Goal: Transaction & Acquisition: Purchase product/service

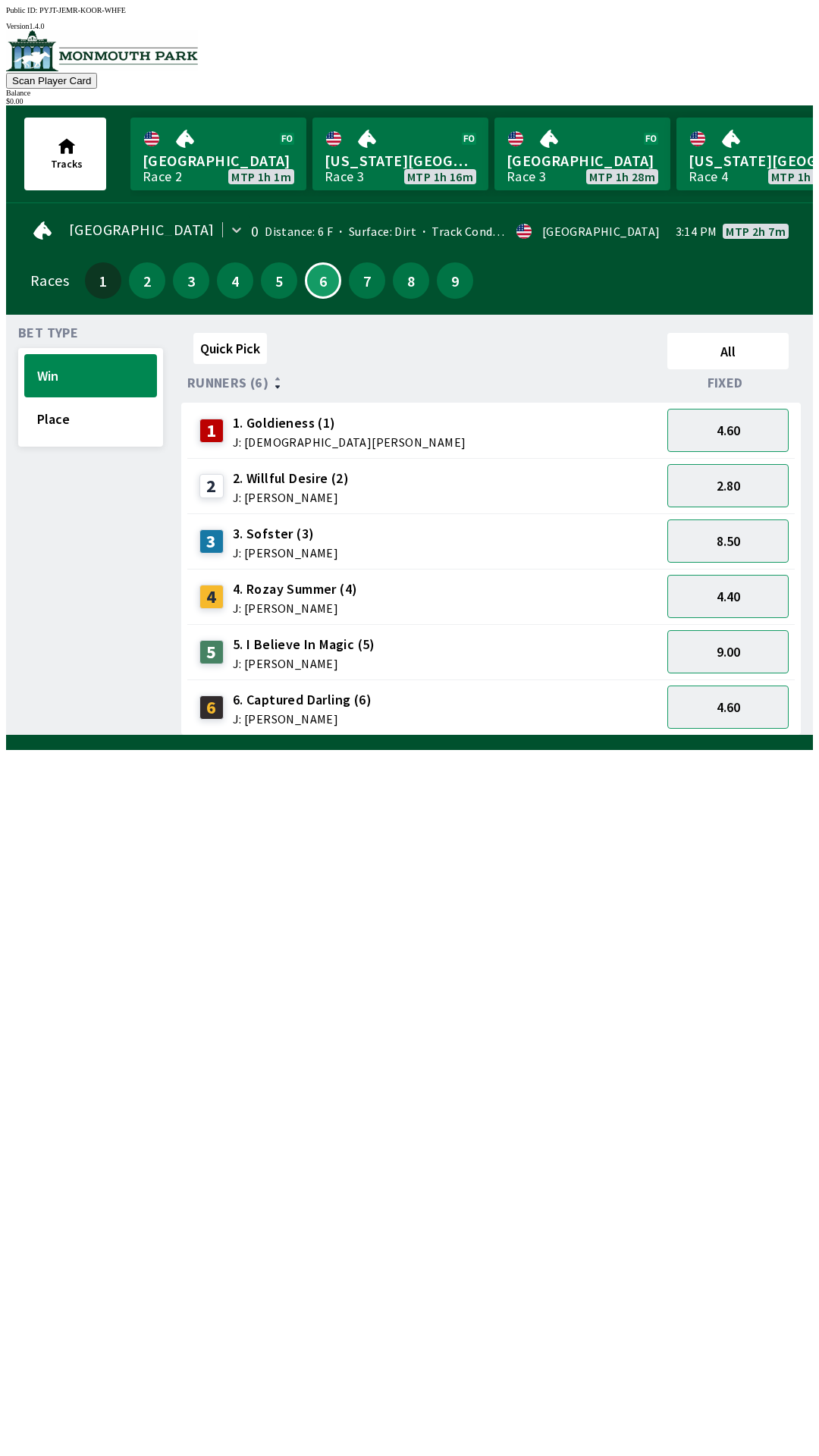
scroll to position [0, 1371]
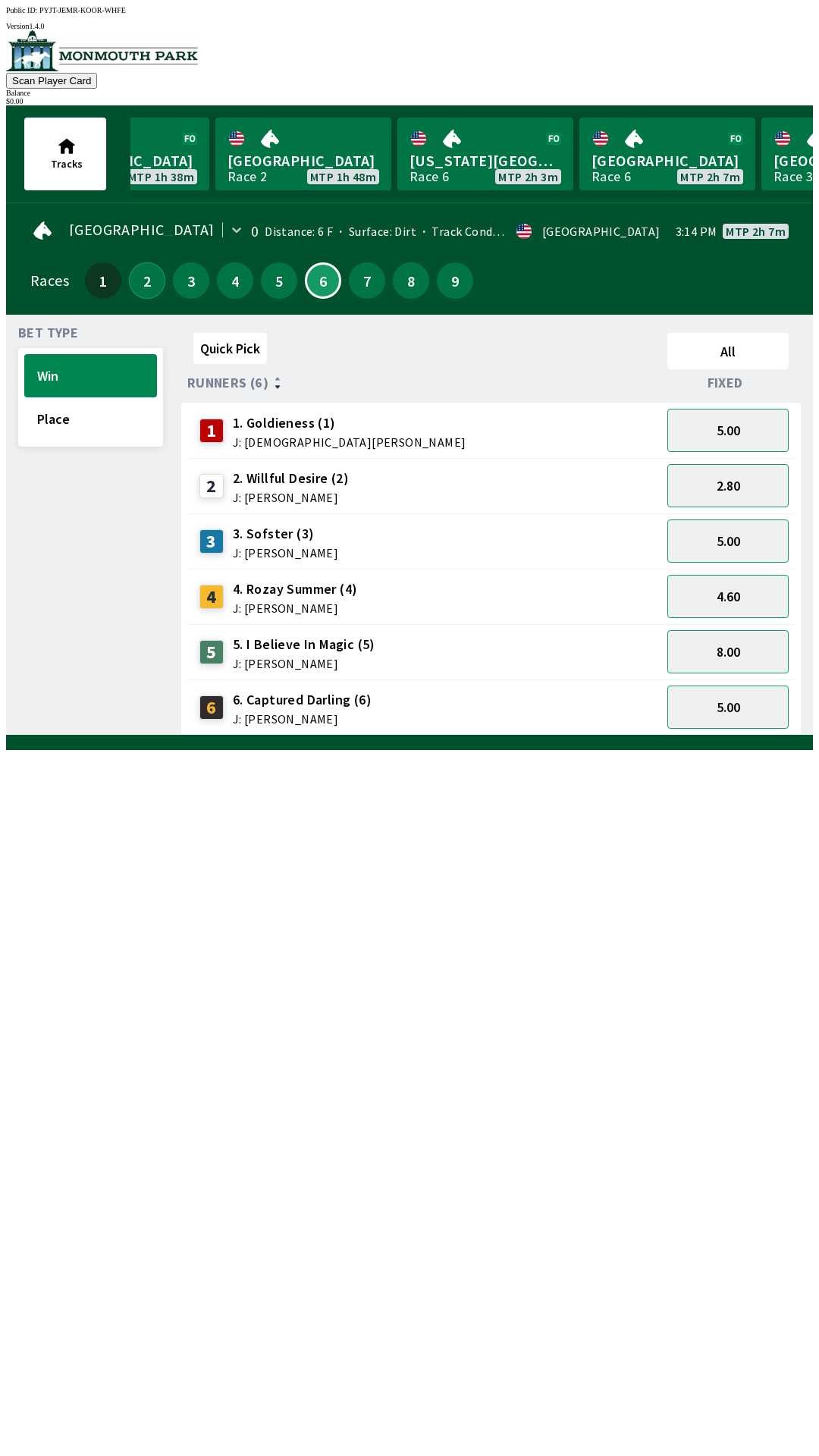
click at [135, 263] on button "2" at bounding box center [147, 281] width 36 height 36
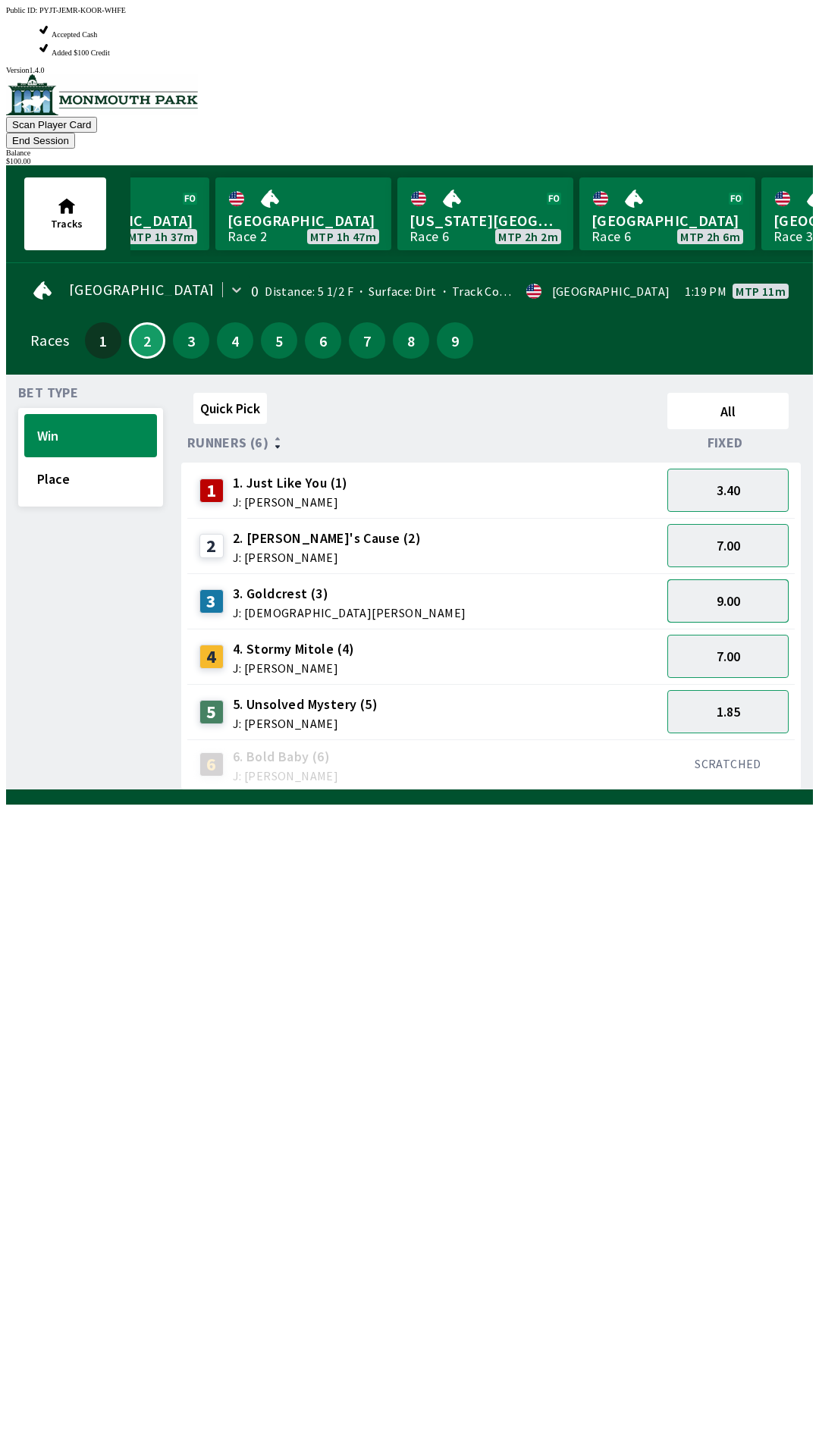
click at [741, 579] on button "9.00" at bounding box center [727, 601] width 121 height 44
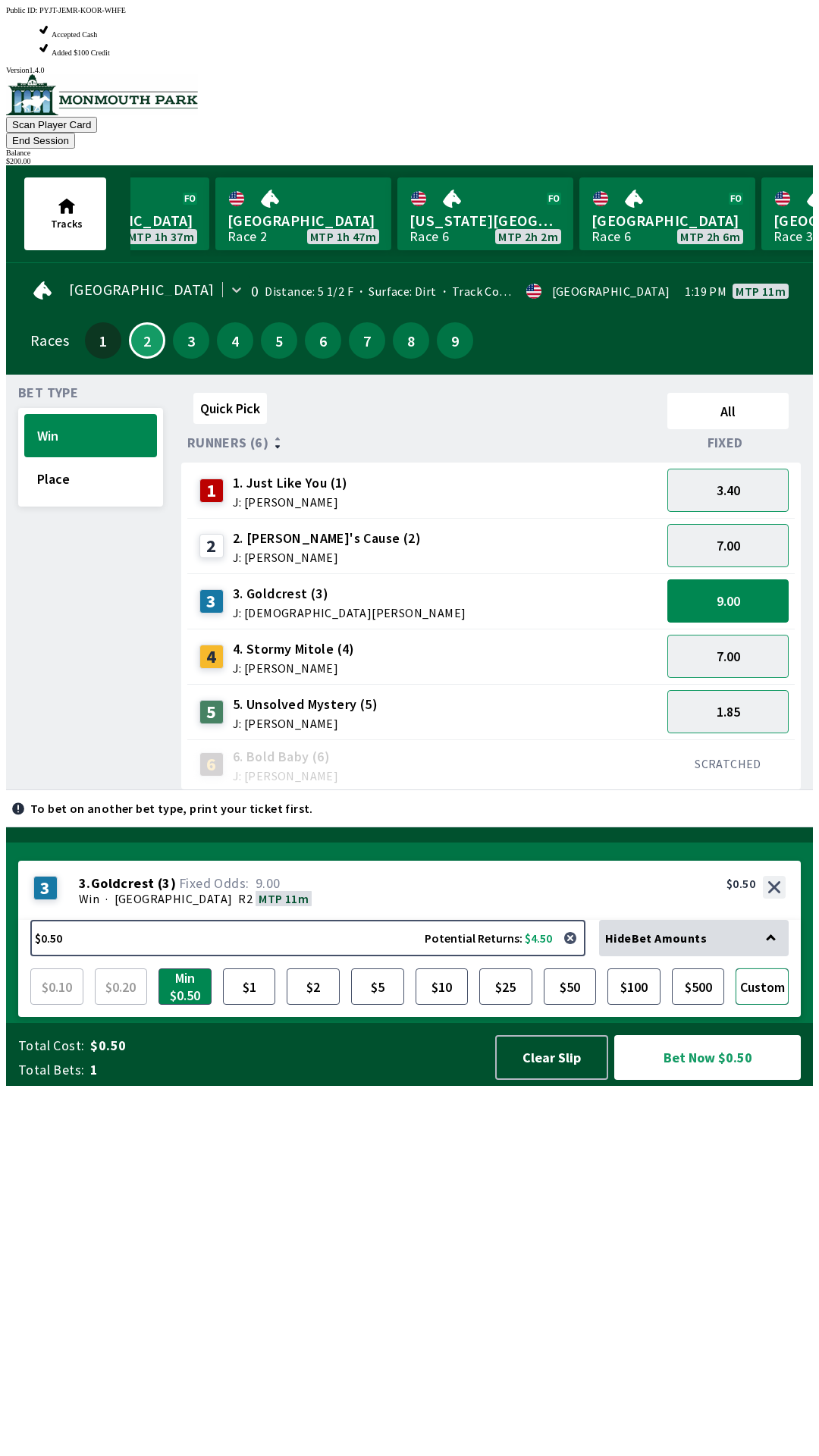
click at [767, 1005] on button "Custom" at bounding box center [761, 987] width 53 height 36
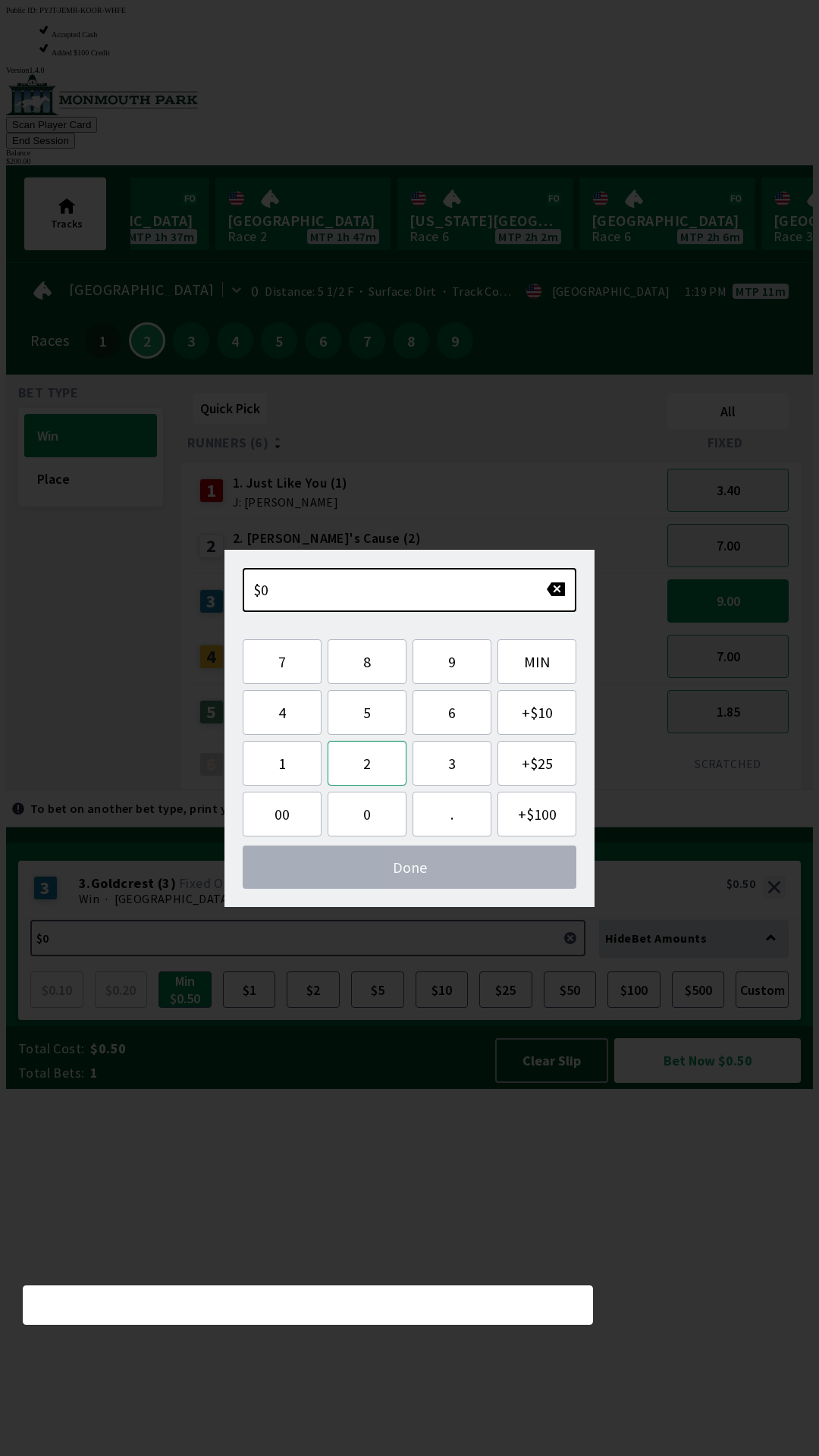
click at [373, 767] on button "2" at bounding box center [367, 763] width 79 height 45
click at [380, 730] on button "5" at bounding box center [367, 712] width 79 height 45
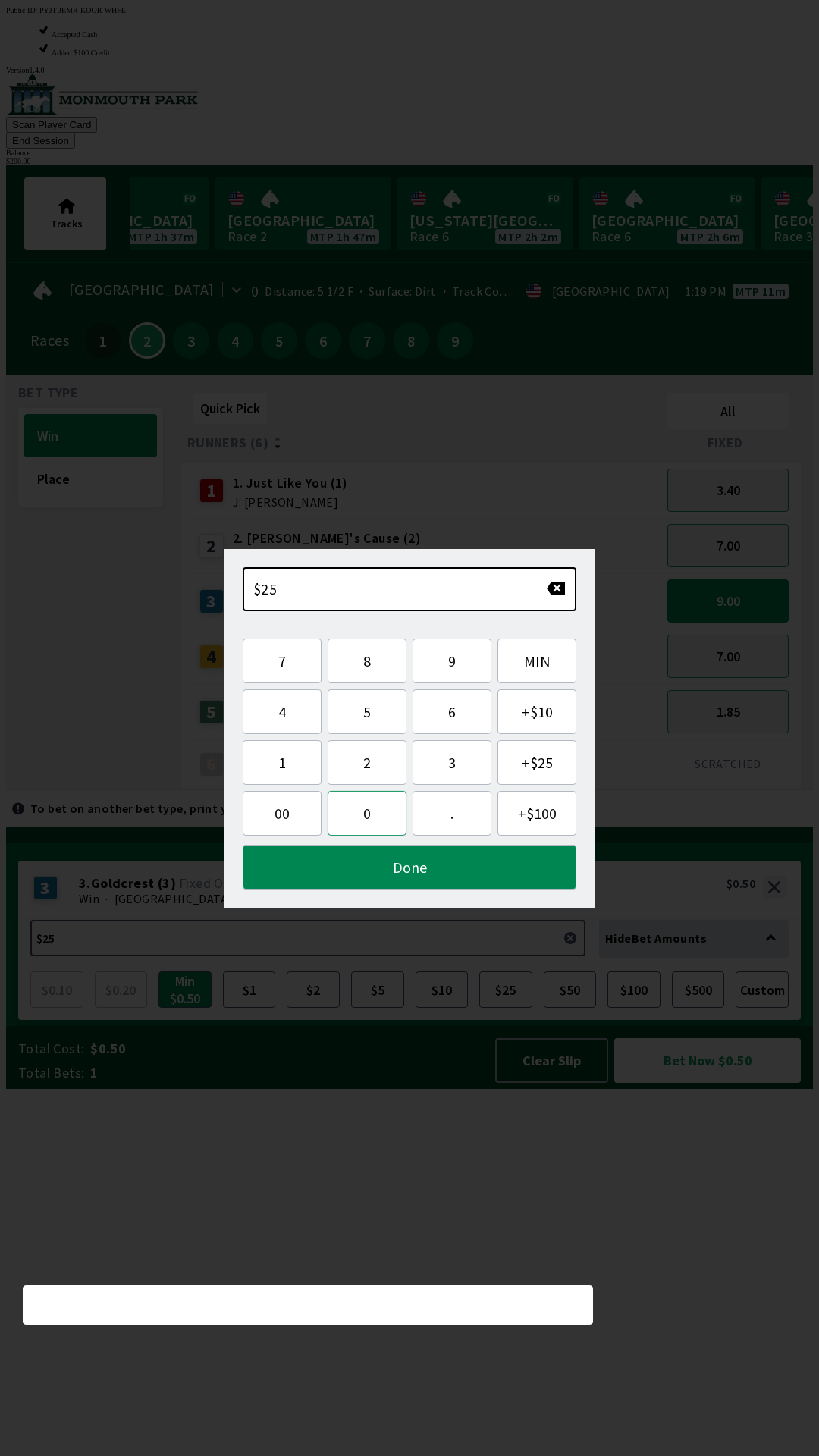
click at [367, 813] on button "0" at bounding box center [367, 813] width 79 height 45
click at [424, 865] on button "Done" at bounding box center [410, 866] width 334 height 45
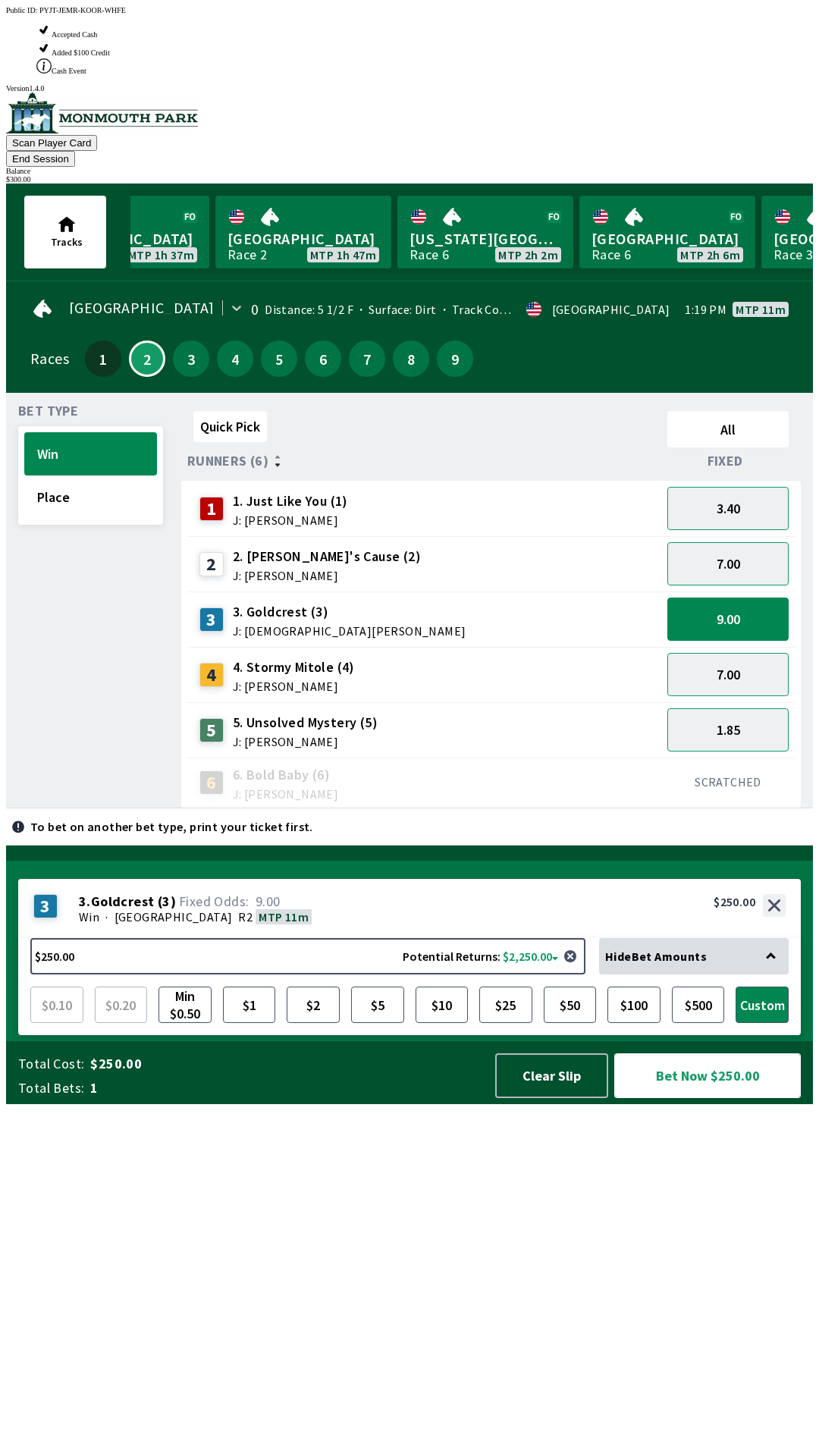
click at [703, 1098] on button "Bet Now $250.00" at bounding box center [707, 1075] width 187 height 45
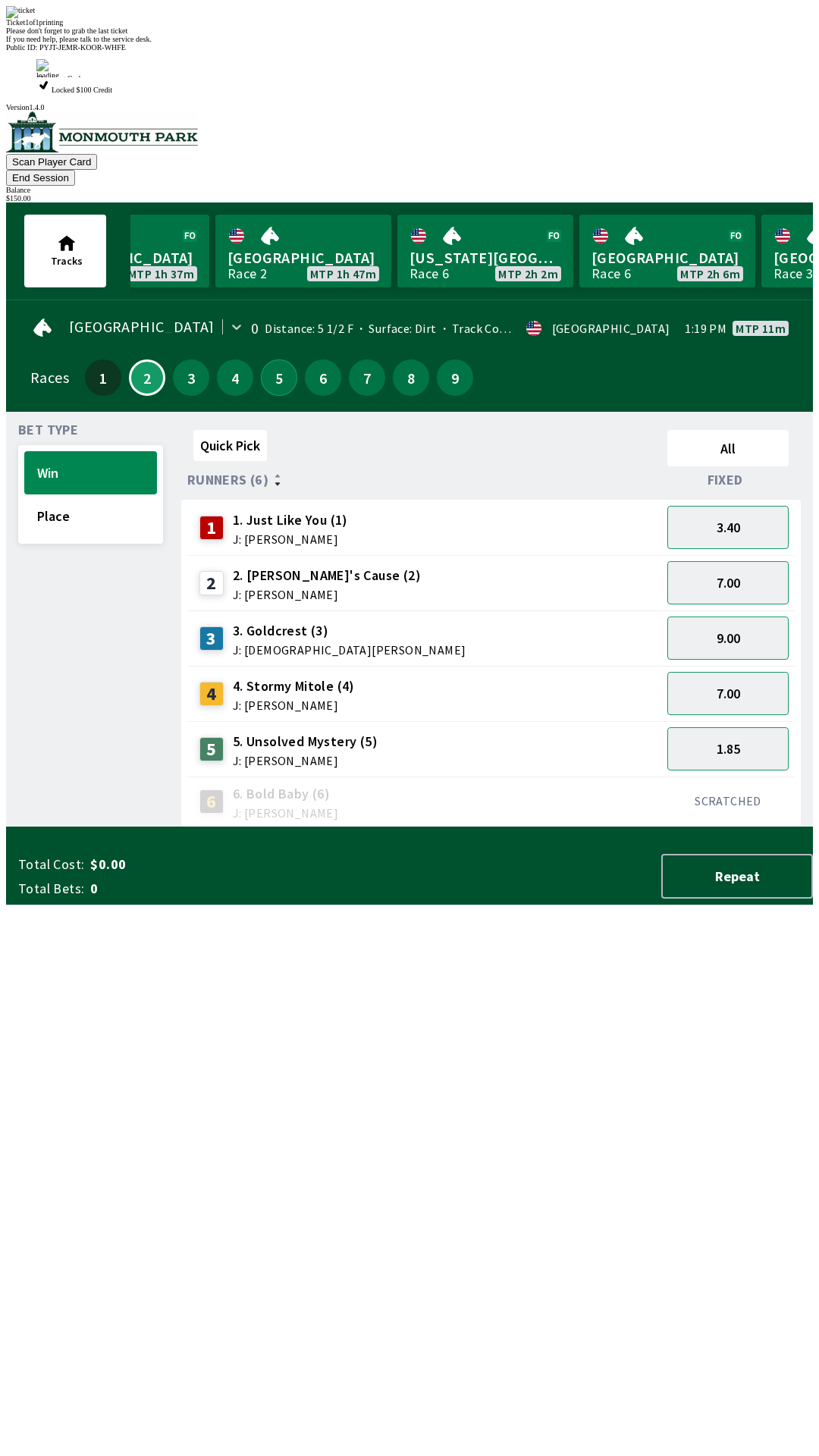
click at [268, 359] on button "5" at bounding box center [279, 377] width 36 height 36
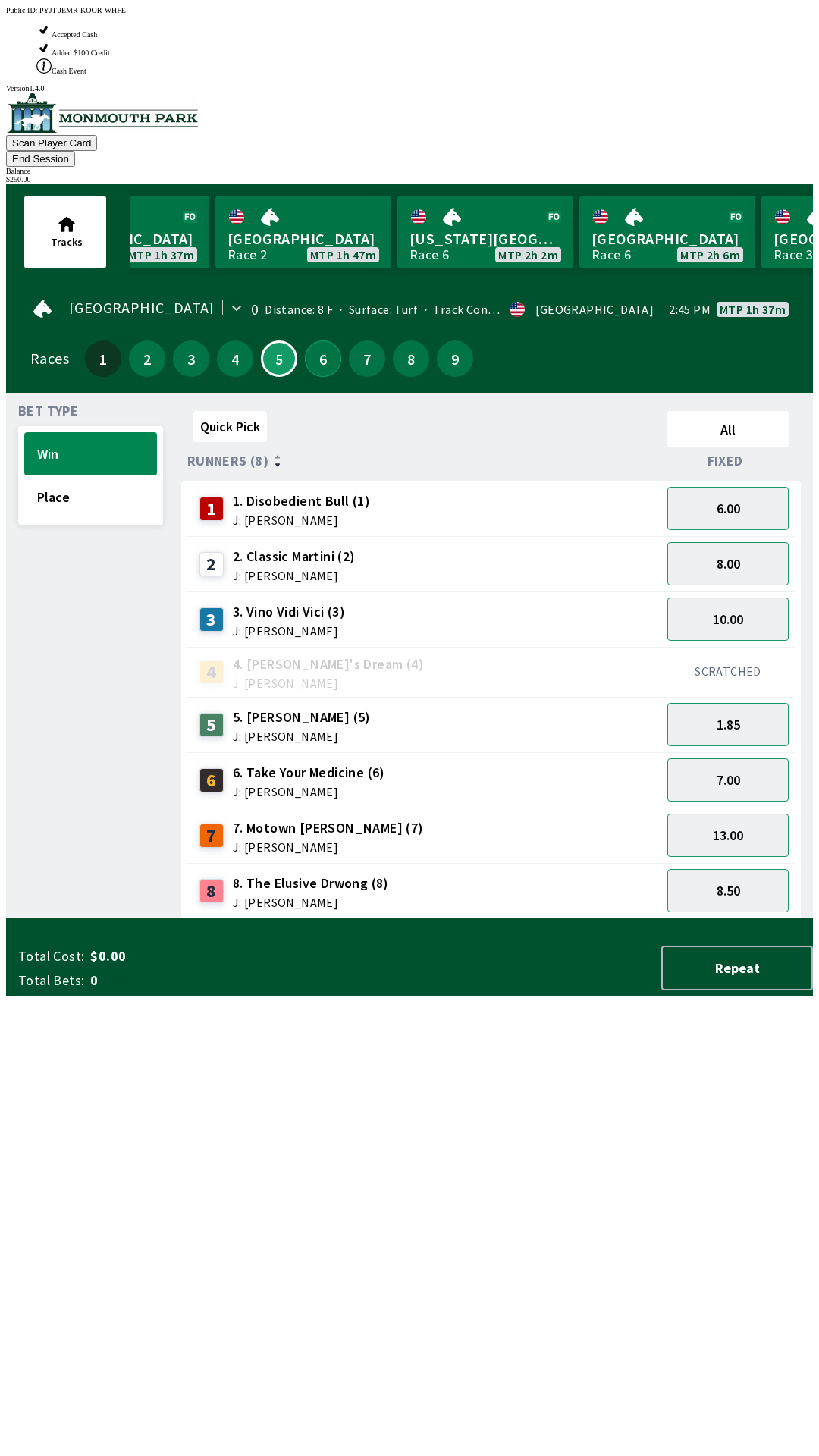
click at [318, 340] on button "6" at bounding box center [323, 358] width 36 height 36
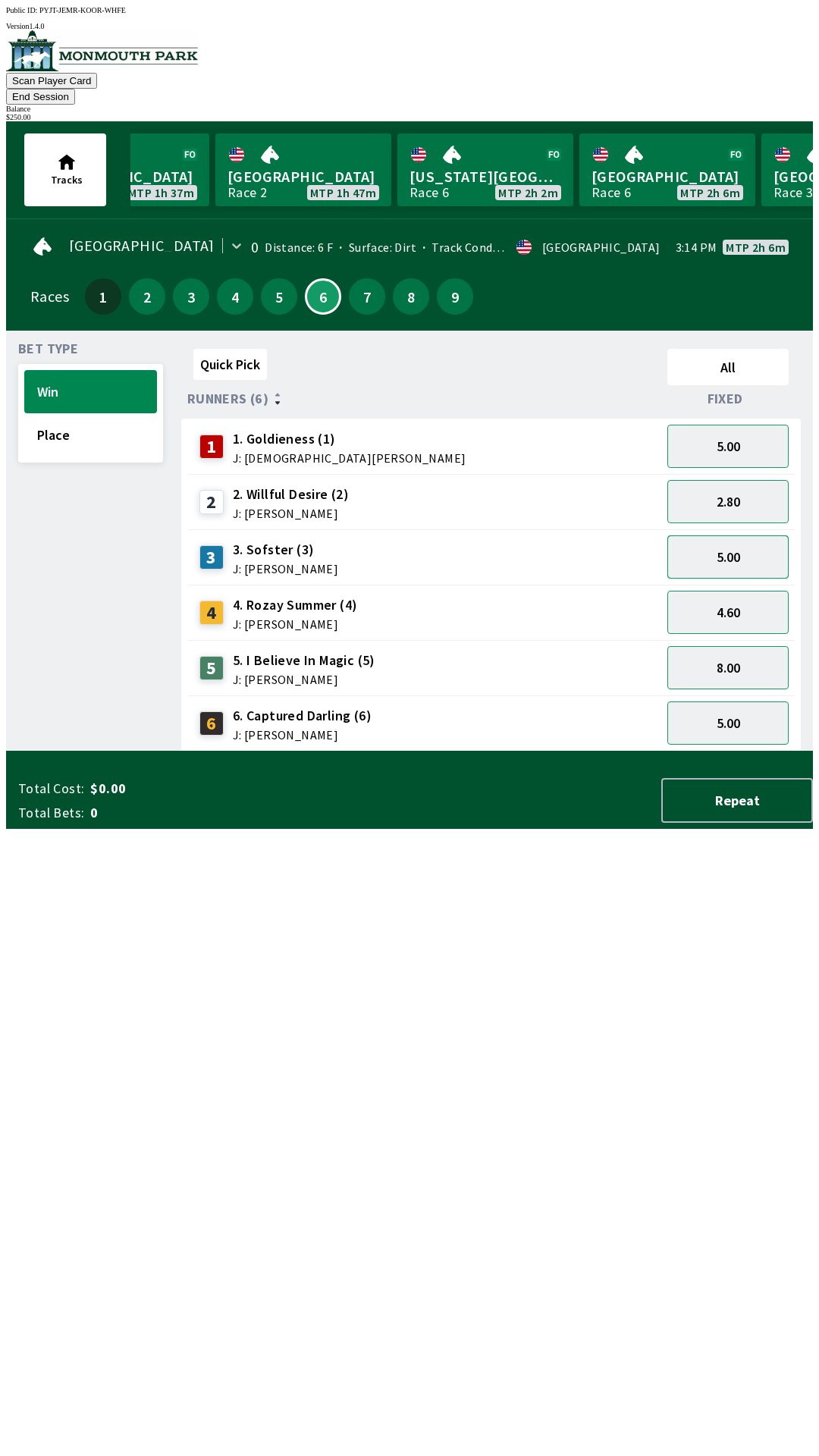
click at [750, 543] on button "5.00" at bounding box center [727, 556] width 121 height 44
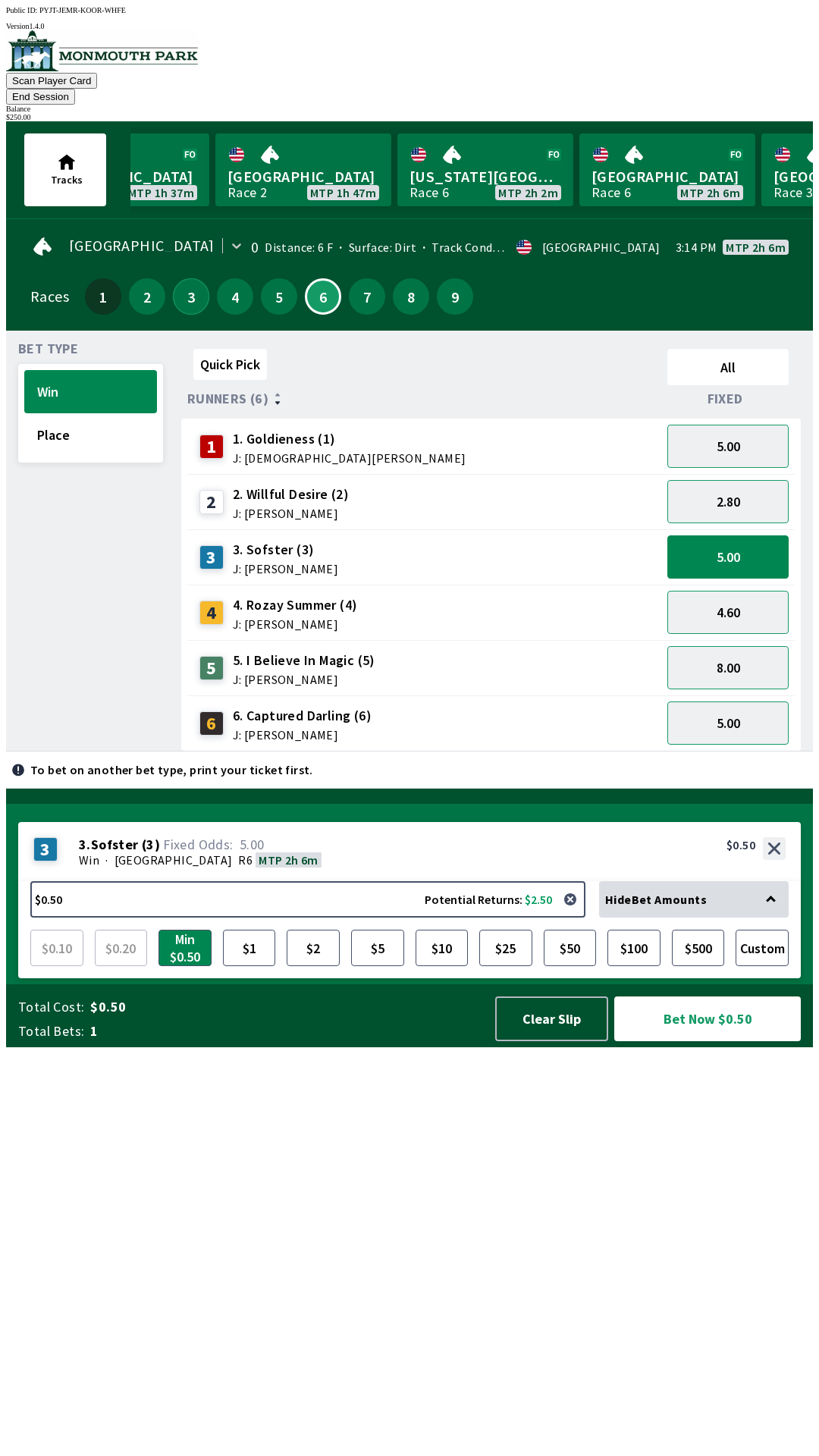
click at [185, 281] on button "3" at bounding box center [191, 297] width 36 height 36
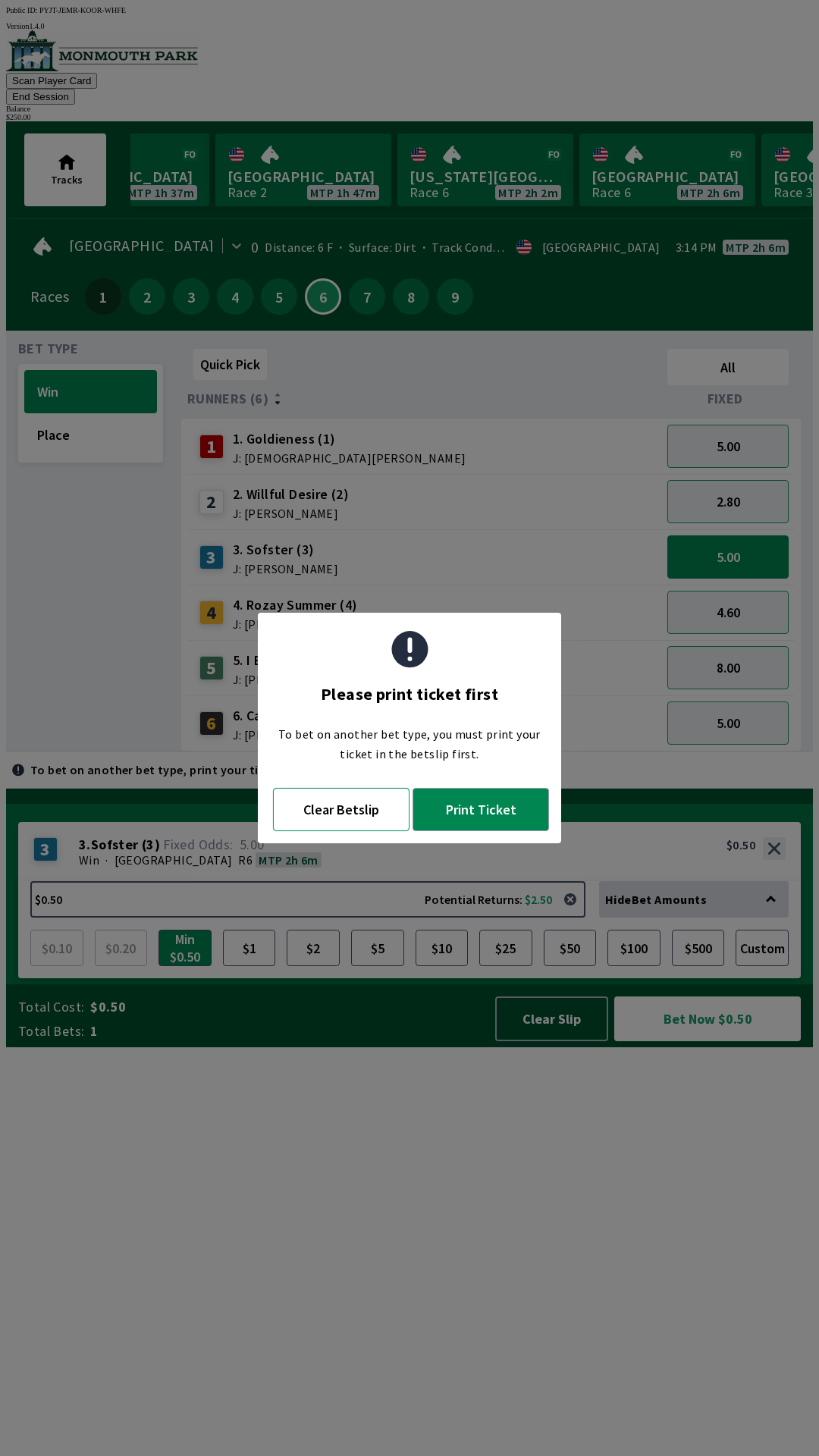
click at [333, 816] on button "Clear Betslip" at bounding box center [341, 810] width 136 height 44
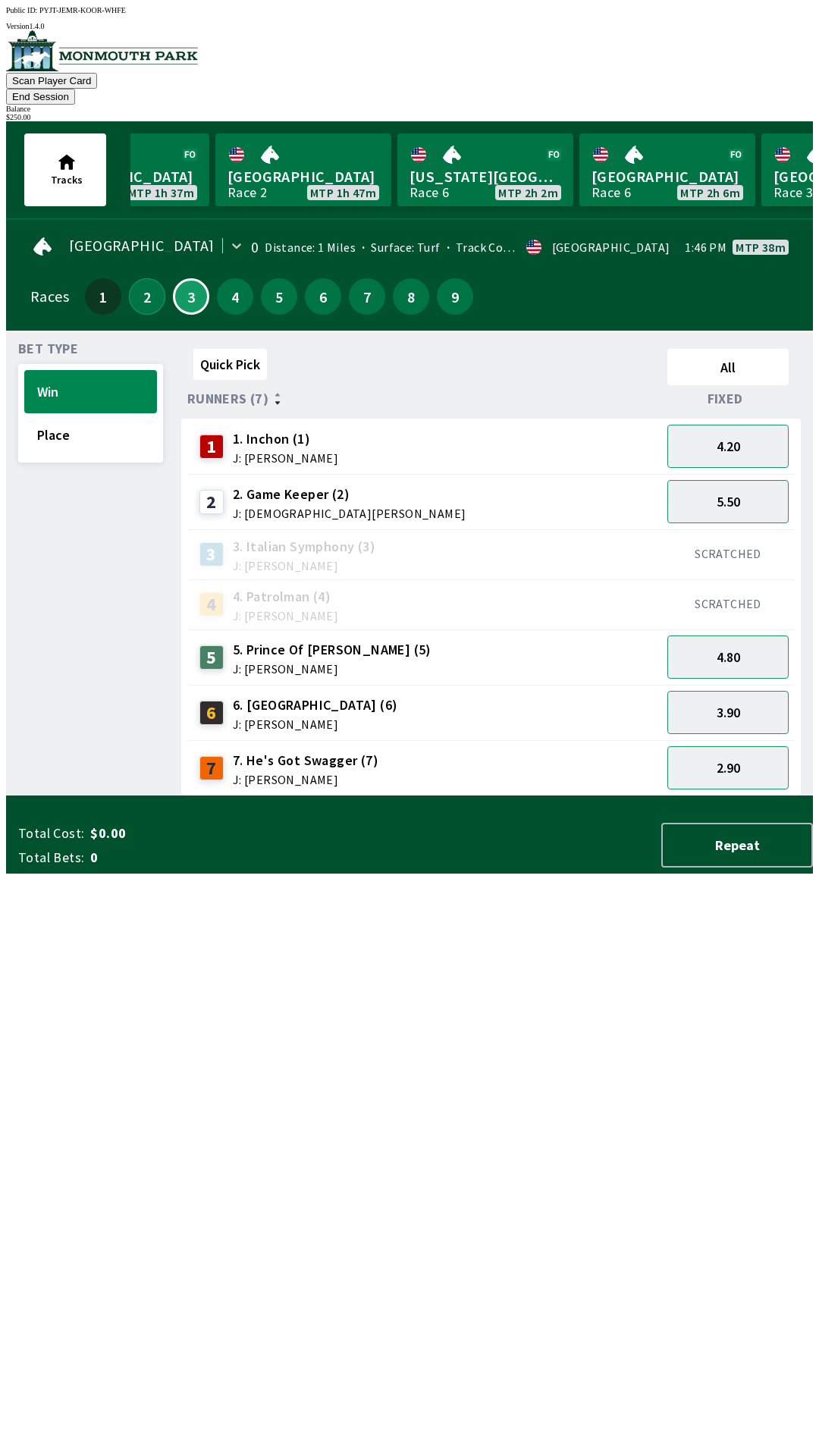
click at [144, 279] on button "2" at bounding box center [147, 297] width 36 height 36
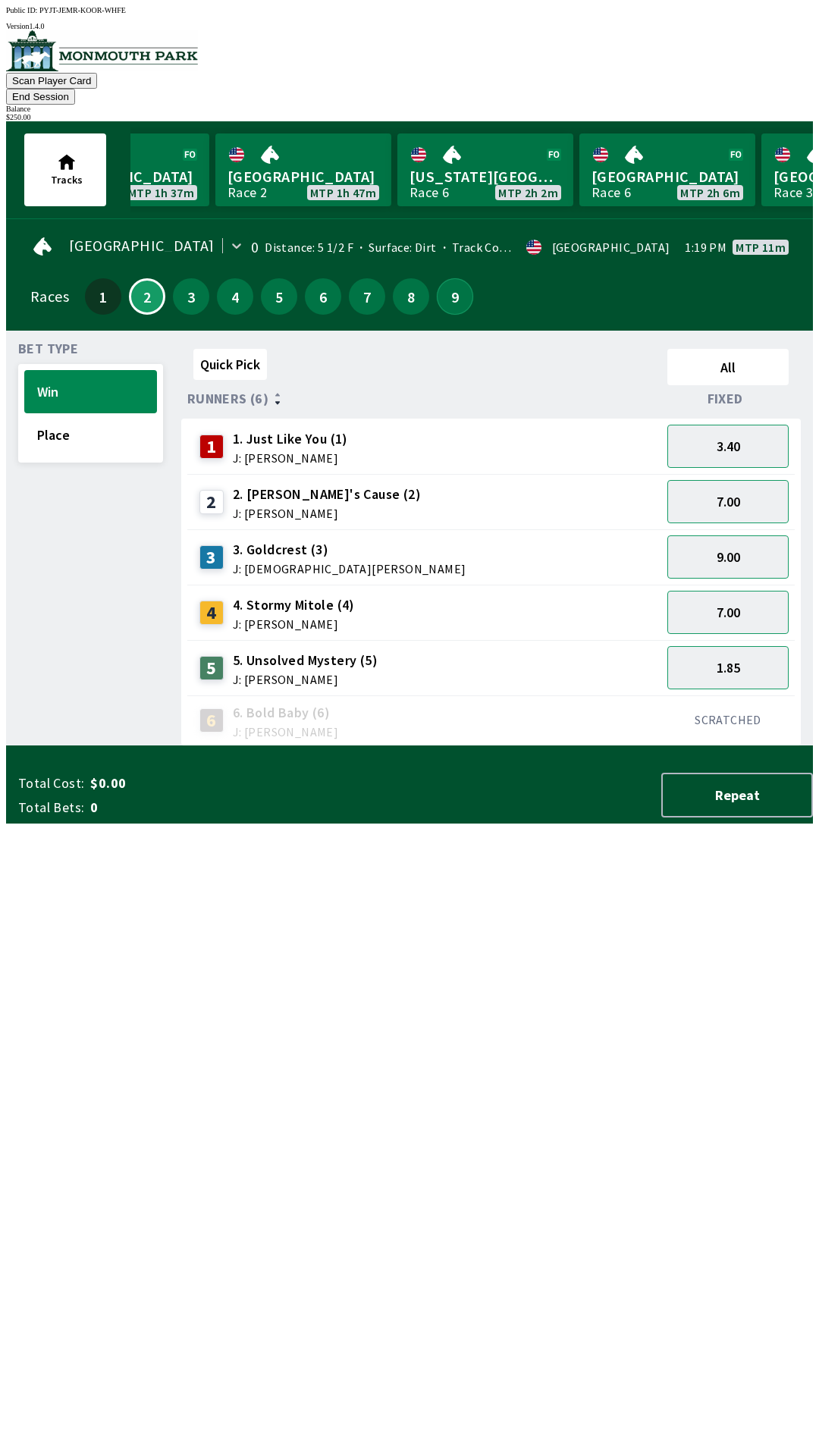
click at [442, 285] on button "9" at bounding box center [455, 297] width 36 height 36
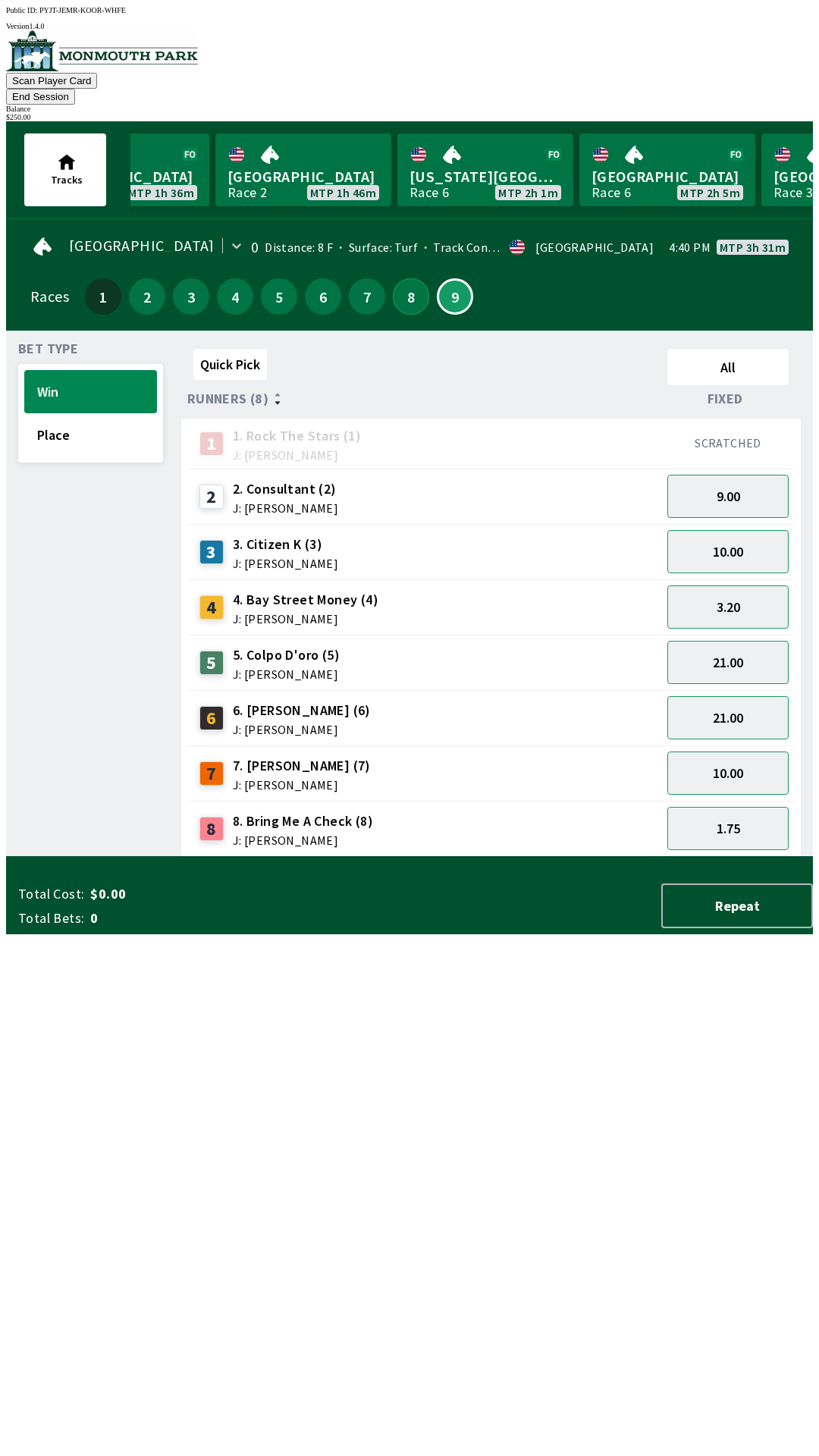
click at [403, 279] on button "8" at bounding box center [411, 297] width 36 height 36
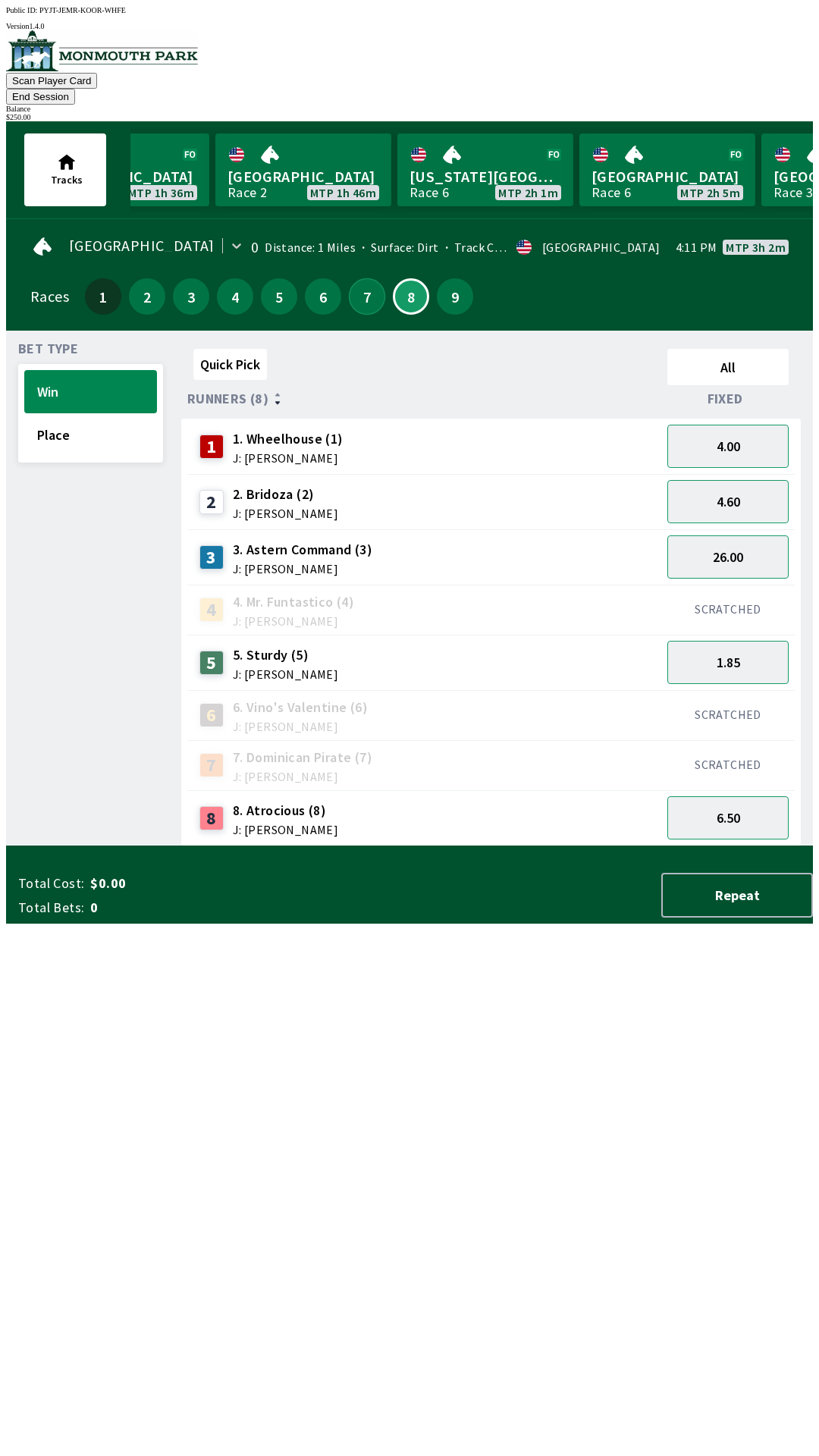
click at [350, 282] on button "7" at bounding box center [367, 297] width 36 height 36
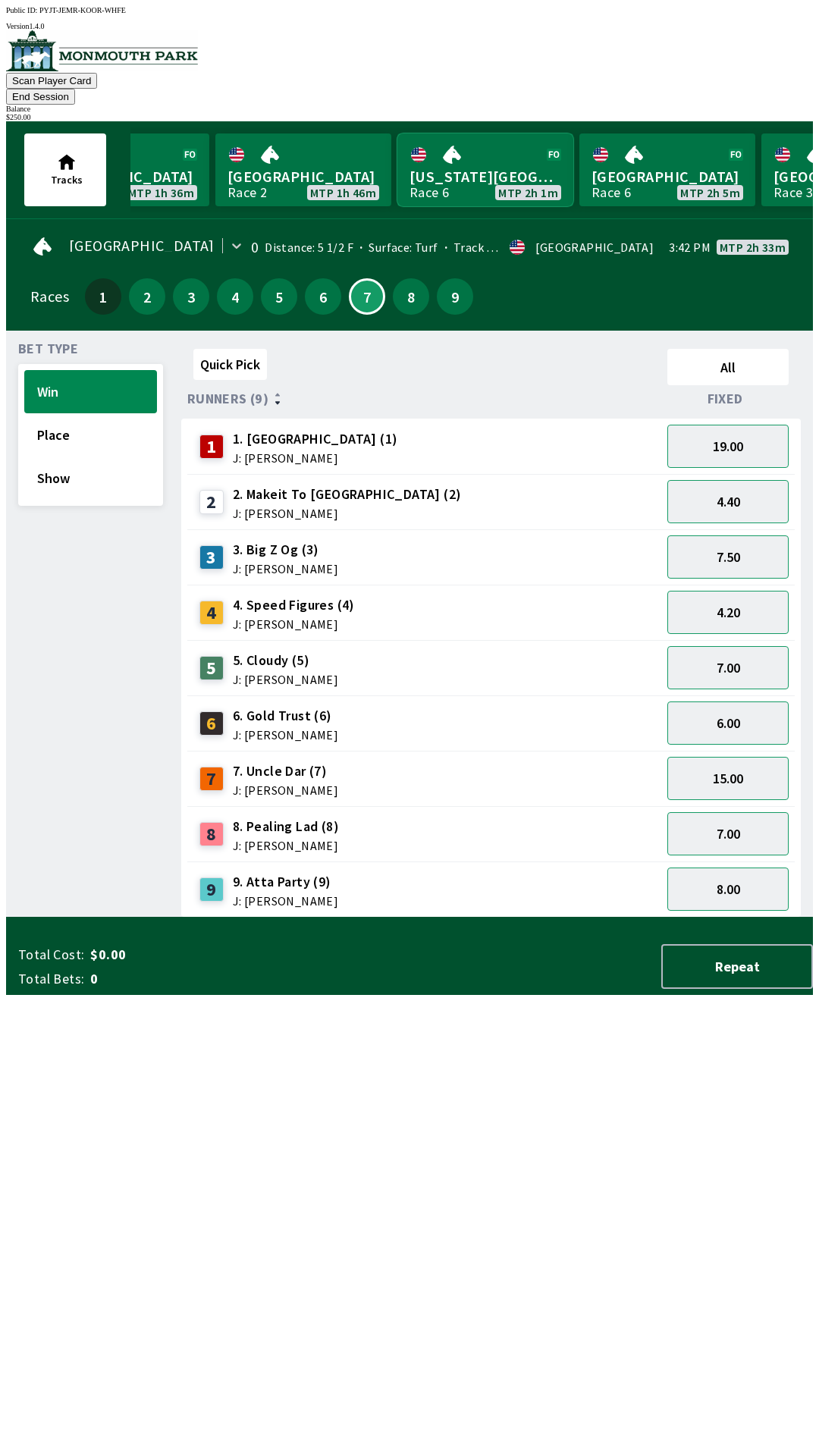
click at [480, 159] on link "[US_STATE] Park Race 6 MTP 2h 1m" at bounding box center [485, 170] width 176 height 73
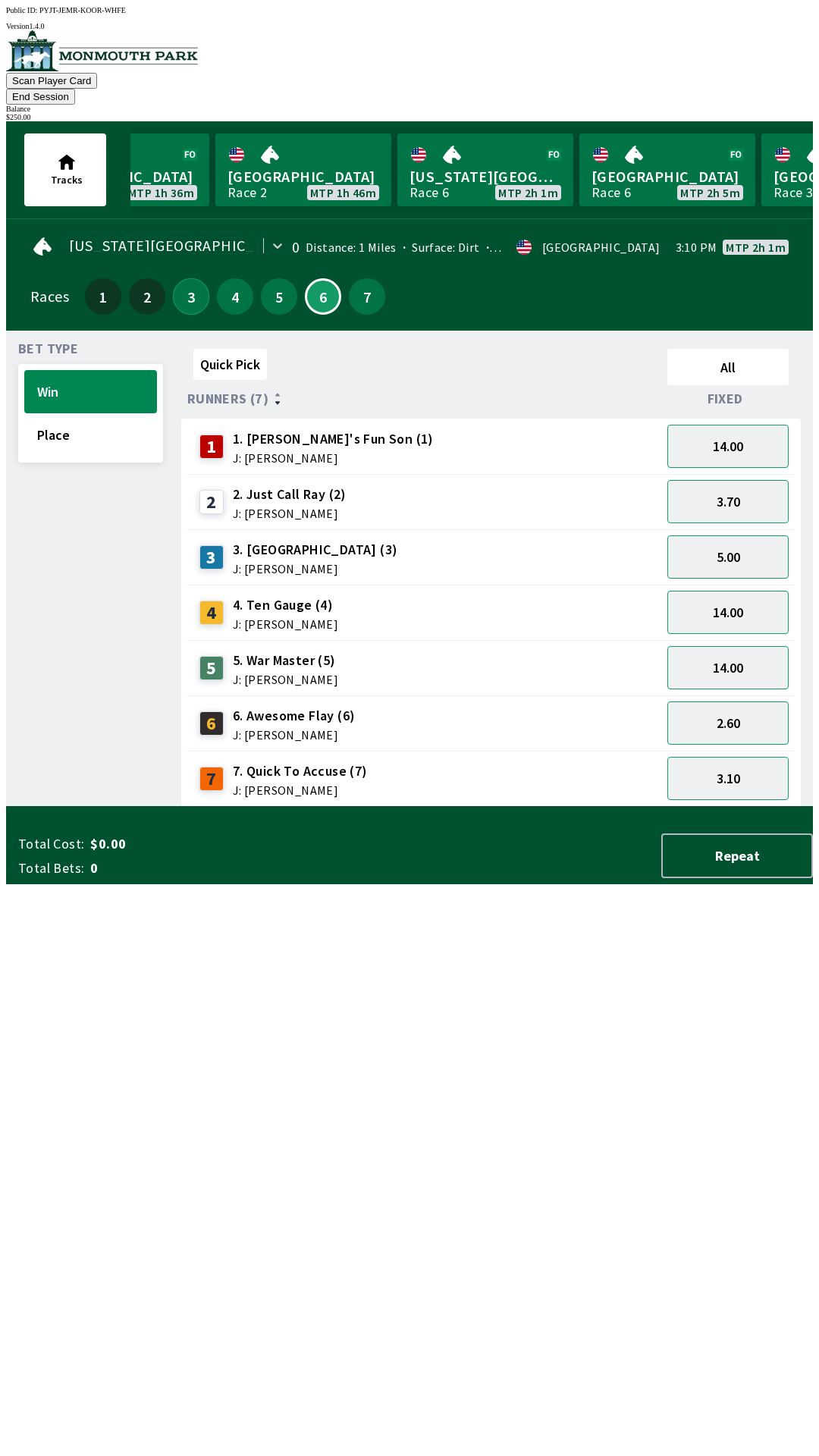
click at [174, 279] on button "3" at bounding box center [191, 297] width 36 height 36
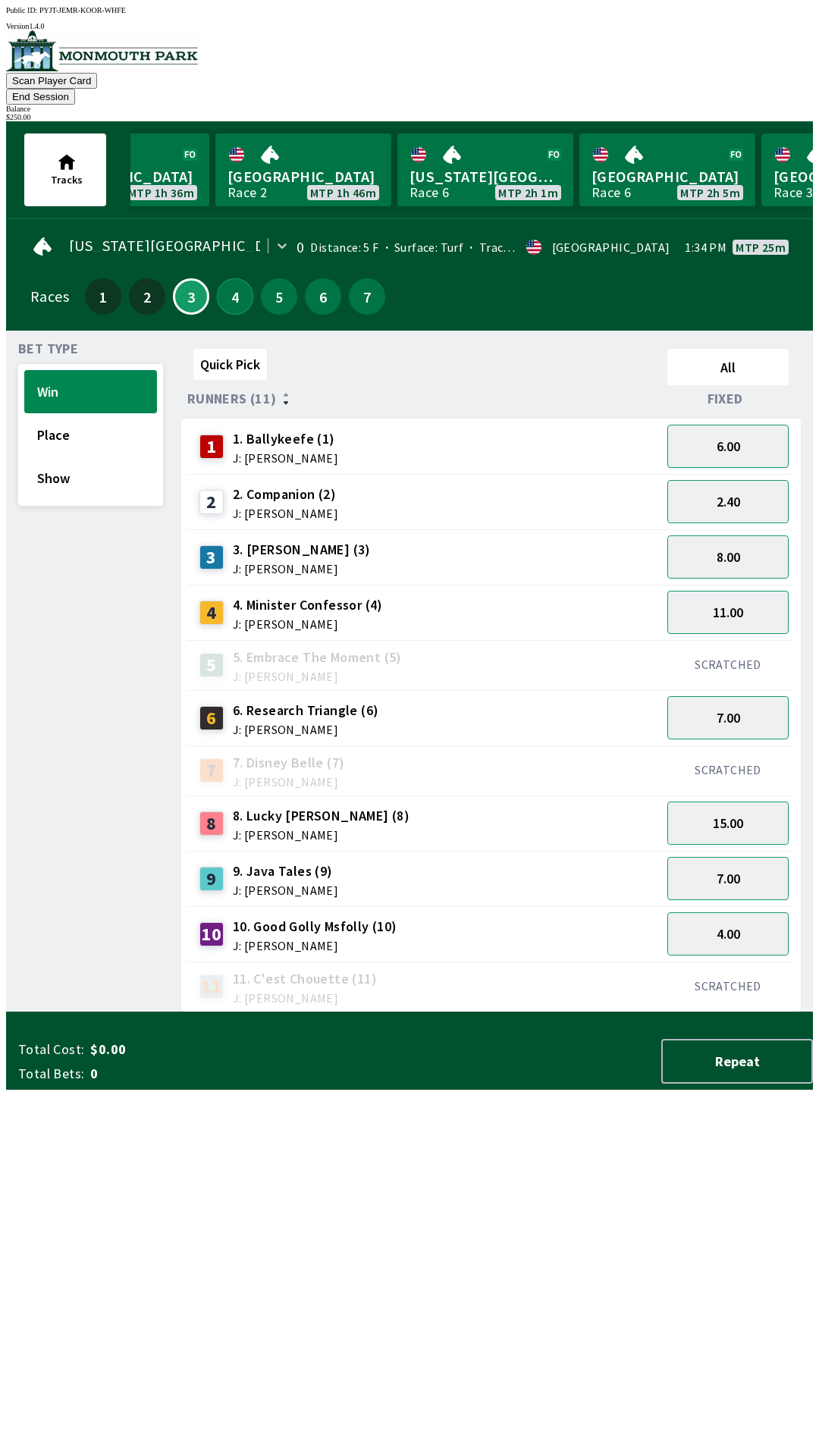
click at [229, 279] on button "4" at bounding box center [235, 297] width 36 height 36
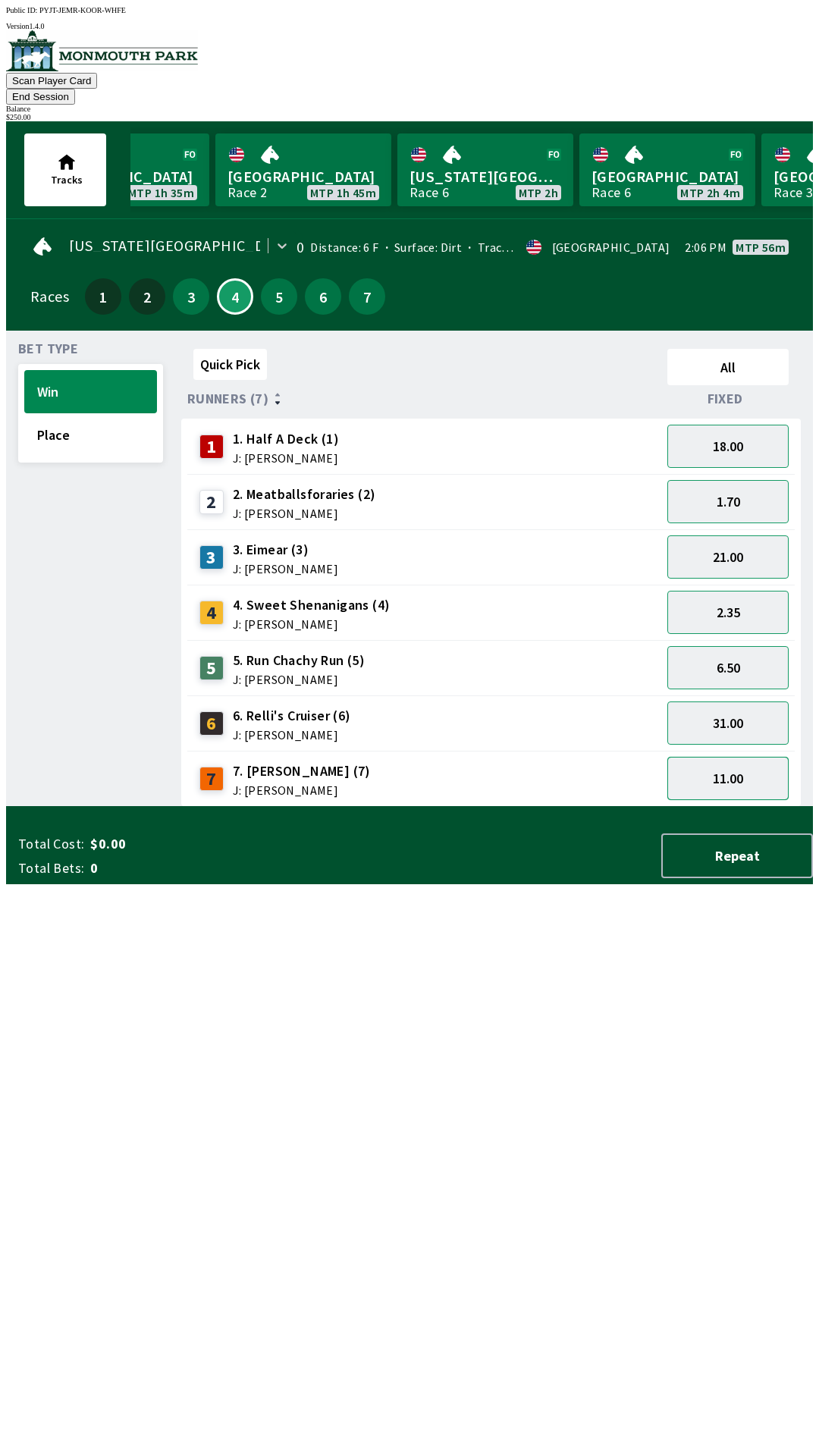
click at [761, 756] on button "11.00" at bounding box center [727, 778] width 121 height 44
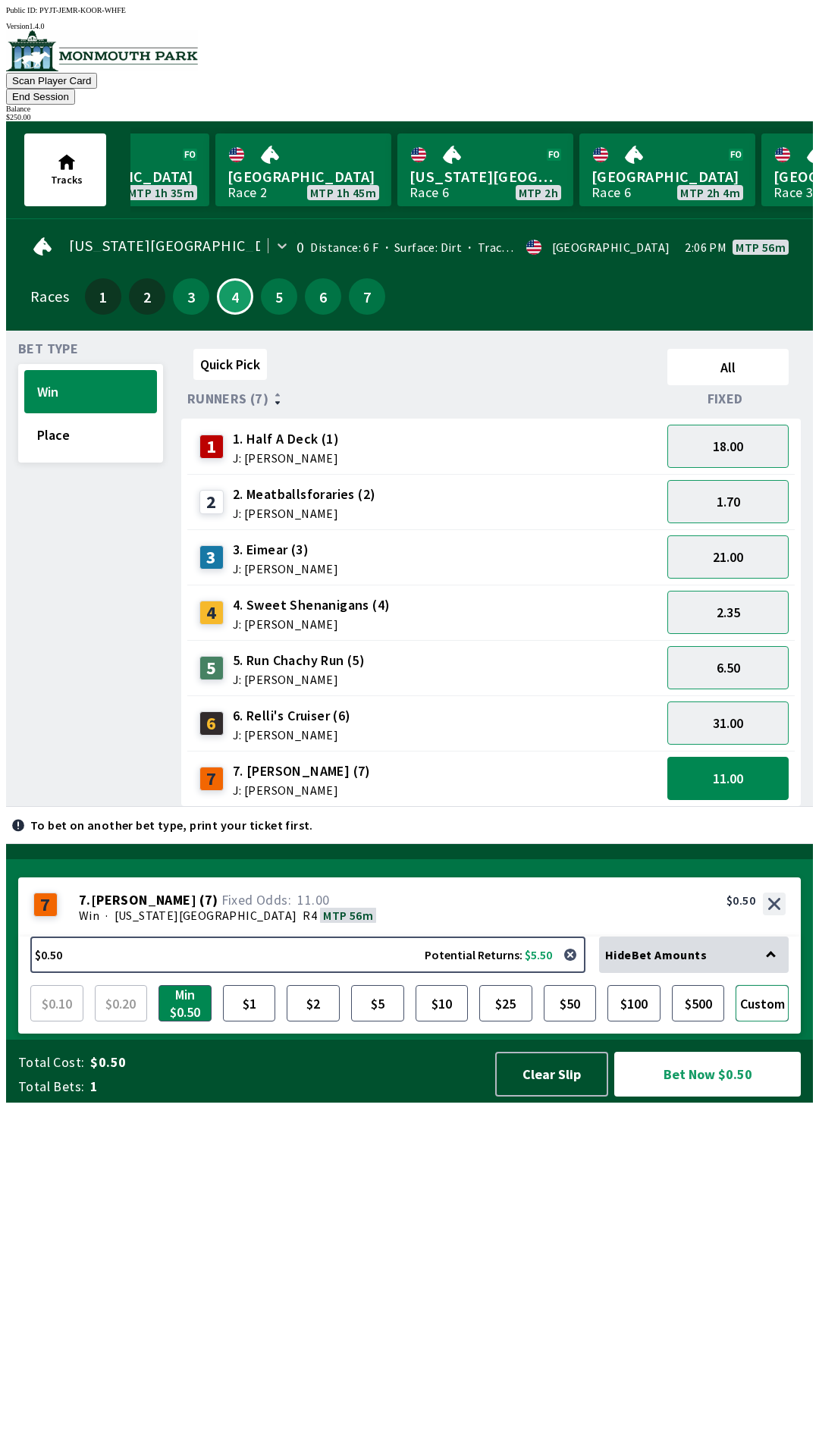
click at [760, 1022] on button "Custom" at bounding box center [761, 1003] width 53 height 36
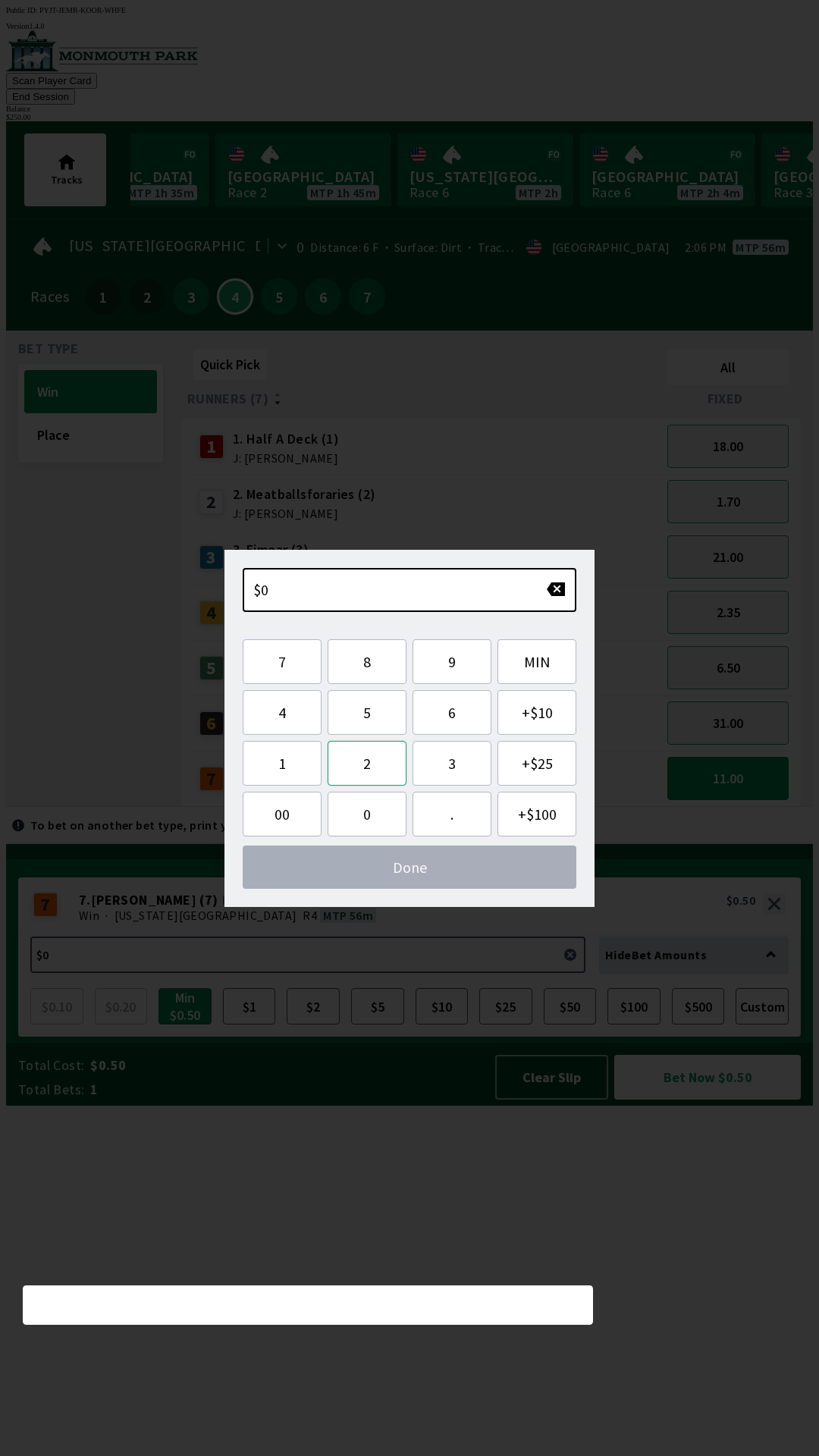
click at [375, 777] on button "2" at bounding box center [367, 763] width 79 height 45
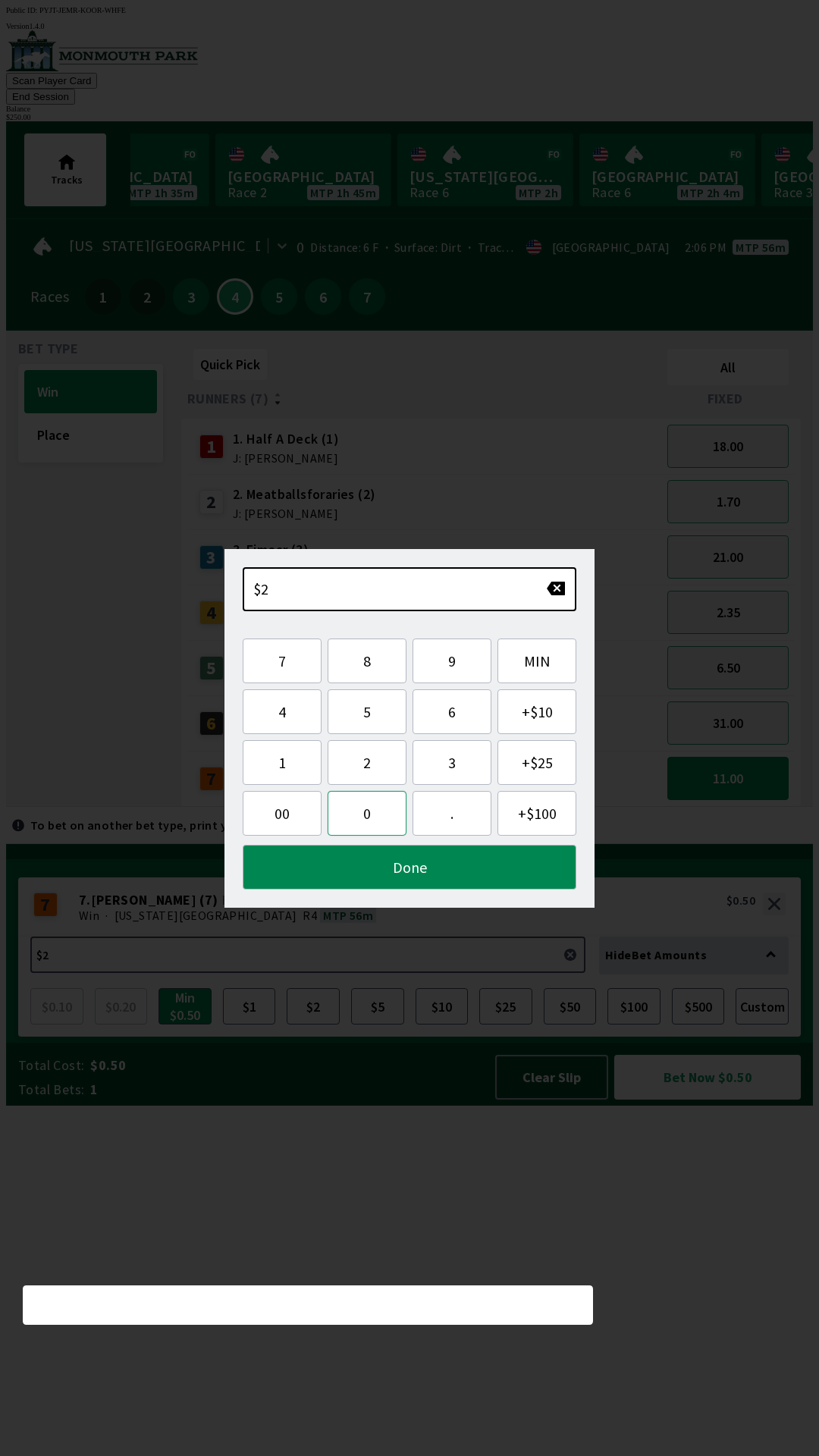
click at [371, 821] on button "0" at bounding box center [367, 813] width 79 height 45
click at [378, 822] on button "0" at bounding box center [367, 813] width 79 height 45
click at [460, 821] on button "." at bounding box center [452, 813] width 79 height 45
click at [429, 868] on button "Done" at bounding box center [410, 866] width 334 height 45
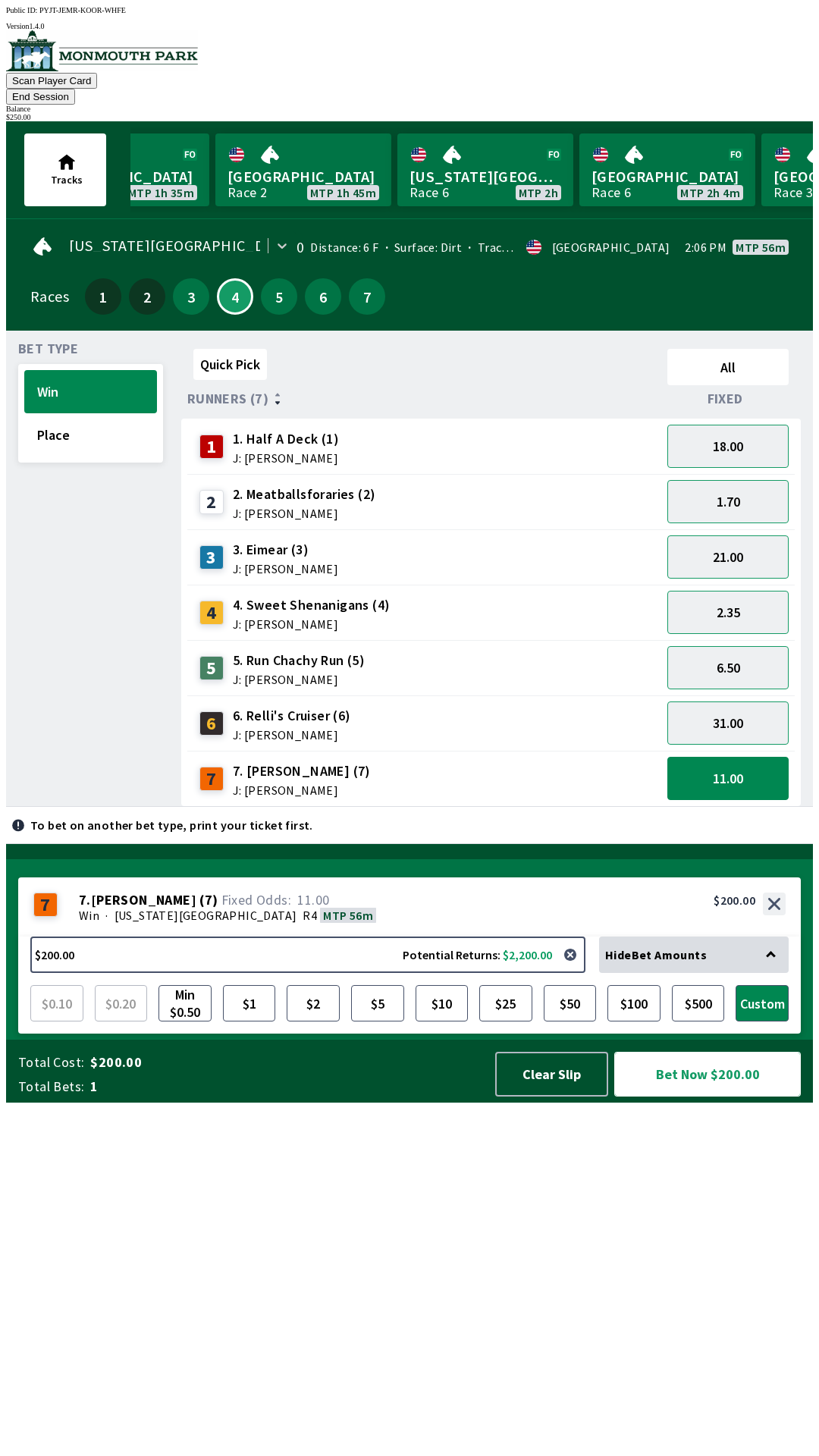
click at [702, 1097] on button "Bet Now $200.00" at bounding box center [707, 1074] width 187 height 45
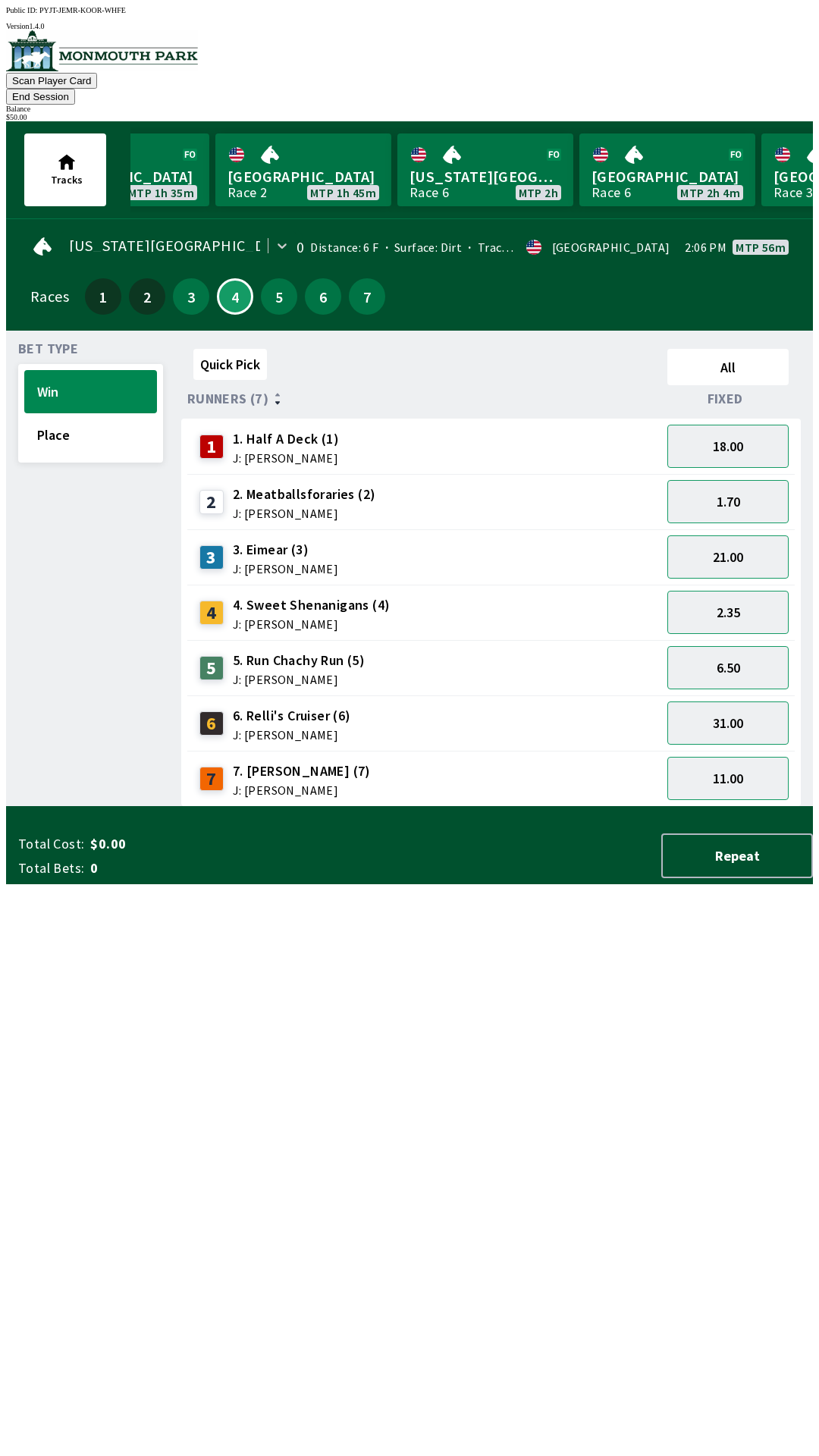
click at [63, 173] on span "Tracks" at bounding box center [66, 179] width 32 height 13
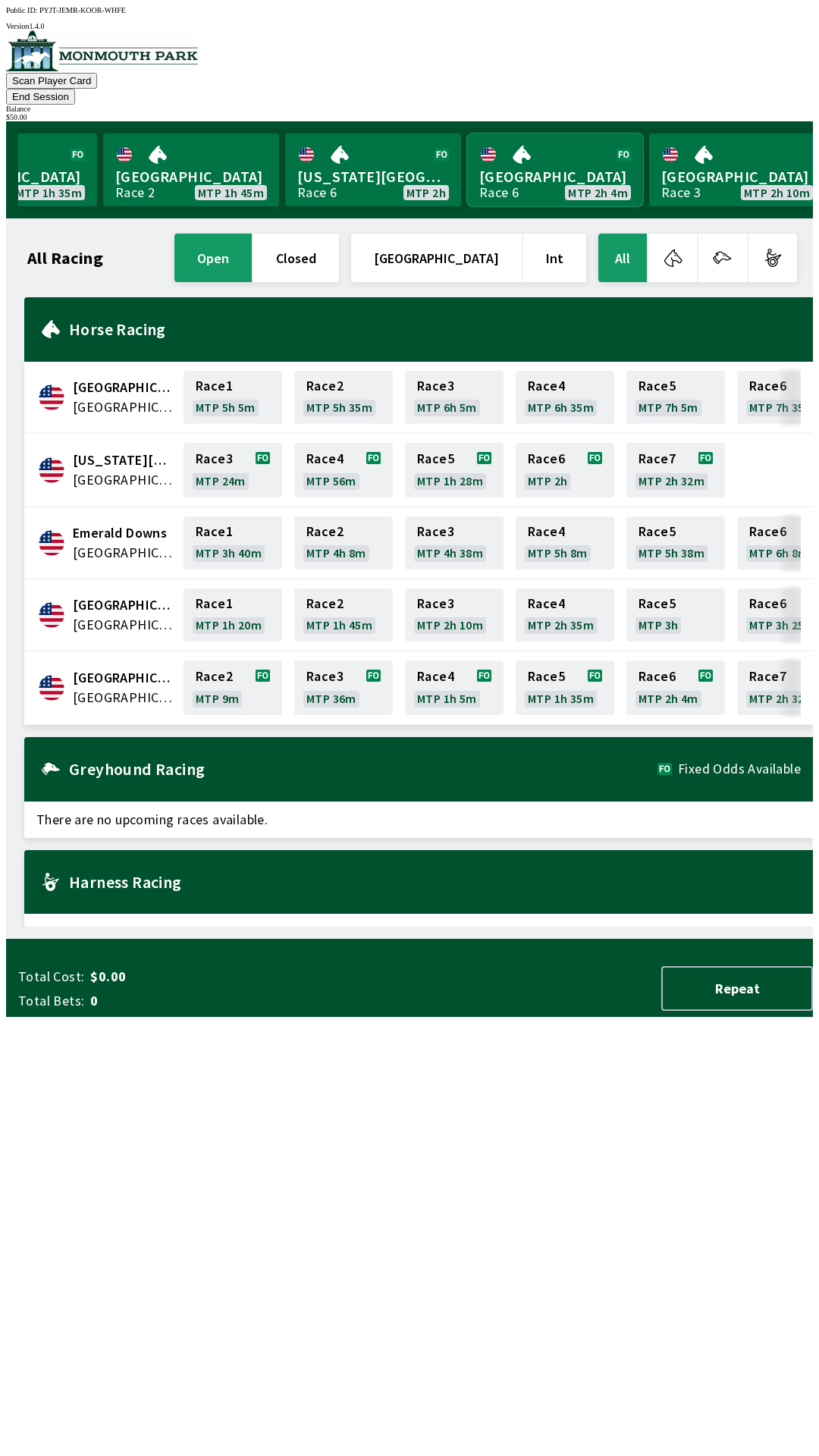
click at [549, 143] on link "[GEOGRAPHIC_DATA] Race 6 MTP 2h 4m" at bounding box center [555, 170] width 176 height 73
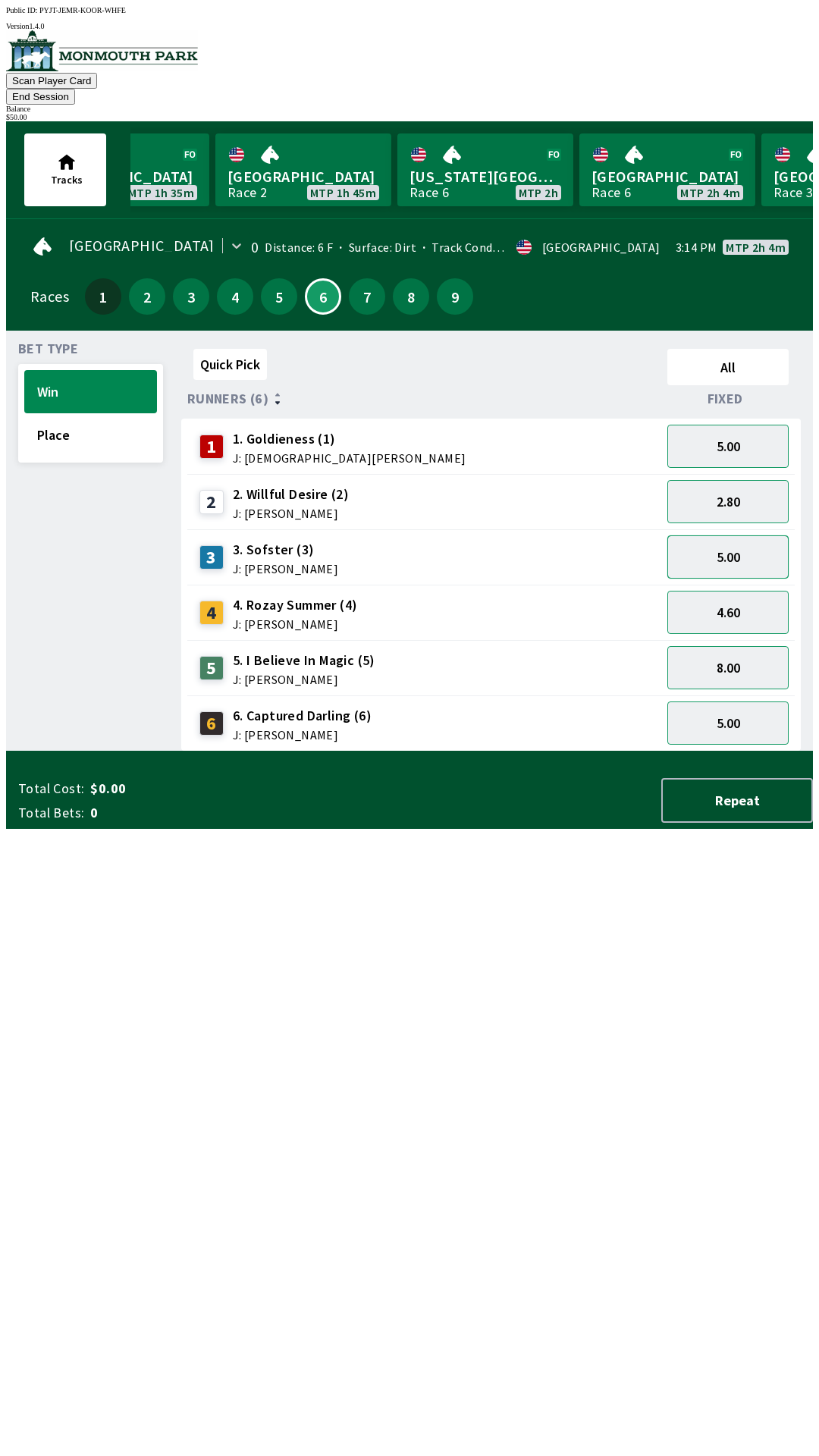
click at [753, 535] on button "5.00" at bounding box center [727, 556] width 121 height 44
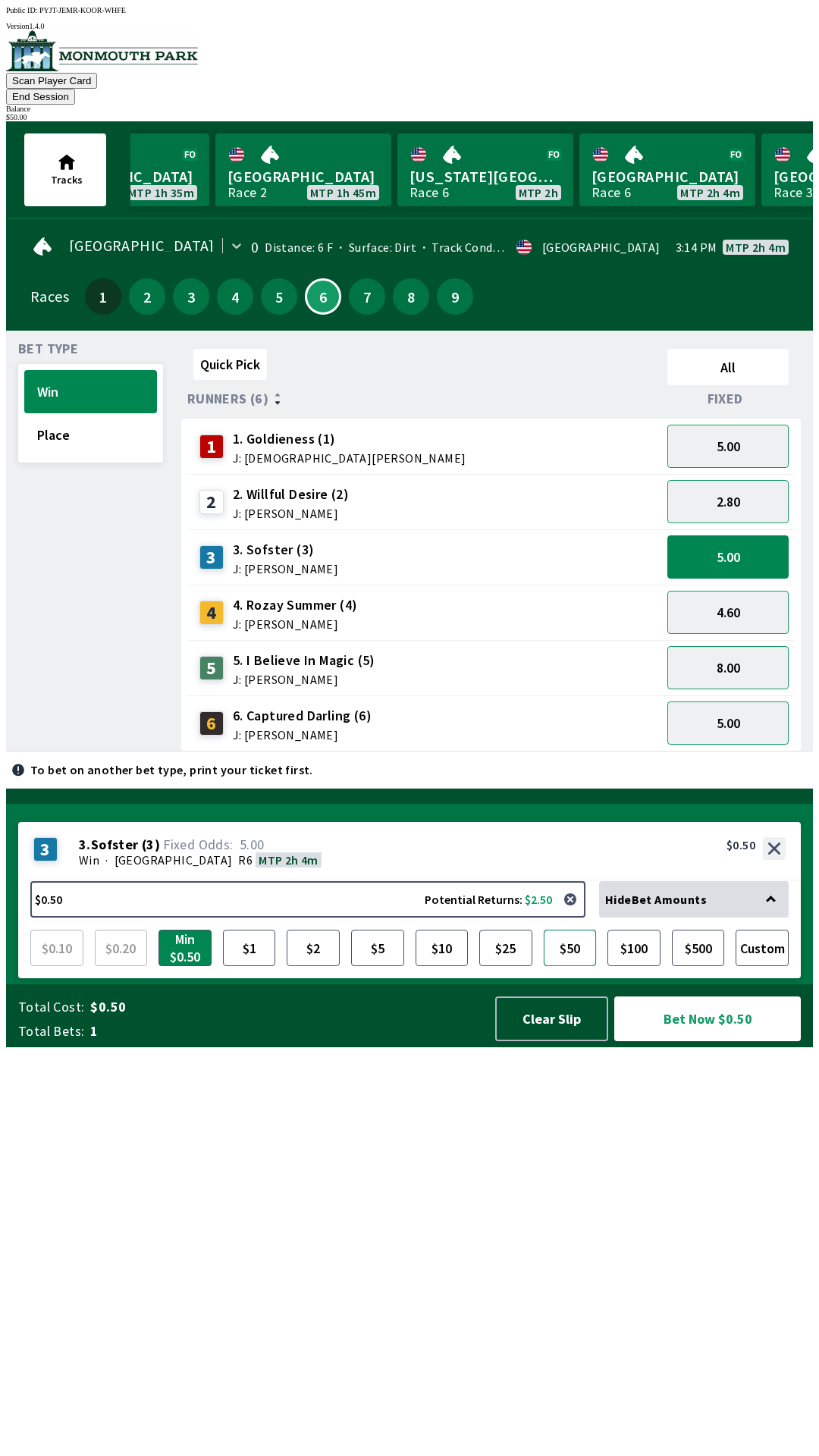
click at [571, 966] on button "$50" at bounding box center [570, 948] width 53 height 36
click at [717, 1041] on button "Bet Now $50.00" at bounding box center [707, 1018] width 187 height 45
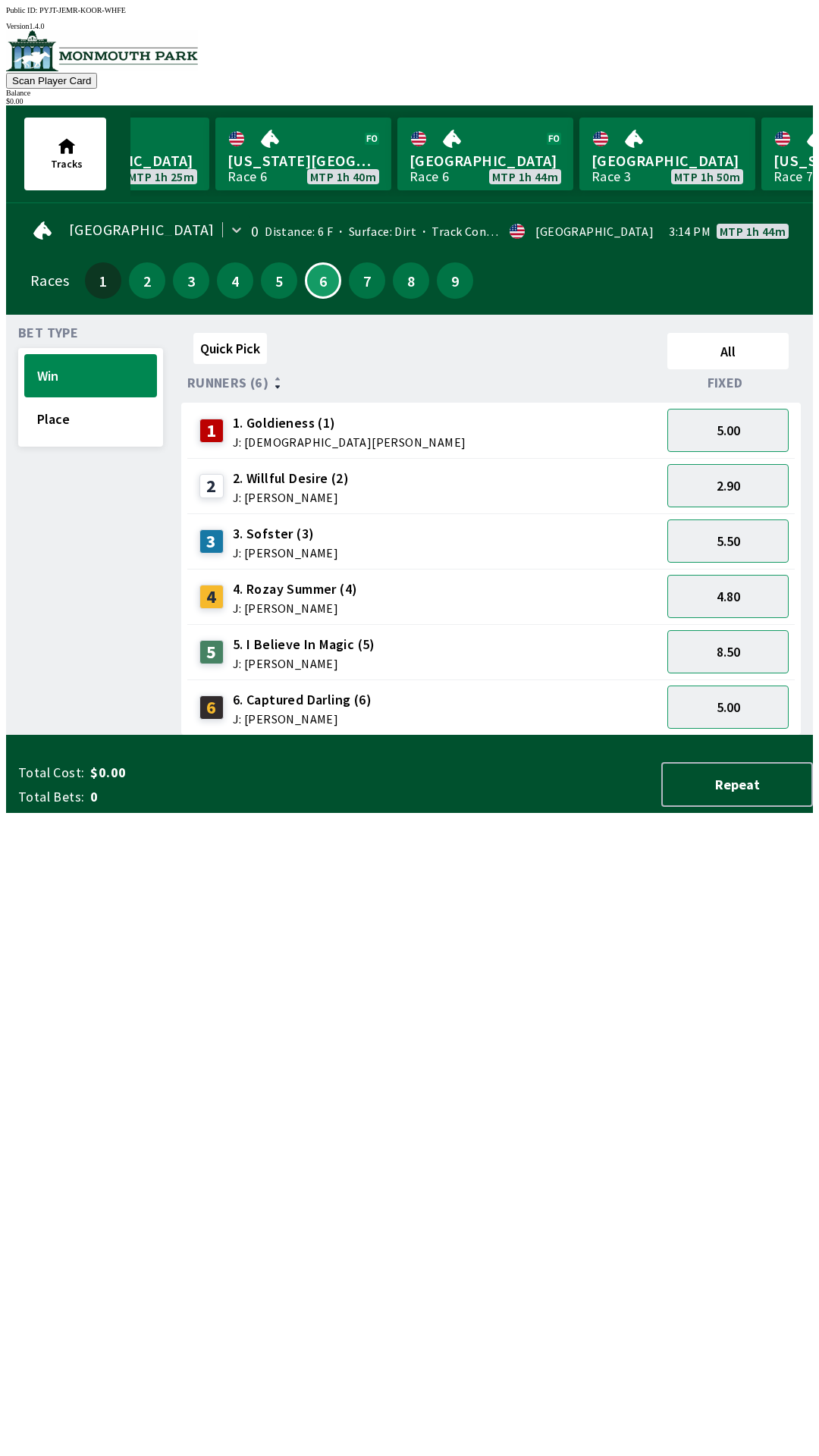
click at [140, 735] on div "Bet Type Win Place" at bounding box center [90, 531] width 145 height 408
click at [173, 288] on div "3" at bounding box center [191, 281] width 36 height 36
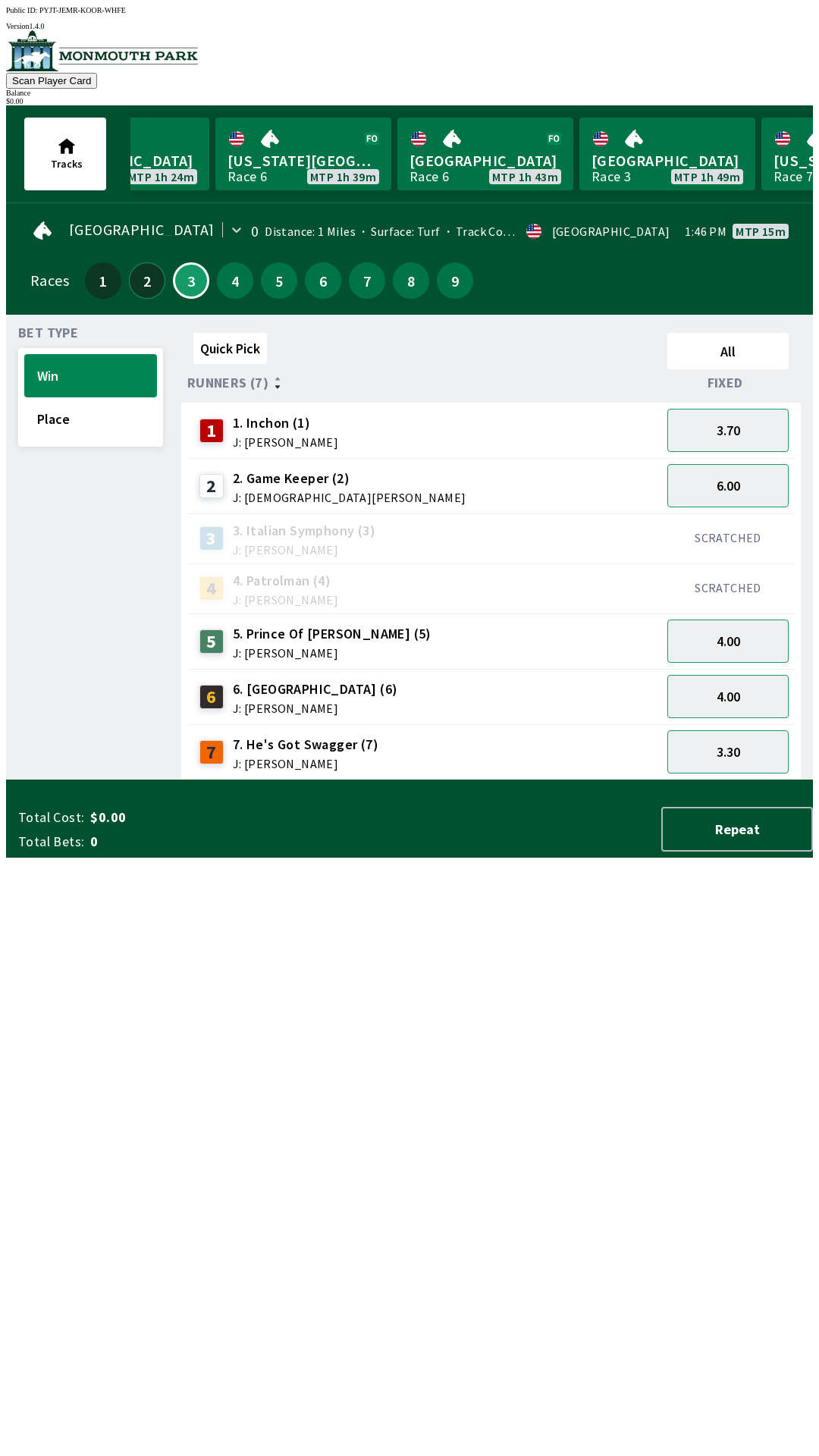
click at [141, 282] on button "2" at bounding box center [147, 281] width 36 height 36
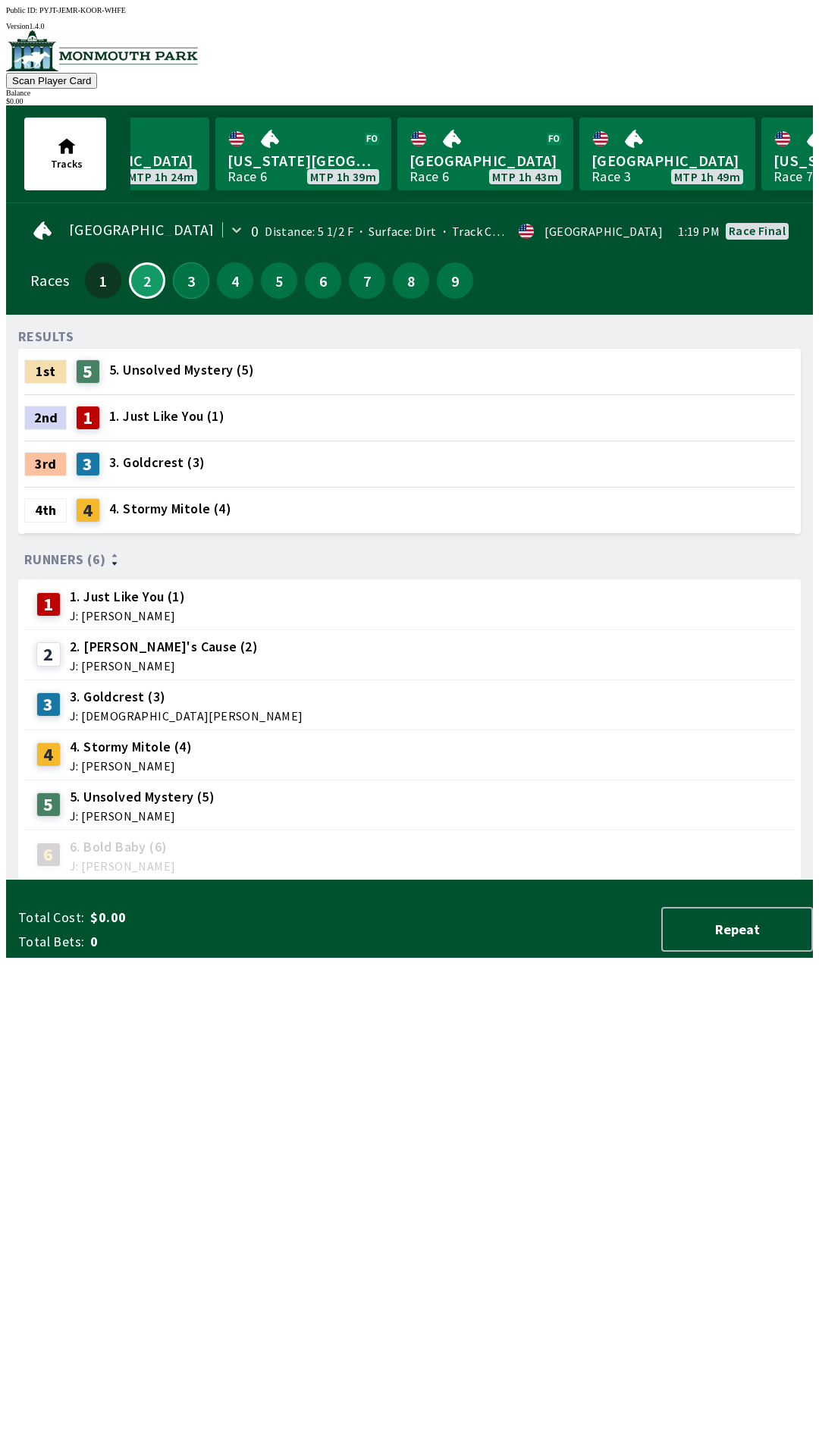
click at [174, 279] on button "3" at bounding box center [191, 281] width 36 height 36
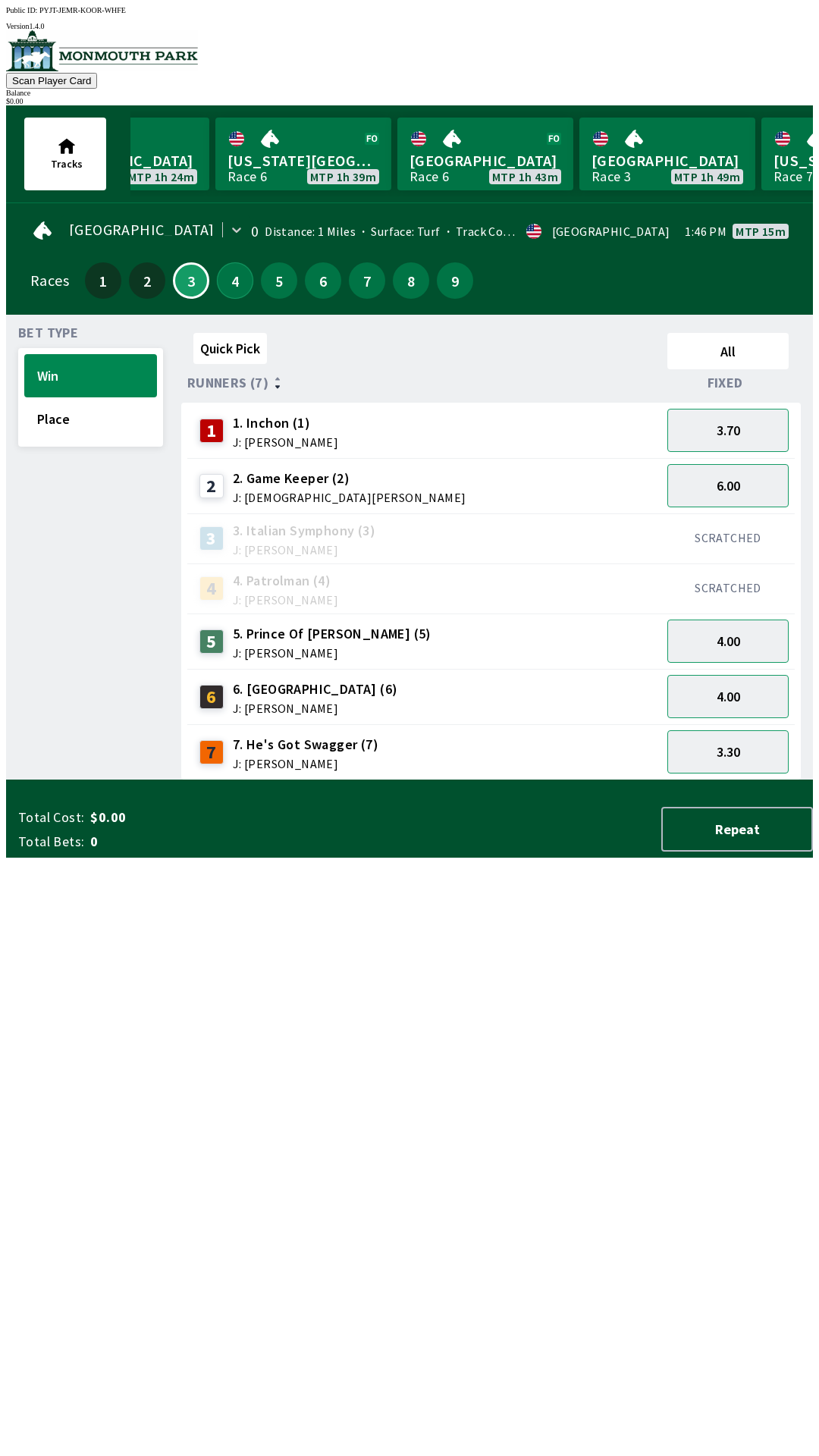
click at [236, 280] on button "4" at bounding box center [235, 281] width 36 height 36
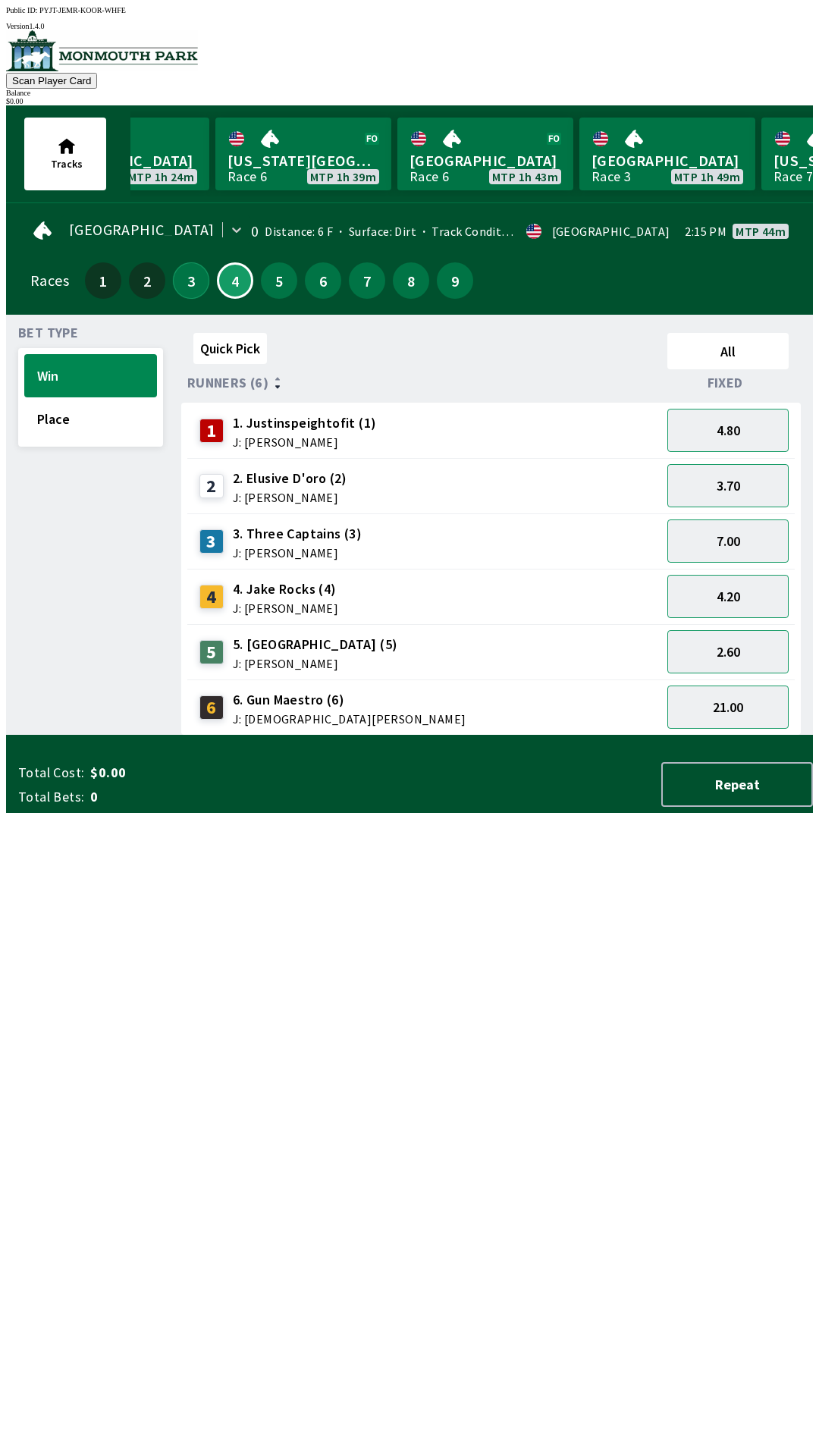
click at [179, 282] on button "3" at bounding box center [191, 281] width 36 height 36
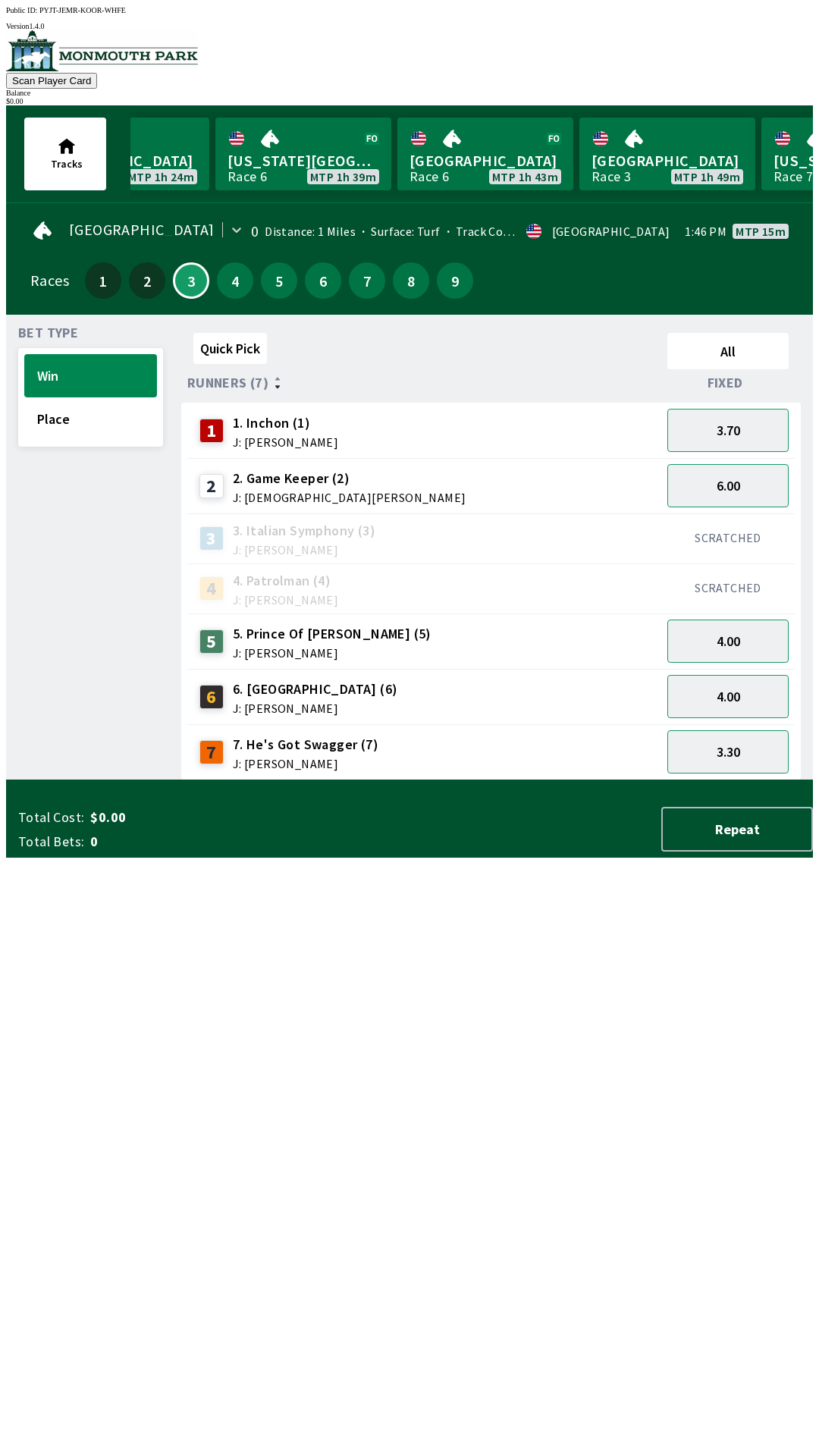
click at [750, 458] on div "6.00" at bounding box center [728, 486] width 134 height 55
click at [726, 429] on button "3.70" at bounding box center [727, 430] width 121 height 44
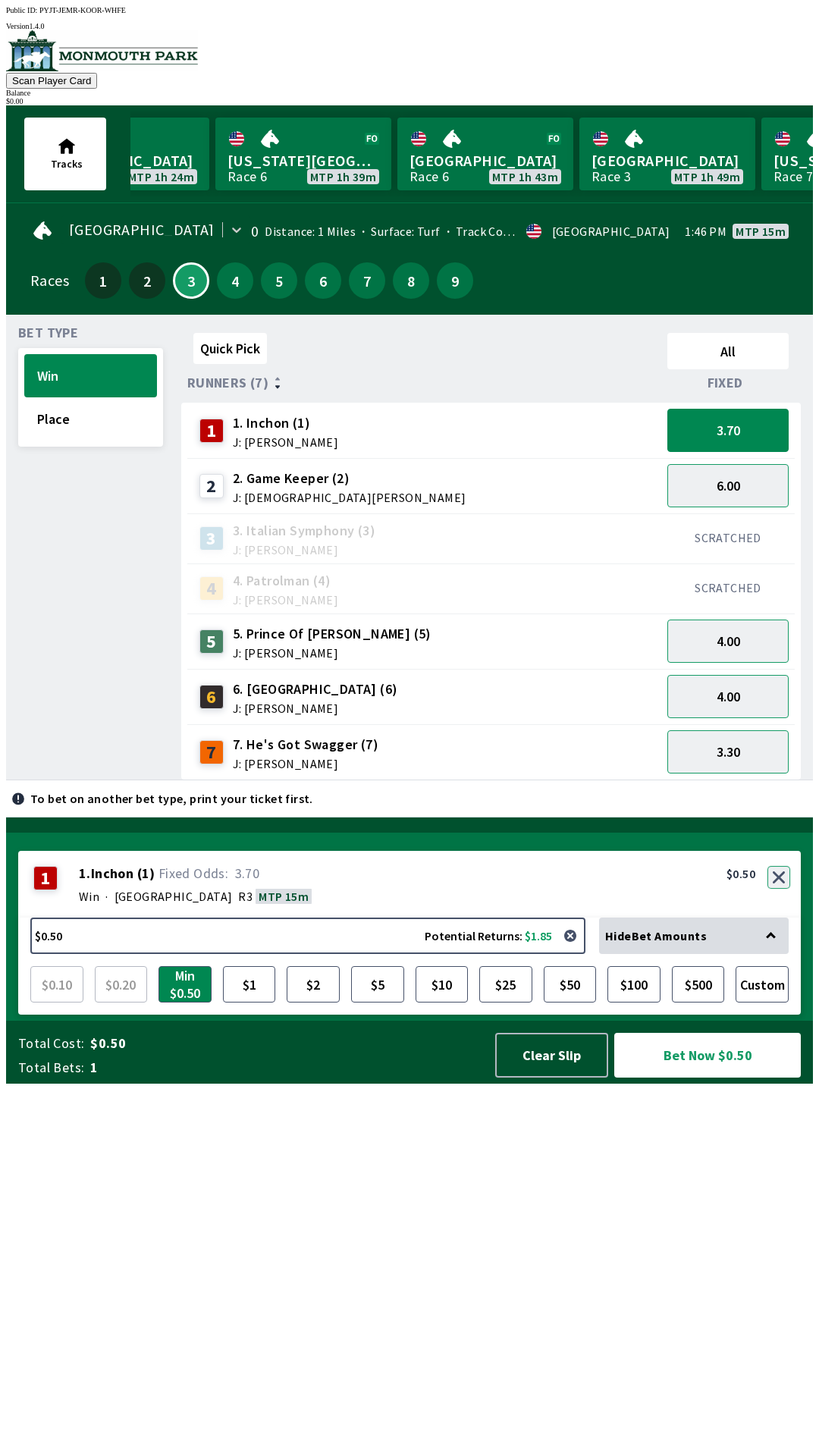
click at [775, 917] on div "1 1 . Inchon ( 1 ) Win · [STREET_ADDRESS]. Inchon (1) 3.70 $0.50" at bounding box center [409, 884] width 783 height 66
click at [776, 889] on button "button" at bounding box center [779, 877] width 23 height 23
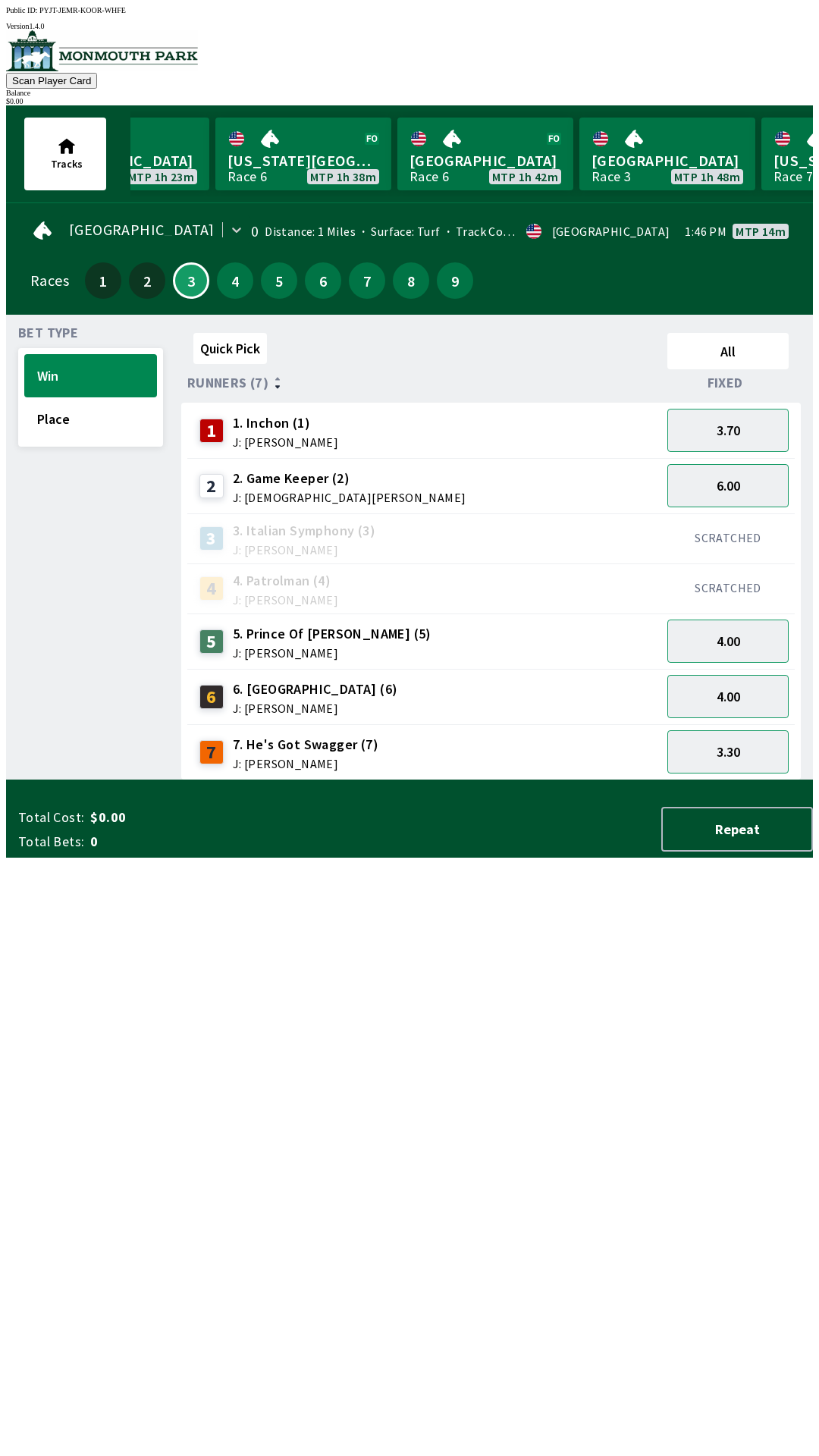
click at [301, 702] on span "J: [PERSON_NAME]" at bounding box center [315, 707] width 165 height 12
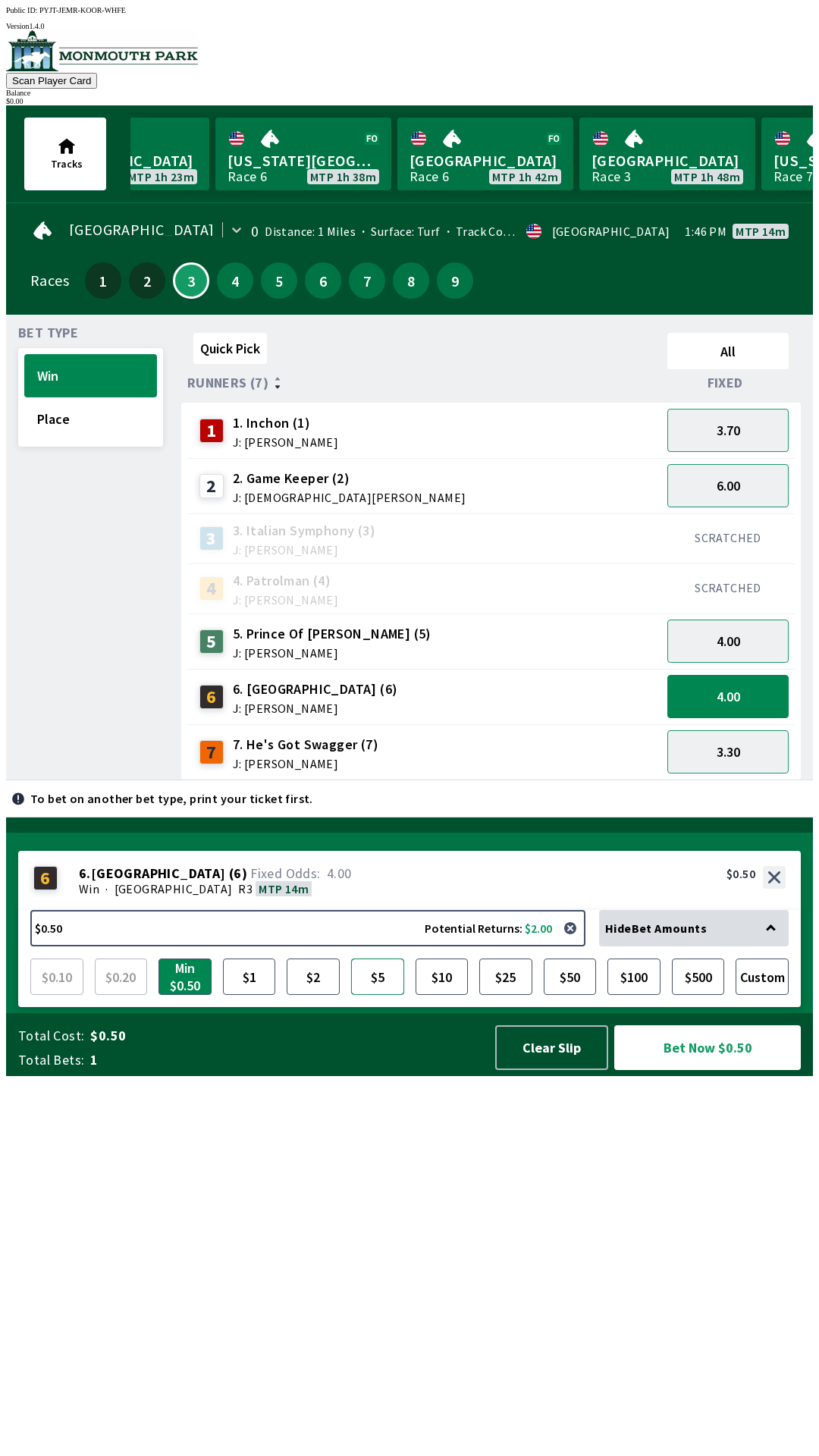
click at [367, 995] on button "$5" at bounding box center [377, 976] width 53 height 36
click at [696, 1070] on button "Bet Now $5.00" at bounding box center [707, 1047] width 187 height 45
click at [741, 648] on button "4.00" at bounding box center [727, 641] width 121 height 44
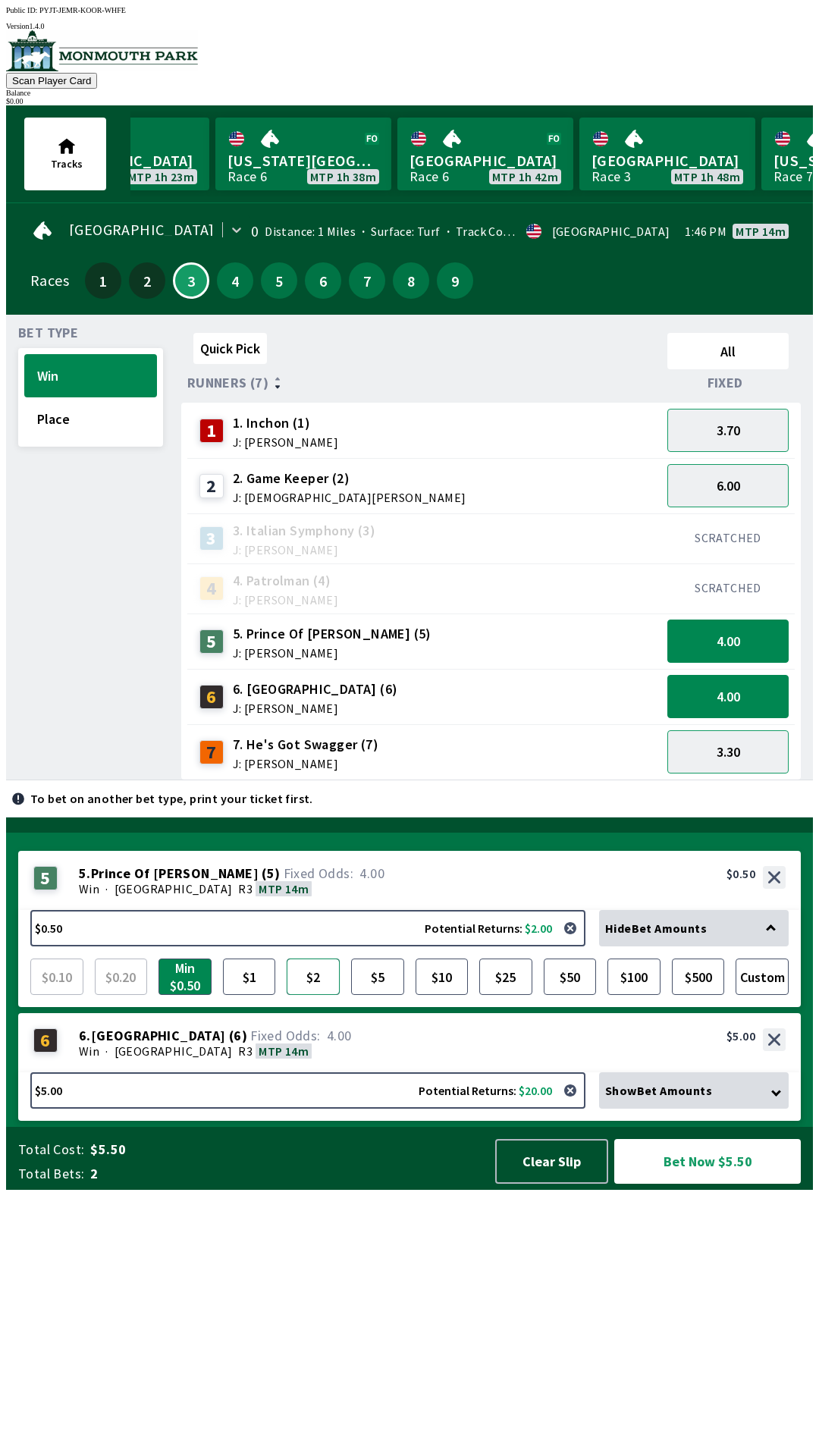
click at [300, 995] on button "$2" at bounding box center [313, 976] width 53 height 36
click at [726, 484] on button "6.00" at bounding box center [727, 485] width 121 height 44
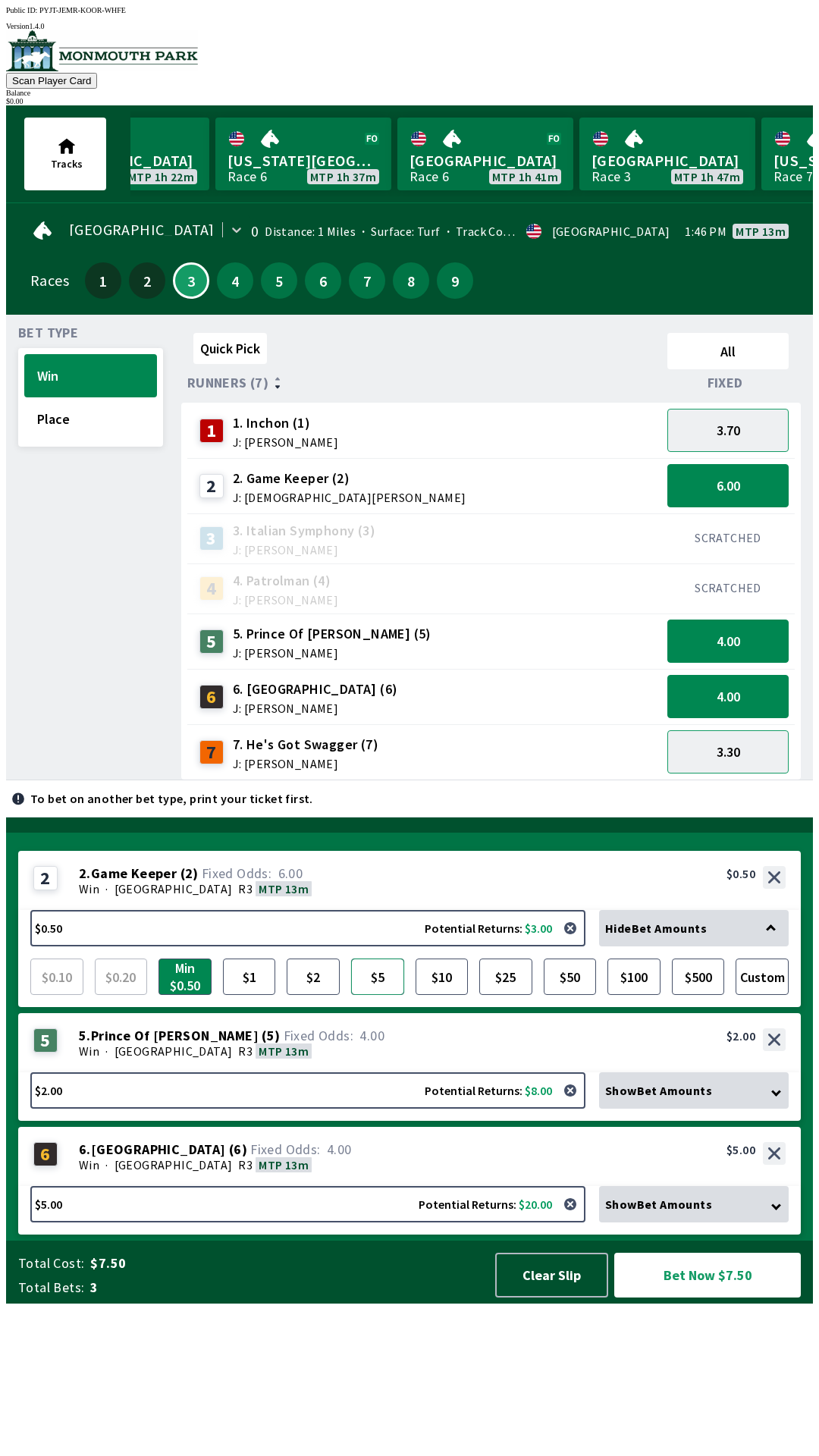
click at [373, 995] on button "$5" at bounding box center [377, 976] width 53 height 36
click at [732, 1297] on button "Bet Now $12.00" at bounding box center [707, 1275] width 187 height 45
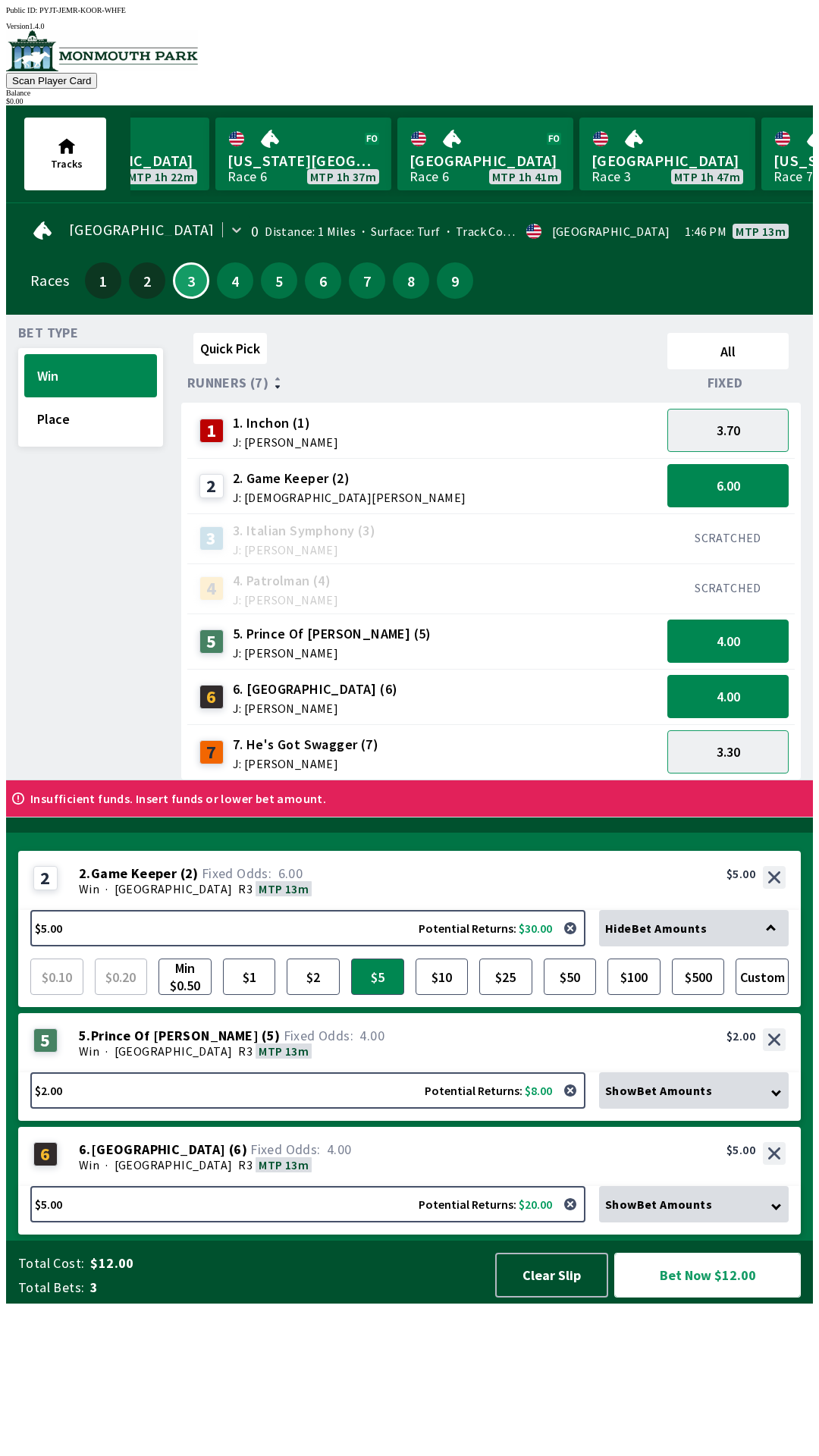
click at [712, 1297] on button "Bet Now $12.00" at bounding box center [707, 1275] width 187 height 45
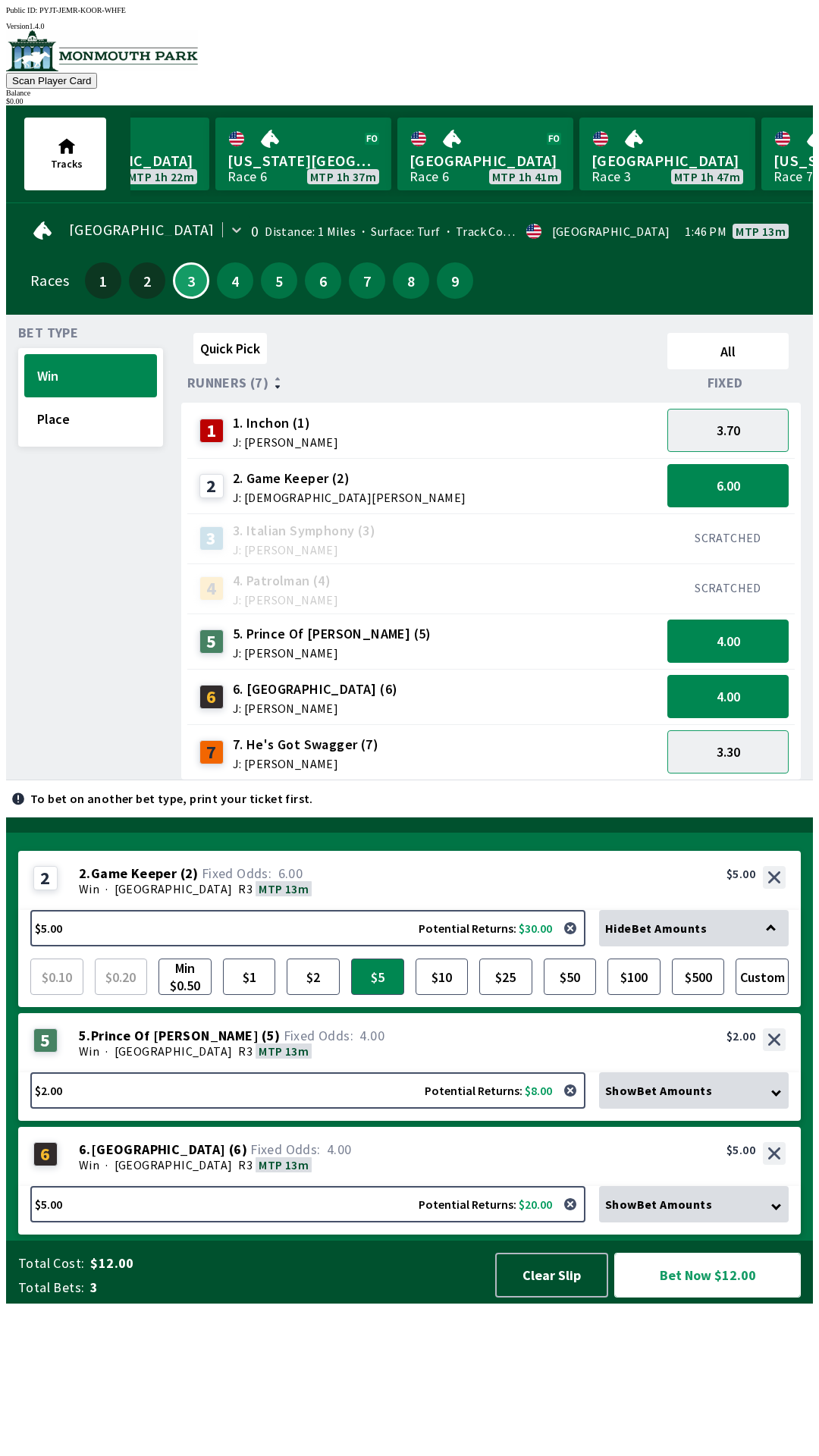
click at [734, 1297] on button "Bet Now $12.00" at bounding box center [707, 1275] width 187 height 45
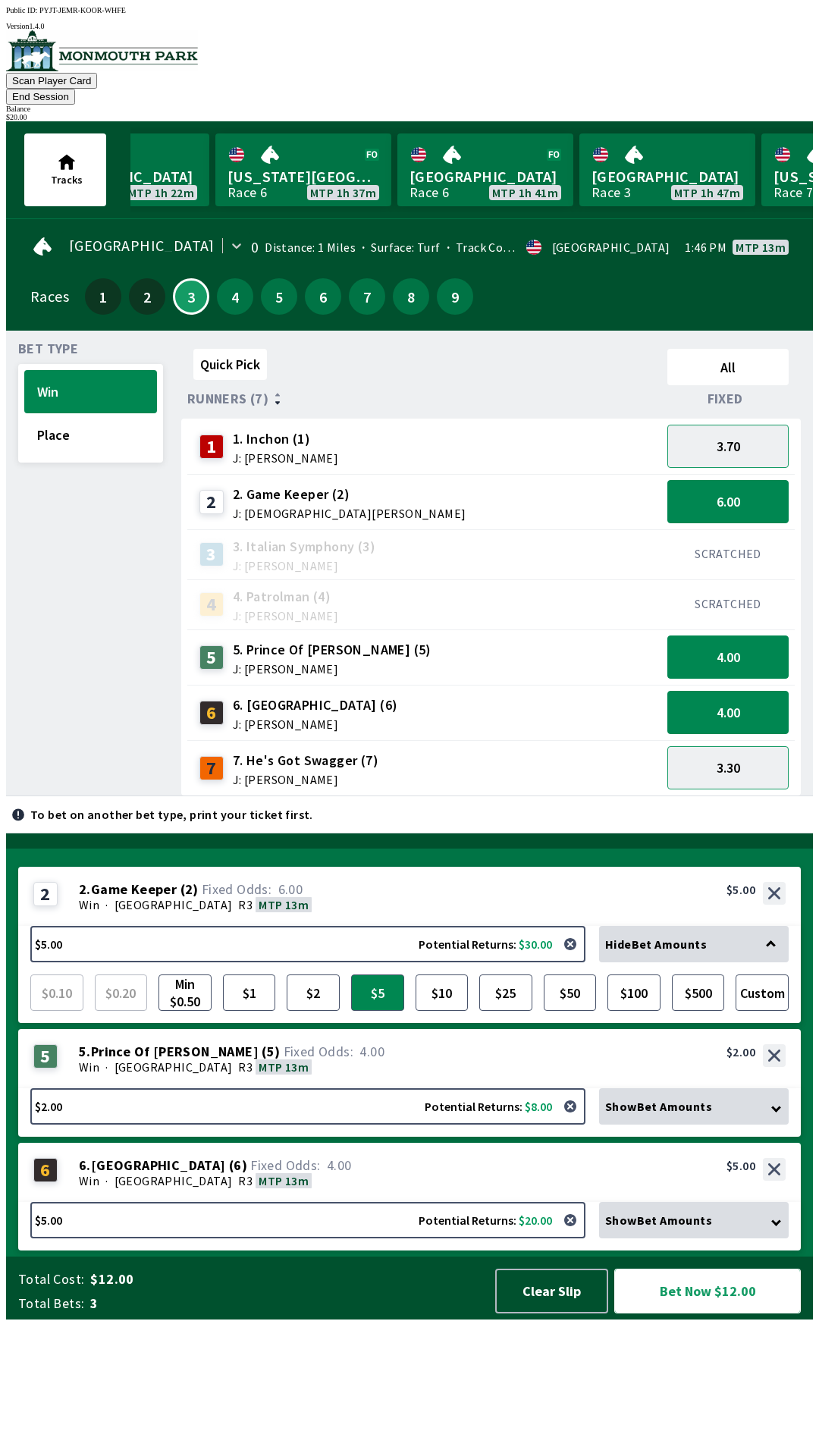
click at [727, 1314] on button "Bet Now $12.00" at bounding box center [707, 1291] width 187 height 45
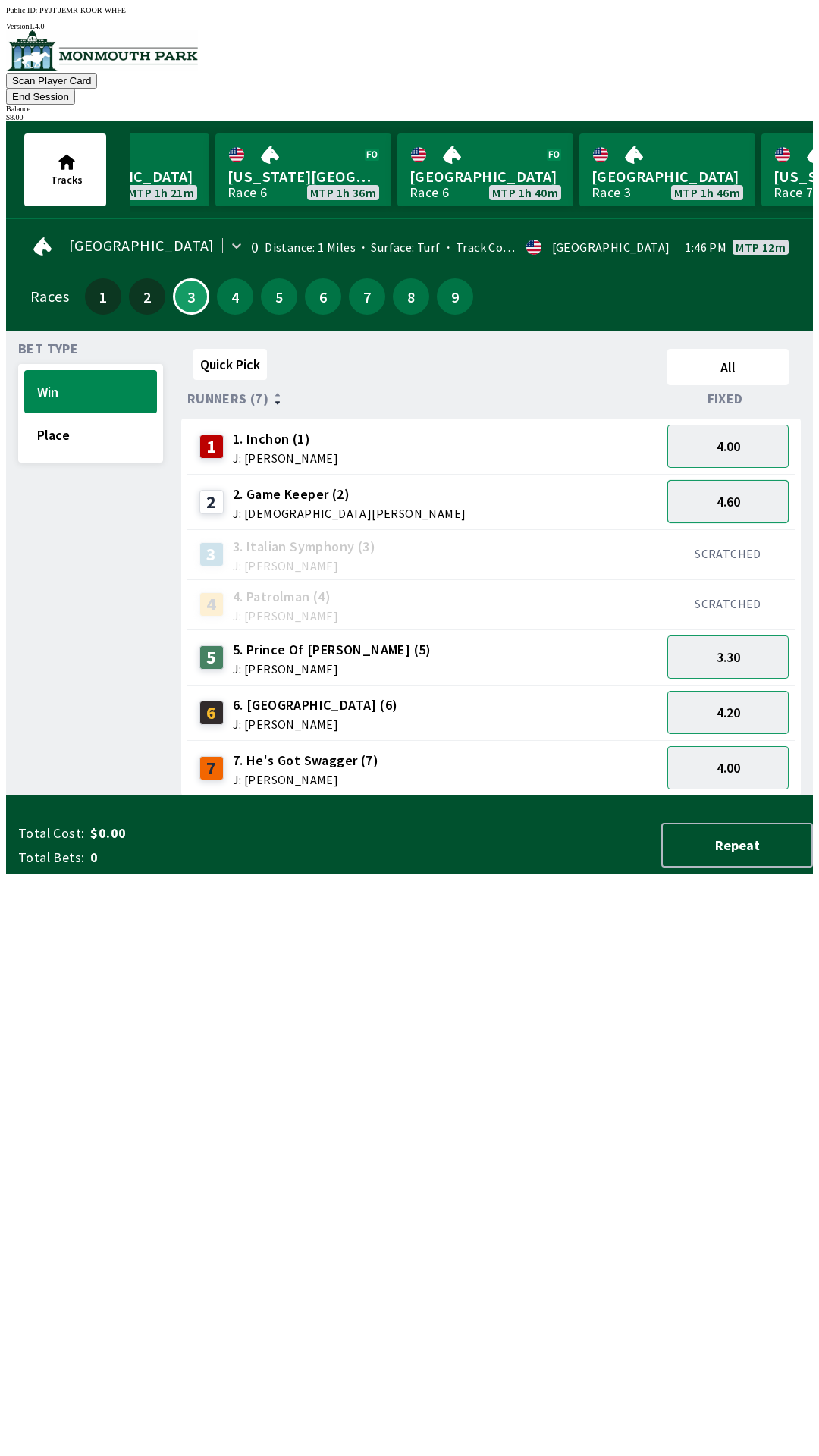
click at [736, 487] on button "4.60" at bounding box center [727, 502] width 121 height 44
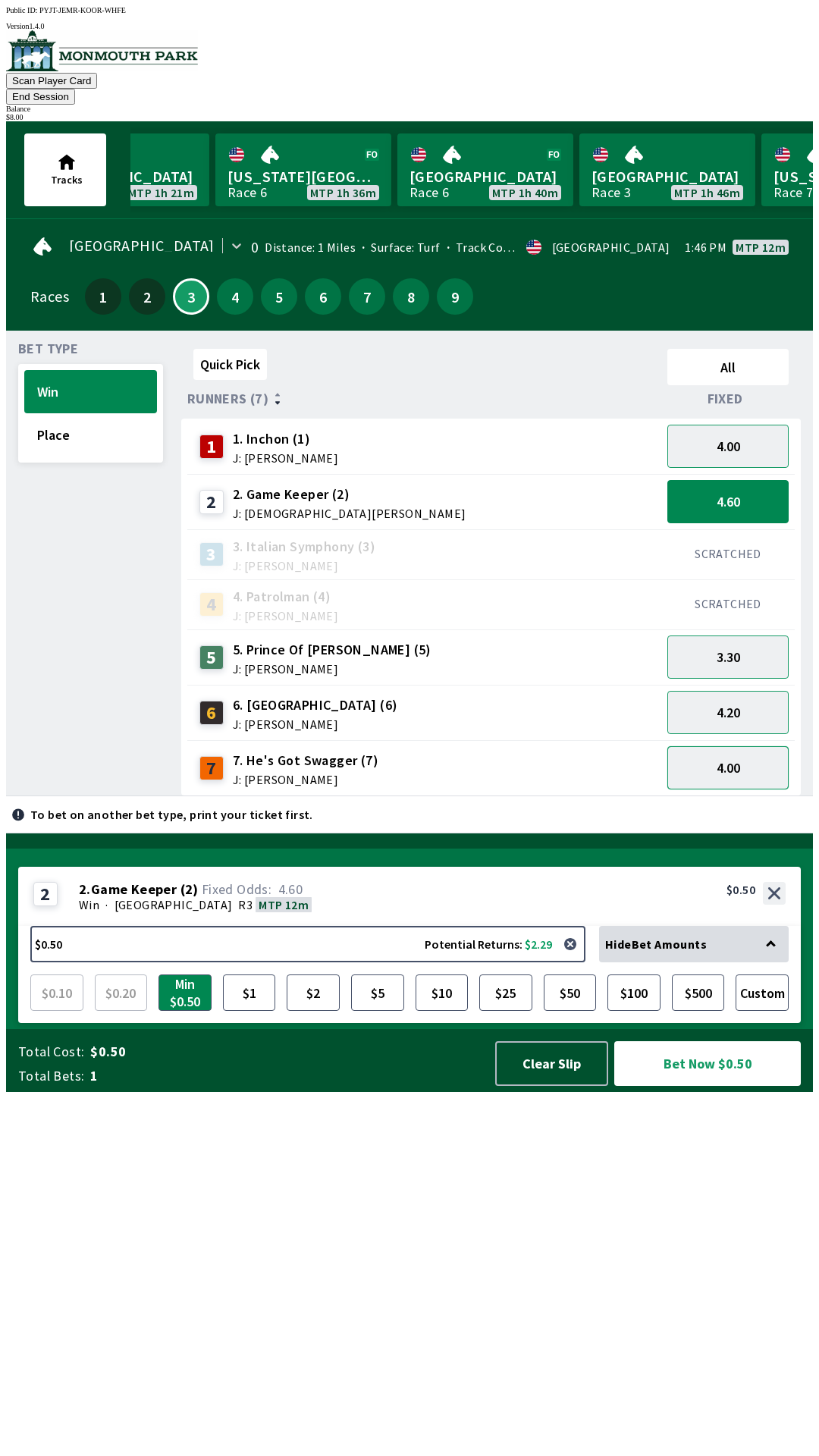
click at [737, 757] on button "4.00" at bounding box center [727, 768] width 121 height 44
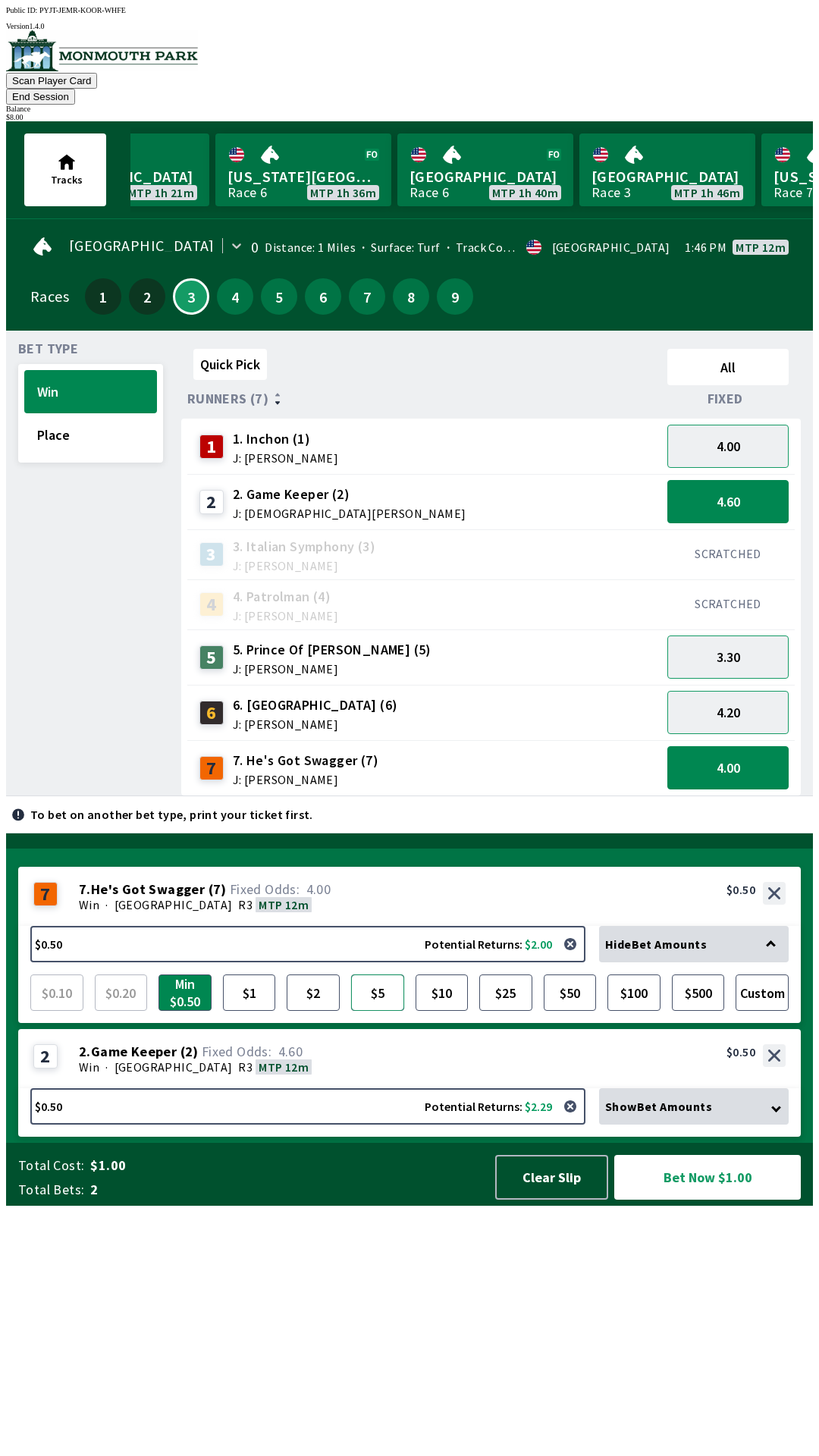
click at [375, 1010] on button "$5" at bounding box center [377, 992] width 53 height 36
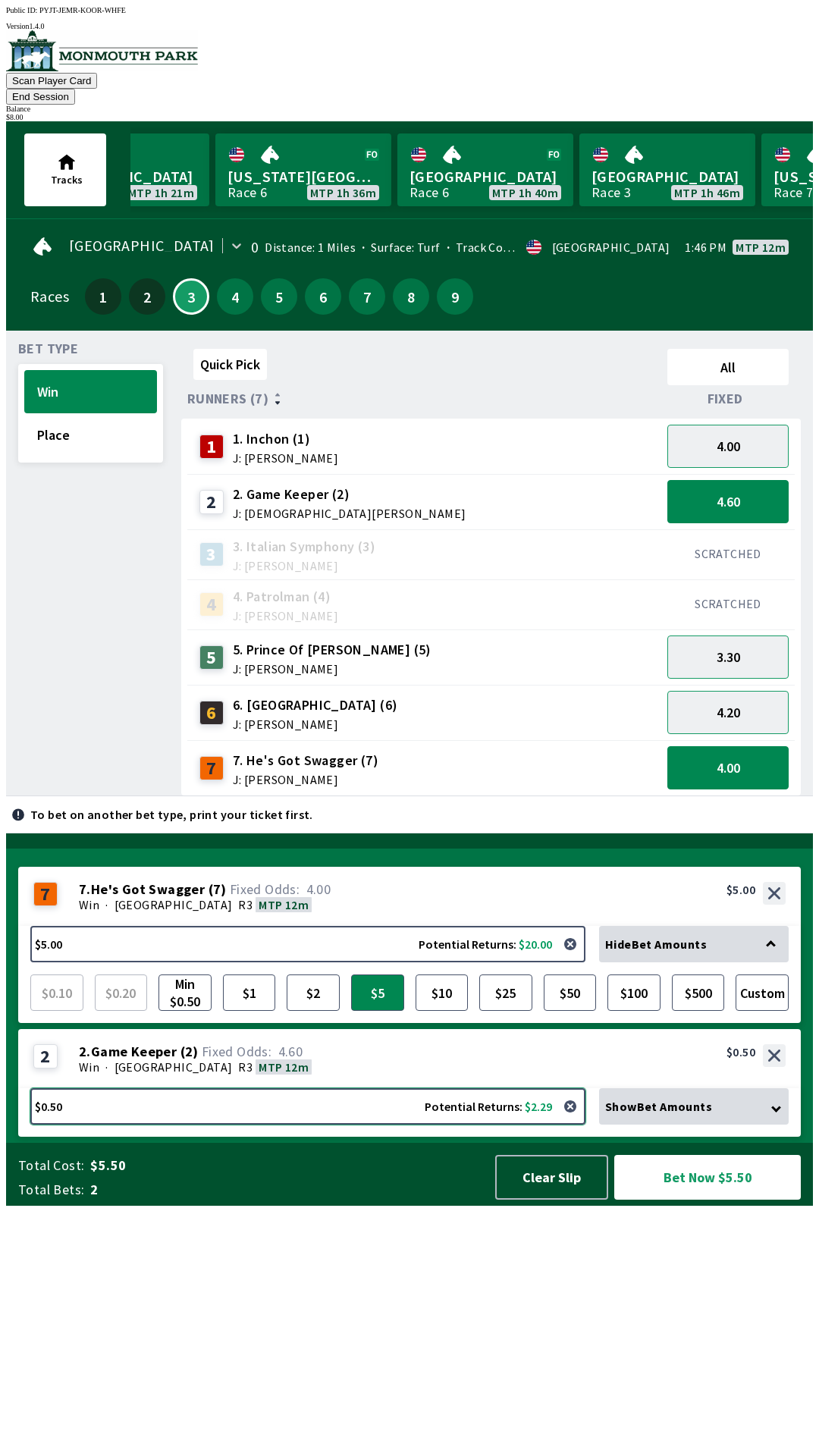
click at [448, 1124] on button "$0.50 Potential Returns: $2.29" at bounding box center [307, 1106] width 555 height 36
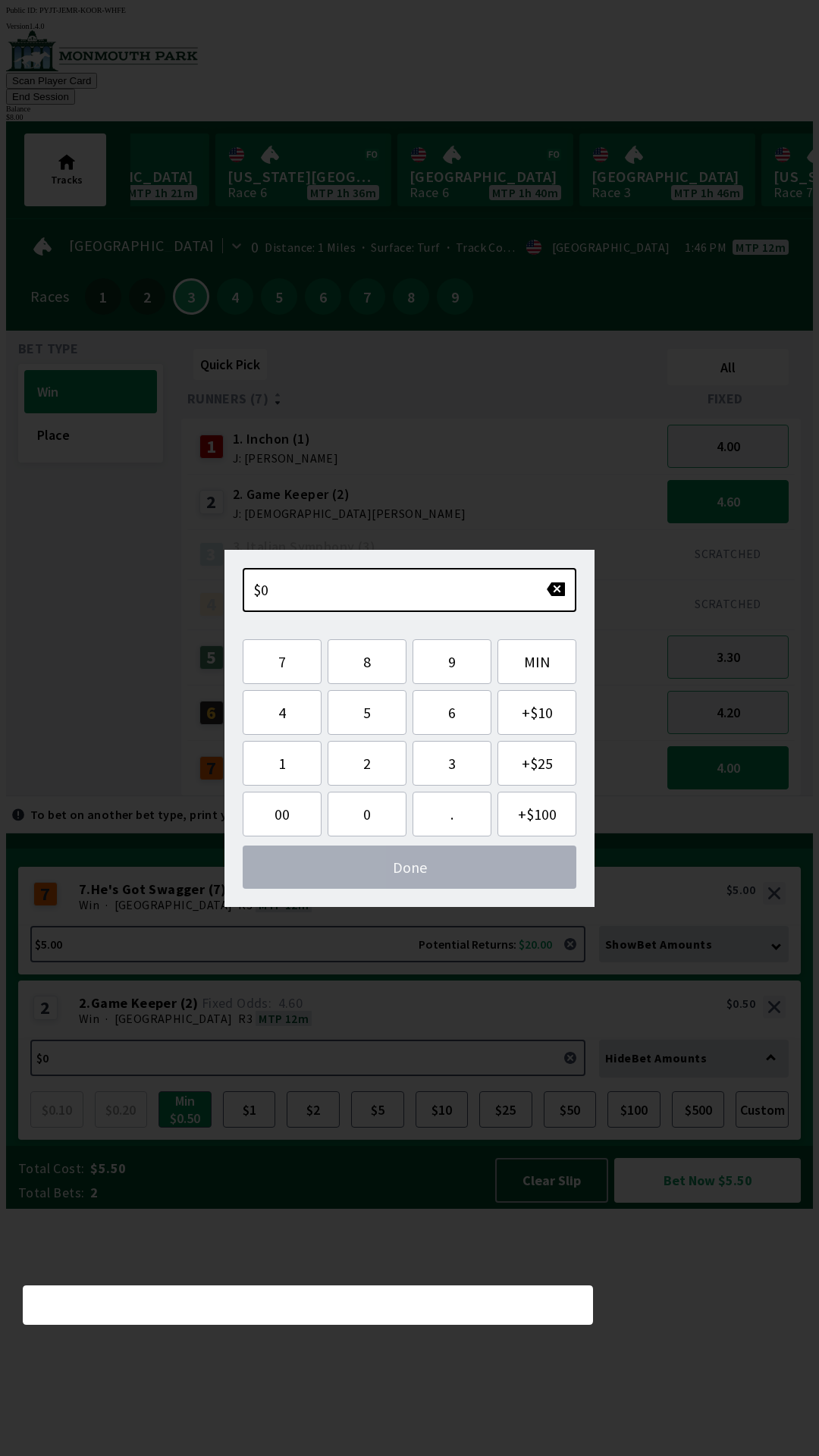
click at [423, 1040] on div "2 2 . Game Keeper ( 2 ) Win · [STREET_ADDRESS]. Game Keeper (2) 4.60 $0.50" at bounding box center [409, 1010] width 783 height 59
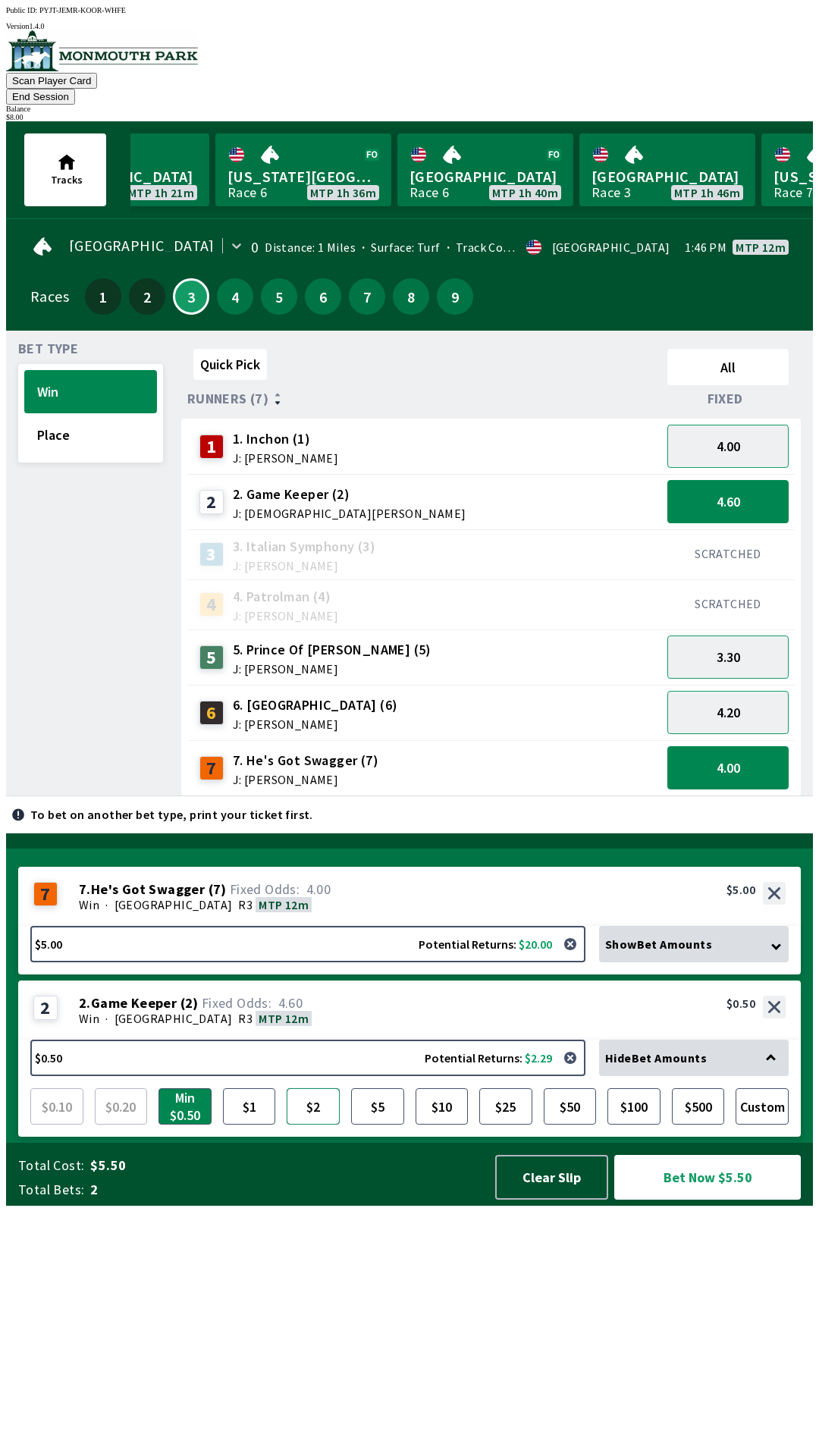
click at [314, 1124] on button "$2" at bounding box center [313, 1106] width 53 height 36
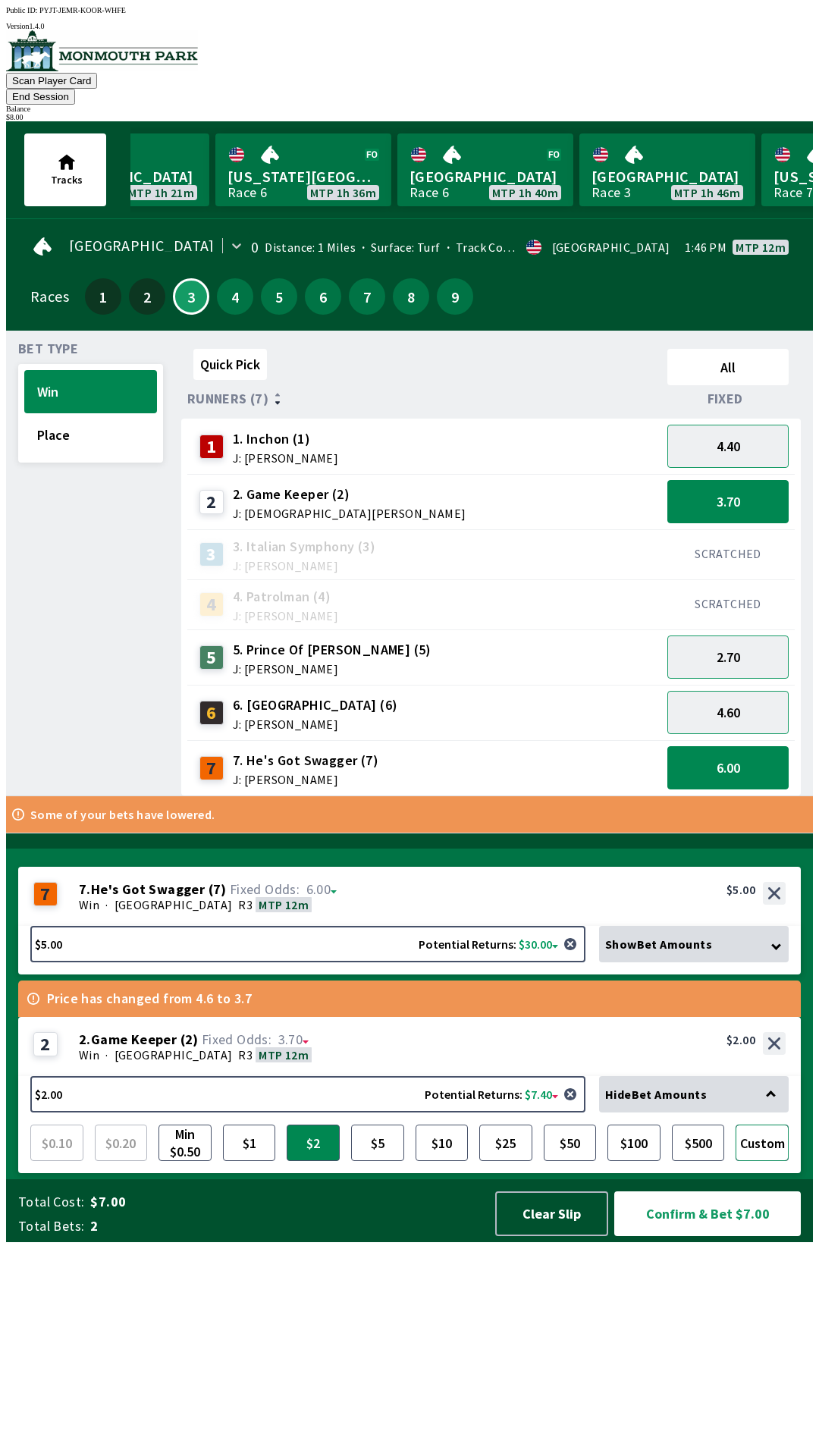
click at [753, 1161] on button "Custom" at bounding box center [761, 1143] width 53 height 36
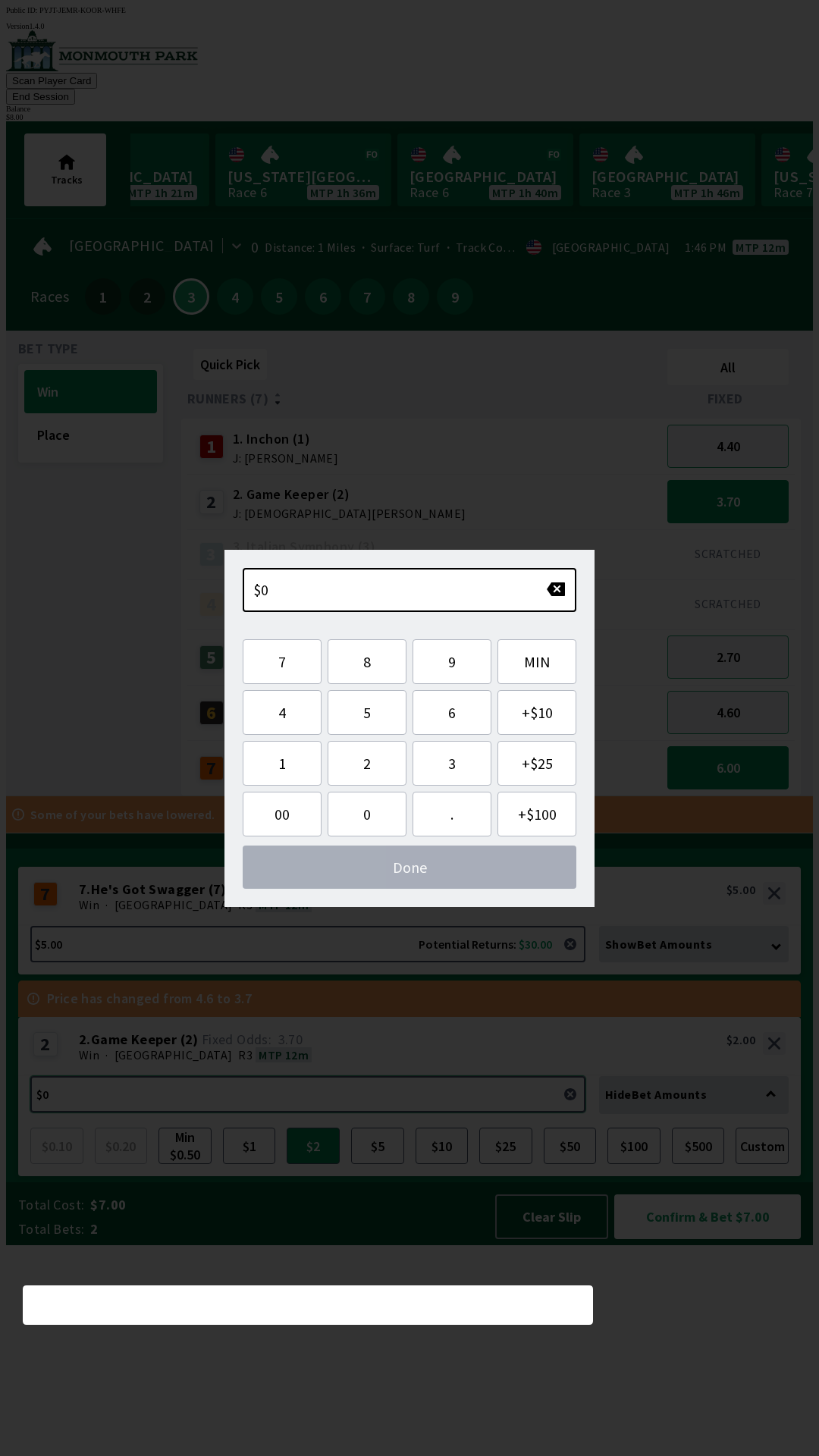
click at [211, 1113] on button "$2.00 Potential Returns: $7.40" at bounding box center [307, 1094] width 555 height 36
click at [455, 768] on button "3" at bounding box center [452, 763] width 79 height 45
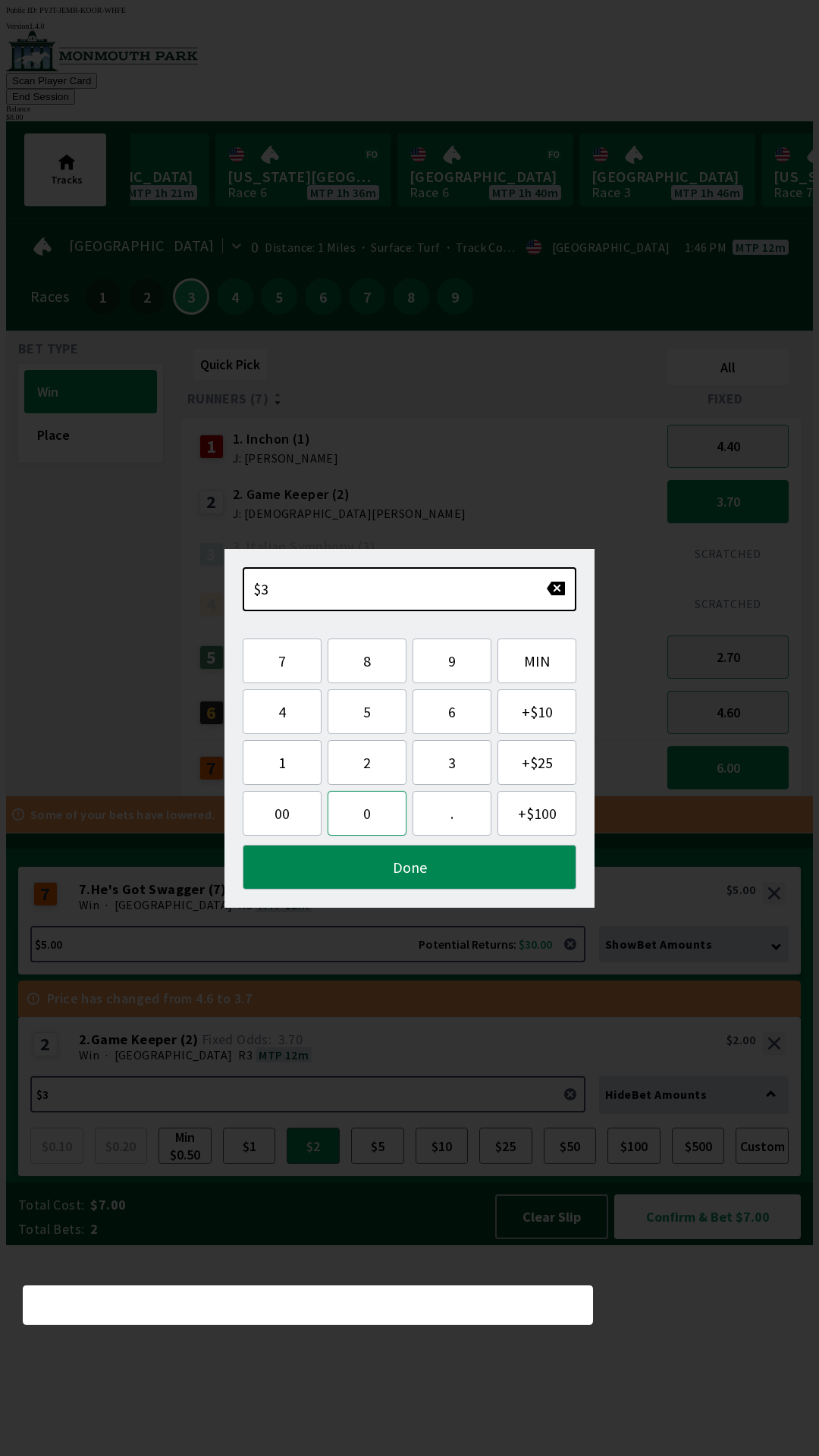
click at [370, 821] on button "0" at bounding box center [367, 813] width 79 height 45
click at [555, 590] on button "button" at bounding box center [555, 588] width 20 height 15
click at [447, 824] on button "." at bounding box center [452, 813] width 79 height 45
click at [373, 825] on button "0" at bounding box center [367, 813] width 79 height 45
click at [372, 816] on button "0" at bounding box center [367, 813] width 79 height 45
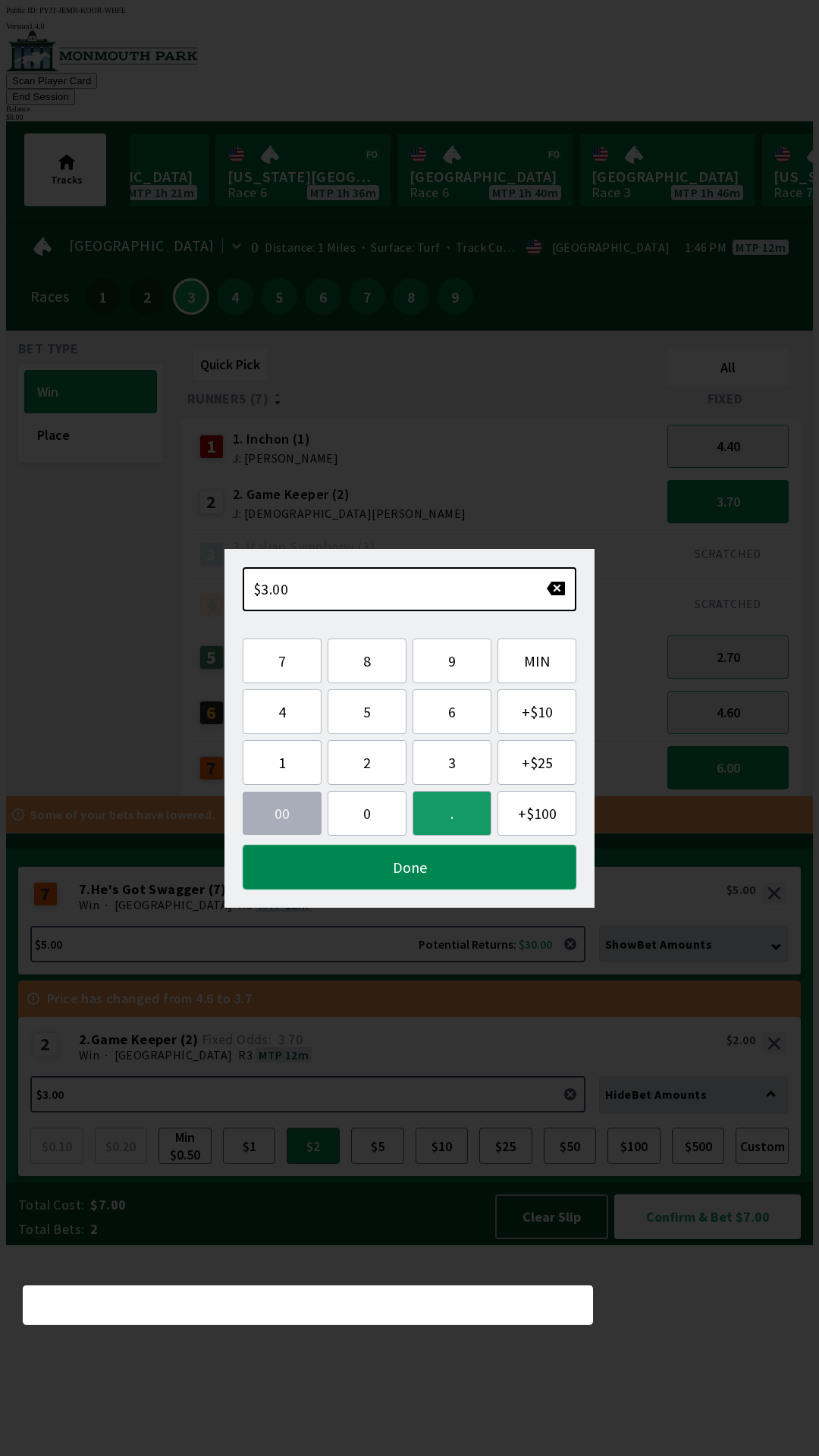
click at [412, 877] on button "Done" at bounding box center [410, 866] width 334 height 45
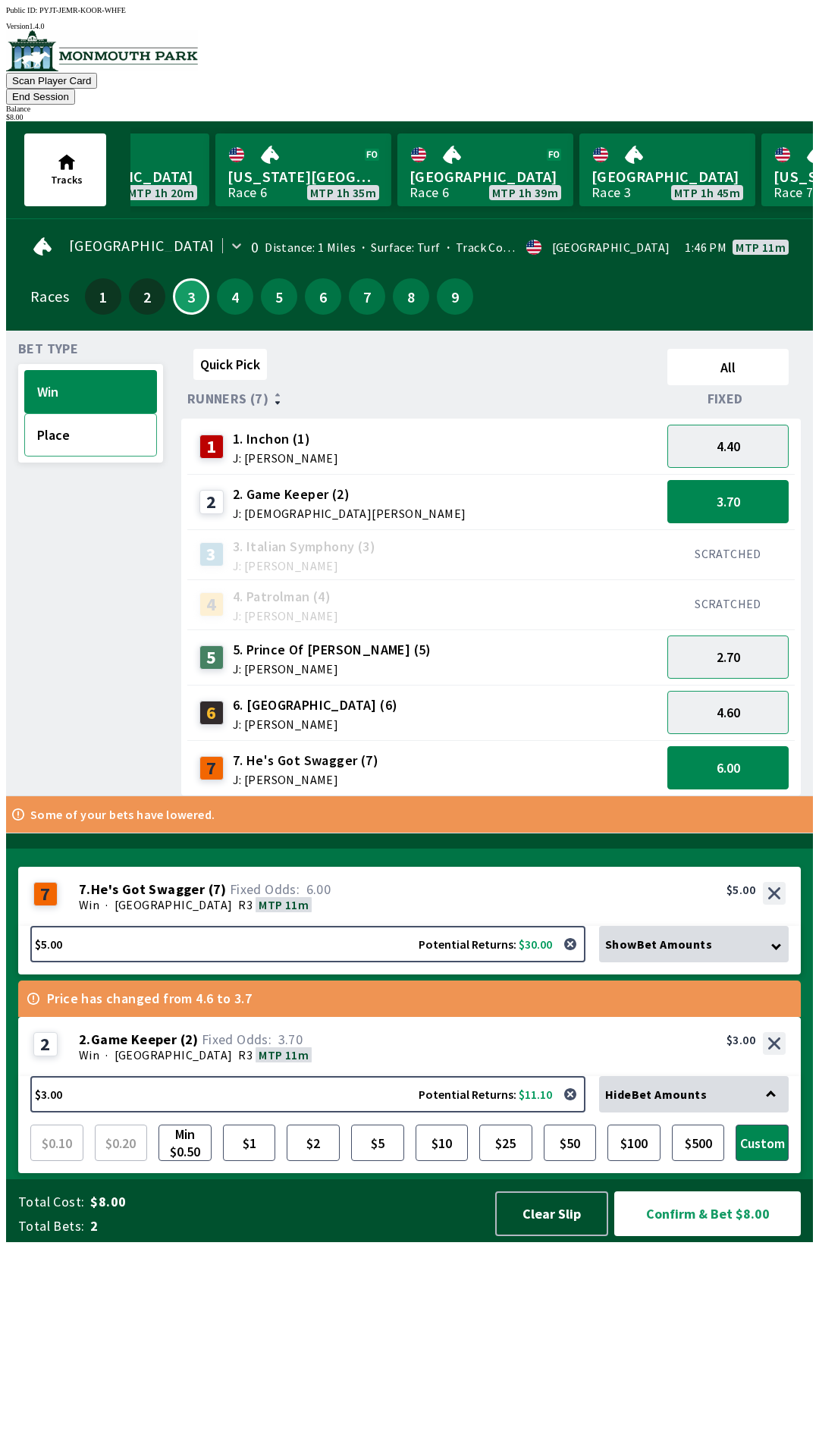
click at [55, 427] on button "Place" at bounding box center [91, 434] width 133 height 44
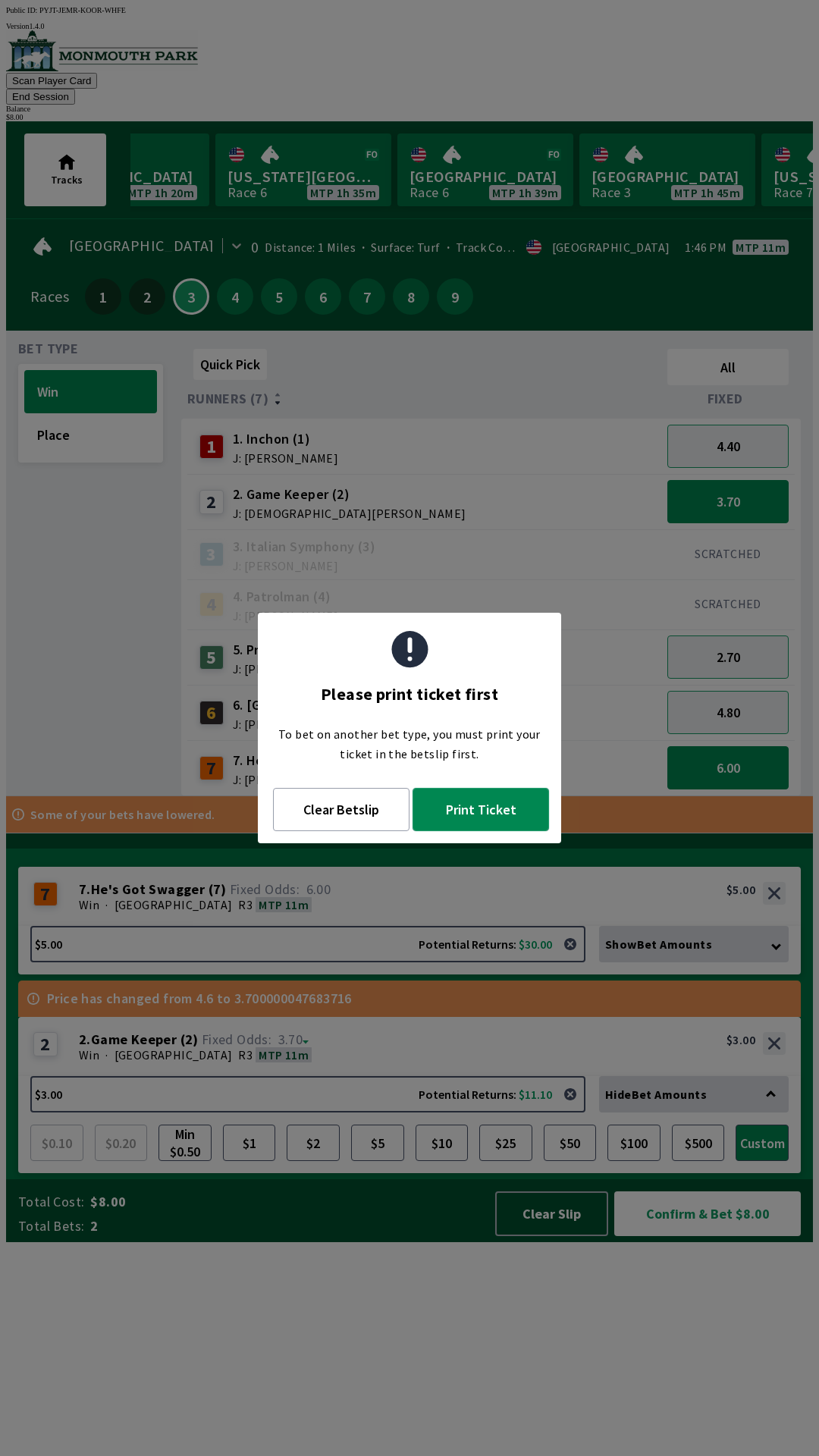
click at [504, 821] on button "Print Ticket" at bounding box center [480, 810] width 136 height 44
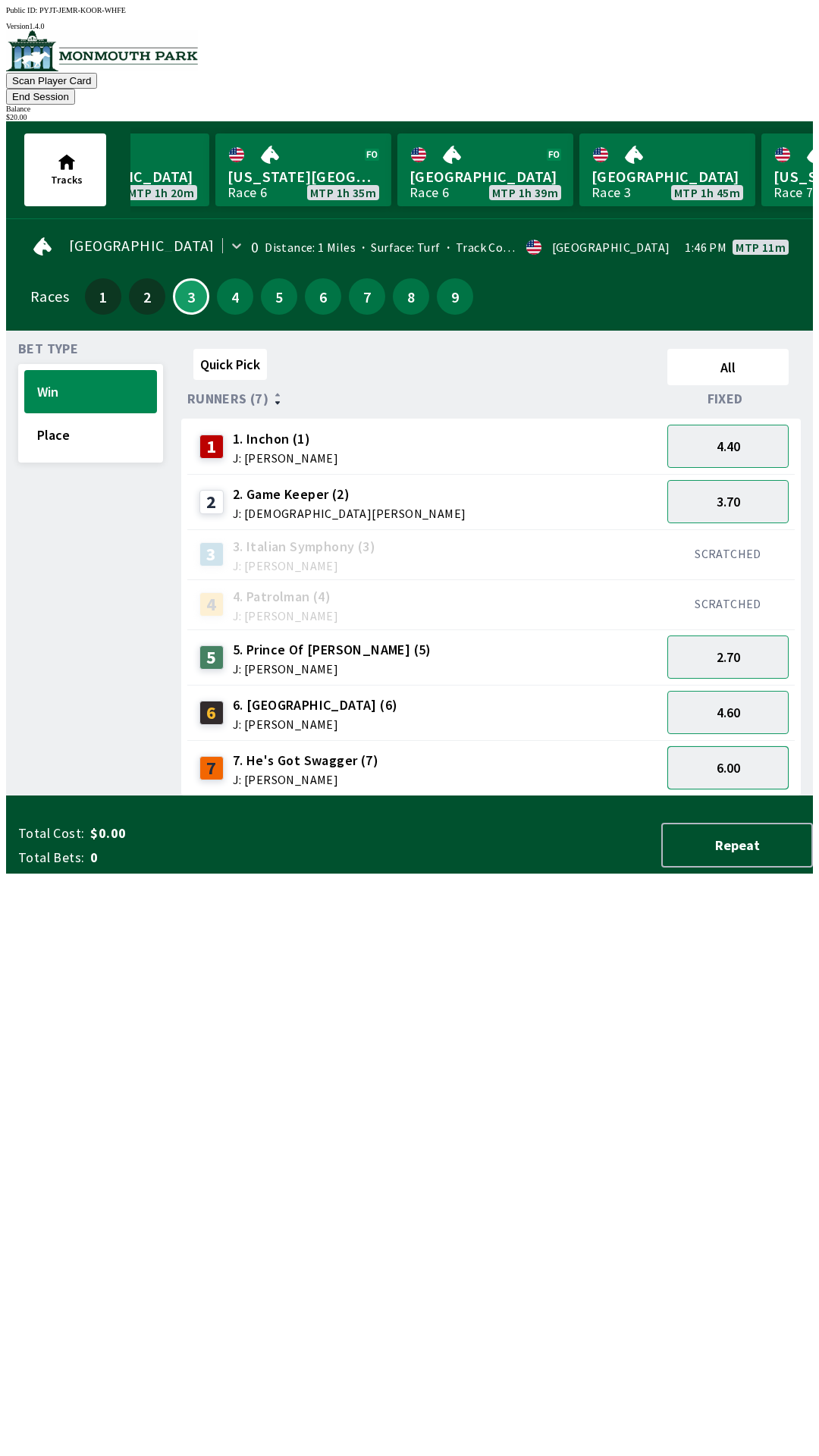
click at [756, 746] on button "6.00" at bounding box center [727, 768] width 121 height 44
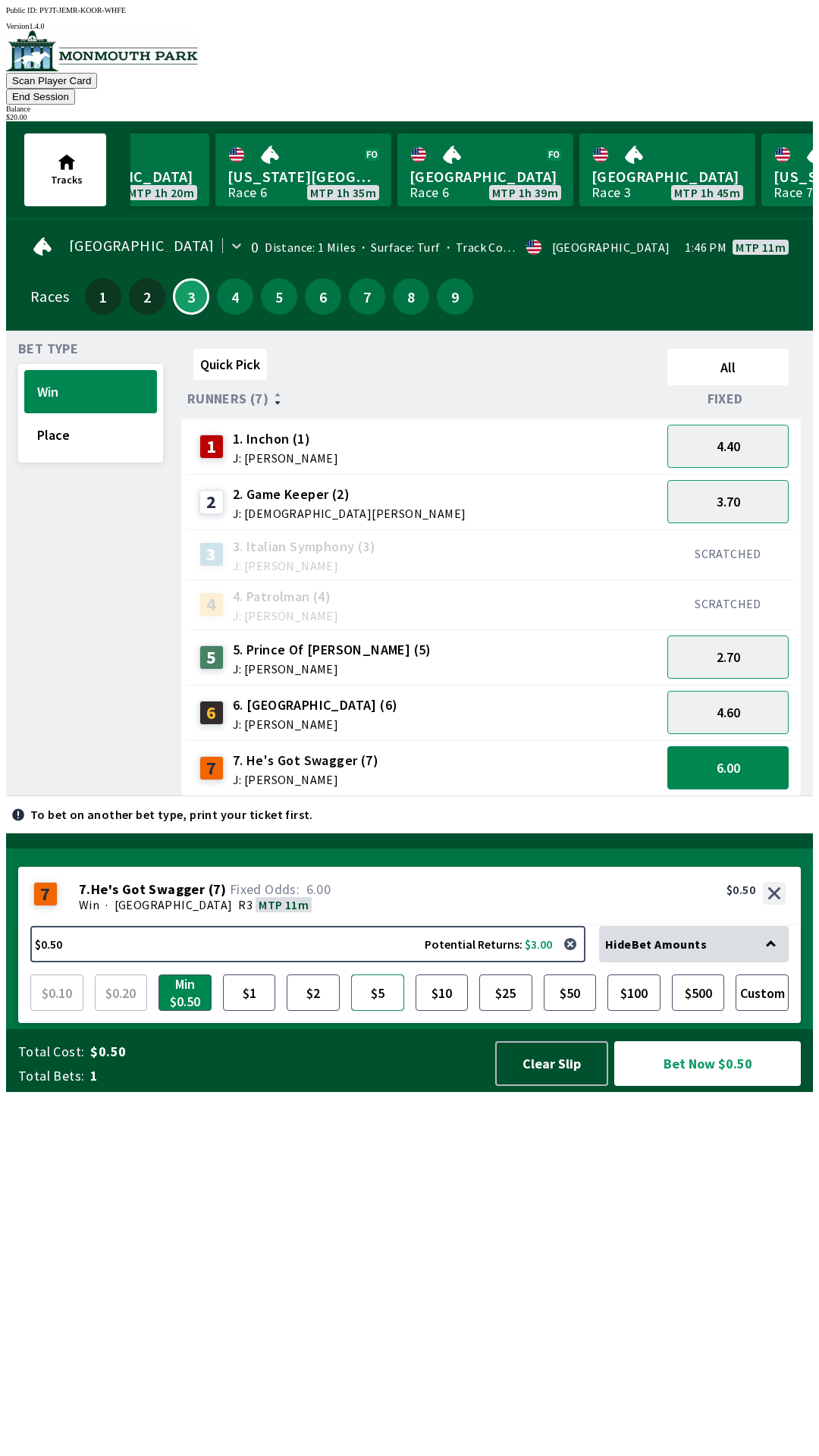
click at [381, 1010] on button "$5" at bounding box center [377, 992] width 53 height 36
click at [764, 694] on button "5.00" at bounding box center [727, 712] width 121 height 44
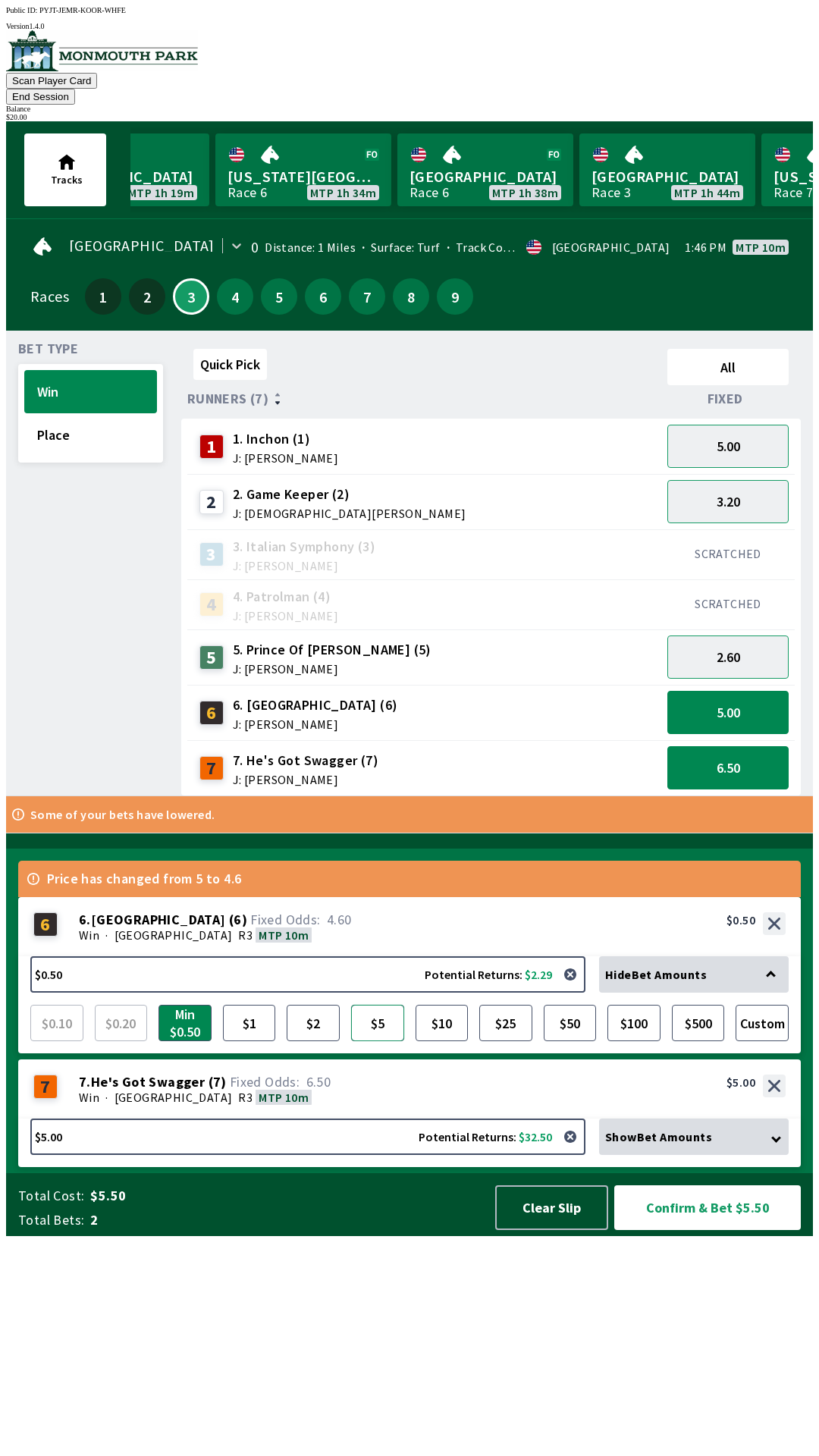
click at [380, 1041] on button "$5" at bounding box center [377, 1023] width 53 height 36
click at [763, 434] on button "5.00" at bounding box center [727, 446] width 121 height 44
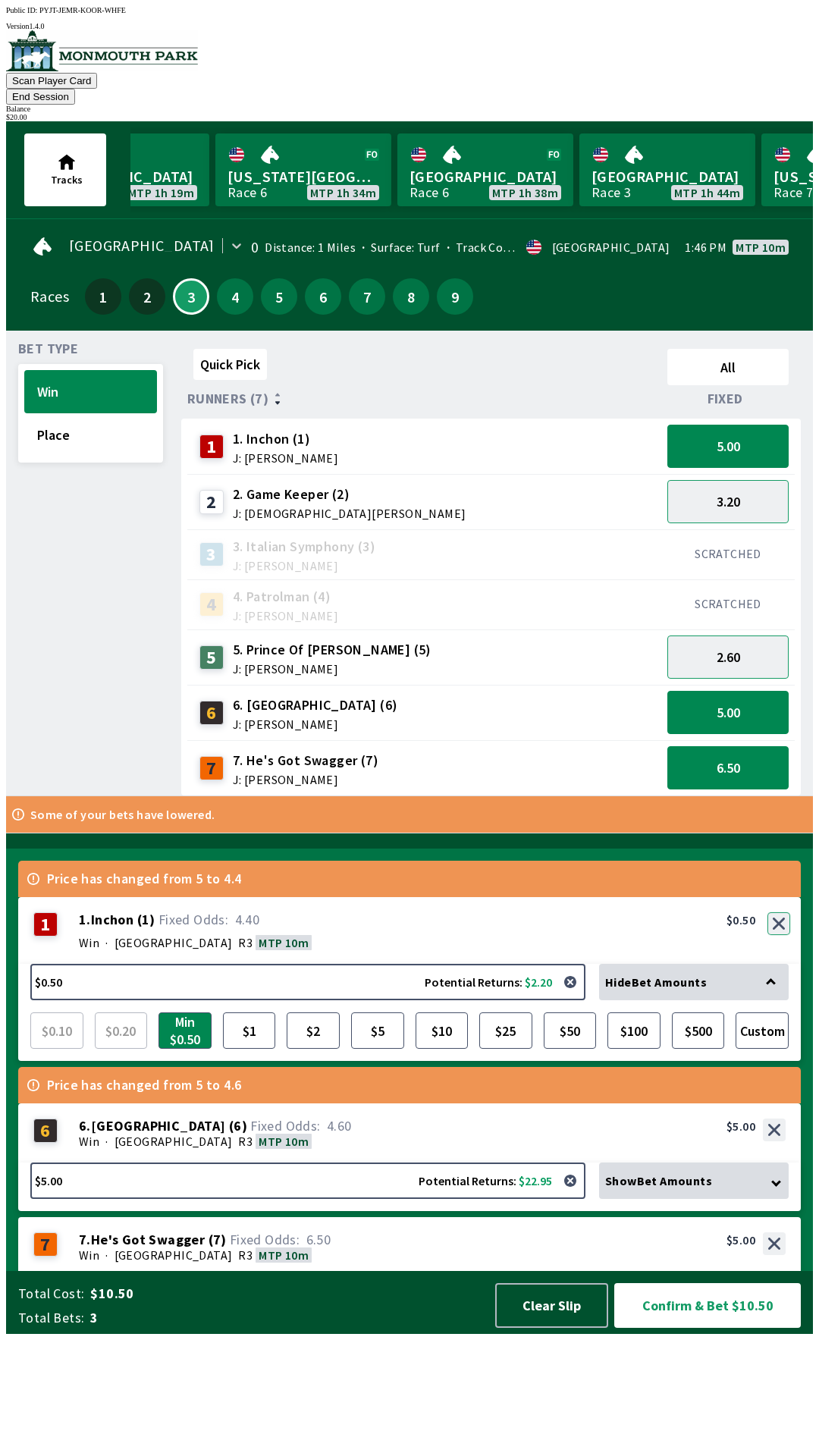
click at [780, 935] on button "button" at bounding box center [779, 923] width 23 height 23
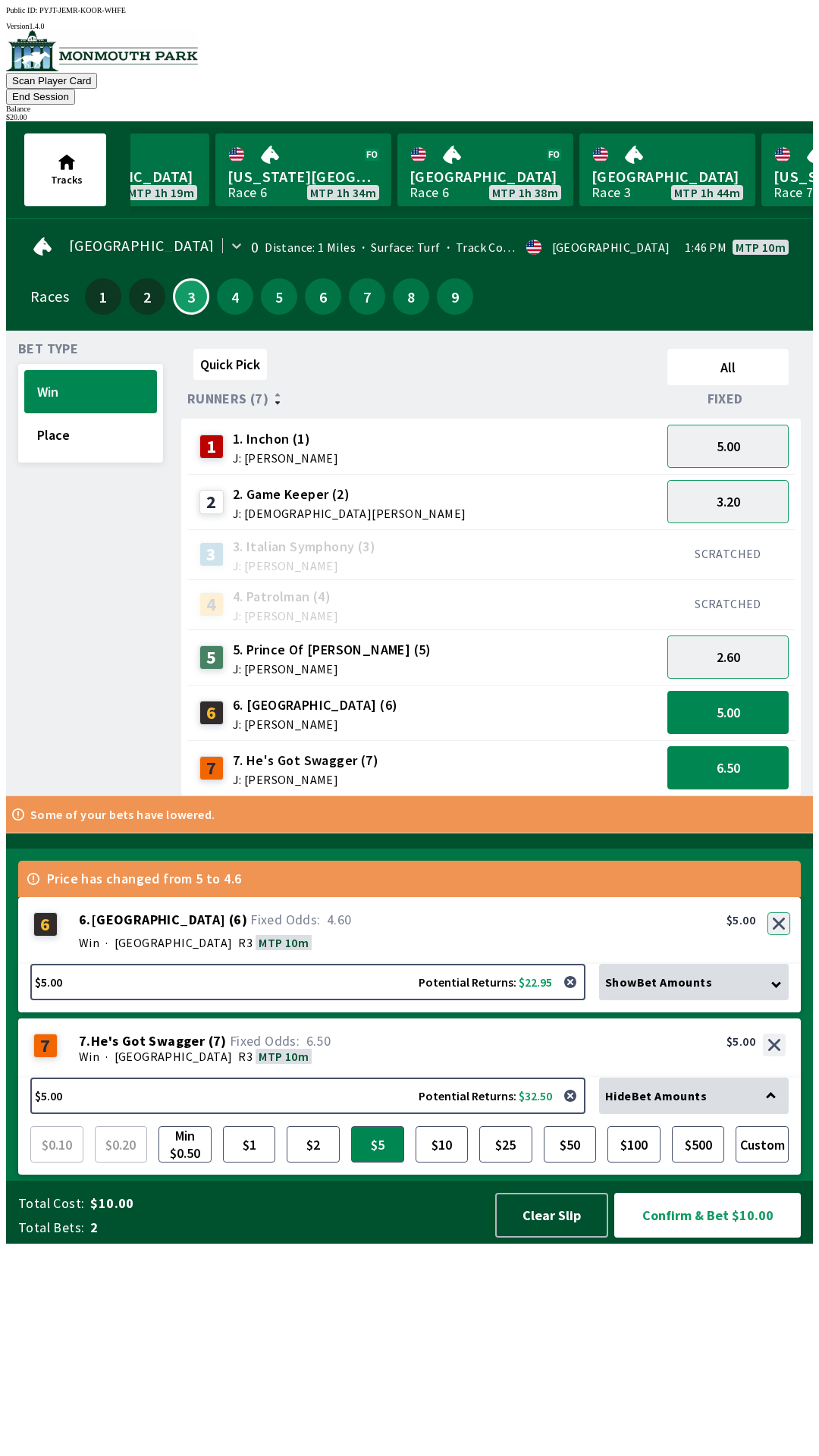
click at [776, 964] on div "6 6 . [GEOGRAPHIC_DATA] ( 6 ) Win · [STREET_ADDRESS]. [GEOGRAPHIC_DATA] (6) 4.6…" at bounding box center [409, 931] width 783 height 66
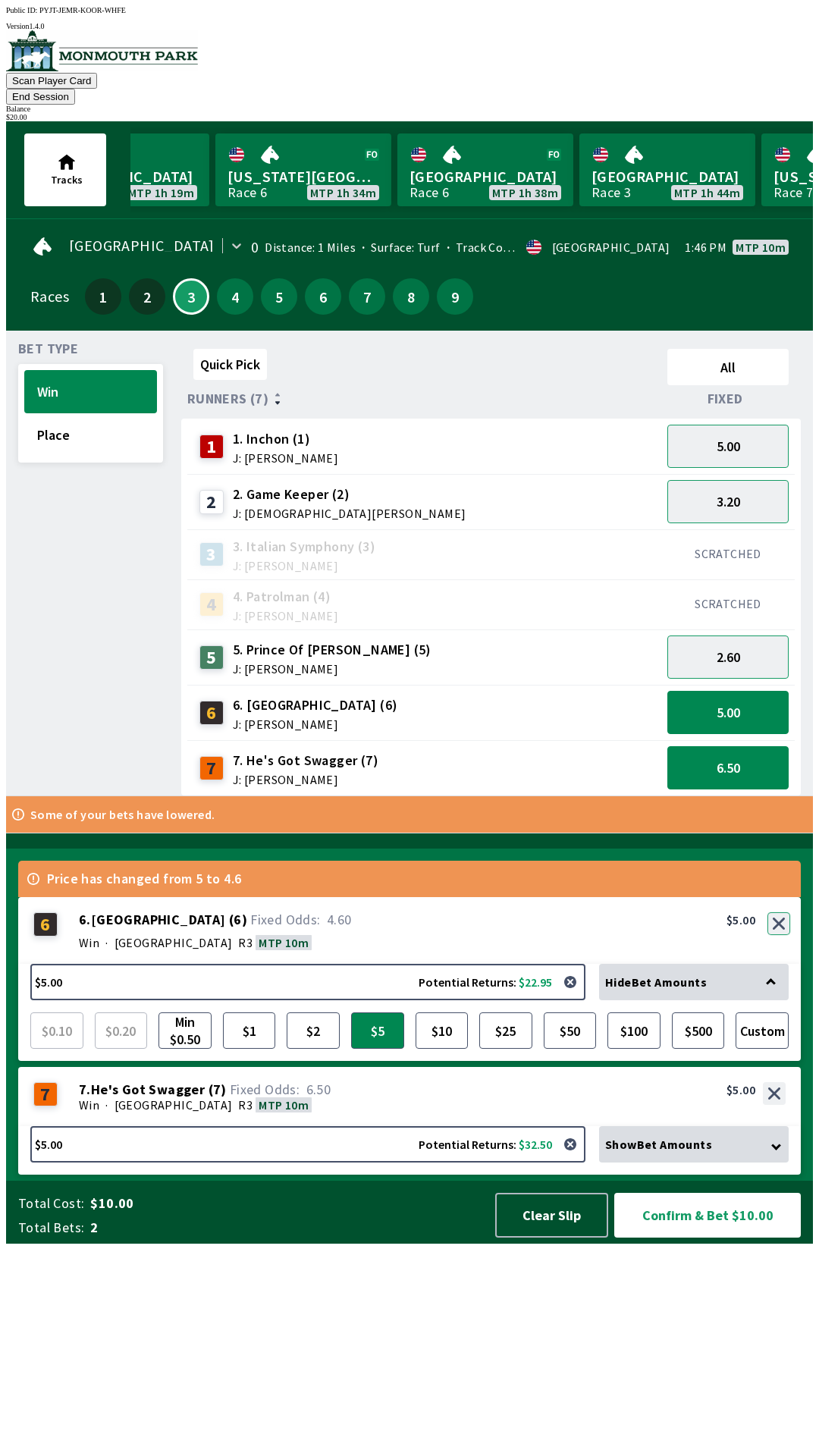
click at [781, 935] on button "button" at bounding box center [779, 923] width 23 height 23
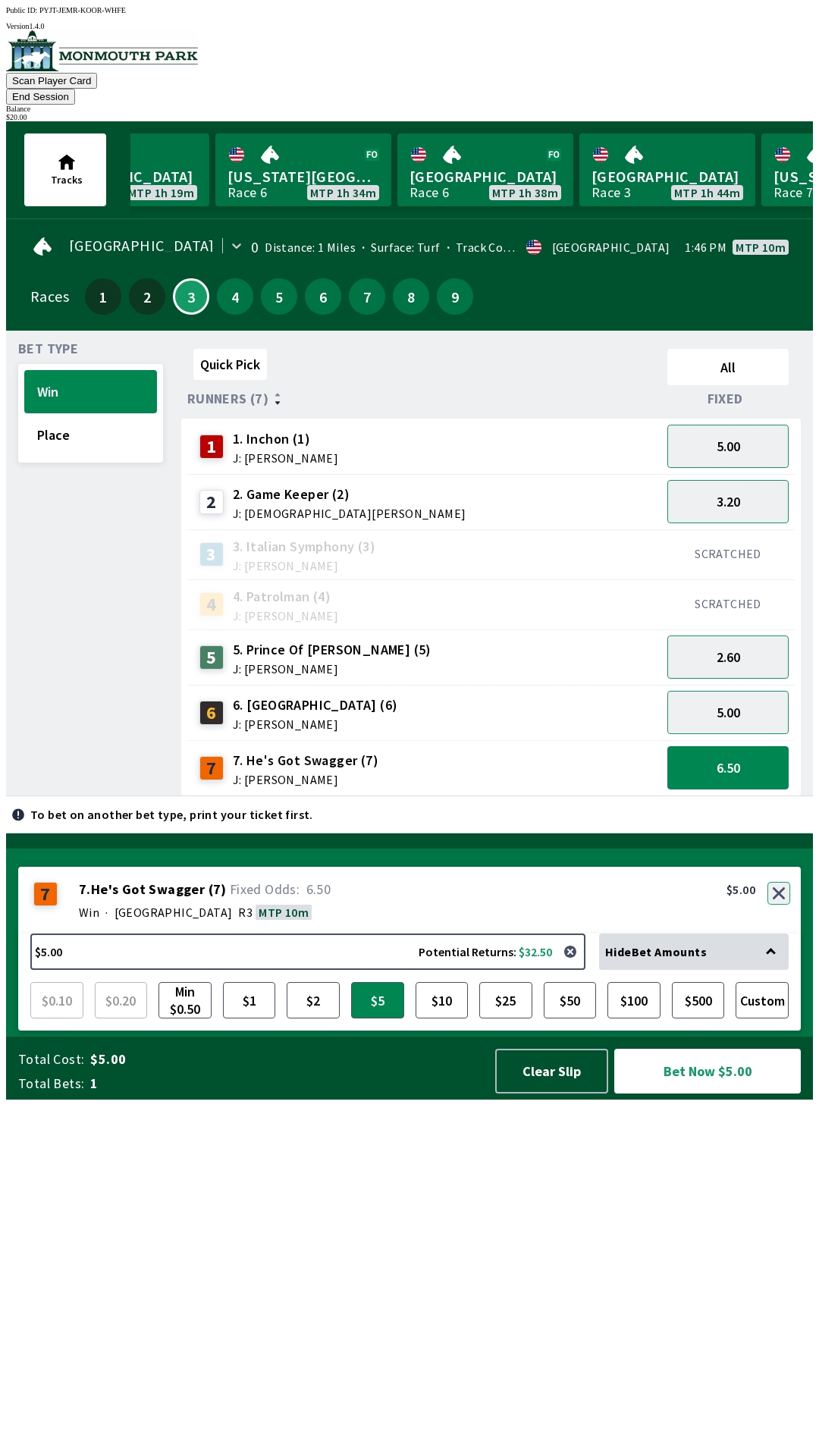
click at [782, 904] on button "button" at bounding box center [779, 893] width 23 height 23
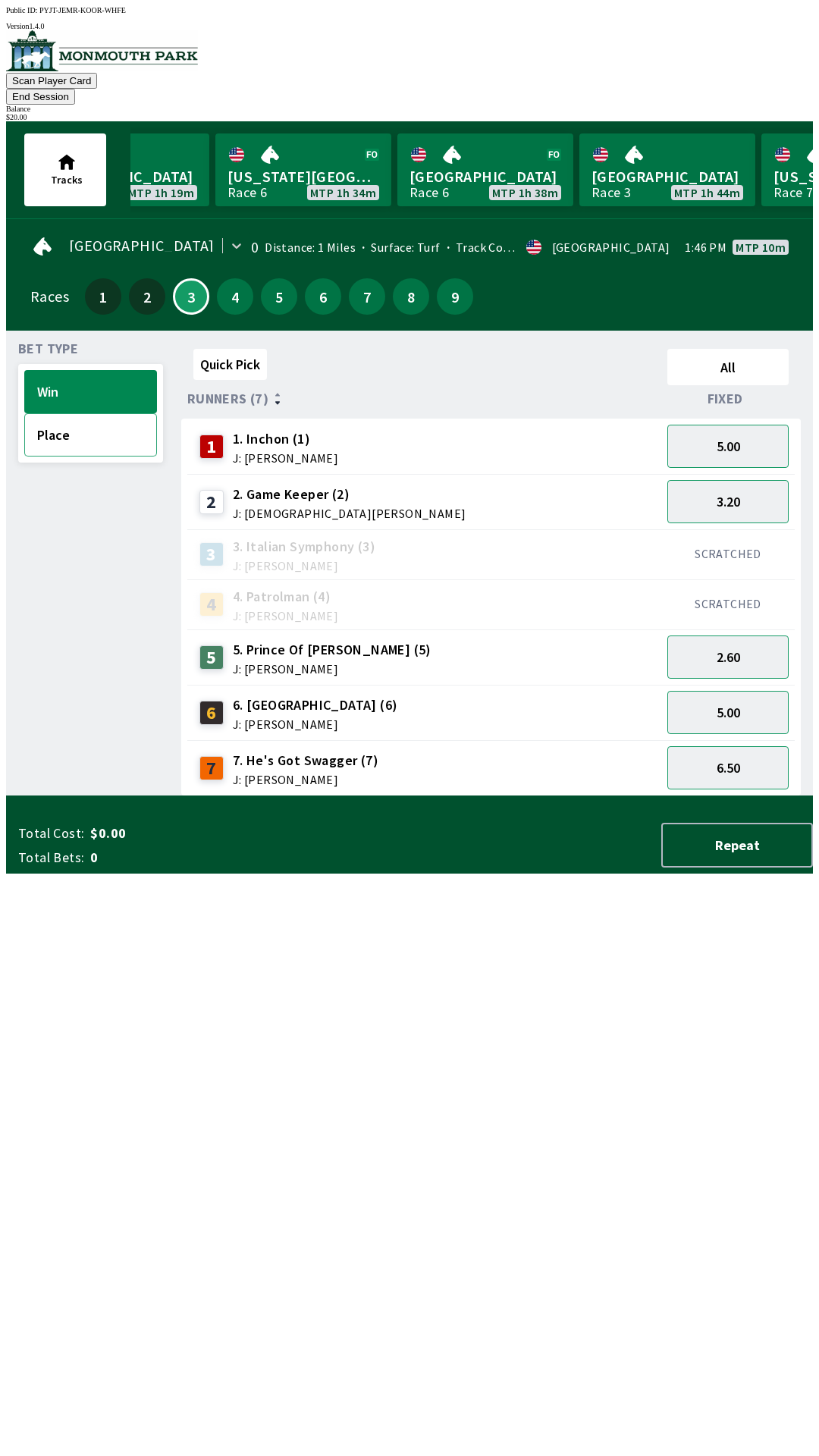
click at [78, 419] on button "Place" at bounding box center [91, 434] width 133 height 44
click at [764, 433] on button "2.30" at bounding box center [727, 446] width 121 height 44
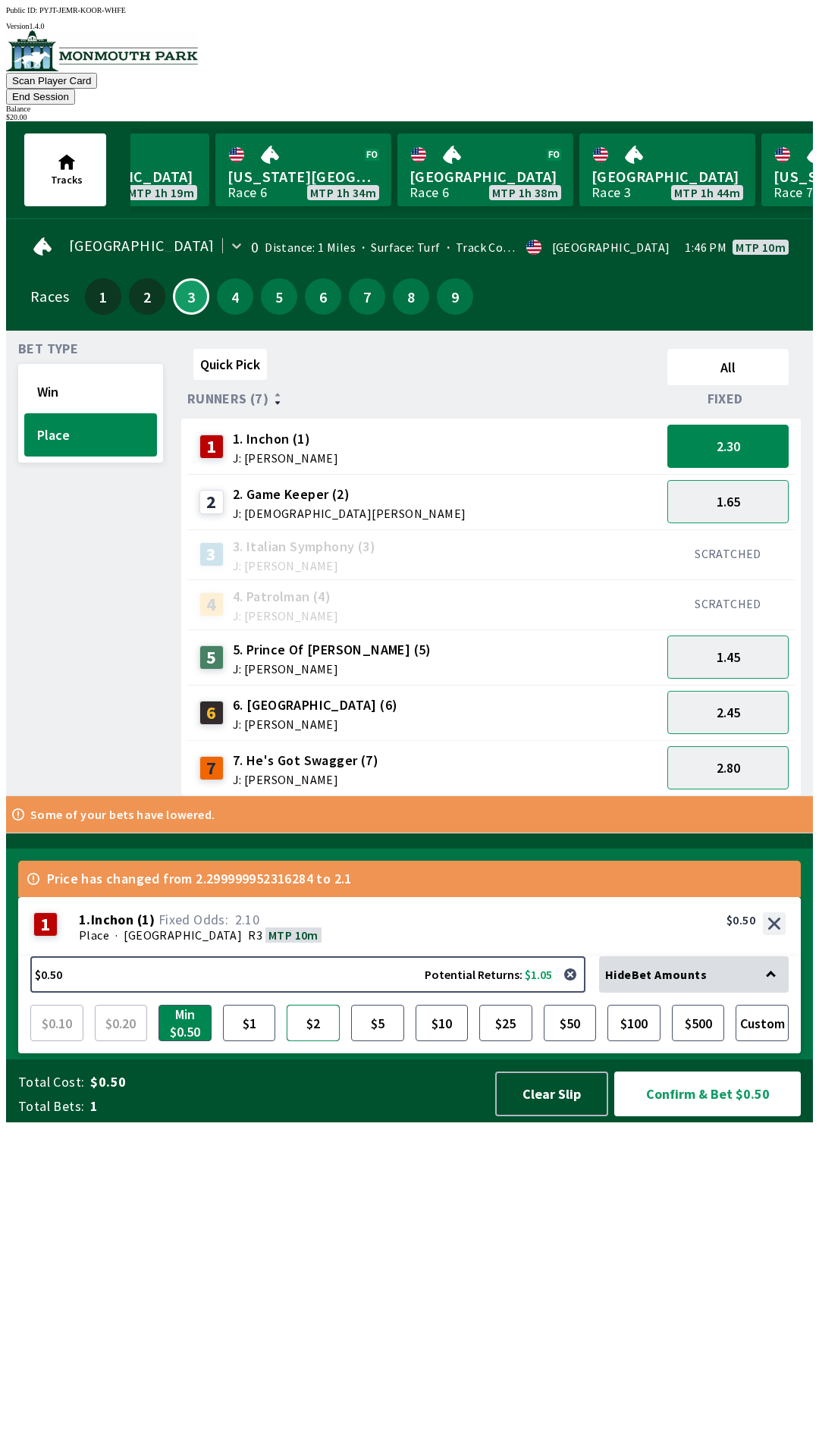
click at [313, 1041] on button "$2" at bounding box center [313, 1023] width 53 height 36
click at [743, 748] on button "2.80" at bounding box center [727, 768] width 121 height 44
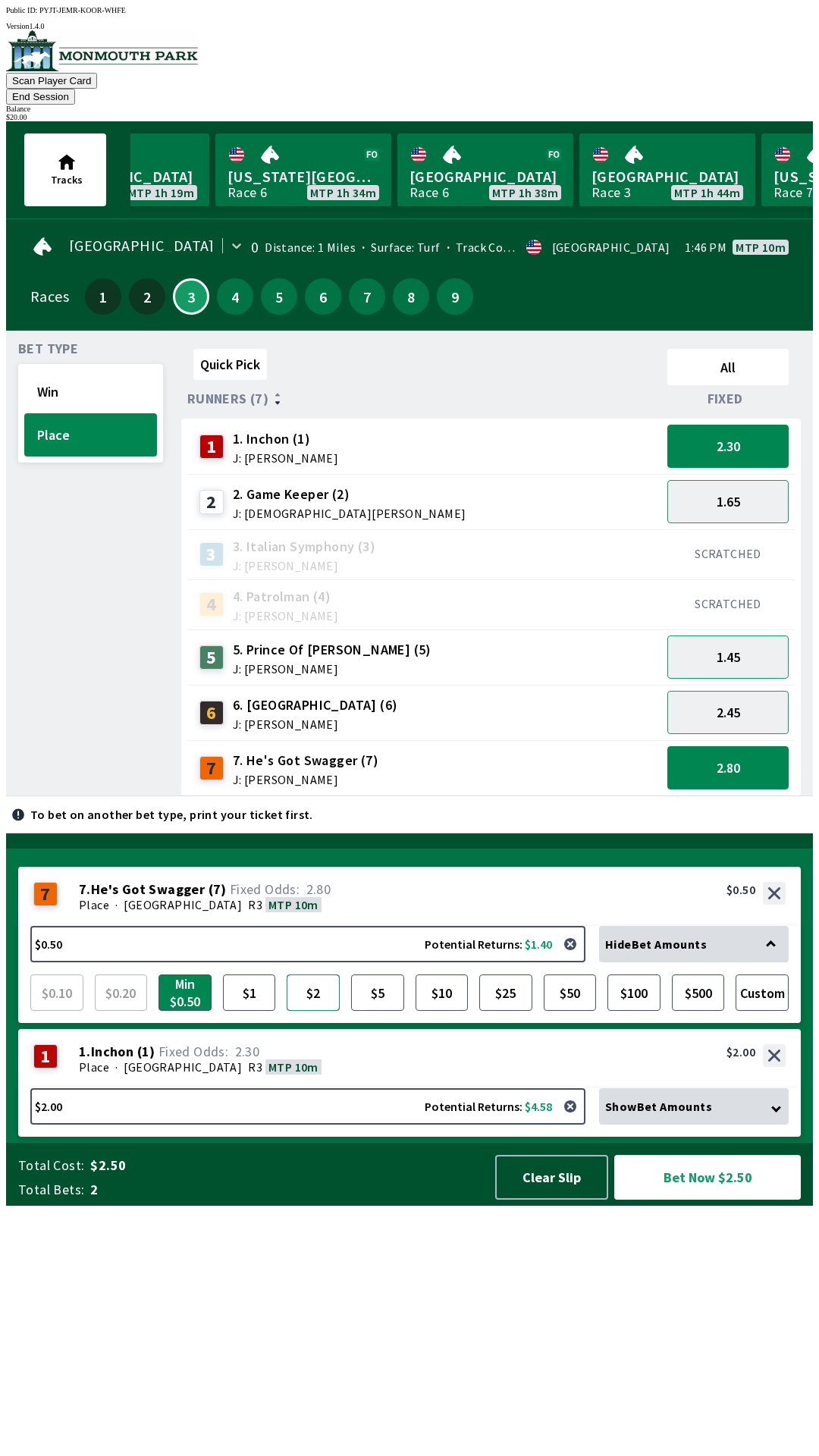
click at [315, 1010] on button "$2" at bounding box center [313, 992] width 53 height 36
click at [73, 373] on button "Win" at bounding box center [91, 392] width 133 height 44
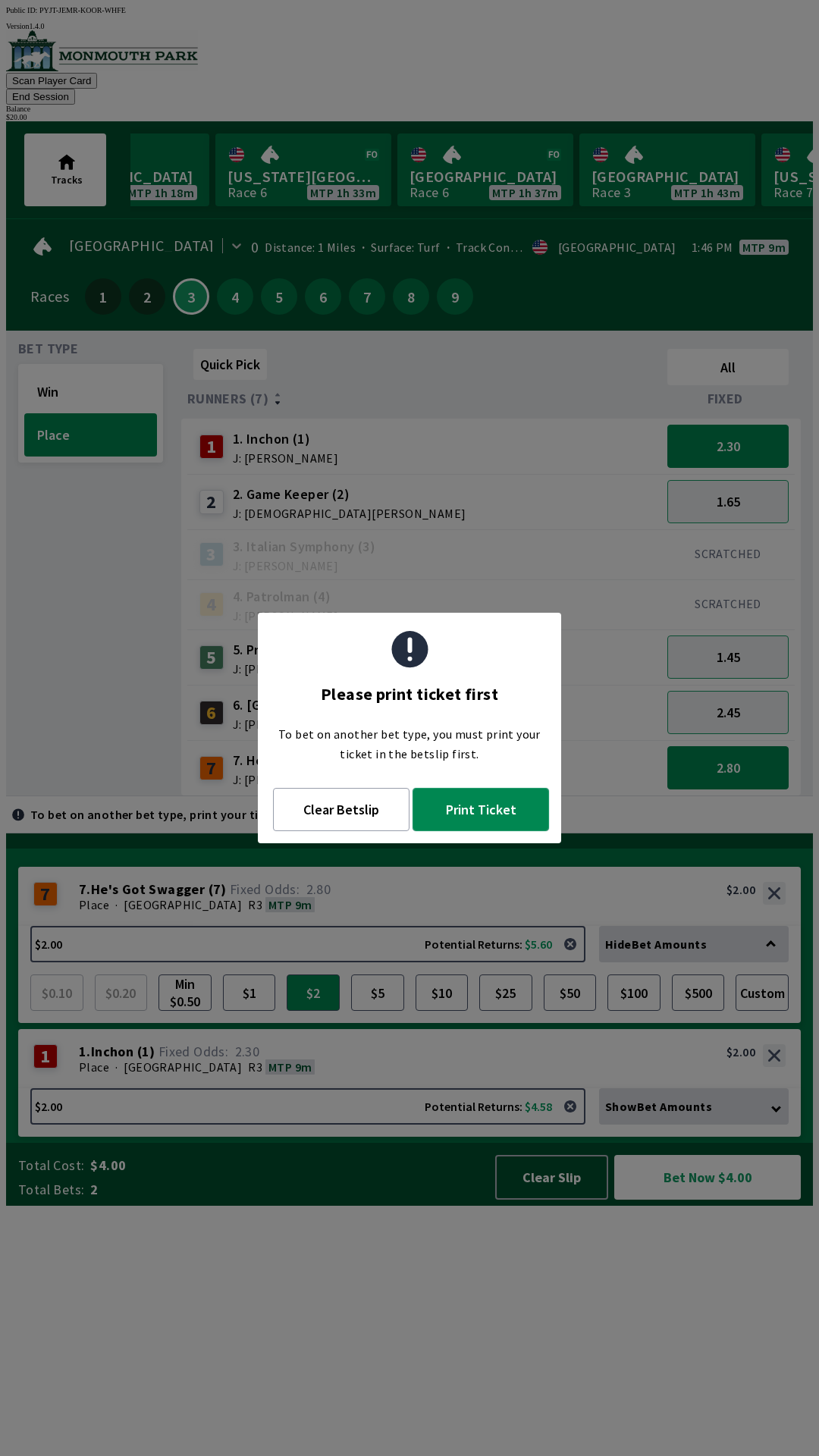
click at [491, 814] on button "Print Ticket" at bounding box center [480, 810] width 136 height 44
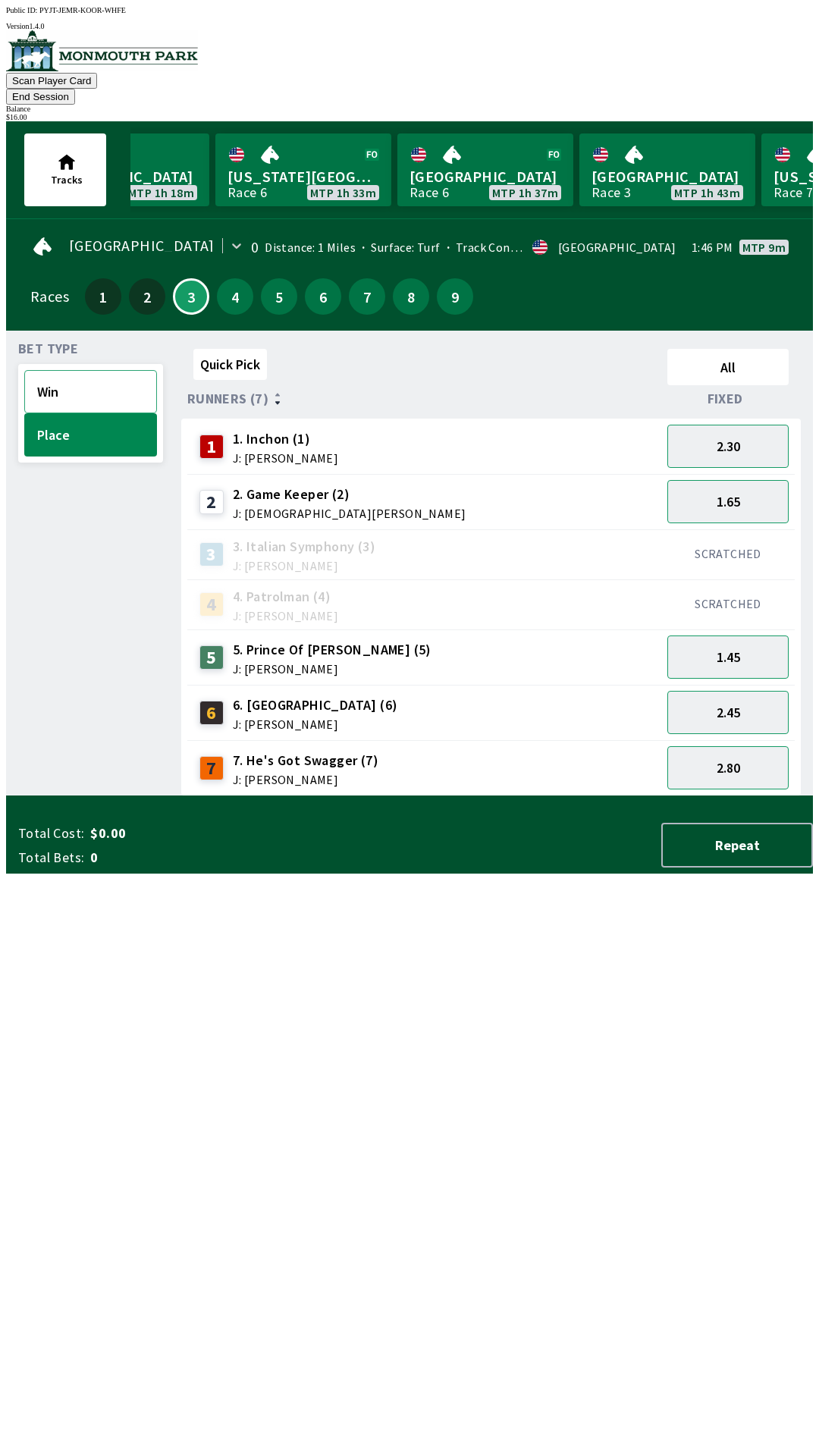
click at [71, 370] on button "Win" at bounding box center [91, 392] width 133 height 44
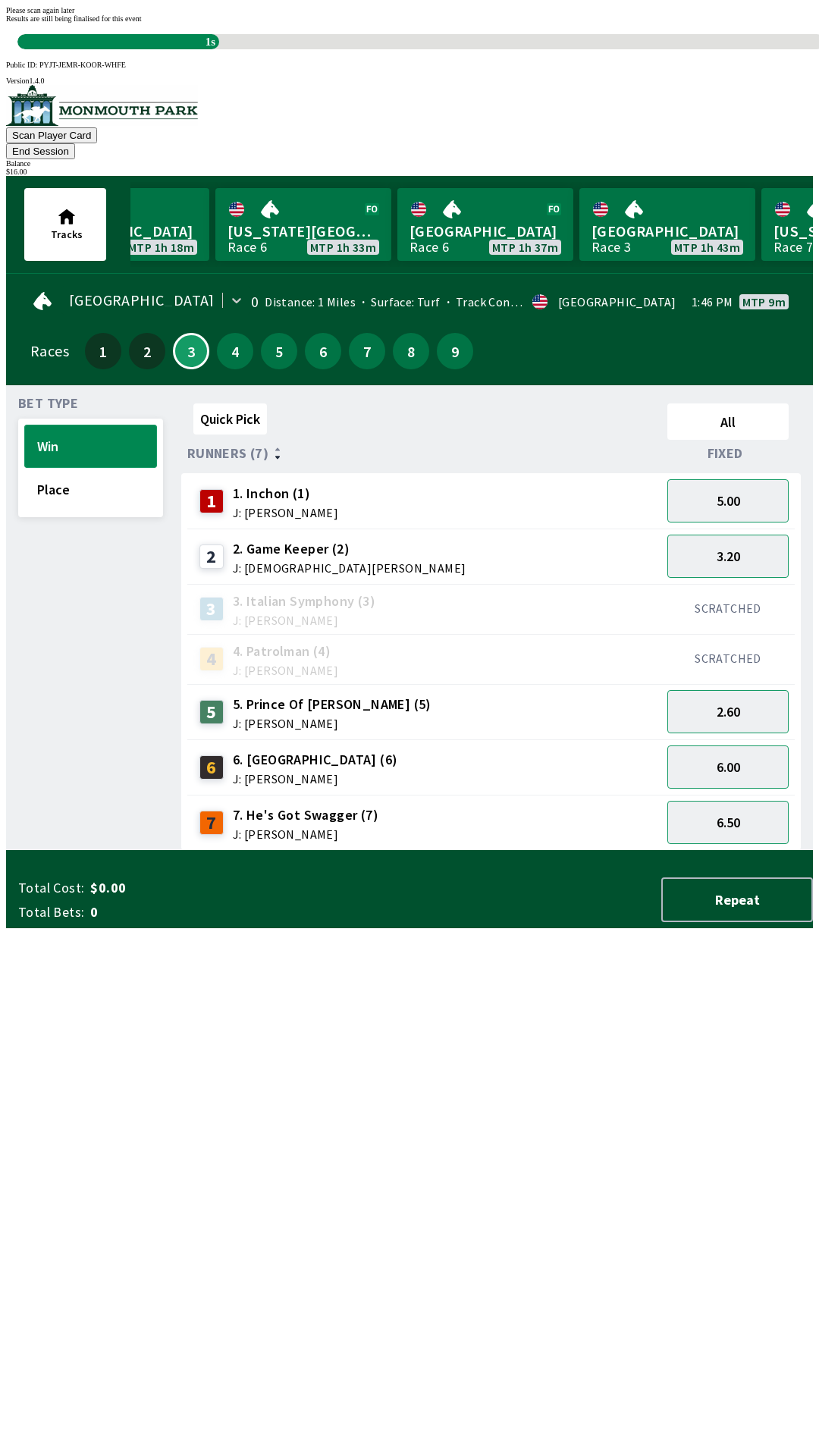
click at [25, 425] on button "Win" at bounding box center [91, 446] width 133 height 44
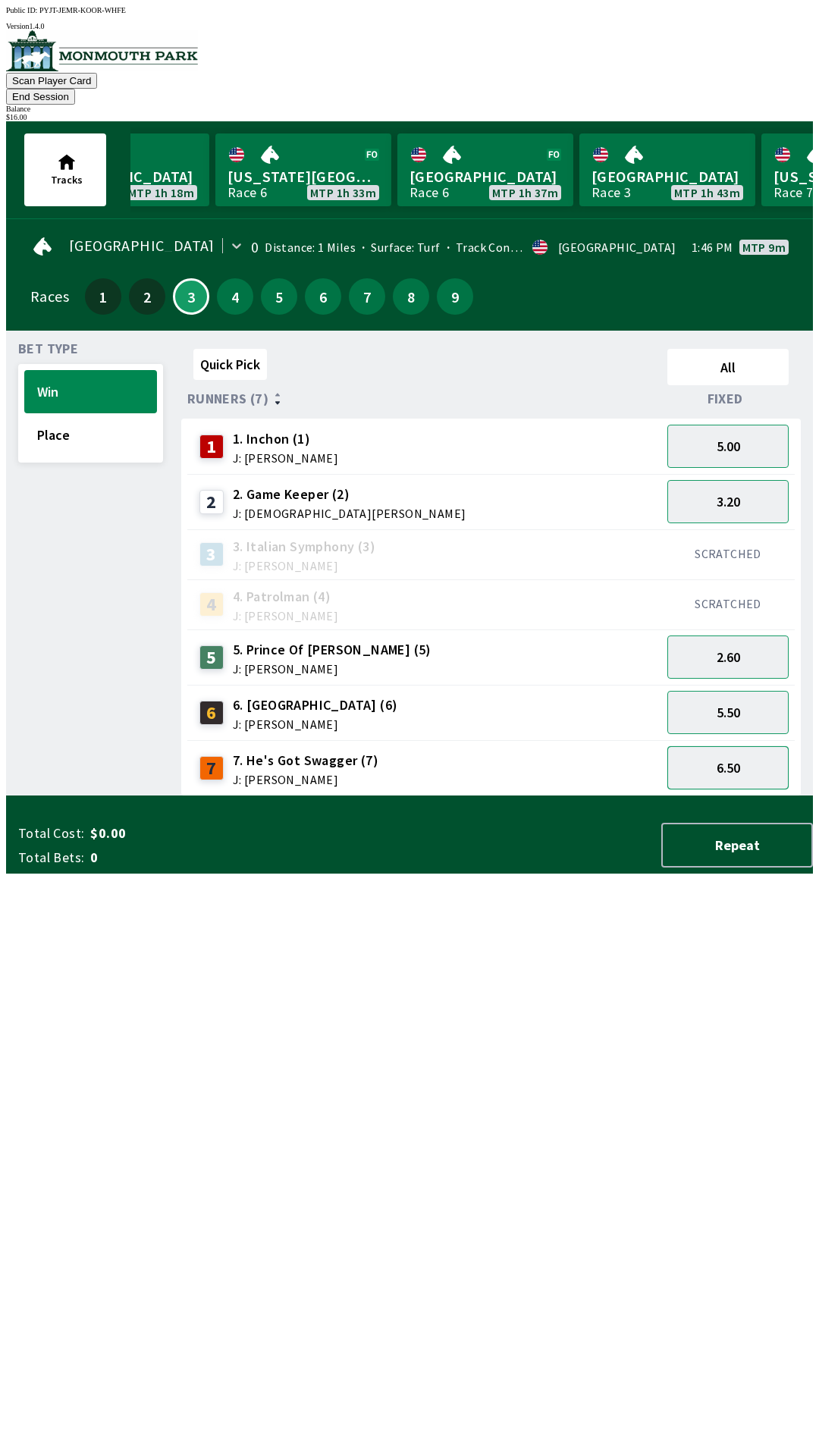
click at [720, 752] on button "6.50" at bounding box center [727, 768] width 121 height 44
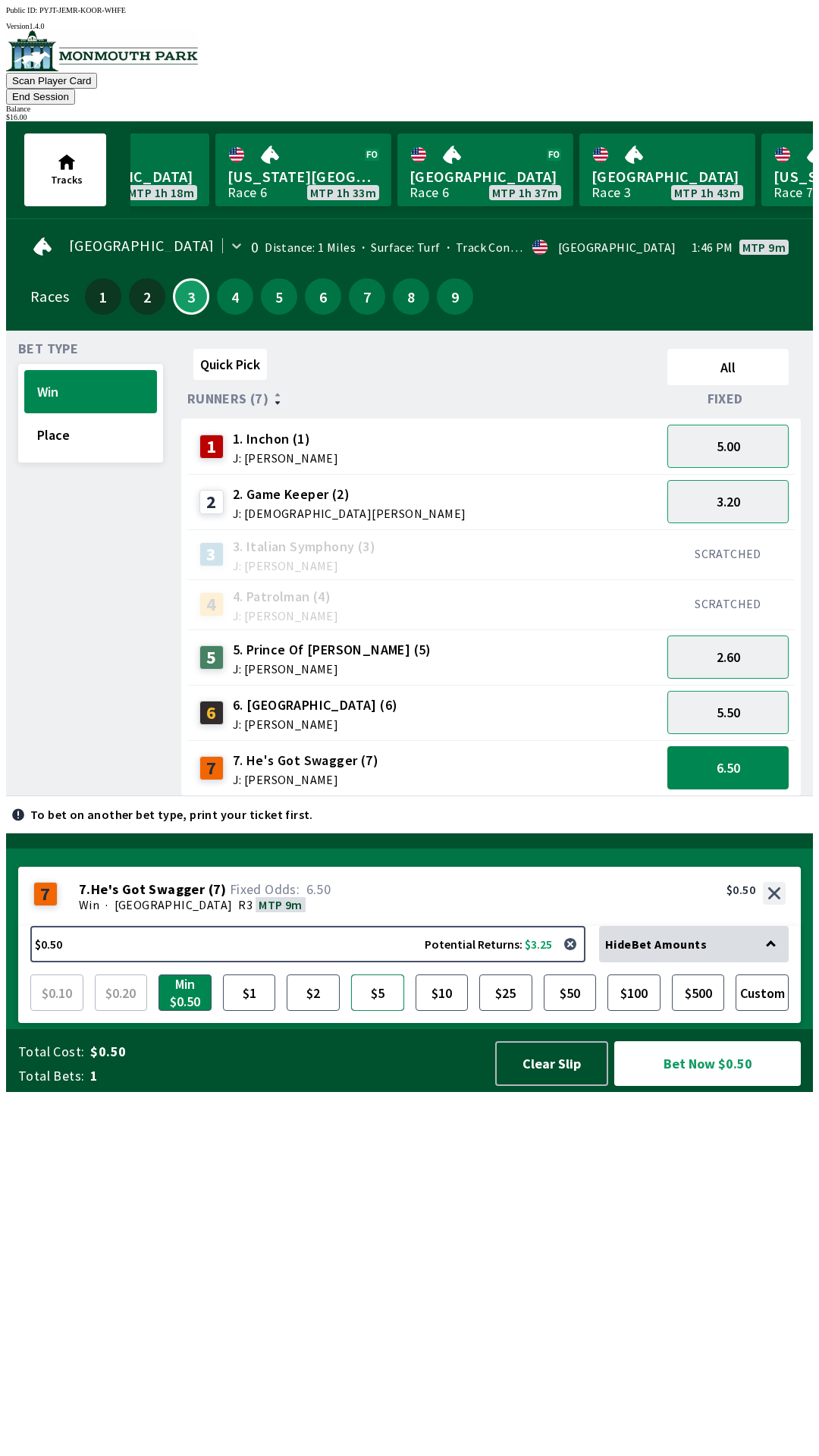
click at [385, 1010] on button "$5" at bounding box center [377, 992] width 53 height 36
click at [719, 691] on button "5.50" at bounding box center [727, 712] width 121 height 44
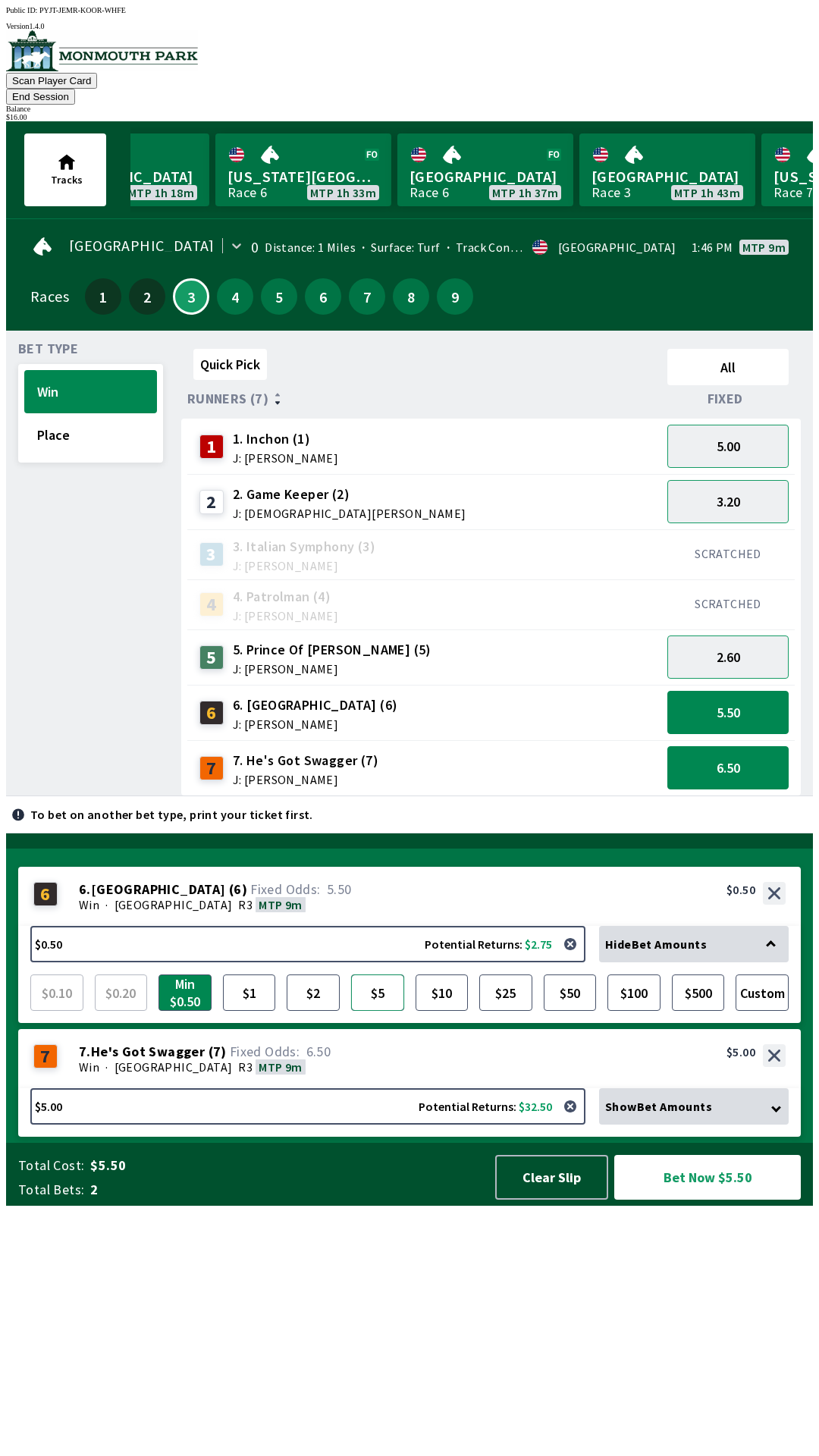
click at [382, 1010] on button "$5" at bounding box center [377, 992] width 53 height 36
click at [717, 434] on button "5.00" at bounding box center [727, 446] width 121 height 44
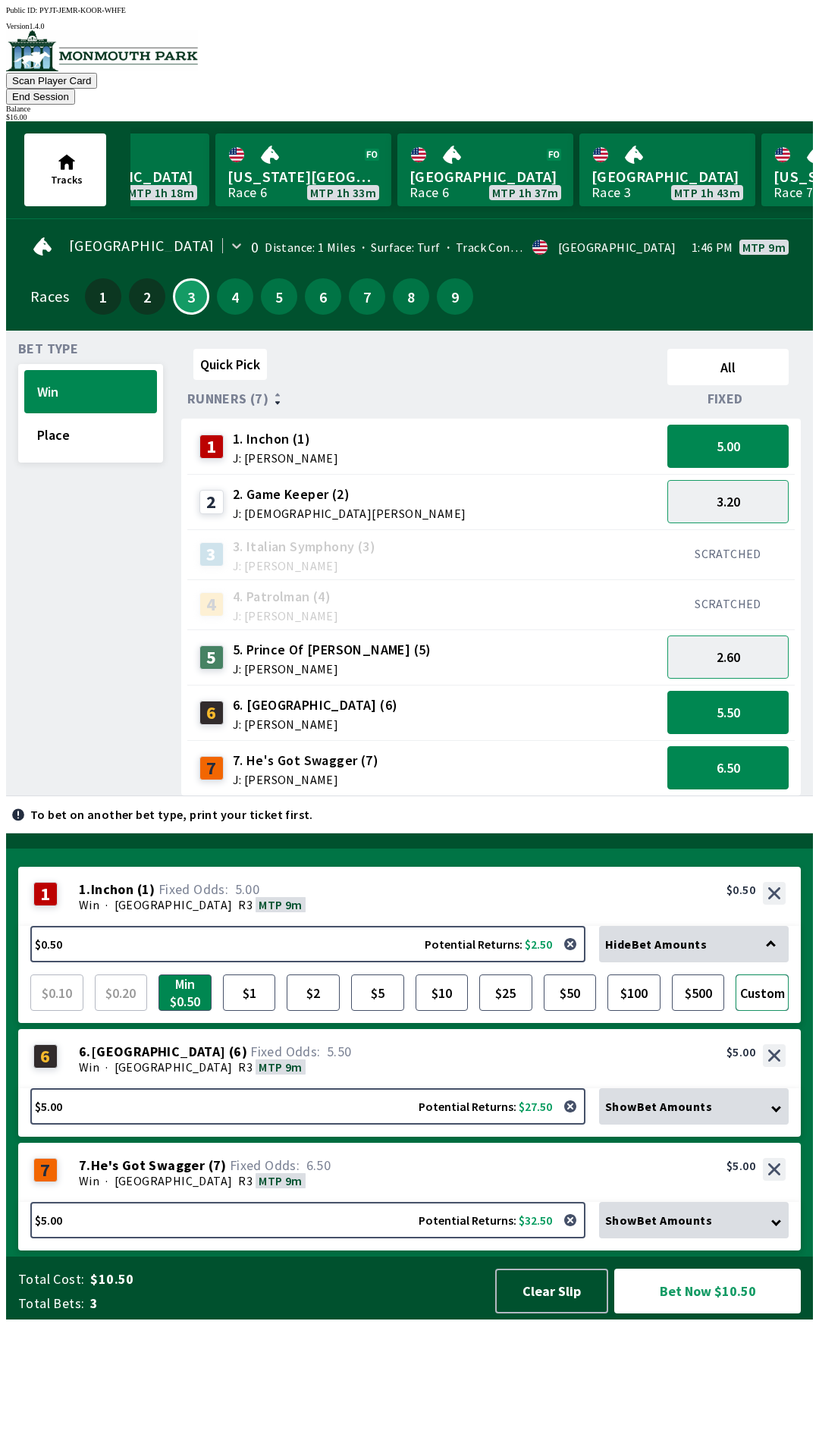
click at [769, 1010] on button "Custom" at bounding box center [761, 992] width 53 height 36
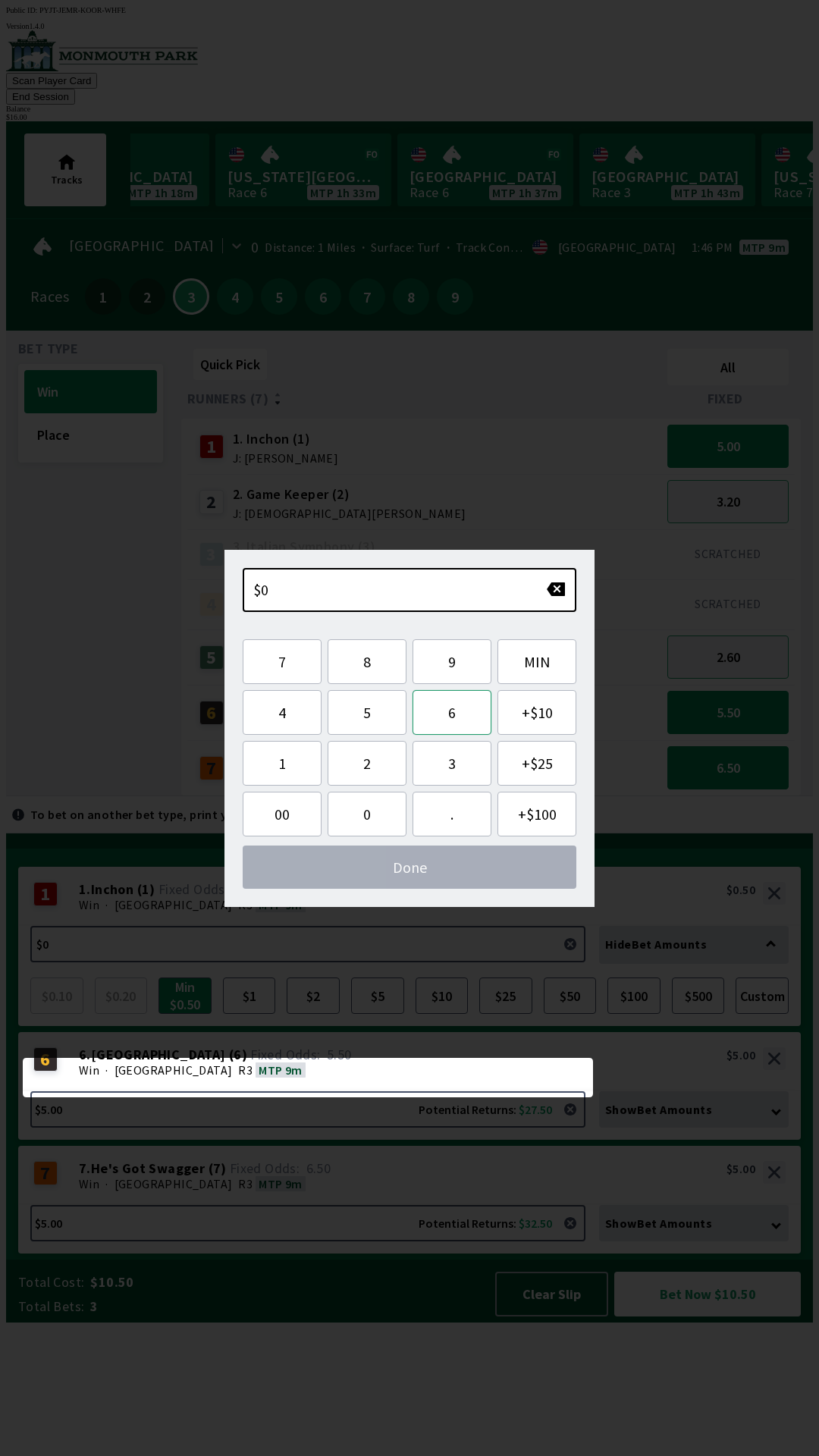
click at [453, 714] on button "6" at bounding box center [452, 712] width 79 height 45
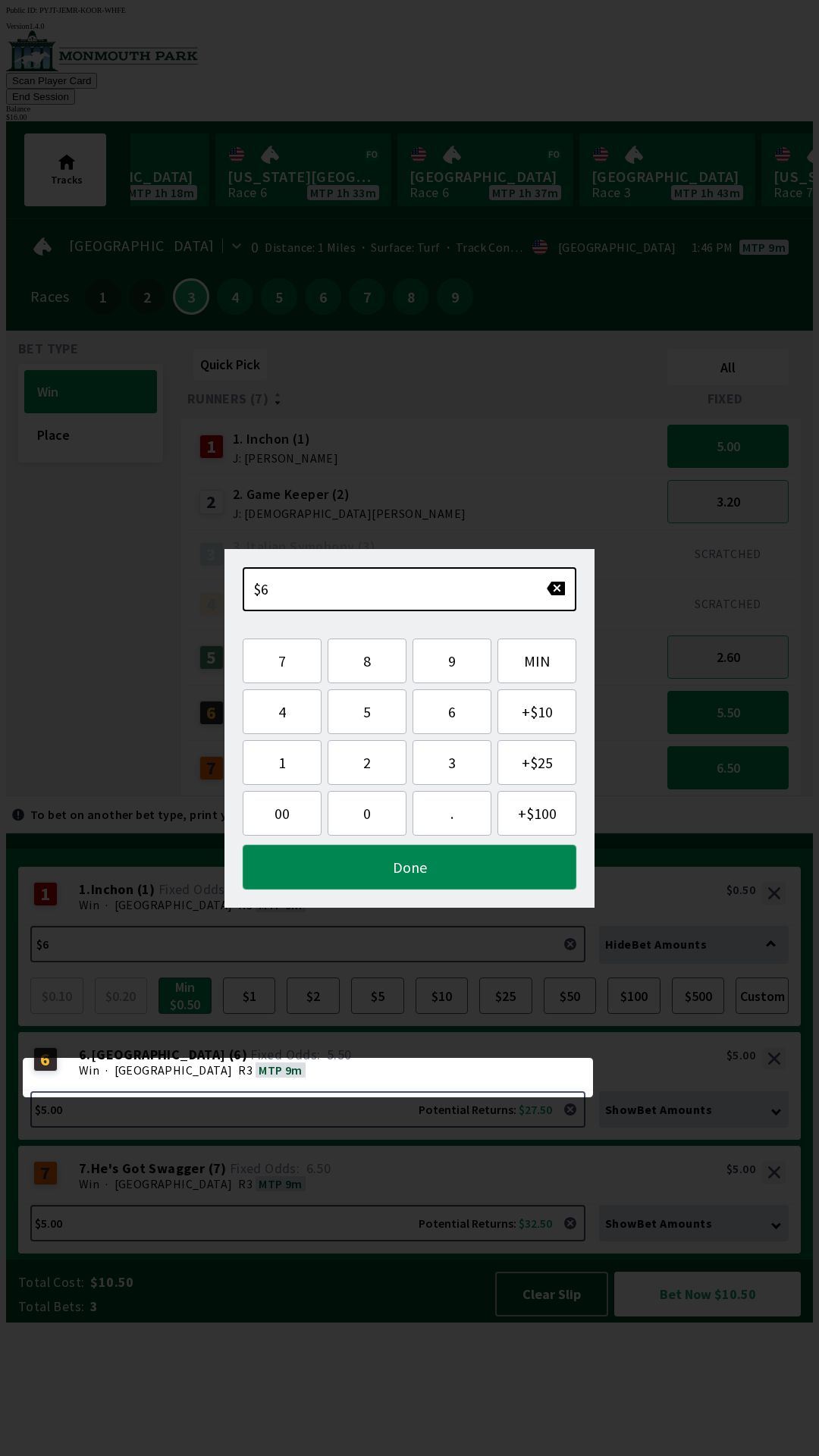
click at [408, 868] on button "Done" at bounding box center [410, 866] width 334 height 45
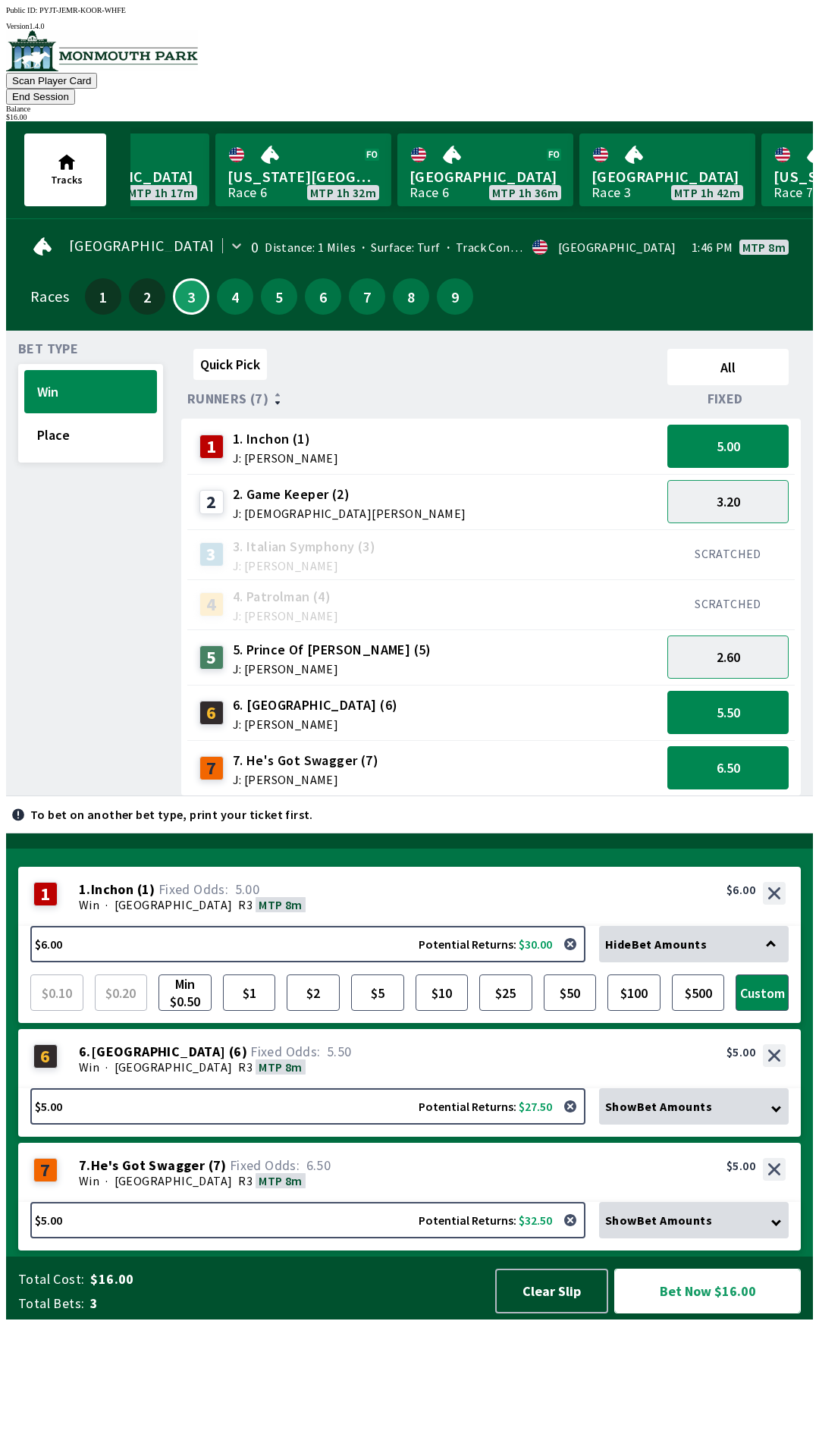
click at [705, 1314] on button "Bet Now $16.00" at bounding box center [707, 1291] width 187 height 45
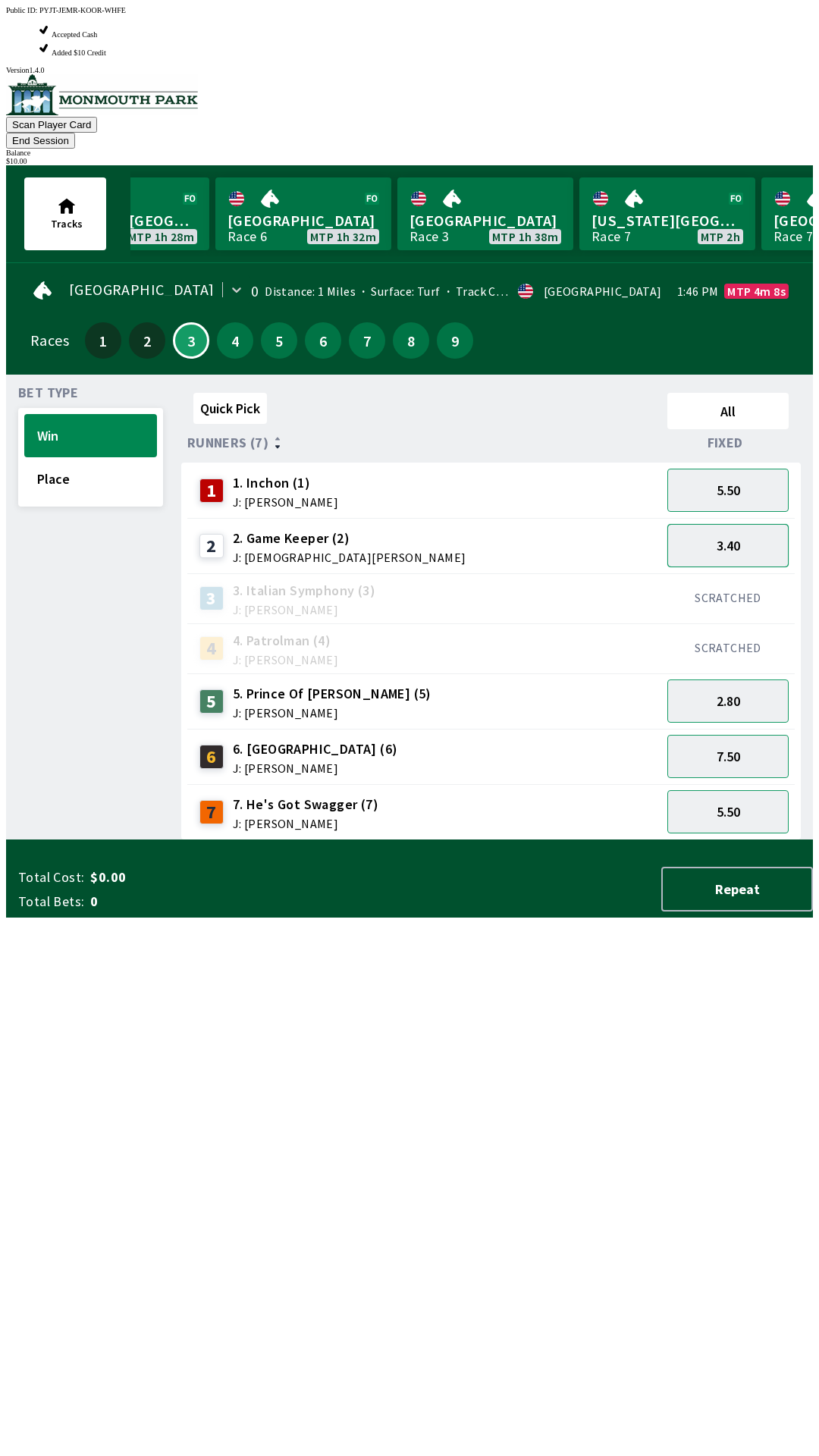
click at [741, 524] on button "3.40" at bounding box center [727, 545] width 121 height 44
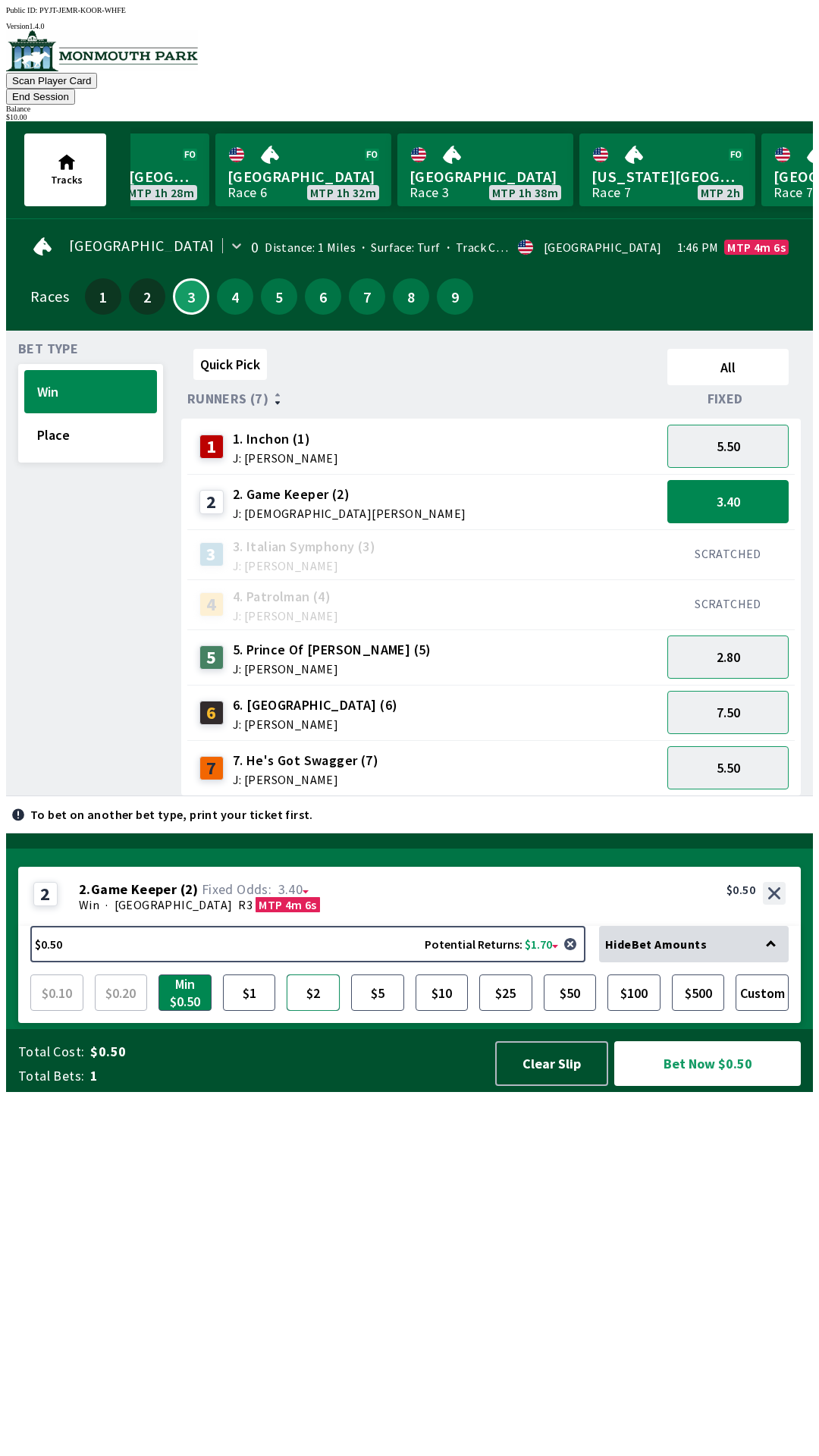
click at [303, 1010] on button "$2" at bounding box center [313, 992] width 53 height 36
click at [703, 1086] on button "Bet Now $2.00" at bounding box center [707, 1064] width 188 height 45
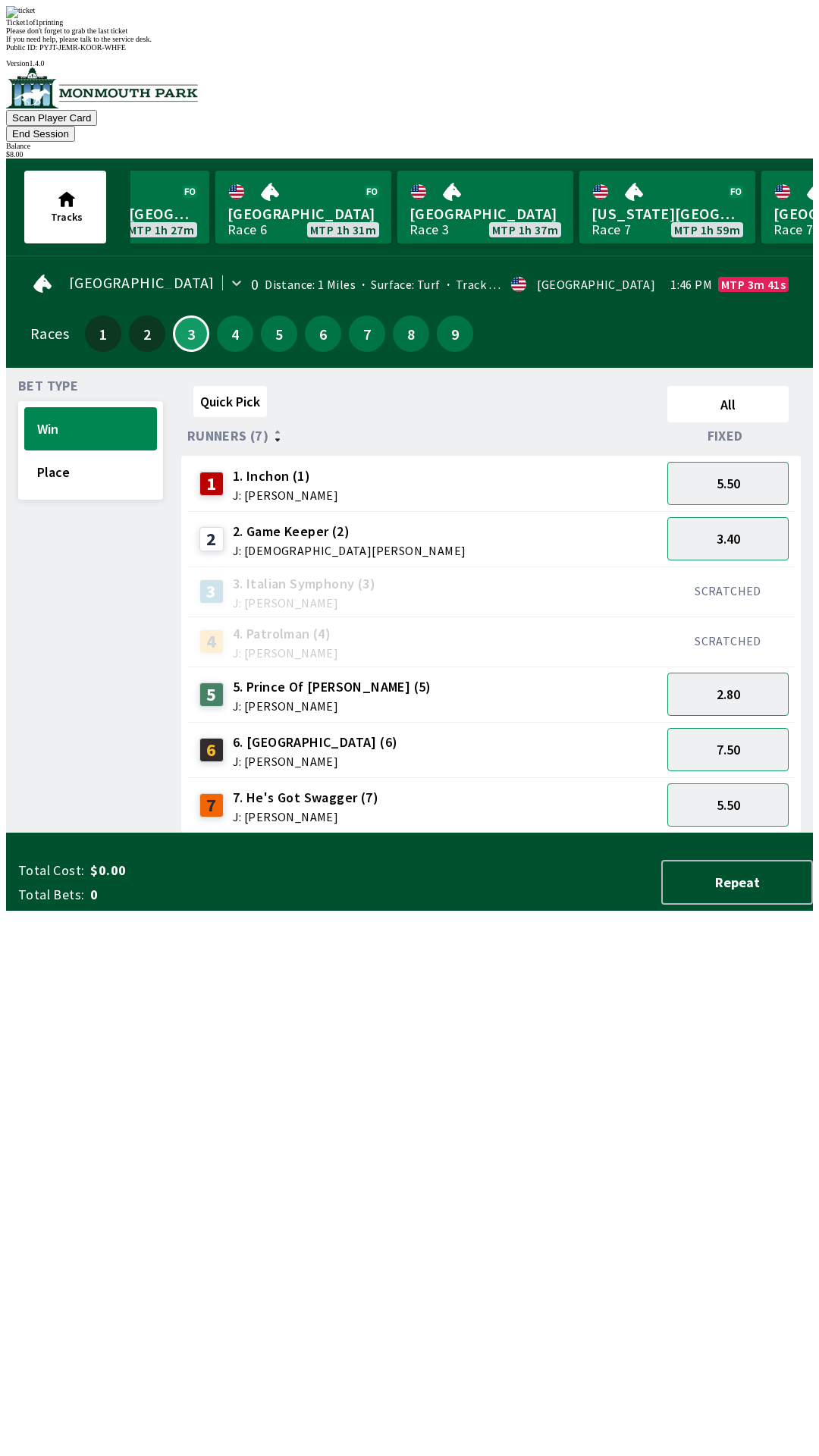
click at [514, 833] on div "Quick Pick All Runners (7) Fixed 1 1. Inchon (1) J: [PERSON_NAME] 5.50 2 2. Gam…" at bounding box center [497, 606] width 631 height 453
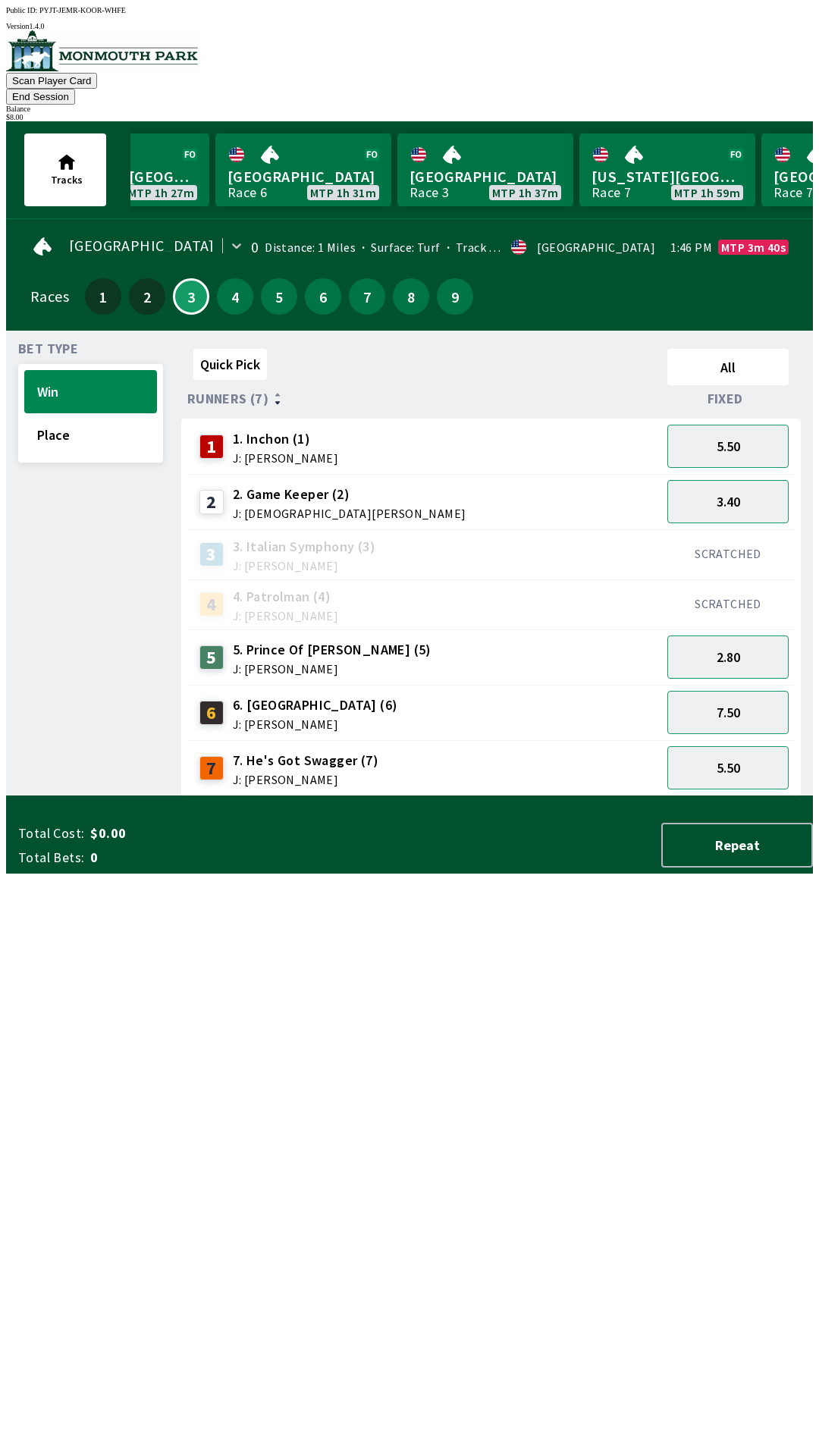
click at [75, 89] on button "End Session" at bounding box center [40, 97] width 69 height 16
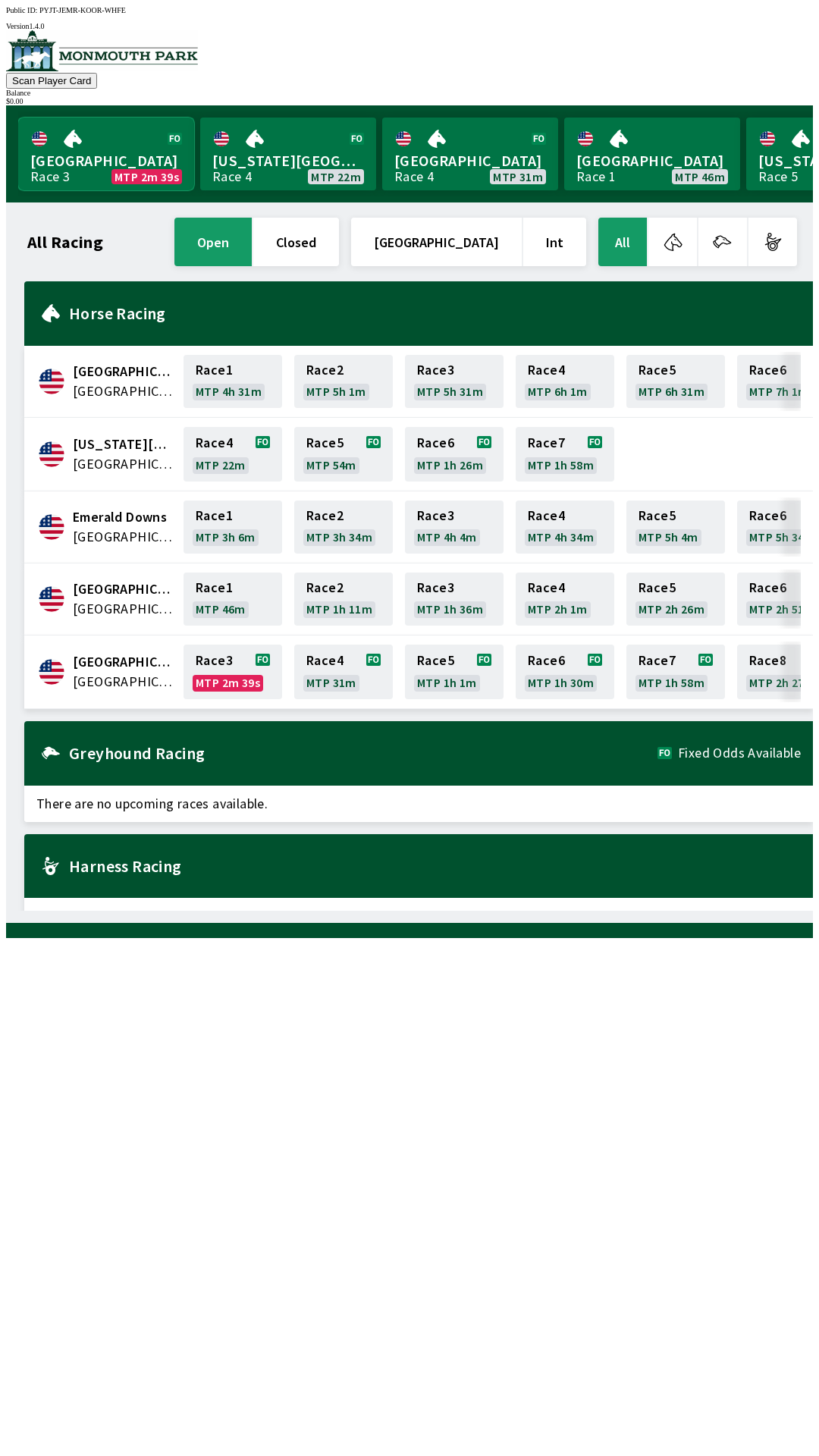
click at [126, 145] on link "Monmouth Park Race 3 MTP 2m 39s" at bounding box center [106, 154] width 176 height 73
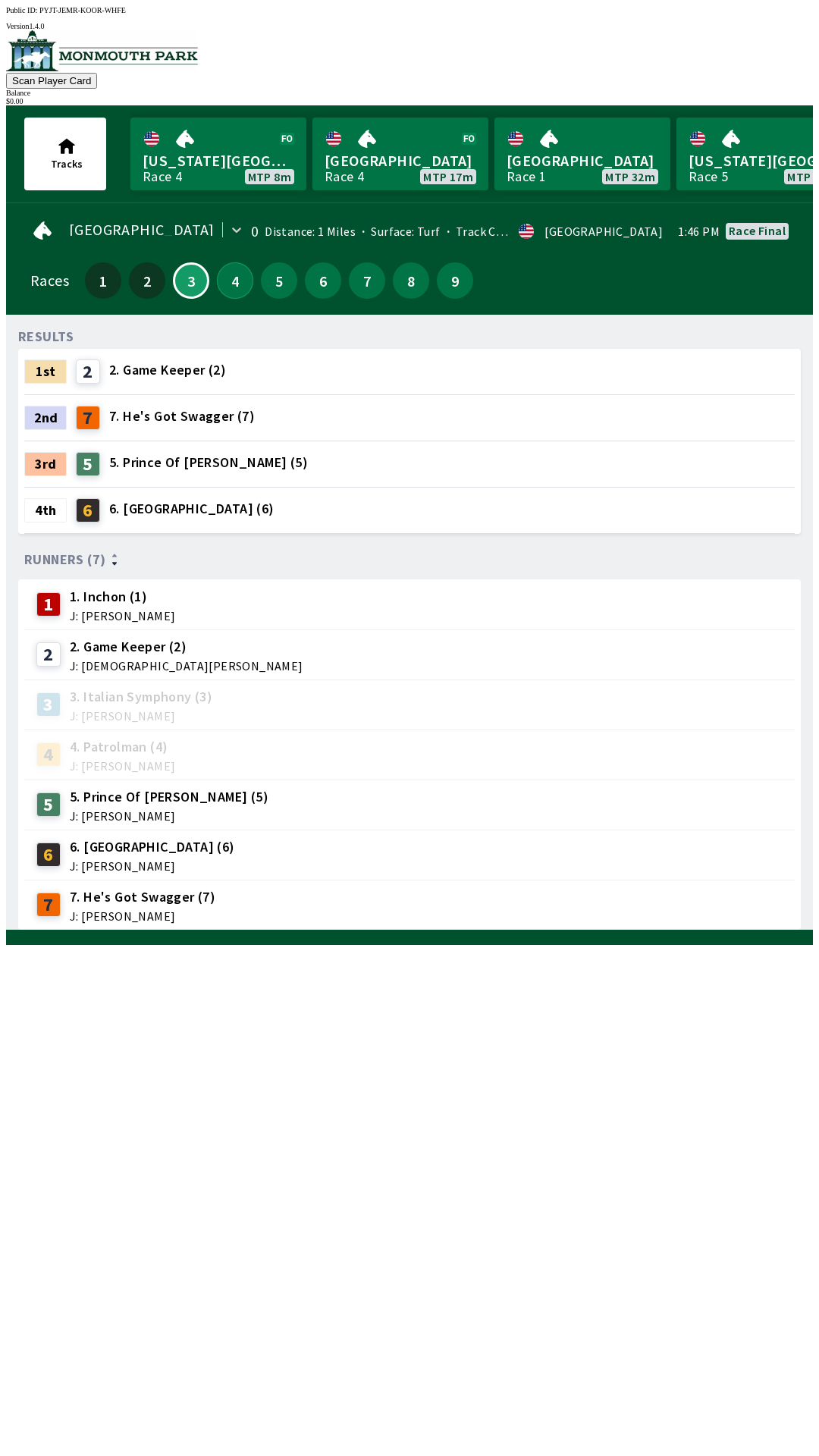
click at [243, 274] on button "4" at bounding box center [235, 281] width 36 height 36
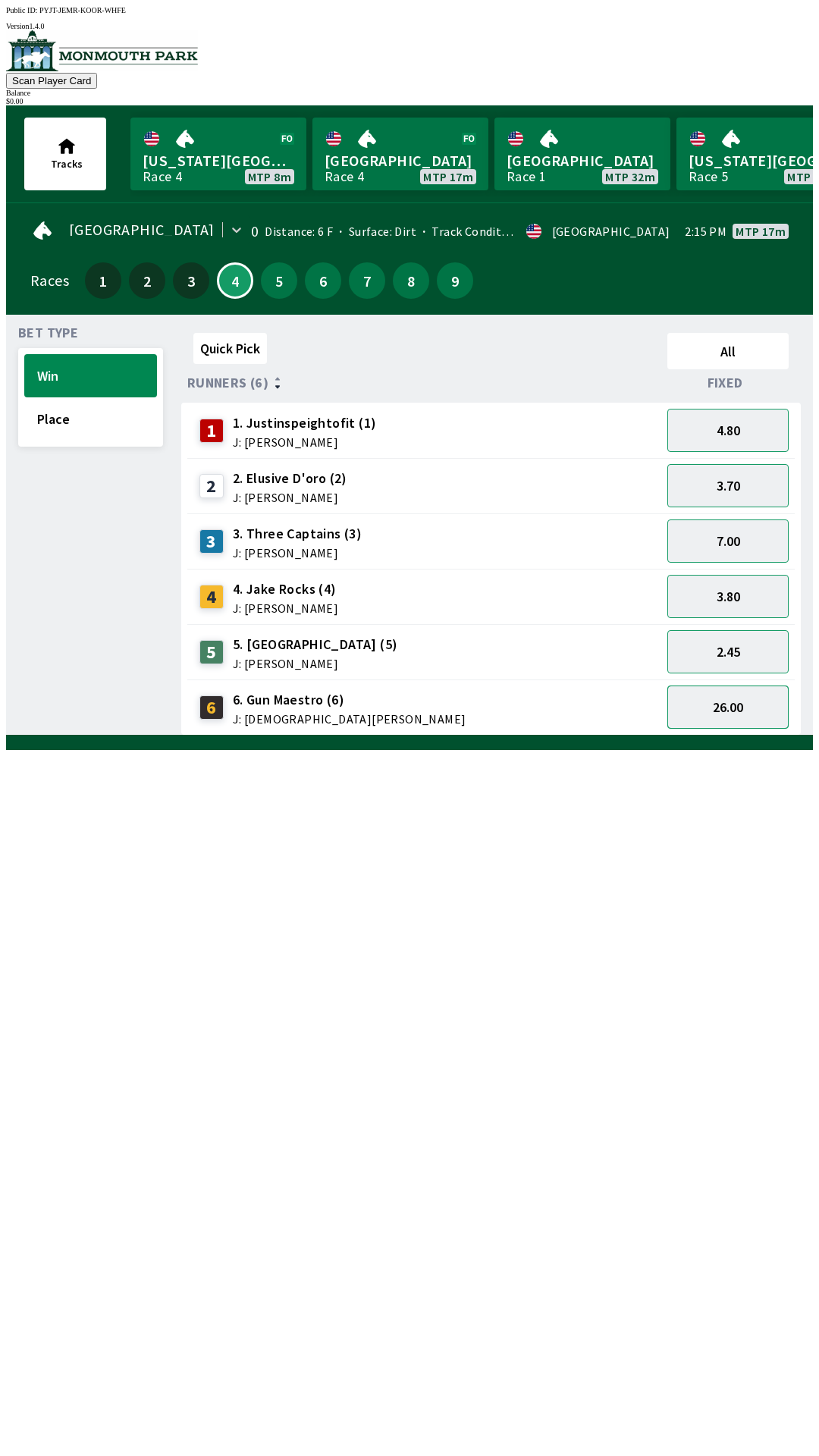
click at [742, 694] on button "26.00" at bounding box center [727, 707] width 121 height 44
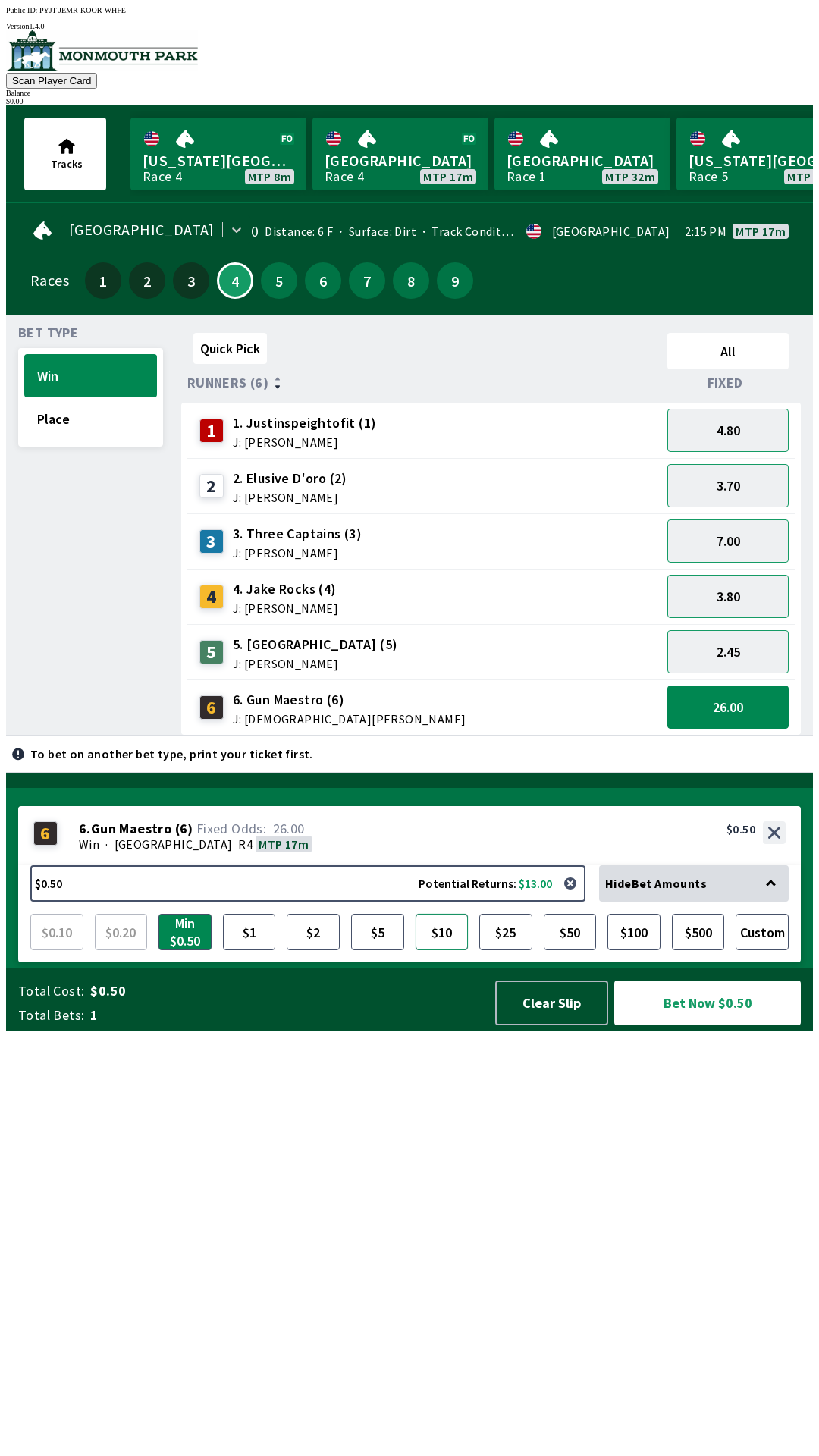
click at [433, 950] on button "$10" at bounding box center [442, 932] width 53 height 36
click at [719, 1025] on button "Bet Now $10.00" at bounding box center [707, 1003] width 187 height 45
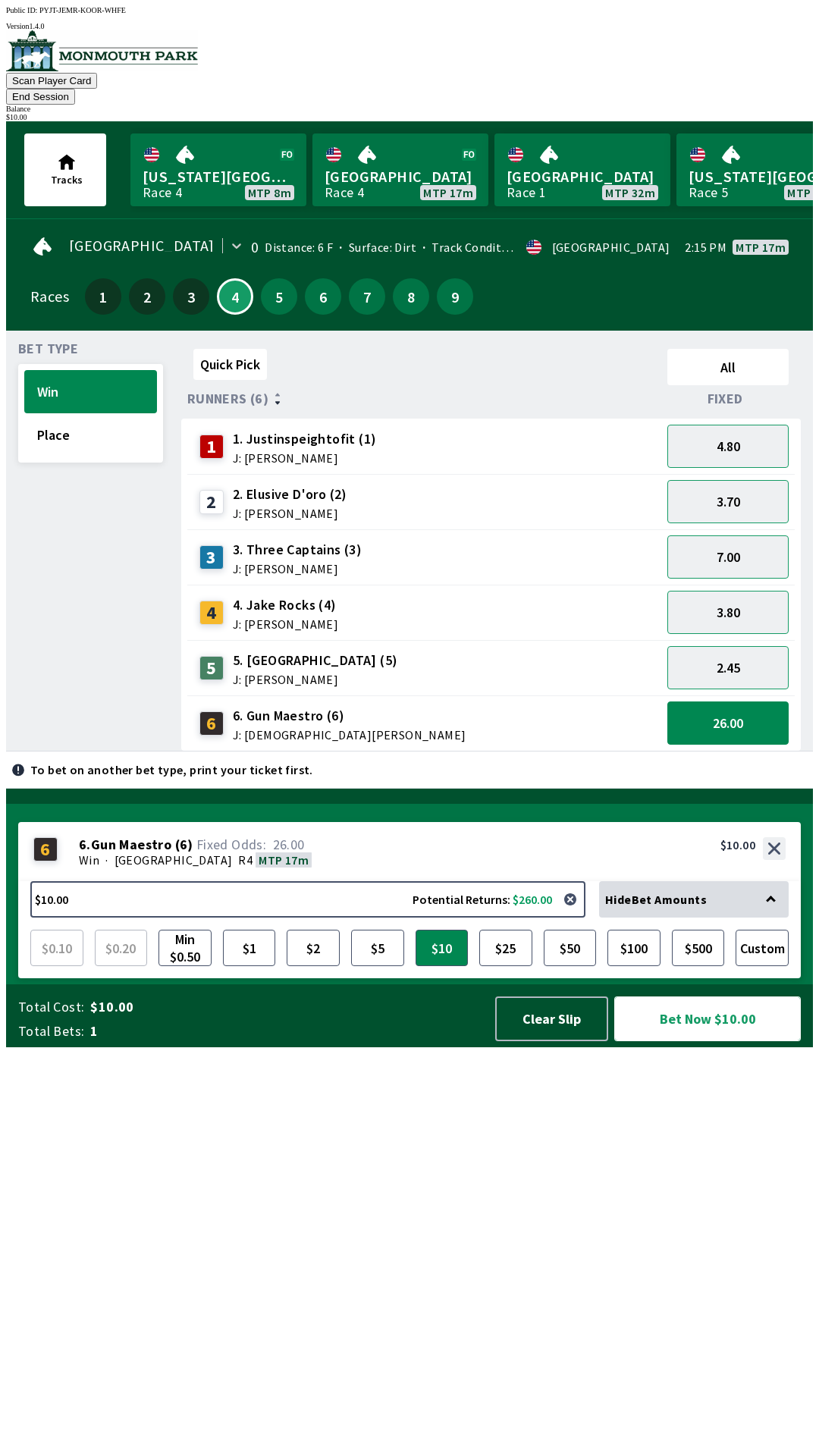
click at [711, 1041] on button "Bet Now $10.00" at bounding box center [707, 1018] width 187 height 45
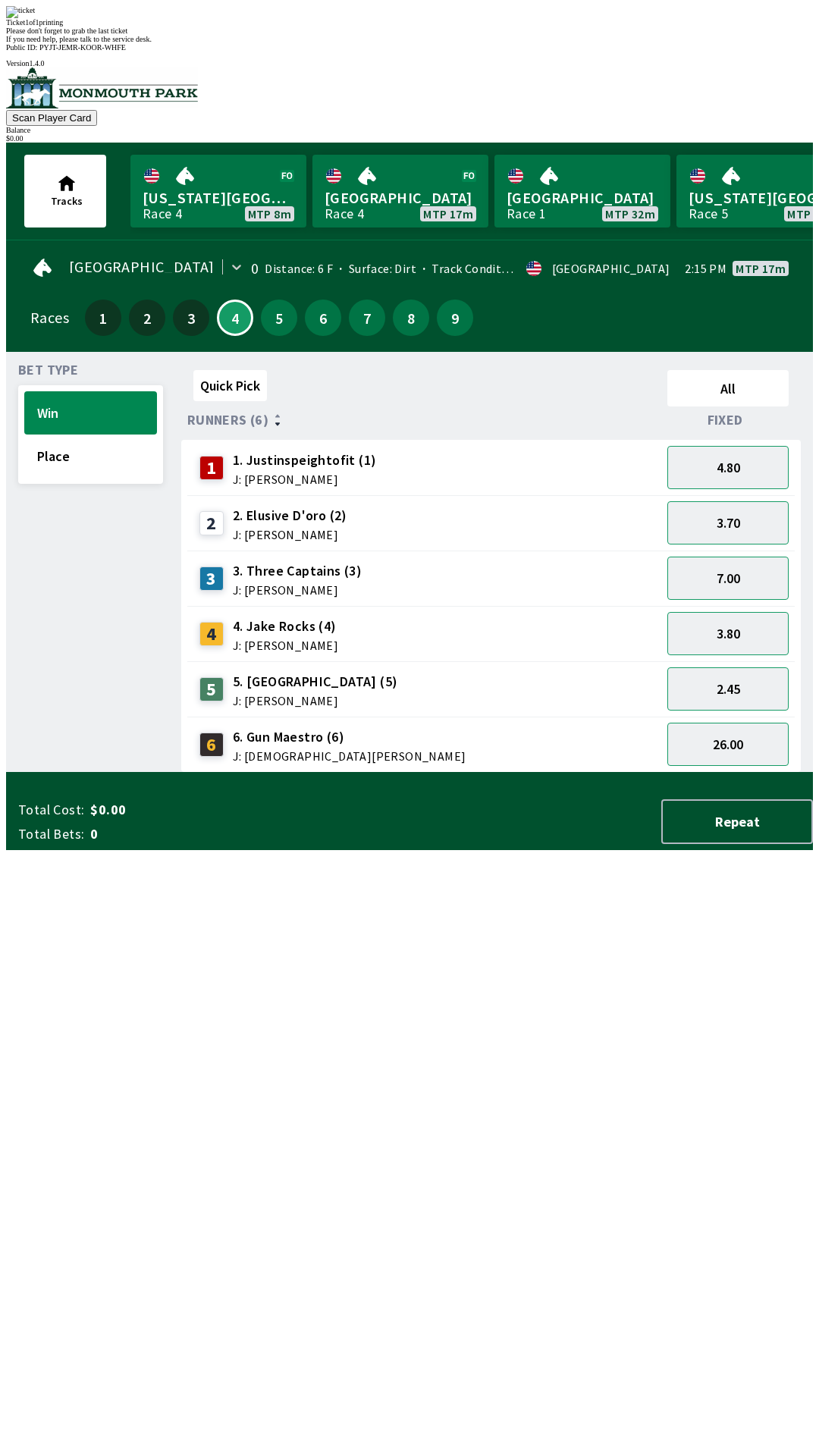
click at [390, 772] on div "Quick Pick All Runners (6) Fixed 1 1. Justinspeightofit (1) J: [PERSON_NAME] 4.…" at bounding box center [497, 568] width 631 height 408
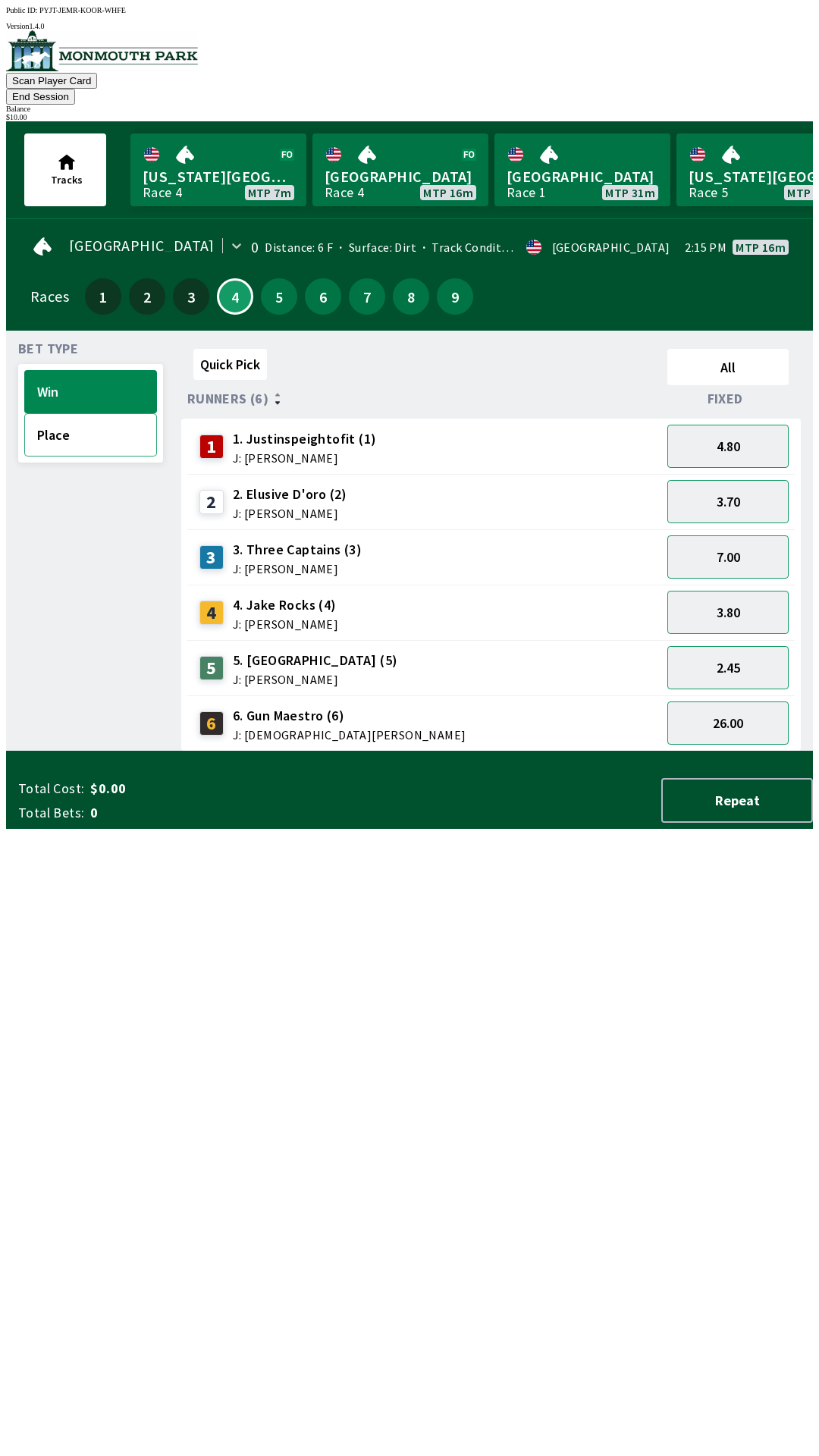
click at [90, 418] on button "Place" at bounding box center [91, 434] width 133 height 44
click at [731, 535] on button "3.20" at bounding box center [727, 556] width 121 height 44
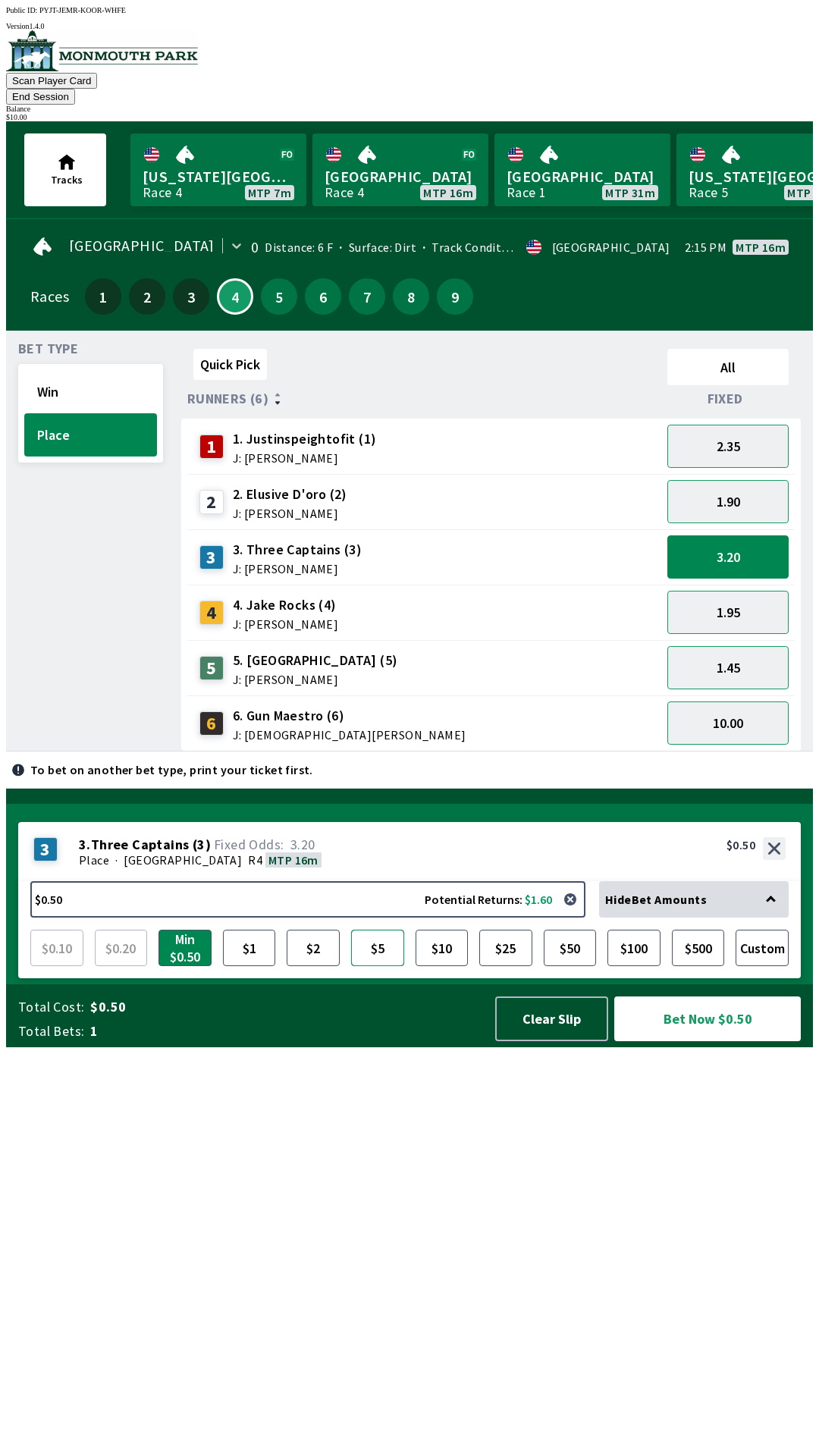
click at [376, 966] on button "$5" at bounding box center [377, 948] width 53 height 36
click at [731, 603] on button "1.95" at bounding box center [727, 612] width 121 height 44
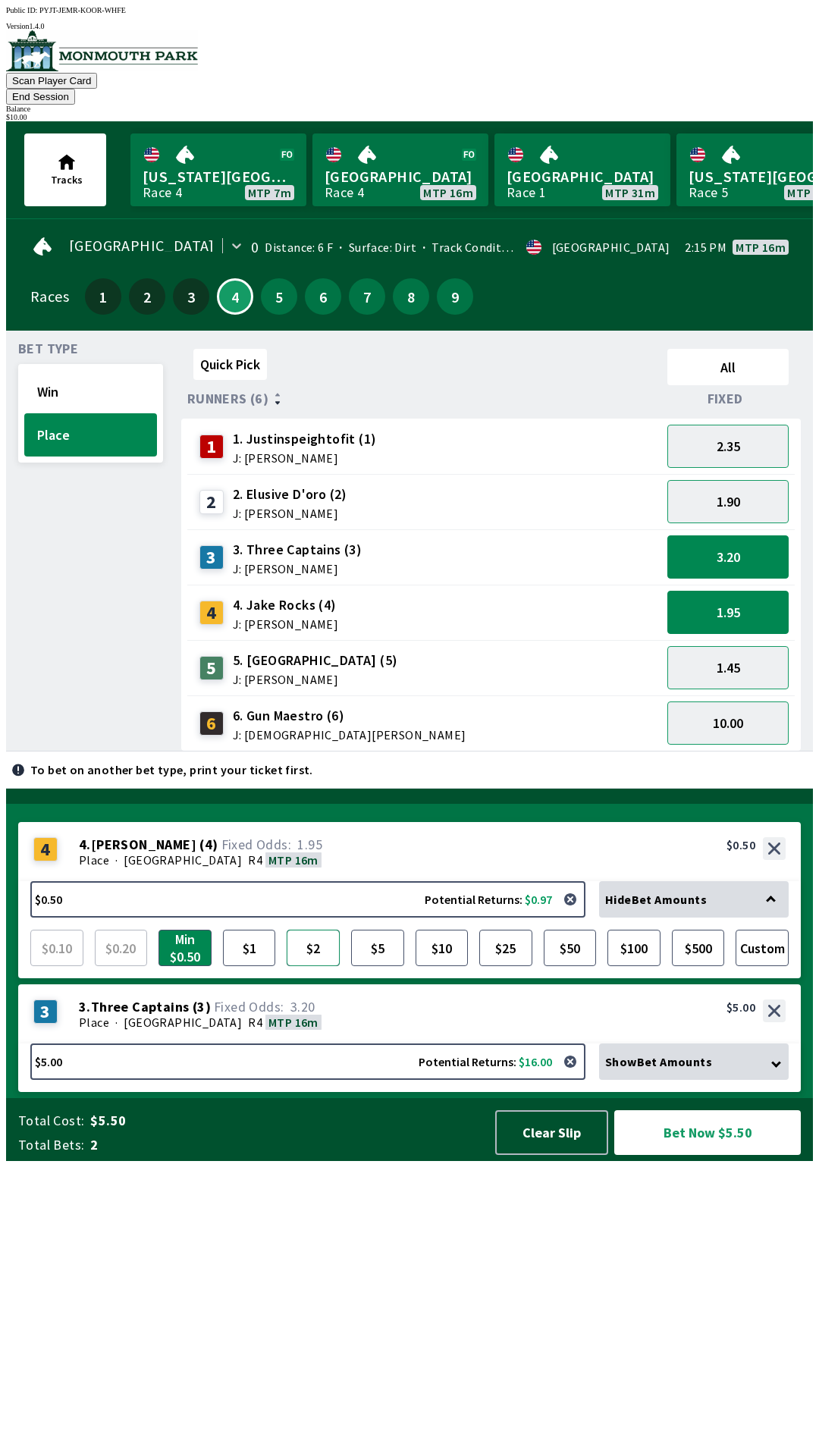
click at [320, 966] on button "$2" at bounding box center [313, 948] width 53 height 36
click at [707, 696] on div "10.00" at bounding box center [728, 723] width 134 height 55
click at [730, 646] on button "1.45" at bounding box center [727, 667] width 121 height 44
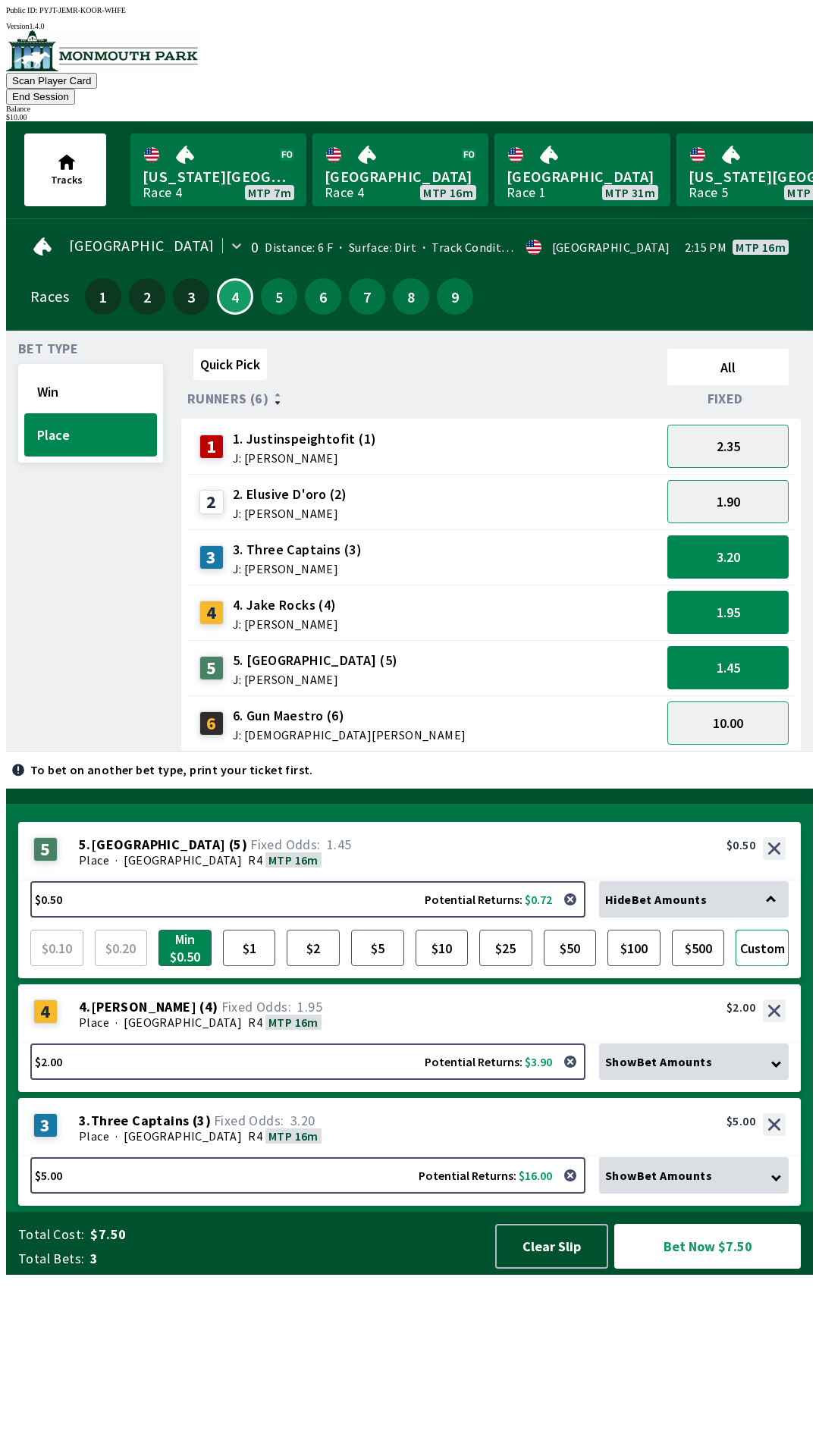
click at [779, 966] on button "Custom" at bounding box center [761, 948] width 53 height 36
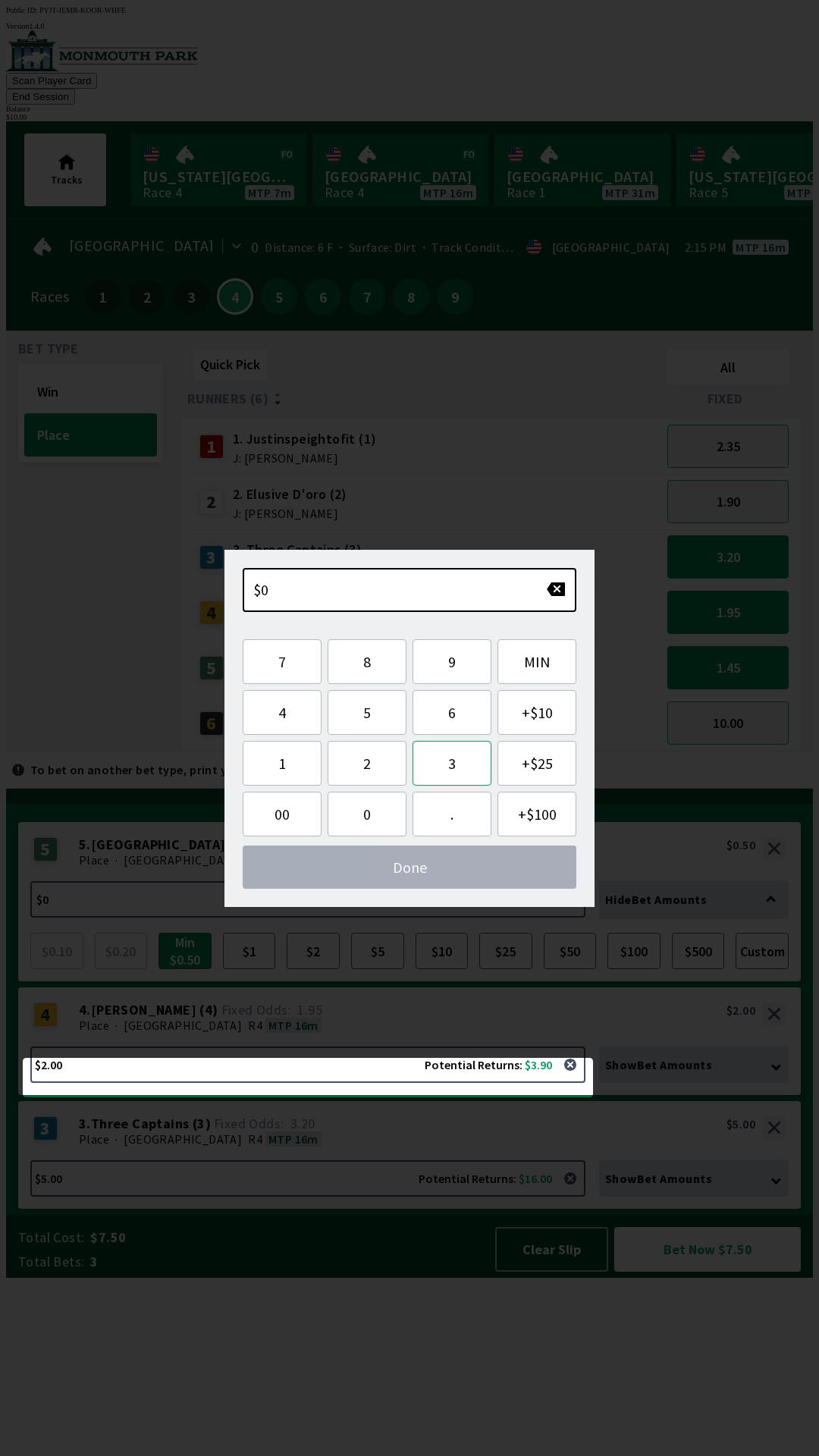
click at [455, 771] on button "3" at bounding box center [452, 763] width 79 height 45
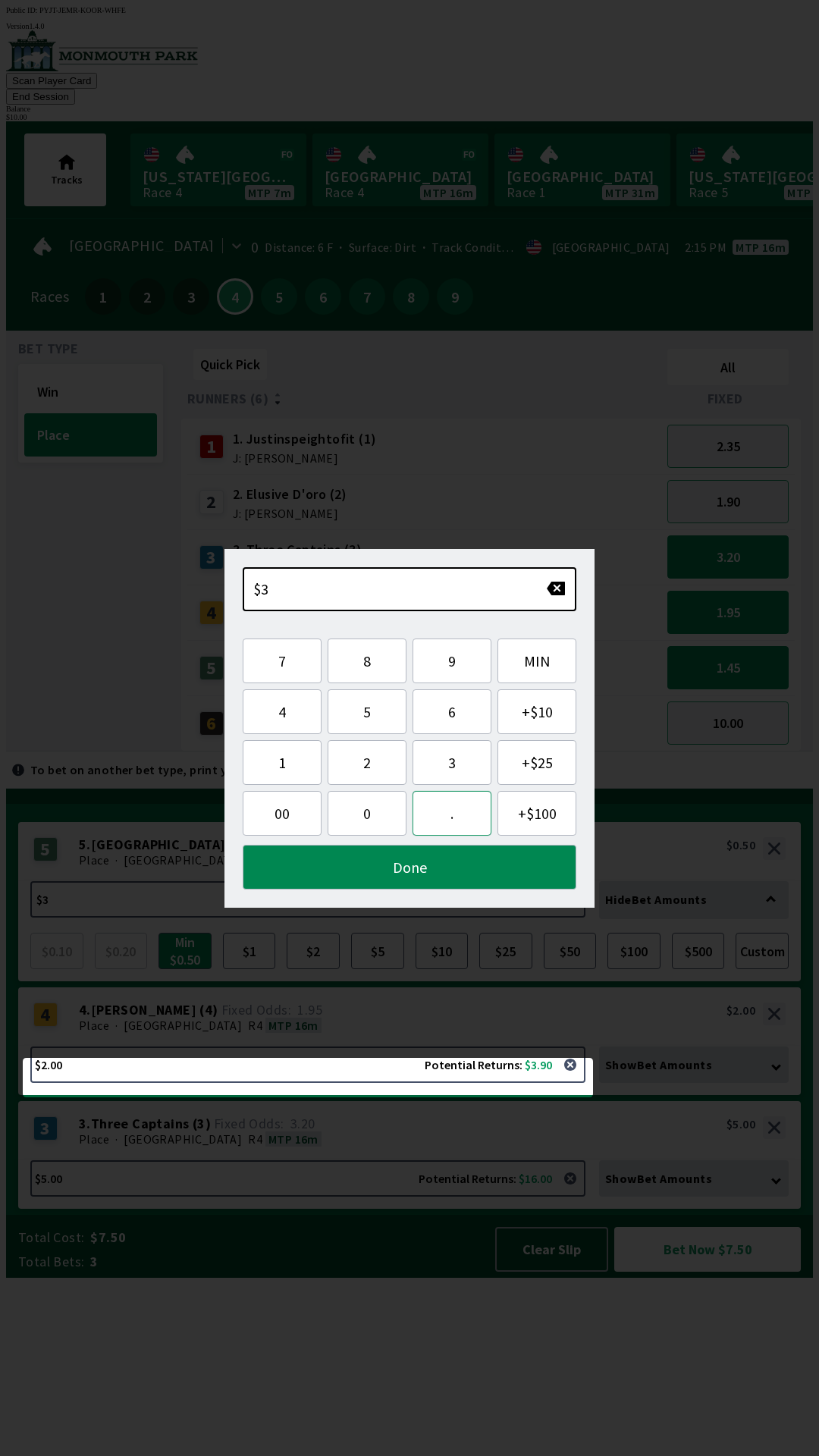
click at [451, 817] on button "." at bounding box center [452, 813] width 79 height 45
click at [367, 824] on button "0" at bounding box center [367, 813] width 79 height 45
click at [362, 823] on button "0" at bounding box center [367, 813] width 79 height 45
click at [379, 876] on button "Done" at bounding box center [410, 866] width 334 height 45
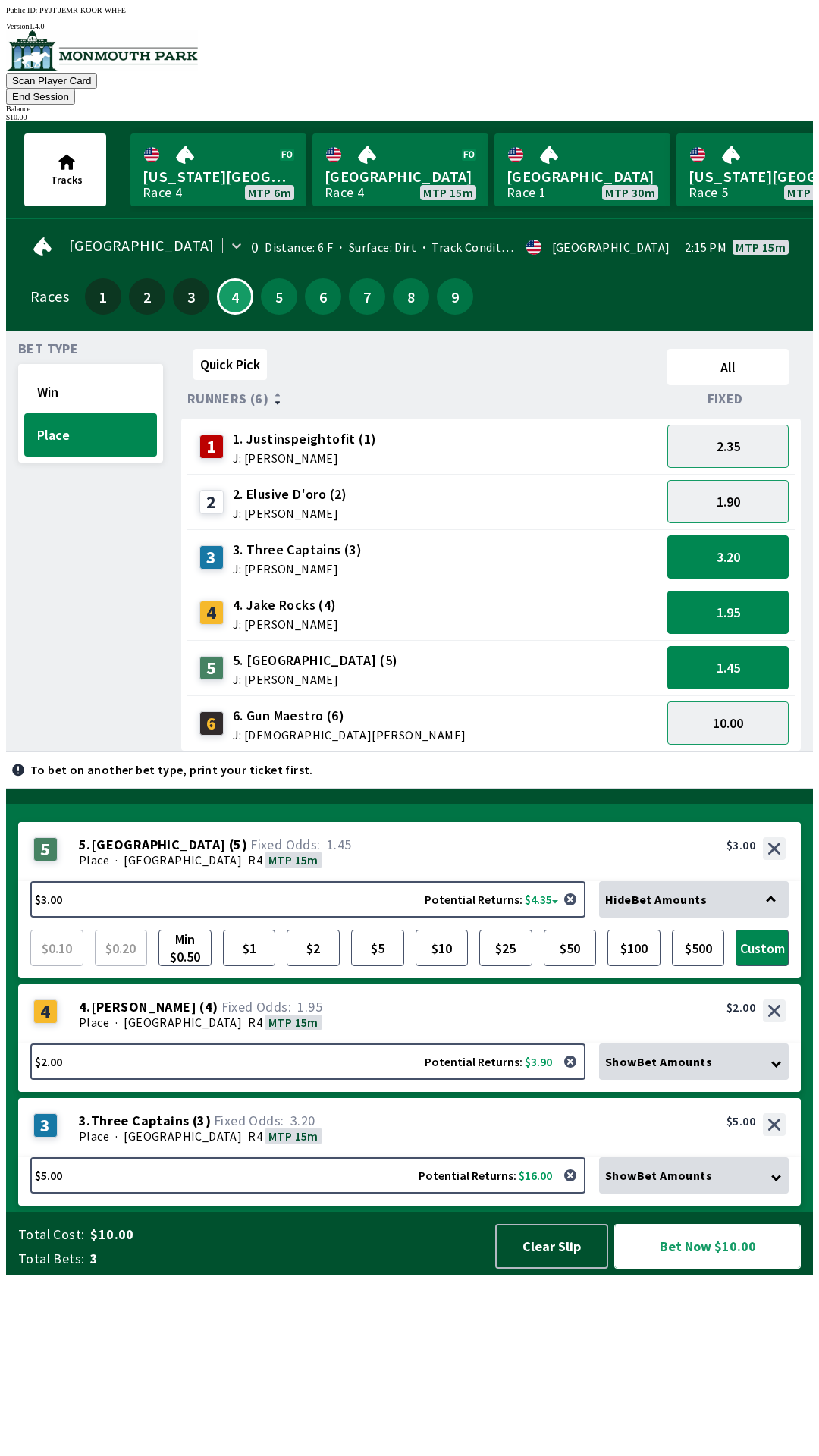
click at [685, 1268] on button "Bet Now $10.00" at bounding box center [707, 1246] width 187 height 45
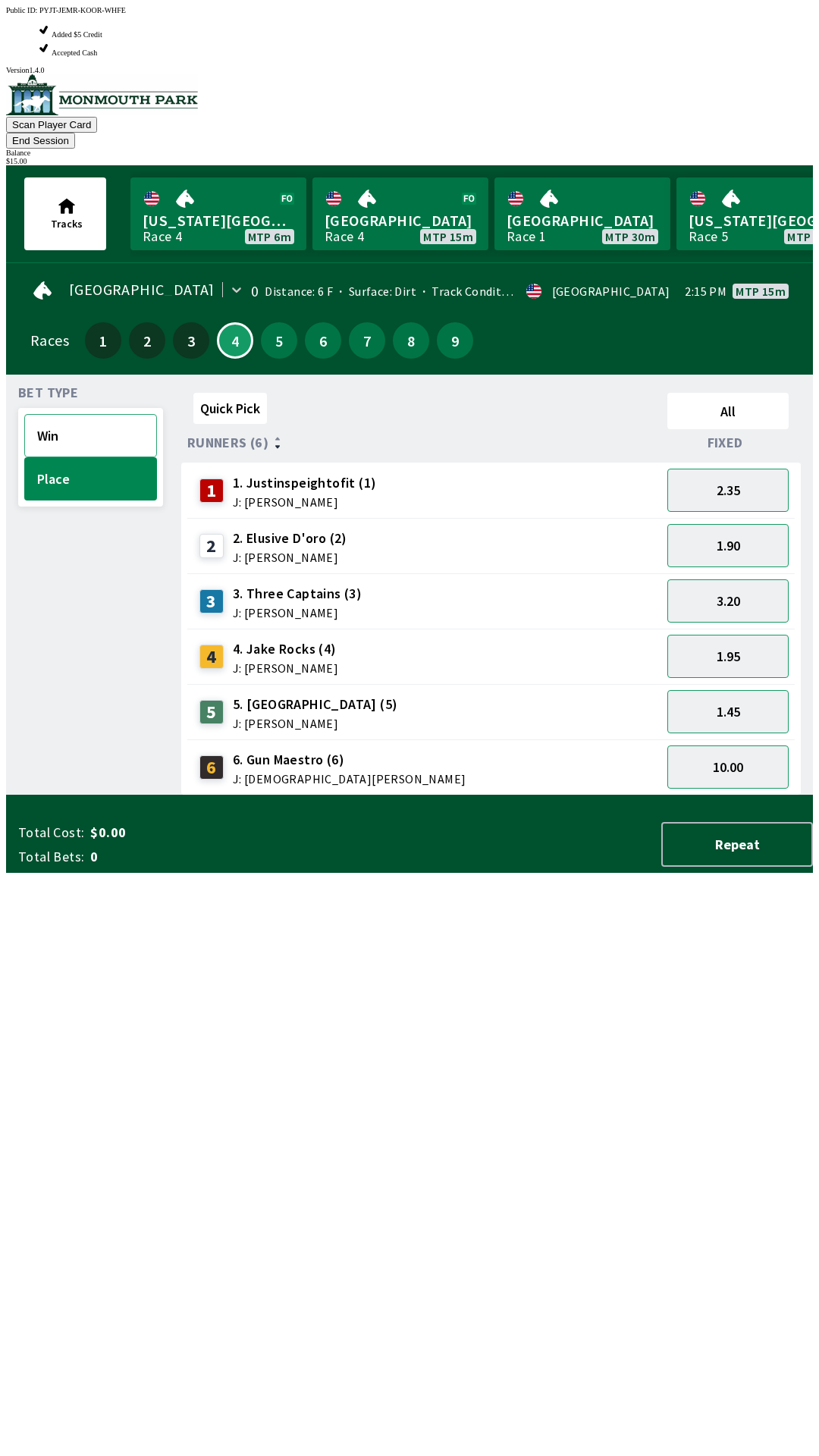
click at [96, 414] on button "Win" at bounding box center [91, 435] width 133 height 44
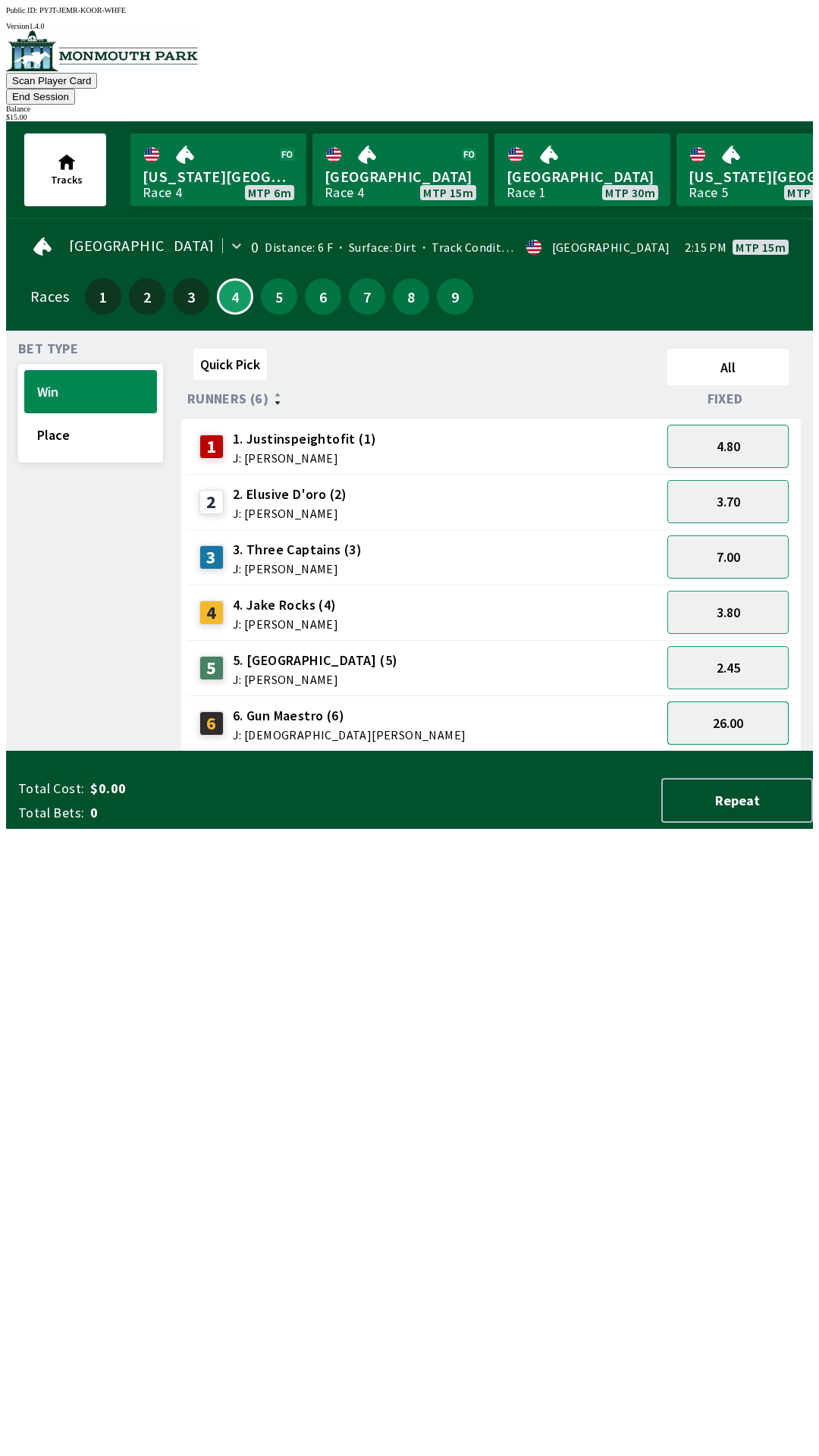
click at [756, 715] on button "26.00" at bounding box center [727, 722] width 121 height 44
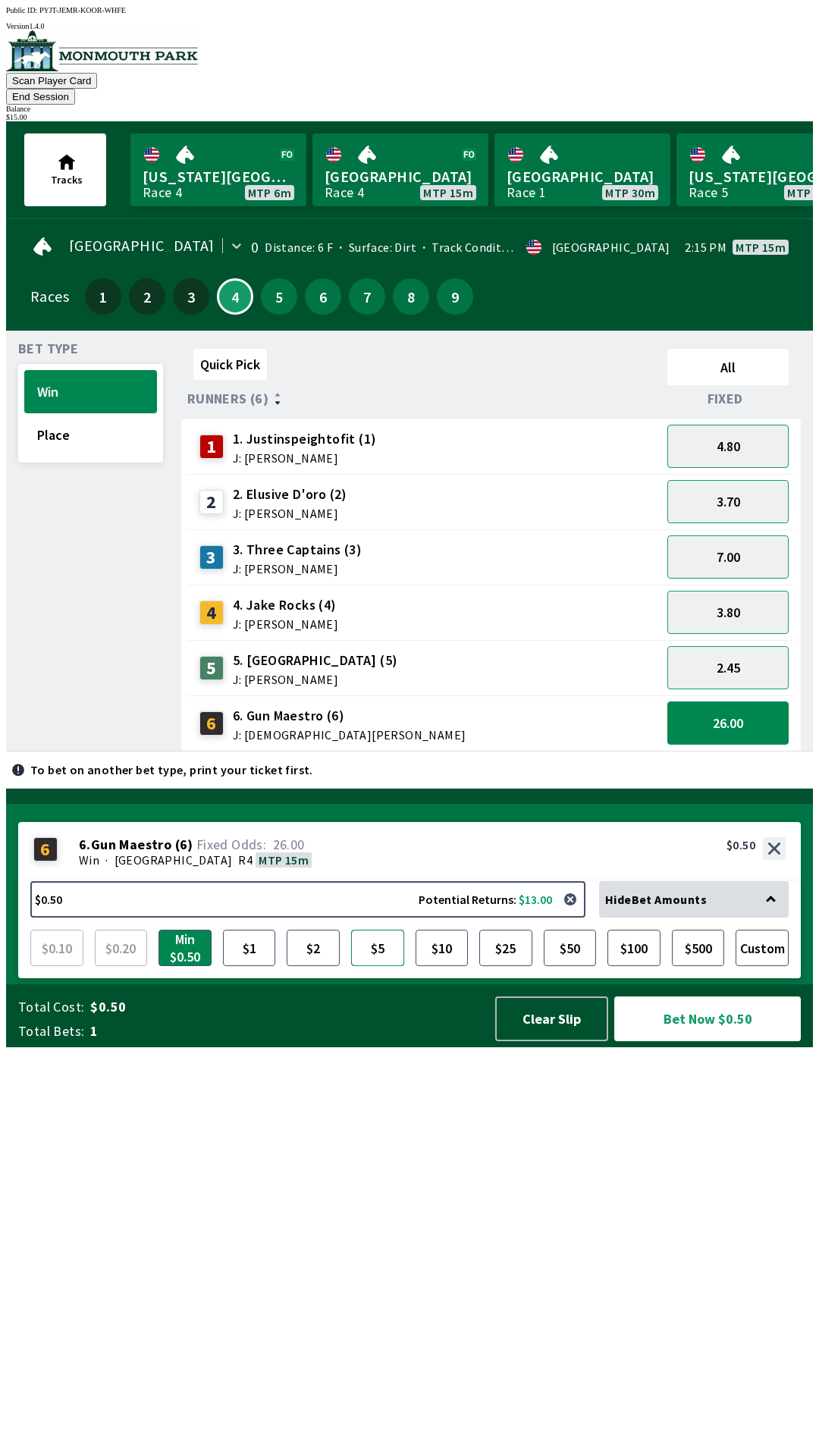
click at [380, 966] on button "$5" at bounding box center [377, 948] width 53 height 36
click at [93, 430] on button "Place" at bounding box center [91, 434] width 133 height 44
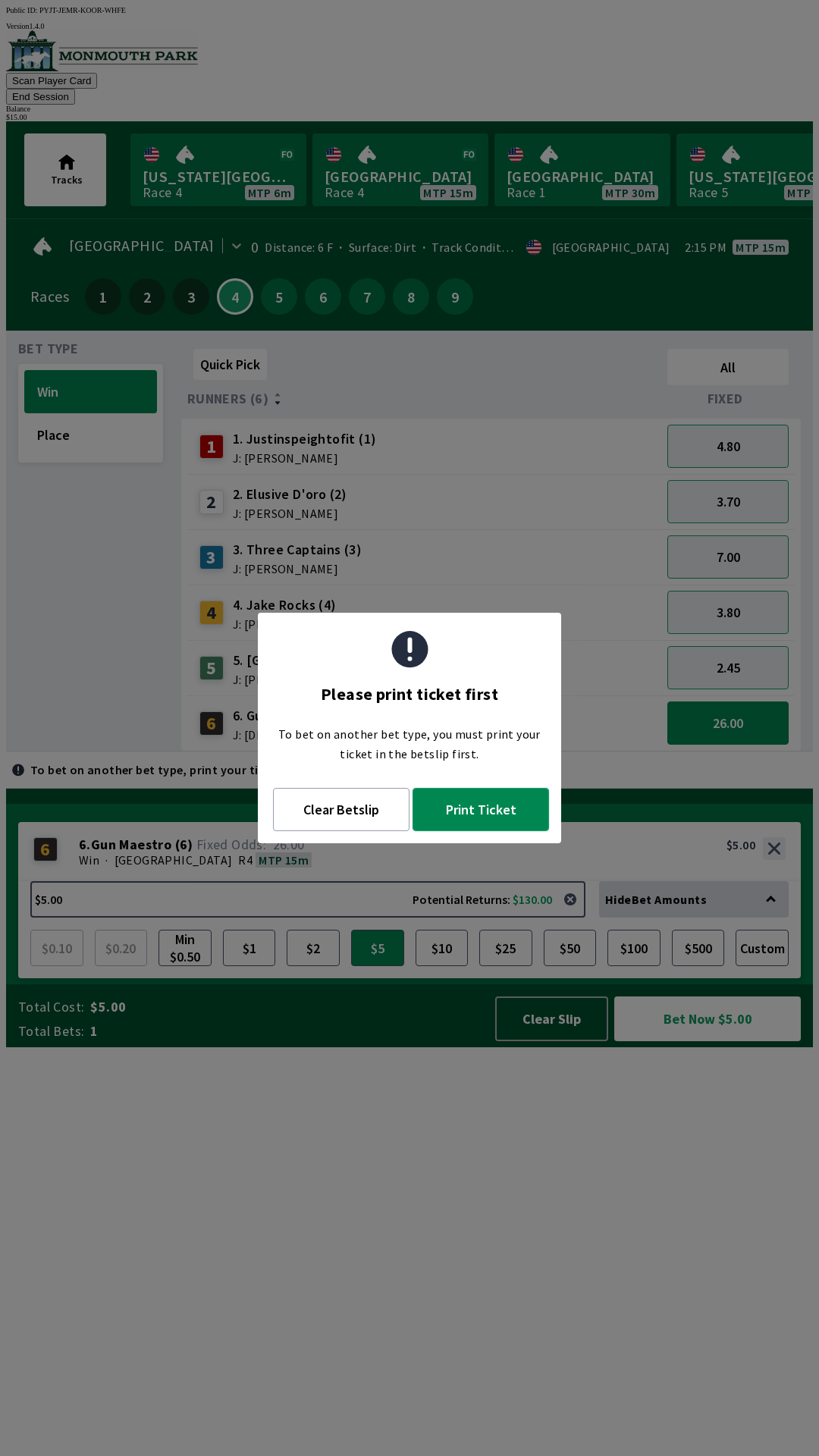
click at [502, 816] on button "Print Ticket" at bounding box center [480, 810] width 136 height 44
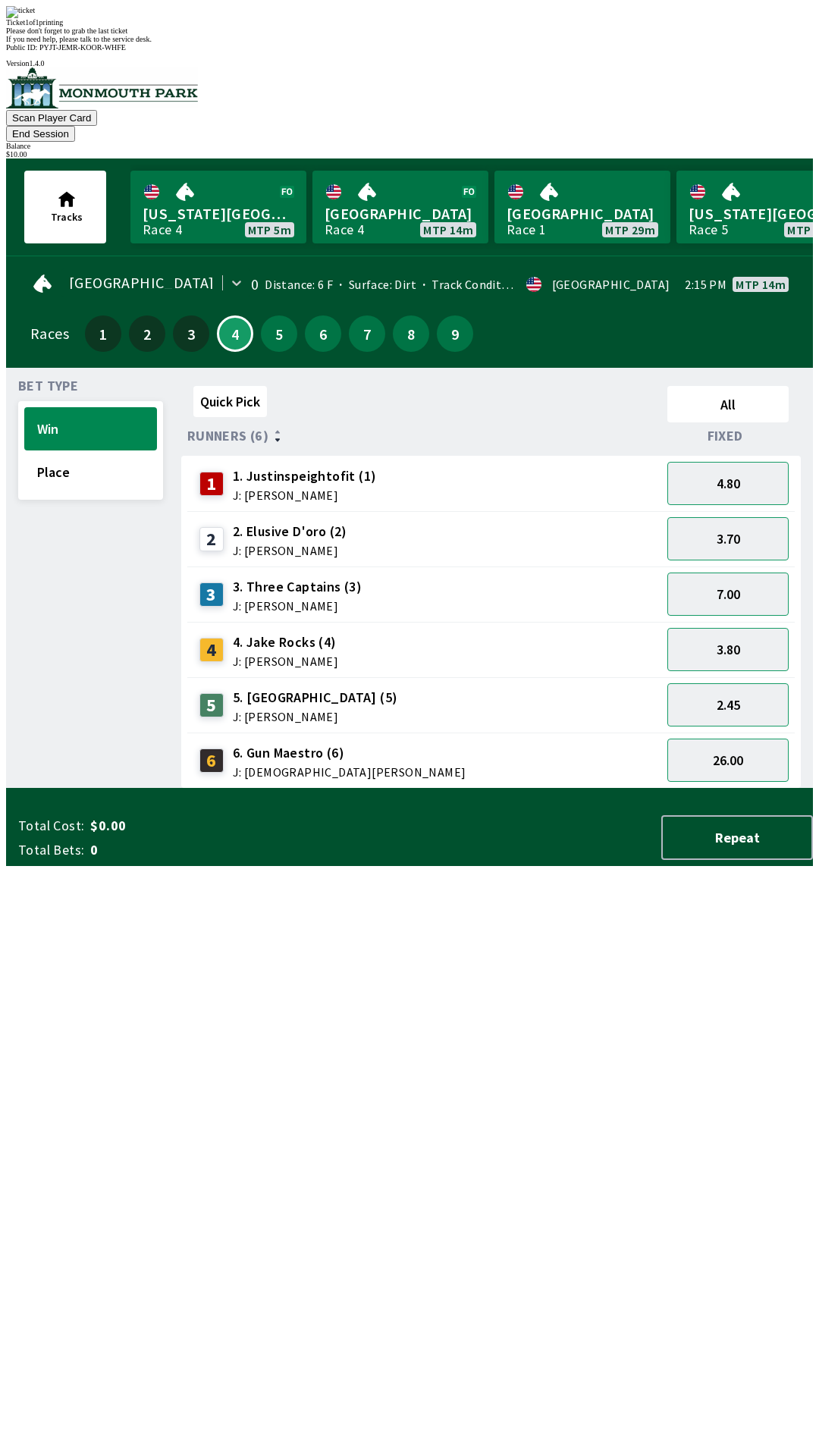
click at [711, 789] on div "Quick Pick All Runners (6) Fixed 1 1. Justinspeightofit (1) J: [PERSON_NAME] 4.…" at bounding box center [497, 584] width 631 height 408
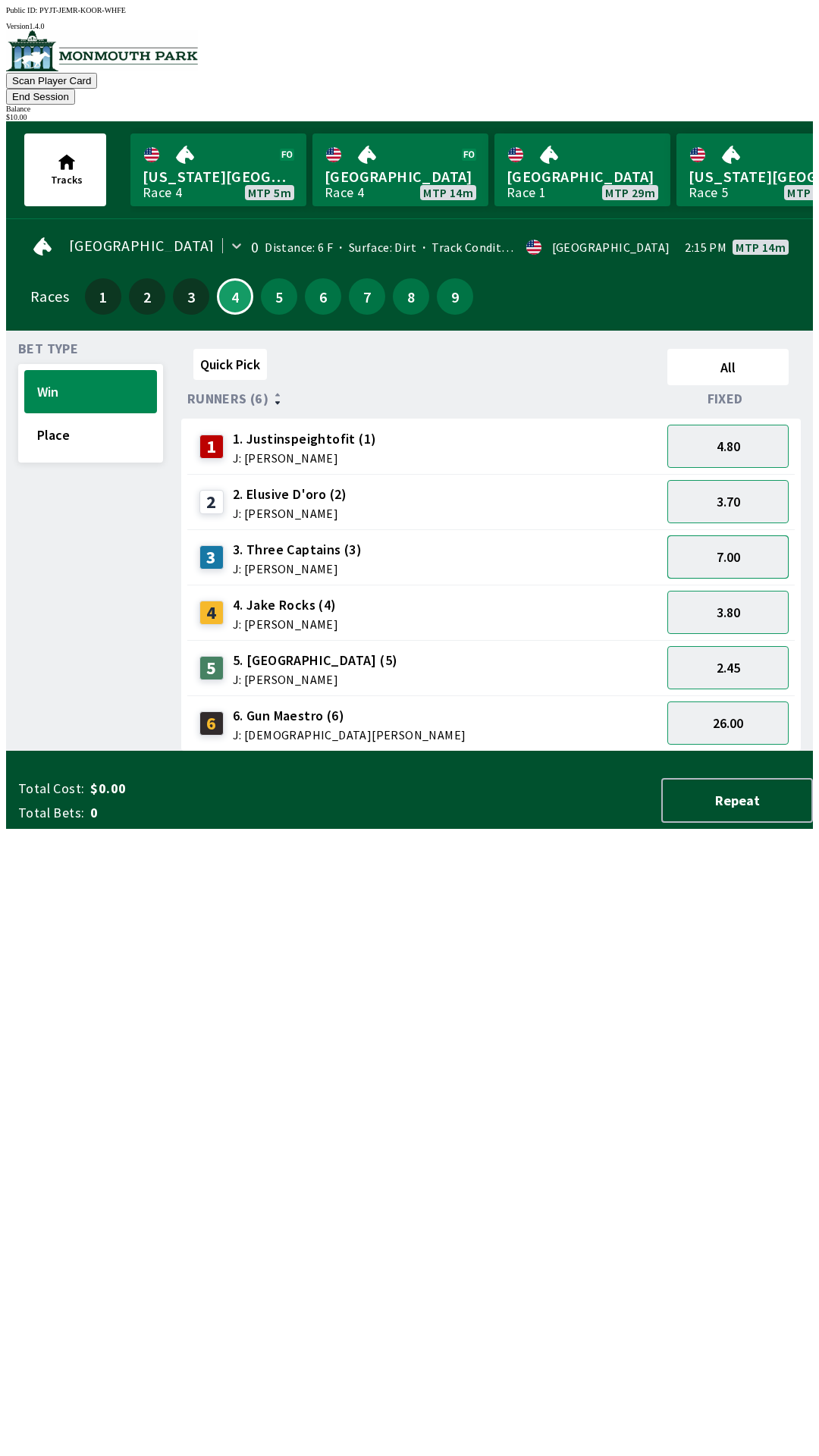
click at [753, 543] on button "7.00" at bounding box center [727, 556] width 121 height 44
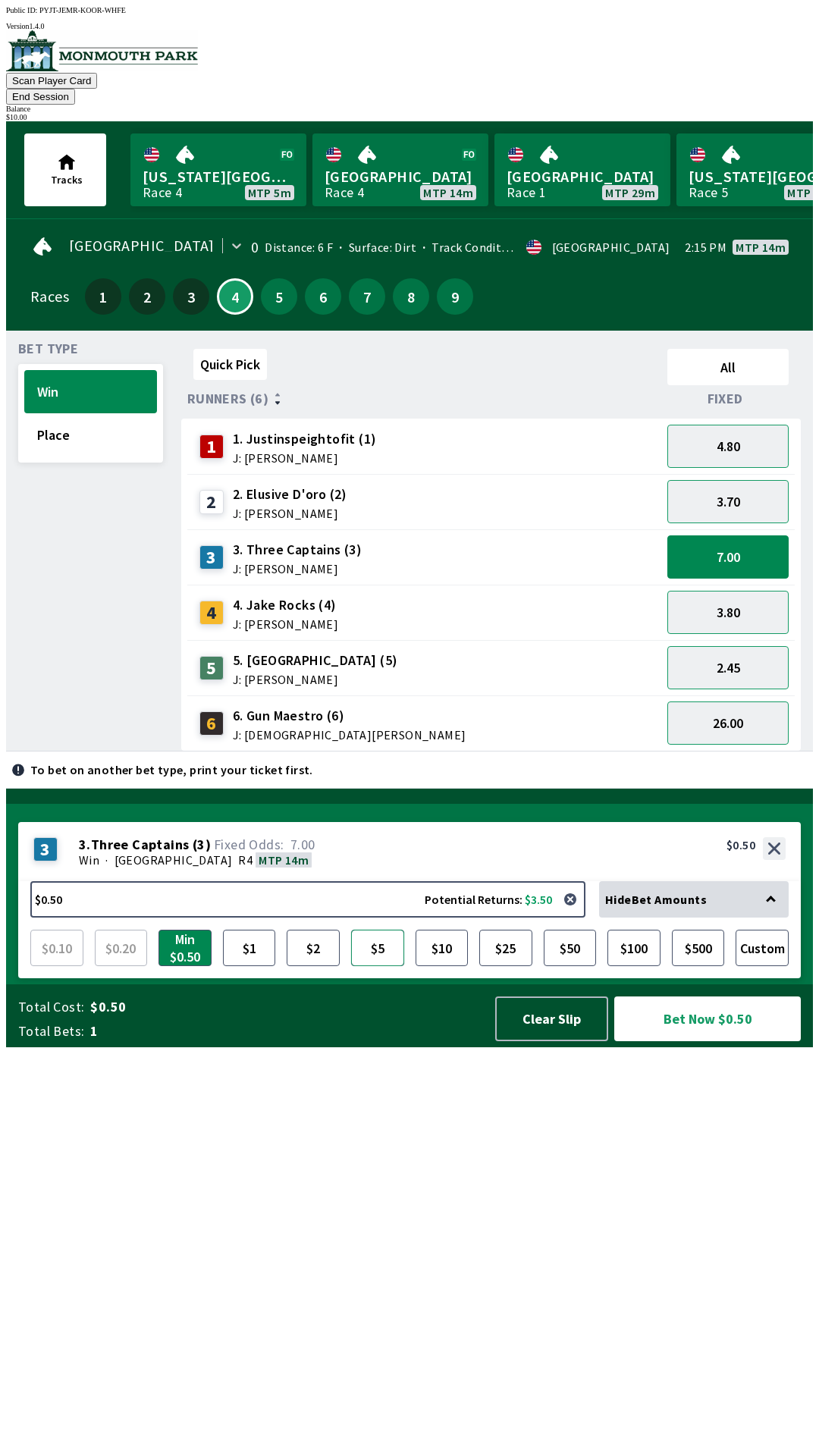
click at [373, 966] on button "$5" at bounding box center [377, 948] width 53 height 36
click at [760, 599] on button "3.80" at bounding box center [727, 612] width 121 height 44
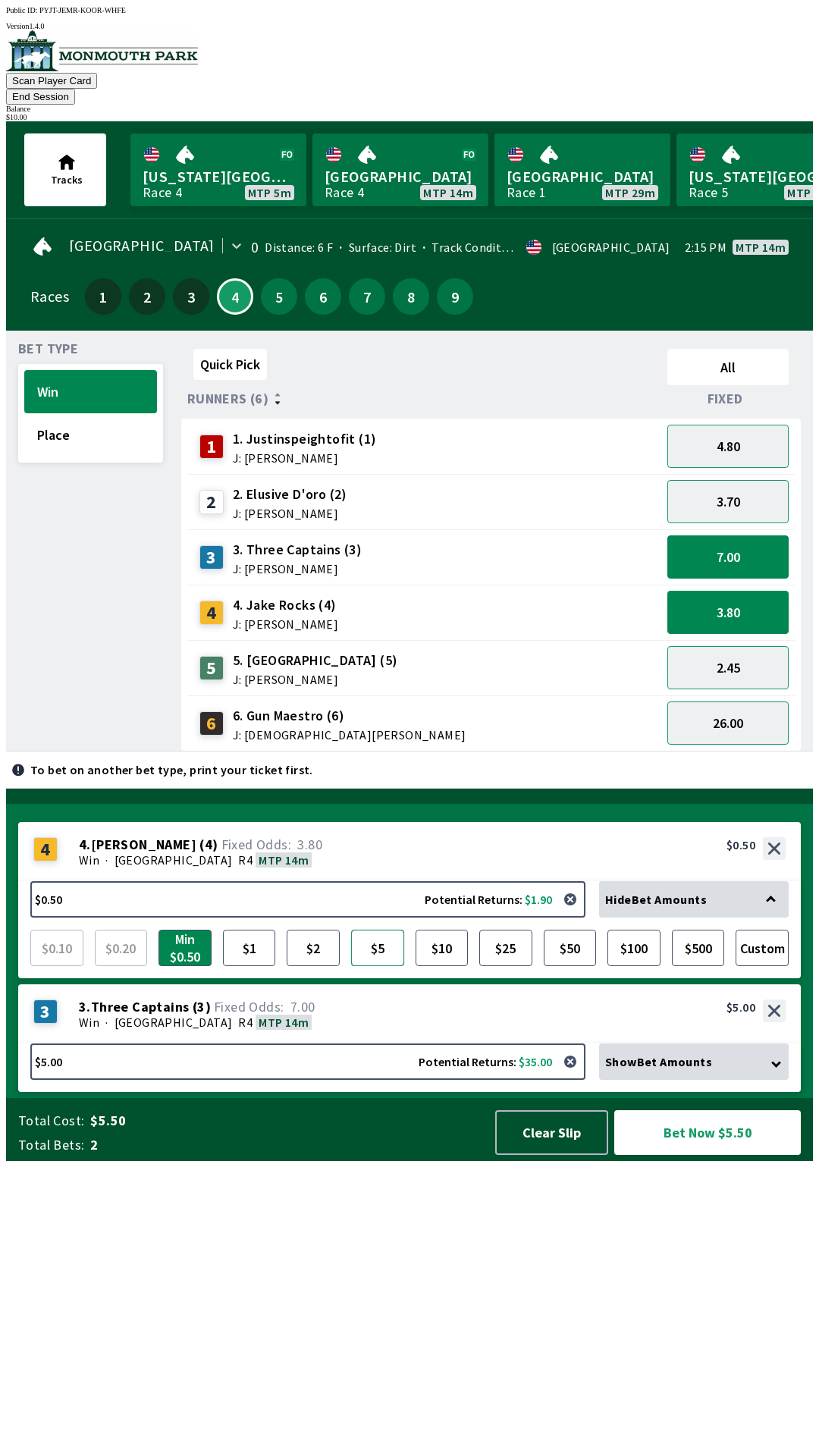
click at [381, 966] on button "$5" at bounding box center [377, 948] width 53 height 36
click at [716, 1155] on button "Bet Now $10.00" at bounding box center [707, 1132] width 187 height 45
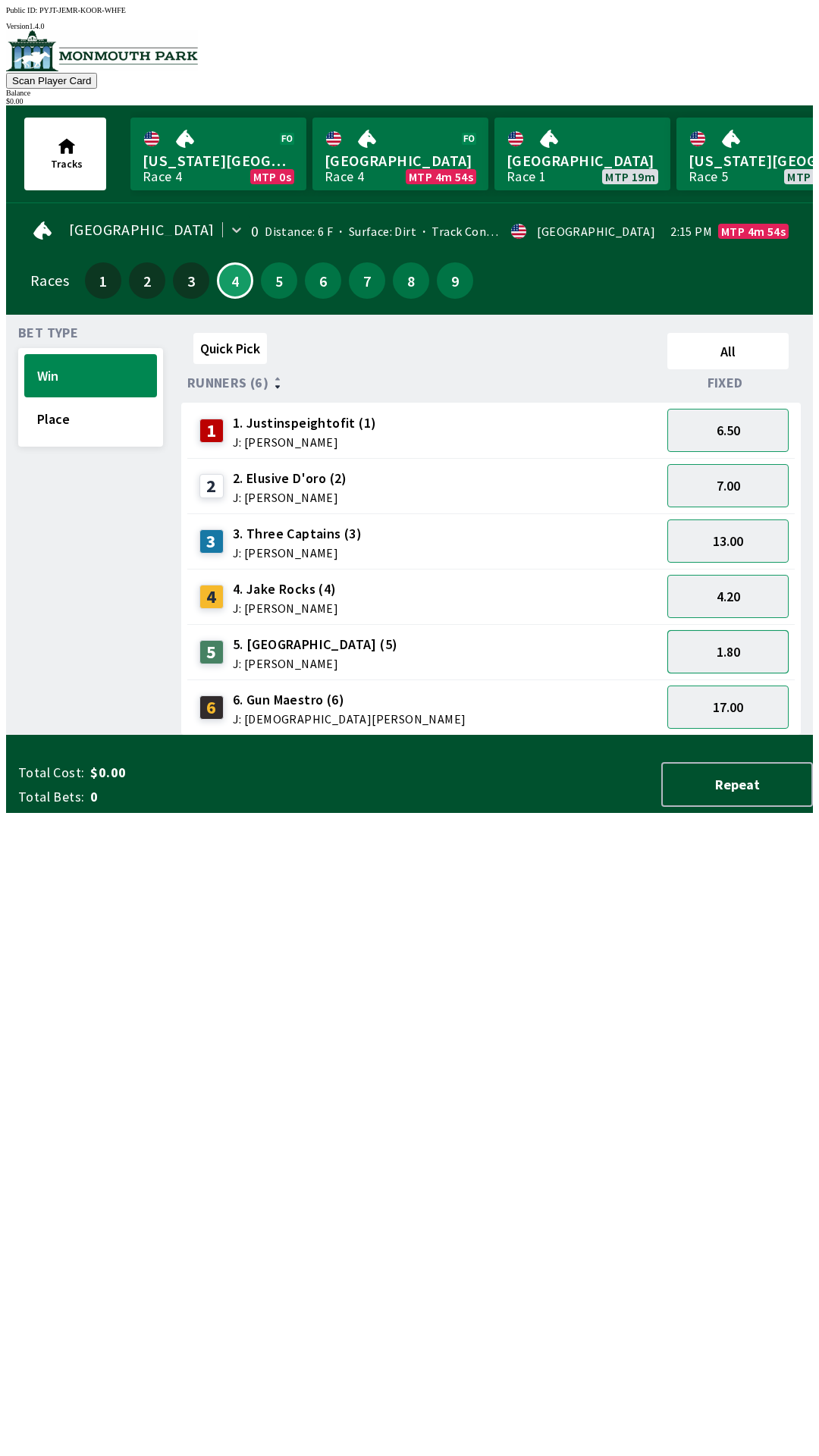
click at [744, 640] on button "1.80" at bounding box center [727, 651] width 121 height 44
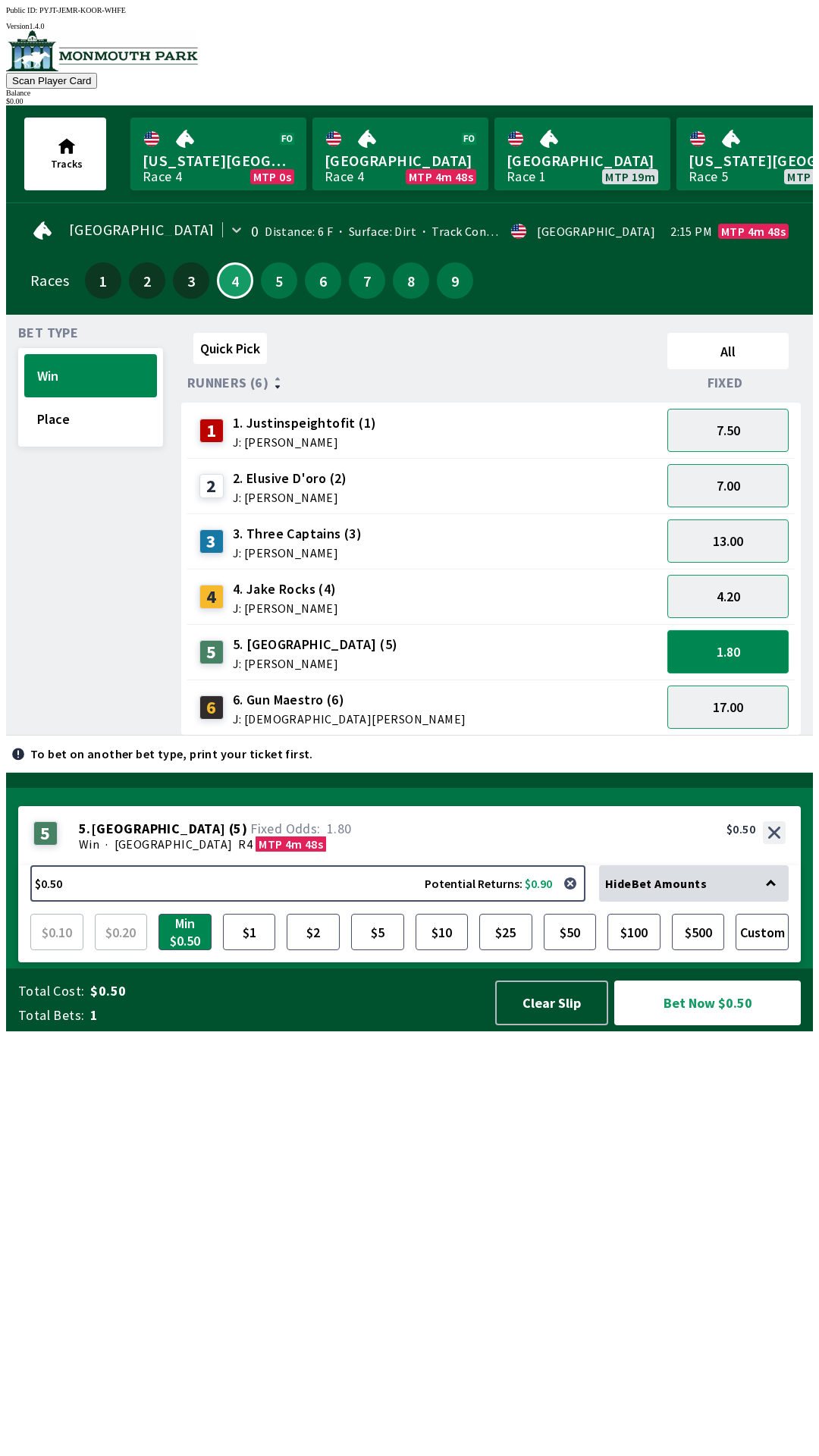
click at [774, 643] on button "1.80" at bounding box center [727, 651] width 121 height 44
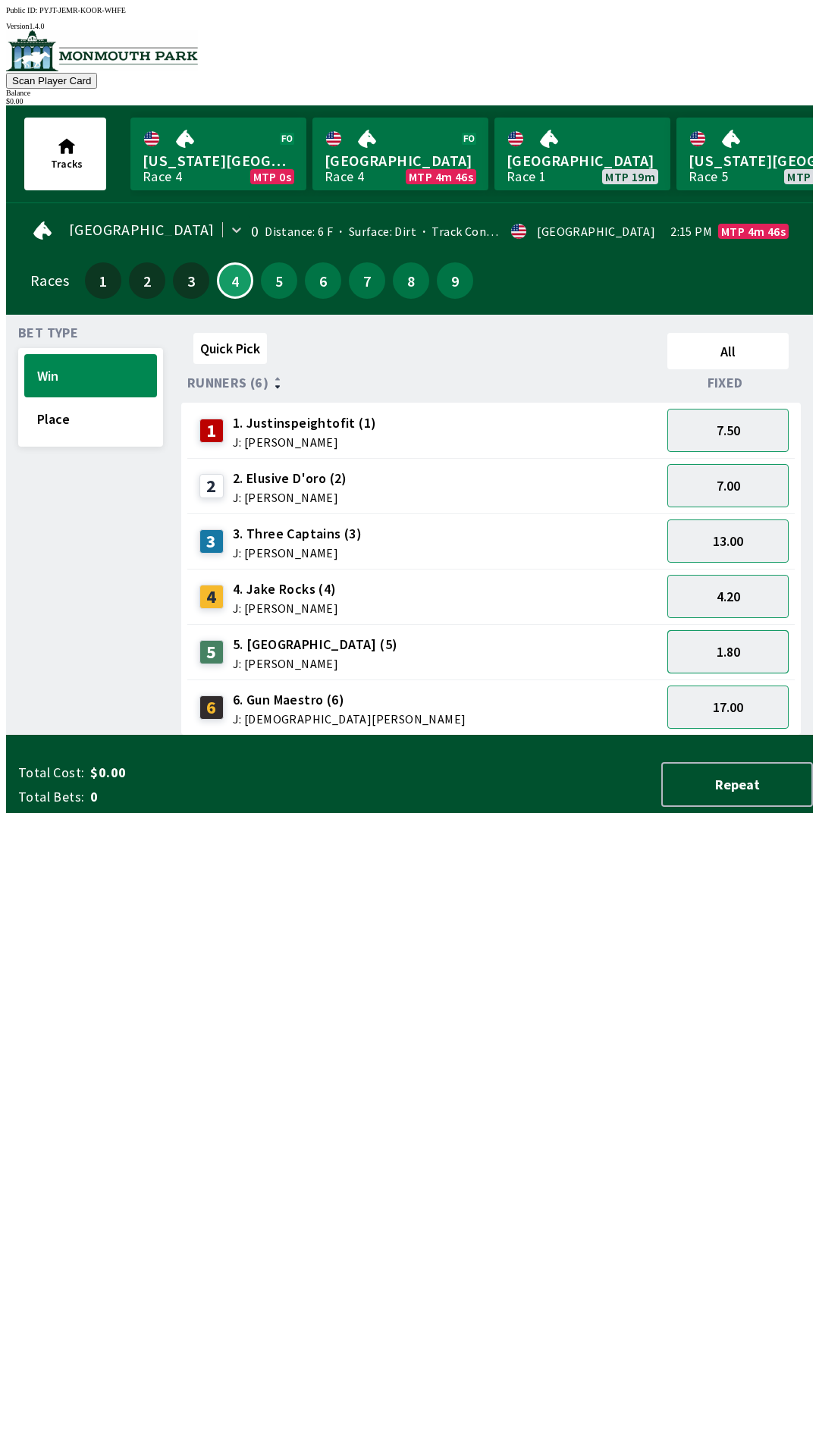
click at [737, 640] on button "1.80" at bounding box center [727, 651] width 121 height 44
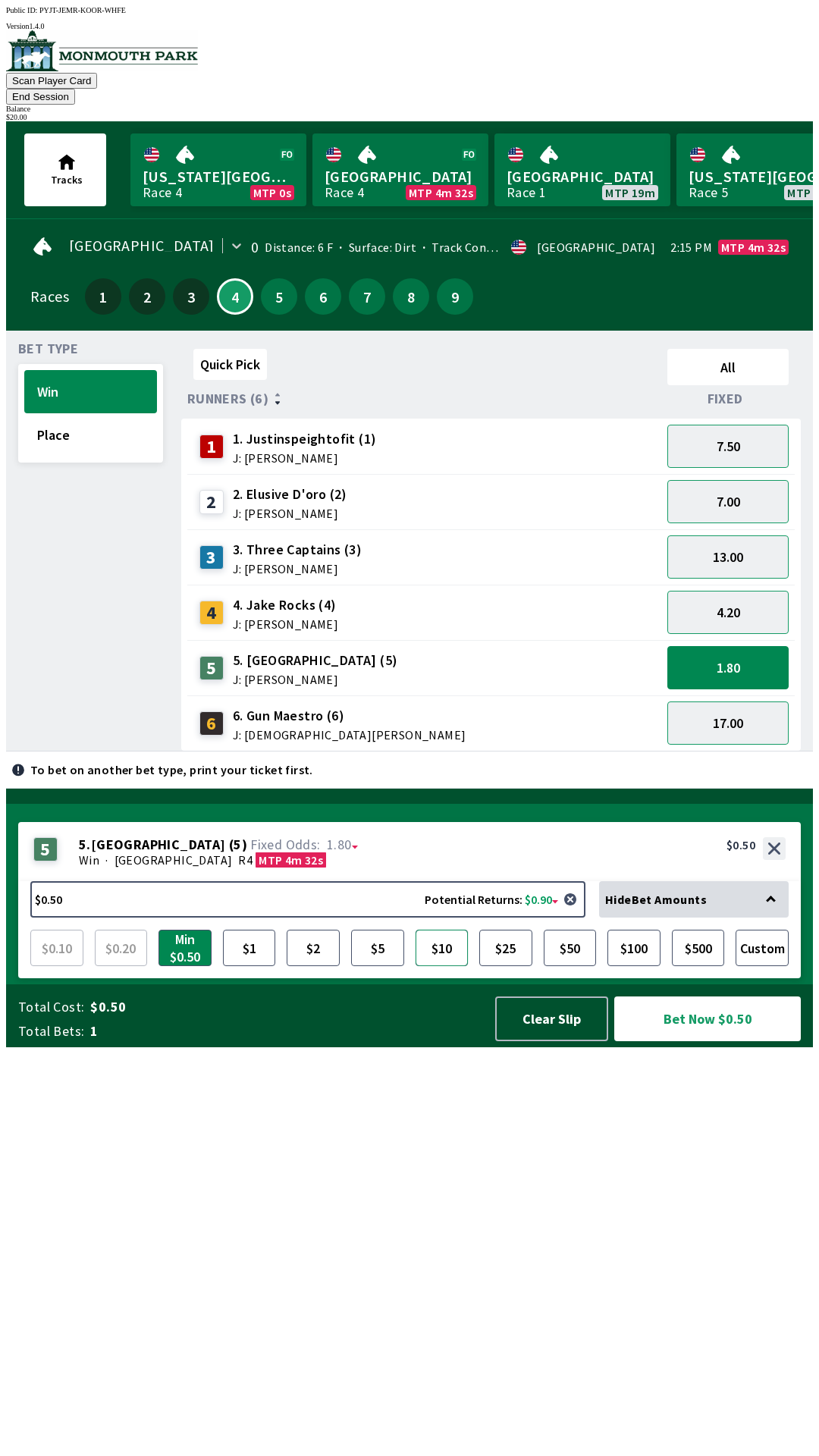
click at [446, 966] on button "$10" at bounding box center [442, 948] width 53 height 36
click at [101, 413] on button "Place" at bounding box center [91, 434] width 133 height 44
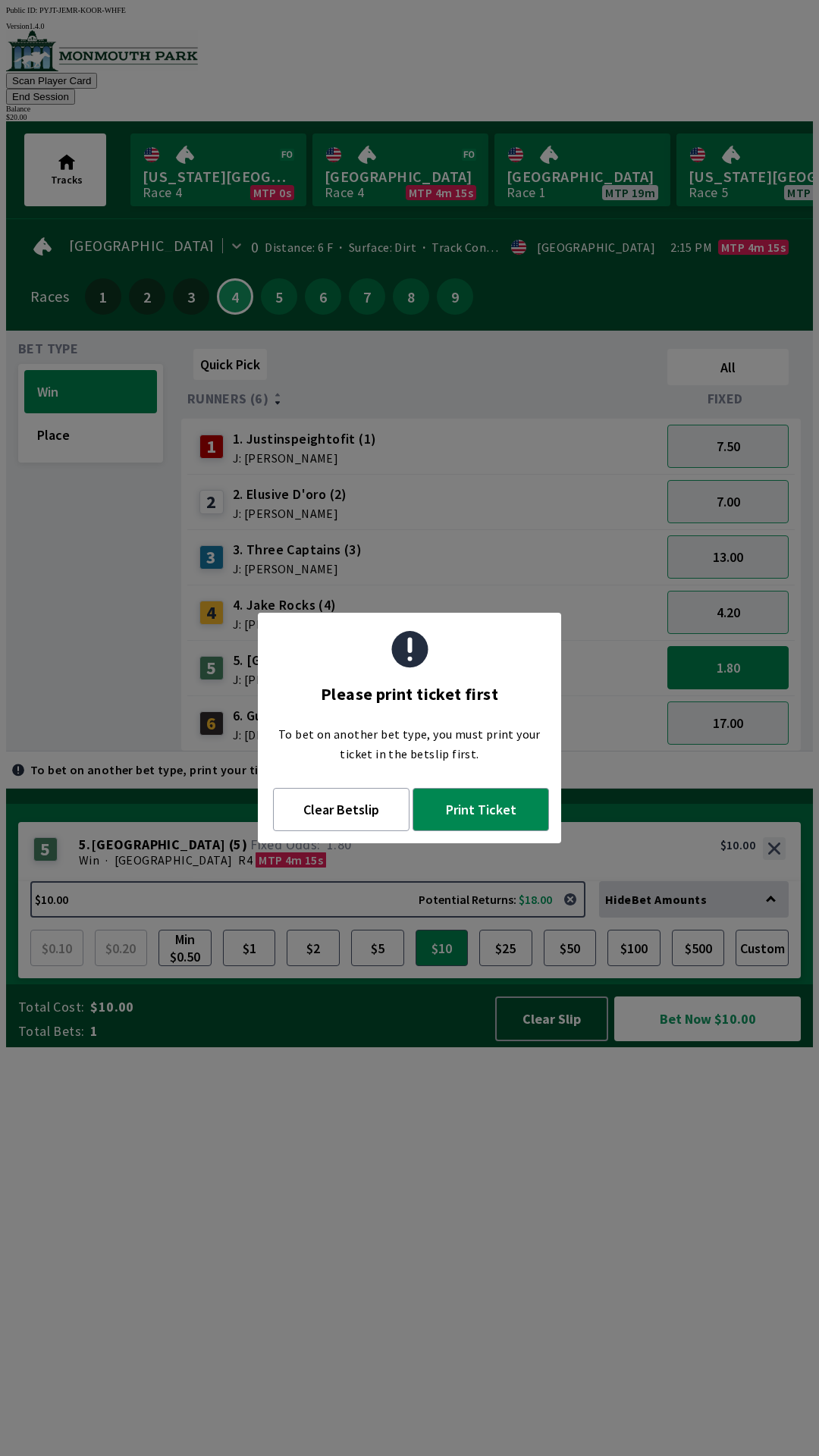
click at [514, 752] on div "Quick Pick All Runners (6) Fixed 1 1. Justinspeightofit (1) J: [PERSON_NAME] 7.…" at bounding box center [497, 547] width 631 height 408
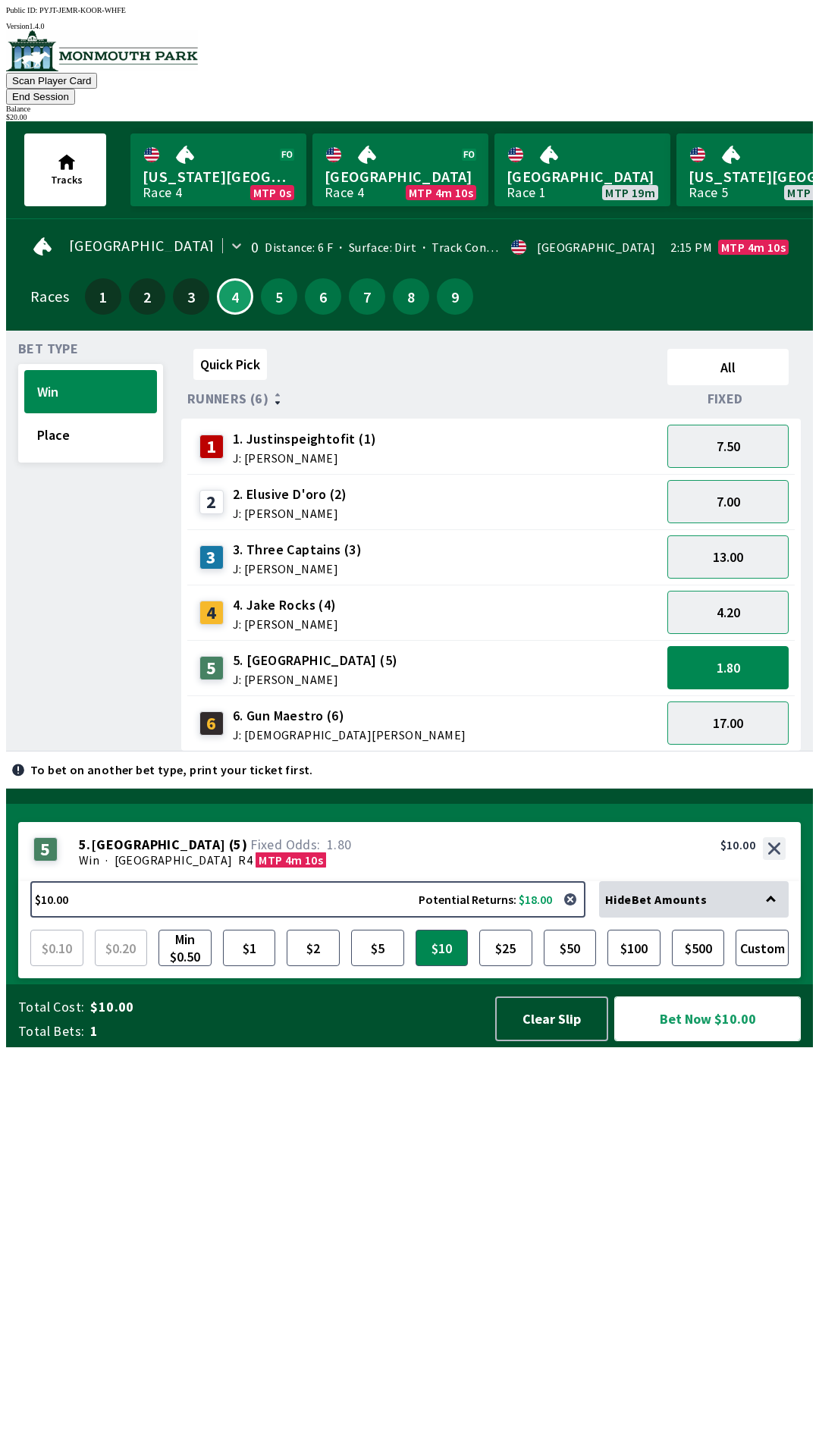
click at [719, 1041] on button "Bet Now $10.00" at bounding box center [707, 1018] width 187 height 45
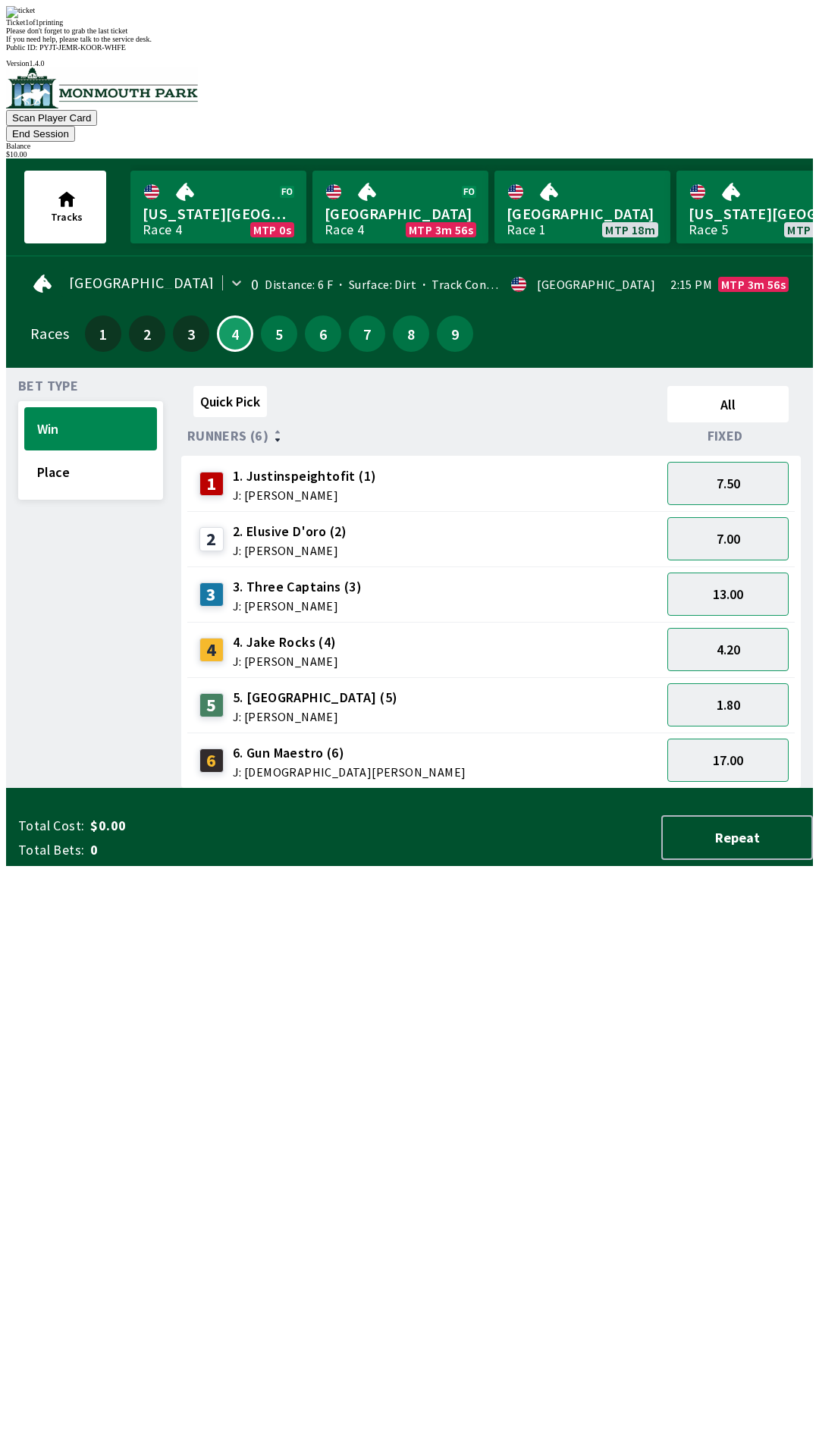
click at [698, 789] on div "Quick Pick All Runners (6) Fixed 1 1. Justinspeightofit (1) J: [PERSON_NAME] 7.…" at bounding box center [497, 584] width 631 height 408
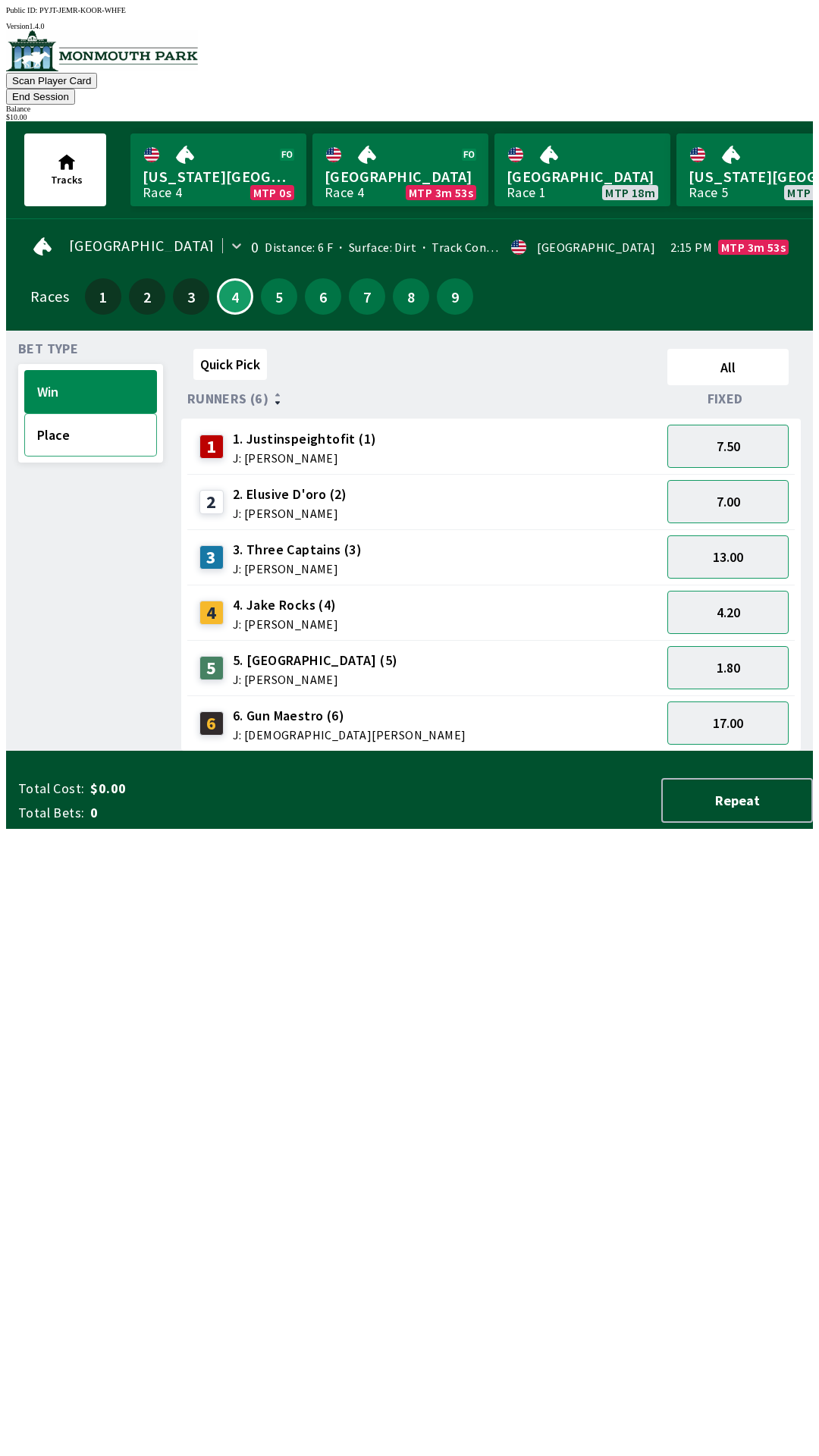
click at [108, 415] on button "Place" at bounding box center [91, 434] width 133 height 44
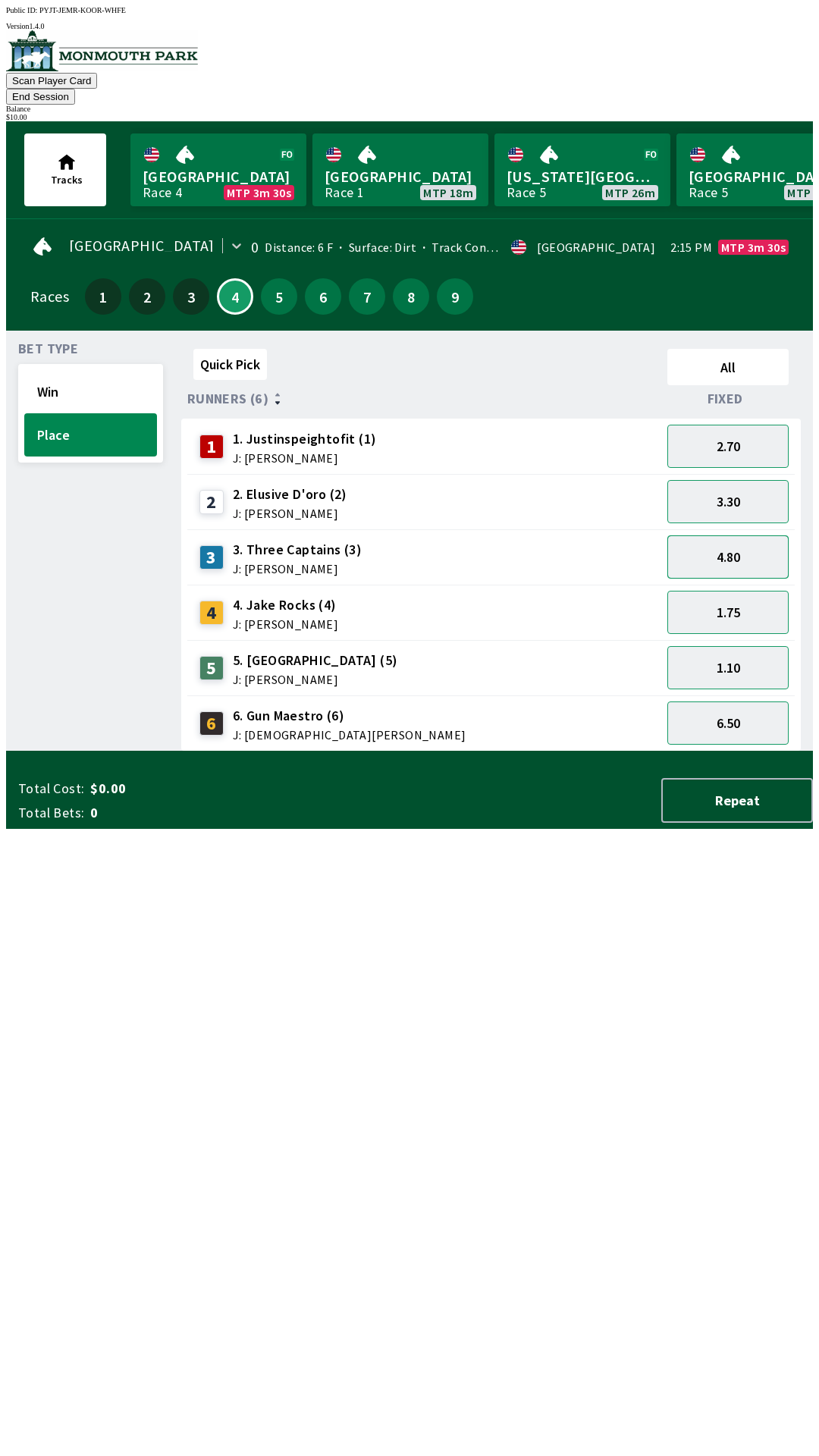
click at [753, 535] on button "4.80" at bounding box center [727, 556] width 121 height 44
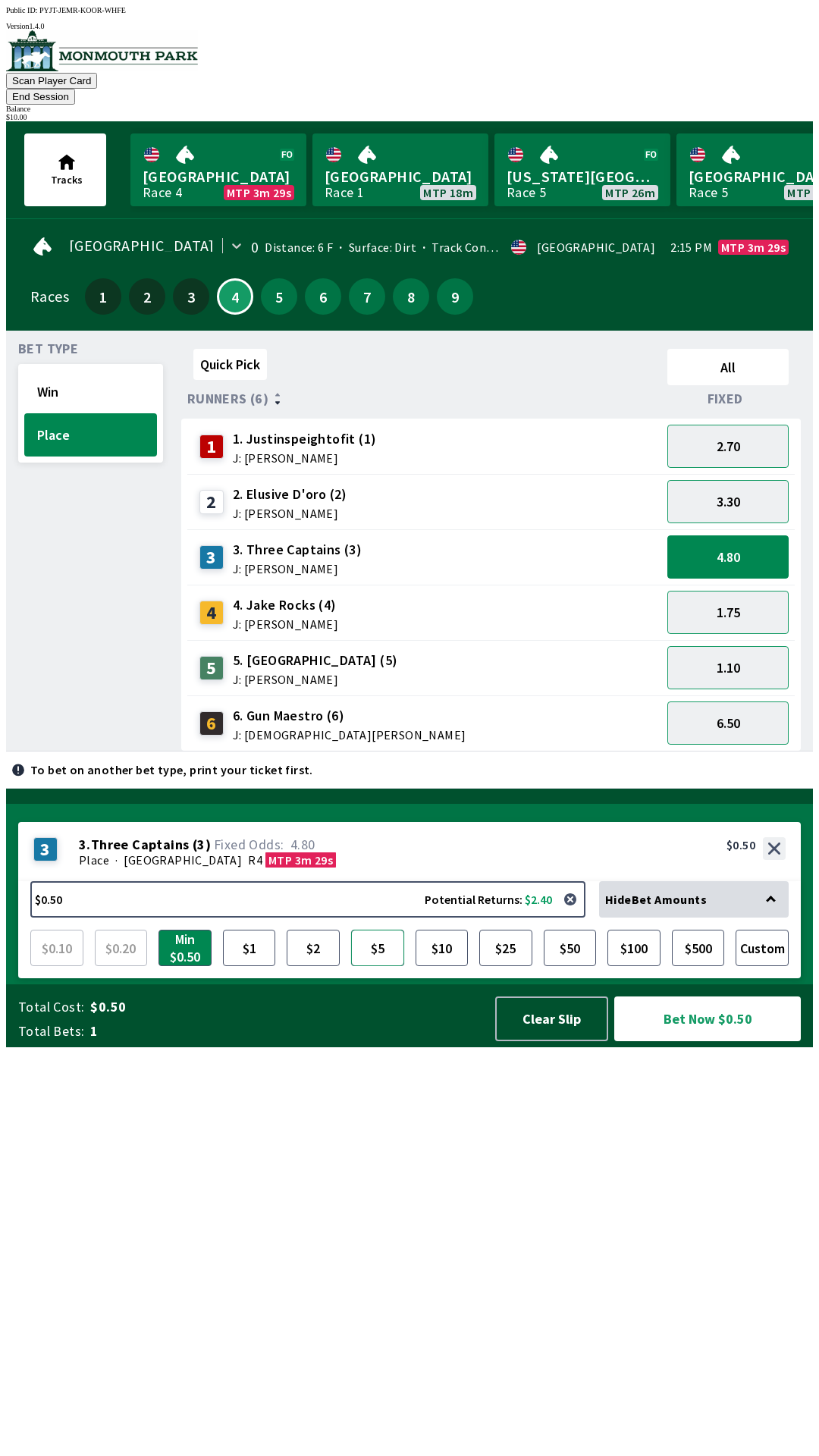
click at [376, 966] on button "$5" at bounding box center [377, 948] width 53 height 36
click at [689, 1041] on button "Bet Now $5.00" at bounding box center [707, 1018] width 187 height 45
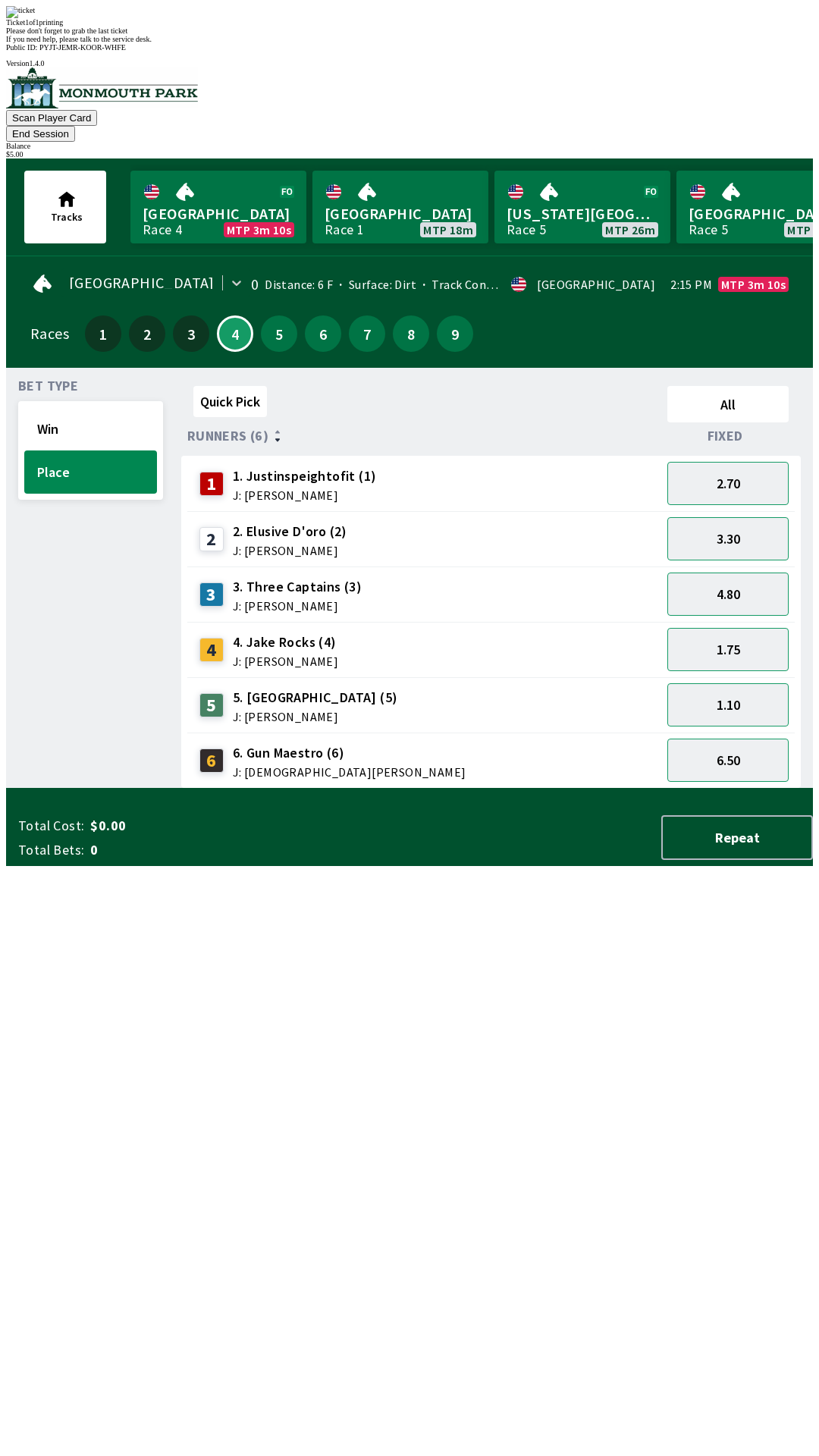
click at [676, 789] on div "Quick Pick All Runners (6) Fixed 1 1. Justinspeightofit (1) J: [PERSON_NAME] 2.…" at bounding box center [497, 584] width 631 height 408
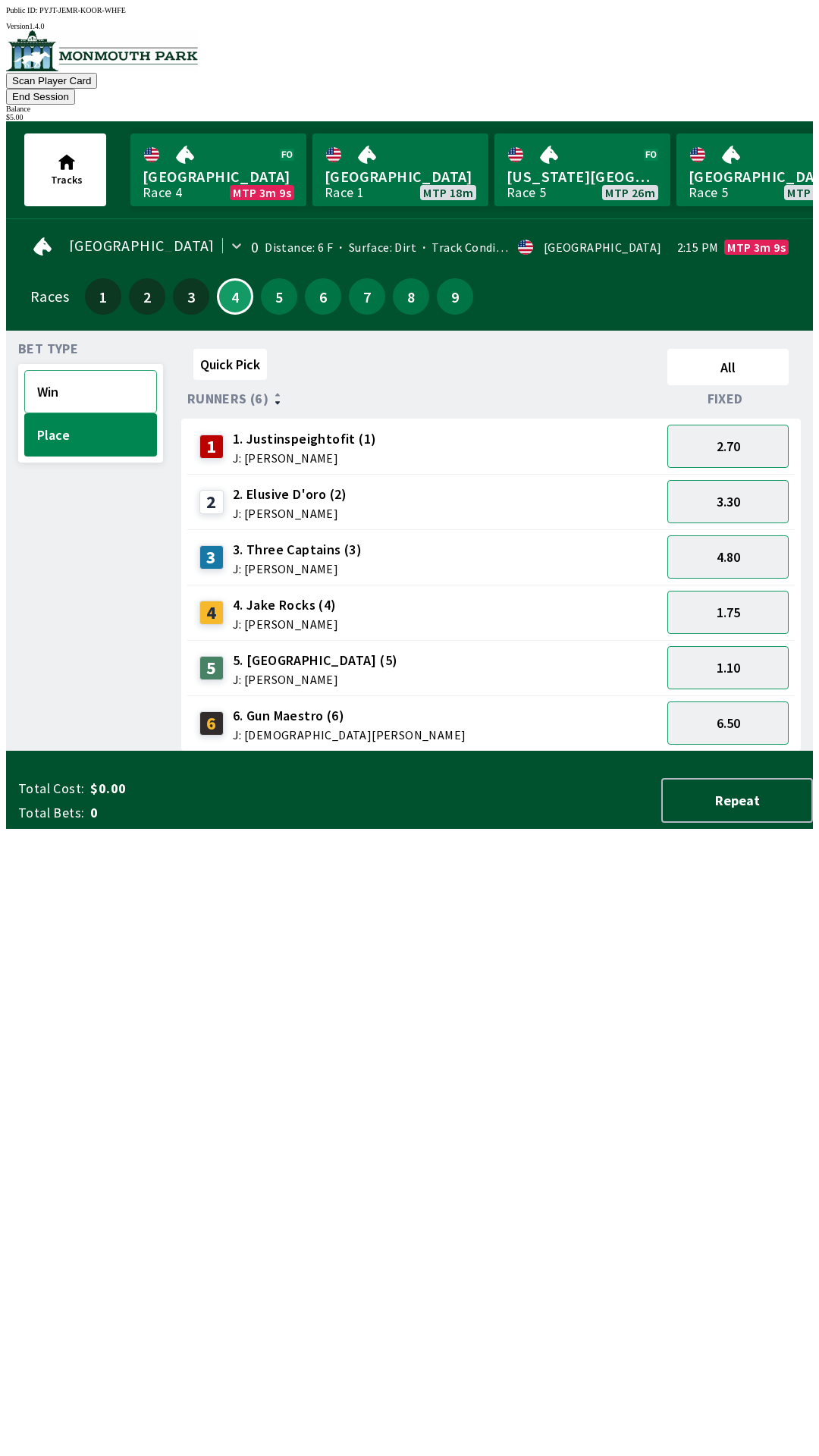
click at [118, 370] on button "Win" at bounding box center [91, 392] width 133 height 44
click at [757, 425] on button "7.00" at bounding box center [727, 446] width 121 height 44
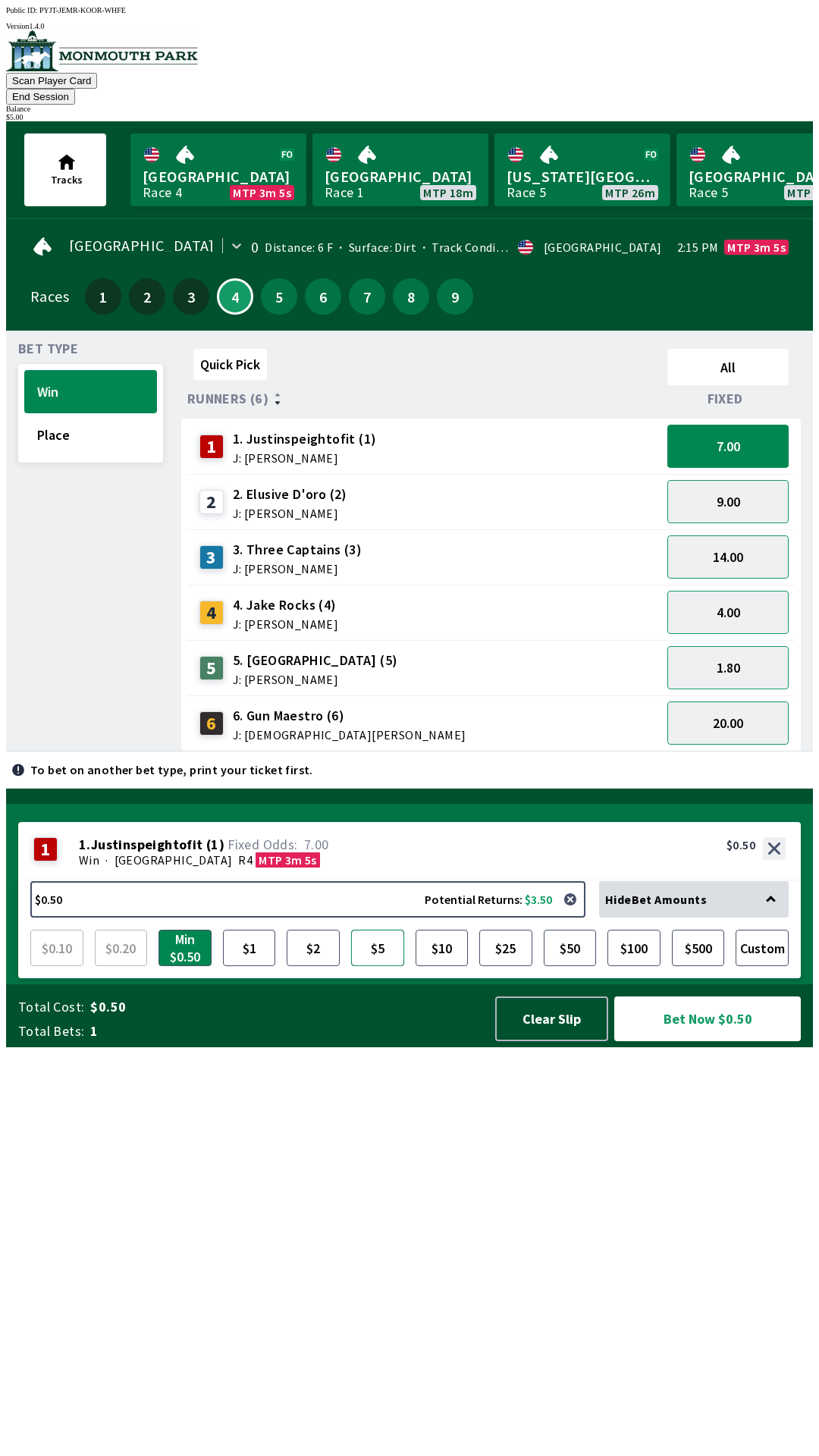
click at [373, 966] on button "$5" at bounding box center [377, 948] width 53 height 36
click at [110, 413] on button "Place" at bounding box center [91, 434] width 133 height 44
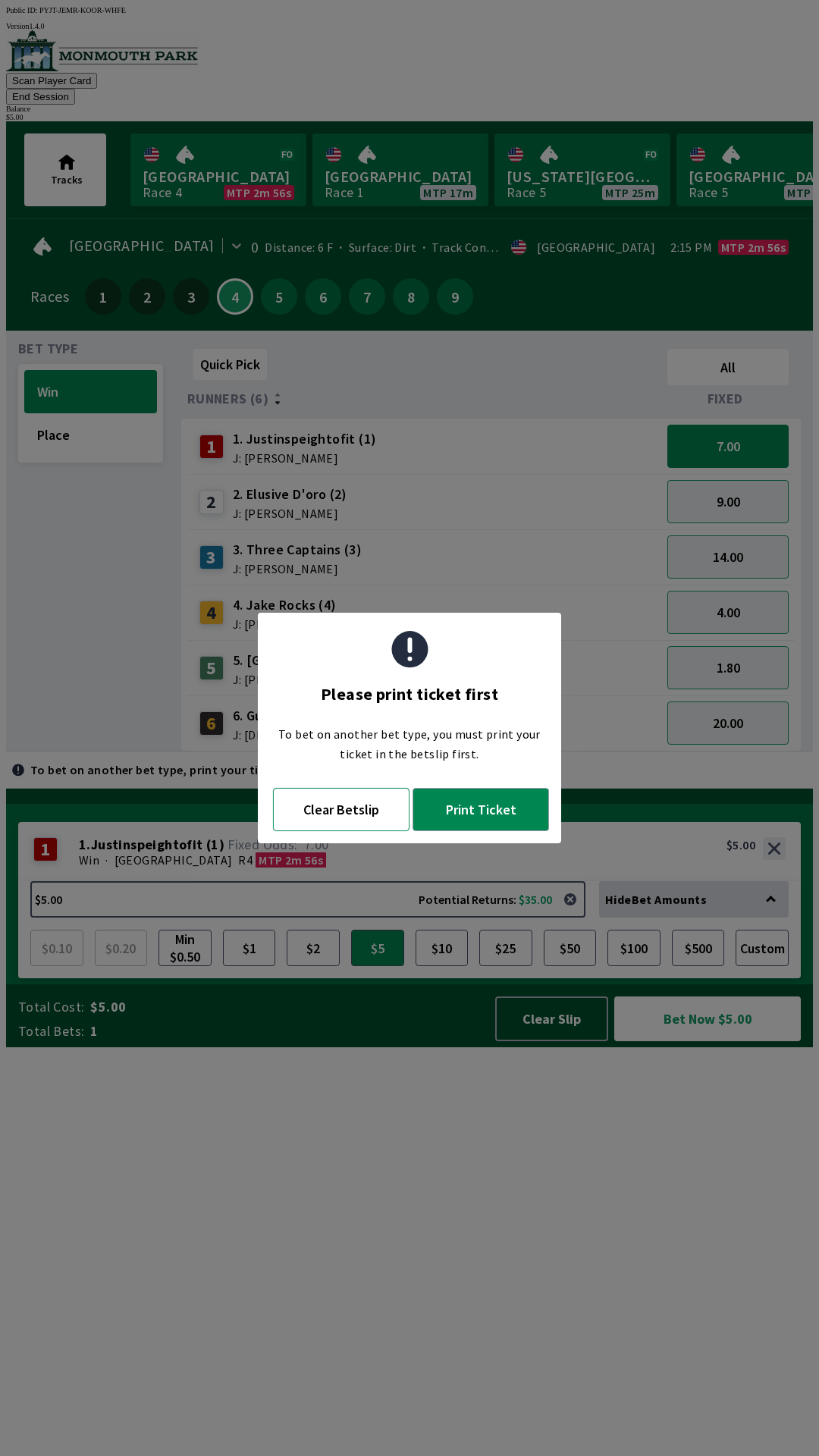
click at [359, 798] on button "Clear Betslip" at bounding box center [341, 810] width 136 height 44
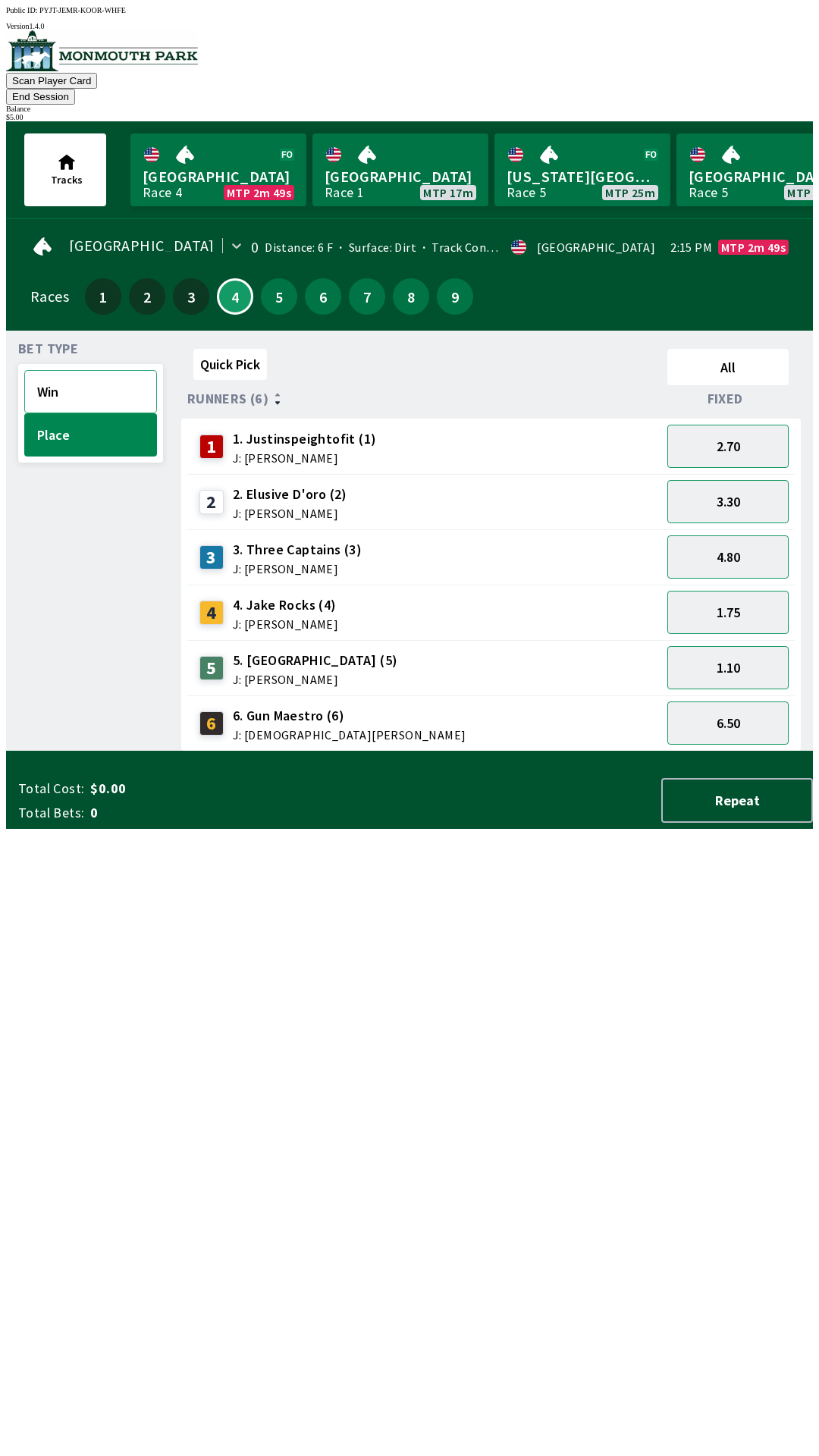
click at [97, 370] on button "Win" at bounding box center [91, 392] width 133 height 44
click at [757, 425] on button "7.00" at bounding box center [727, 446] width 121 height 44
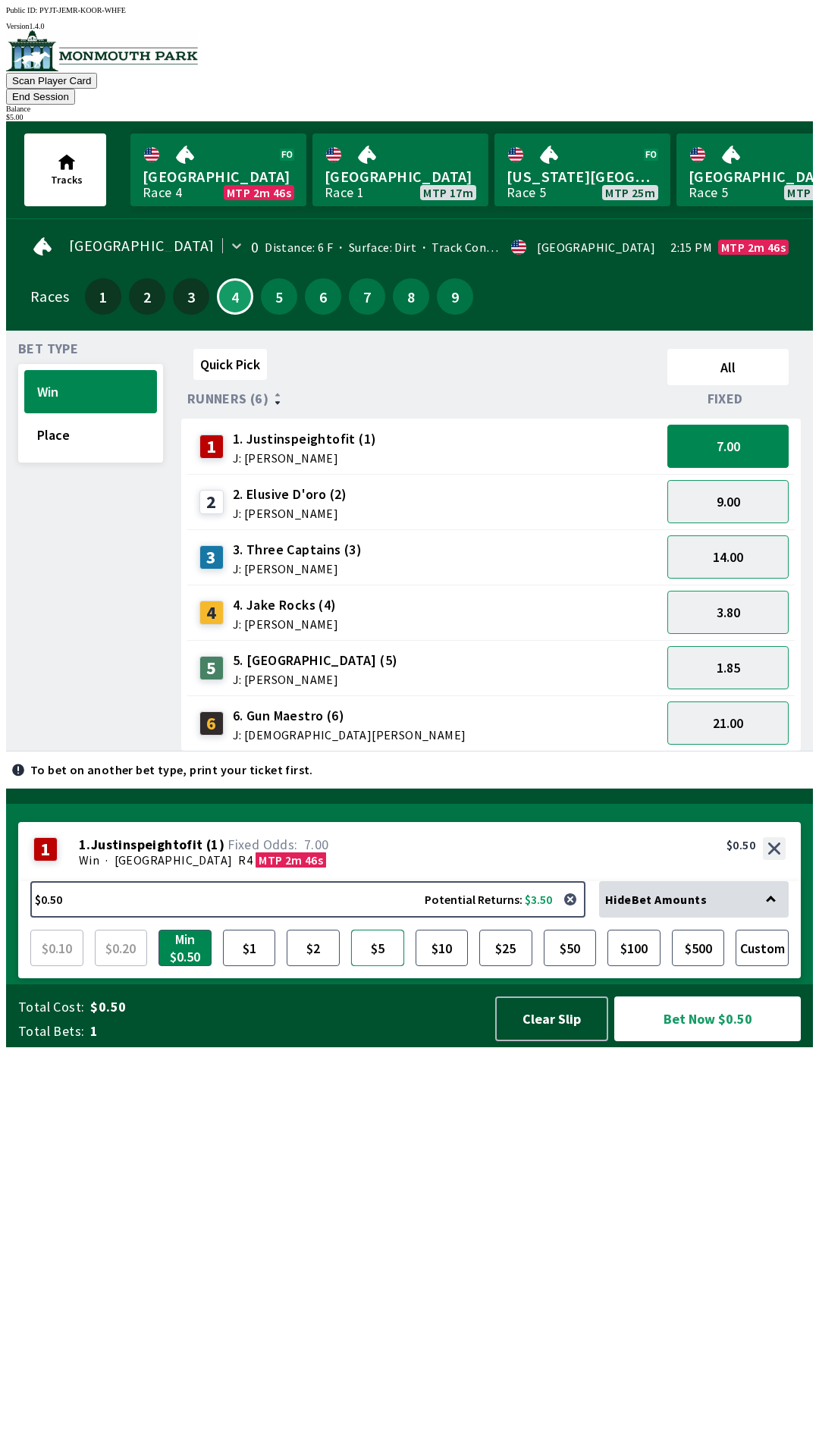
click at [379, 966] on button "$5" at bounding box center [377, 948] width 53 height 36
click at [711, 1041] on button "Bet Now $5.00" at bounding box center [707, 1018] width 187 height 45
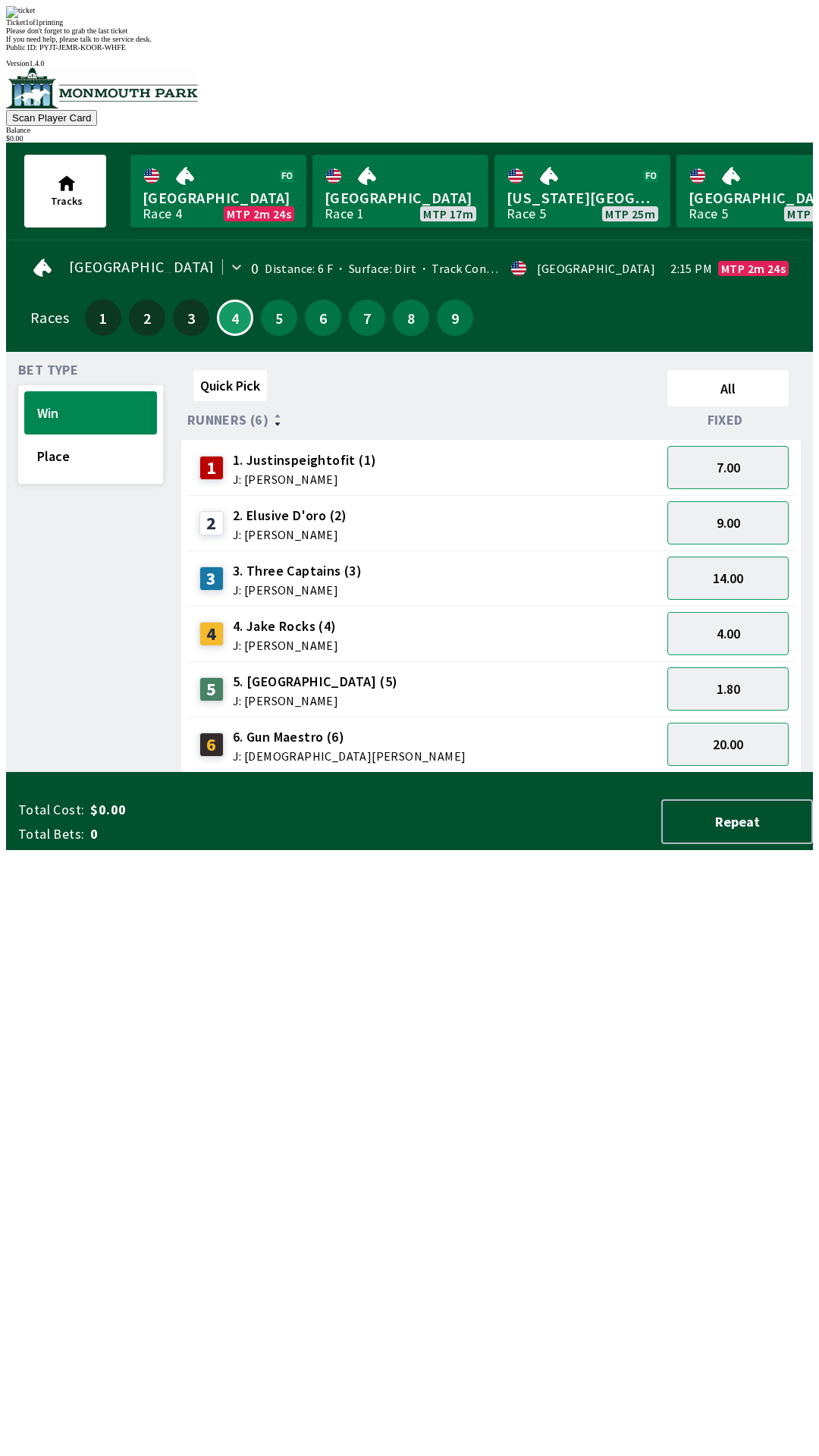
click at [700, 772] on div "Quick Pick All Runners (6) Fixed 1 1. Justinspeightofit (1) J: [PERSON_NAME] 7.…" at bounding box center [497, 568] width 631 height 408
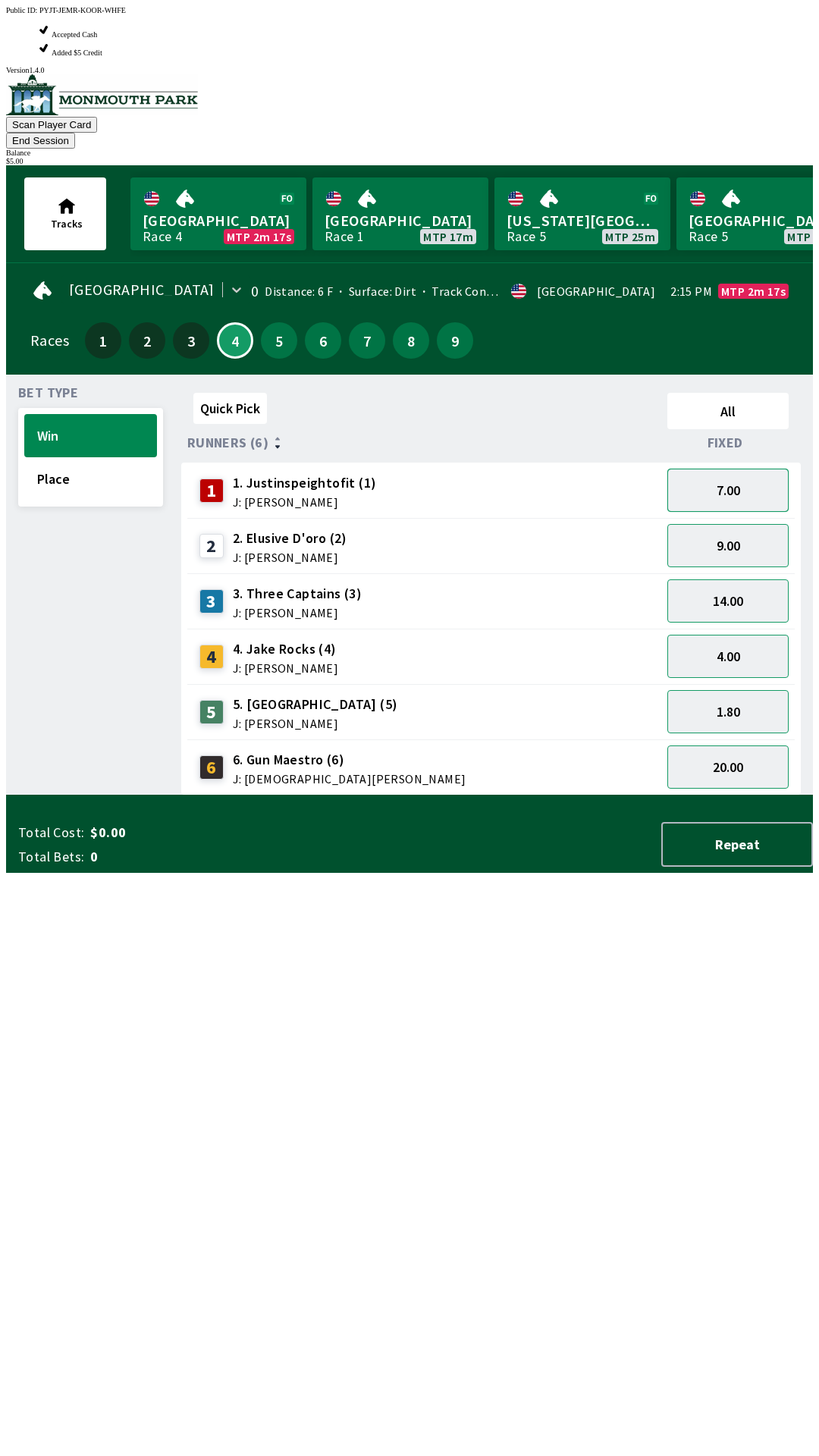
click at [763, 468] on button "7.00" at bounding box center [727, 490] width 121 height 44
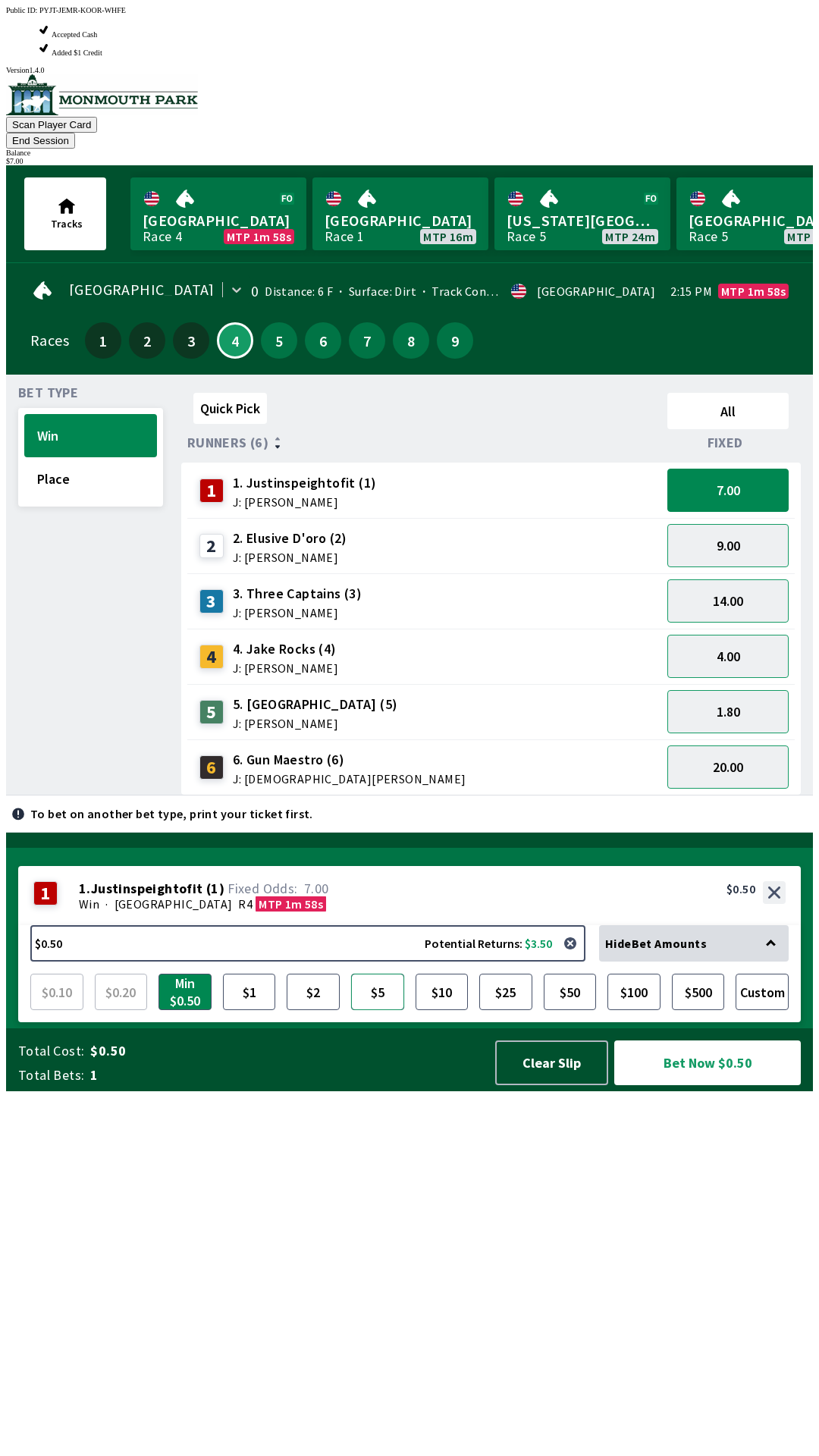
click at [373, 1010] on button "$5" at bounding box center [377, 992] width 53 height 36
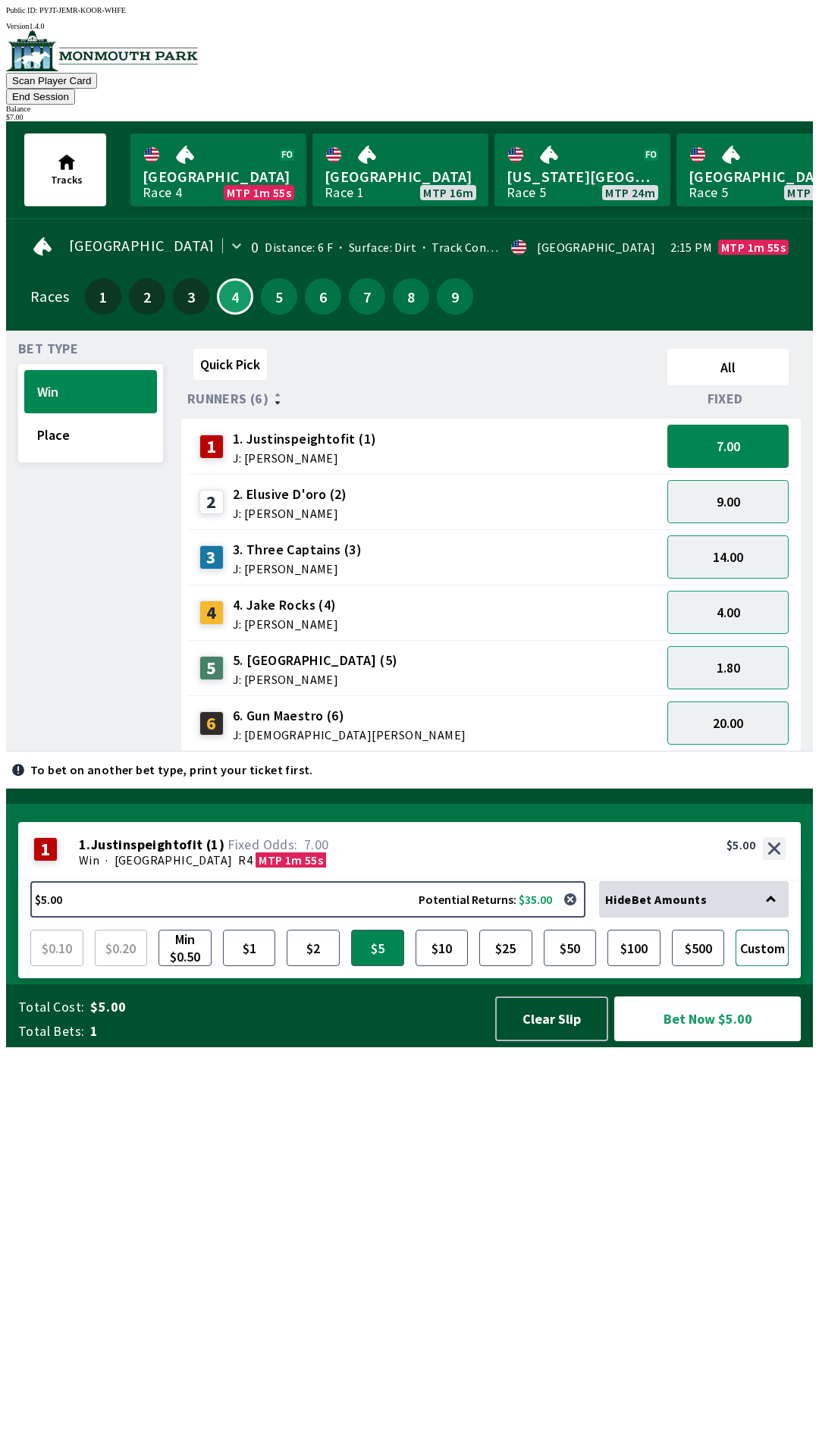
click at [781, 966] on button "Custom" at bounding box center [761, 948] width 53 height 36
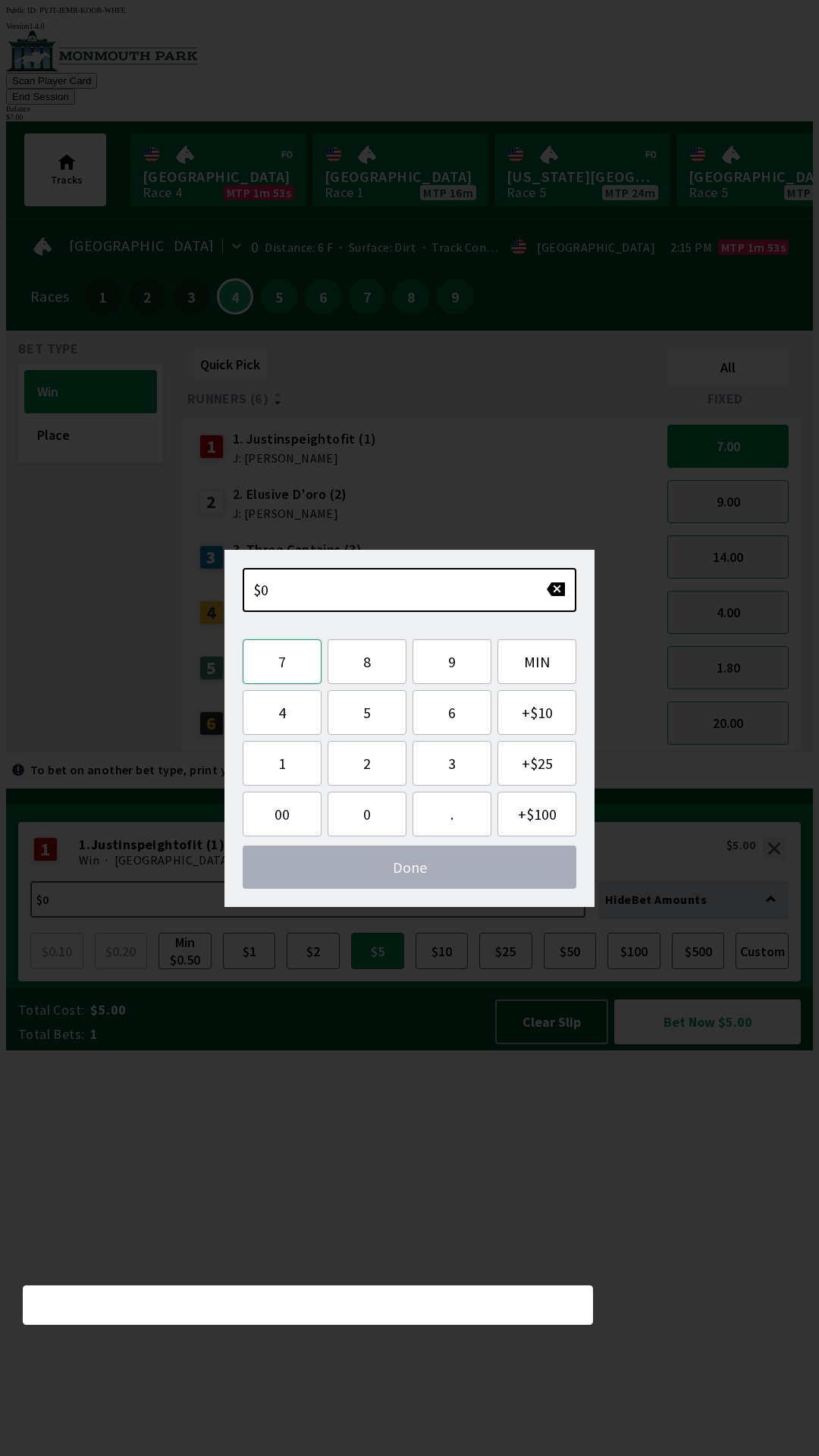
click at [295, 652] on button "7" at bounding box center [282, 662] width 79 height 45
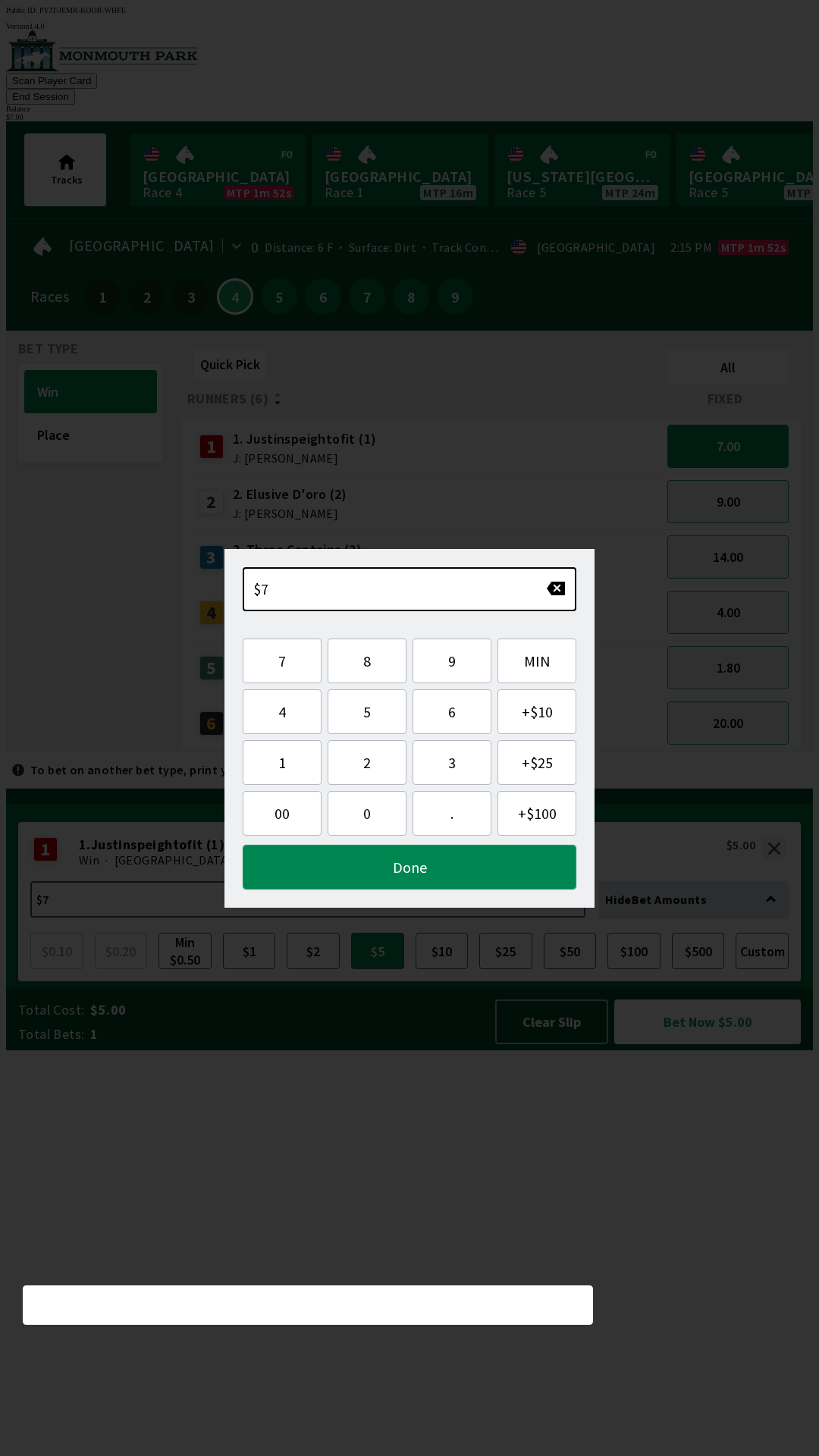
click at [491, 866] on button "Done" at bounding box center [410, 866] width 334 height 45
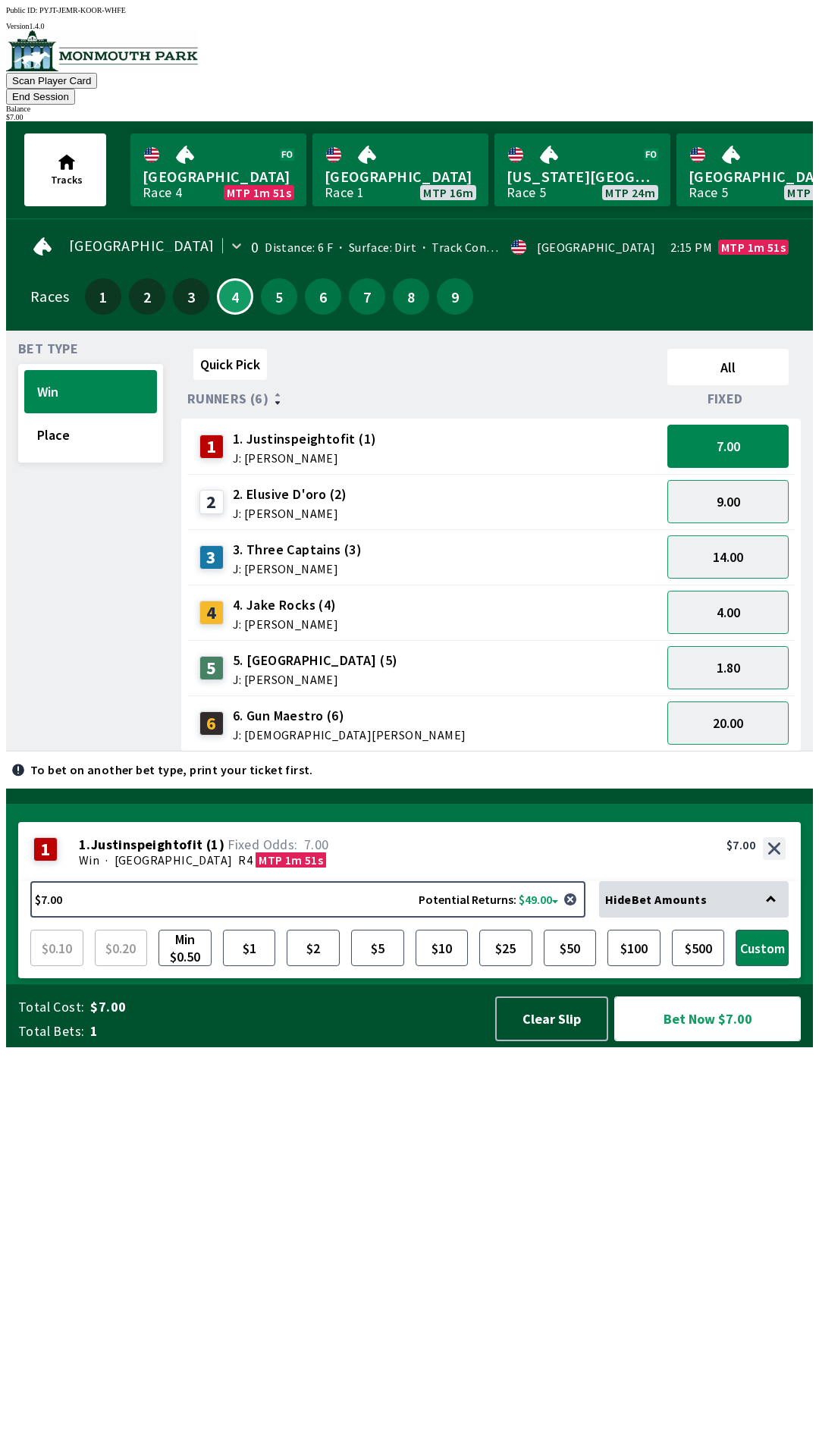
click at [707, 1041] on button "Bet Now $7.00" at bounding box center [707, 1018] width 187 height 45
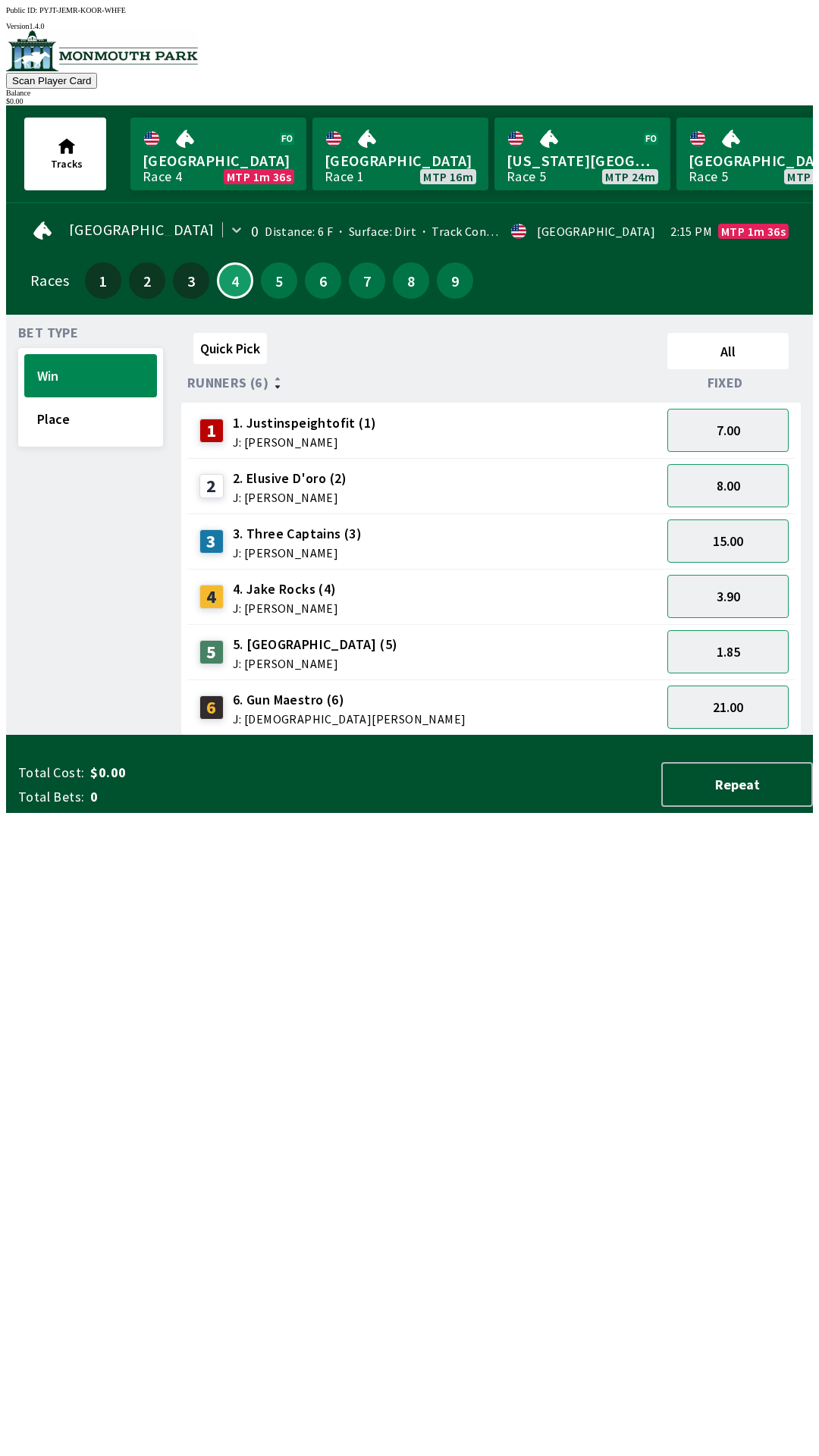
click at [625, 735] on div "Quick Pick All Runners (6) Fixed 1 1. Justinspeightofit (1) J: [PERSON_NAME] 7.…" at bounding box center [497, 531] width 631 height 408
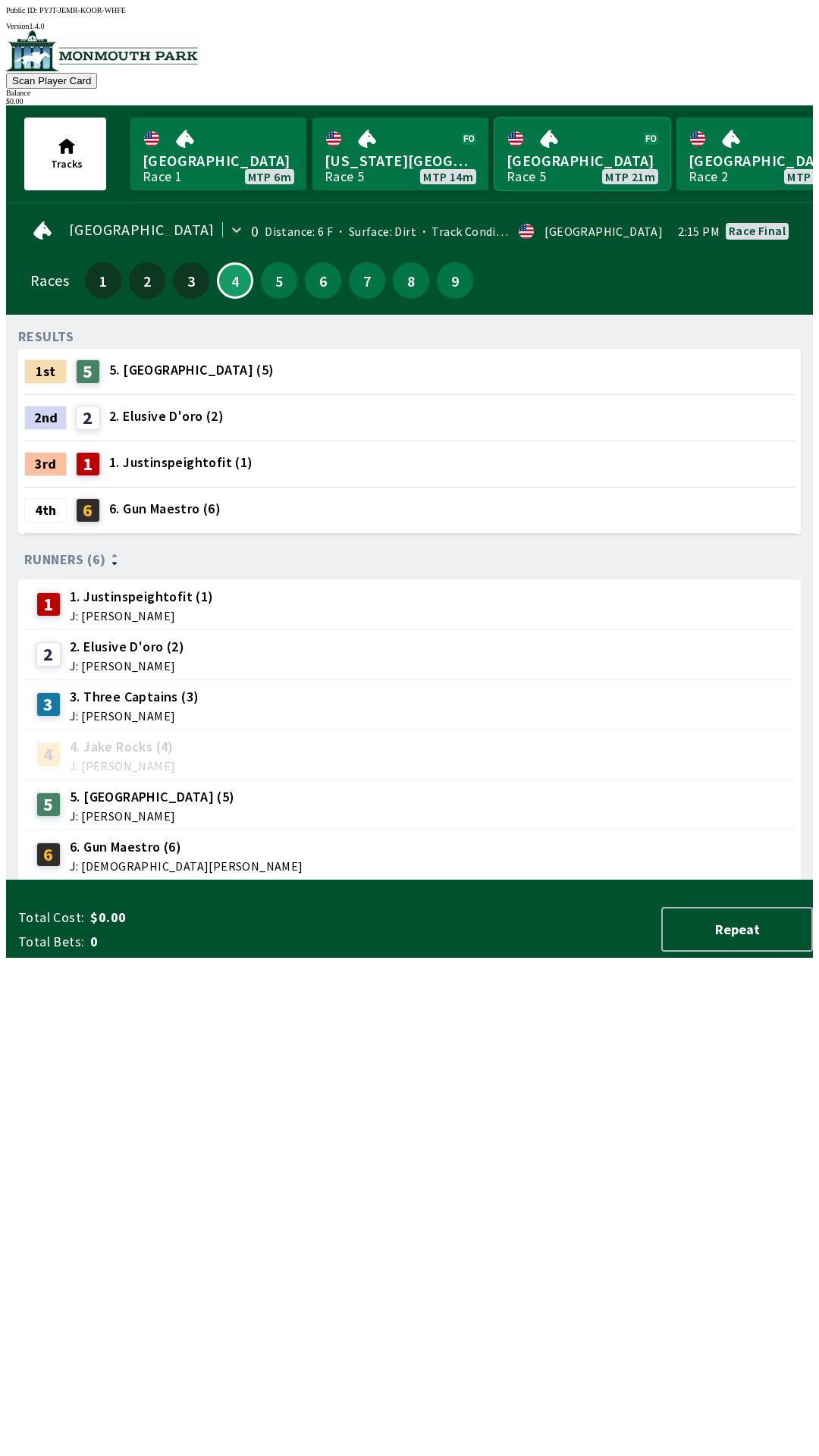
click at [577, 123] on link "[GEOGRAPHIC_DATA] Race 5 MTP 21m" at bounding box center [582, 154] width 176 height 73
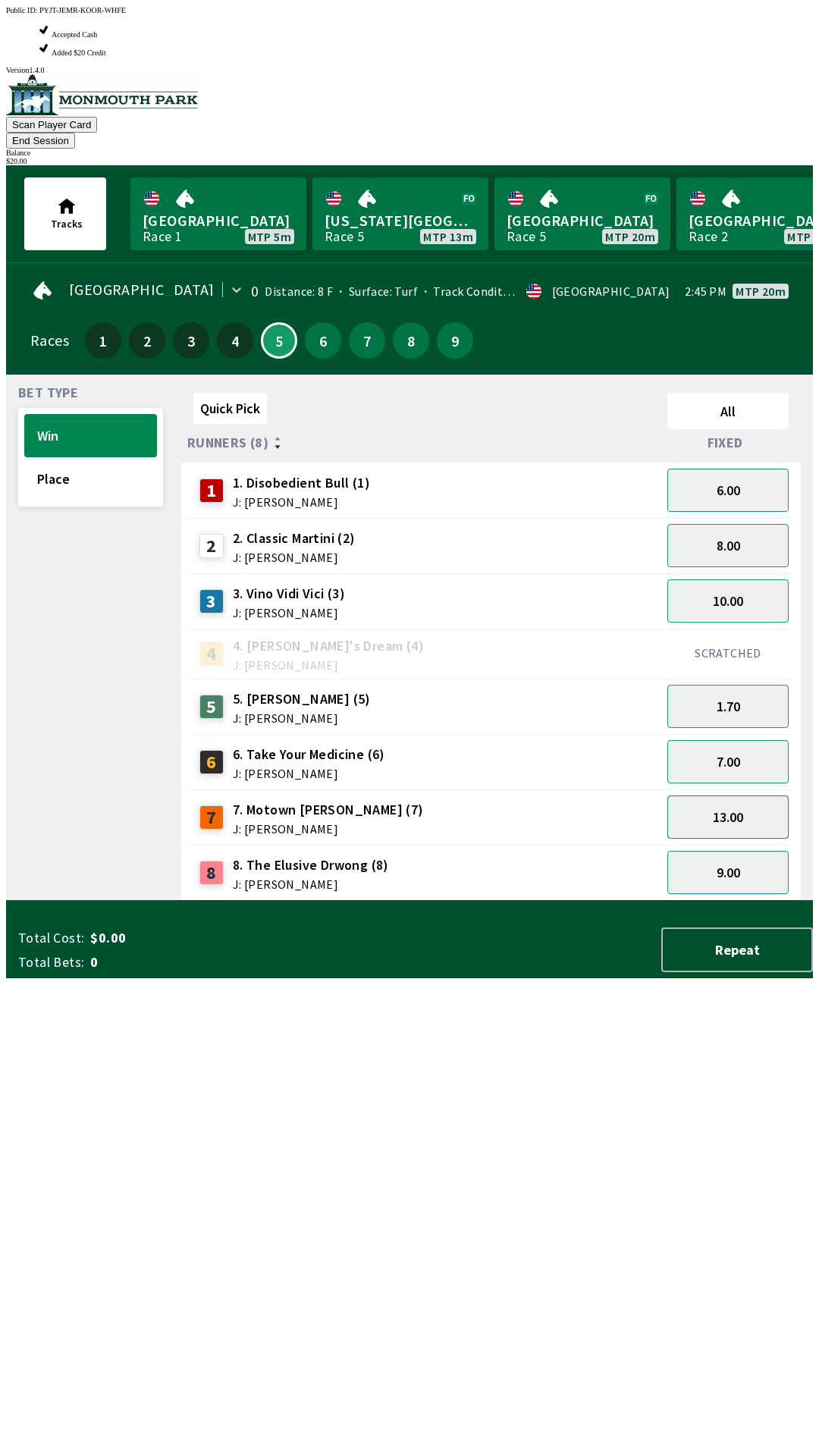
click at [758, 795] on button "13.00" at bounding box center [727, 817] width 121 height 44
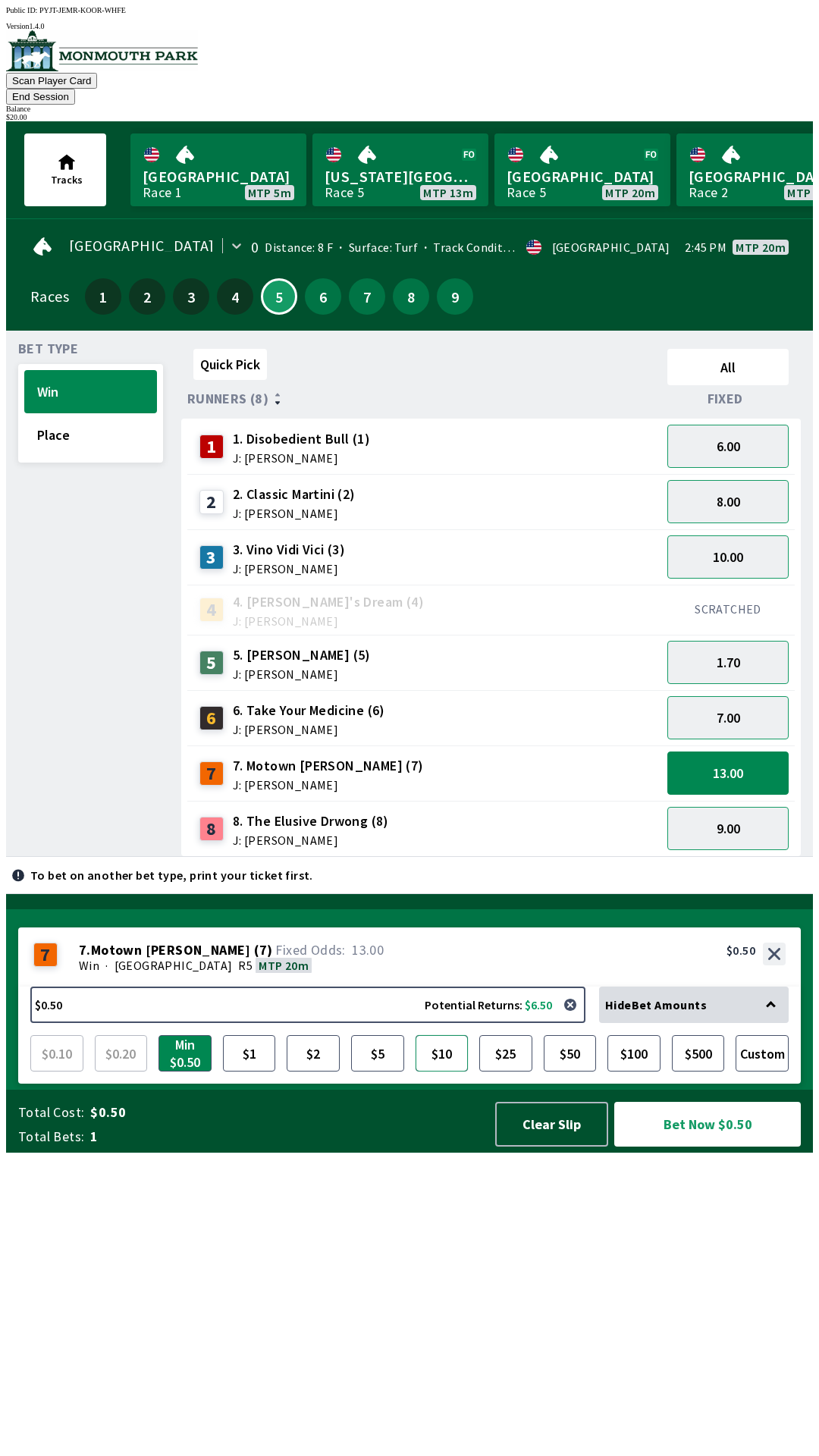
click at [437, 1071] on button "$10" at bounding box center [442, 1053] width 53 height 36
click at [688, 1147] on button "Bet Now $10.00" at bounding box center [707, 1124] width 187 height 45
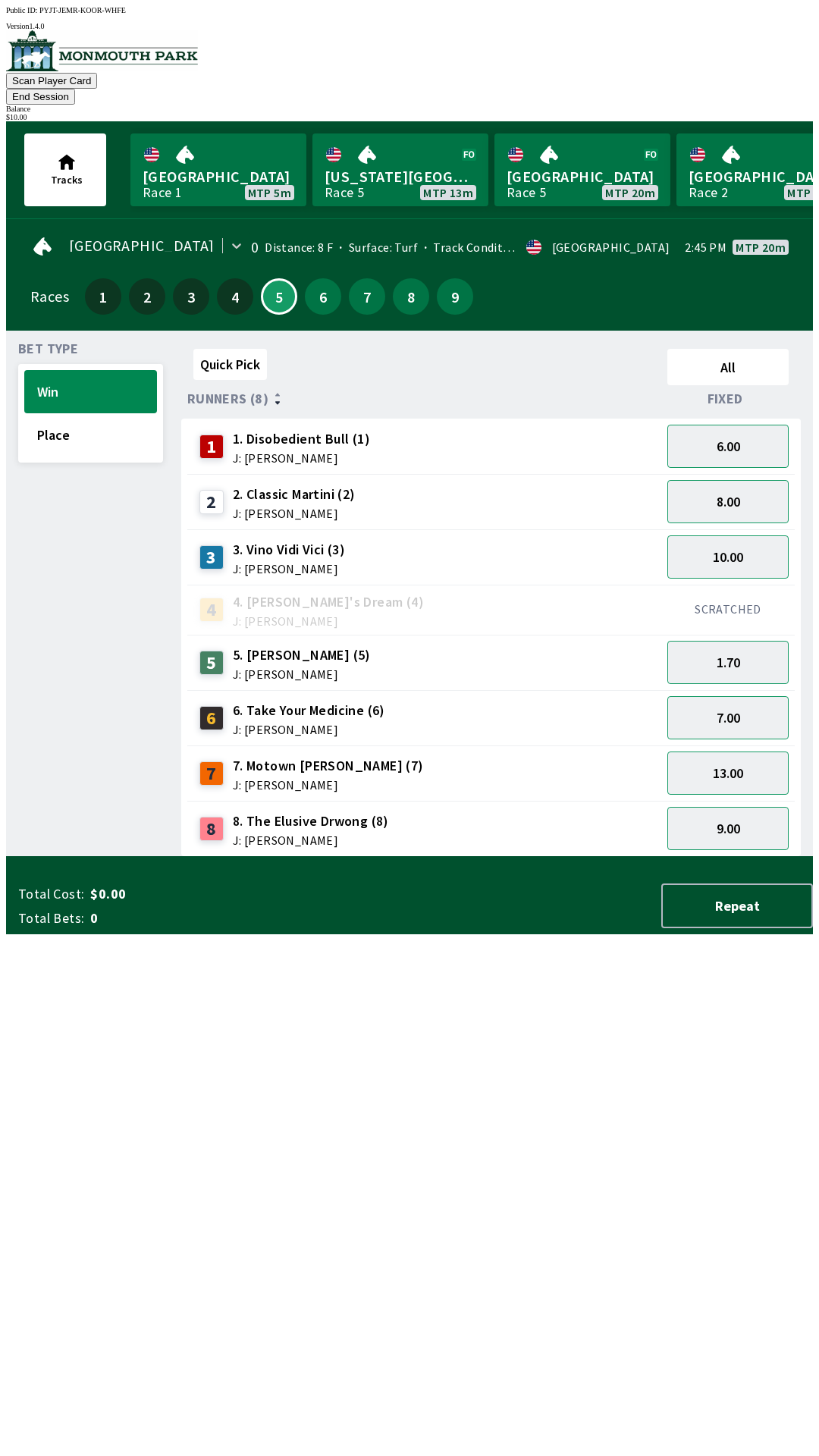
click at [555, 857] on div "Quick Pick All Runners (8) Fixed 1 1. Disobedient Bull (1) J: [PERSON_NAME] 6.0…" at bounding box center [497, 600] width 631 height 514
click at [758, 699] on button "7.00" at bounding box center [727, 718] width 121 height 44
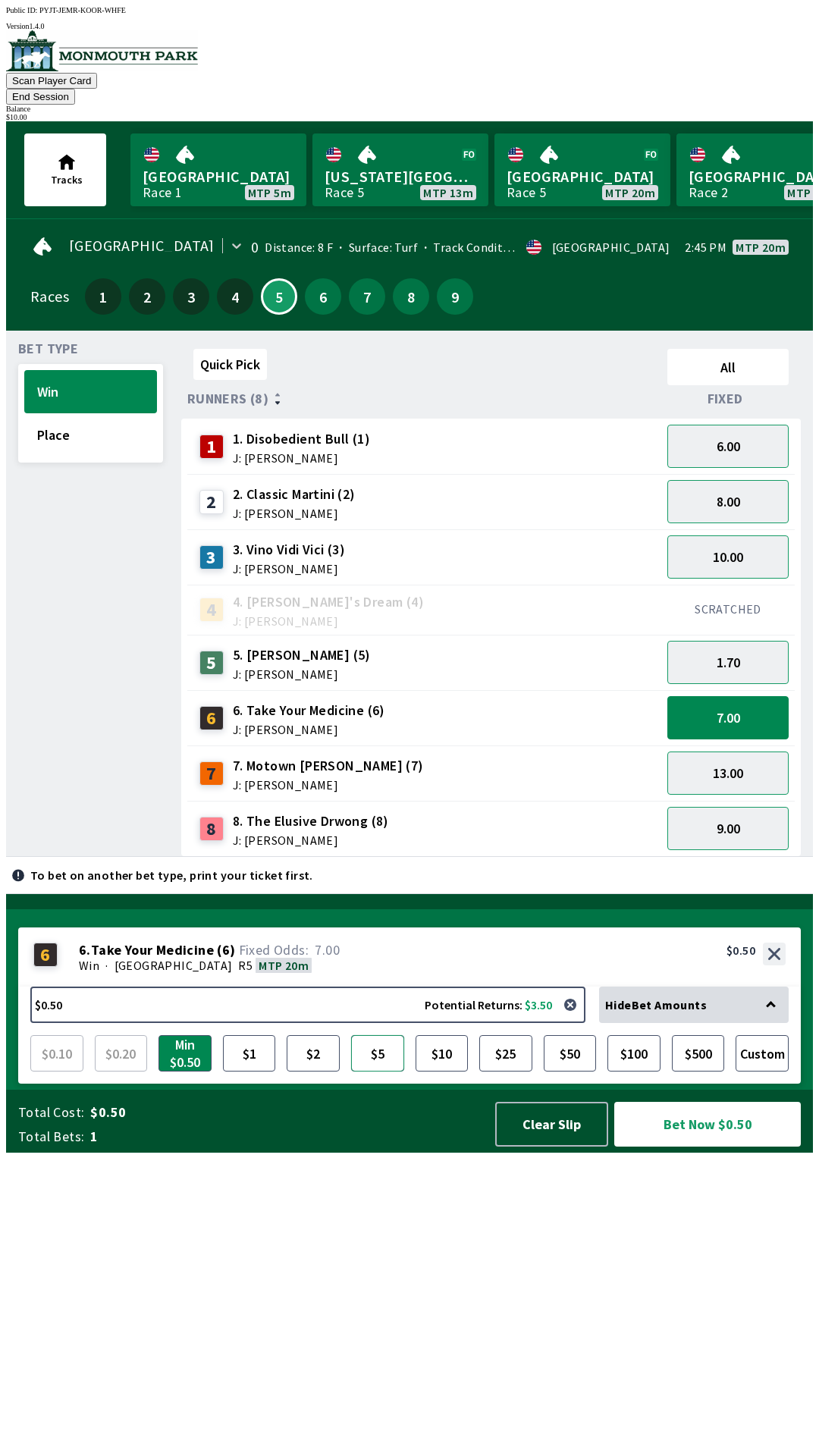
click at [369, 1071] on button "$5" at bounding box center [377, 1053] width 53 height 36
click at [78, 413] on button "Place" at bounding box center [91, 434] width 133 height 44
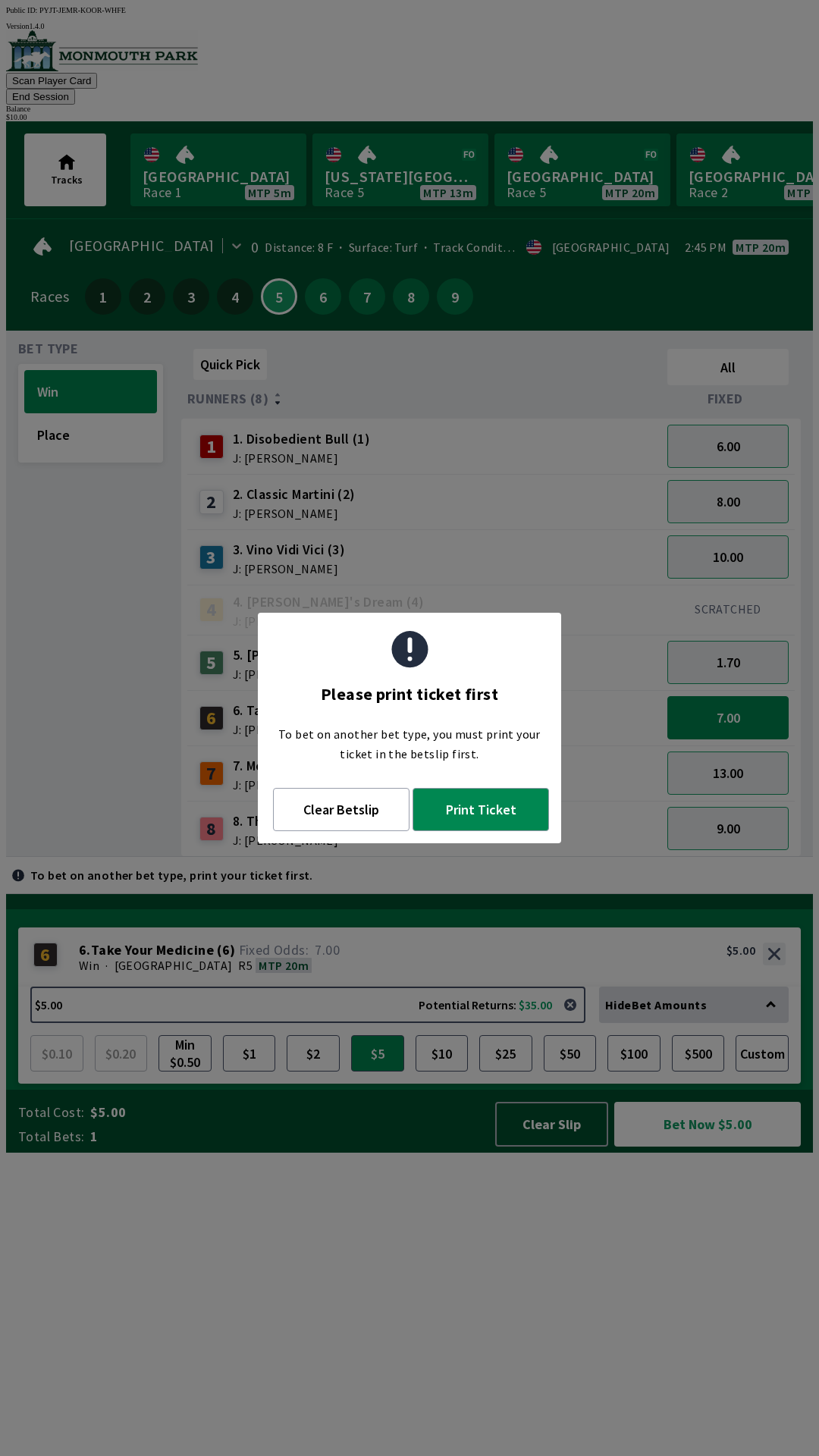
click at [358, 857] on div "Quick Pick All Runners (8) Fixed 1 1. Disobedient Bull (1) J: [PERSON_NAME] 6.0…" at bounding box center [497, 600] width 631 height 514
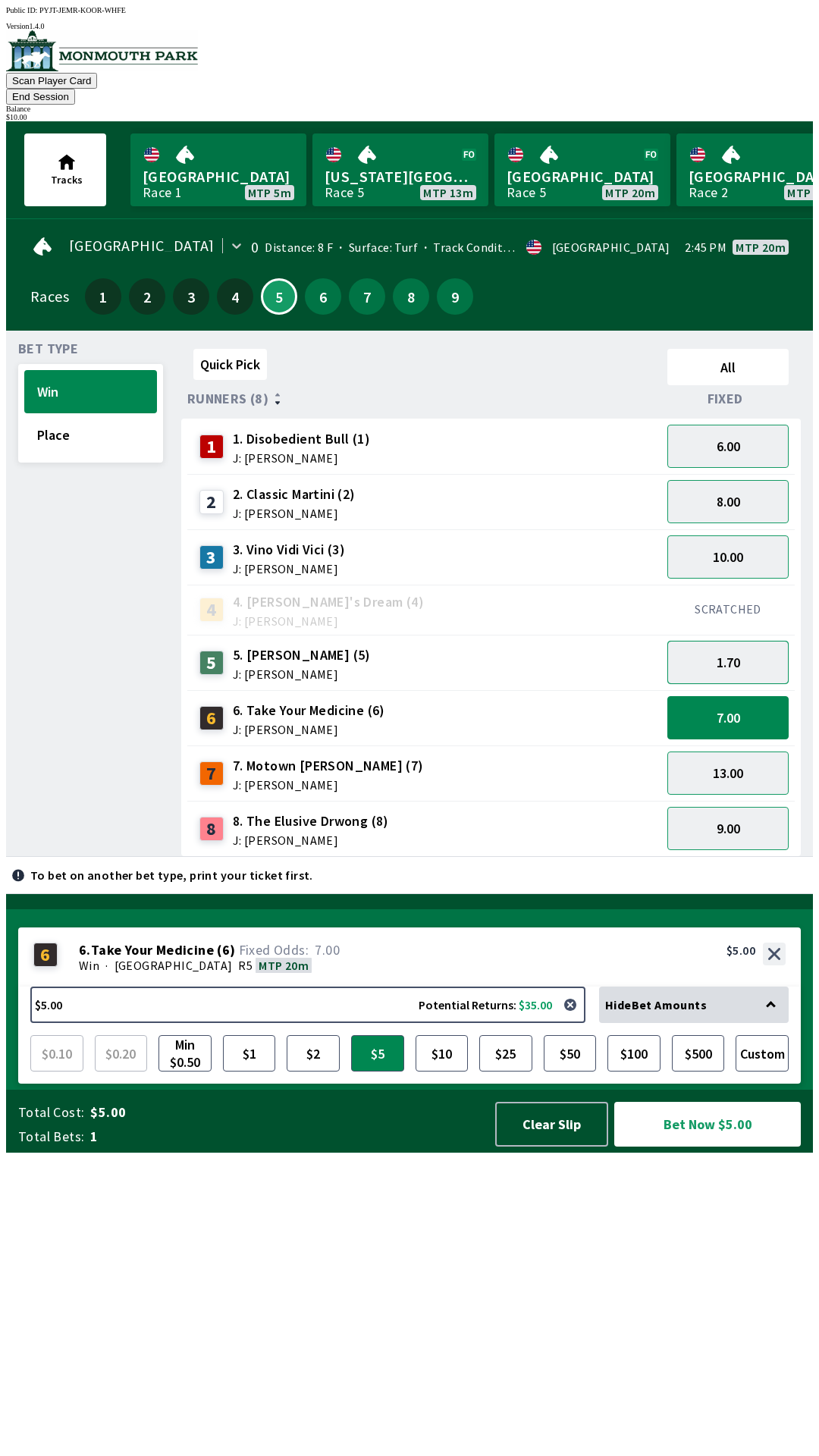
click at [758, 641] on button "1.70" at bounding box center [727, 662] width 121 height 44
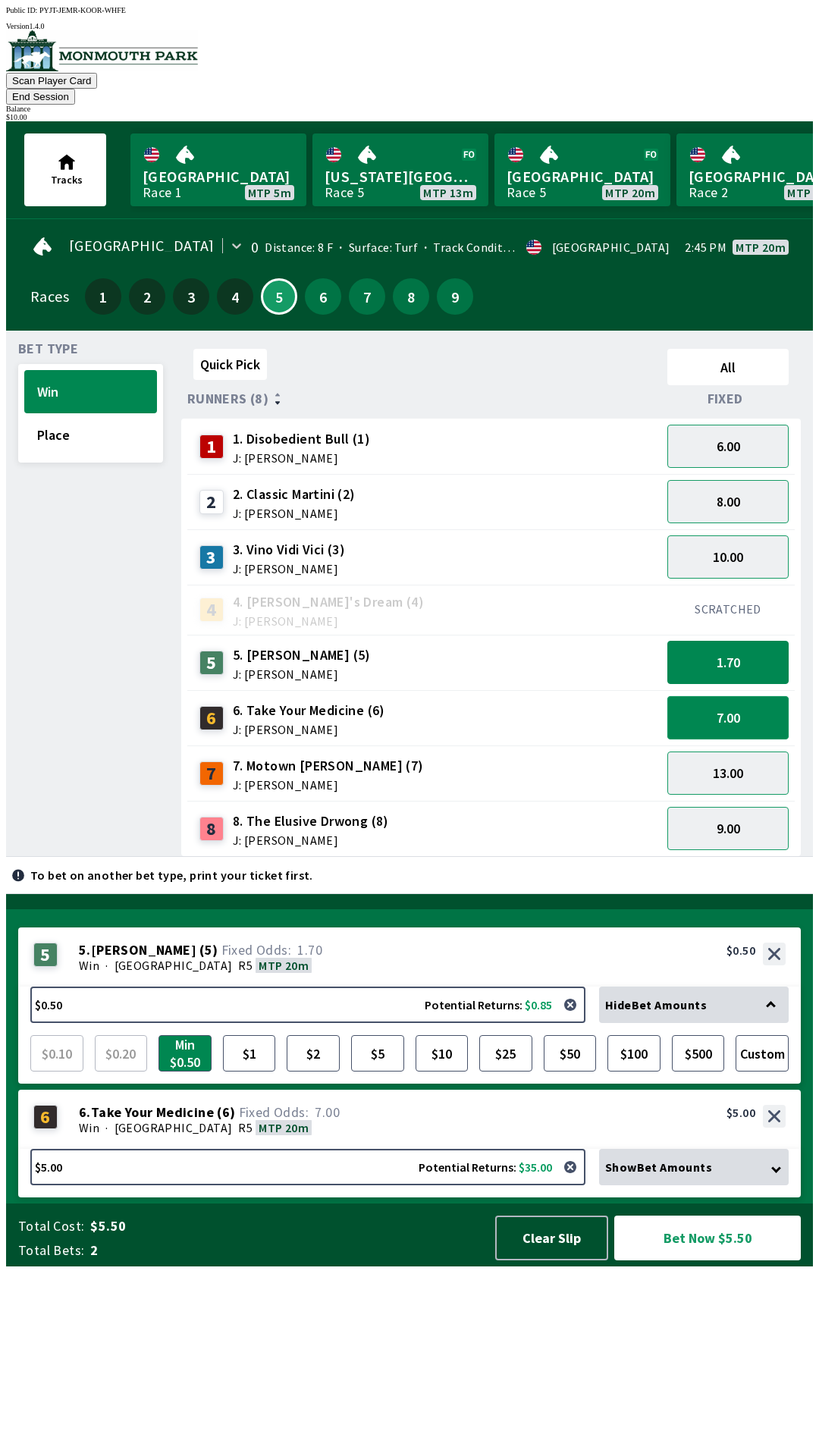
click at [767, 700] on button "7.00" at bounding box center [727, 718] width 121 height 44
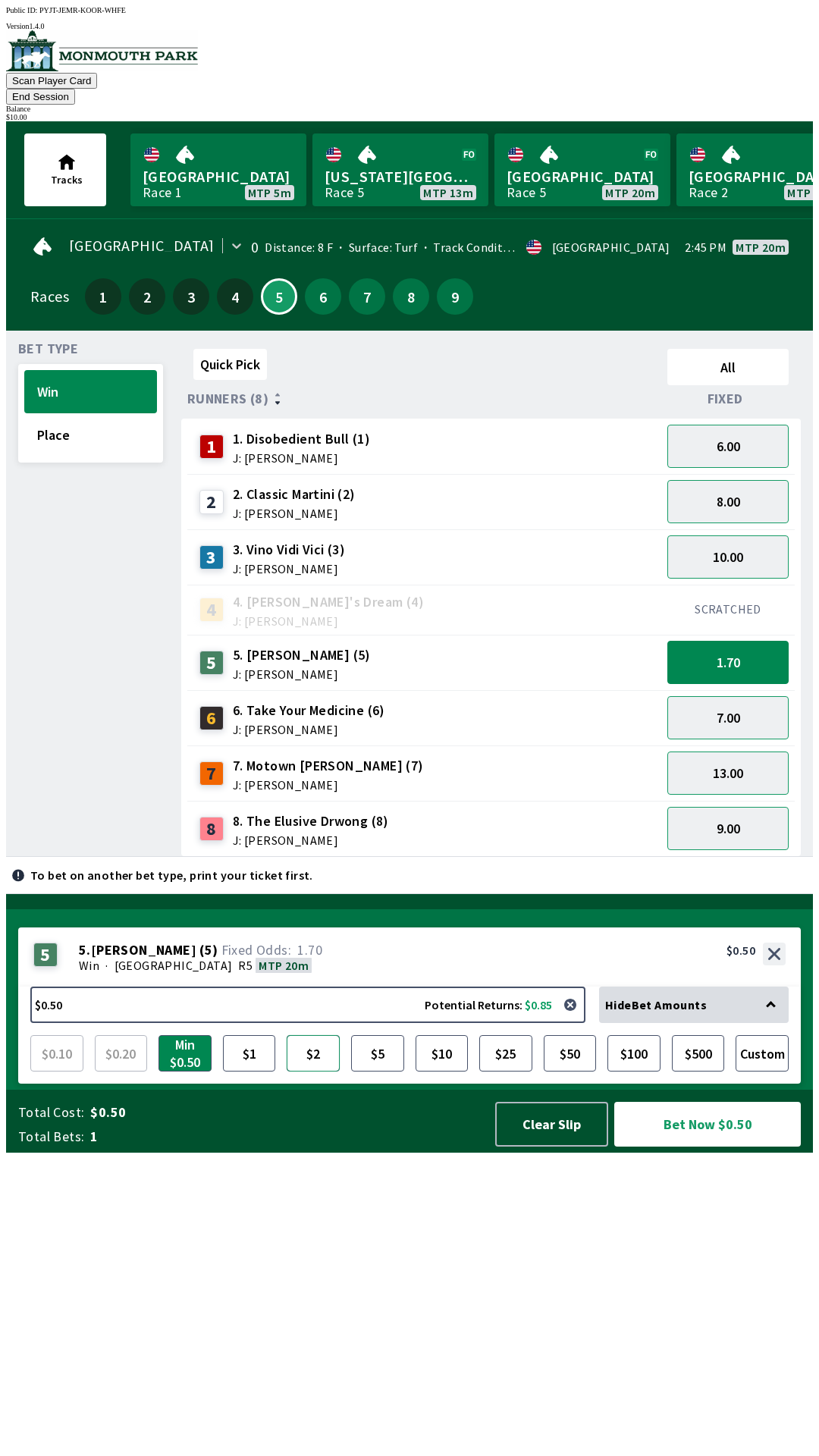
click at [288, 1071] on button "$2" at bounding box center [313, 1053] width 53 height 36
click at [248, 1071] on button "$1" at bounding box center [249, 1053] width 53 height 36
click at [451, 1071] on button "$10" at bounding box center [442, 1053] width 53 height 36
click at [766, 696] on button "7.00" at bounding box center [727, 718] width 121 height 44
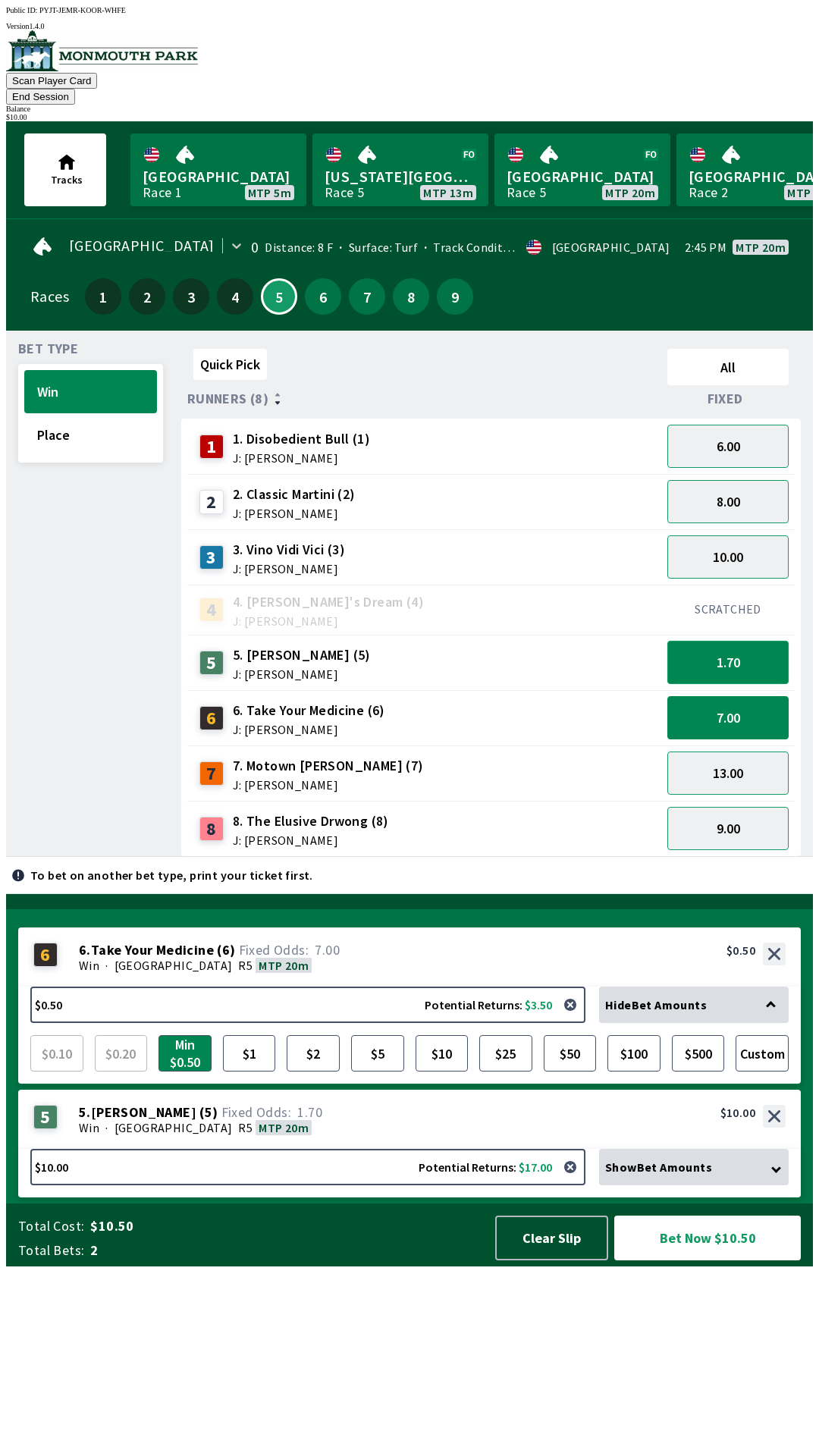
click at [772, 644] on button "1.70" at bounding box center [727, 662] width 121 height 44
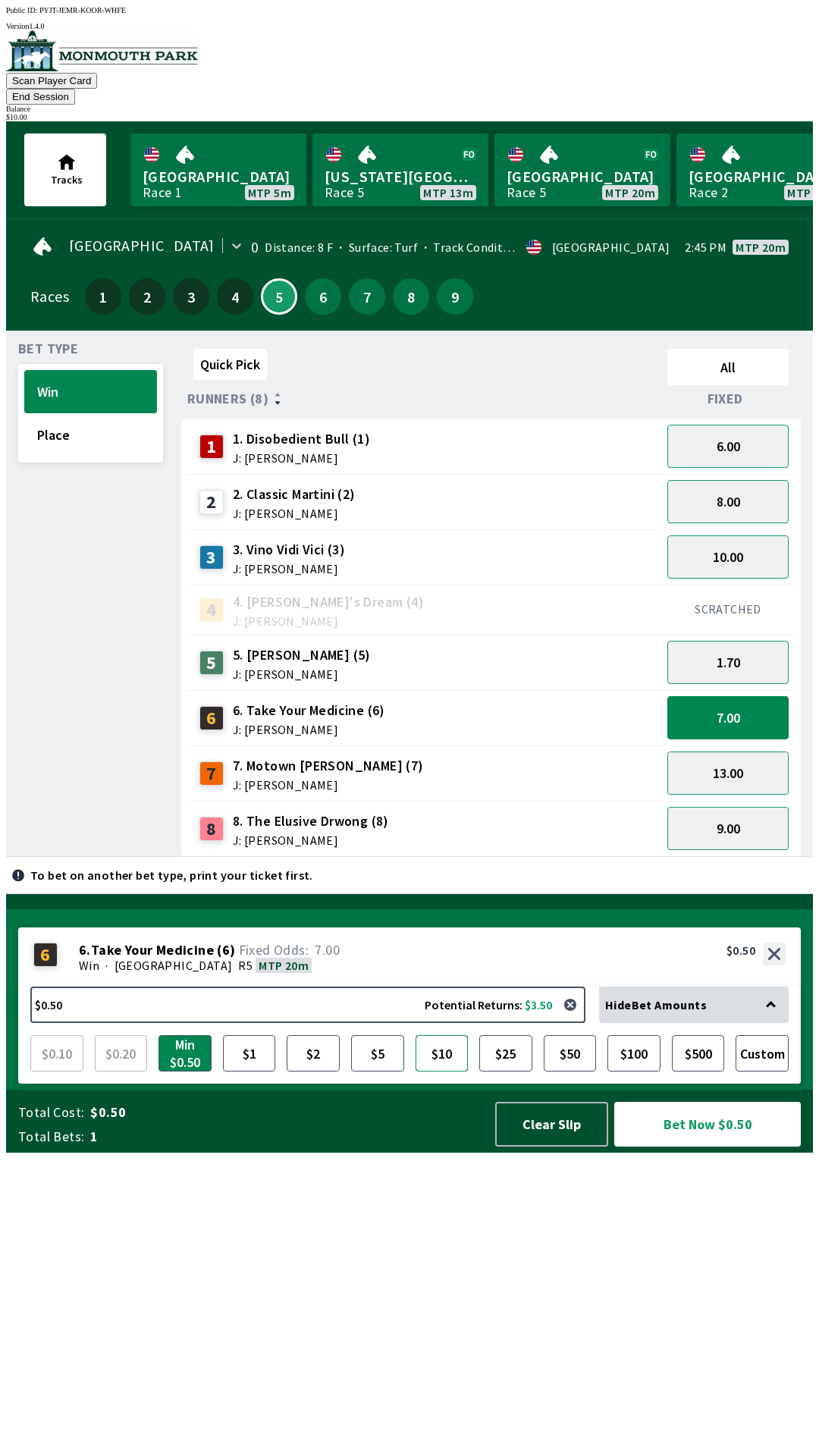
click at [450, 1071] on button "$10" at bounding box center [442, 1053] width 53 height 36
click at [711, 1147] on button "Bet Now $10.00" at bounding box center [707, 1124] width 187 height 45
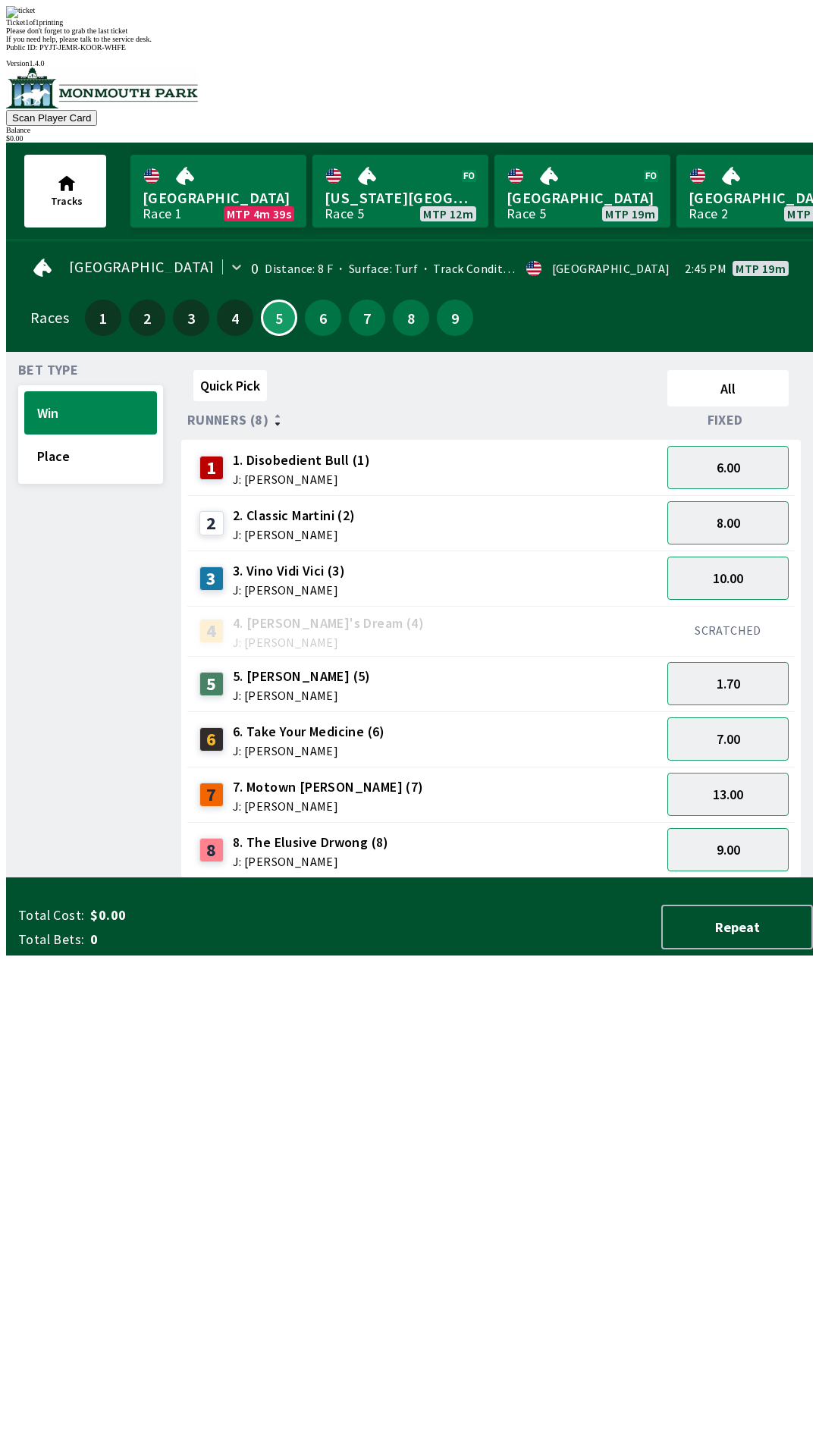
click at [697, 878] on div "Quick Pick All Runners (8) Fixed 1 1. Disobedient Bull (1) J: [PERSON_NAME] 6.0…" at bounding box center [497, 621] width 631 height 514
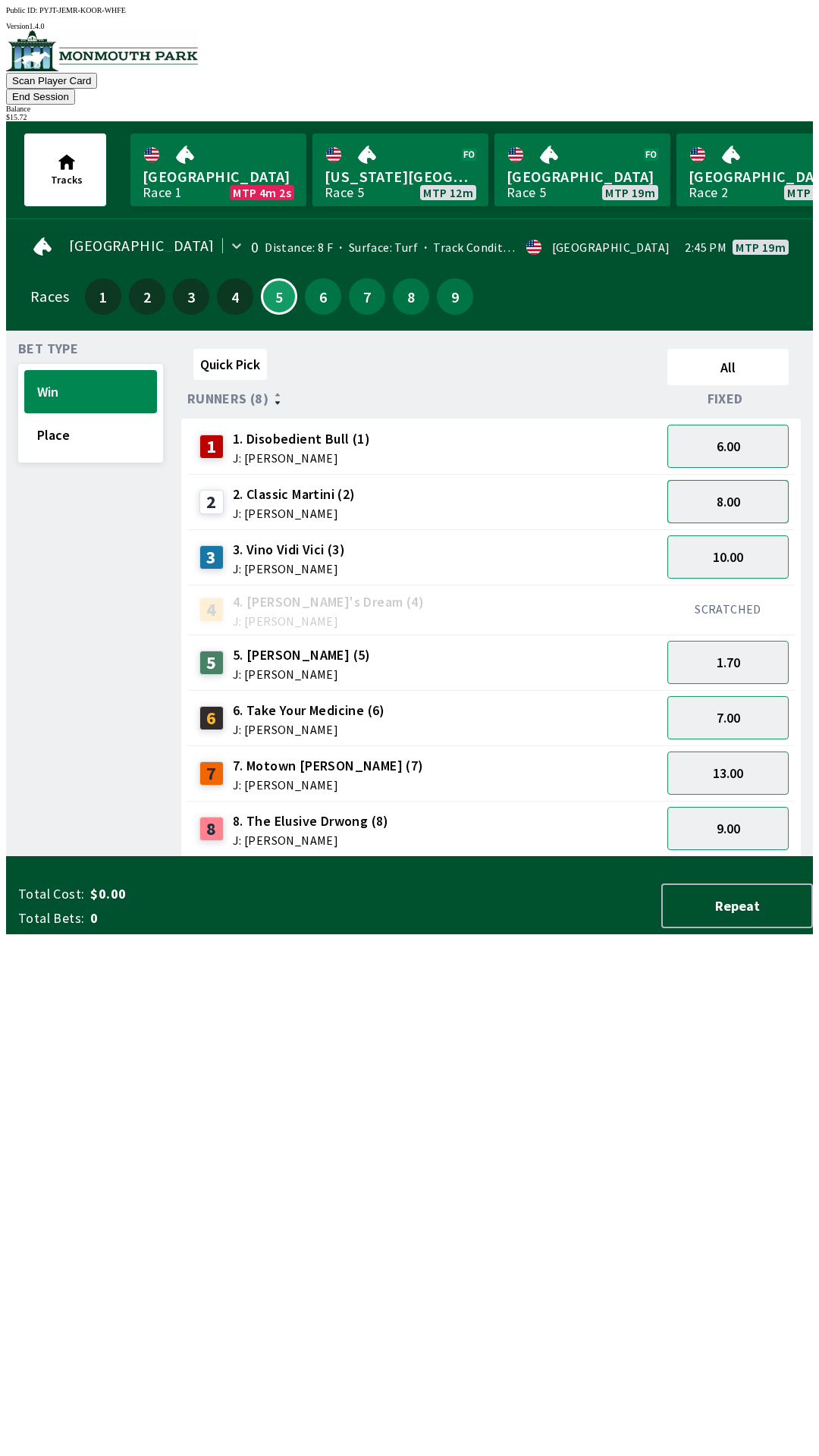
click at [722, 480] on button "8.00" at bounding box center [727, 502] width 121 height 44
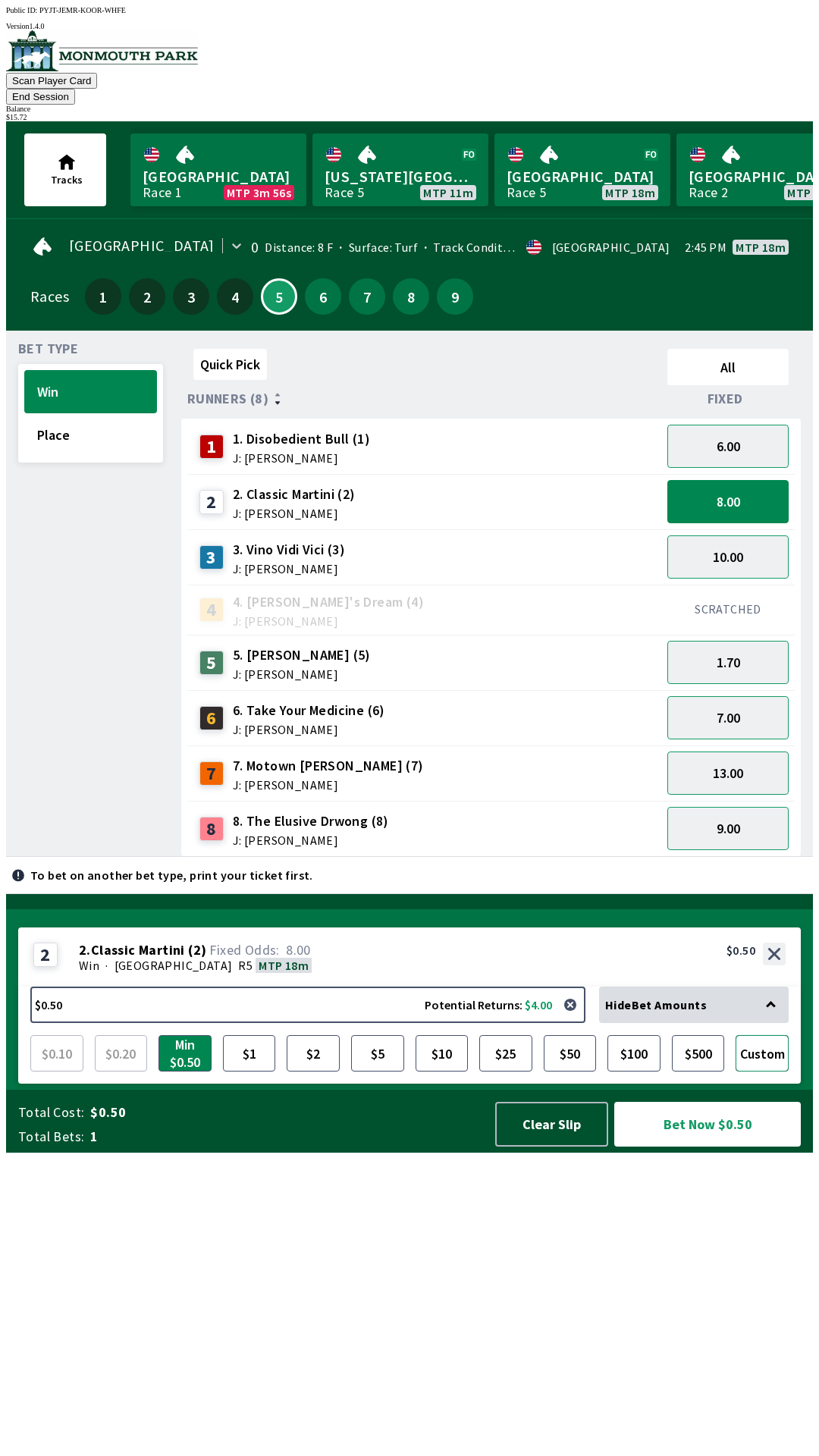
click at [788, 1071] on button "Custom" at bounding box center [761, 1053] width 53 height 36
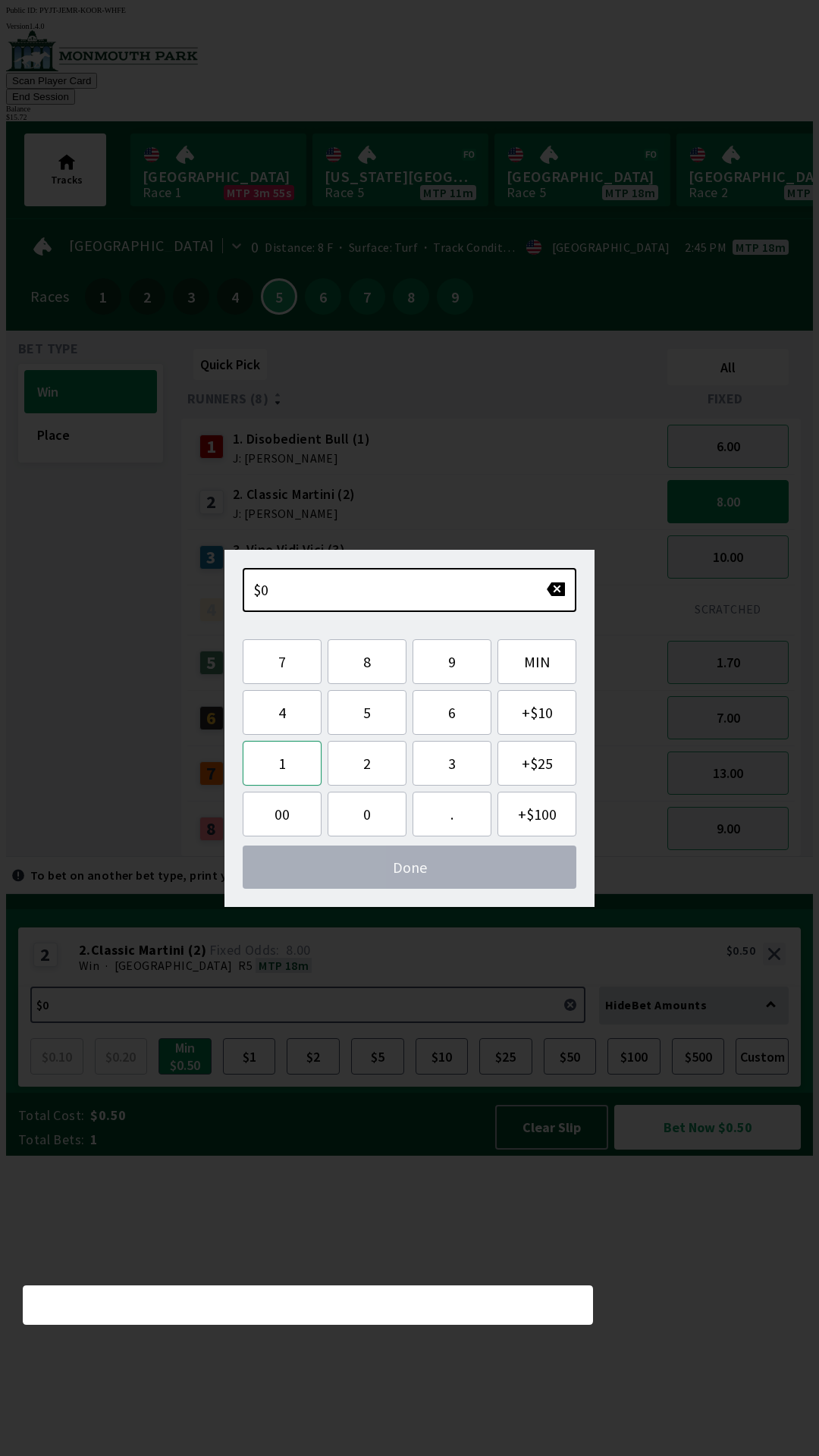
click at [281, 745] on button "1" at bounding box center [282, 763] width 79 height 45
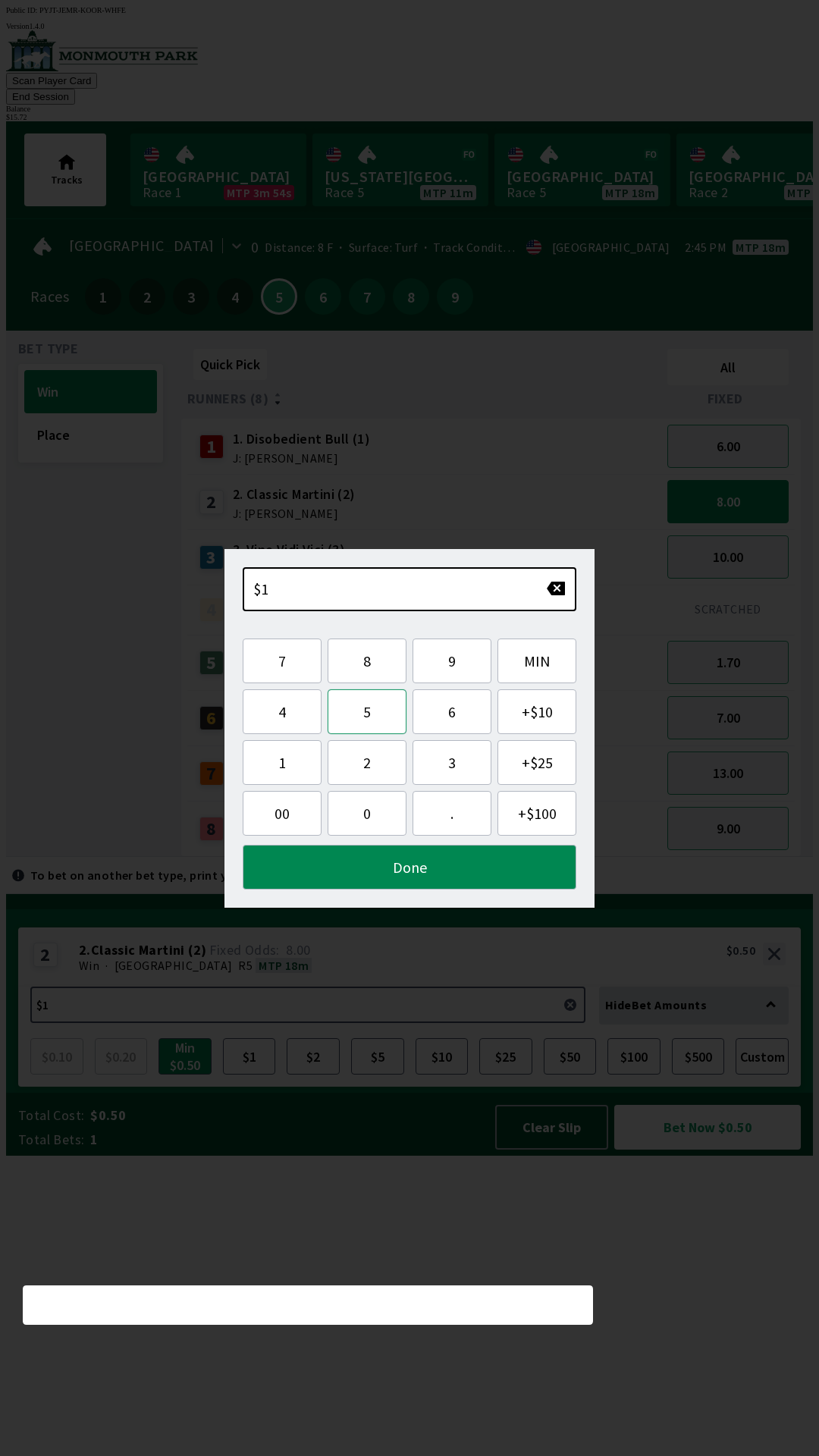
click at [372, 697] on button "5" at bounding box center [367, 711] width 79 height 45
click at [448, 817] on button "." at bounding box center [452, 813] width 79 height 45
click at [270, 677] on button "7" at bounding box center [282, 661] width 79 height 45
click at [362, 757] on button "2" at bounding box center [367, 762] width 79 height 45
click at [395, 863] on button "Done" at bounding box center [410, 866] width 334 height 45
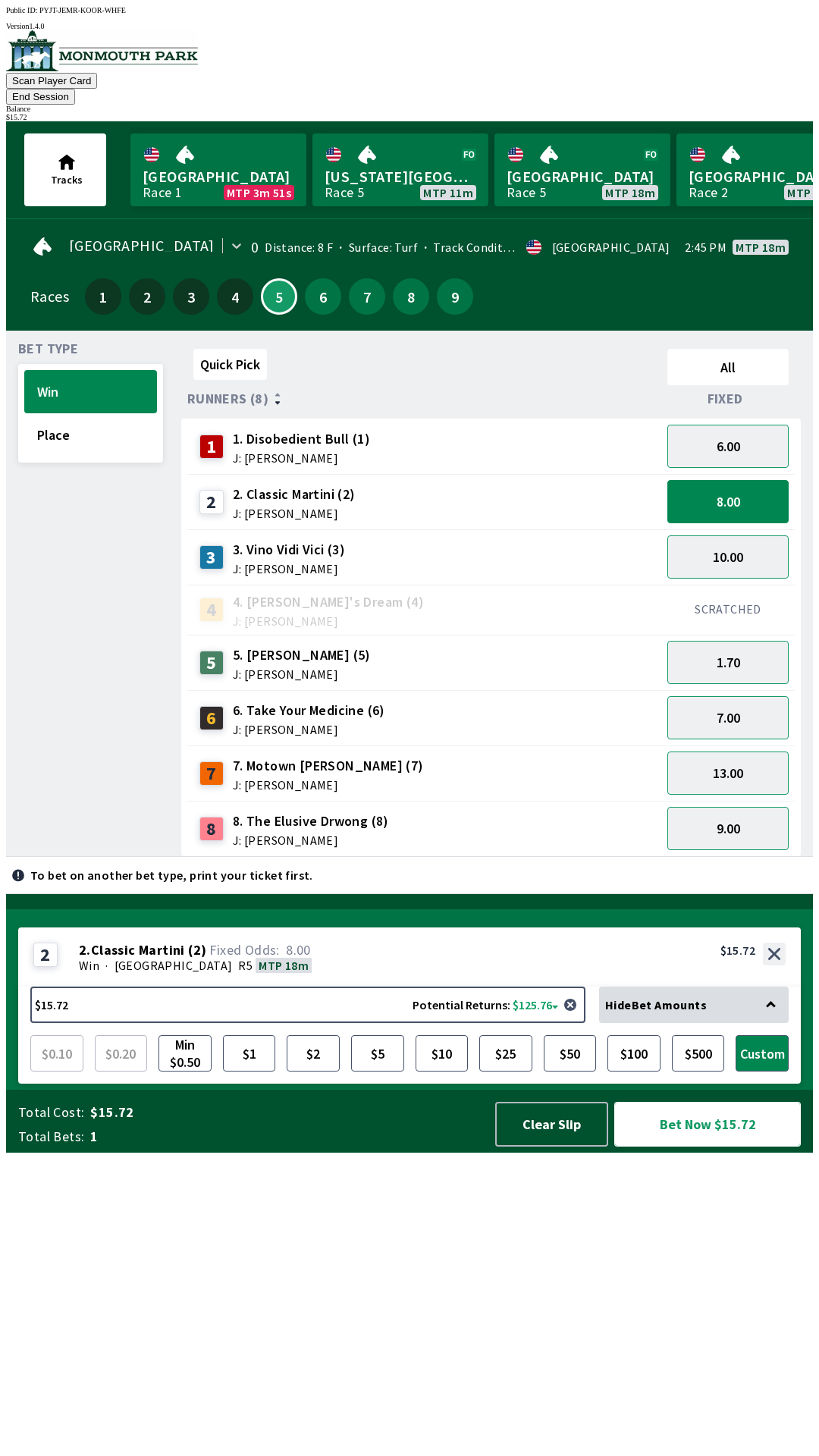
click at [686, 1147] on button "Bet Now $15.72" at bounding box center [707, 1124] width 187 height 45
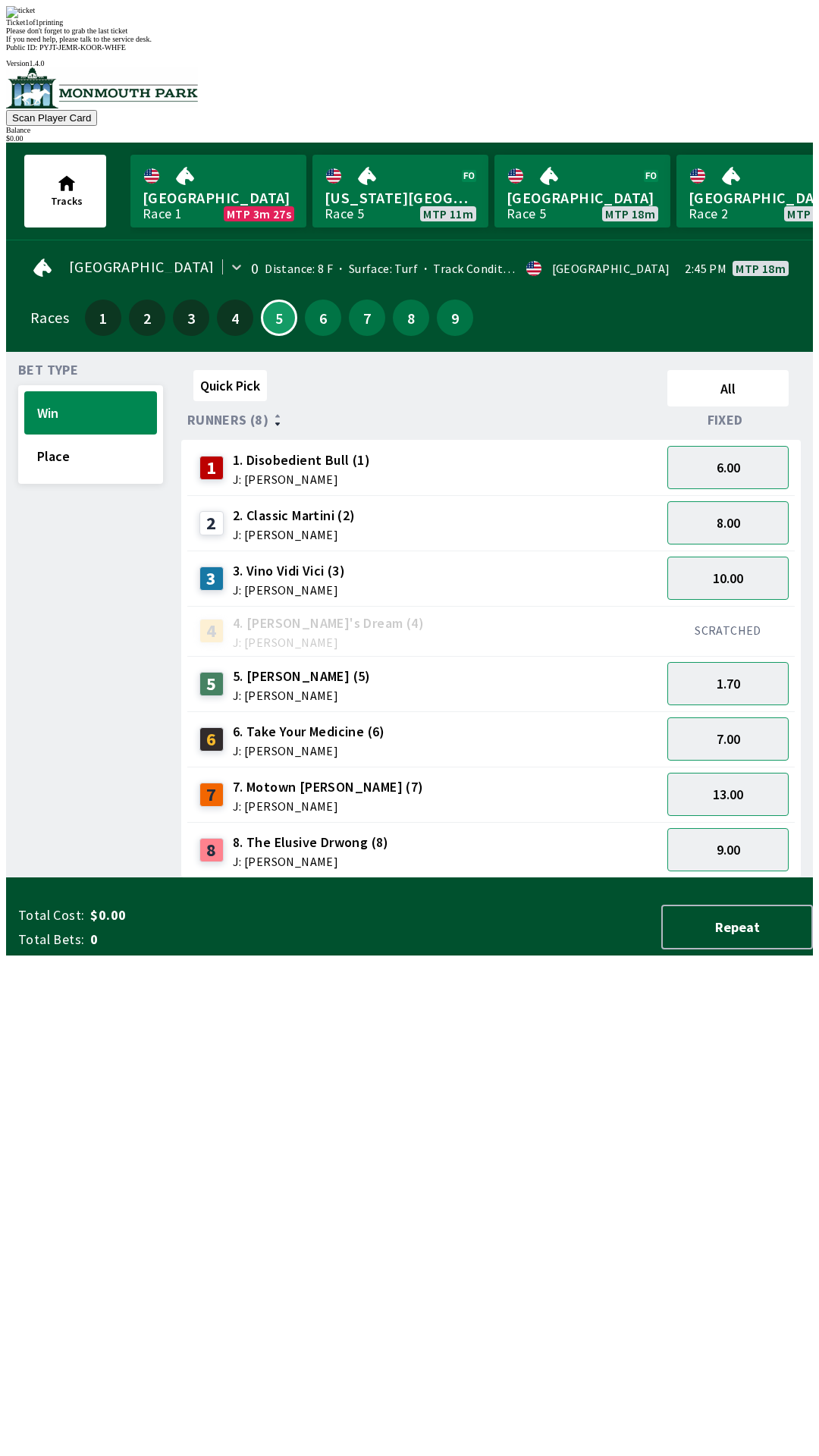
click at [552, 878] on div "Quick Pick All Runners (8) Fixed 1 1. Disobedient Bull (1) J: [PERSON_NAME] 6.0…" at bounding box center [497, 621] width 631 height 514
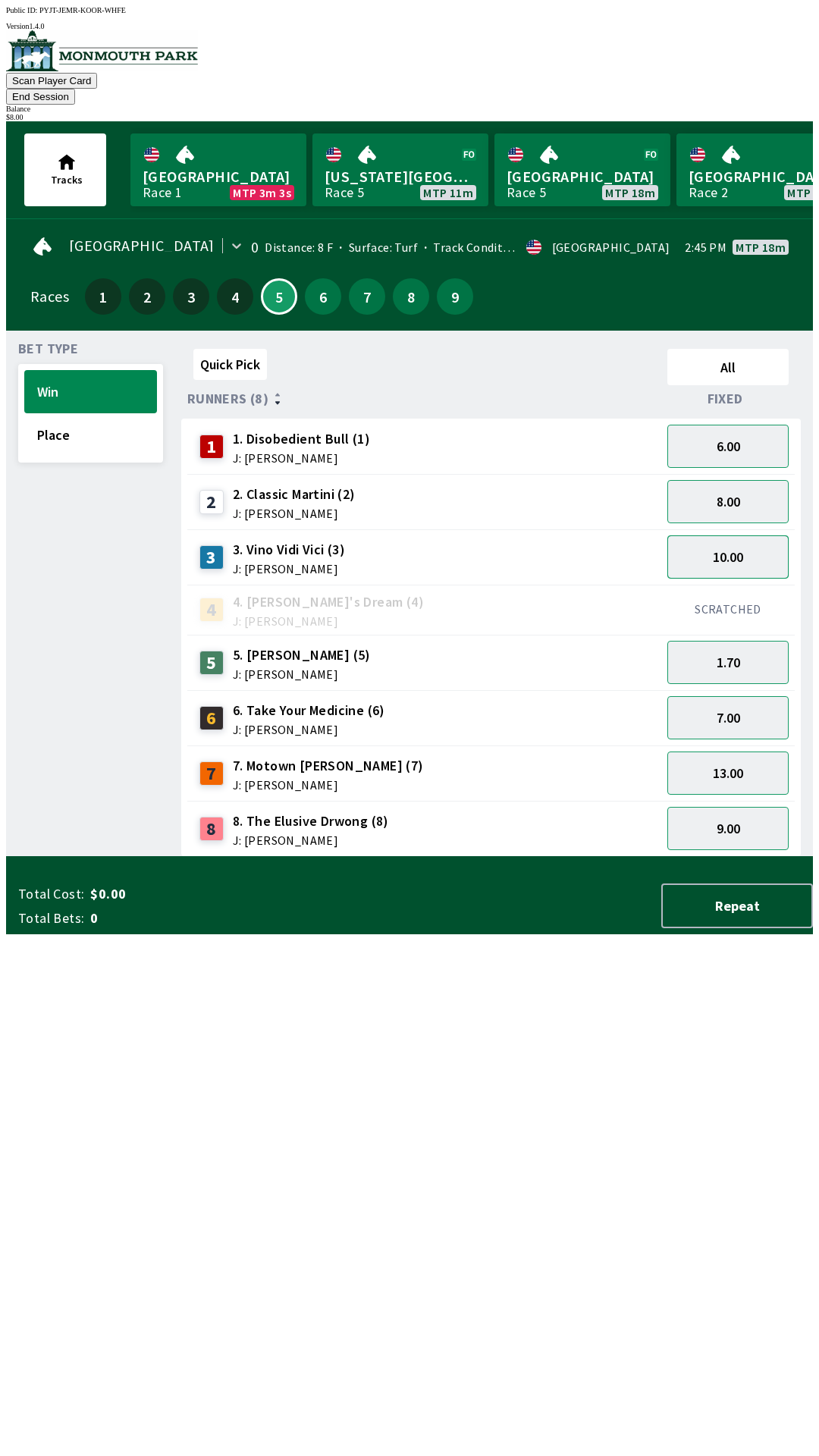
click at [719, 540] on button "10.00" at bounding box center [727, 556] width 121 height 44
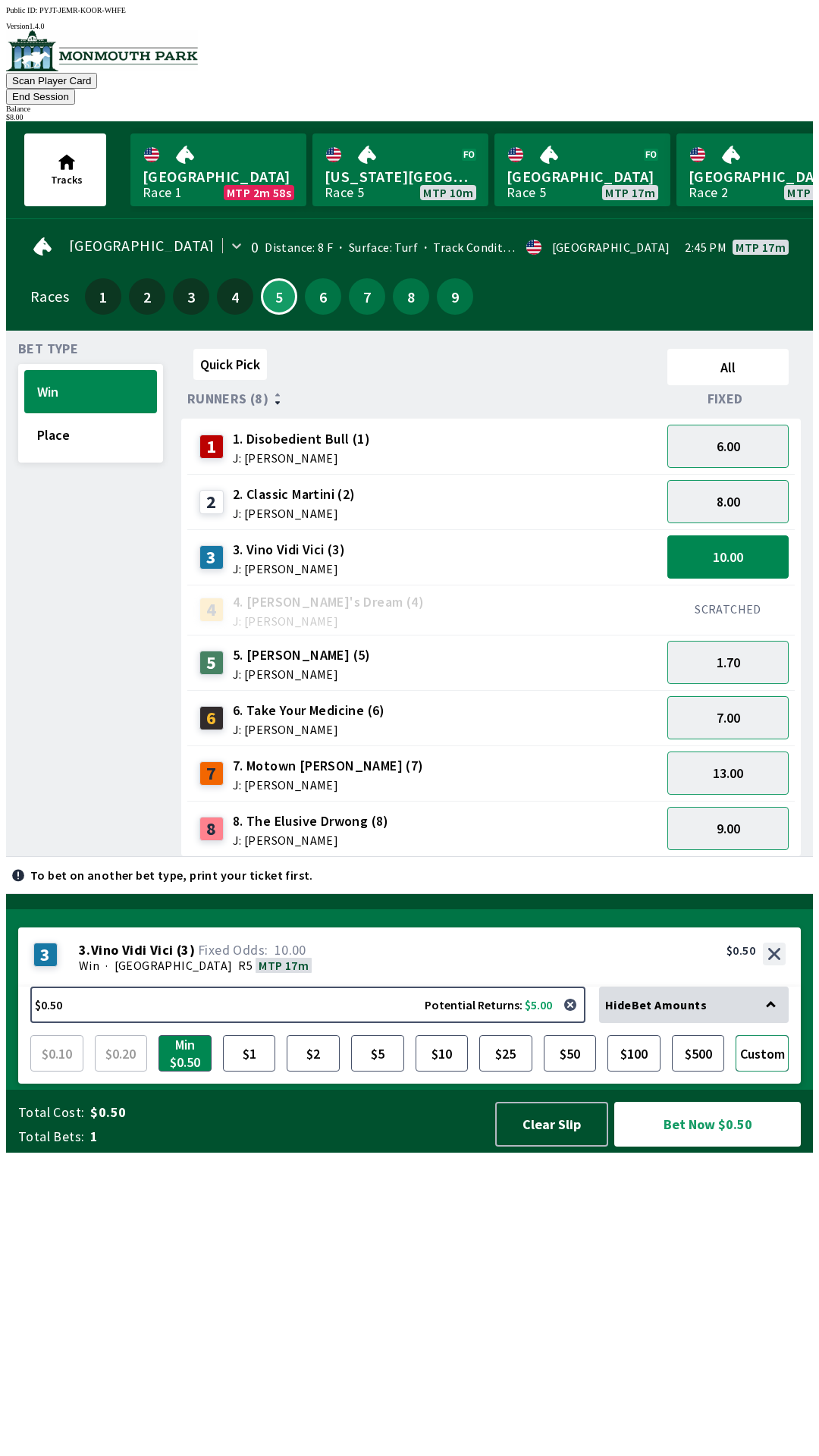
click at [769, 1071] on button "Custom" at bounding box center [761, 1053] width 53 height 36
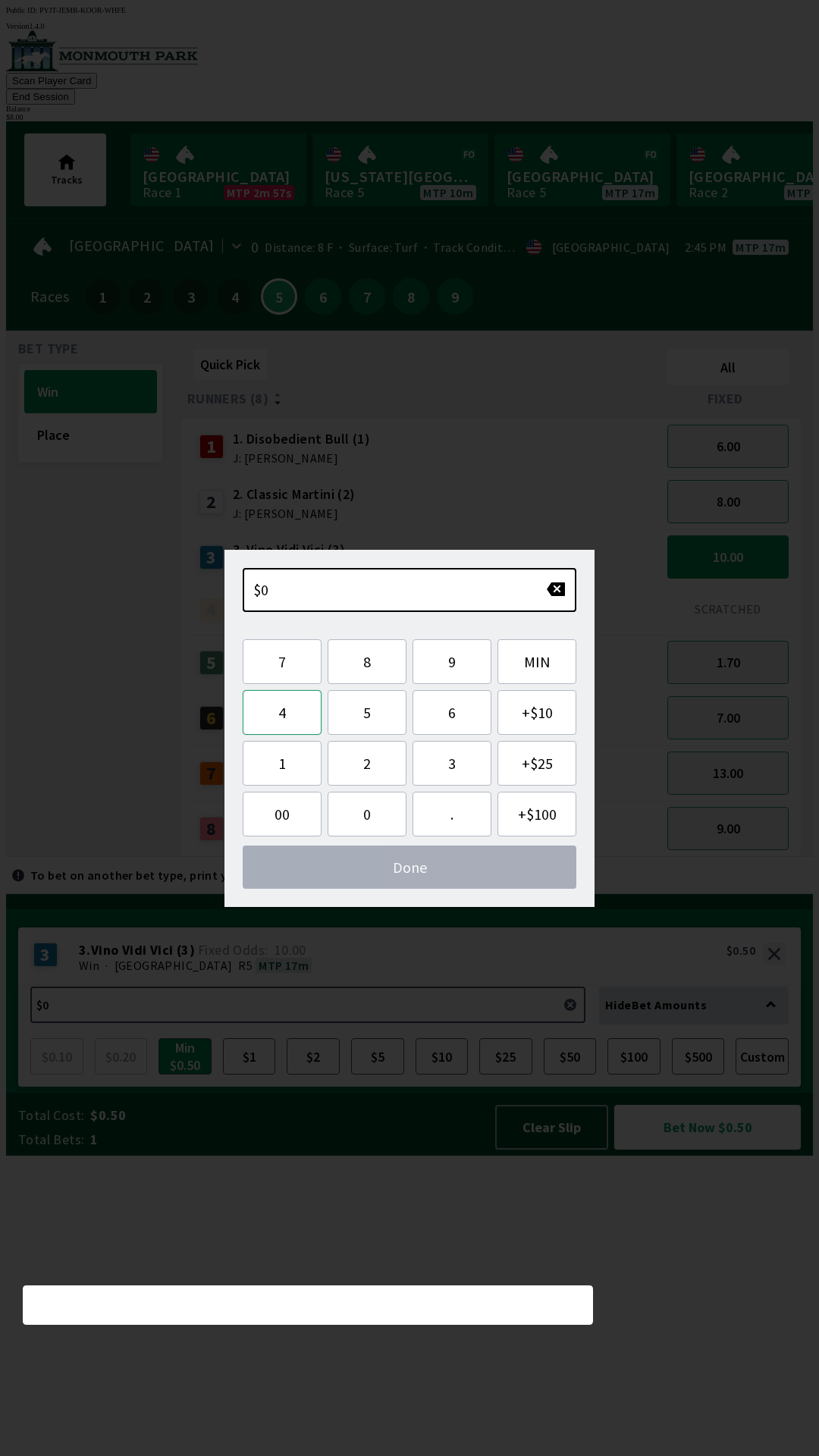
click at [294, 716] on button "4" at bounding box center [282, 712] width 79 height 45
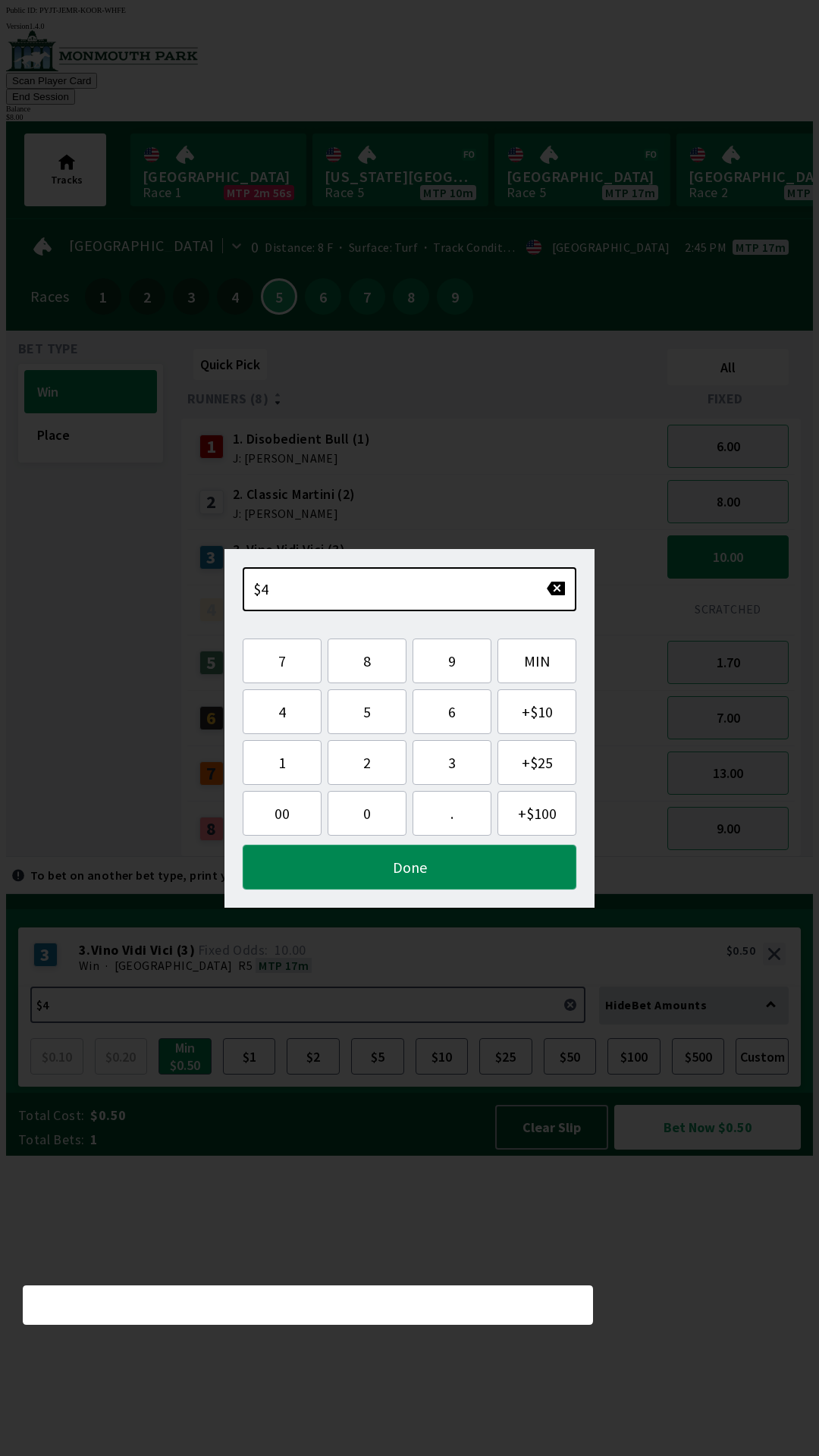
click at [394, 874] on button "Done" at bounding box center [410, 866] width 334 height 45
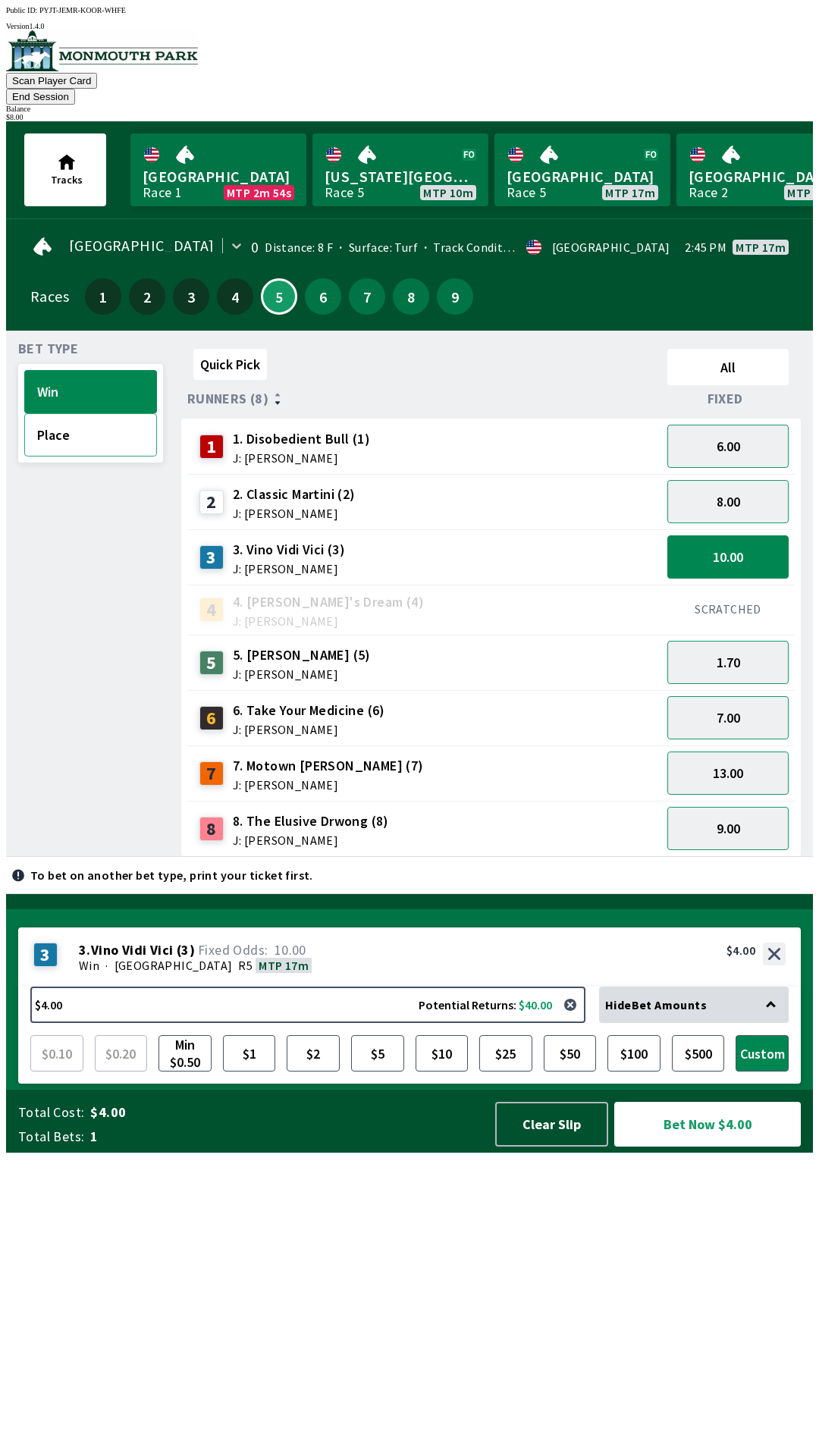
click at [70, 424] on button "Place" at bounding box center [91, 434] width 133 height 44
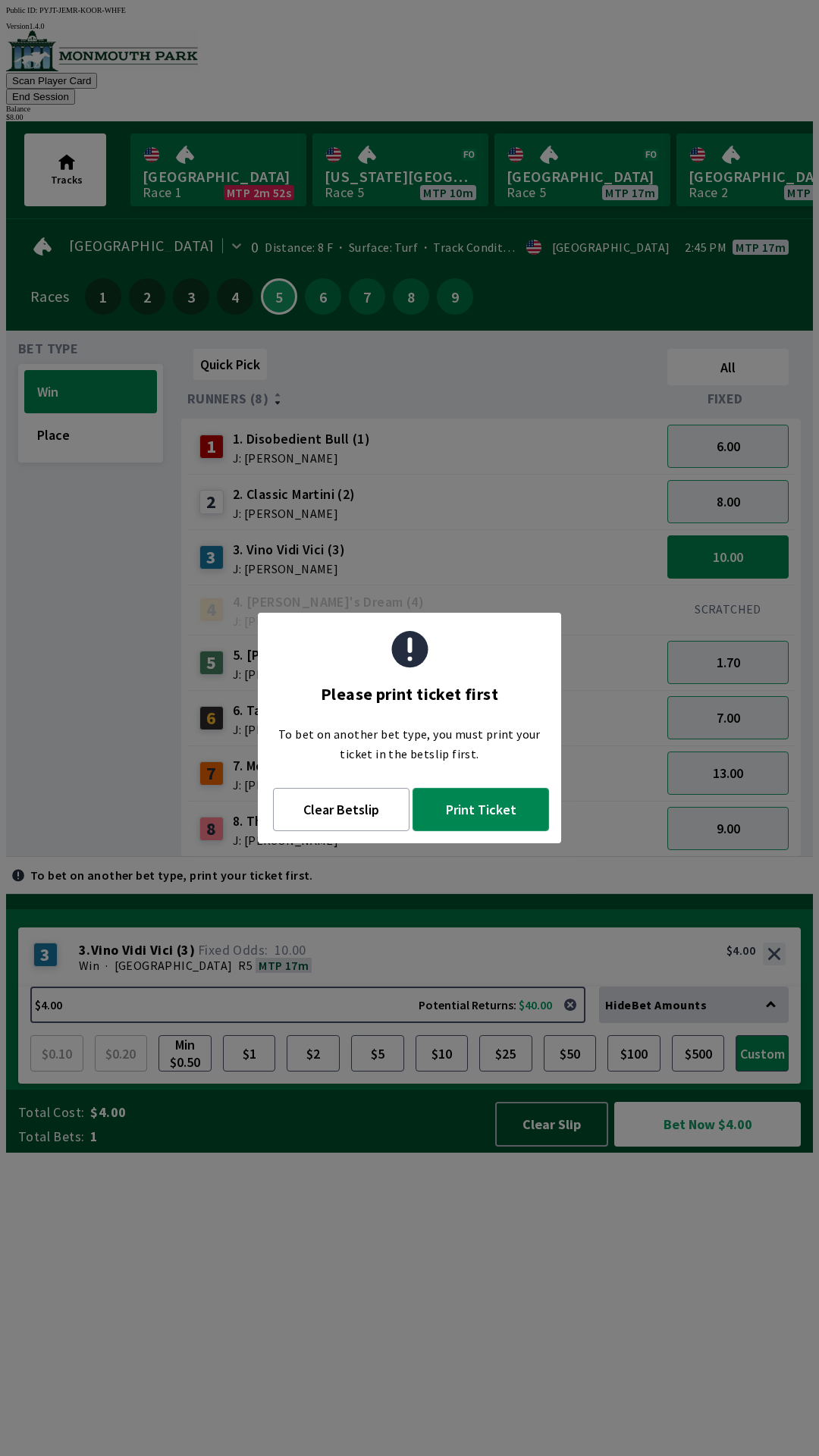
click at [477, 819] on button "Print Ticket" at bounding box center [480, 810] width 136 height 44
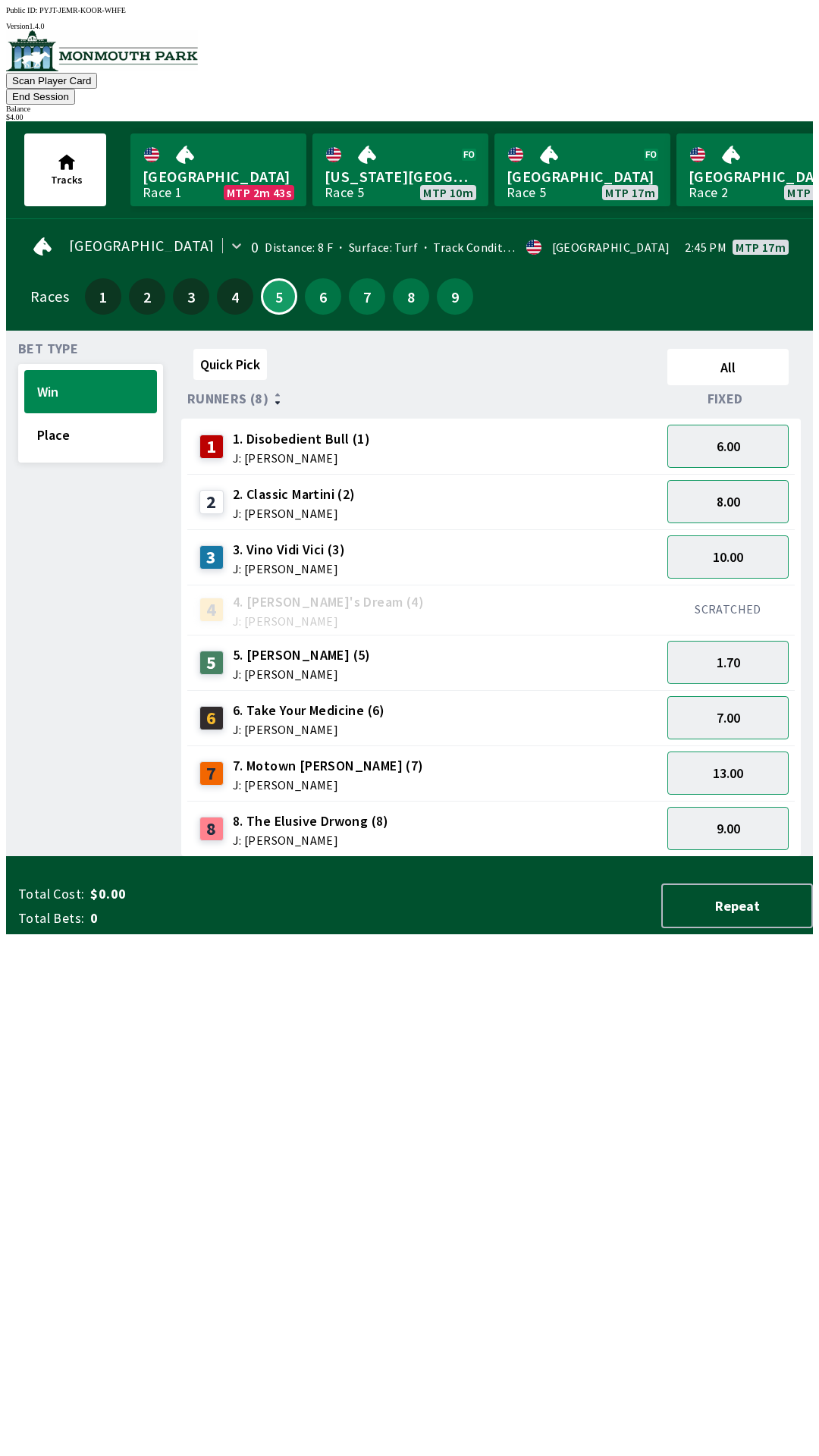
click at [338, 857] on div "Quick Pick All Runners (8) Fixed 1 1. Disobedient Bull (1) J: [PERSON_NAME] 6.0…" at bounding box center [497, 600] width 631 height 514
click at [715, 752] on button "13.00" at bounding box center [727, 773] width 121 height 44
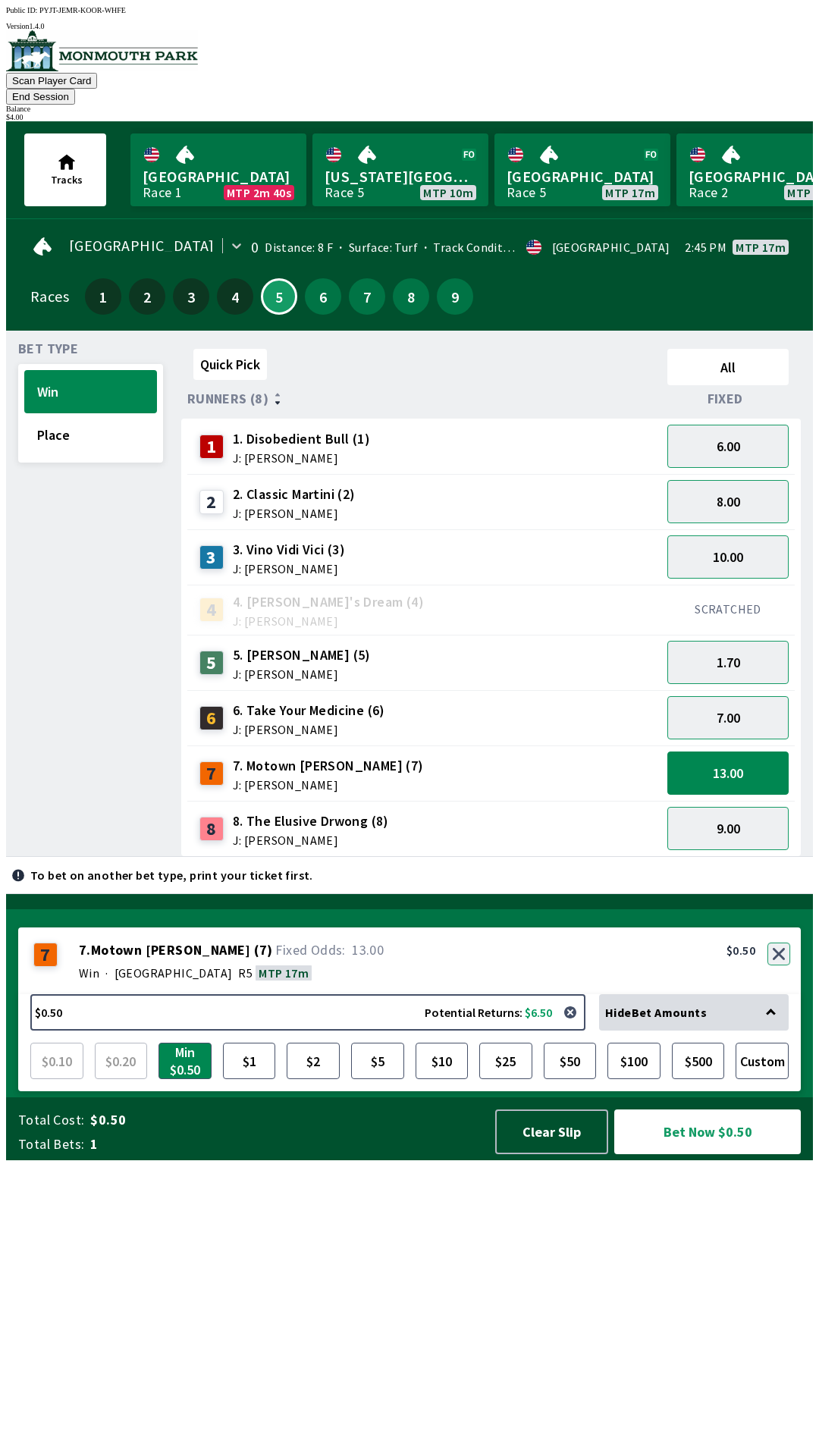
click at [782, 965] on button "button" at bounding box center [779, 954] width 23 height 23
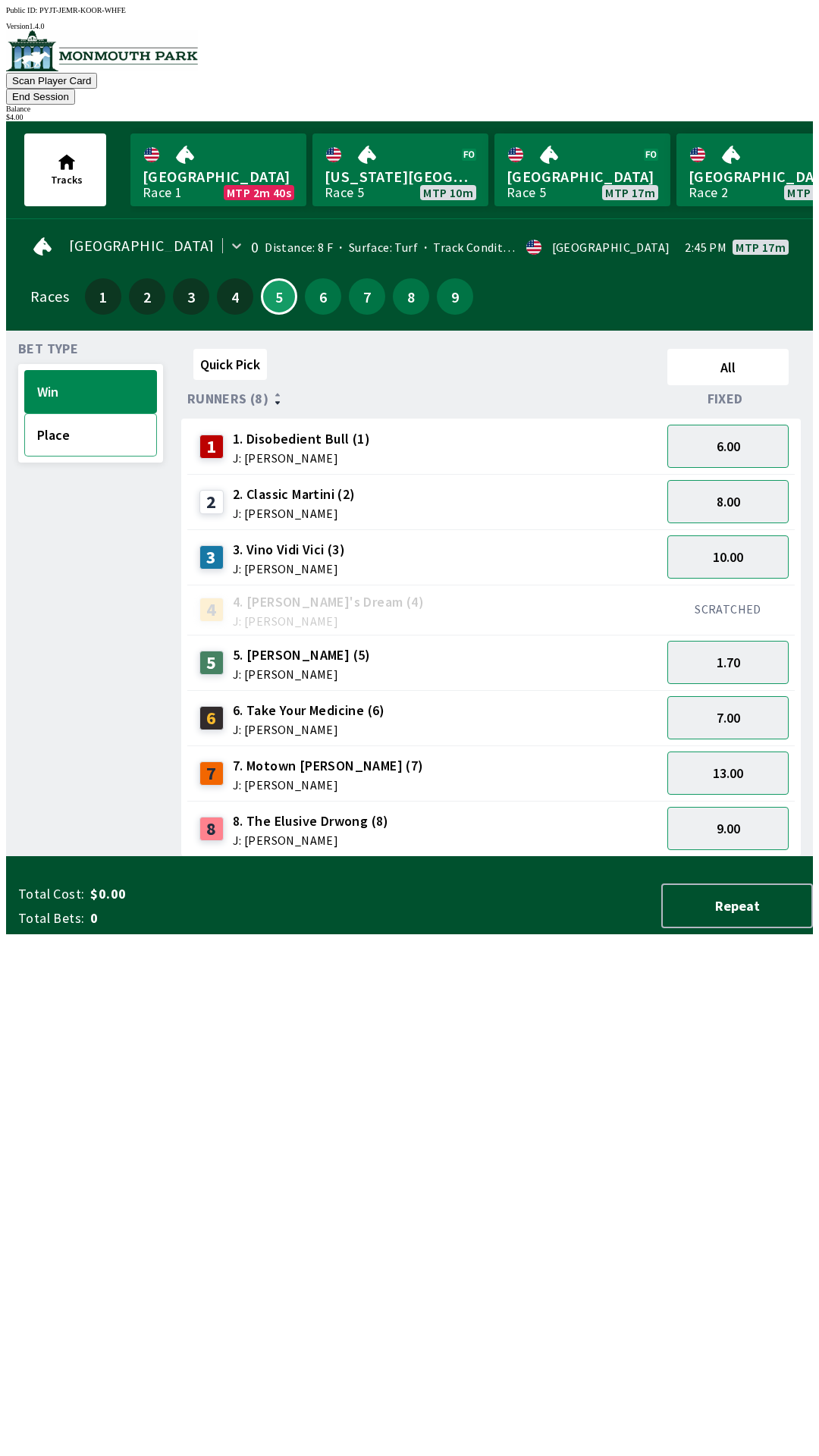
click at [63, 418] on button "Place" at bounding box center [91, 434] width 133 height 44
click at [717, 752] on button "5.00" at bounding box center [727, 773] width 121 height 44
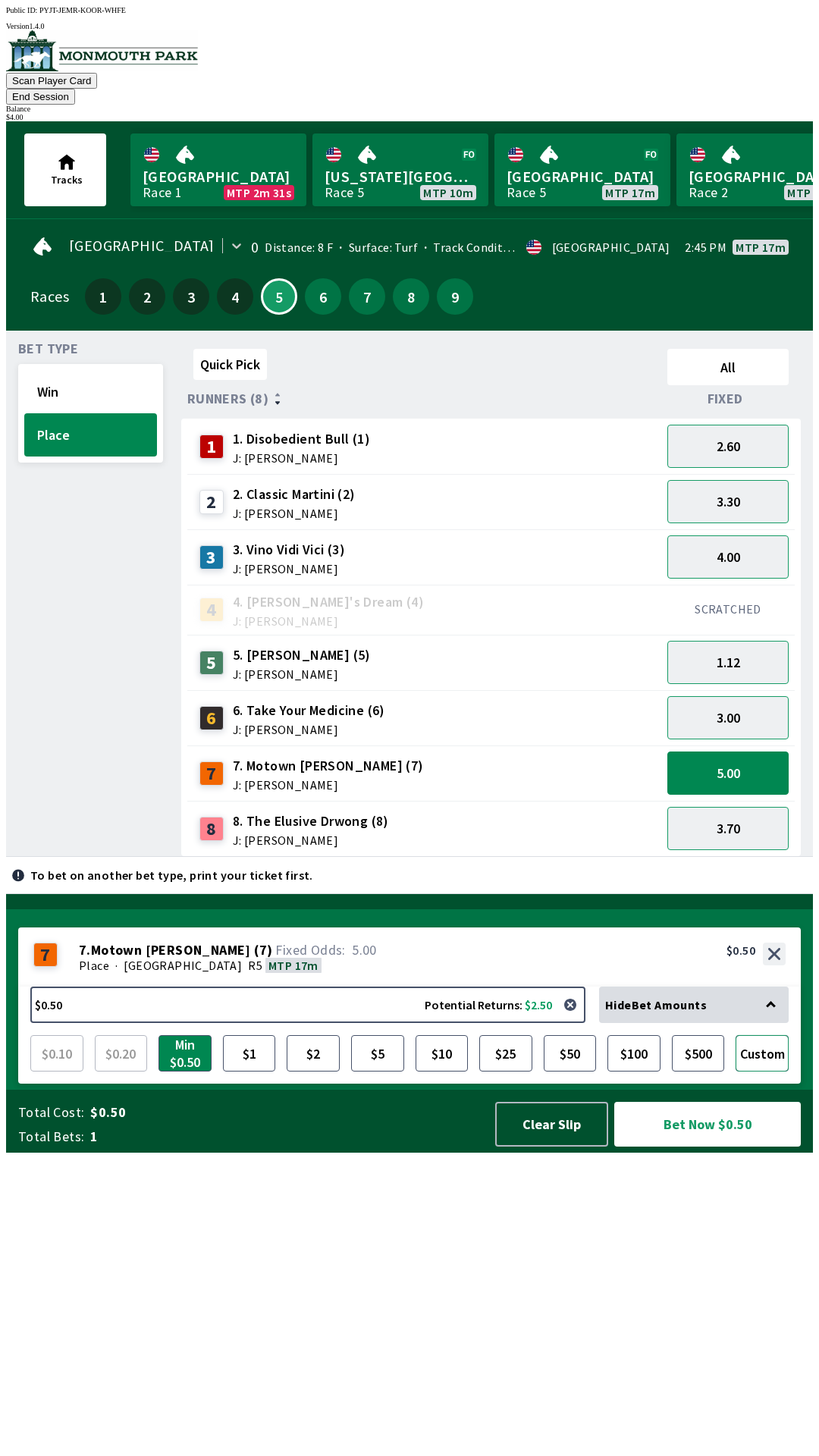
click at [783, 1071] on button "Custom" at bounding box center [761, 1053] width 53 height 36
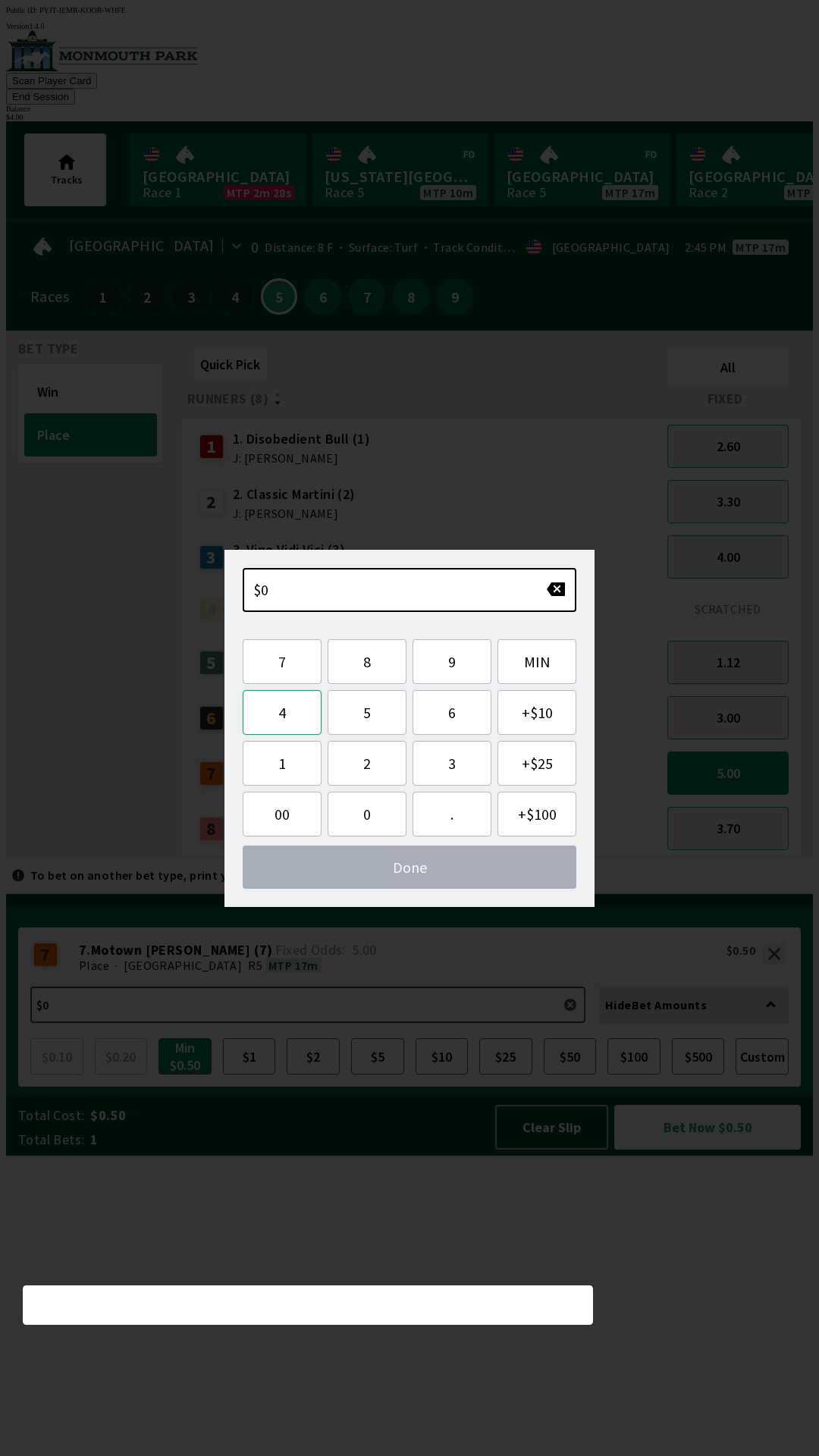
click at [285, 715] on button "4" at bounding box center [282, 712] width 79 height 45
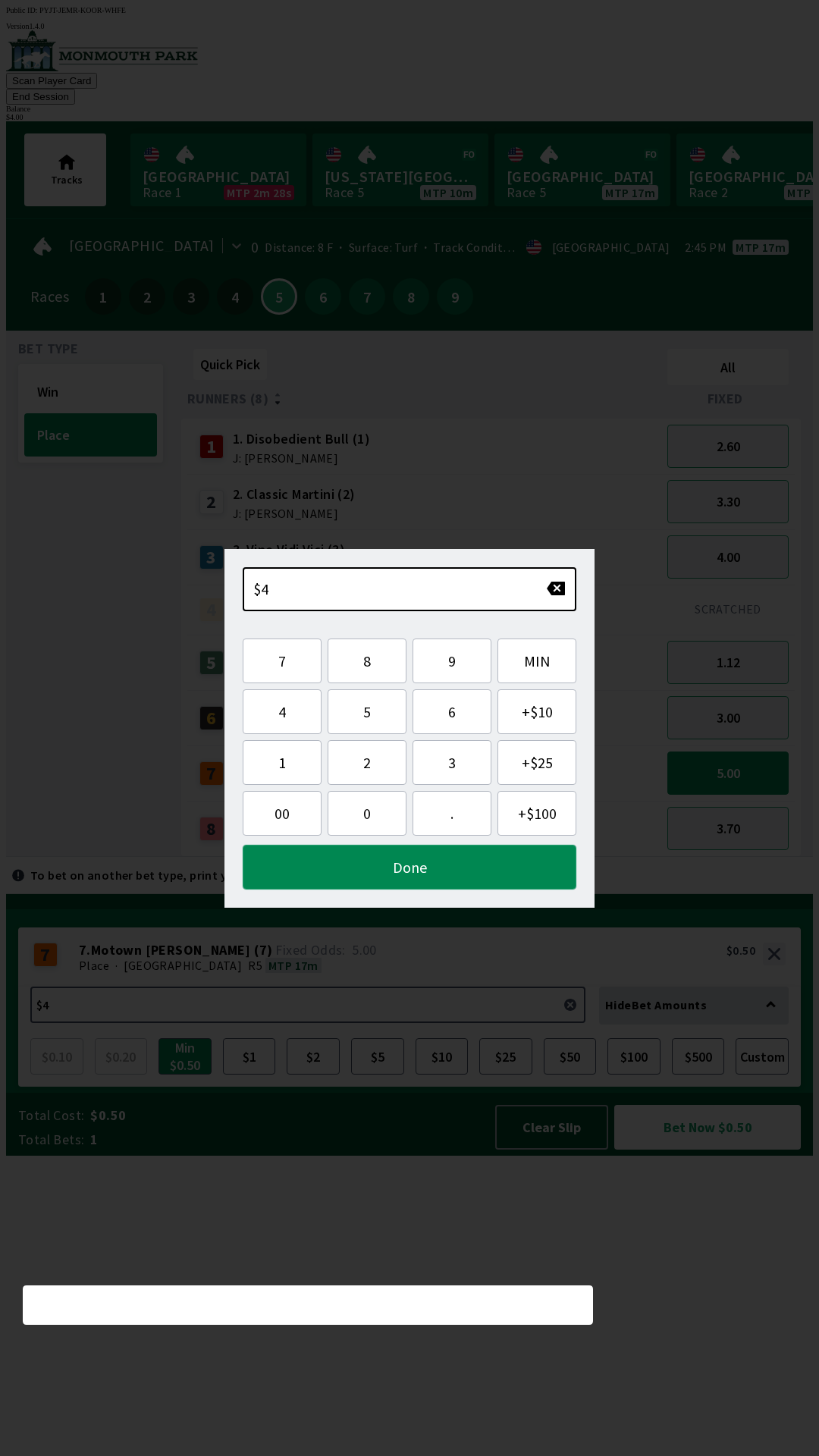
click at [401, 870] on button "Done" at bounding box center [410, 866] width 334 height 45
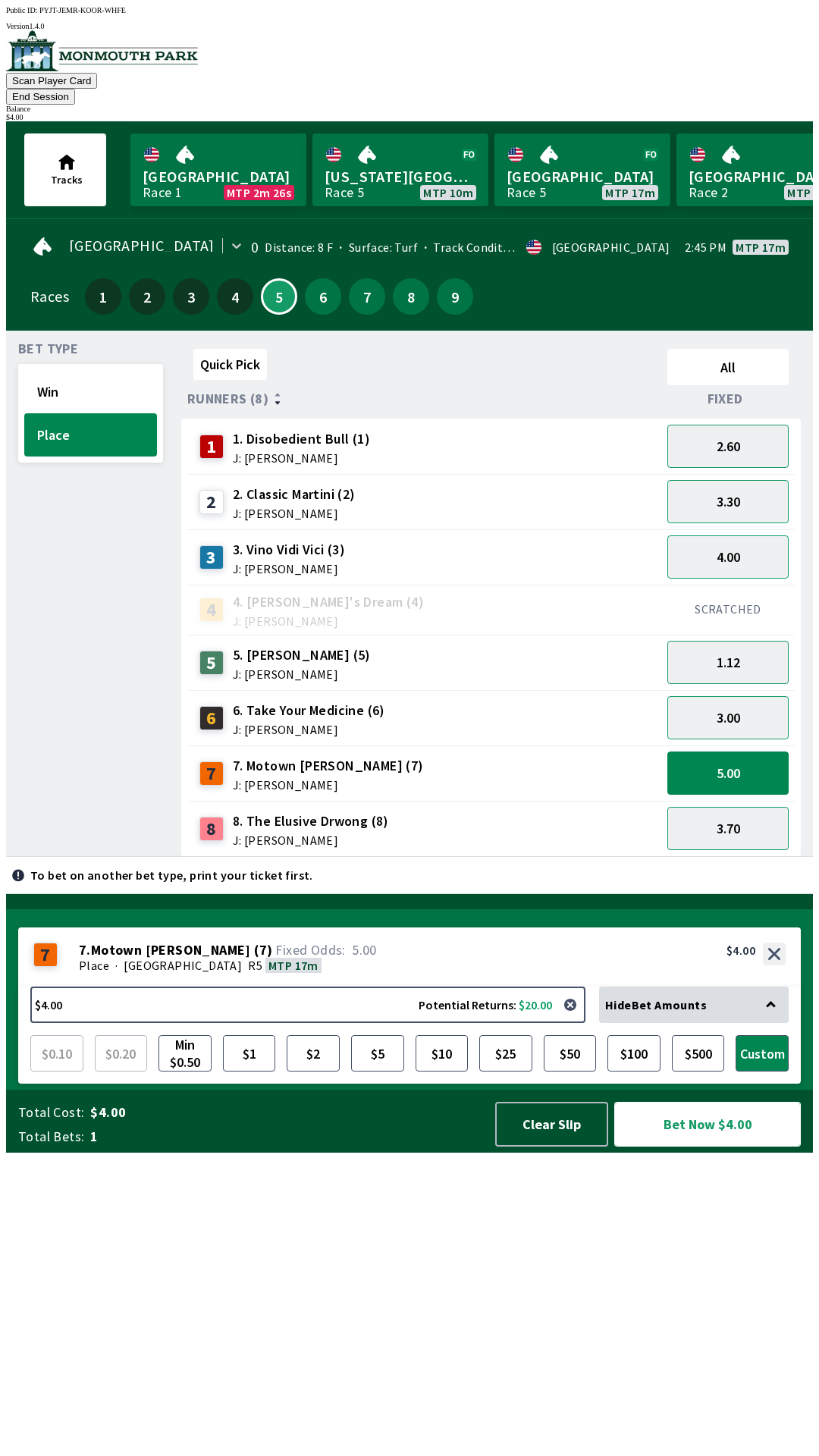
click at [689, 1147] on button "Bet Now $4.00" at bounding box center [707, 1124] width 187 height 45
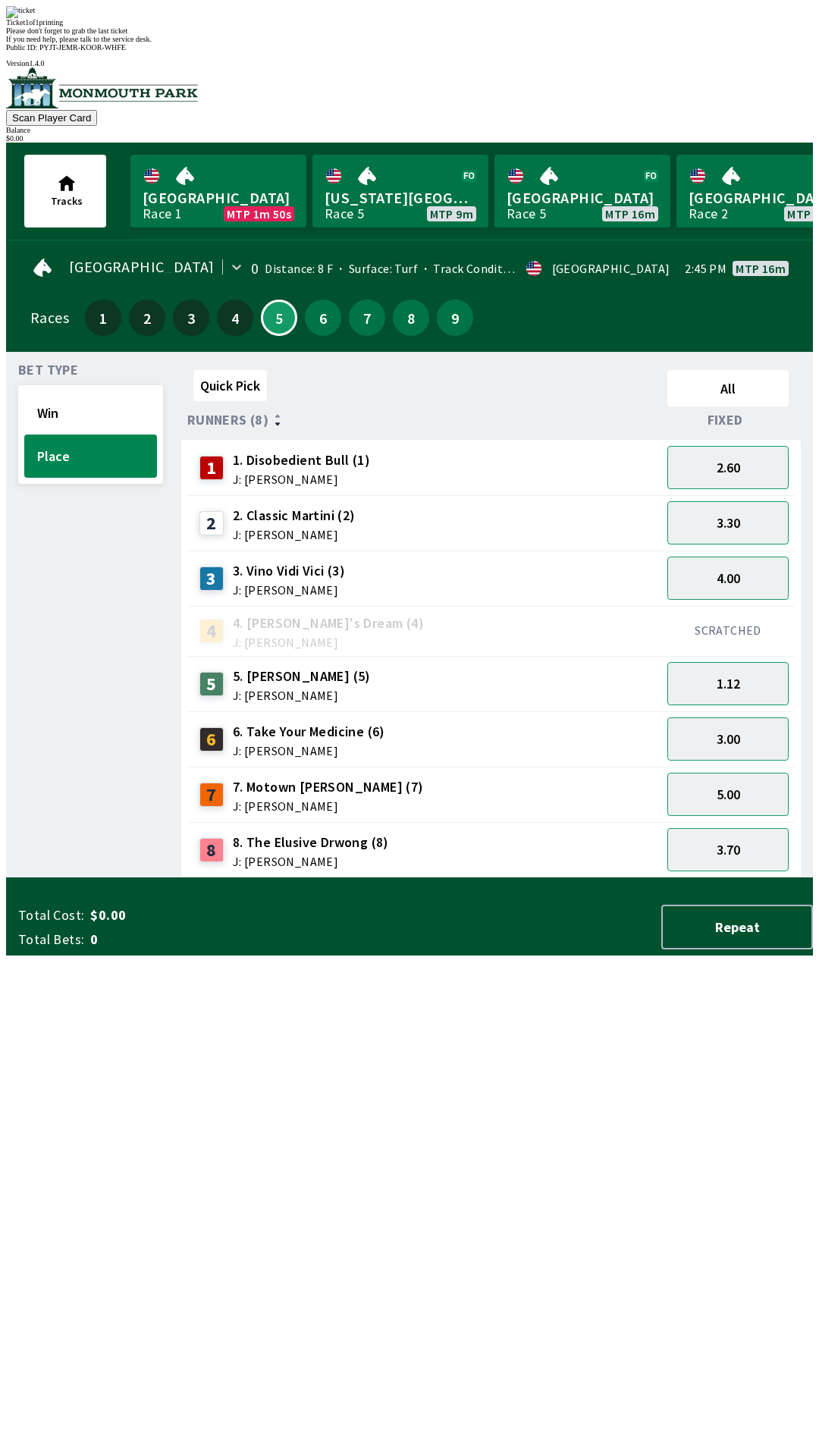
click at [611, 35] on div "Please don't forget to grab the last ticket" at bounding box center [410, 31] width 807 height 9
click at [525, 35] on div "Please don't forget to grab the last ticket" at bounding box center [410, 31] width 807 height 9
click at [553, 35] on div "Please don't forget to grab the last ticket" at bounding box center [410, 31] width 807 height 9
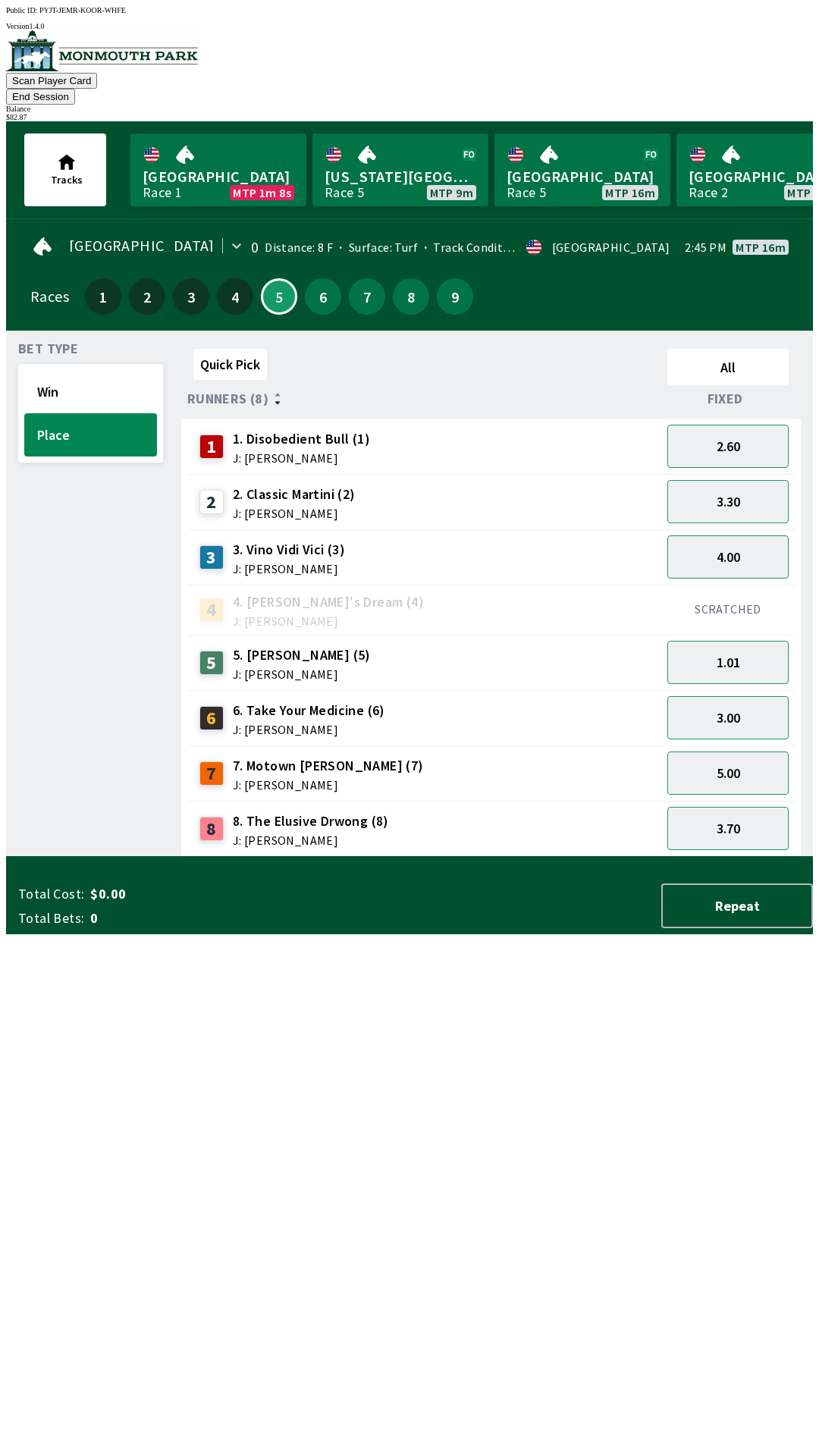
click at [428, 857] on div "Quick Pick All Runners (8) Fixed 1 1. Disobedient Bull (1) J: [PERSON_NAME] 2.6…" at bounding box center [497, 600] width 631 height 514
click at [590, 158] on link "[GEOGRAPHIC_DATA] Race 5 MTP 16m" at bounding box center [582, 170] width 176 height 73
click at [75, 89] on button "End Session" at bounding box center [40, 97] width 69 height 16
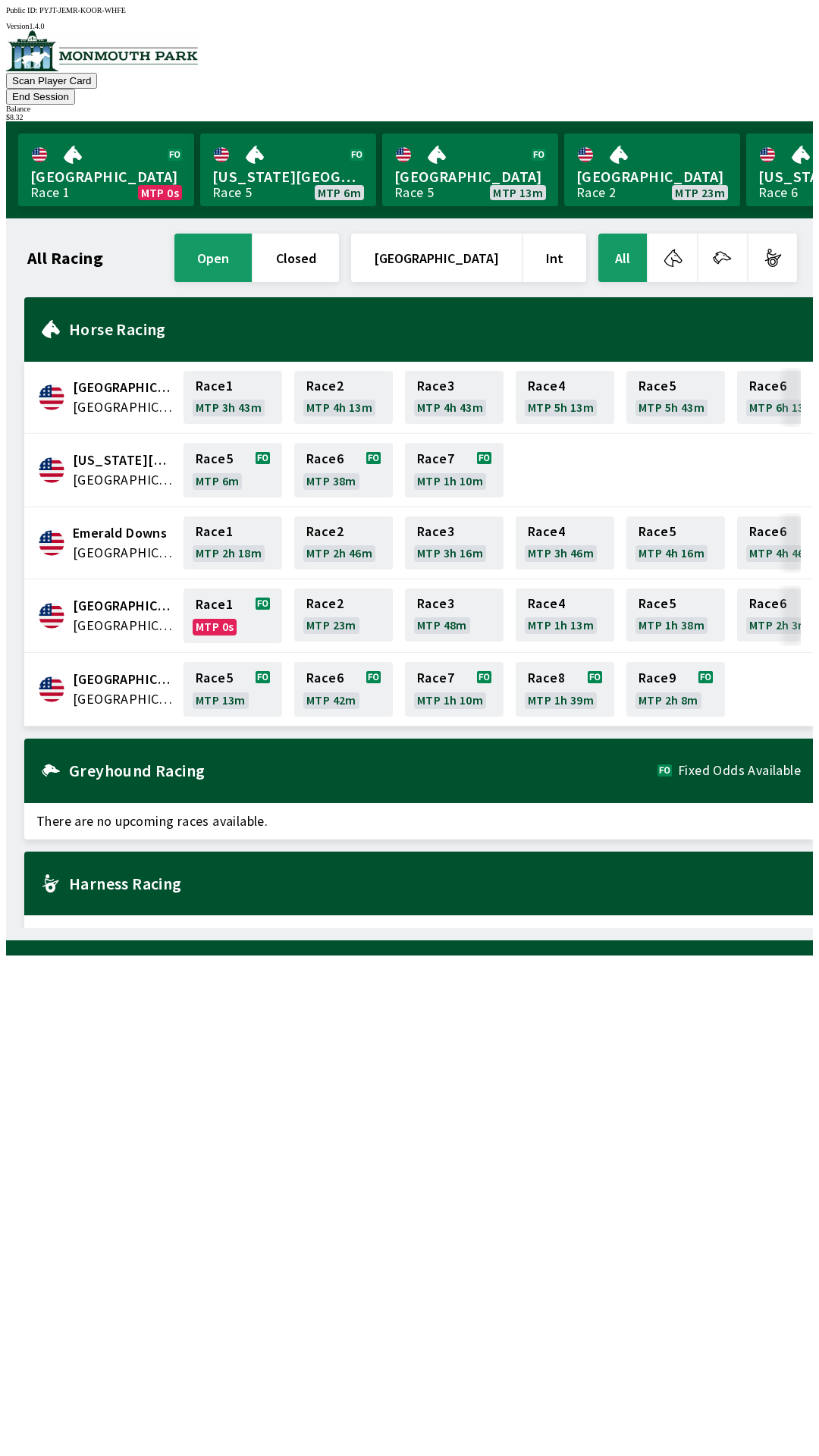
click at [75, 89] on button "End Session" at bounding box center [40, 97] width 69 height 16
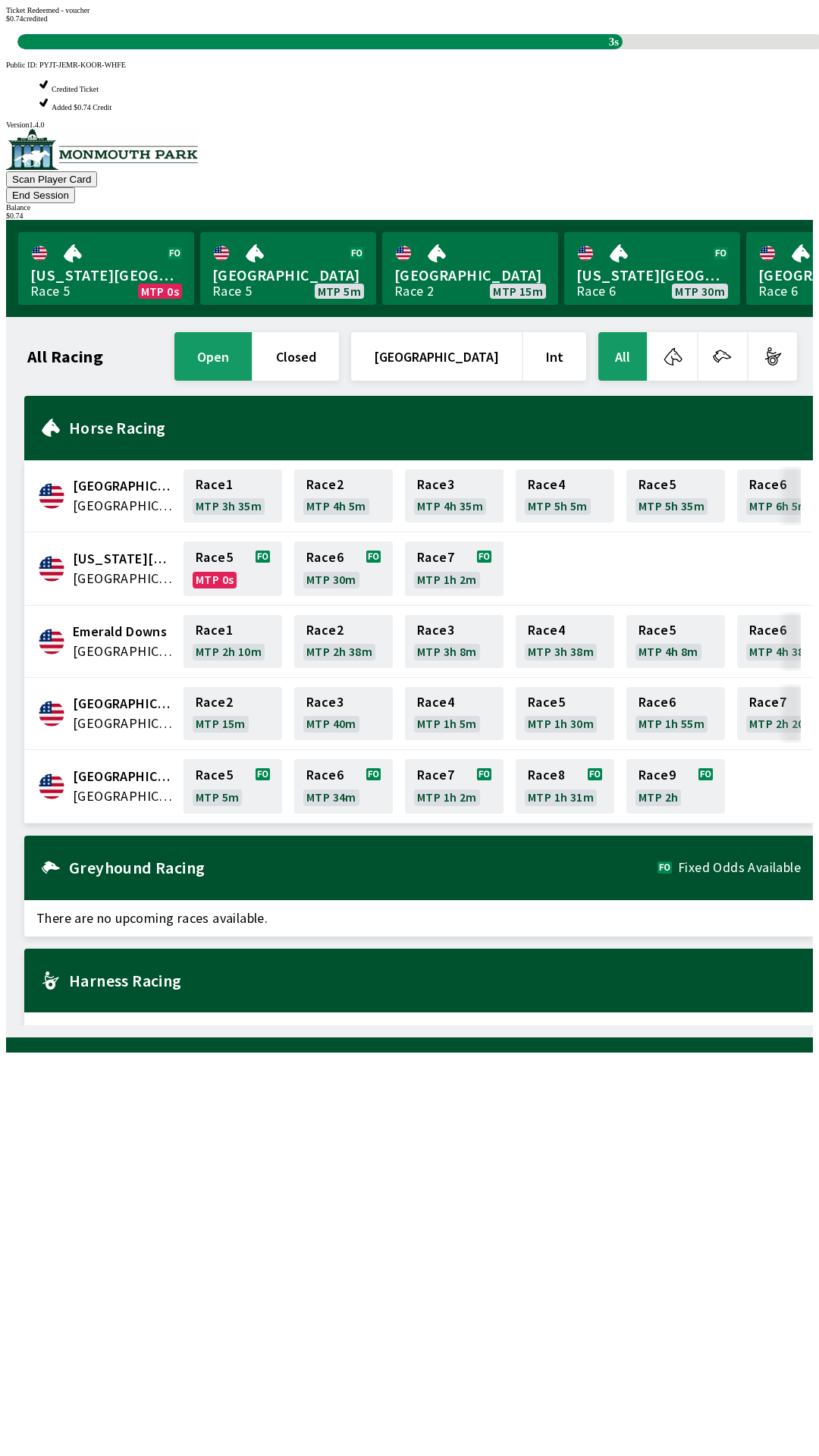
click at [70, 1025] on div "All Racing open closed United States Int All [GEOGRAPHIC_DATA] [GEOGRAPHIC_DATA…" at bounding box center [415, 677] width 794 height 696
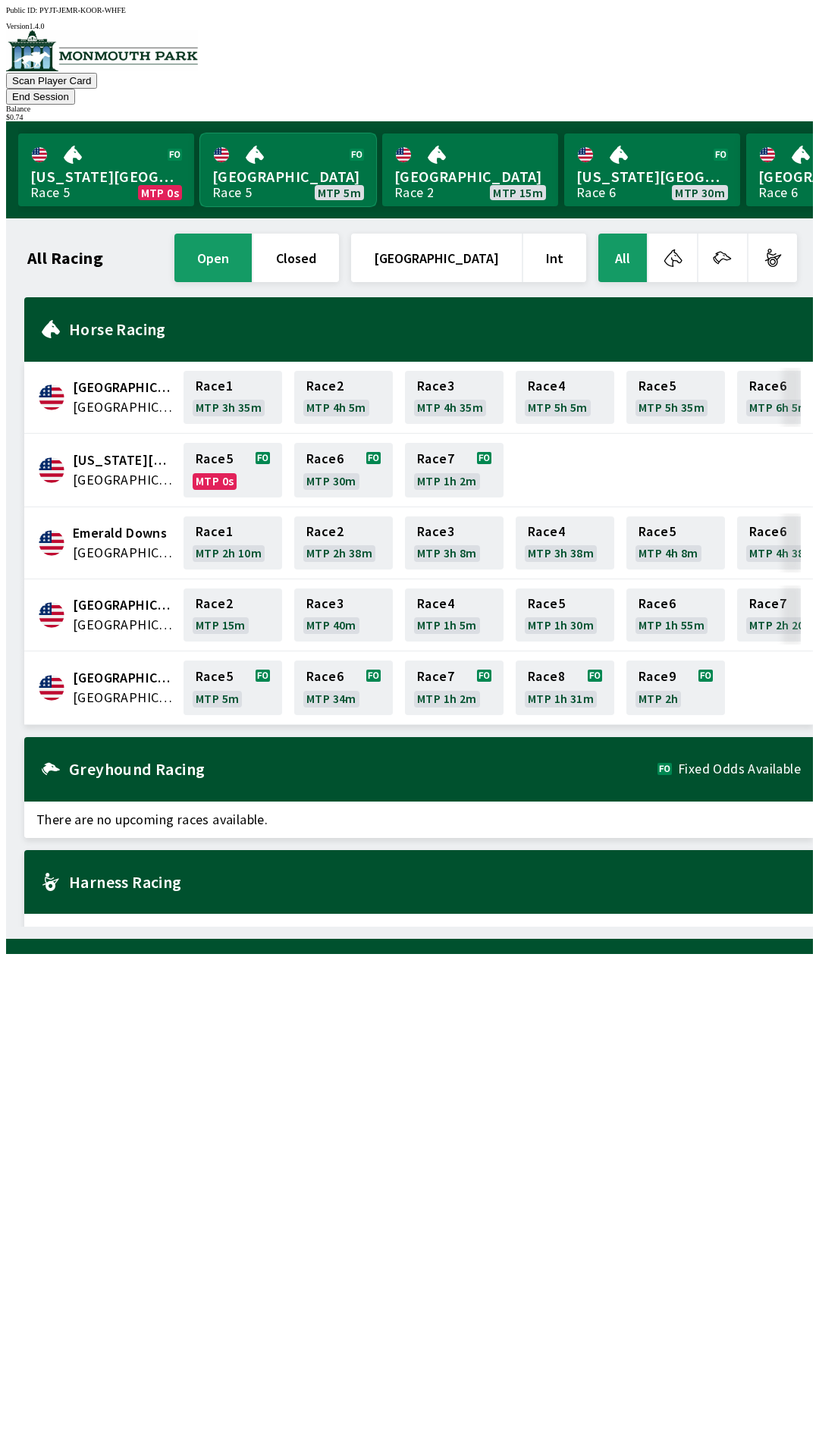
click at [281, 158] on link "Monmouth Park Race 5 MTP 5m" at bounding box center [288, 170] width 176 height 73
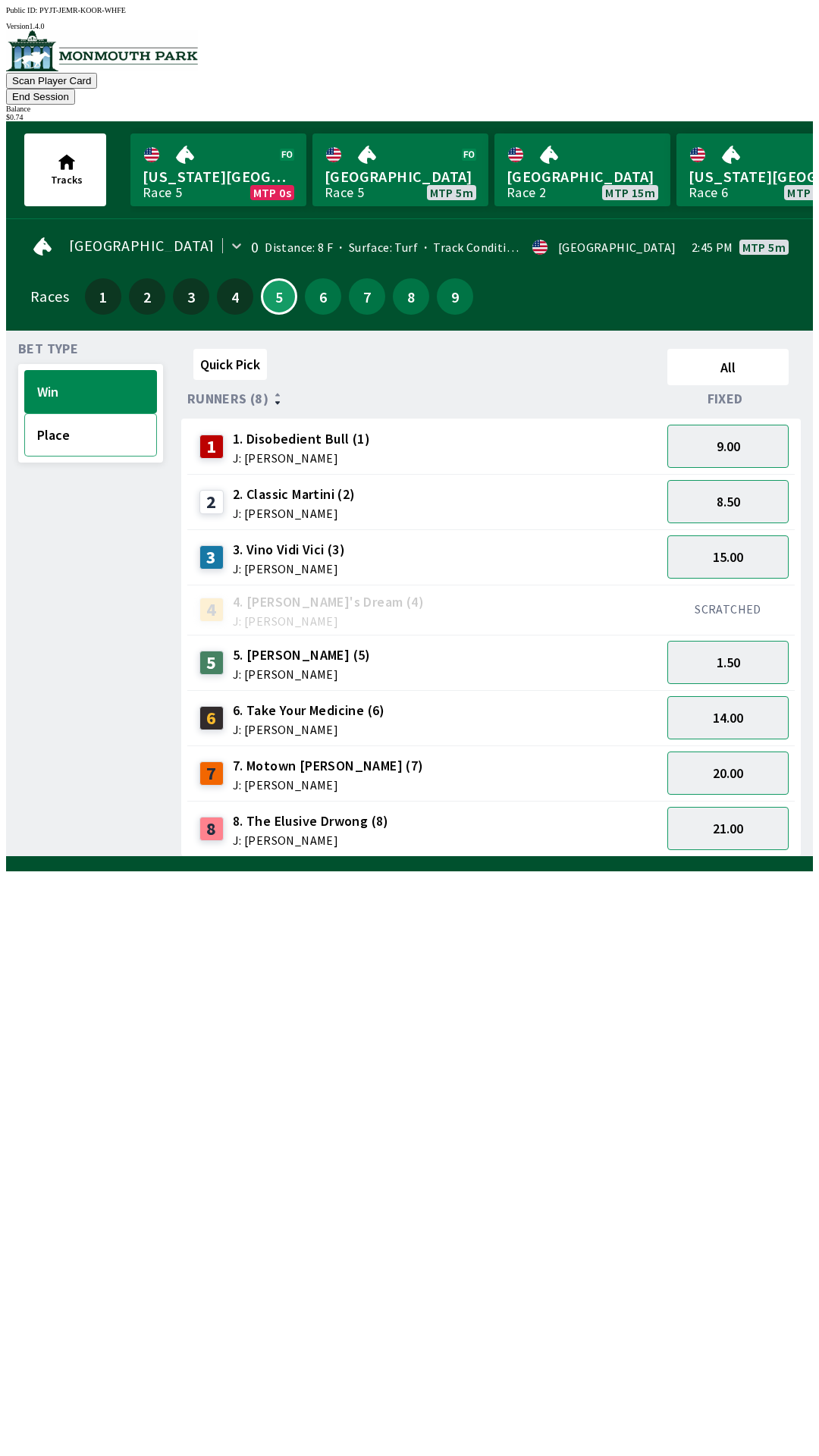
click at [114, 430] on button "Place" at bounding box center [91, 434] width 133 height 44
click at [742, 641] on button "1.01" at bounding box center [727, 662] width 121 height 44
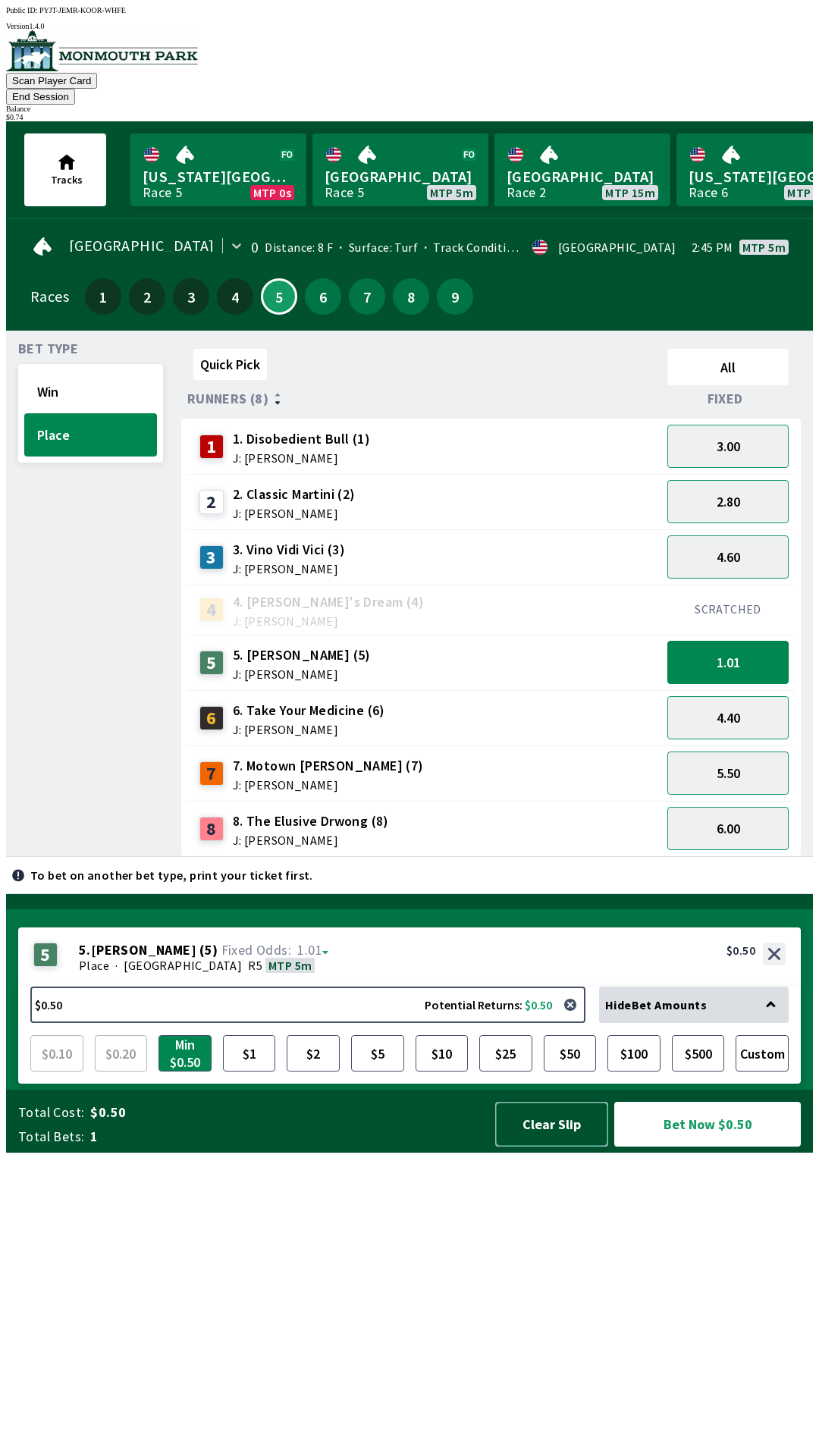
click at [552, 1147] on button "Clear Slip" at bounding box center [552, 1124] width 113 height 45
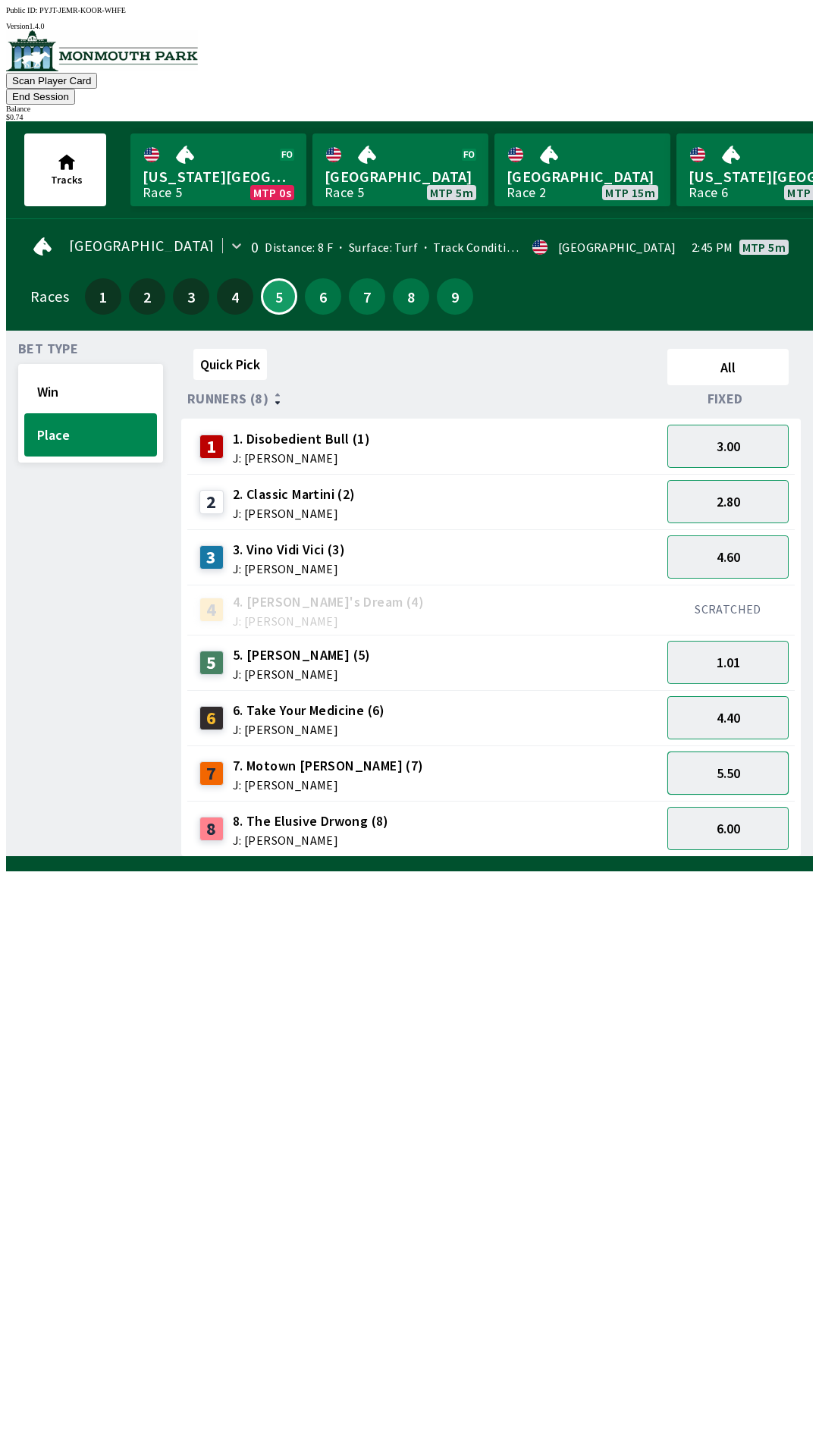
click at [723, 760] on button "5.50" at bounding box center [727, 773] width 121 height 44
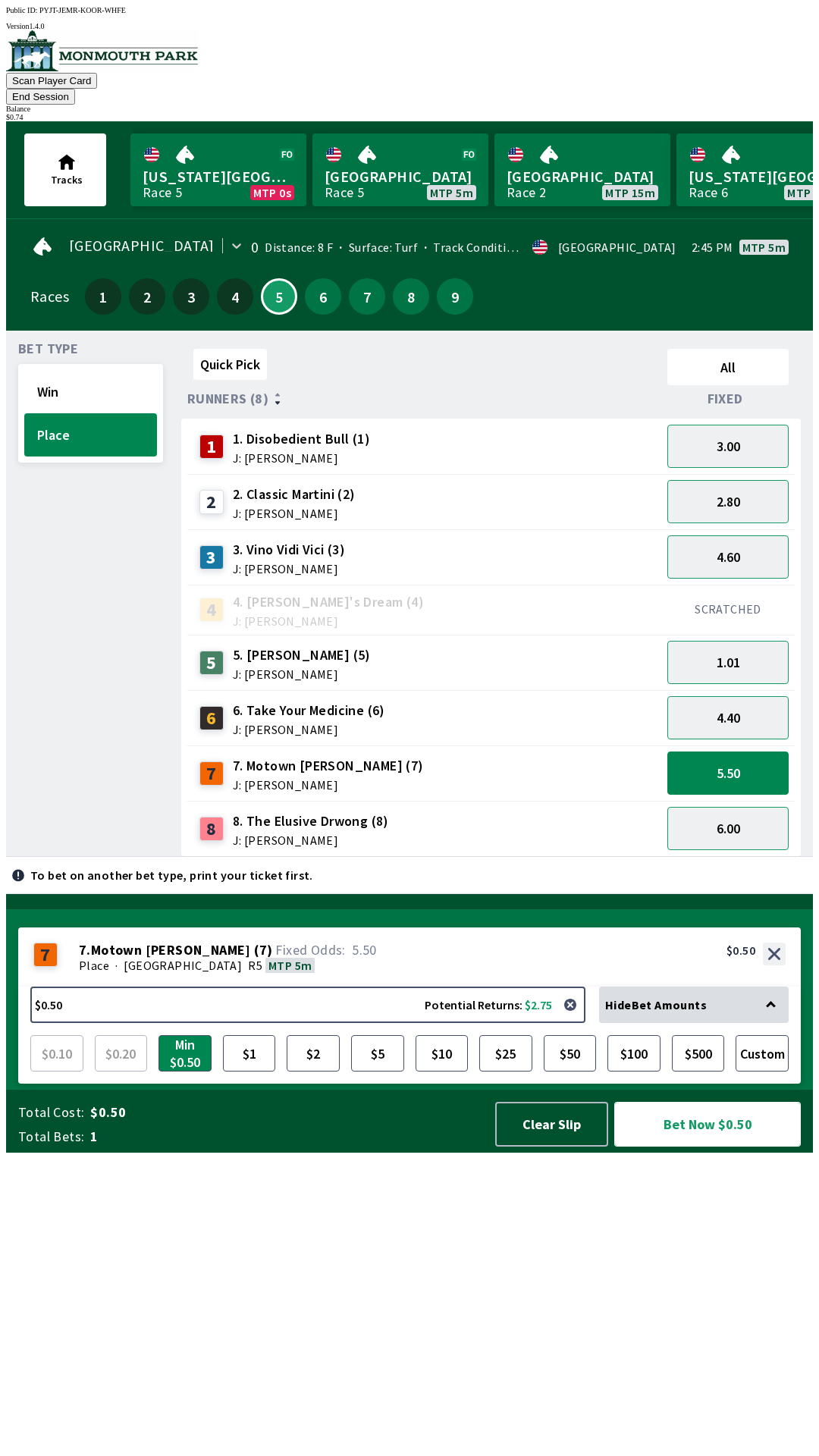
click at [716, 1147] on button "Bet Now $0.50" at bounding box center [707, 1124] width 187 height 45
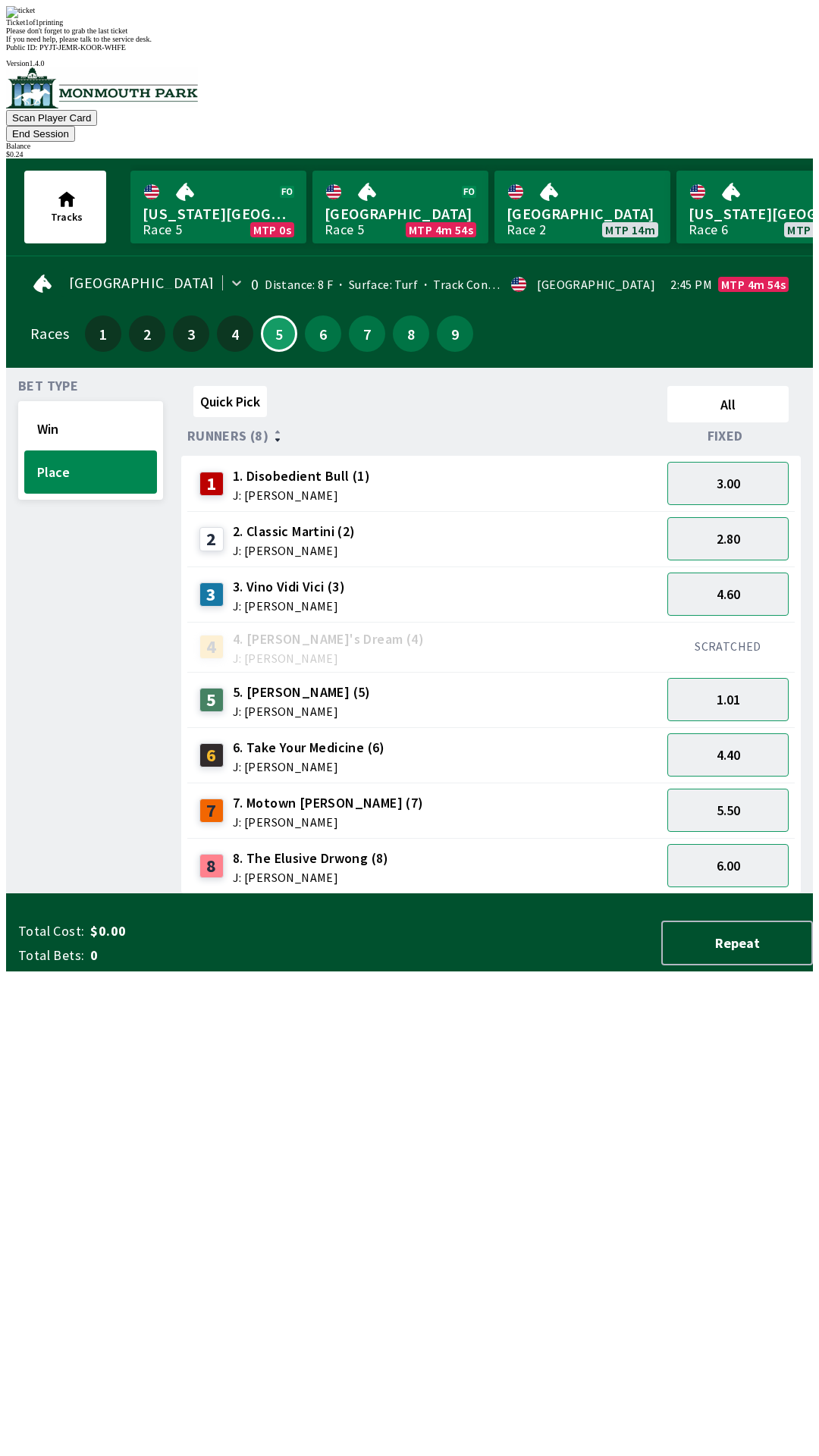
click at [79, 648] on div "Bet Type Win Place" at bounding box center [90, 637] width 145 height 514
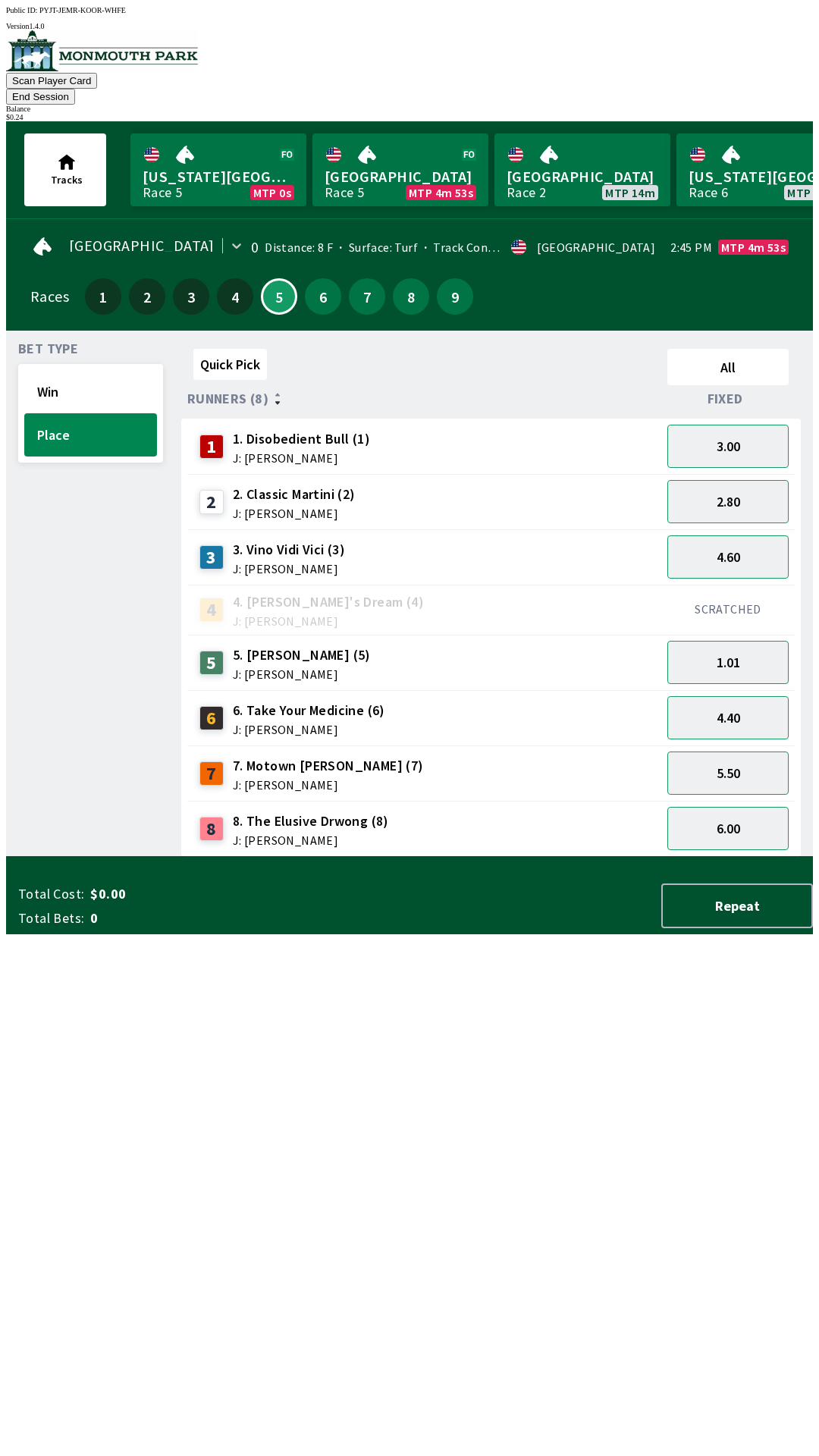
click at [75, 89] on button "End Session" at bounding box center [40, 97] width 69 height 16
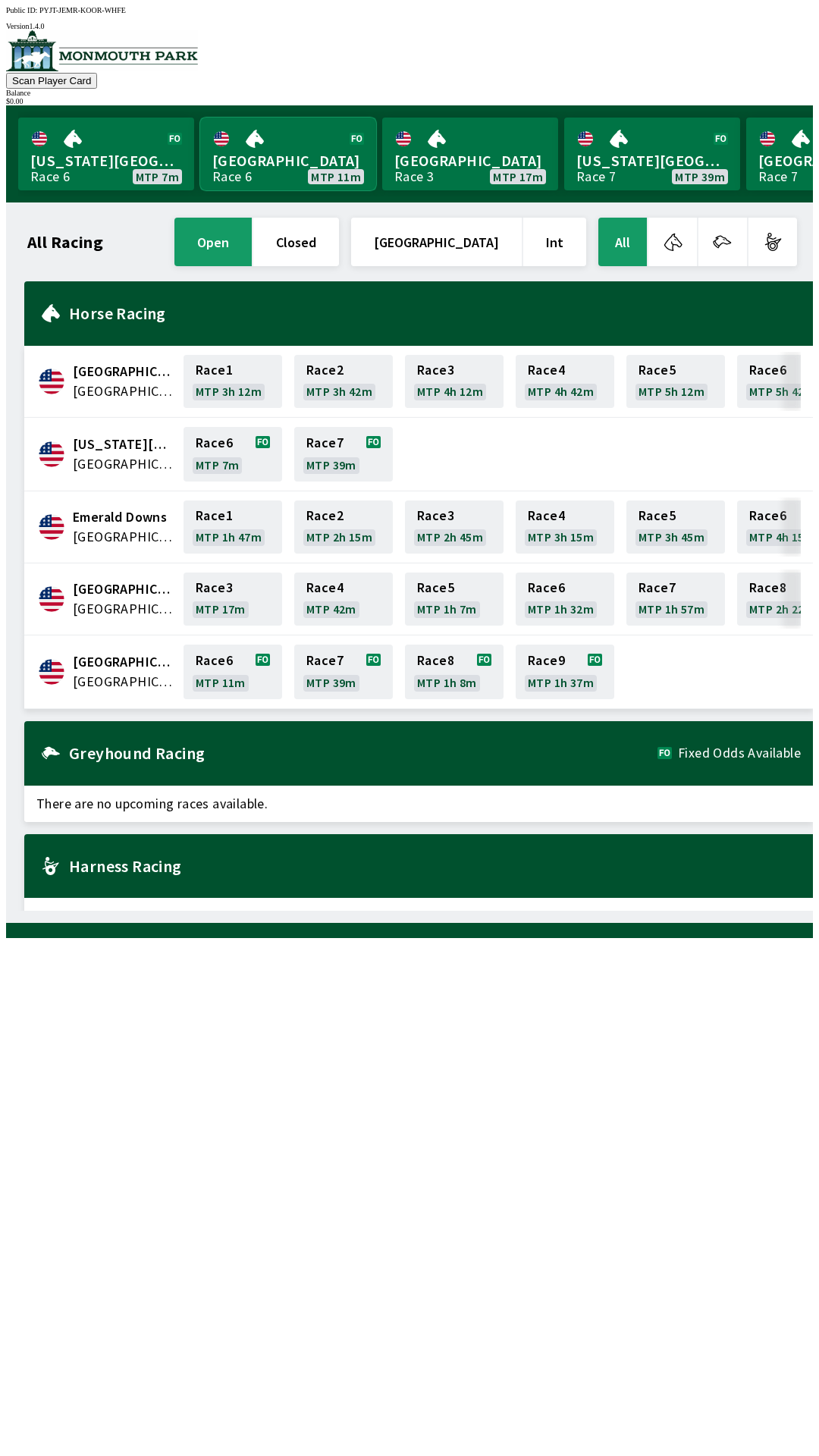
click at [284, 124] on link "[GEOGRAPHIC_DATA] Race 6 MTP 11m" at bounding box center [288, 154] width 176 height 73
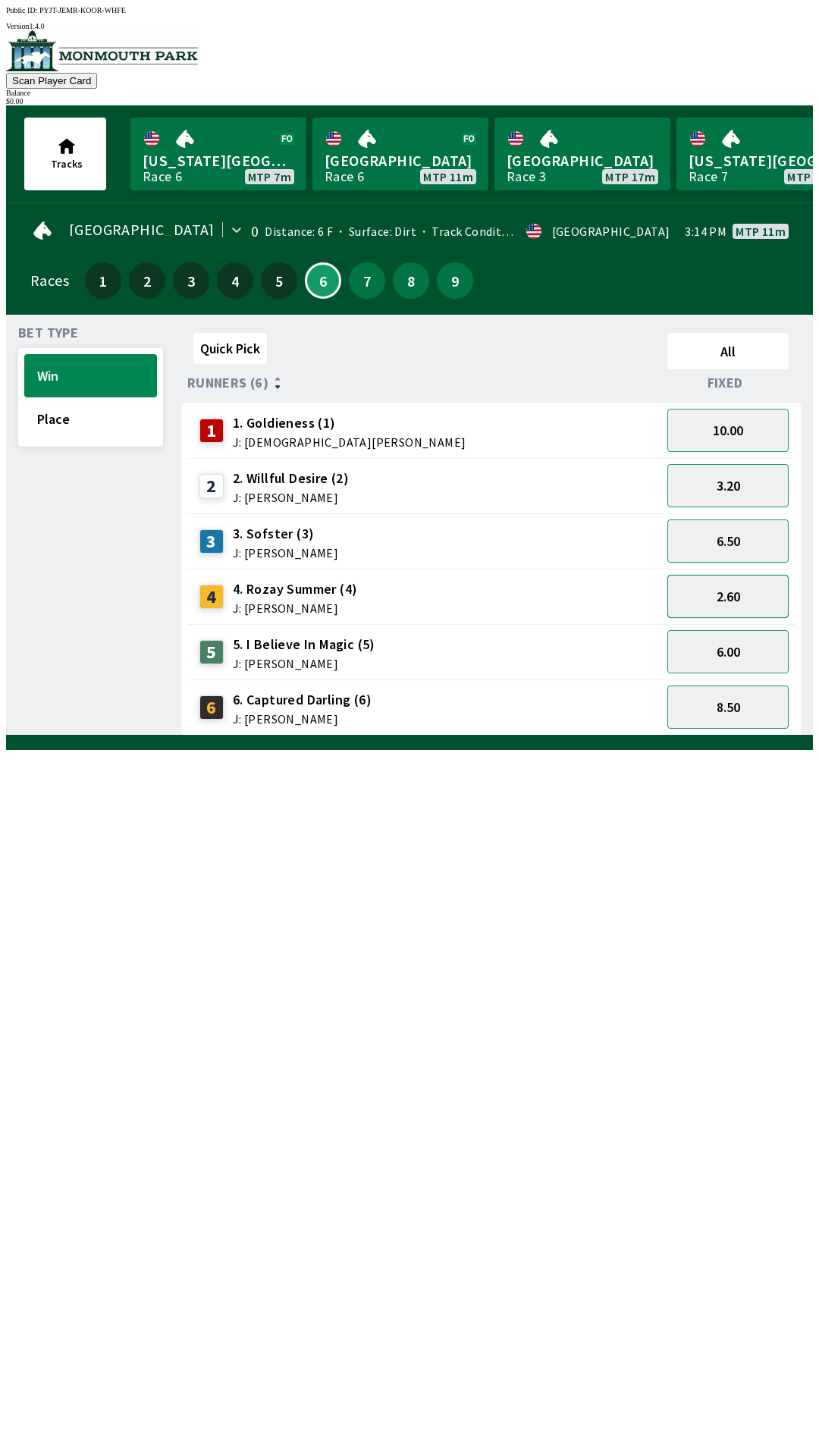
click at [725, 586] on button "2.60" at bounding box center [727, 596] width 121 height 44
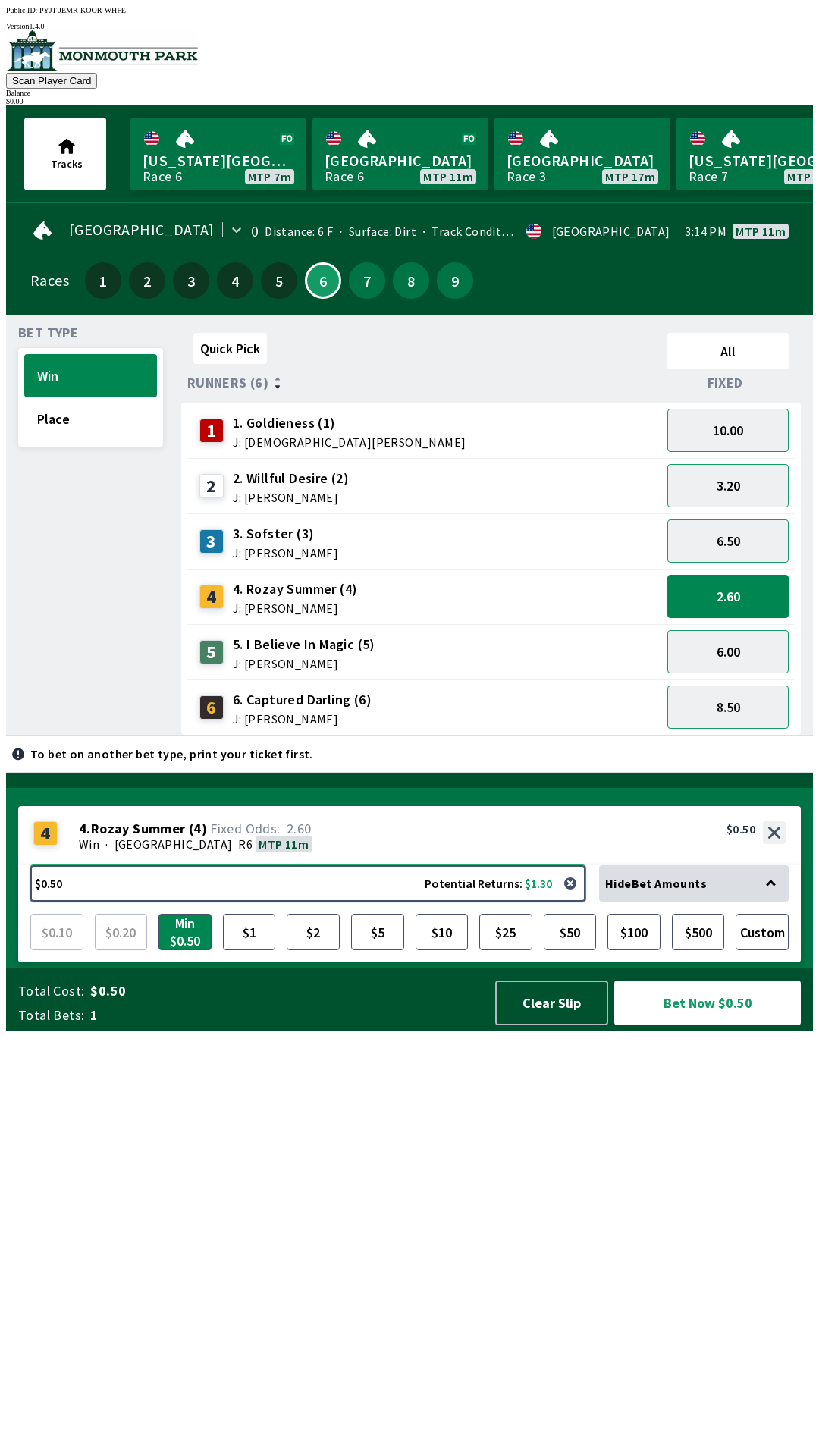
click at [197, 901] on button "$0.50 Potential Returns: $1.30" at bounding box center [307, 883] width 555 height 36
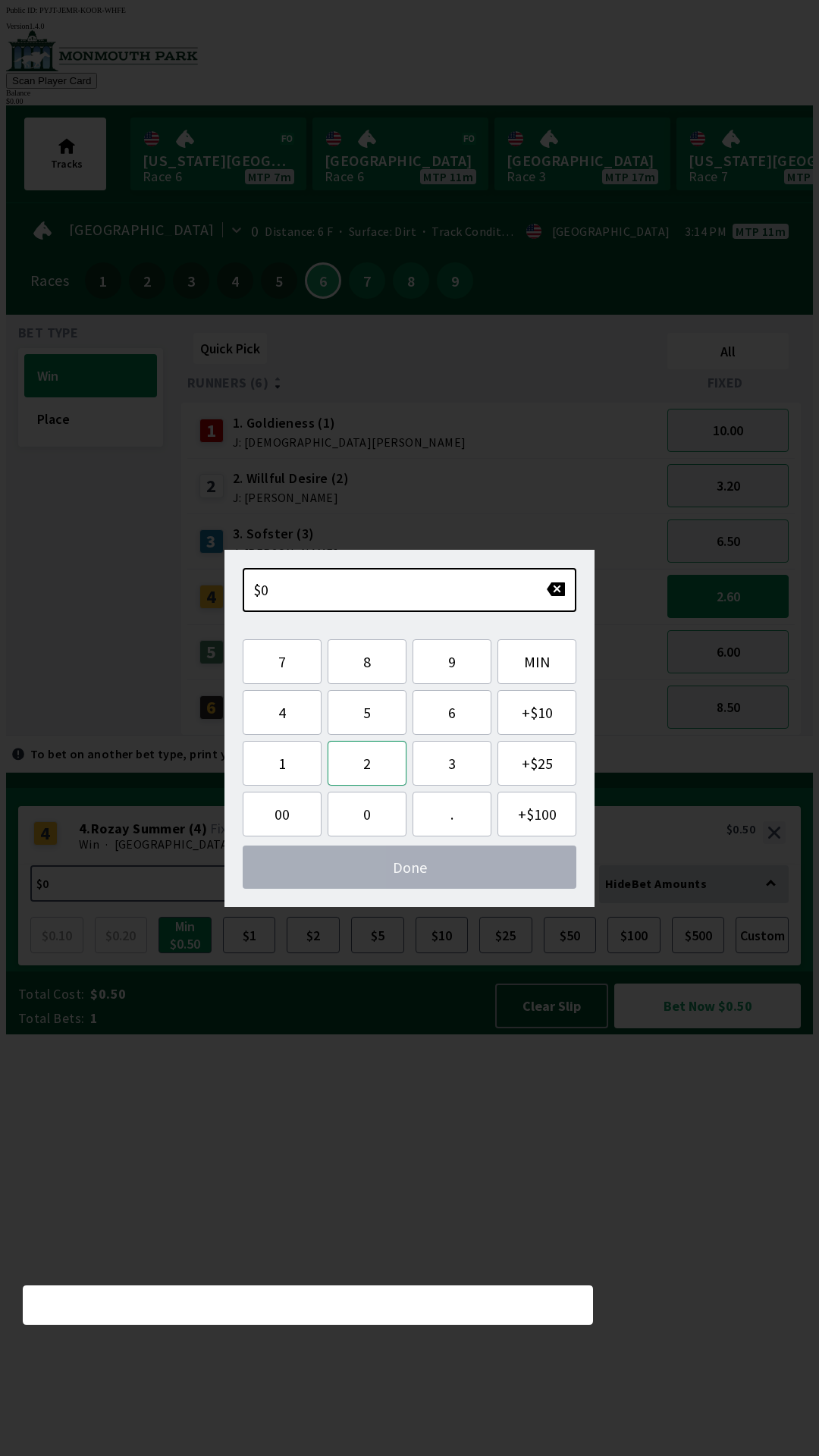
click at [380, 760] on button "2" at bounding box center [367, 763] width 79 height 45
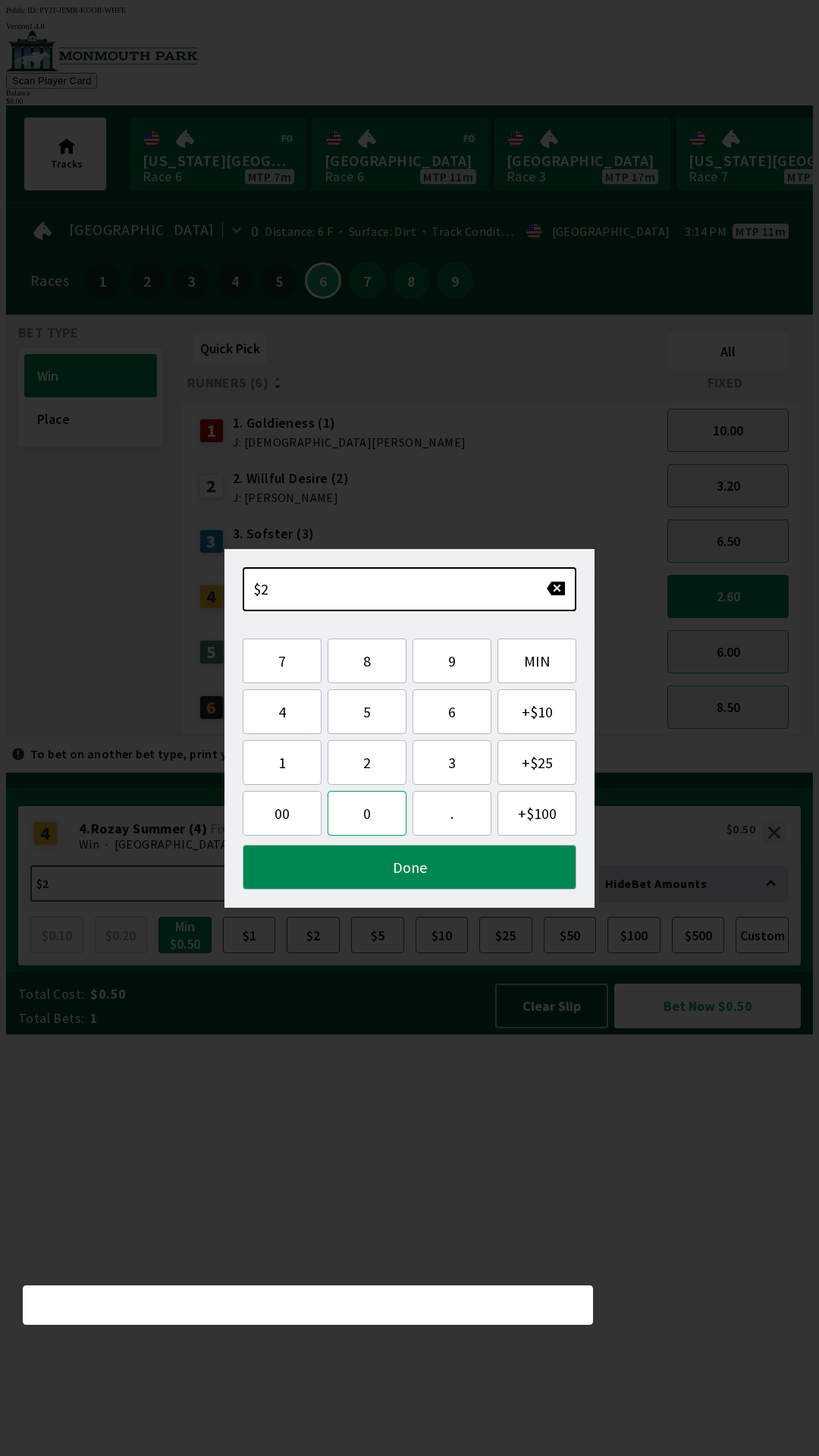
click at [366, 829] on button "0" at bounding box center [367, 813] width 79 height 45
click at [408, 870] on button "Done" at bounding box center [410, 866] width 334 height 45
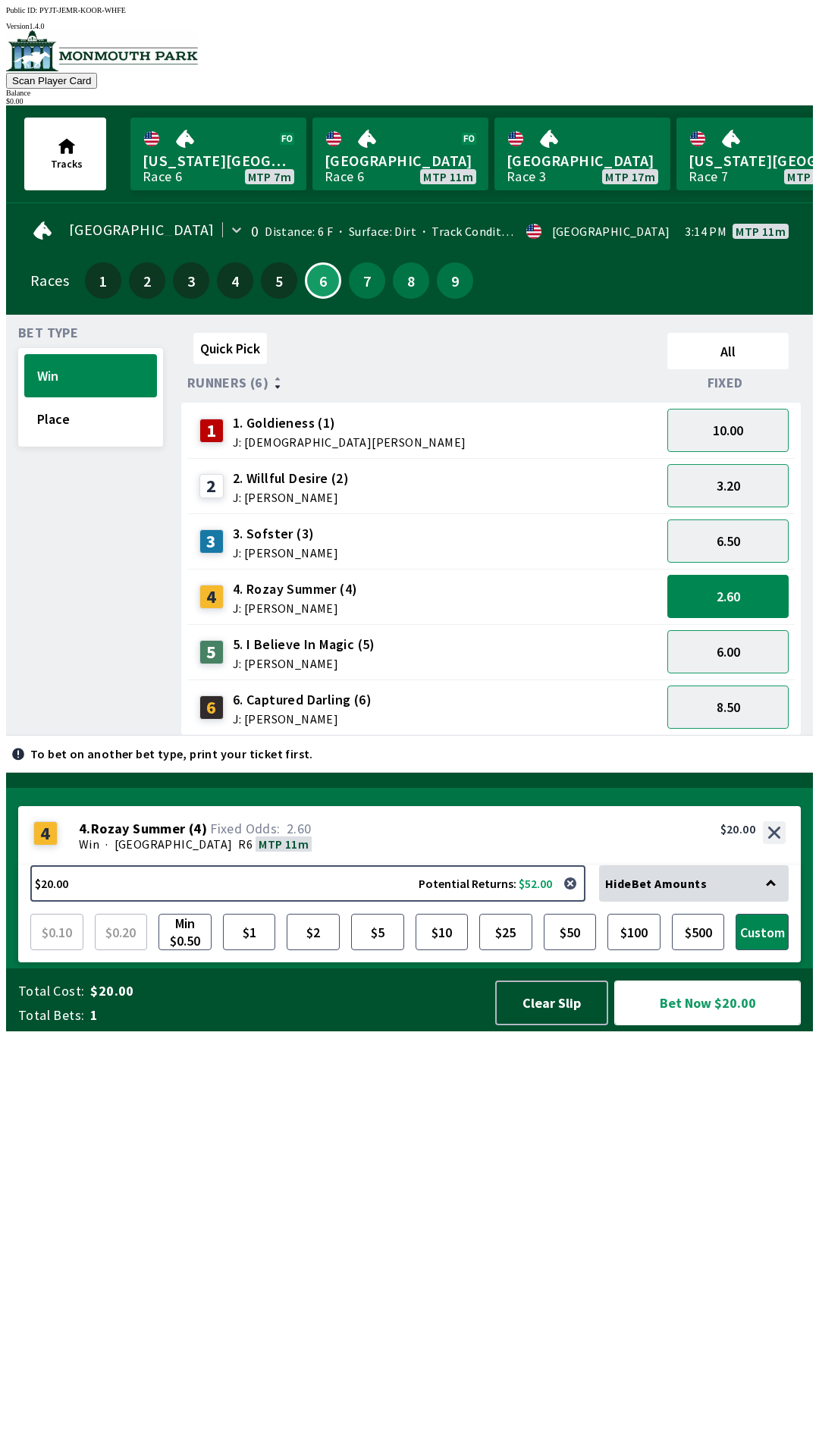
click at [692, 1025] on button "Bet Now $20.00" at bounding box center [707, 1003] width 187 height 45
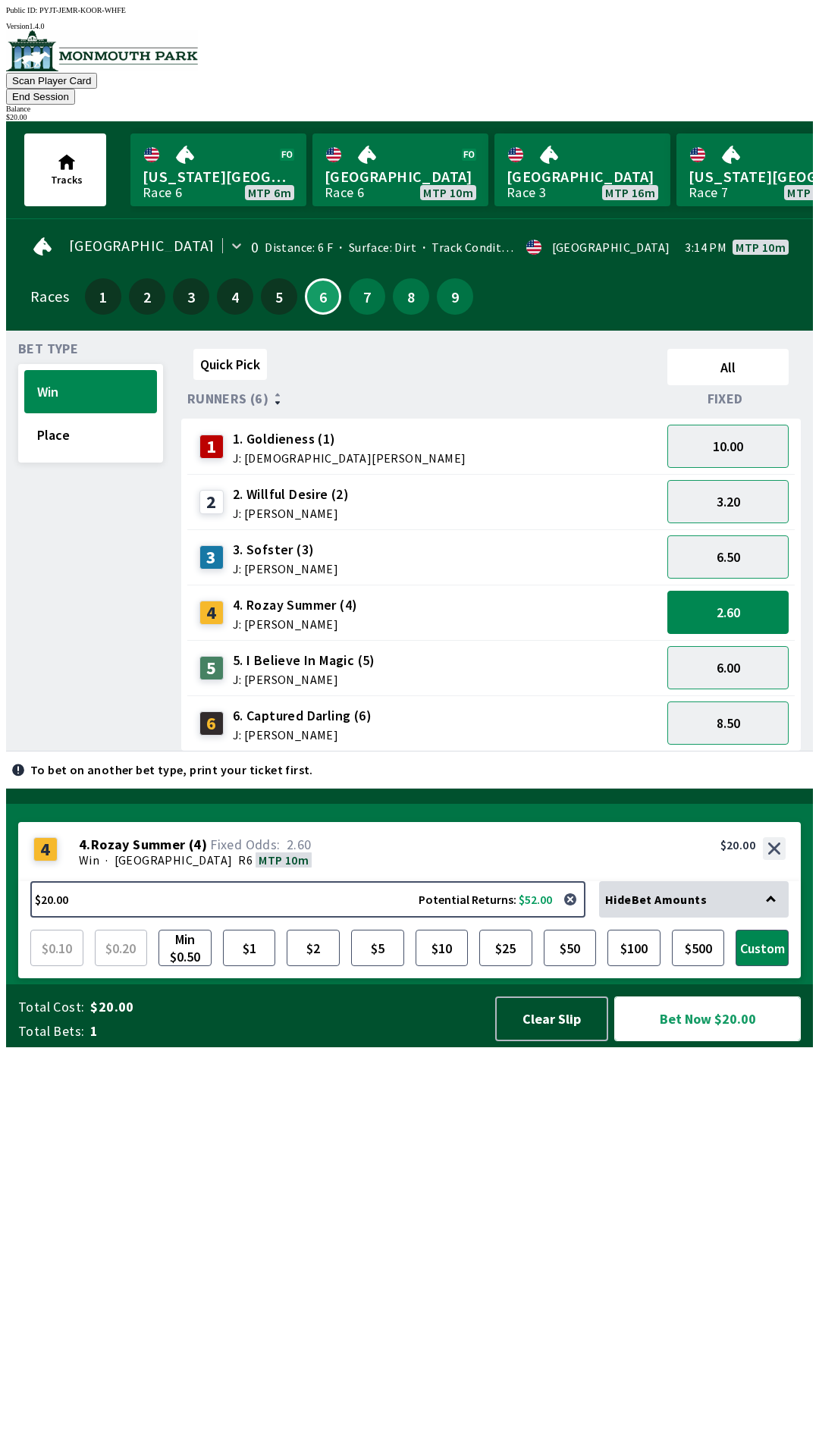
click at [697, 1041] on button "Bet Now $20.00" at bounding box center [707, 1018] width 187 height 45
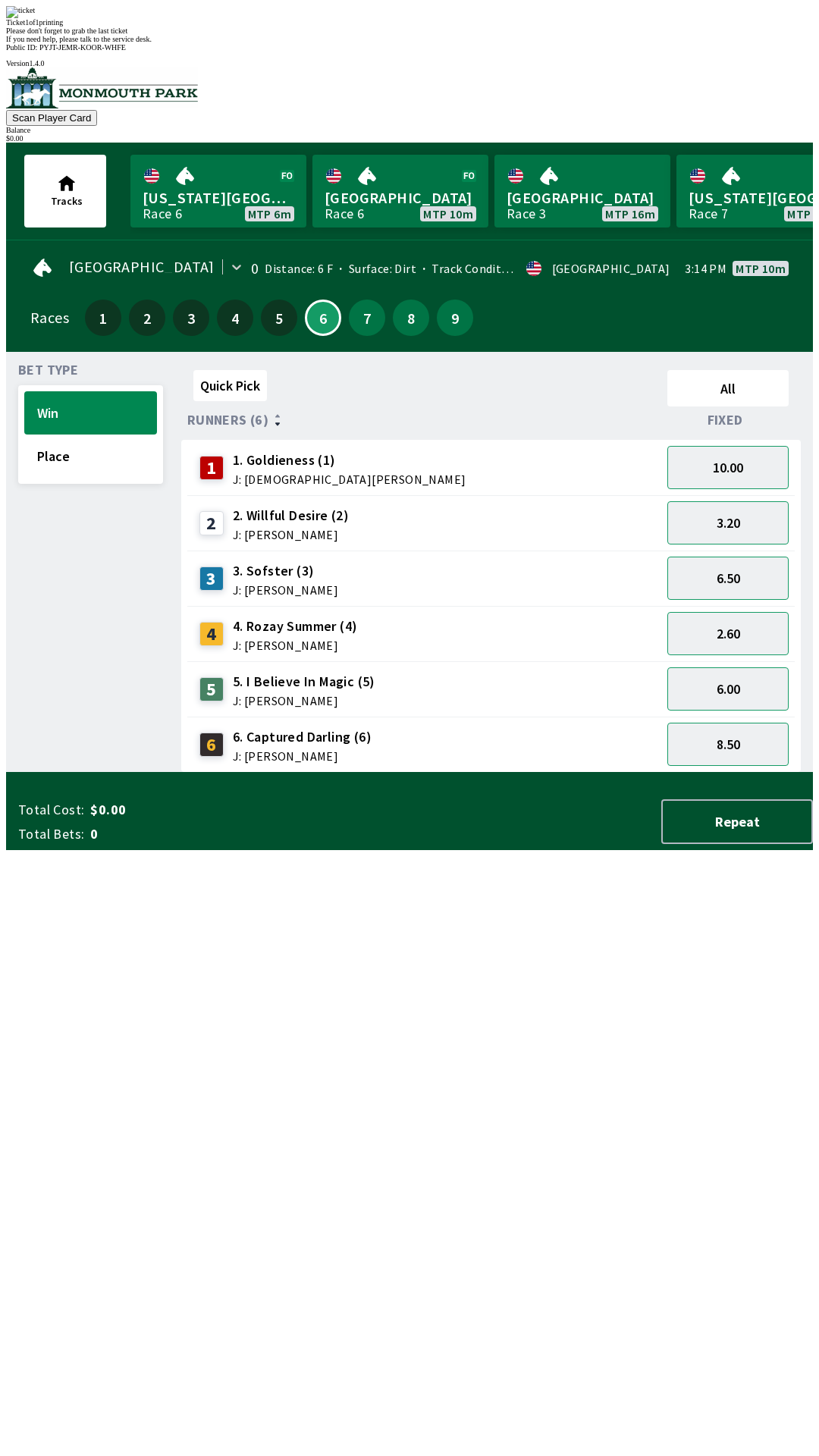
click at [674, 772] on div "Quick Pick All Runners (6) Fixed 1 1. Goldieness (1) J: [PERSON_NAME] 10.00 2 2…" at bounding box center [497, 568] width 631 height 408
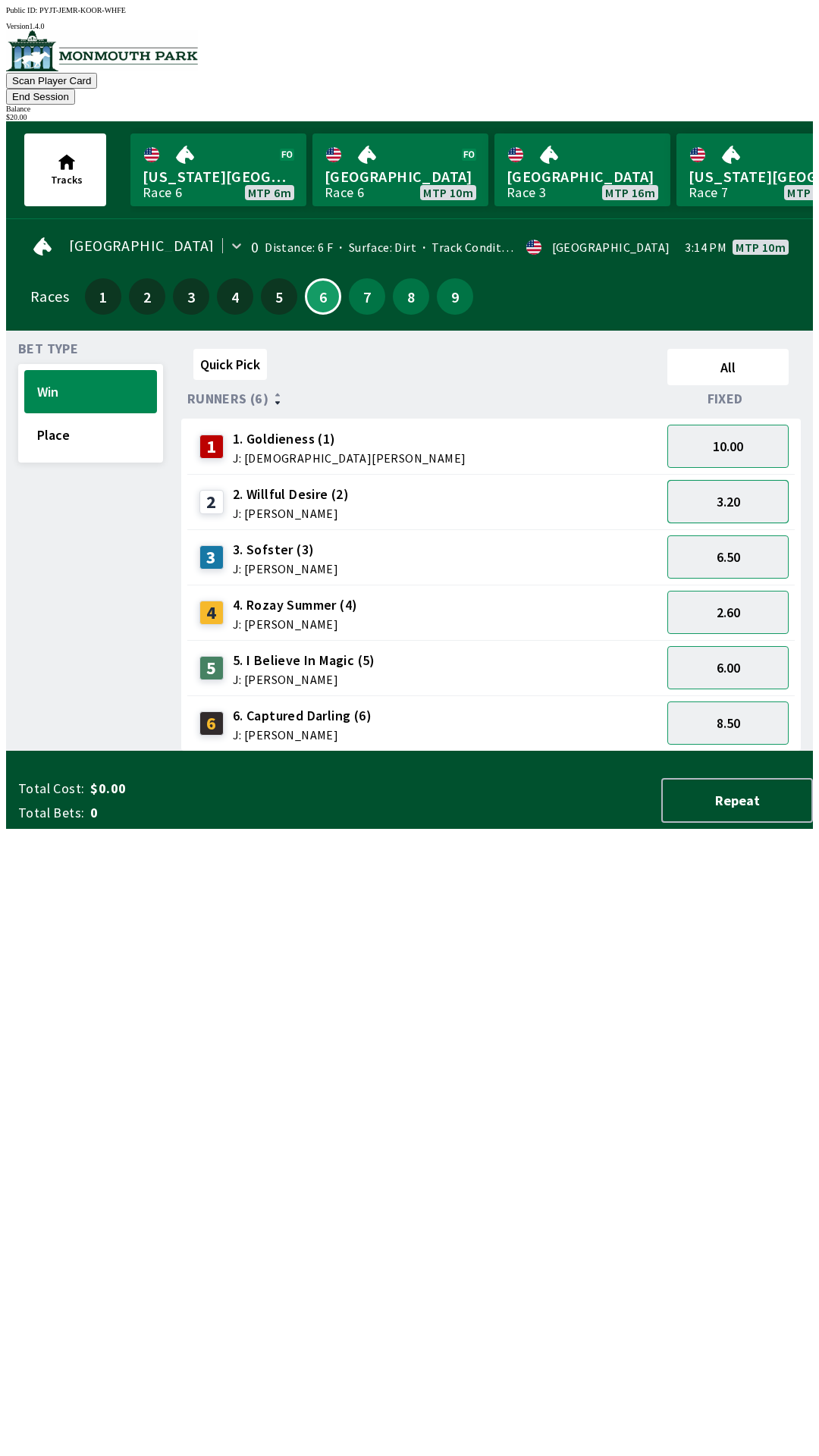
click at [746, 480] on button "3.20" at bounding box center [727, 502] width 121 height 44
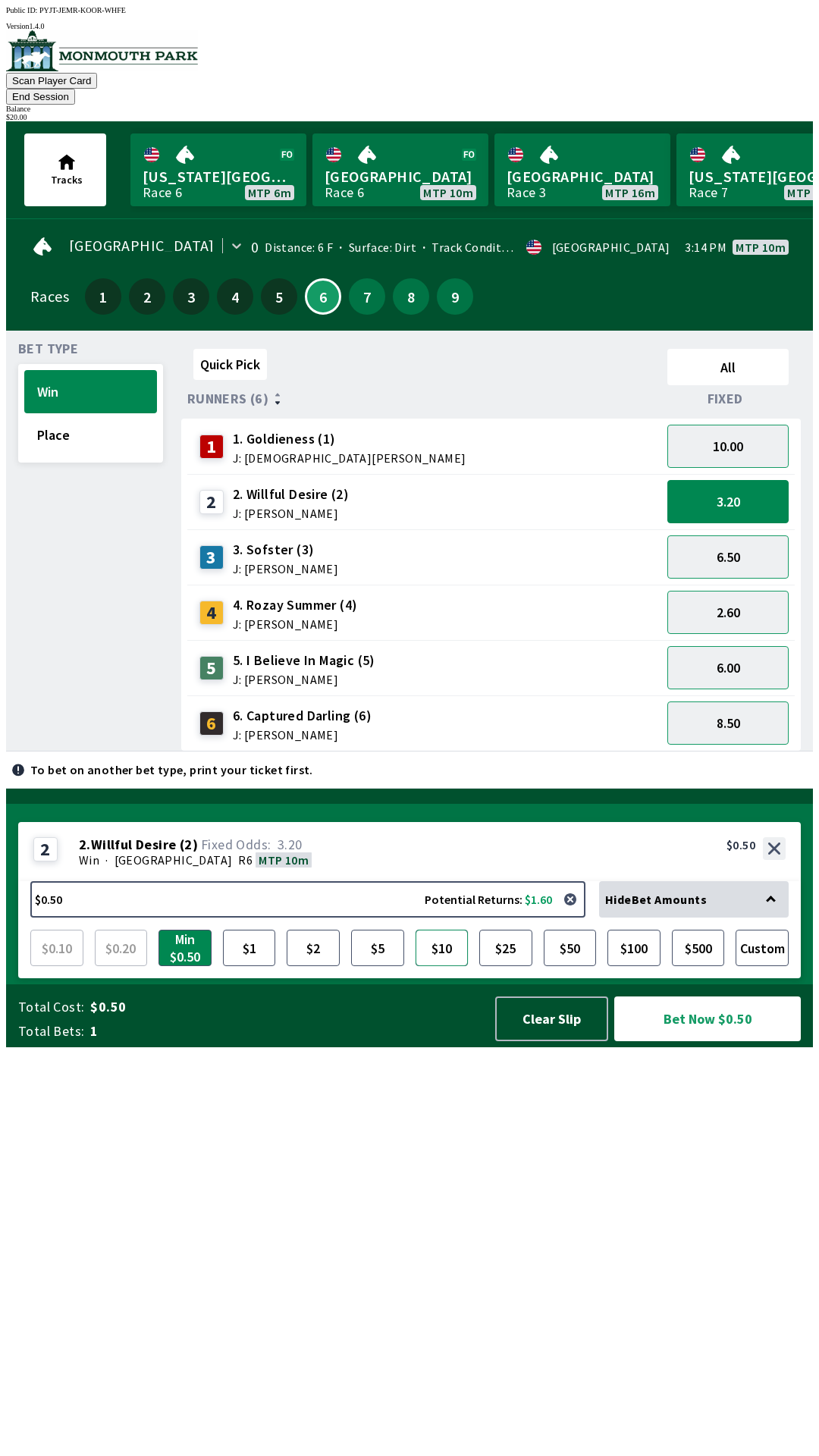
click at [445, 966] on button "$10" at bounding box center [442, 948] width 53 height 36
click at [673, 1041] on button "Bet Now $10.00" at bounding box center [707, 1018] width 187 height 45
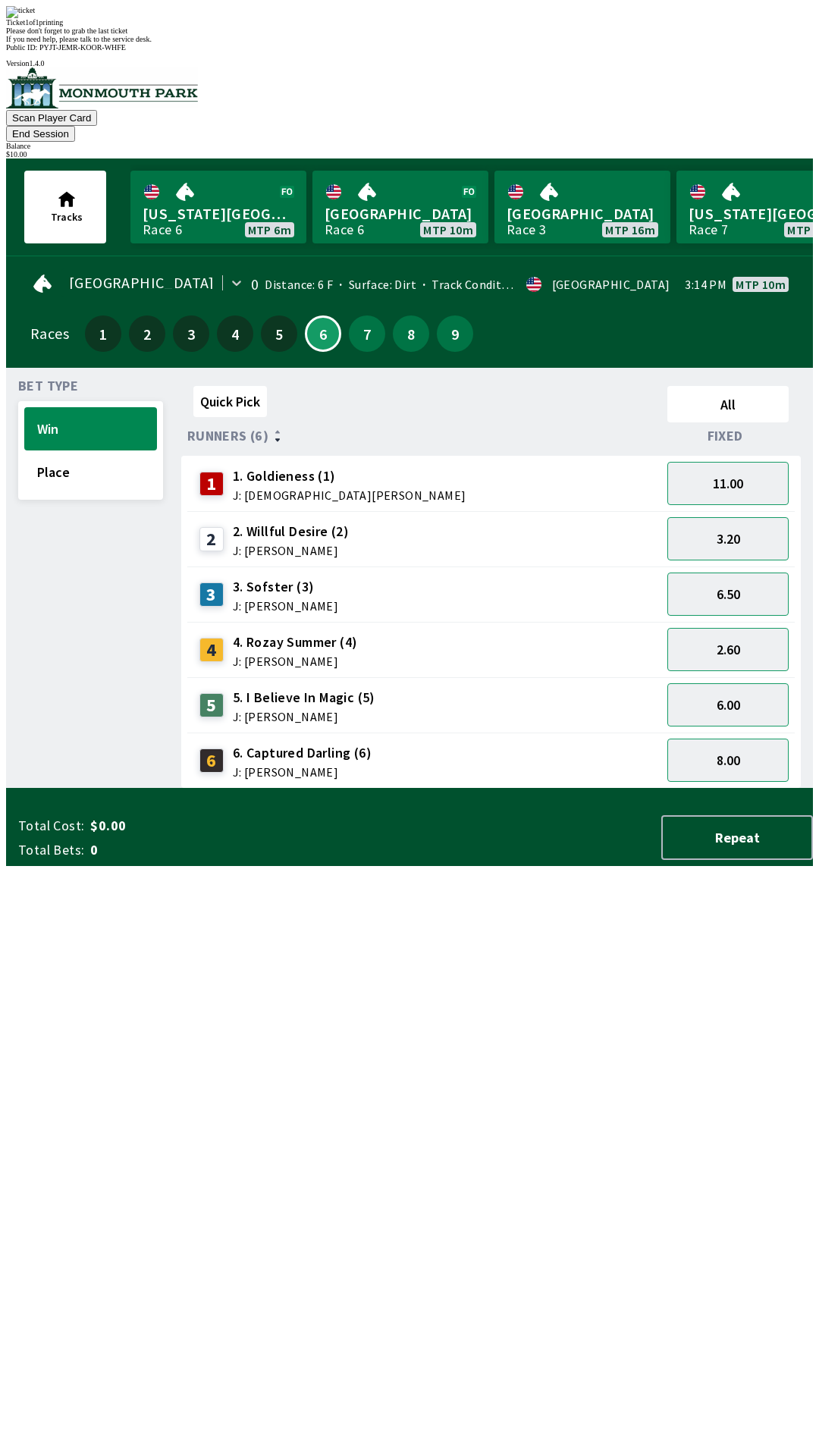
click at [472, 44] on div "Ticket 1 of 1 printing Please don't forget to grab the last ticket If you need …" at bounding box center [410, 25] width 807 height 37
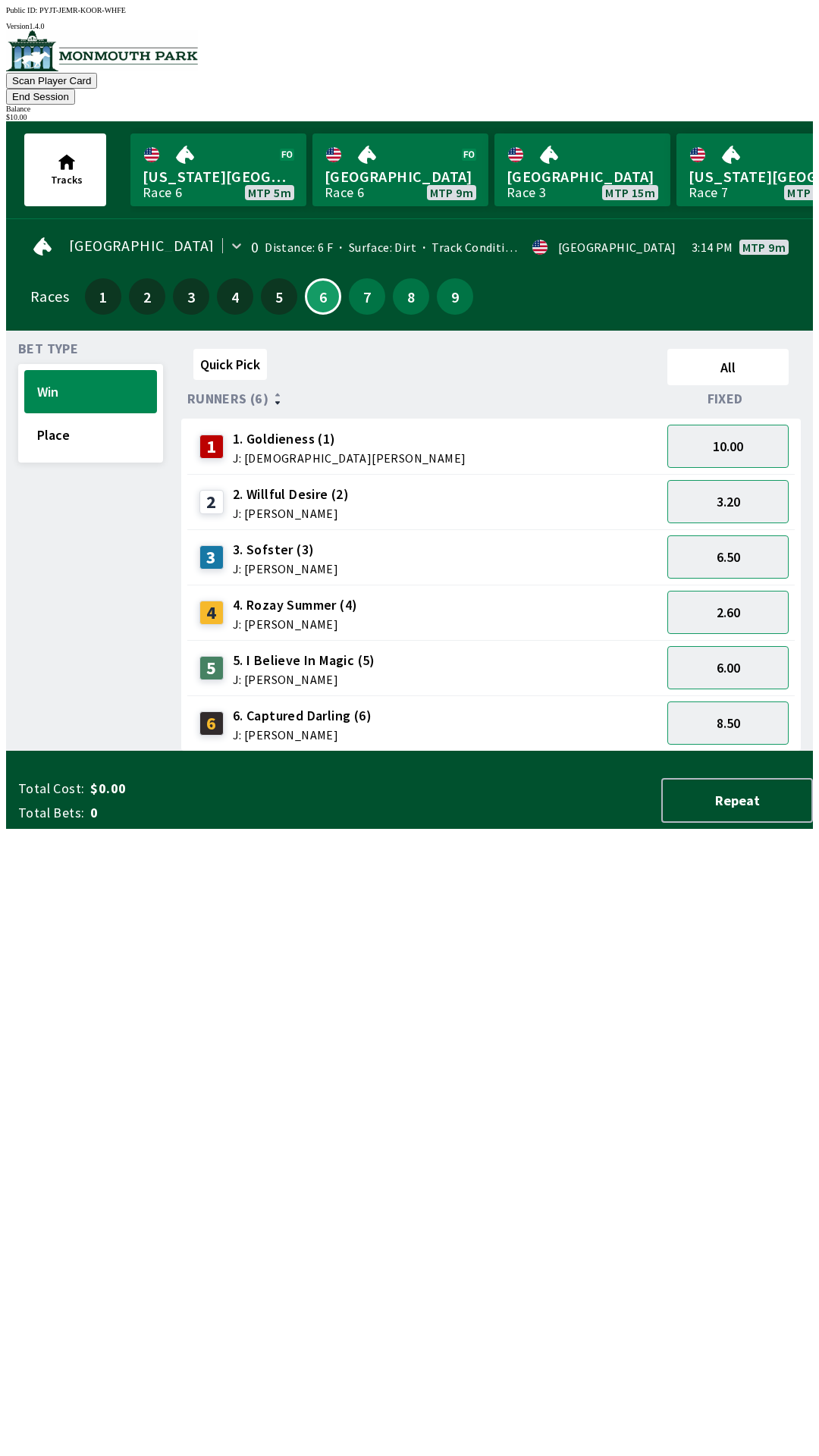
click at [524, 543] on div "3 3. Sofster (3) J: [PERSON_NAME]" at bounding box center [424, 557] width 462 height 38
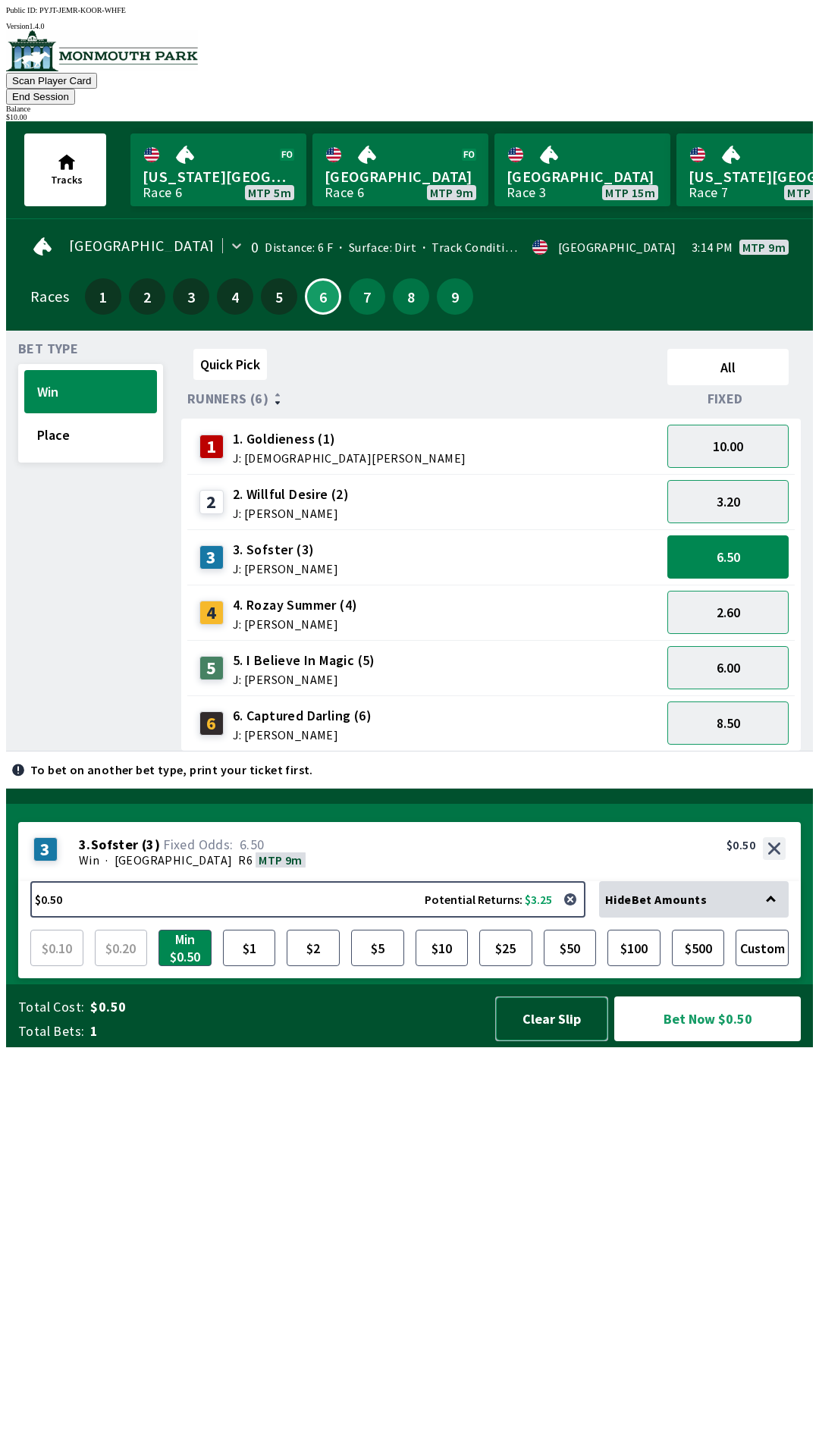
click at [544, 1041] on button "Clear Slip" at bounding box center [552, 1018] width 113 height 45
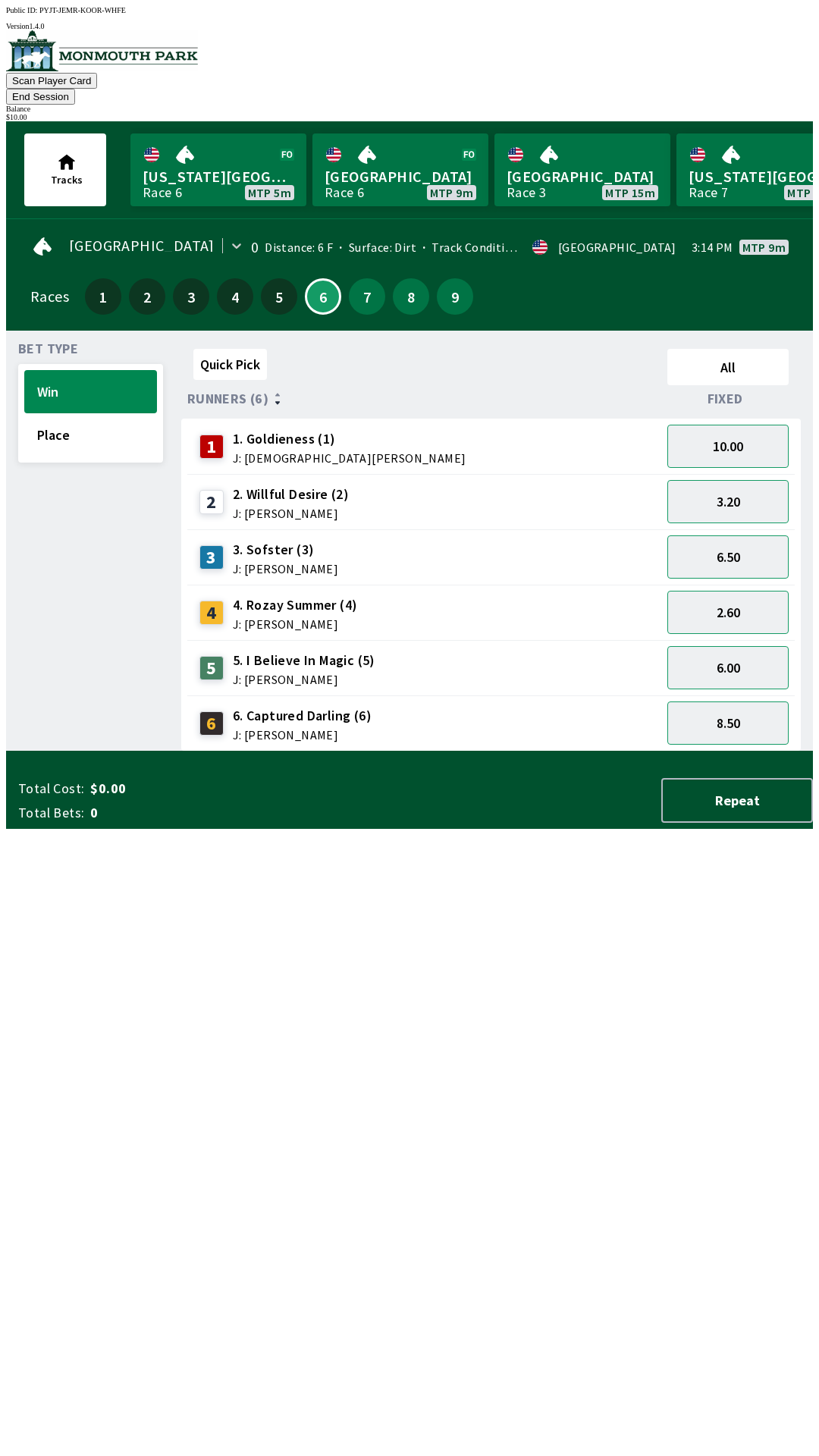
click at [770, 104] on div "Balance" at bounding box center [410, 108] width 807 height 9
click at [75, 89] on button "End Session" at bounding box center [40, 97] width 69 height 16
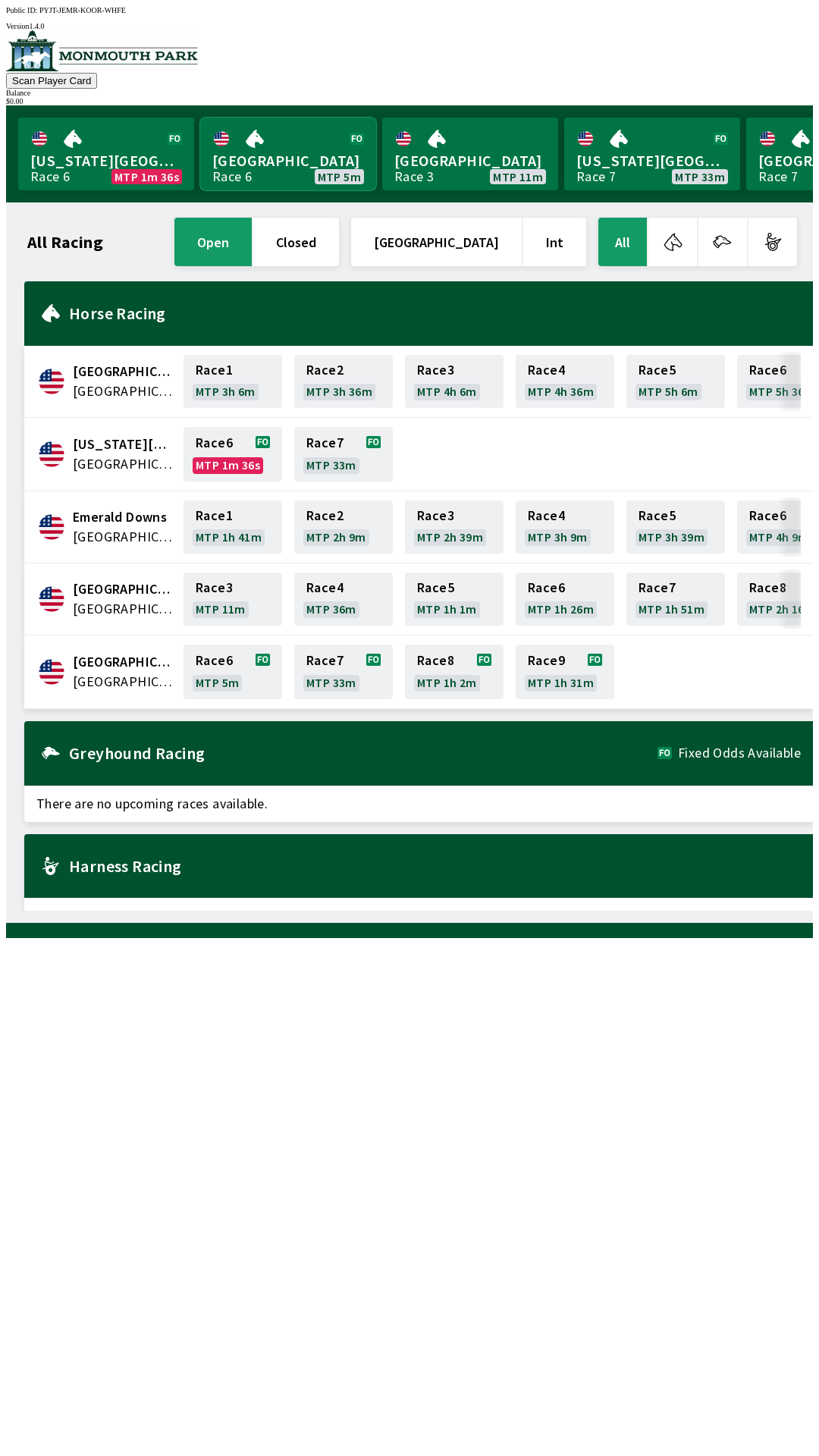
click at [287, 142] on link "Monmouth Park Race 6 MTP 5m" at bounding box center [288, 154] width 176 height 73
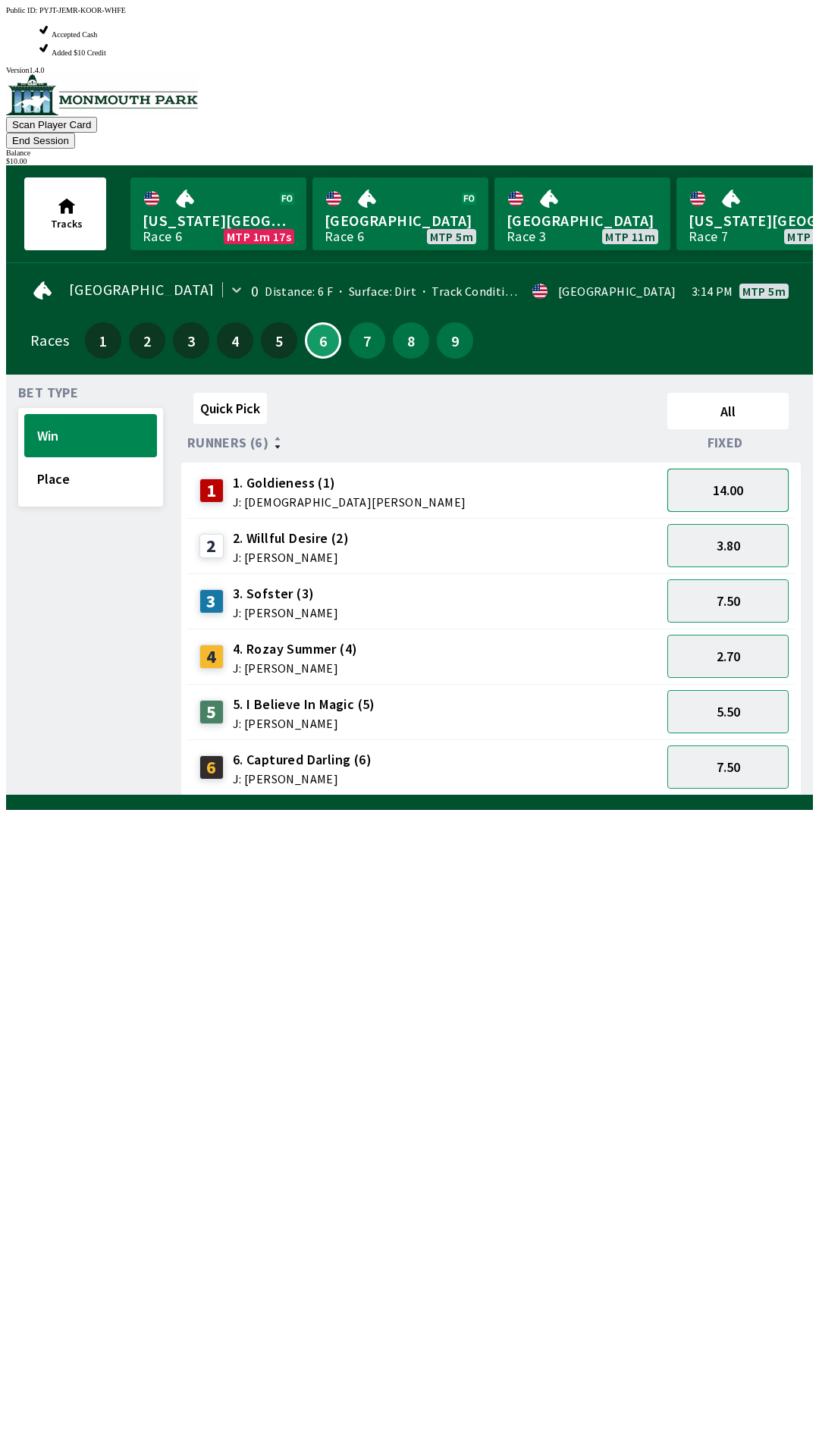
click at [759, 468] on button "14.00" at bounding box center [727, 490] width 121 height 44
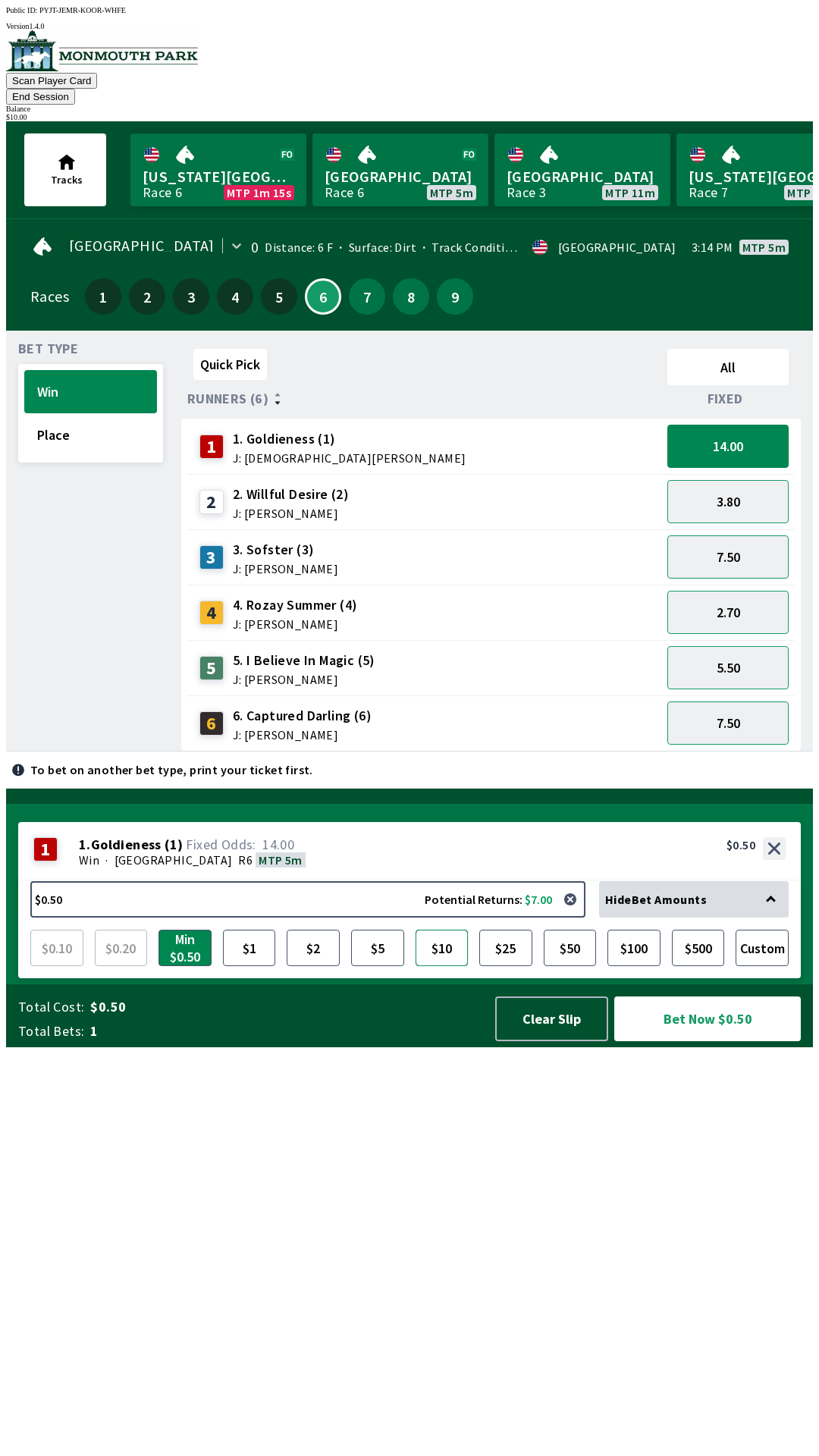
click at [443, 966] on button "$10" at bounding box center [442, 948] width 53 height 36
click at [710, 1041] on button "Bet Now $10.00" at bounding box center [707, 1018] width 187 height 45
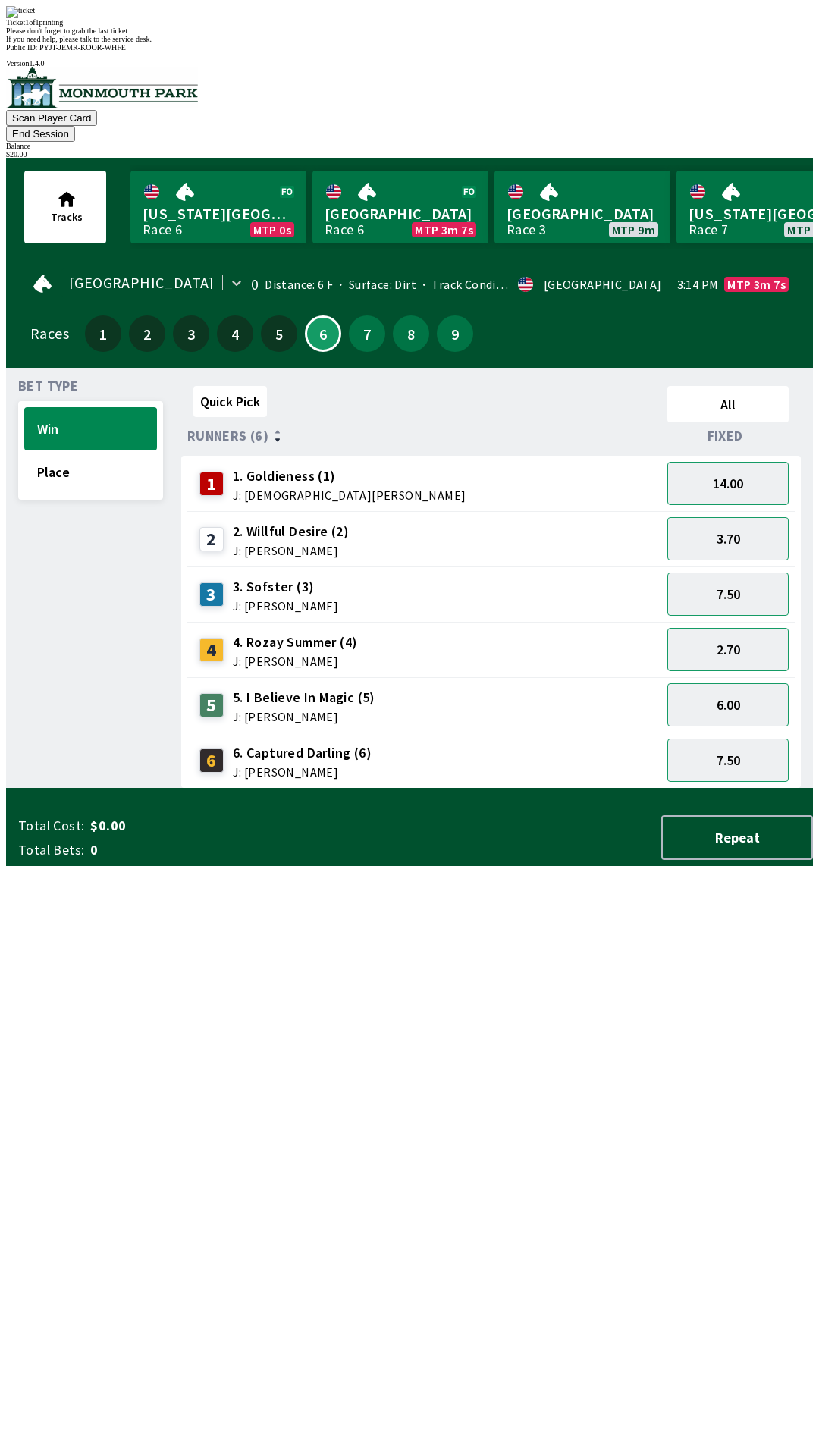
click at [571, 789] on div "Quick Pick All Runners (6) Fixed 1 1. Goldieness (1) J: [DEMOGRAPHIC_DATA][PERS…" at bounding box center [497, 584] width 631 height 408
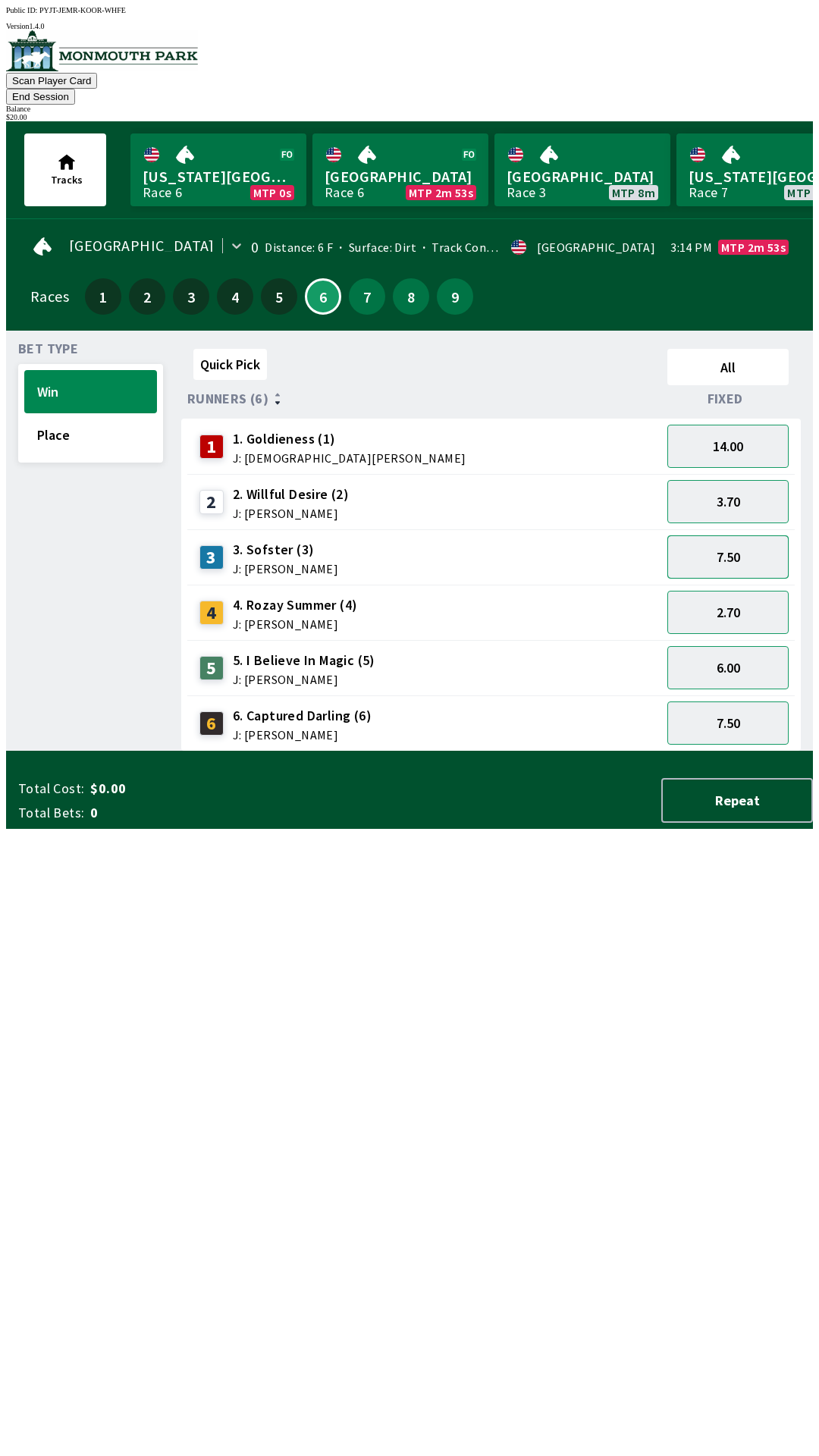
click at [712, 537] on button "7.50" at bounding box center [727, 556] width 121 height 44
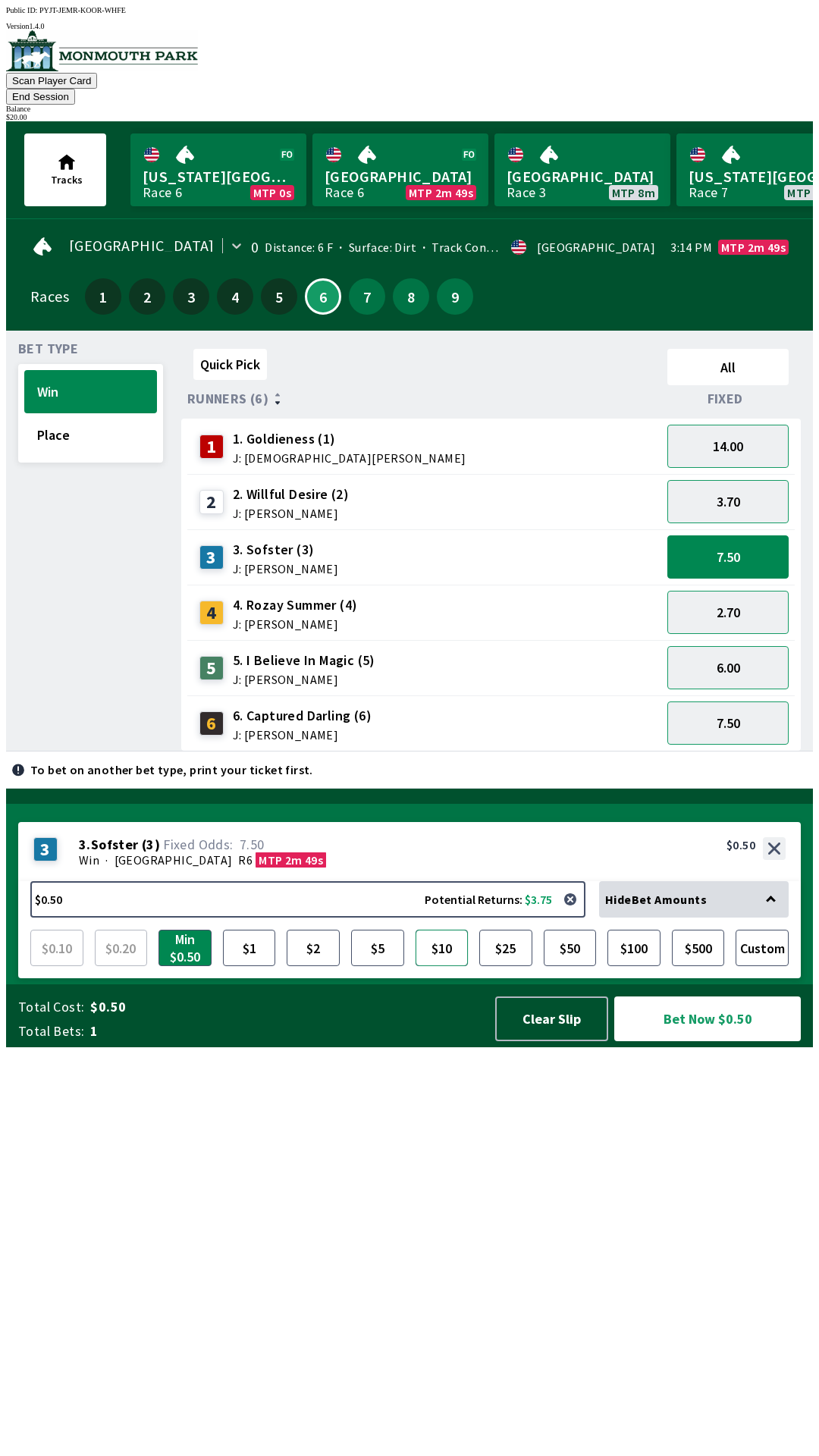
click at [442, 966] on button "$10" at bounding box center [442, 948] width 53 height 36
click at [678, 1041] on button "Bet Now $10.00" at bounding box center [707, 1018] width 187 height 45
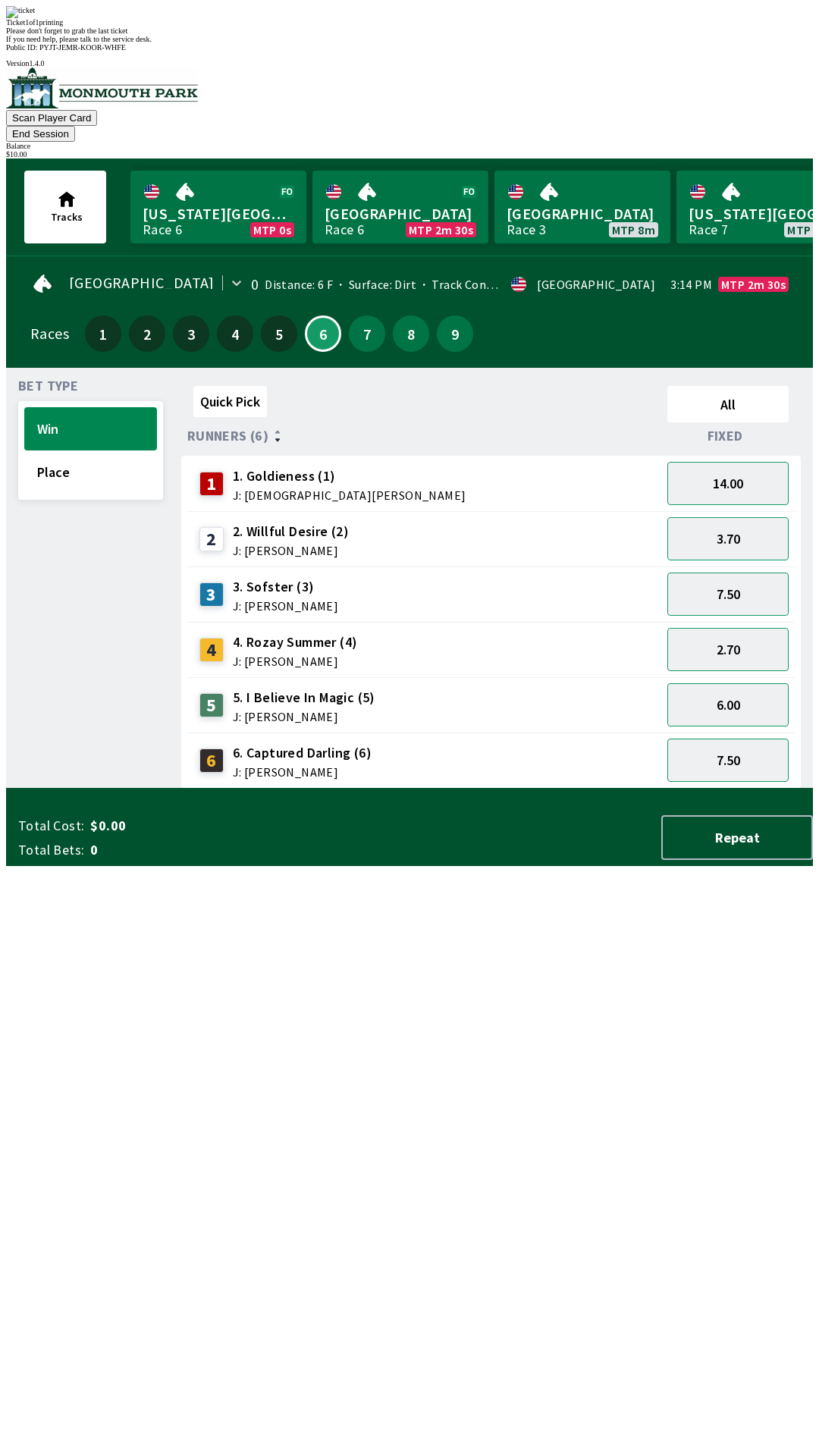
click at [593, 575] on div "3 3. Sofster (3) J: [PERSON_NAME]" at bounding box center [424, 594] width 462 height 38
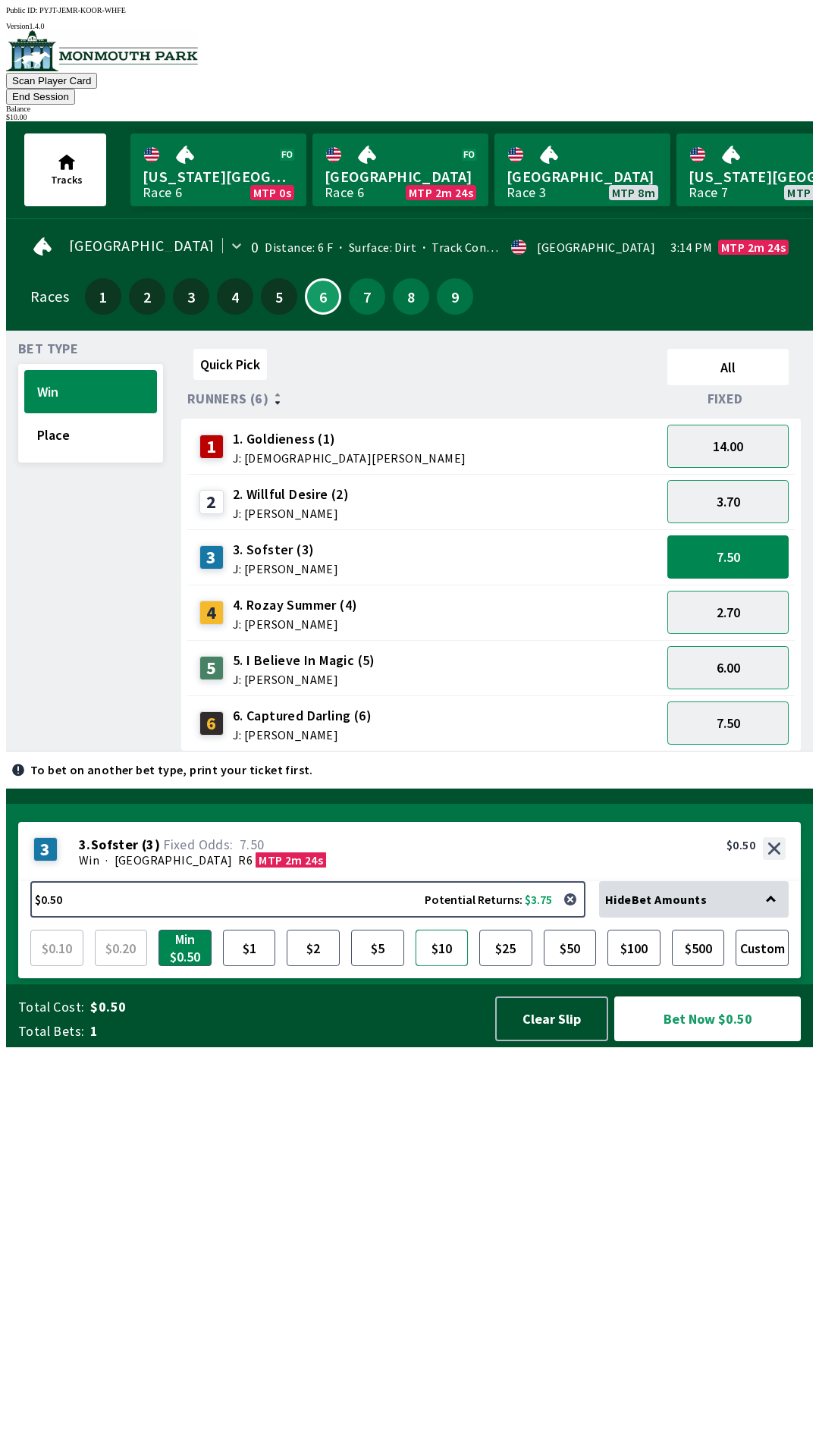
click at [441, 966] on button "$10" at bounding box center [442, 948] width 53 height 36
click at [711, 535] on button "7.50" at bounding box center [727, 556] width 121 height 44
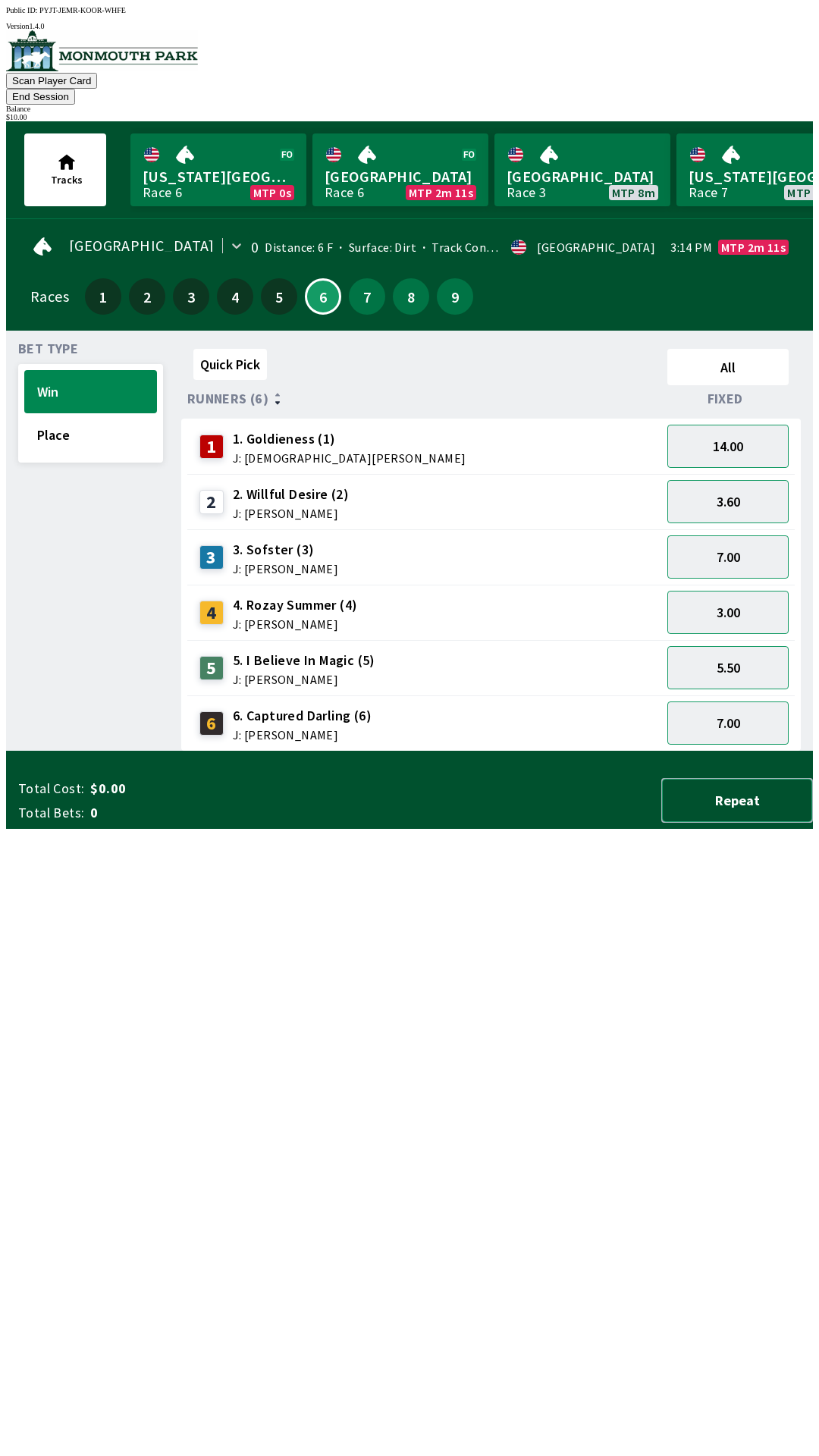
click at [718, 823] on button "Repeat" at bounding box center [737, 800] width 152 height 45
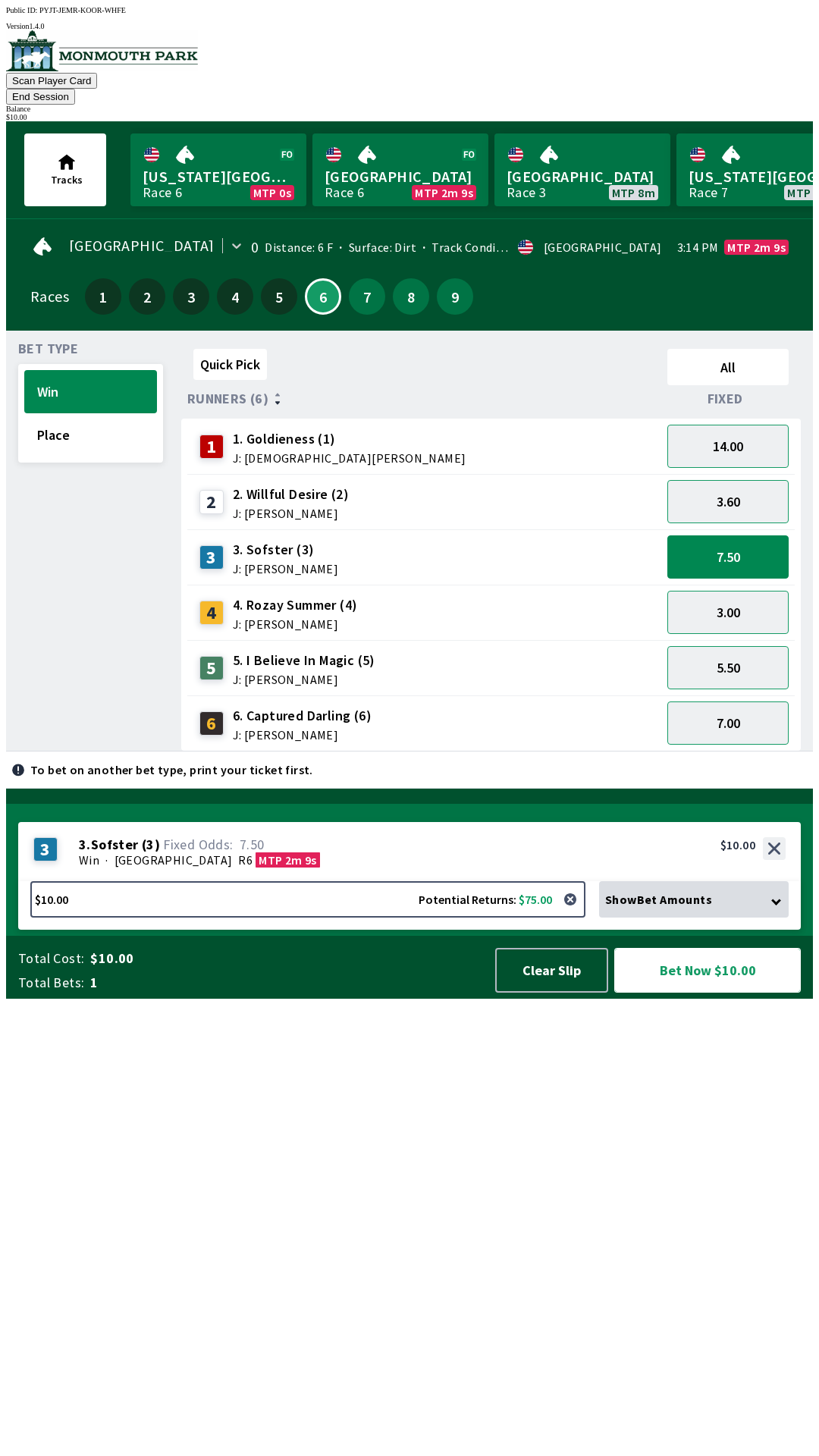
click at [683, 992] on button "Bet Now $10.00" at bounding box center [707, 970] width 187 height 45
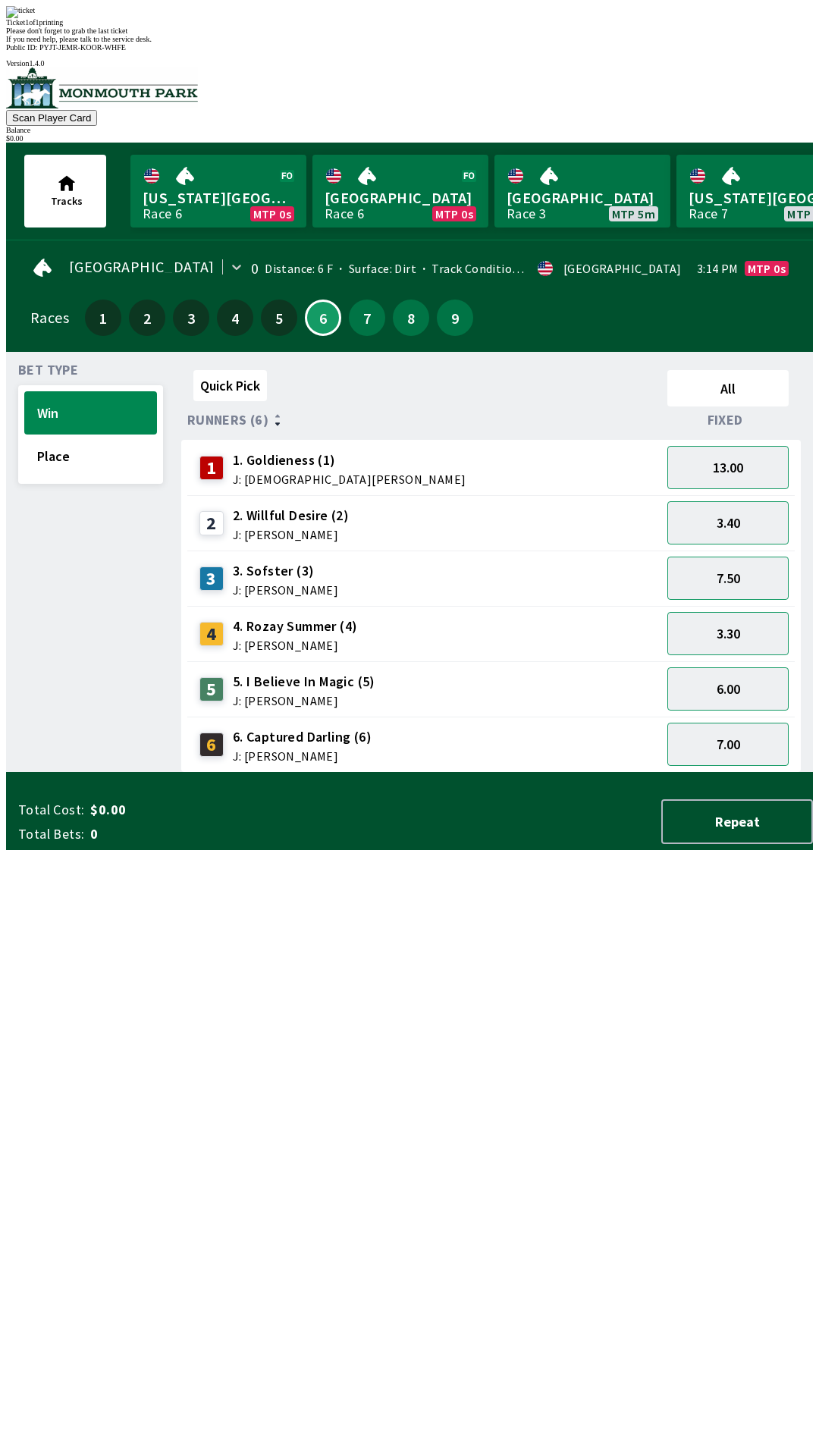
click at [304, 772] on div "Quick Pick All Runners (6) Fixed 1 1. Goldieness (1) J: [PERSON_NAME] 13.00 2 2…" at bounding box center [497, 568] width 631 height 408
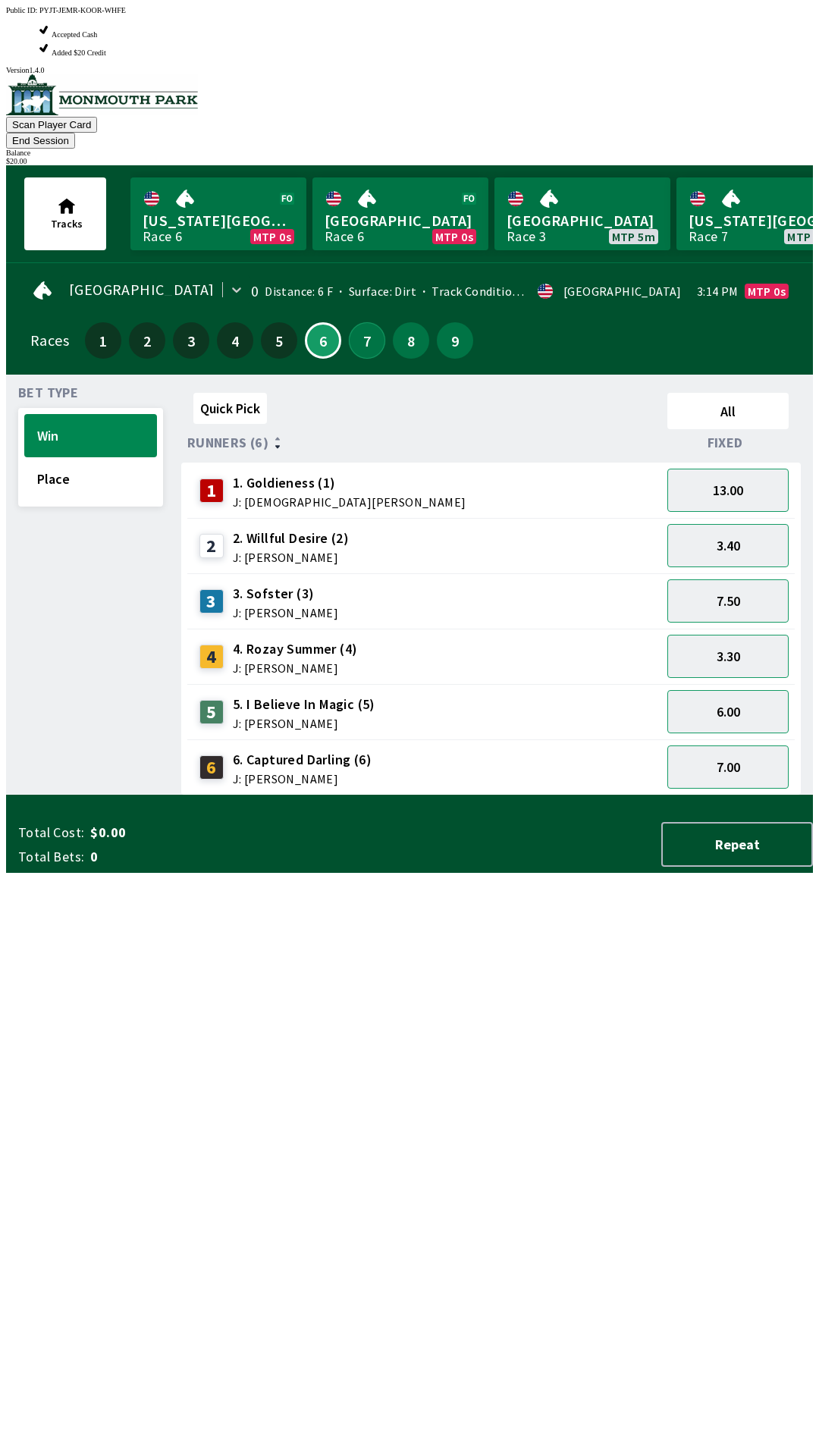
click at [368, 322] on button "7" at bounding box center [367, 340] width 36 height 36
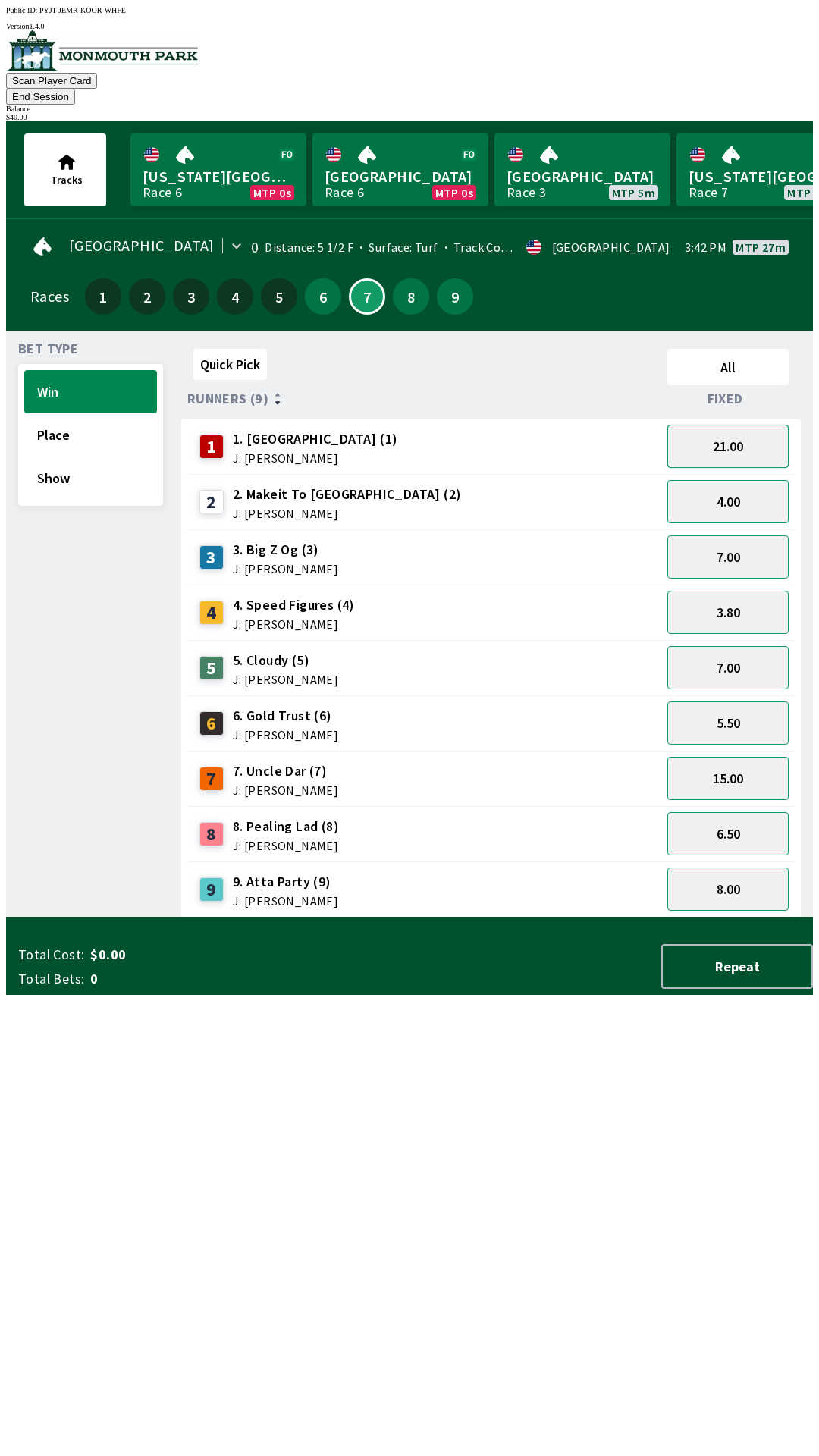
click at [711, 438] on button "21.00" at bounding box center [727, 446] width 121 height 44
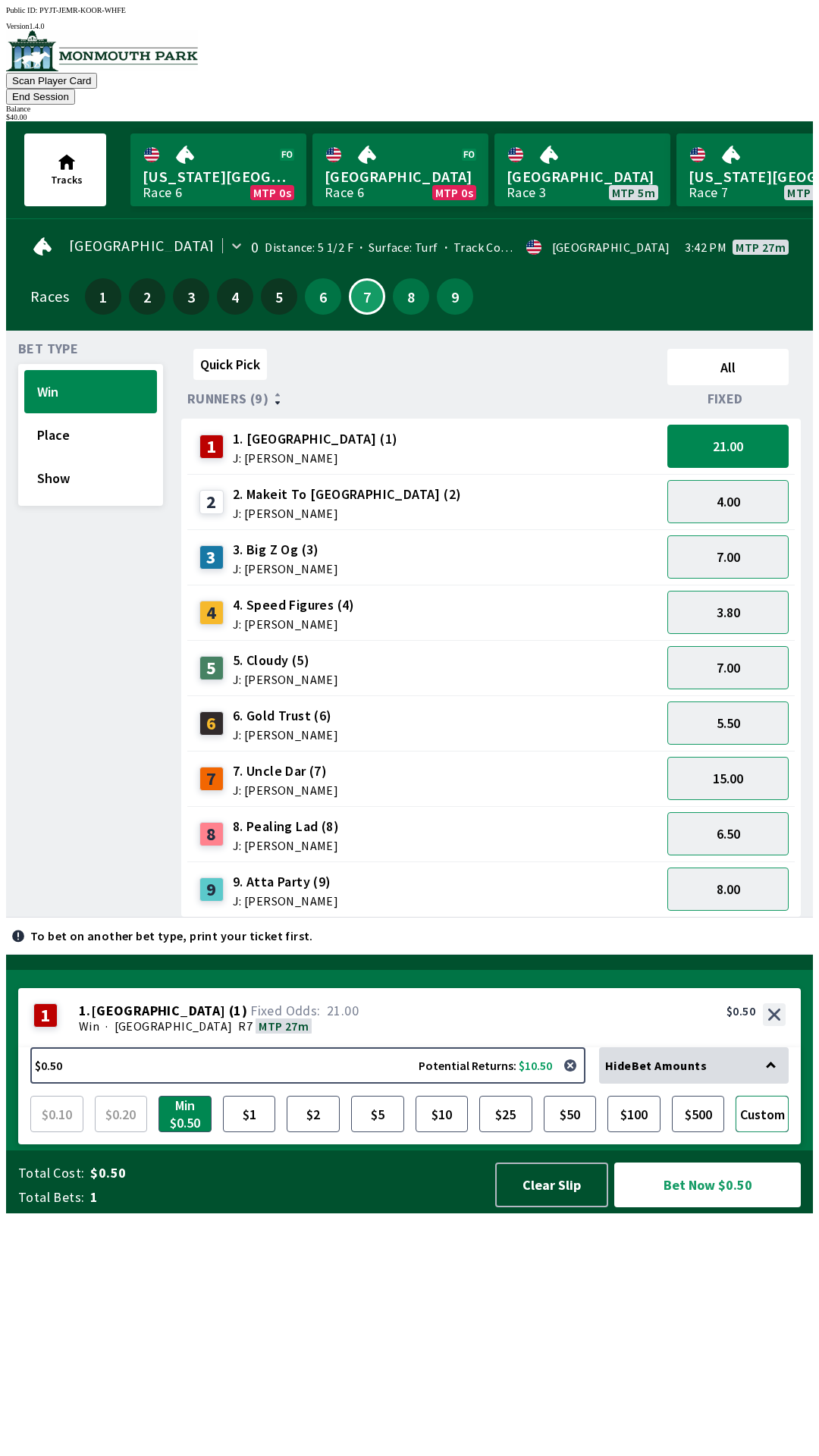
click at [762, 1132] on button "Custom" at bounding box center [761, 1114] width 53 height 36
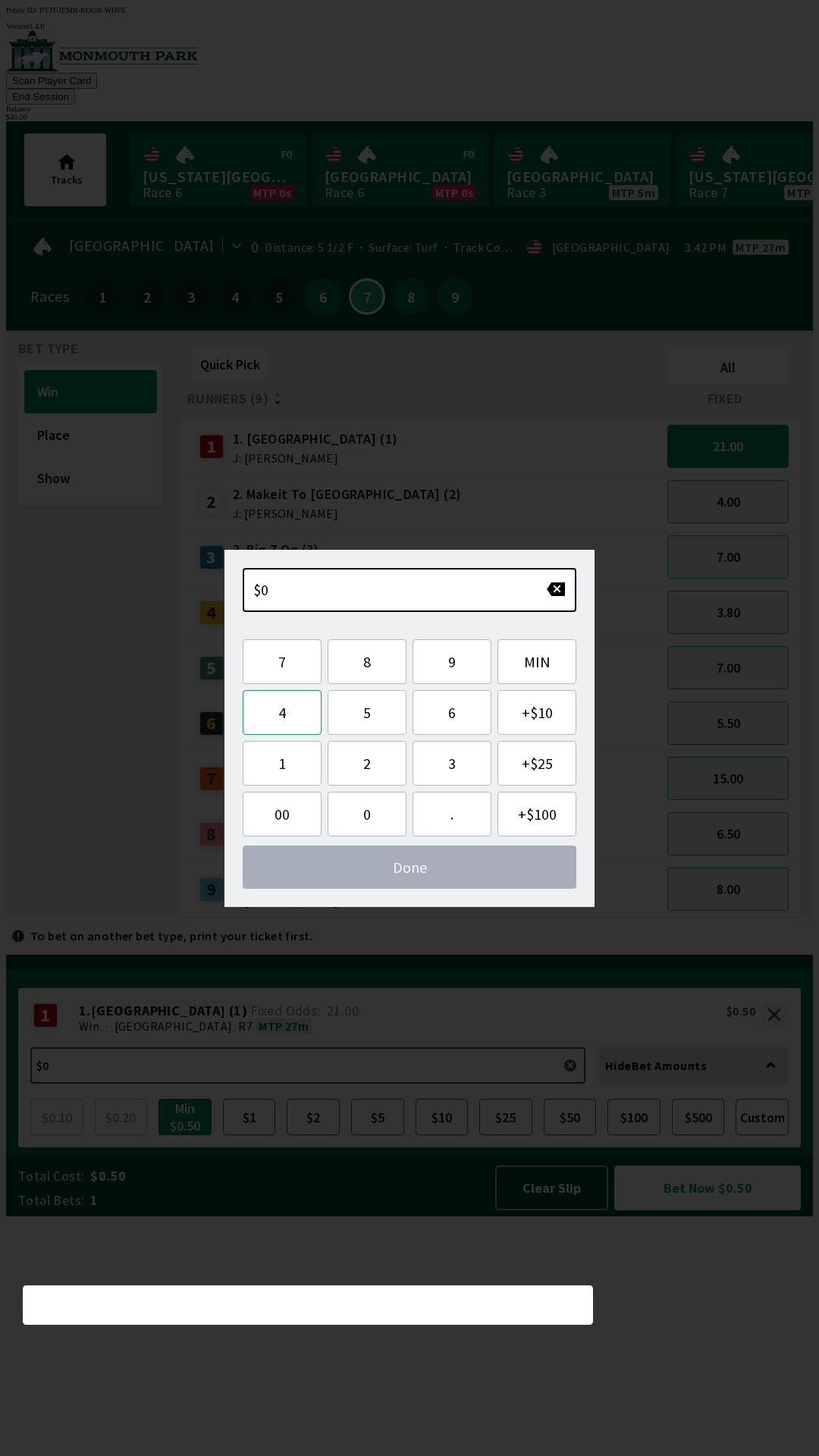
click at [290, 715] on button "4" at bounding box center [282, 712] width 79 height 45
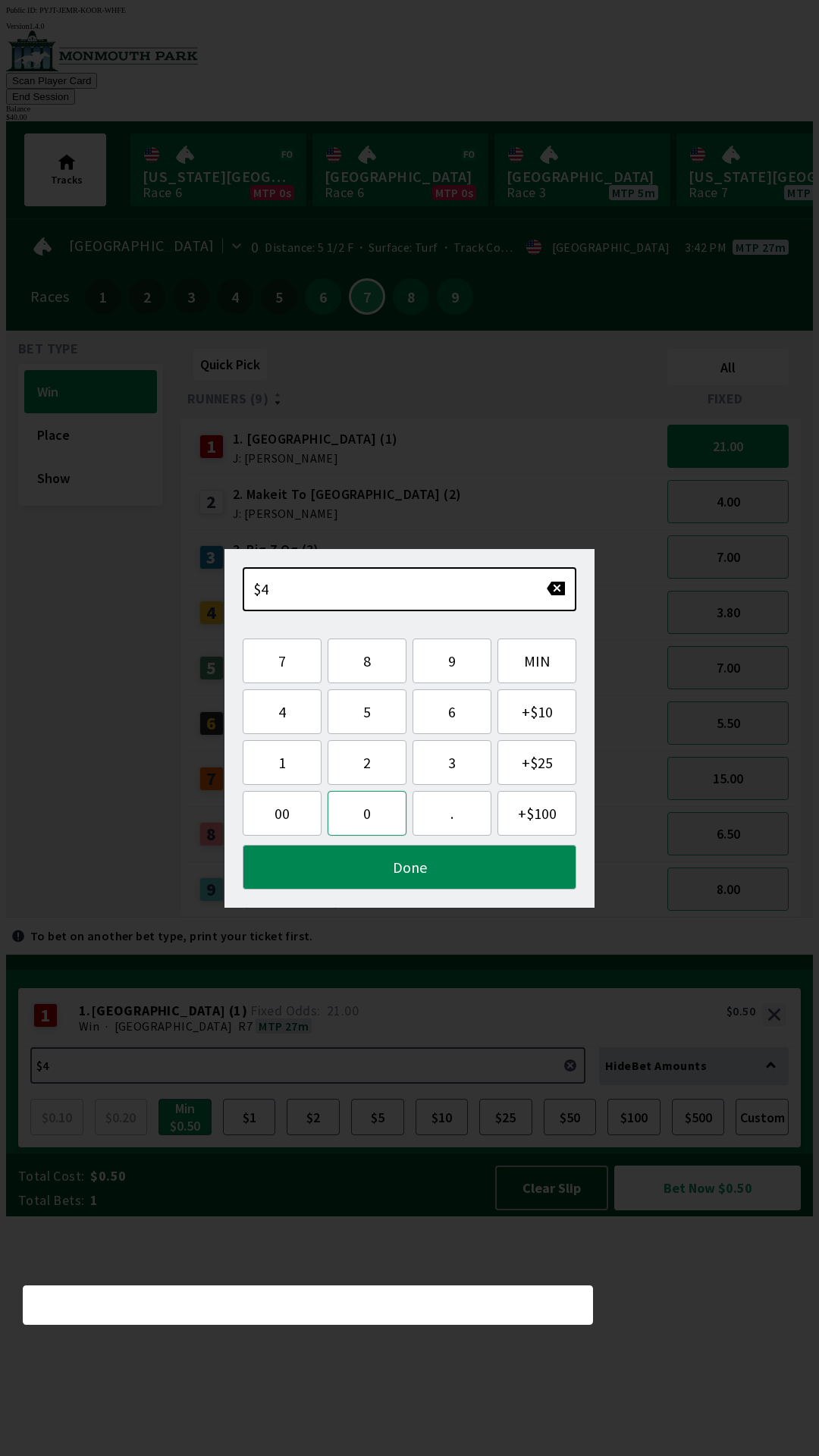
click at [357, 813] on button "0" at bounding box center [367, 813] width 79 height 45
click at [349, 864] on button "Done" at bounding box center [410, 866] width 334 height 45
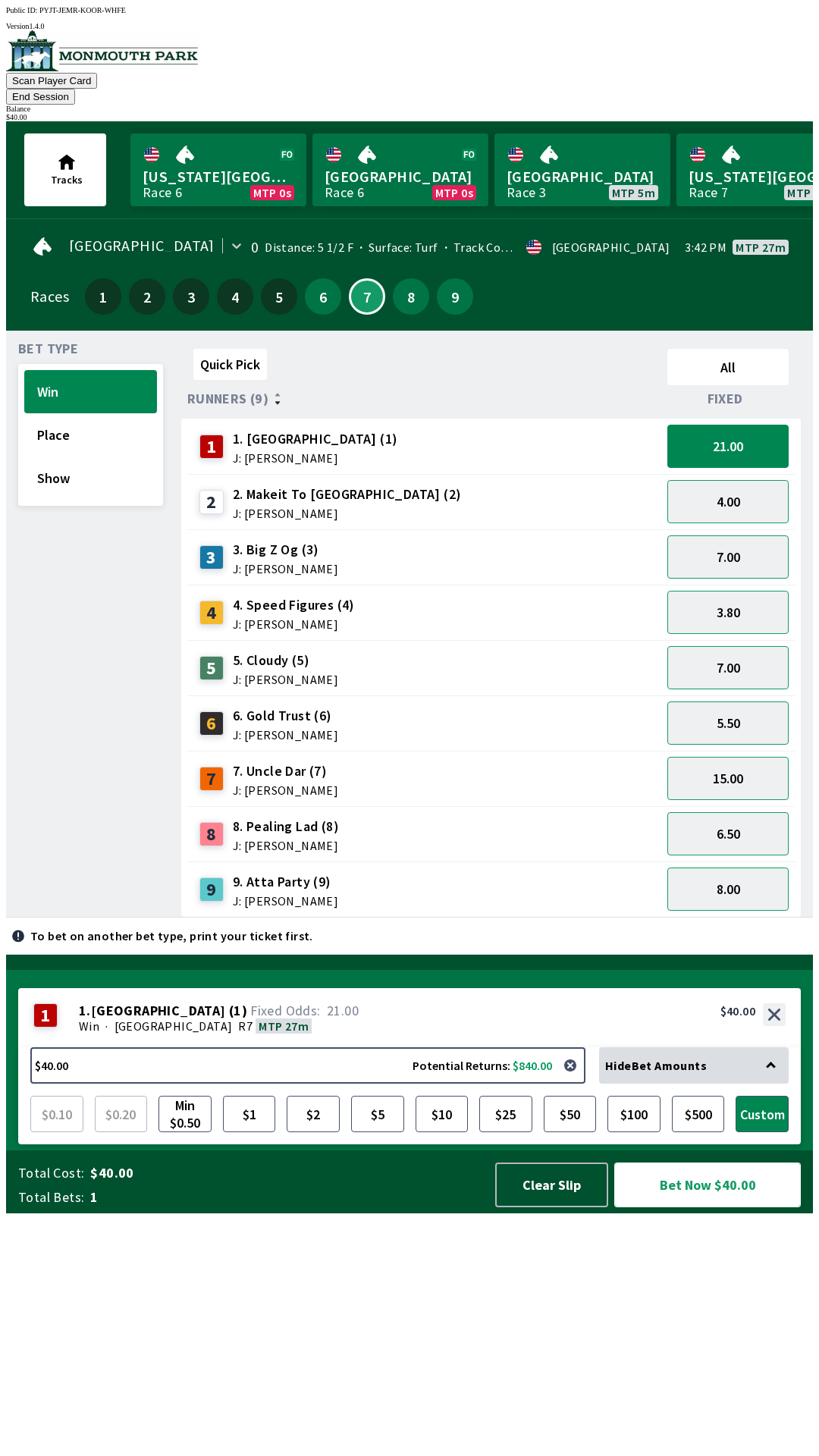
click at [677, 1207] on button "Bet Now $40.00" at bounding box center [707, 1185] width 187 height 45
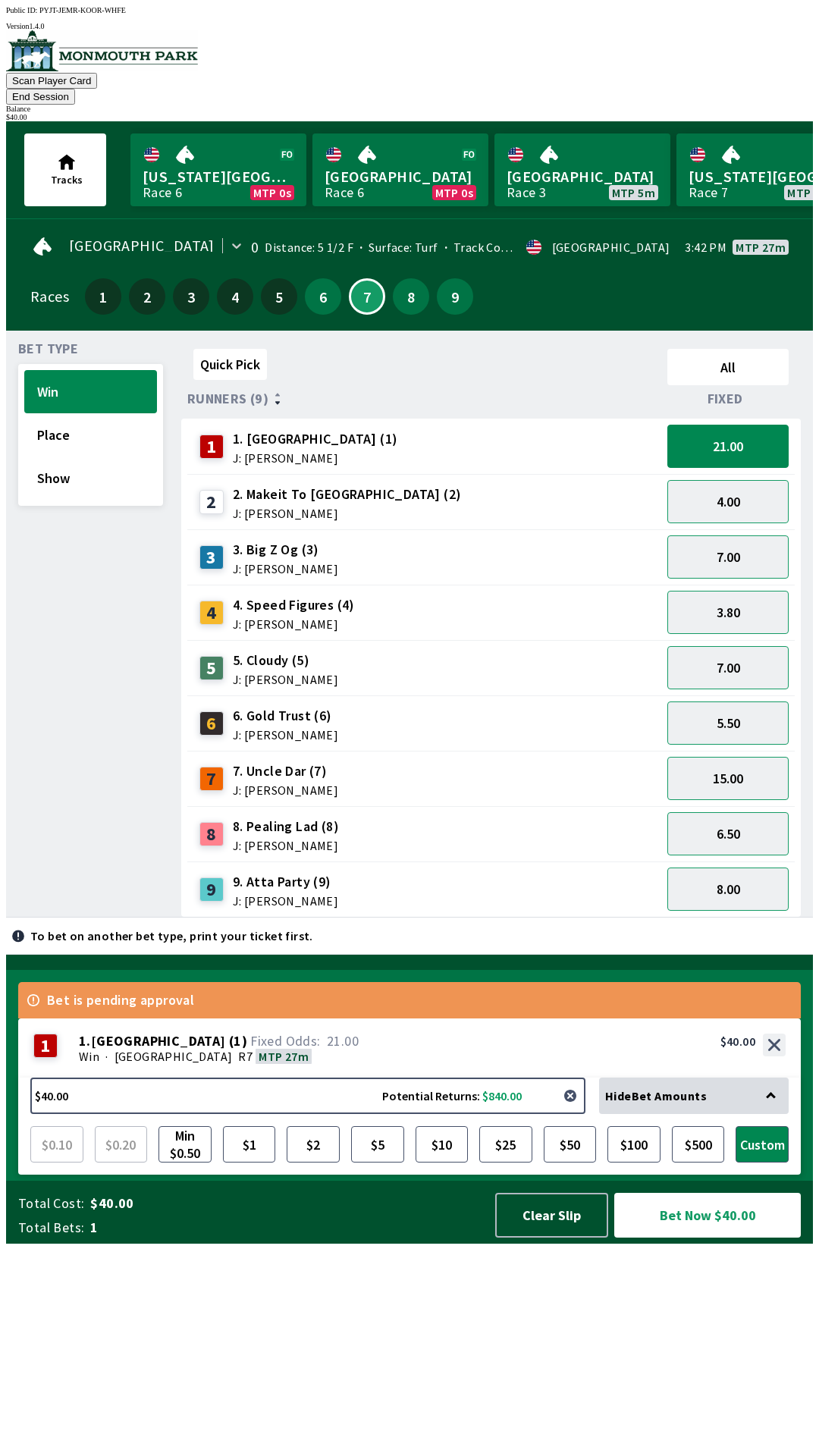
click at [574, 1111] on button "button" at bounding box center [570, 1095] width 30 height 30
click at [445, 1162] on button "$10" at bounding box center [442, 1144] width 53 height 36
click at [675, 1238] on button "Bet Now $10.00" at bounding box center [707, 1215] width 187 height 45
click at [536, 1238] on button "Clear Slip" at bounding box center [552, 1215] width 113 height 45
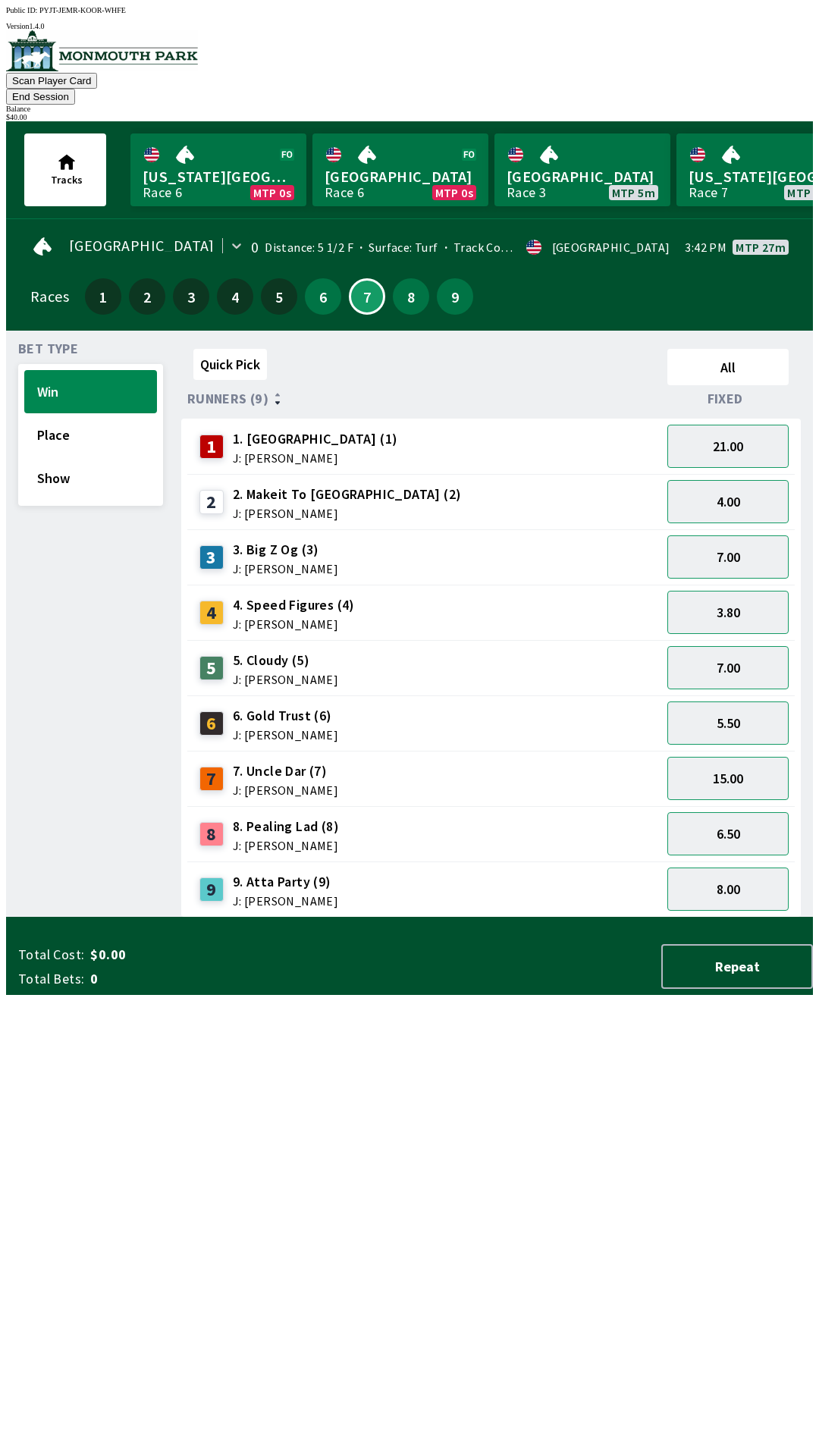
click at [75, 89] on button "End Session" at bounding box center [40, 97] width 69 height 16
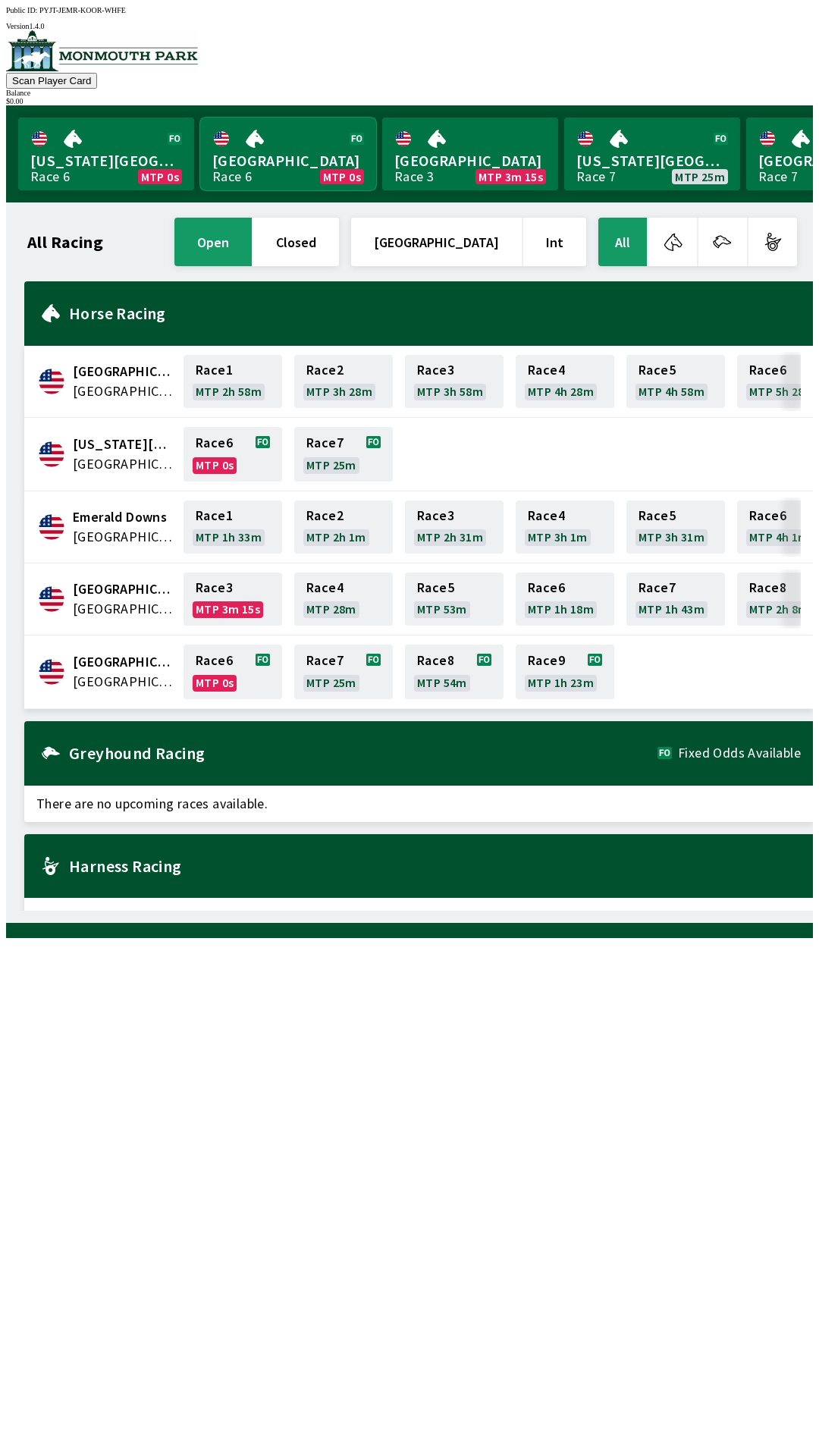
click at [298, 150] on link "Monmouth Park Race 6 MTP 0s" at bounding box center [288, 154] width 176 height 73
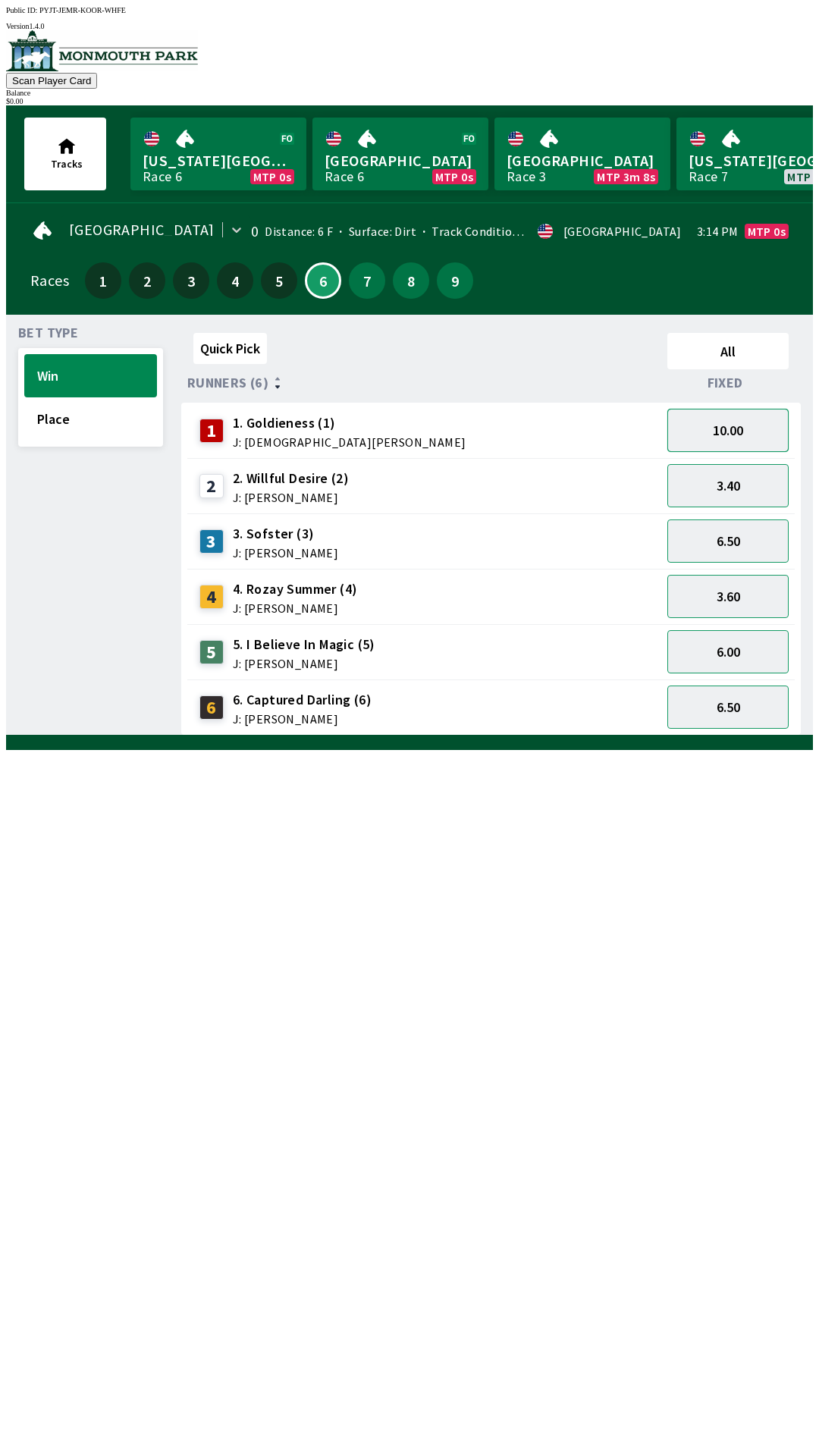
click at [734, 419] on button "10.00" at bounding box center [727, 430] width 121 height 44
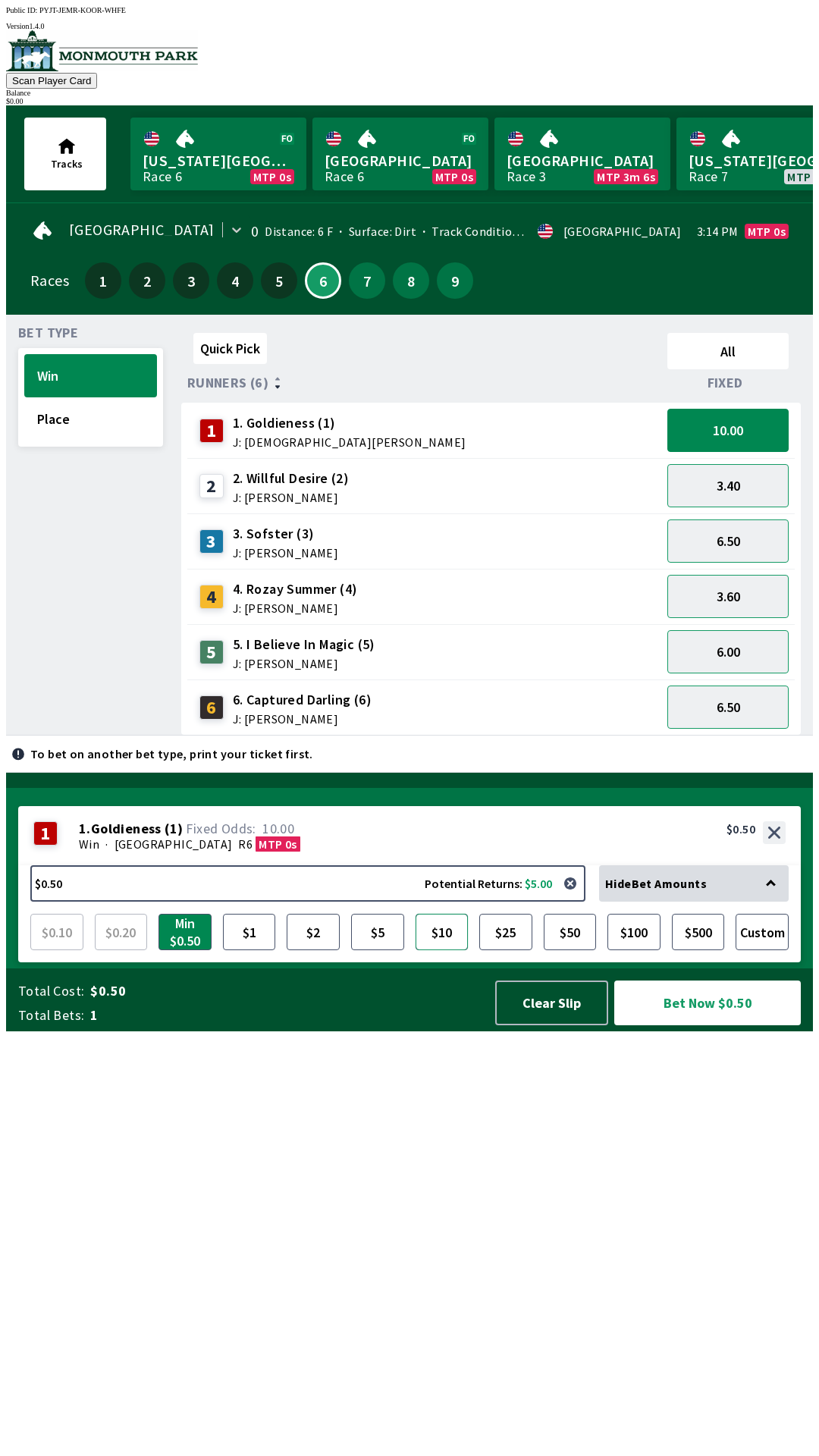
click at [461, 950] on button "$10" at bounding box center [442, 932] width 53 height 36
click at [688, 1025] on button "Bet Now $10.00" at bounding box center [707, 1003] width 187 height 45
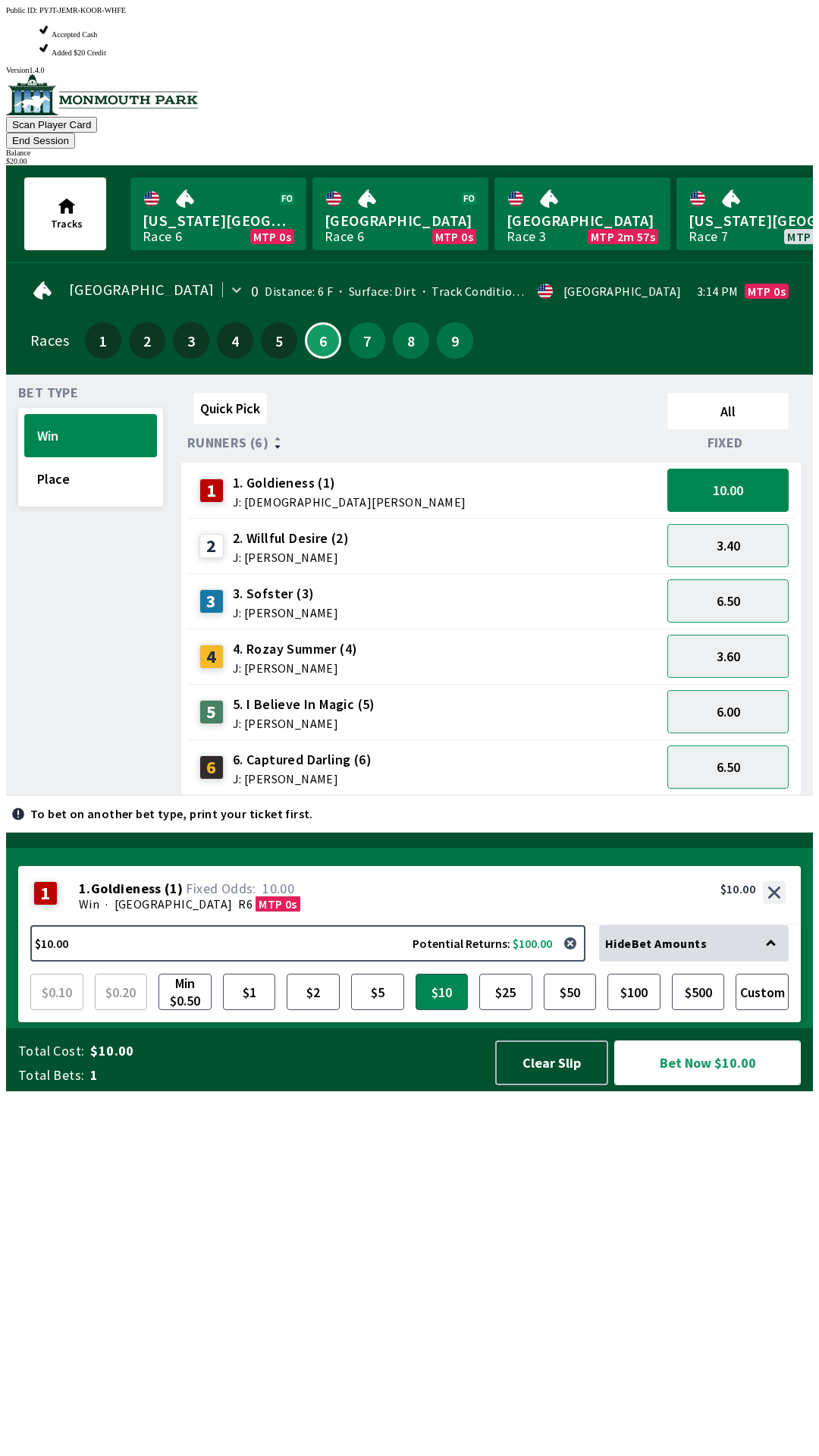
click at [715, 1085] on button "Bet Now $10.00" at bounding box center [707, 1063] width 187 height 45
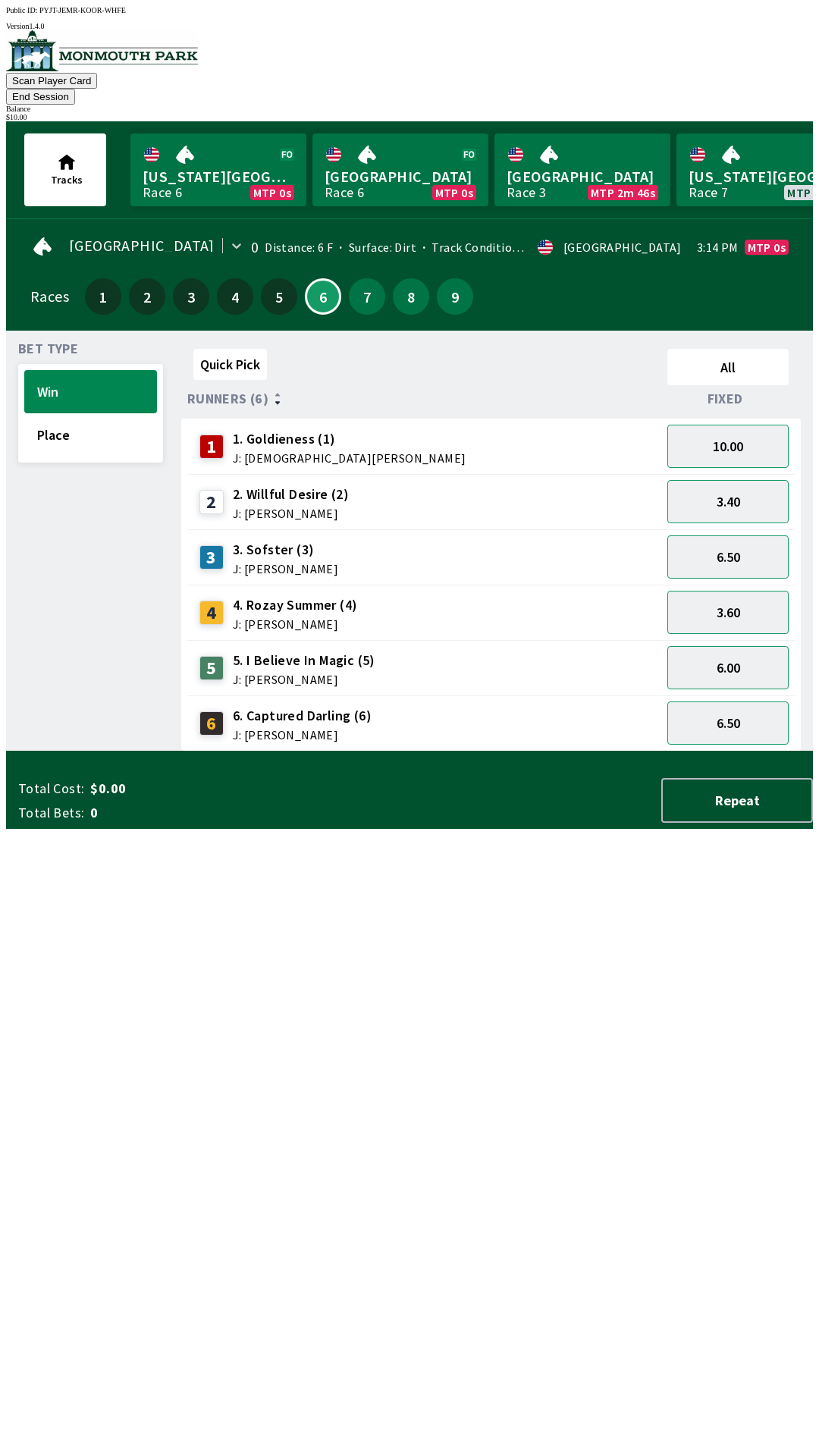
click at [639, 752] on div "Quick Pick All Runners (6) Fixed 1 1. Goldieness (1) J: [PERSON_NAME] 10.00 2 2…" at bounding box center [497, 547] width 631 height 408
click at [734, 646] on button "6.00" at bounding box center [727, 667] width 121 height 44
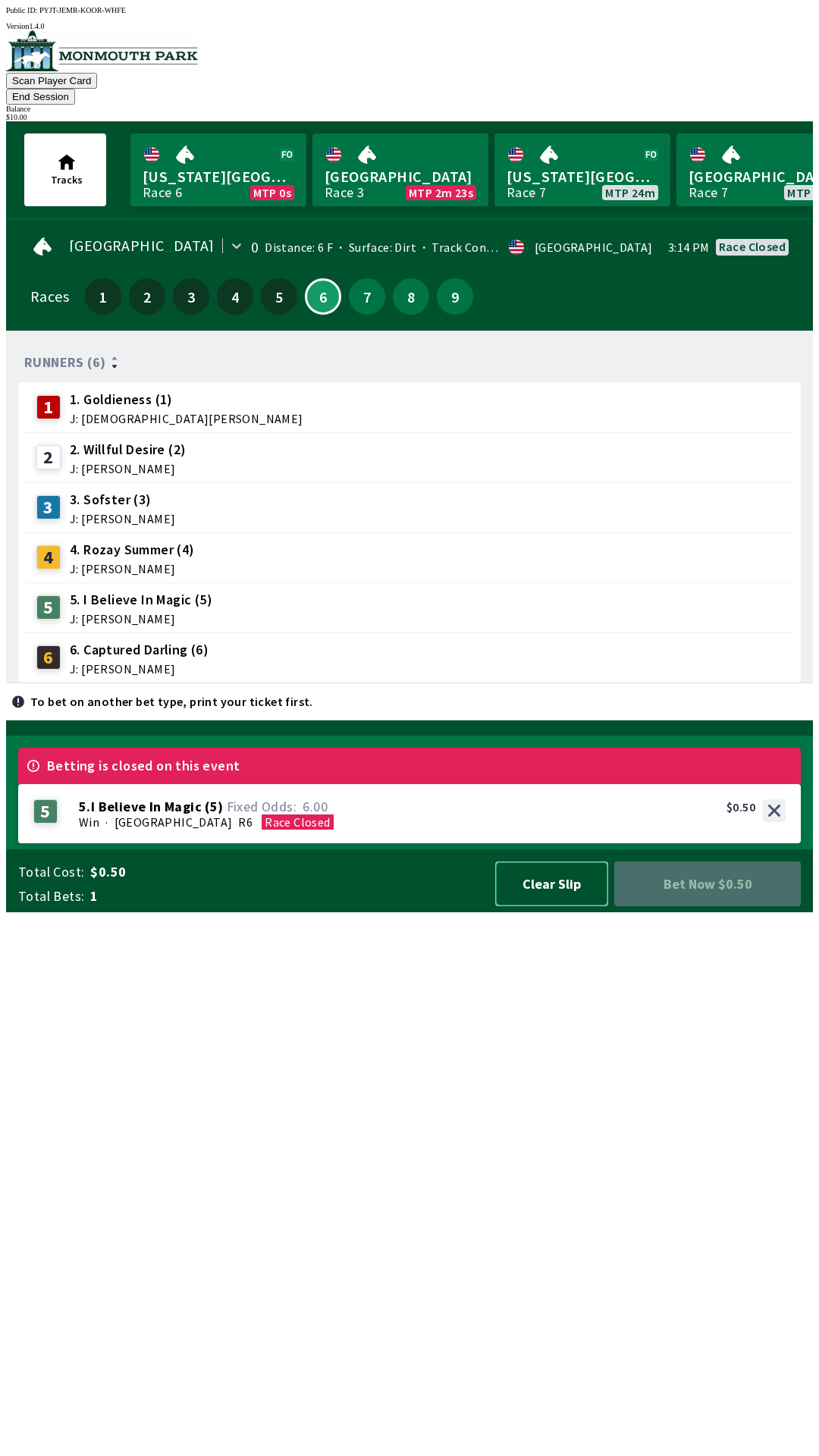
click at [577, 906] on button "Clear Slip" at bounding box center [552, 883] width 113 height 45
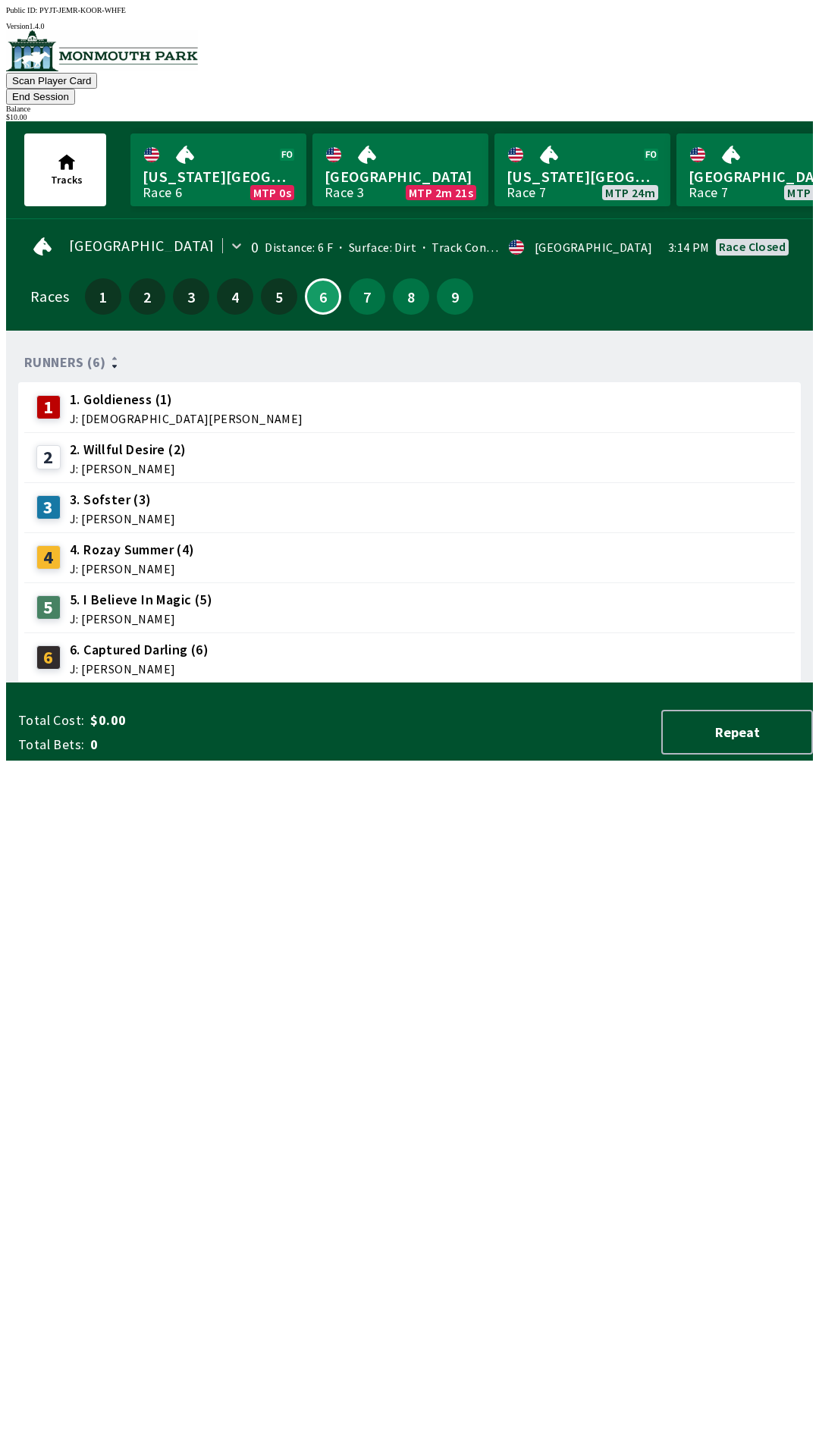
click at [75, 89] on button "End Session" at bounding box center [40, 97] width 69 height 16
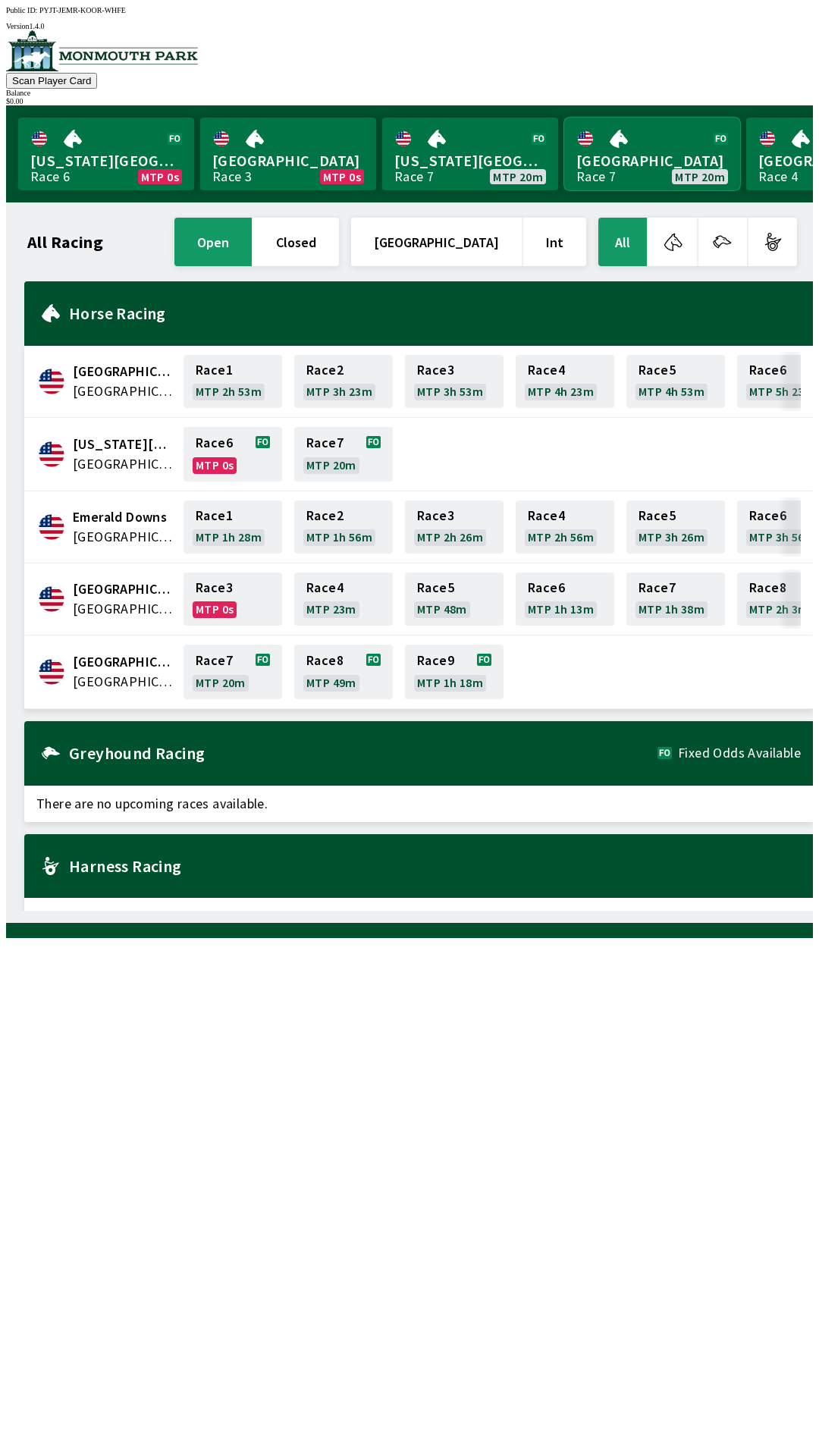
click at [647, 154] on link "[GEOGRAPHIC_DATA] Race 7 MTP 20m" at bounding box center [652, 154] width 176 height 73
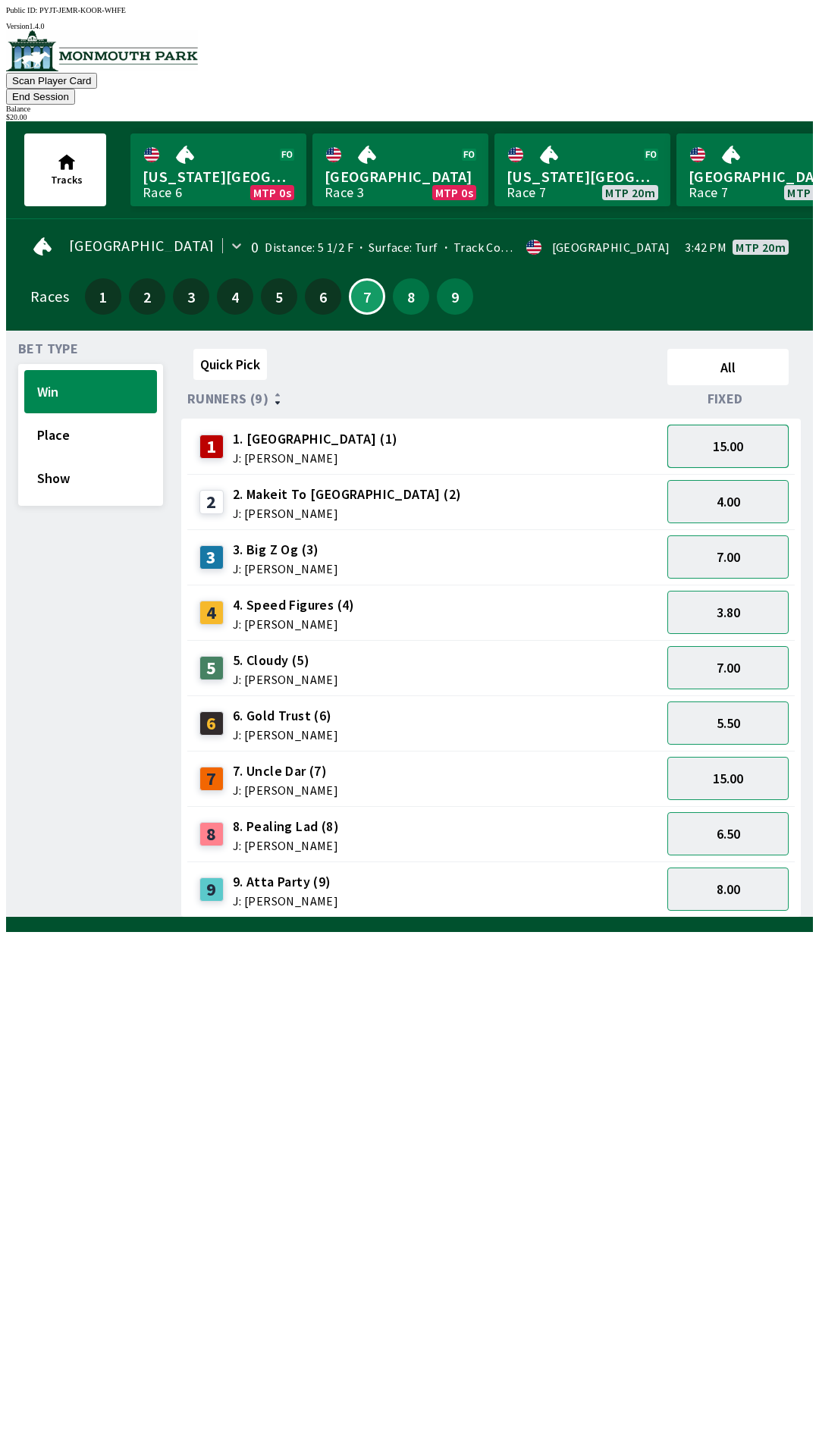
click at [769, 425] on button "15.00" at bounding box center [727, 446] width 121 height 44
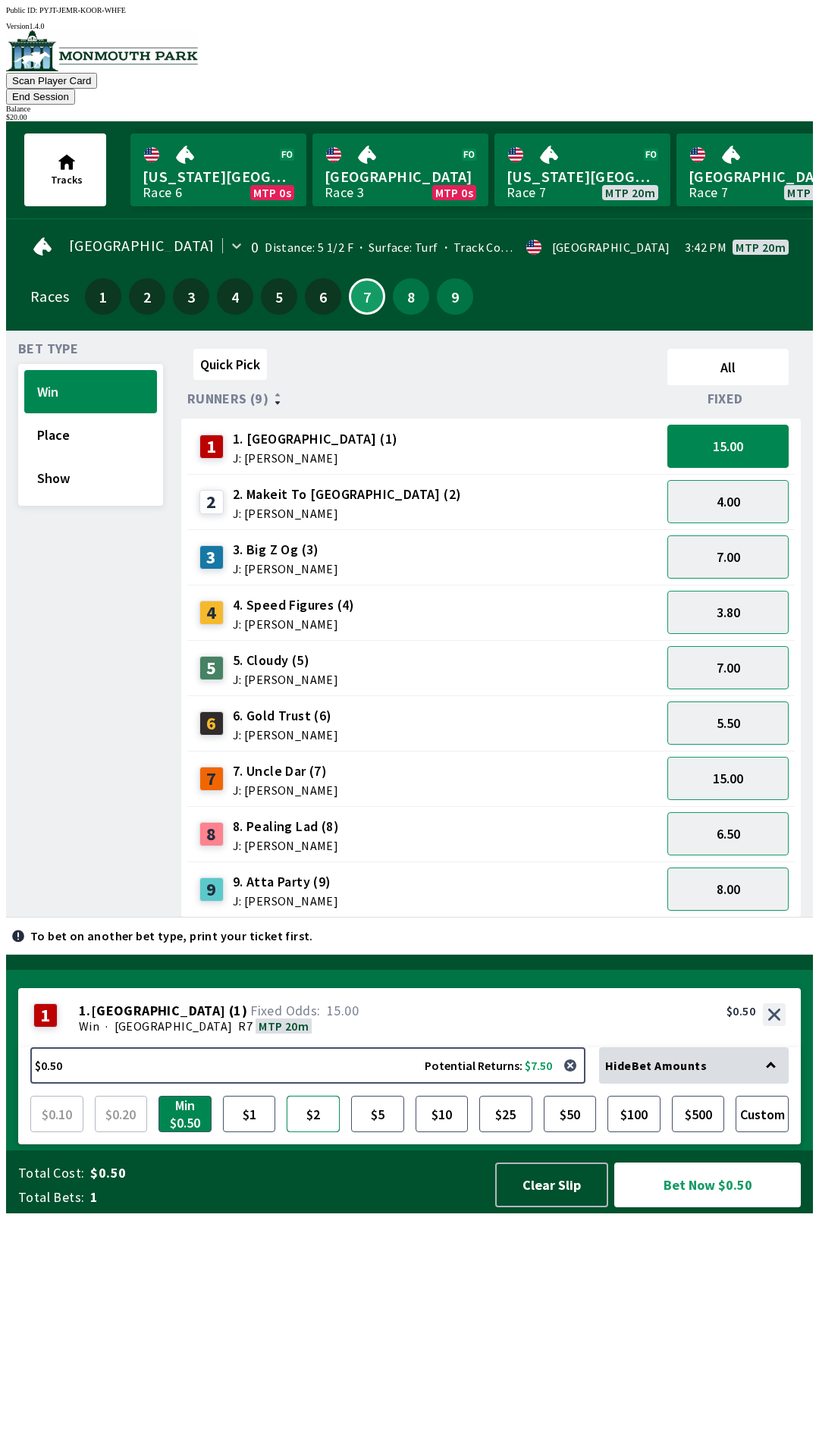
click at [298, 1132] on button "$2" at bounding box center [313, 1114] width 53 height 36
click at [693, 1207] on button "Bet Now $2.00" at bounding box center [707, 1185] width 187 height 45
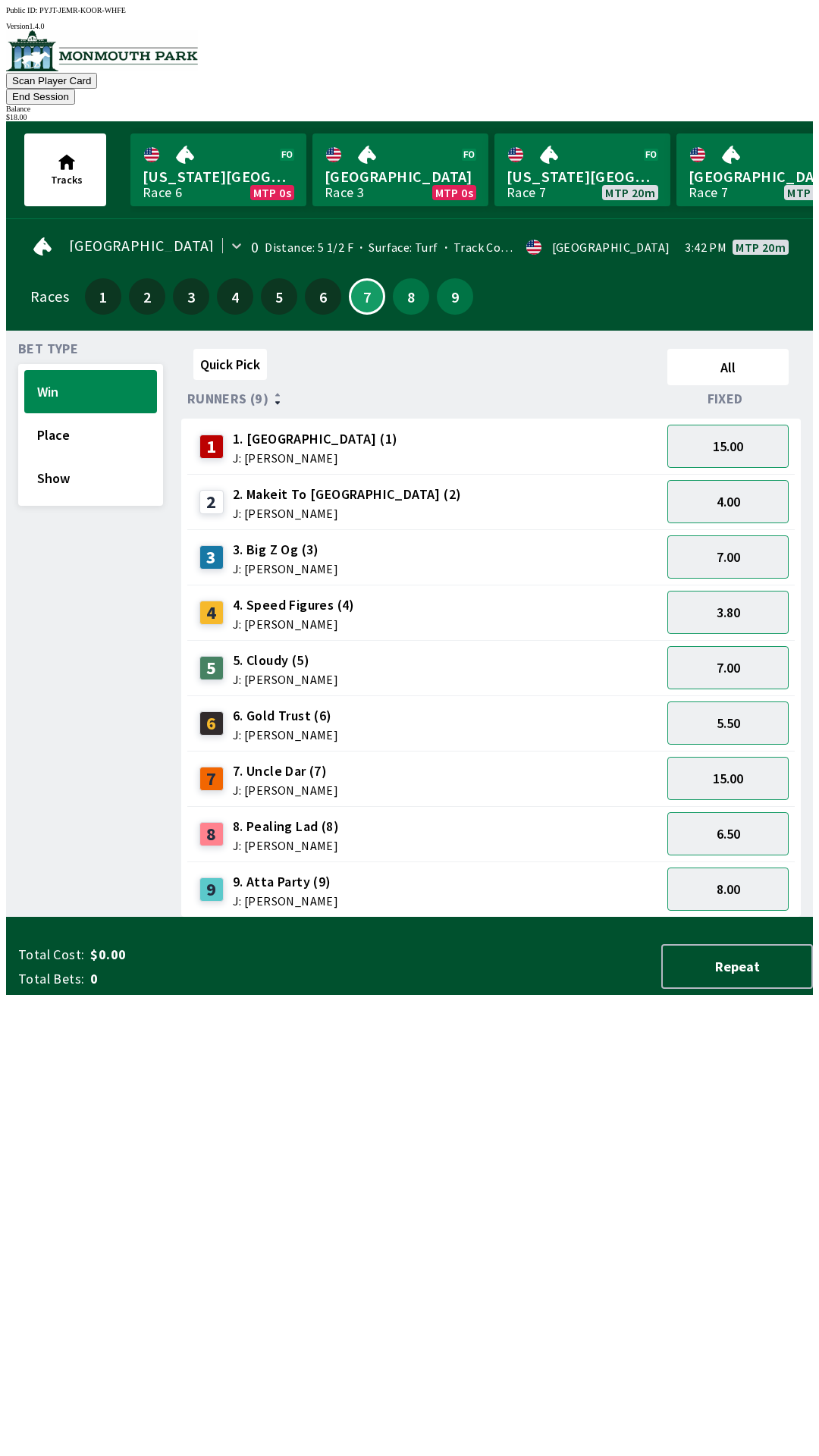
click at [388, 917] on div "Quick Pick All Runners (9) Fixed 1 1. Vamos Viejo (1) J: [PERSON_NAME] 15.00 2 …" at bounding box center [497, 630] width 631 height 574
click at [753, 812] on button "6.50" at bounding box center [727, 833] width 121 height 44
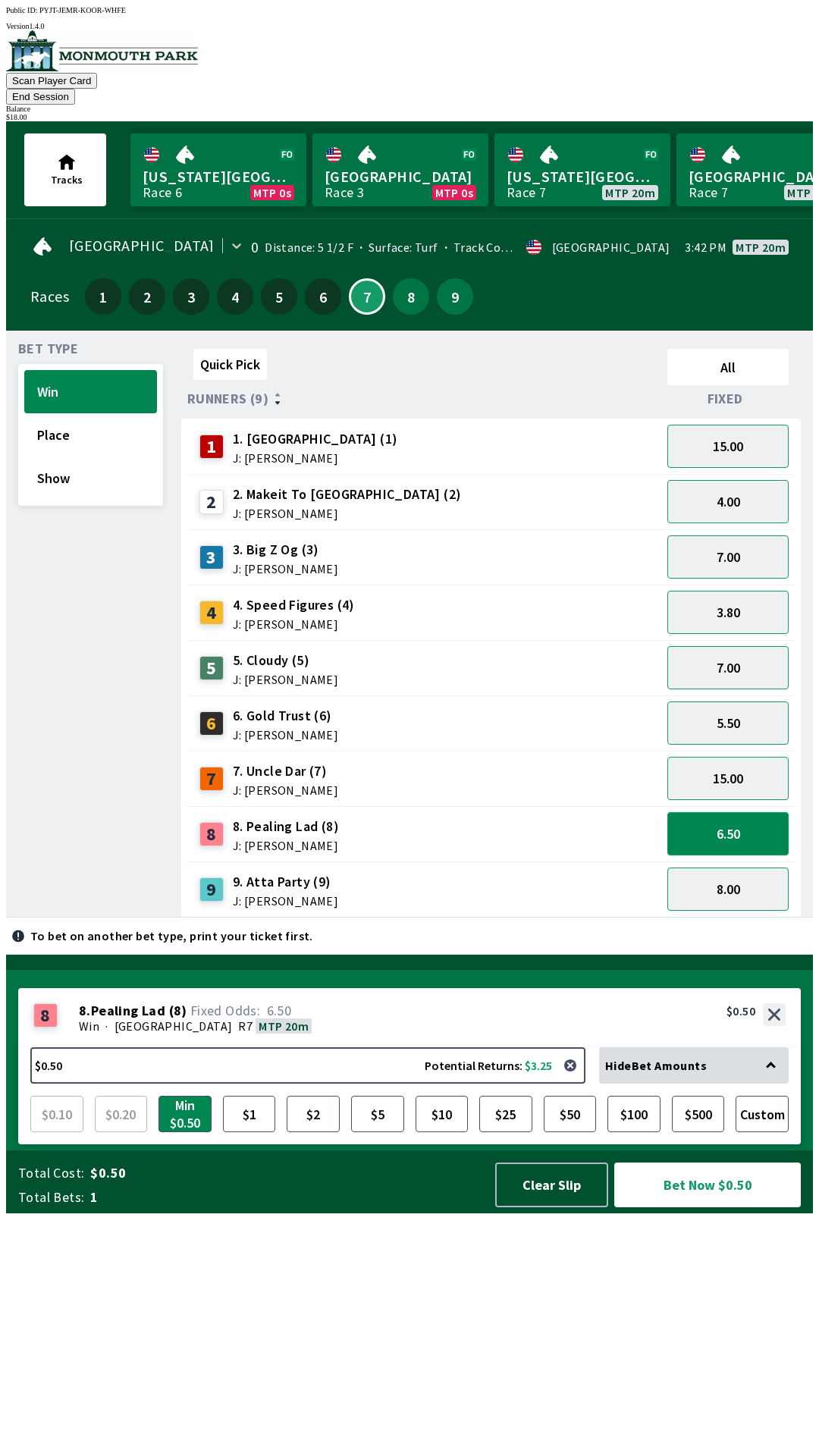
click at [741, 815] on button "6.50" at bounding box center [727, 833] width 121 height 44
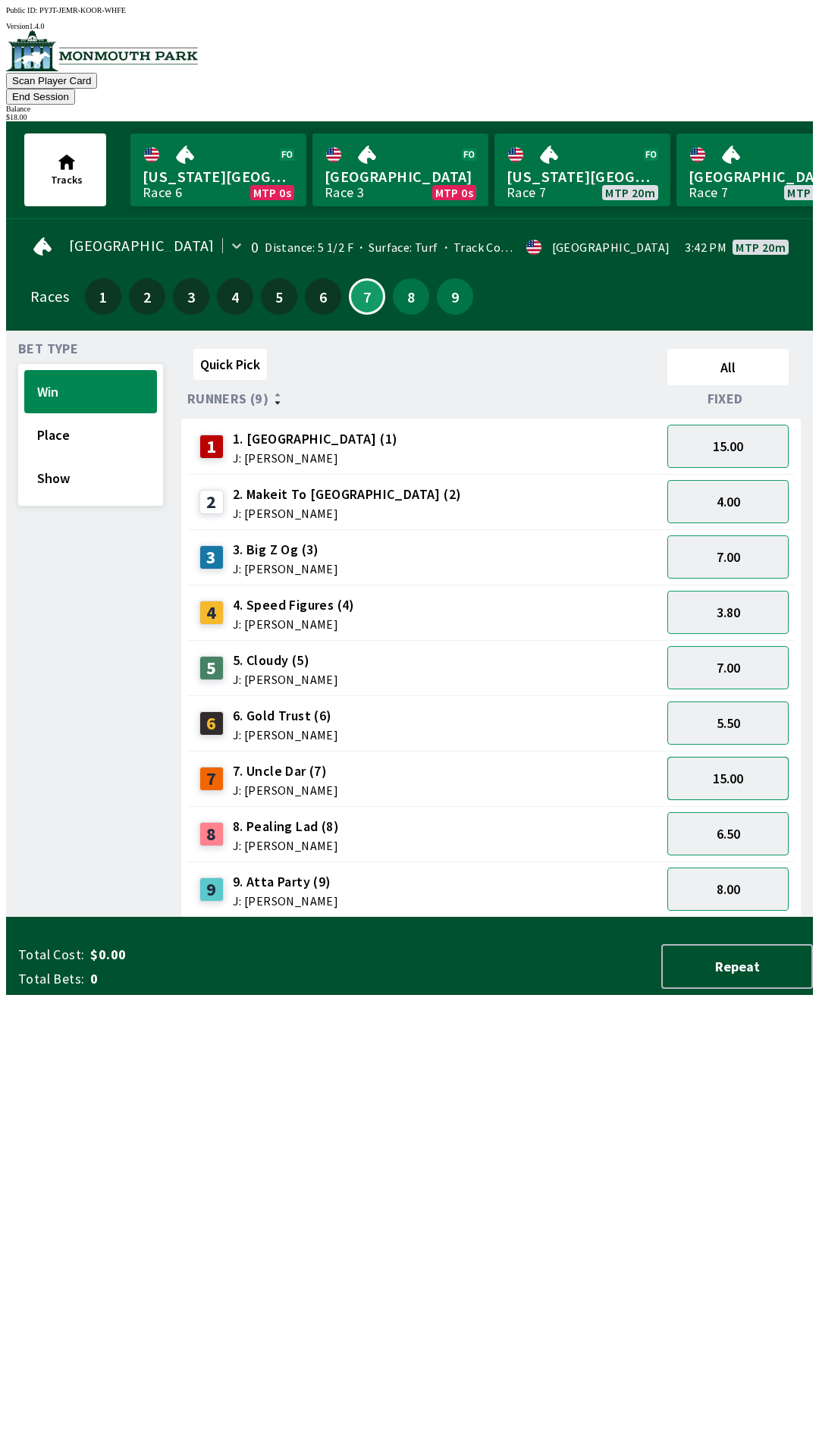
click at [726, 756] on button "15.00" at bounding box center [727, 778] width 121 height 44
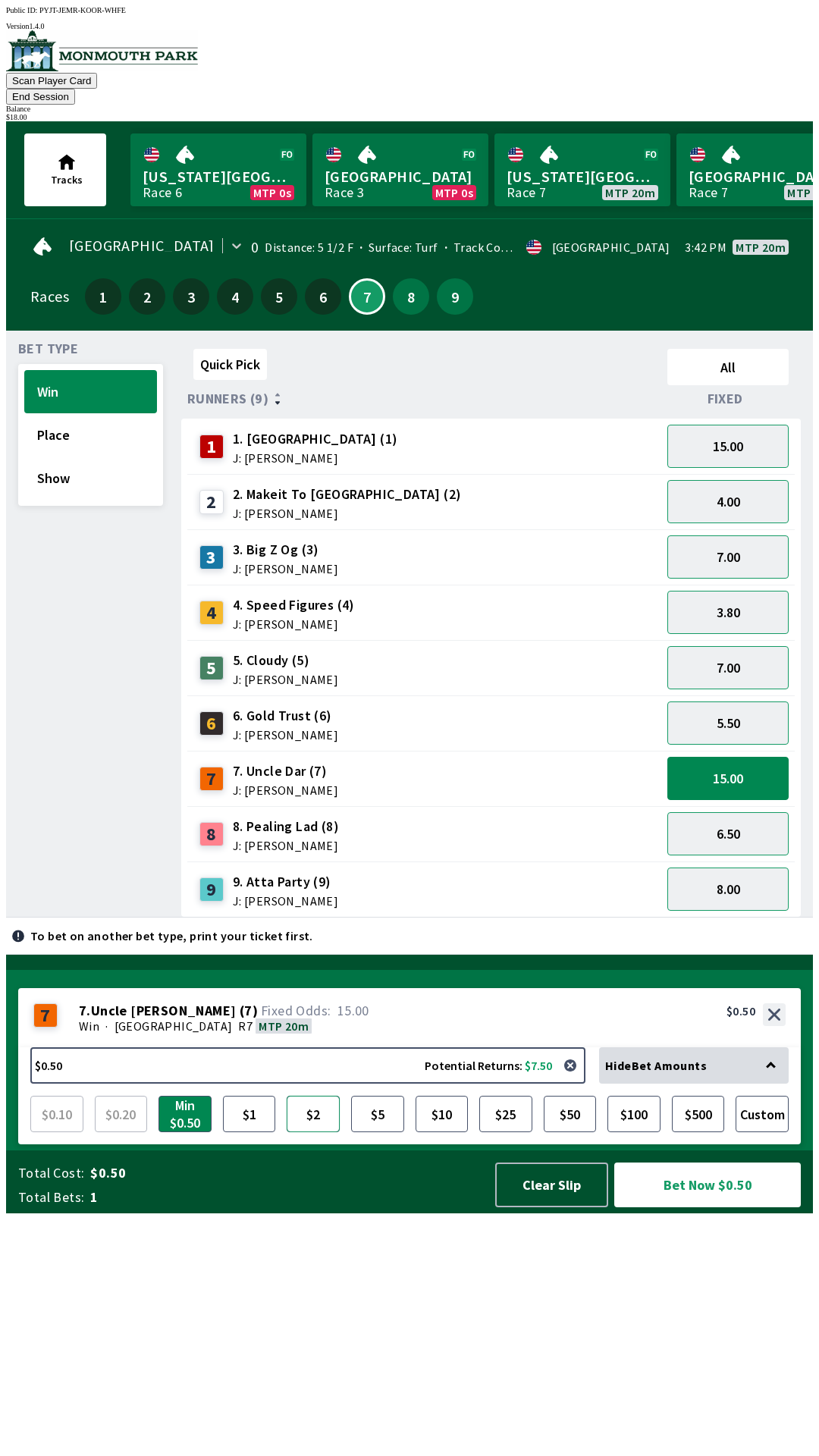
click at [332, 1132] on button "$2" at bounding box center [313, 1114] width 53 height 36
click at [379, 1132] on button "$5" at bounding box center [377, 1114] width 53 height 36
click at [668, 1207] on button "Bet Now $5.00" at bounding box center [707, 1185] width 187 height 45
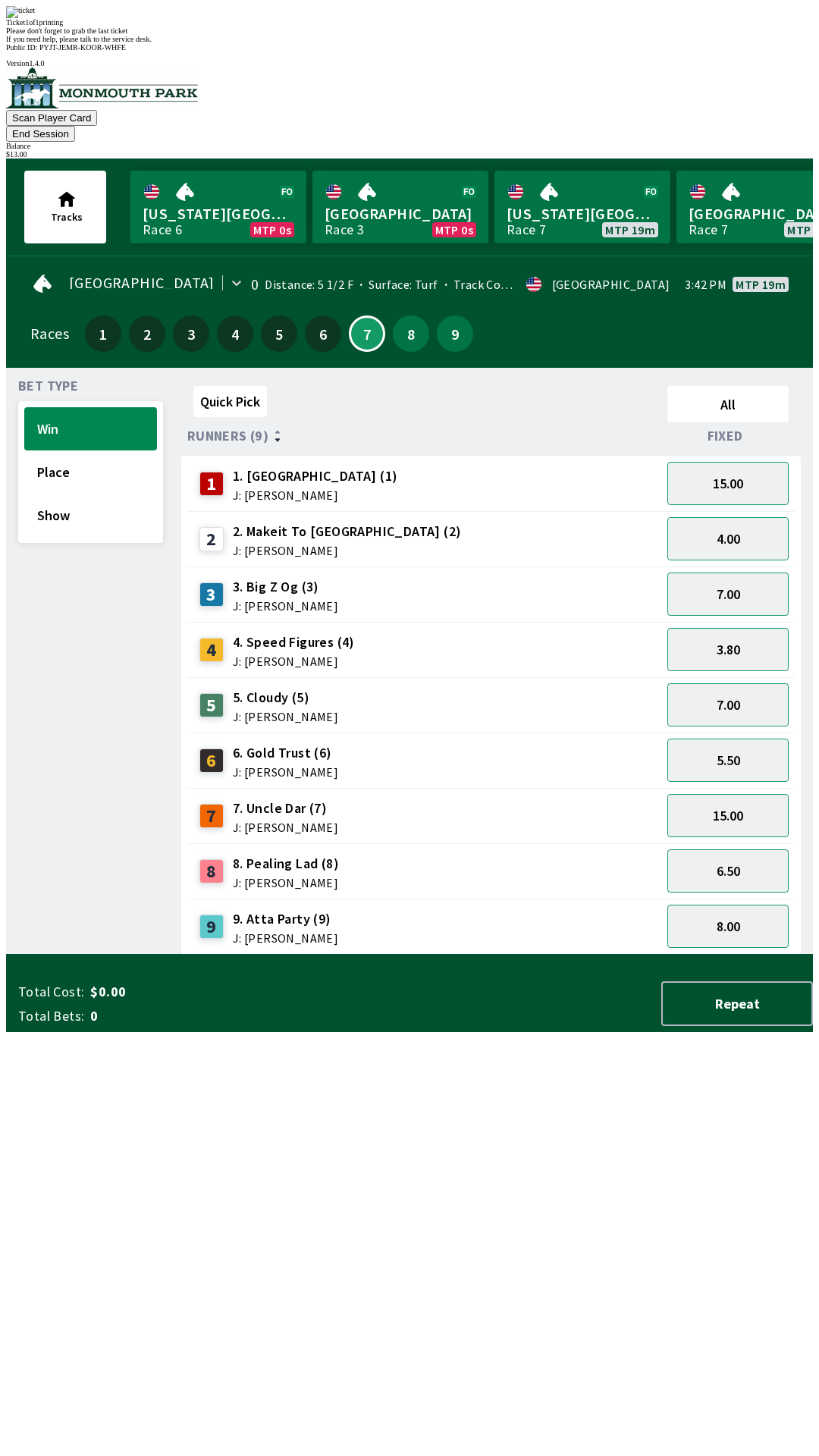
click at [392, 954] on div "Quick Pick All Runners (9) Fixed 1 1. Vamos Viejo (1) J: [PERSON_NAME] 15.00 2 …" at bounding box center [497, 667] width 631 height 574
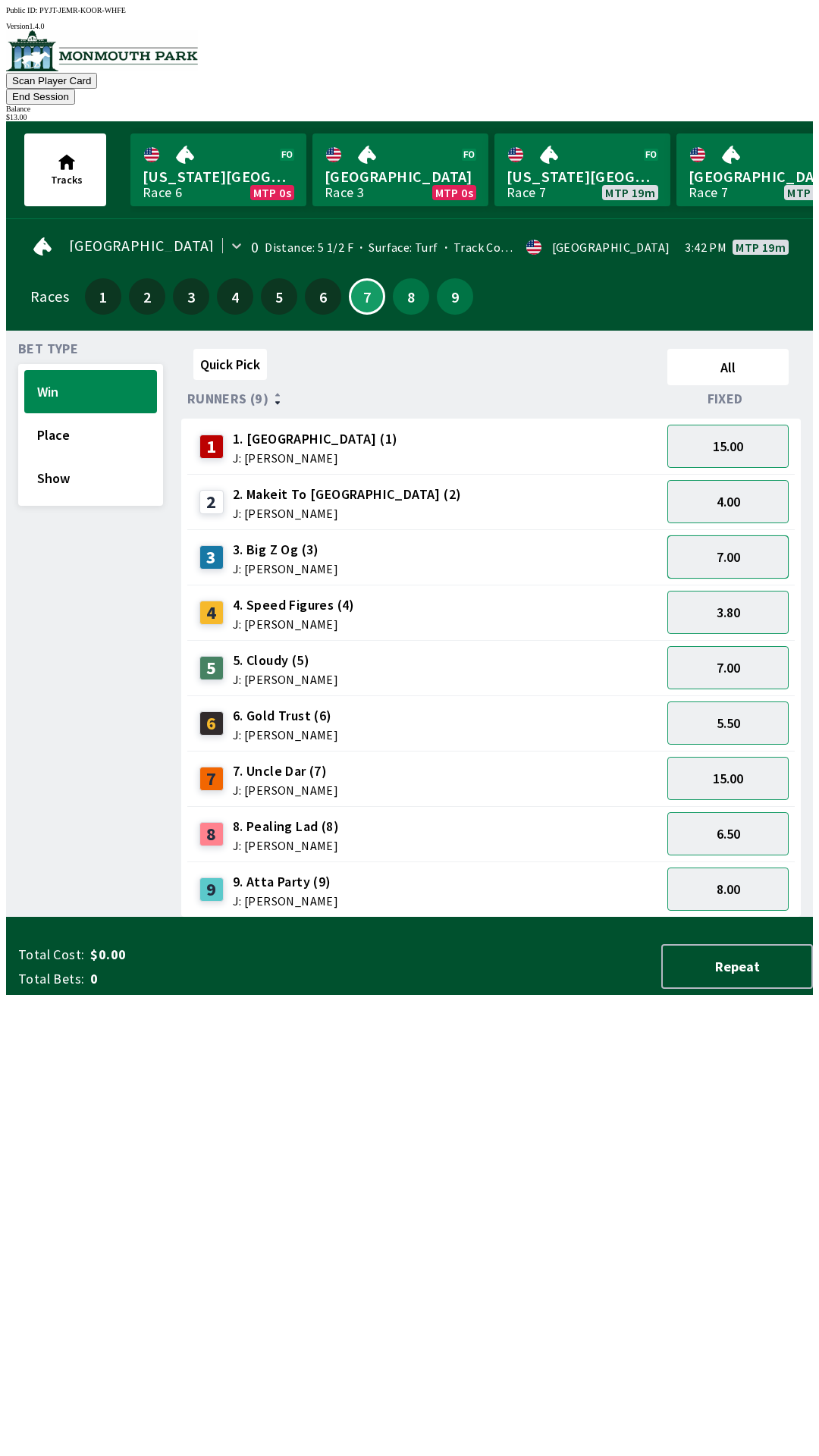
click at [703, 535] on button "7.00" at bounding box center [727, 556] width 121 height 44
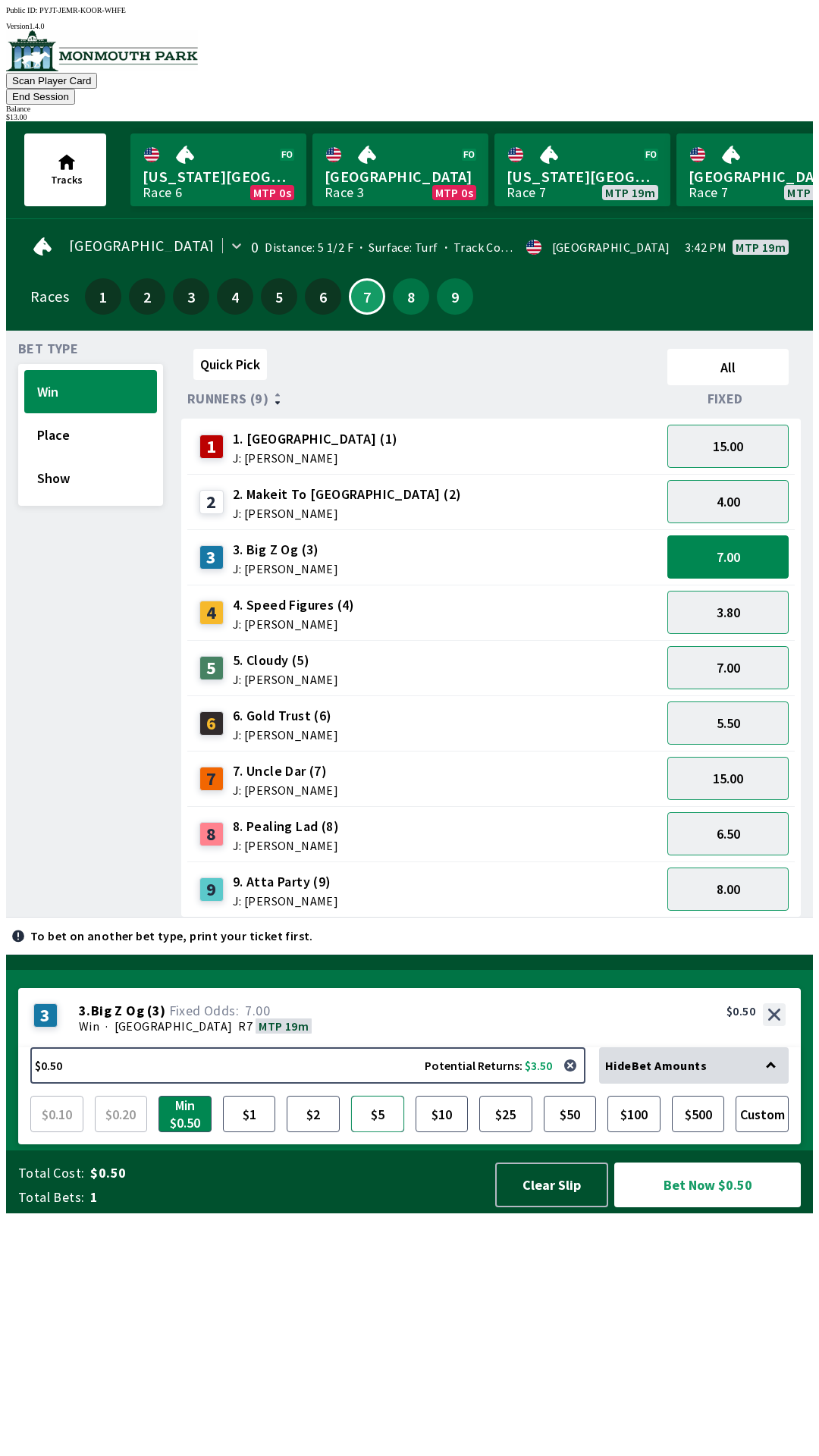
click at [371, 1132] on button "$5" at bounding box center [377, 1114] width 53 height 36
click at [383, 1132] on button "$5" at bounding box center [377, 1114] width 53 height 36
click at [432, 1132] on button "$10" at bounding box center [442, 1114] width 53 height 36
click at [710, 1207] on button "Bet Now $10.00" at bounding box center [707, 1185] width 187 height 45
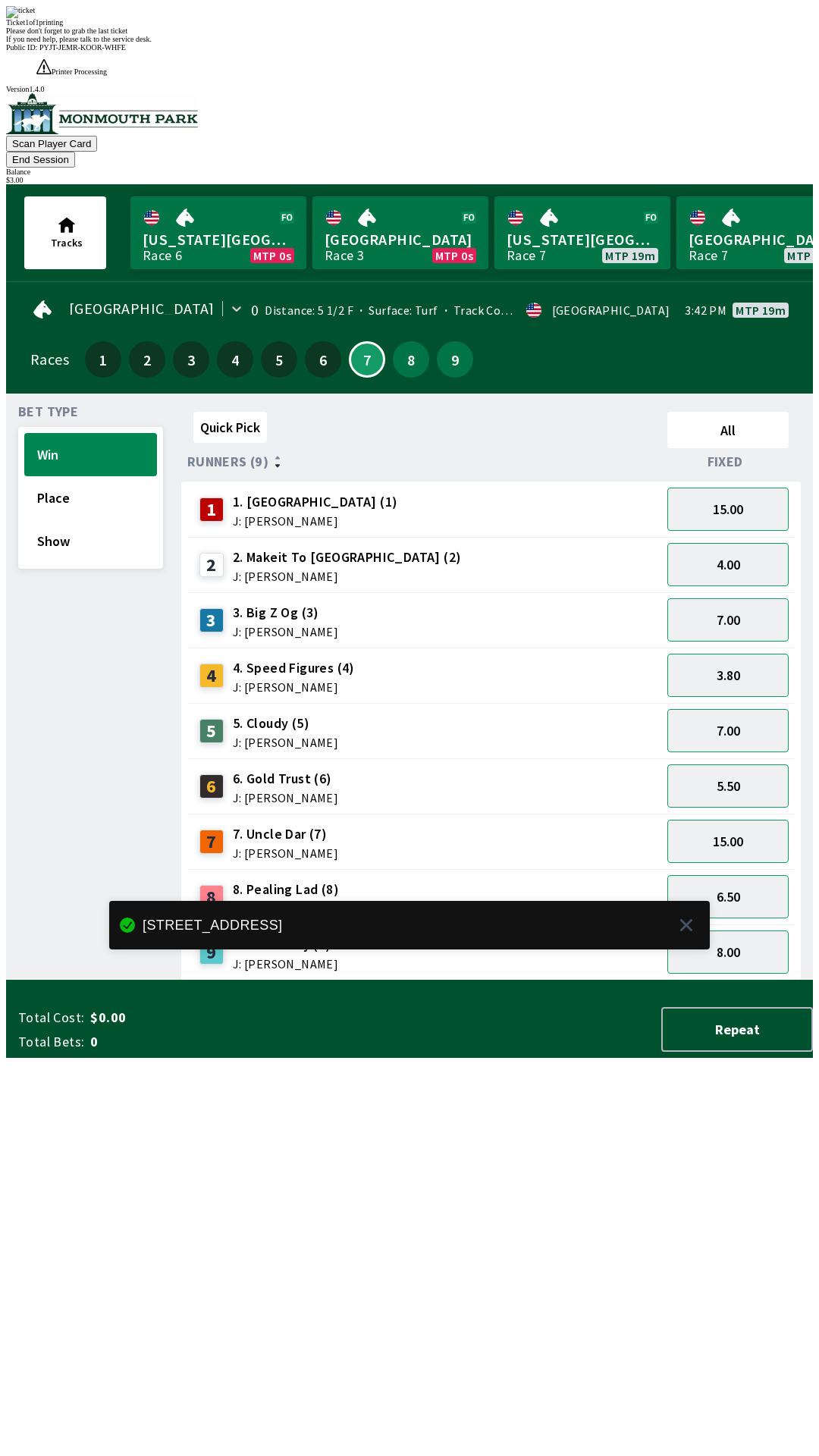
click at [263, 980] on div "Quick Pick All Runners (9) Fixed 1 1. Vamos Viejo (1) J: [PERSON_NAME] 15.00 2 …" at bounding box center [497, 693] width 631 height 574
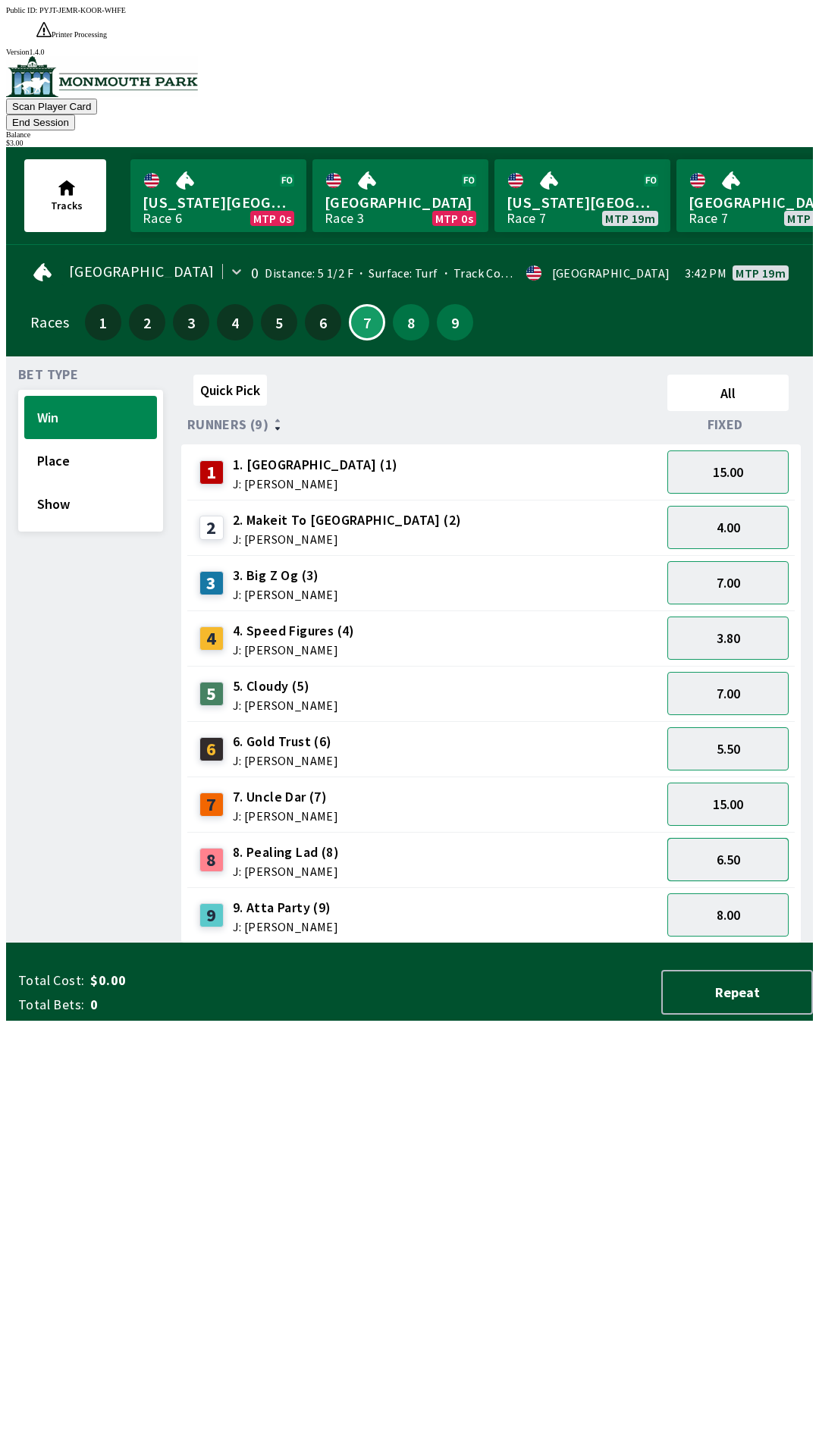
click at [706, 838] on button "6.50" at bounding box center [727, 859] width 121 height 44
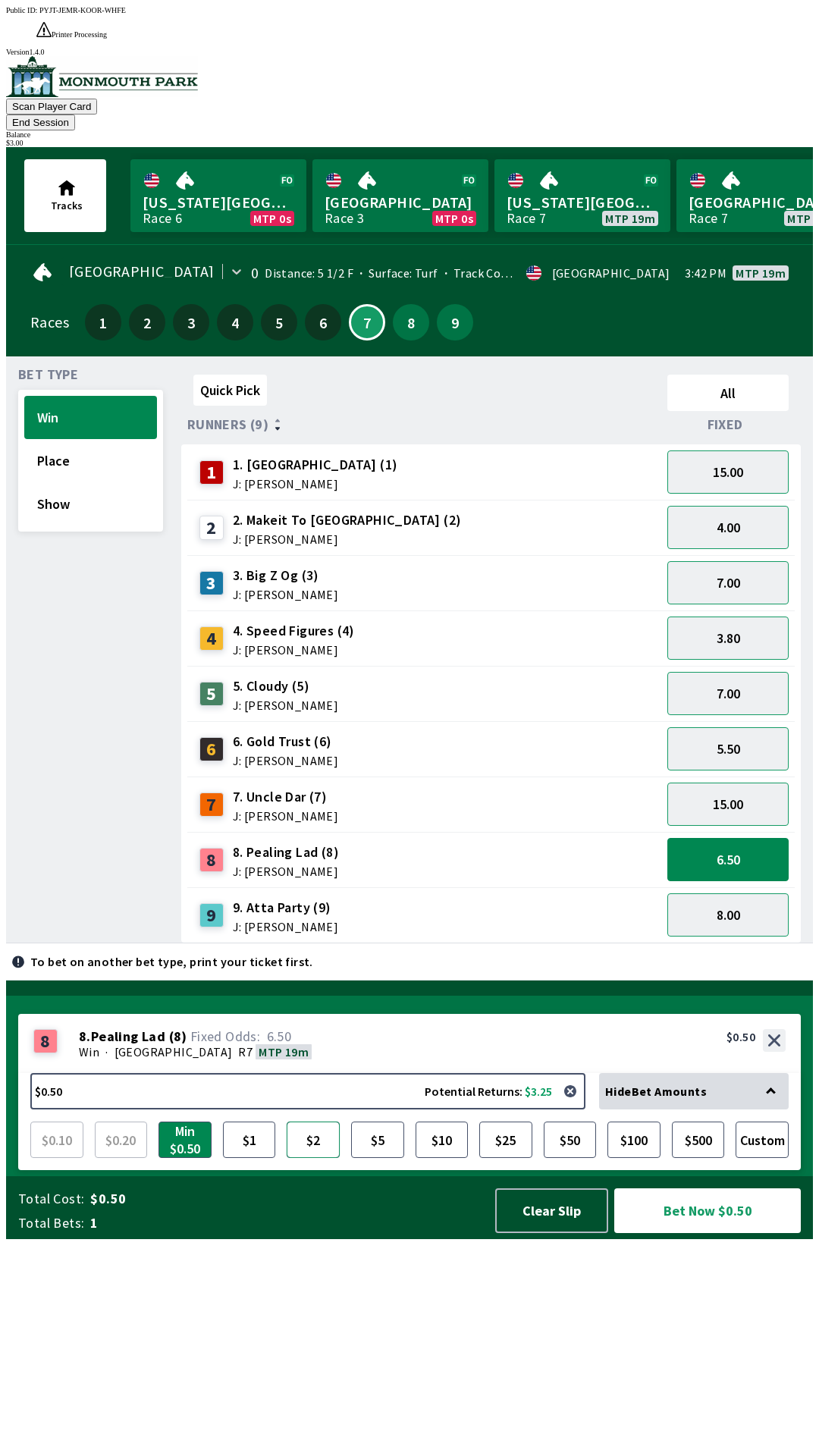
click at [305, 1158] on button "$2" at bounding box center [313, 1139] width 53 height 36
click at [317, 1158] on button "$2" at bounding box center [313, 1139] width 53 height 36
click at [705, 838] on button "6.50" at bounding box center [727, 859] width 121 height 44
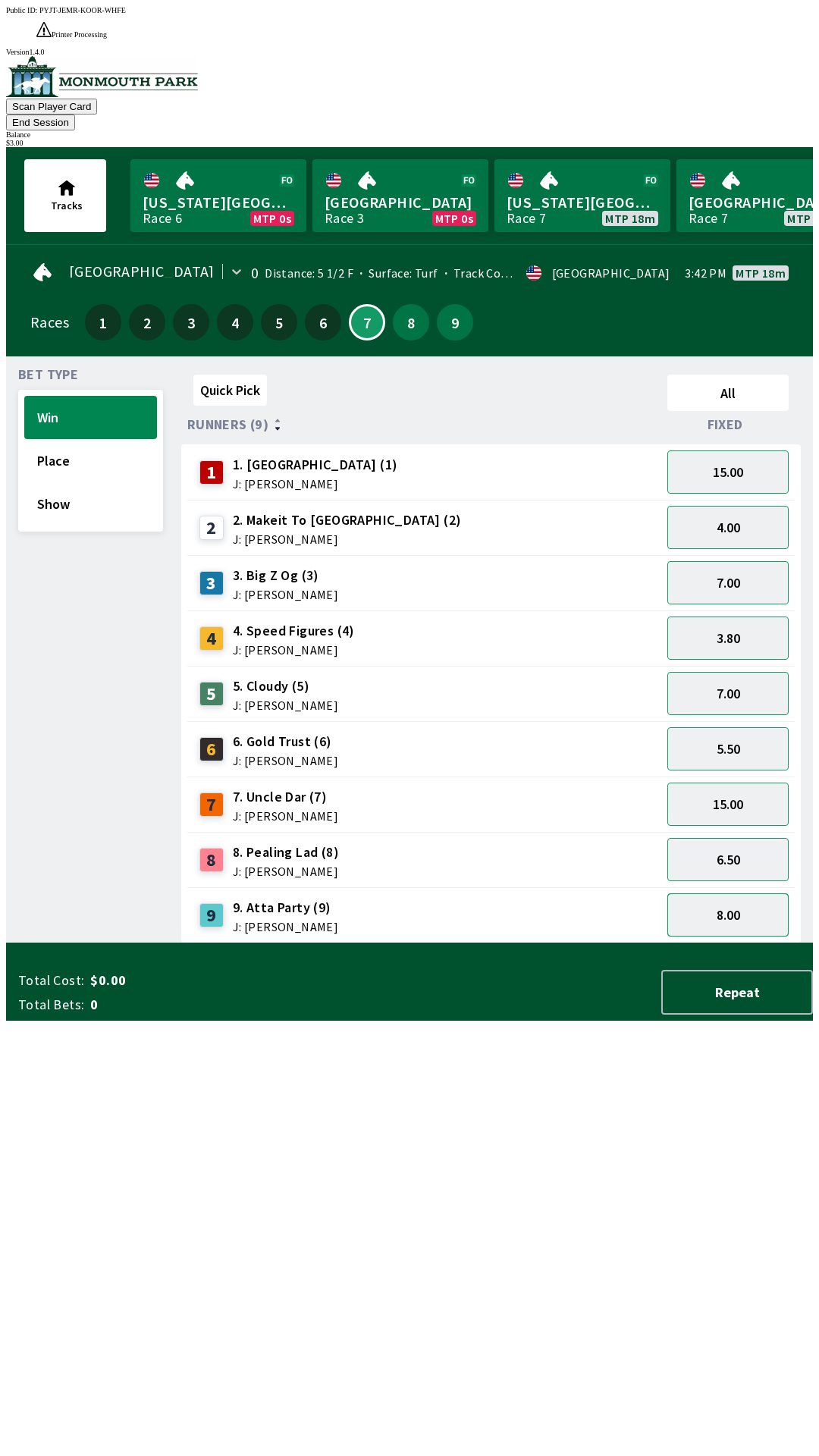
click at [723, 893] on button "8.00" at bounding box center [727, 915] width 121 height 44
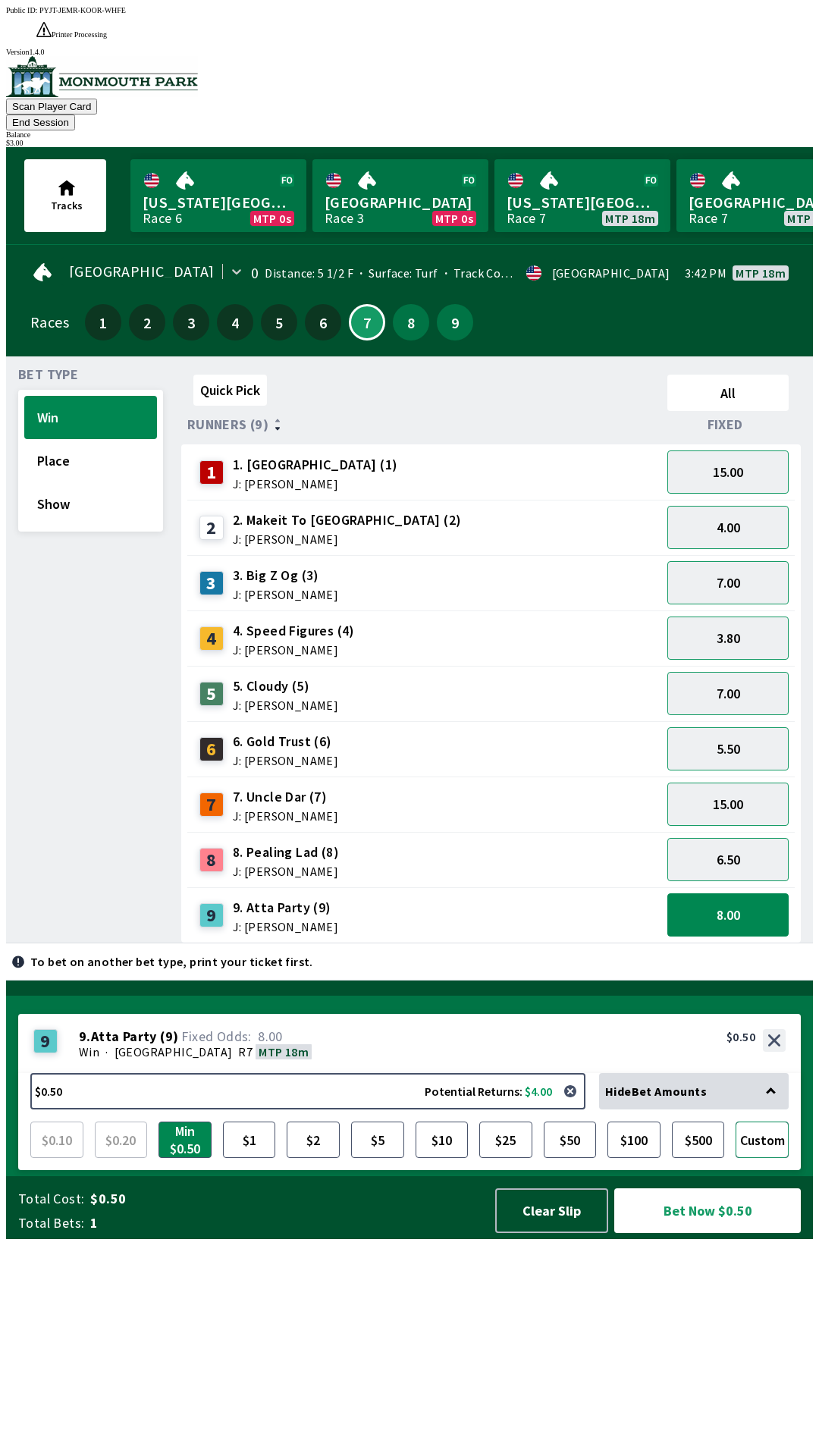
click at [785, 1158] on button "Custom" at bounding box center [761, 1139] width 53 height 36
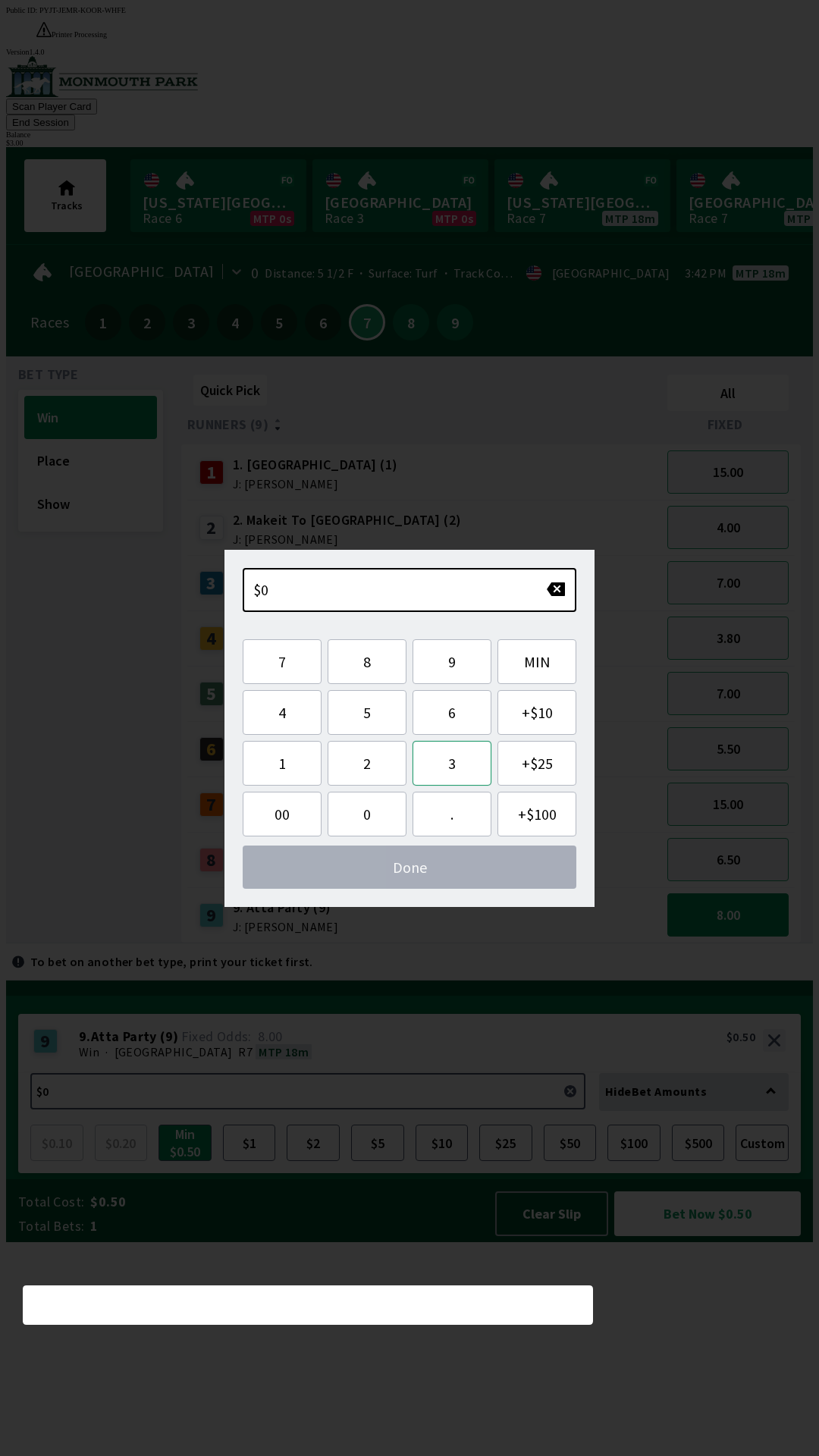
click at [458, 771] on button "3" at bounding box center [452, 763] width 79 height 45
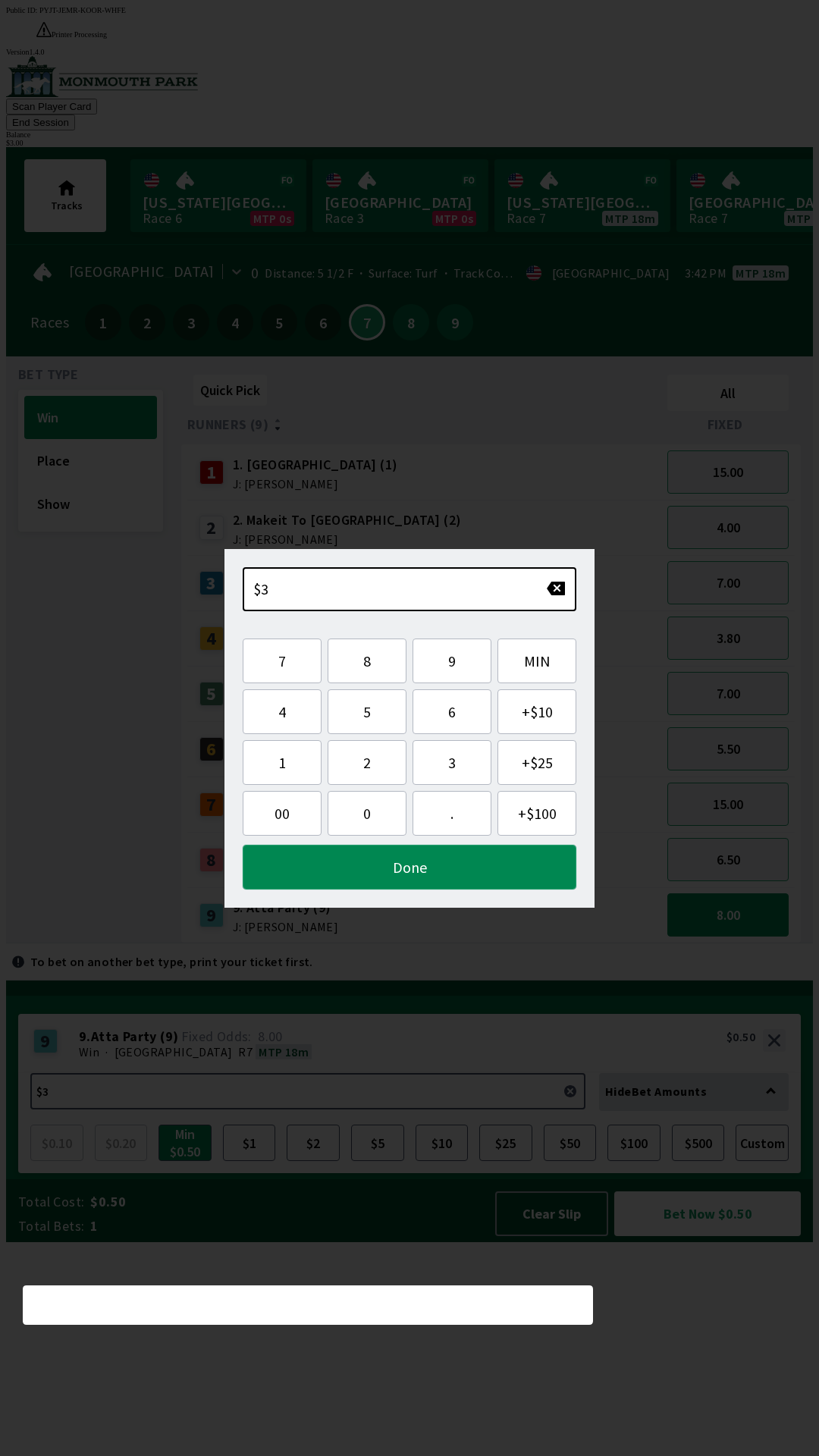
click at [400, 877] on button "Done" at bounding box center [410, 866] width 334 height 45
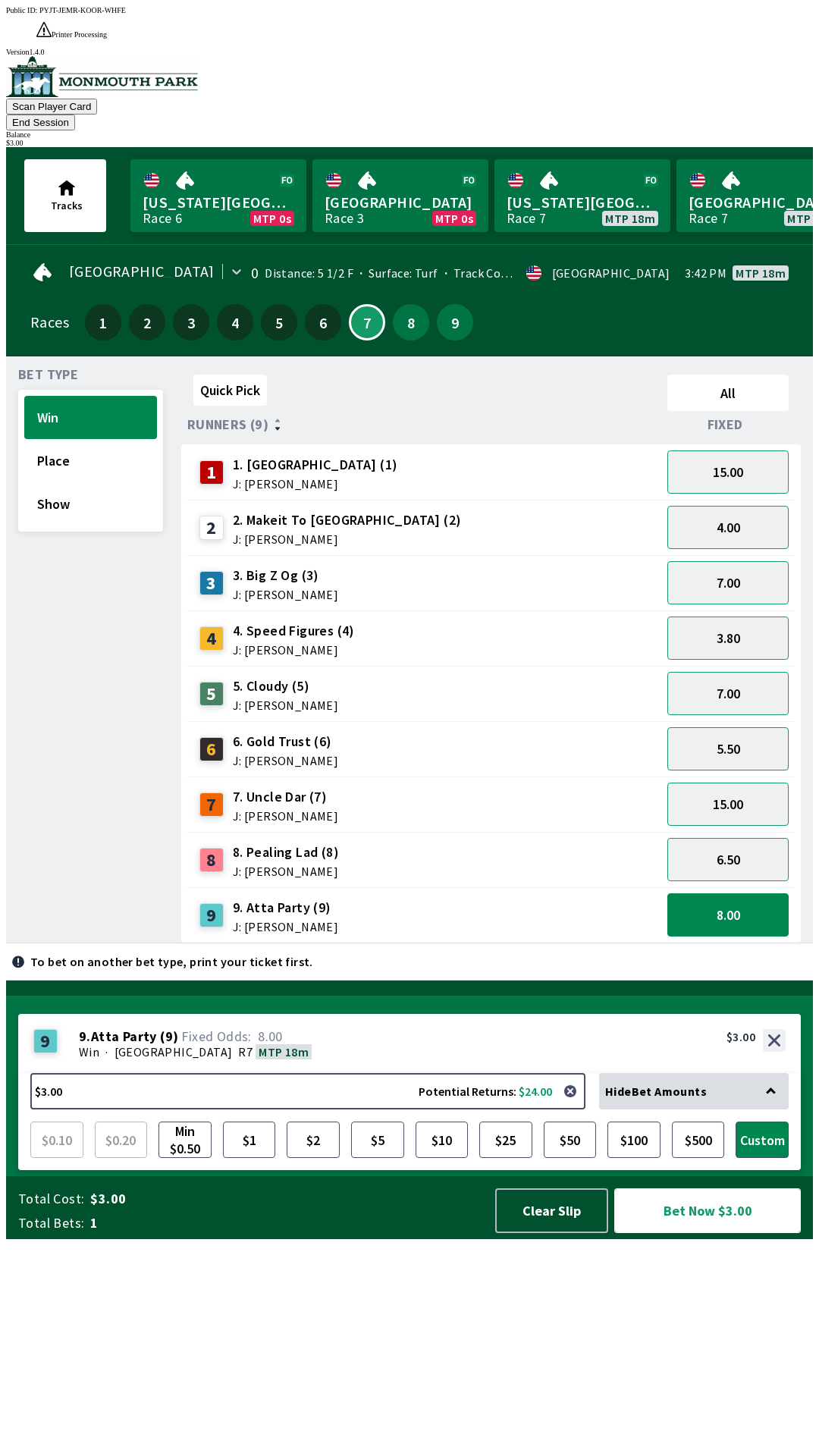
click at [691, 1233] on button "Bet Now $3.00" at bounding box center [707, 1210] width 187 height 45
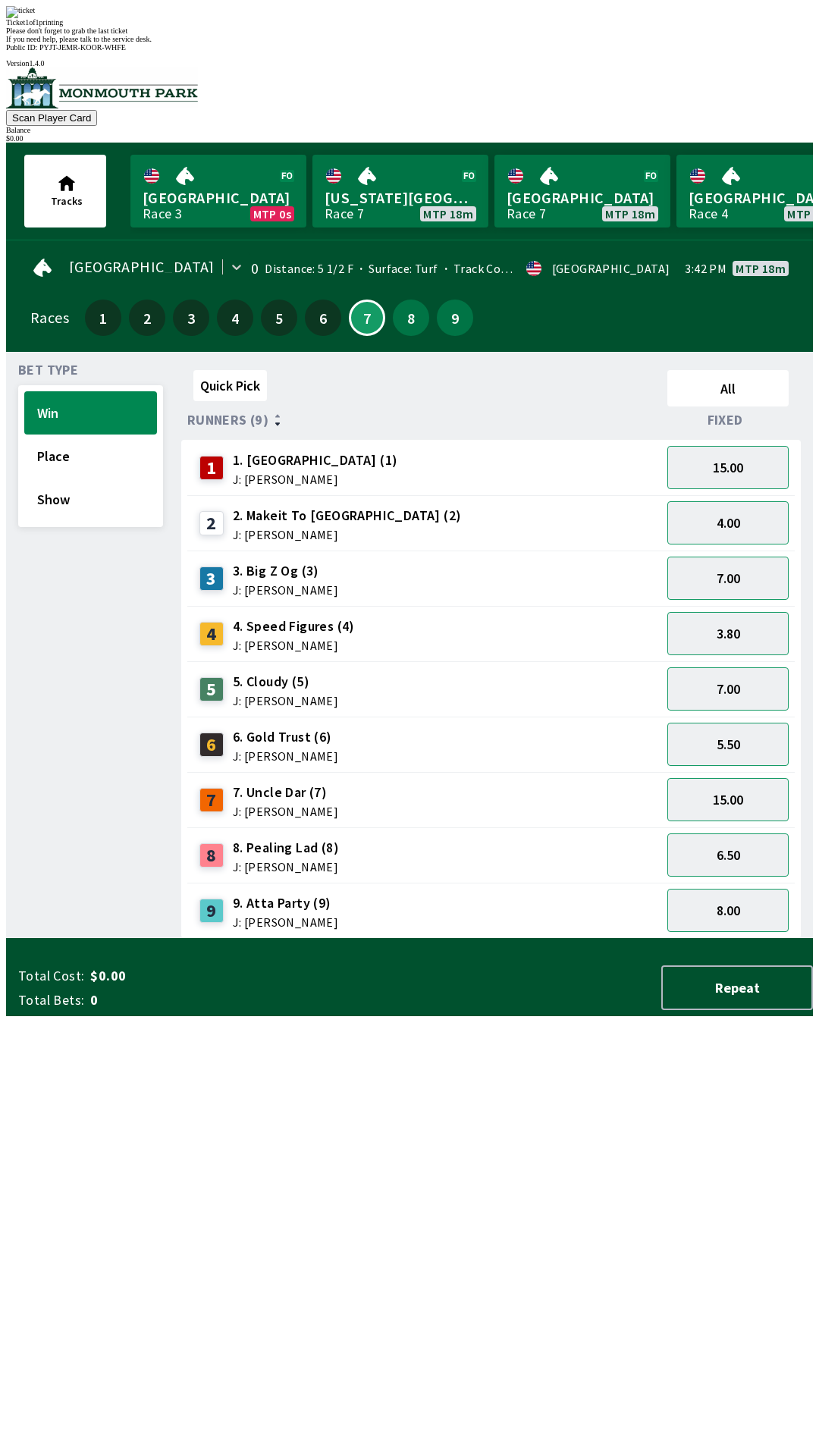
click at [442, 938] on div "Quick Pick All Runners (9) Fixed 1 1. Vamos Viejo (1) J: [PERSON_NAME] 15.00 2 …" at bounding box center [497, 651] width 631 height 574
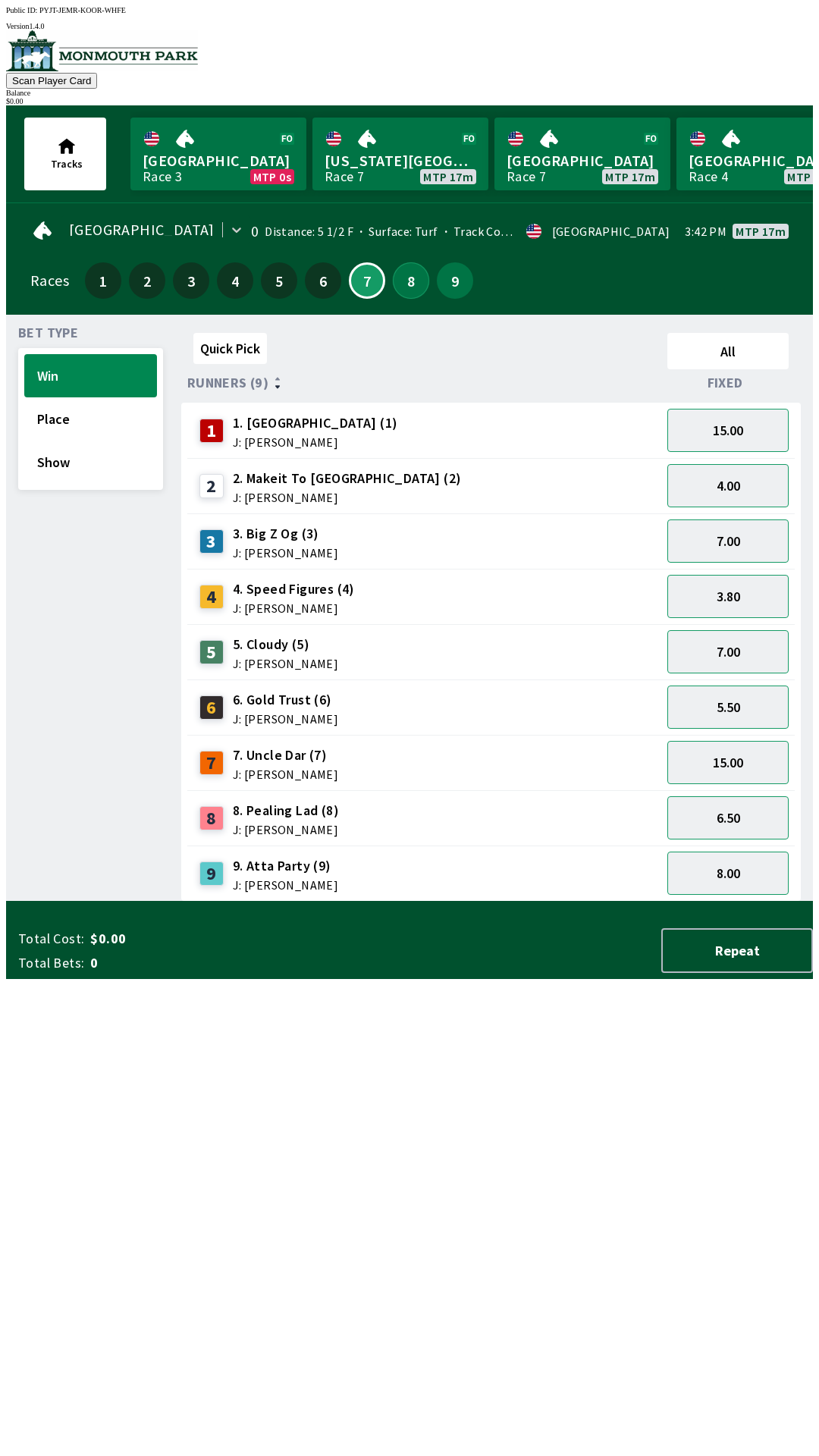
click at [409, 276] on button "8" at bounding box center [411, 281] width 36 height 36
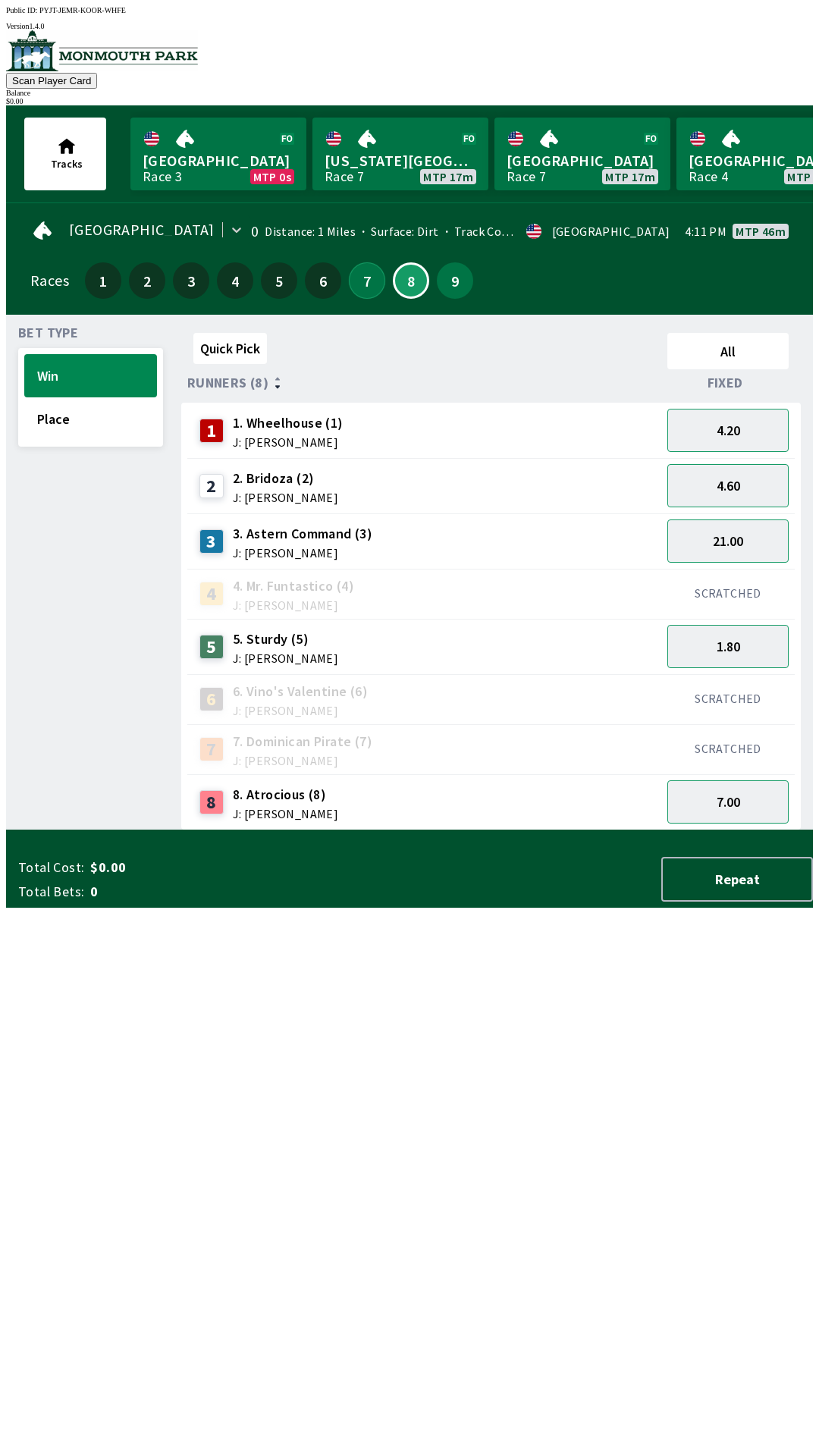
click at [370, 286] on button "7" at bounding box center [367, 281] width 36 height 36
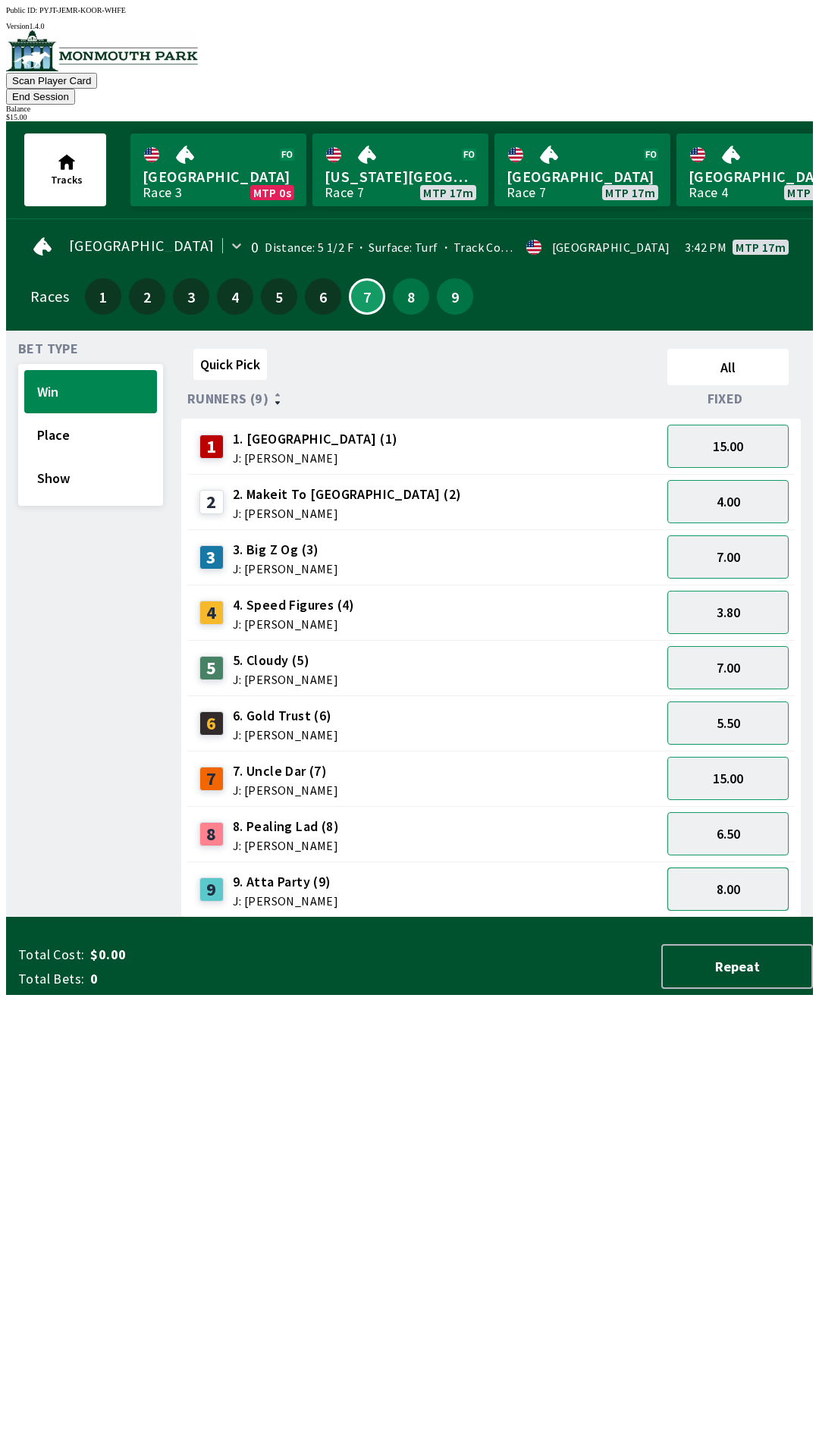
click at [722, 869] on button "8.00" at bounding box center [727, 889] width 121 height 44
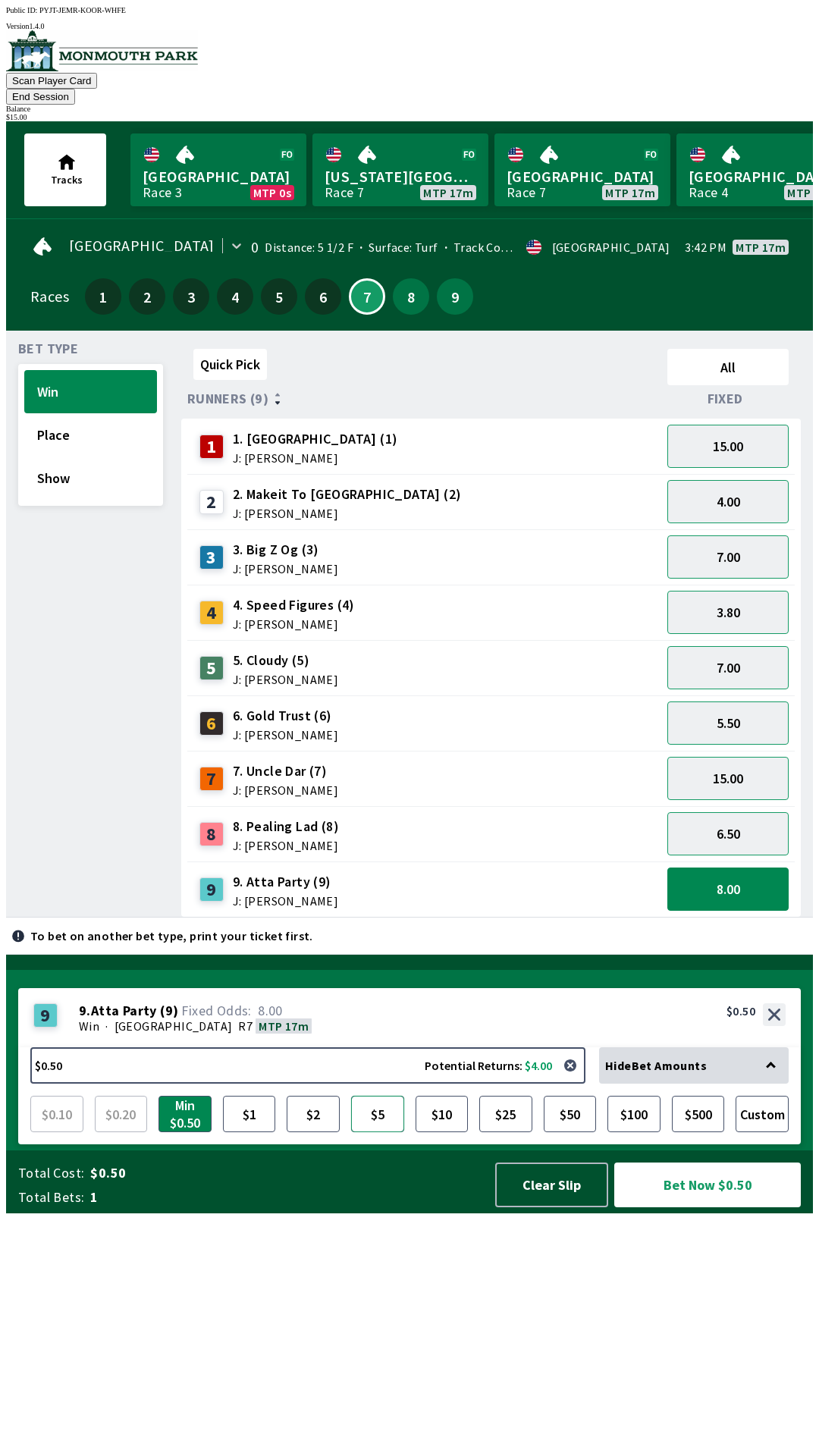
click at [373, 1132] on button "$5" at bounding box center [377, 1114] width 53 height 36
click at [732, 485] on button "4.00" at bounding box center [727, 502] width 121 height 44
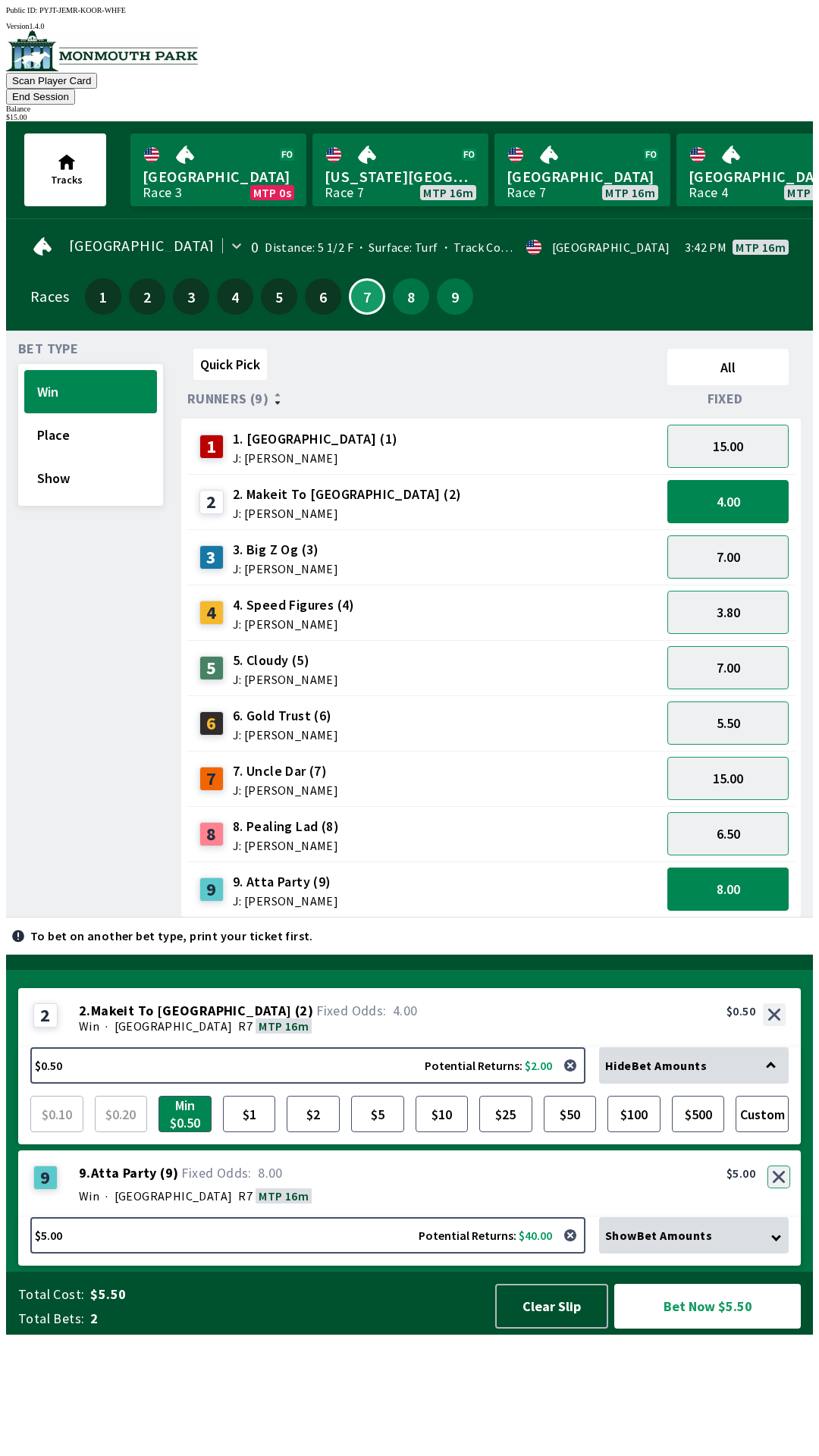
click at [780, 1188] on button "button" at bounding box center [779, 1177] width 23 height 23
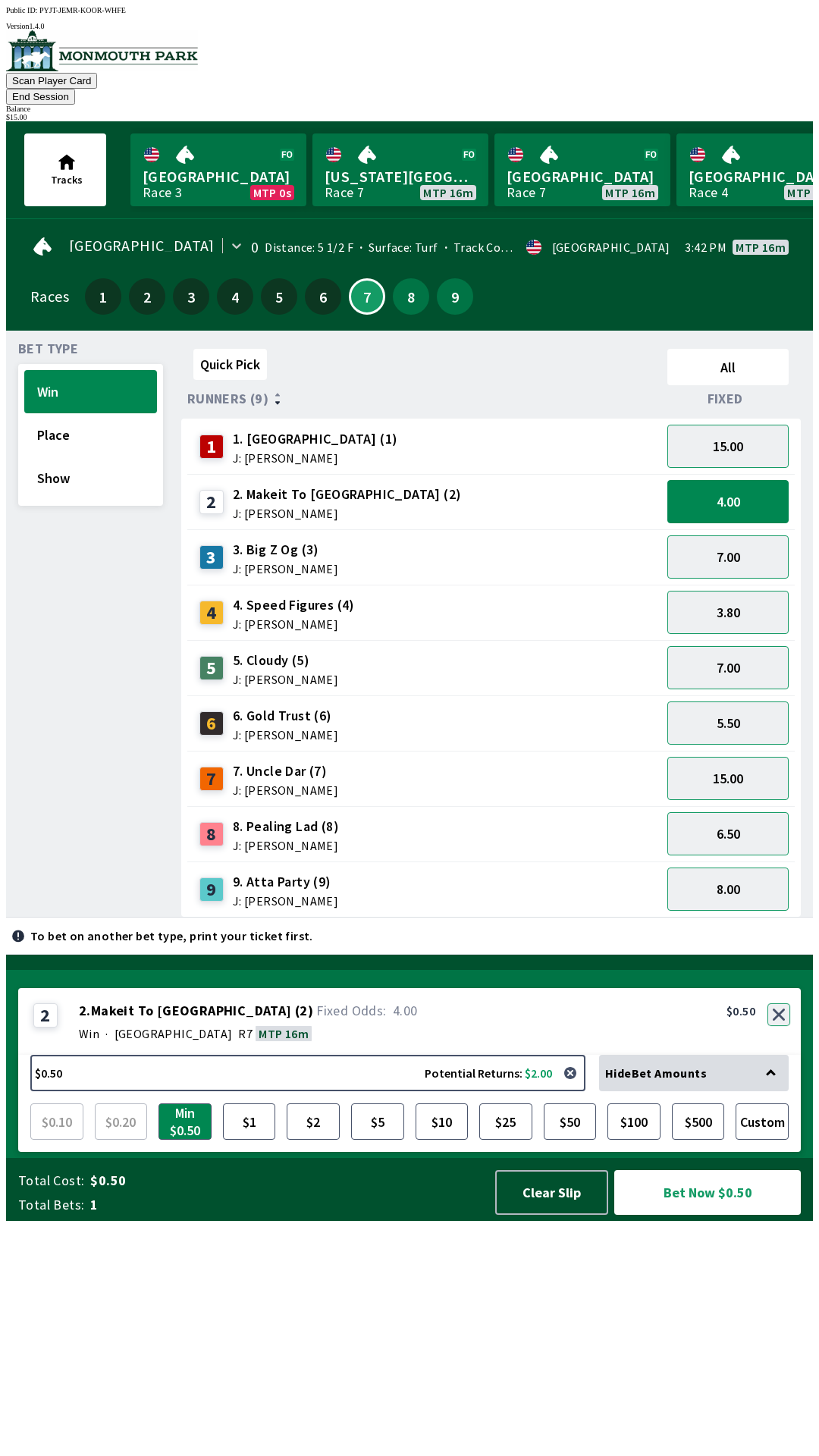
click at [779, 1026] on button "button" at bounding box center [779, 1014] width 23 height 23
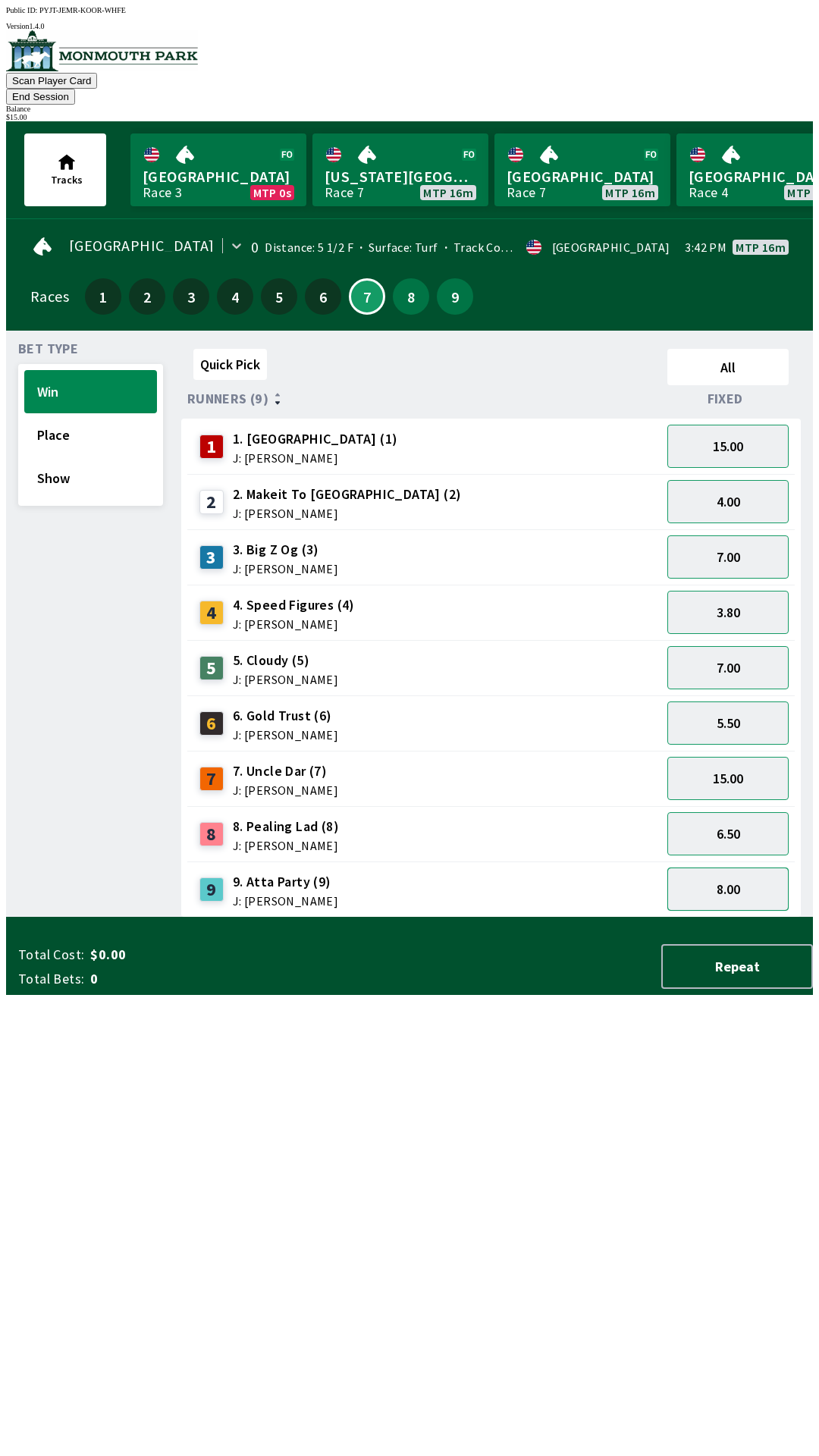
click at [742, 867] on button "8.00" at bounding box center [727, 889] width 121 height 44
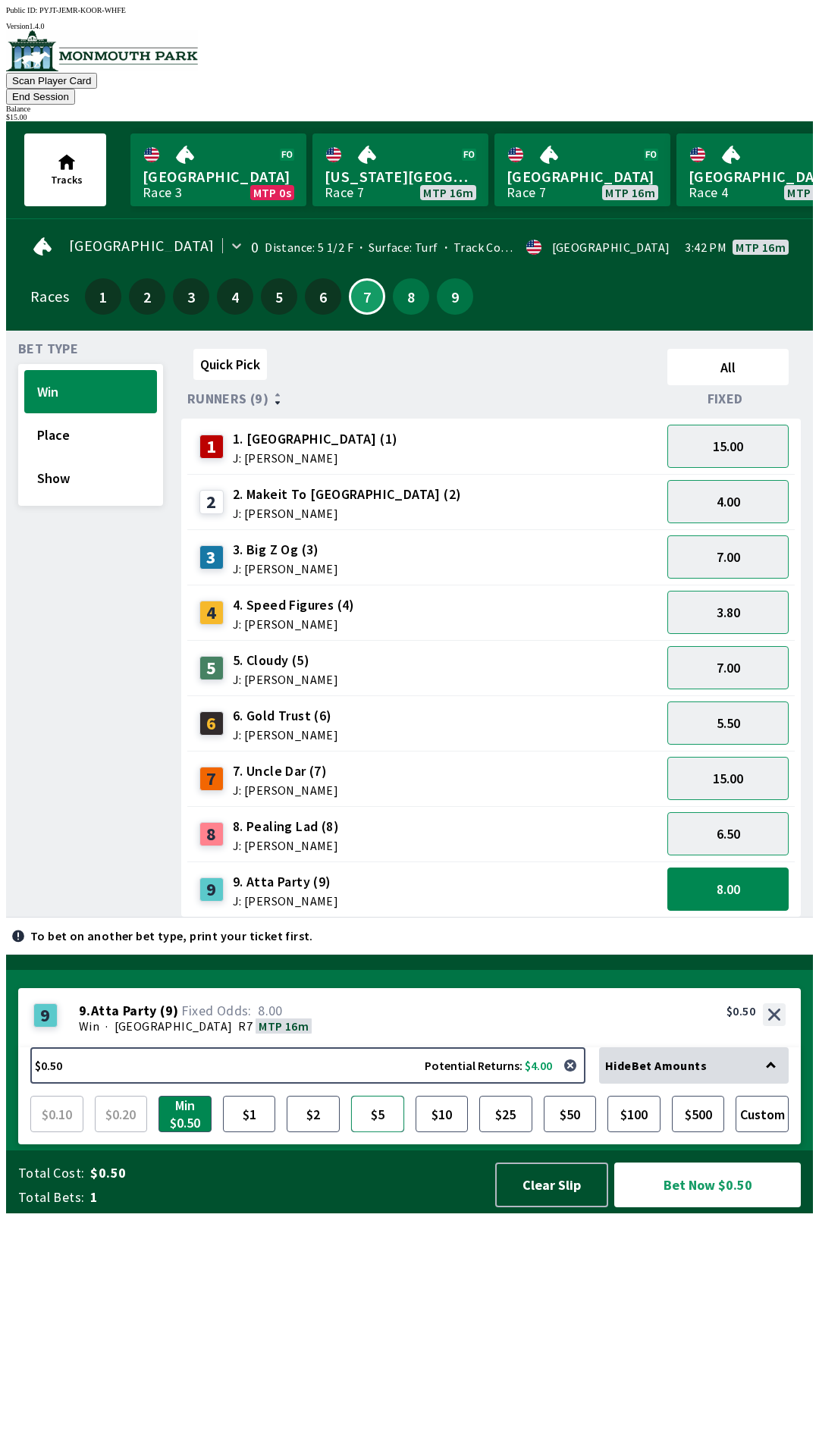
click at [397, 1132] on button "$5" at bounding box center [377, 1114] width 53 height 36
click at [627, 1207] on button "Bet Now $5.00" at bounding box center [707, 1185] width 187 height 45
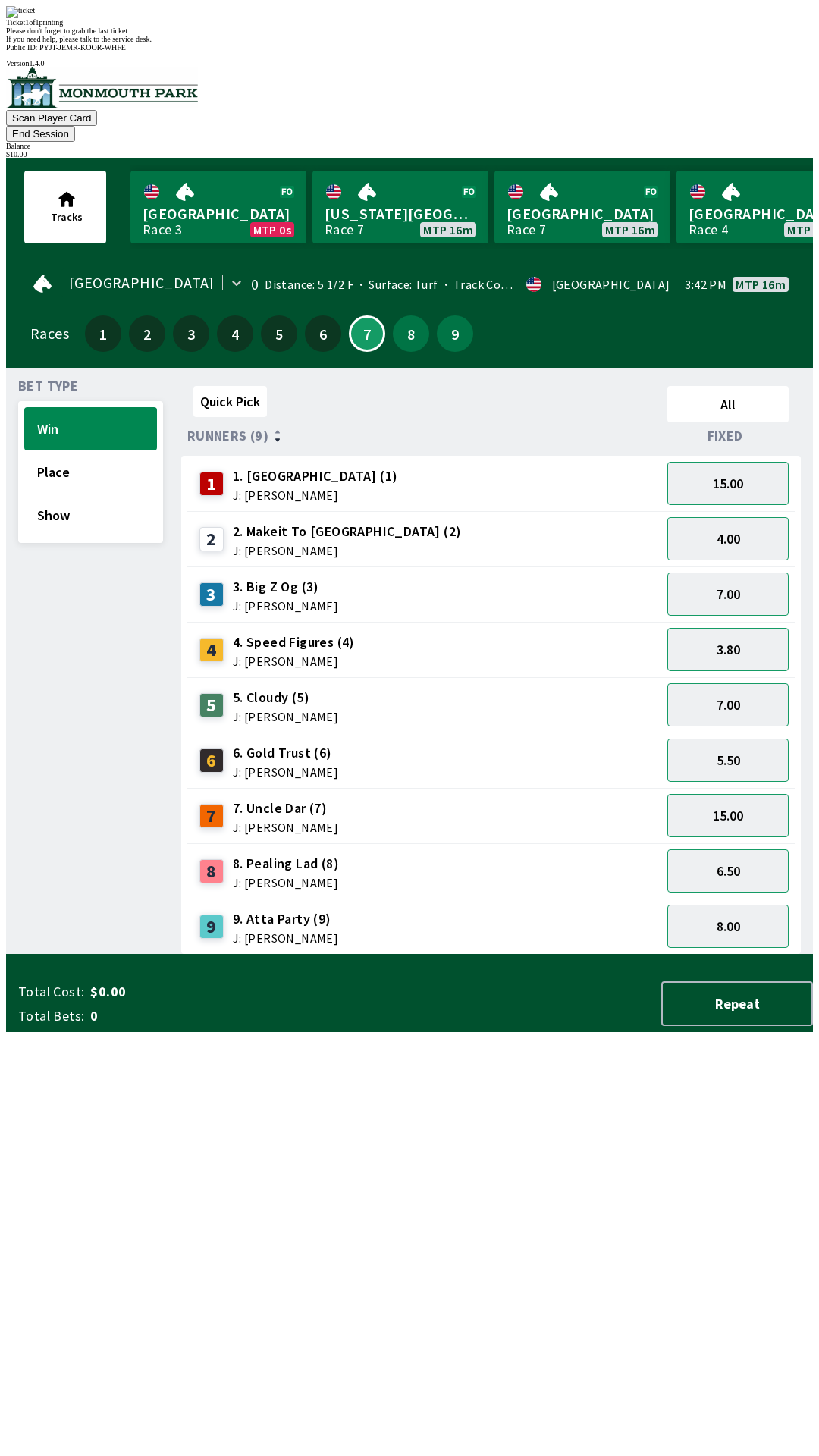
click at [367, 954] on div "Quick Pick All Runners (9) Fixed 1 1. Vamos Viejo (1) J: [PERSON_NAME] 15.00 2 …" at bounding box center [497, 667] width 631 height 574
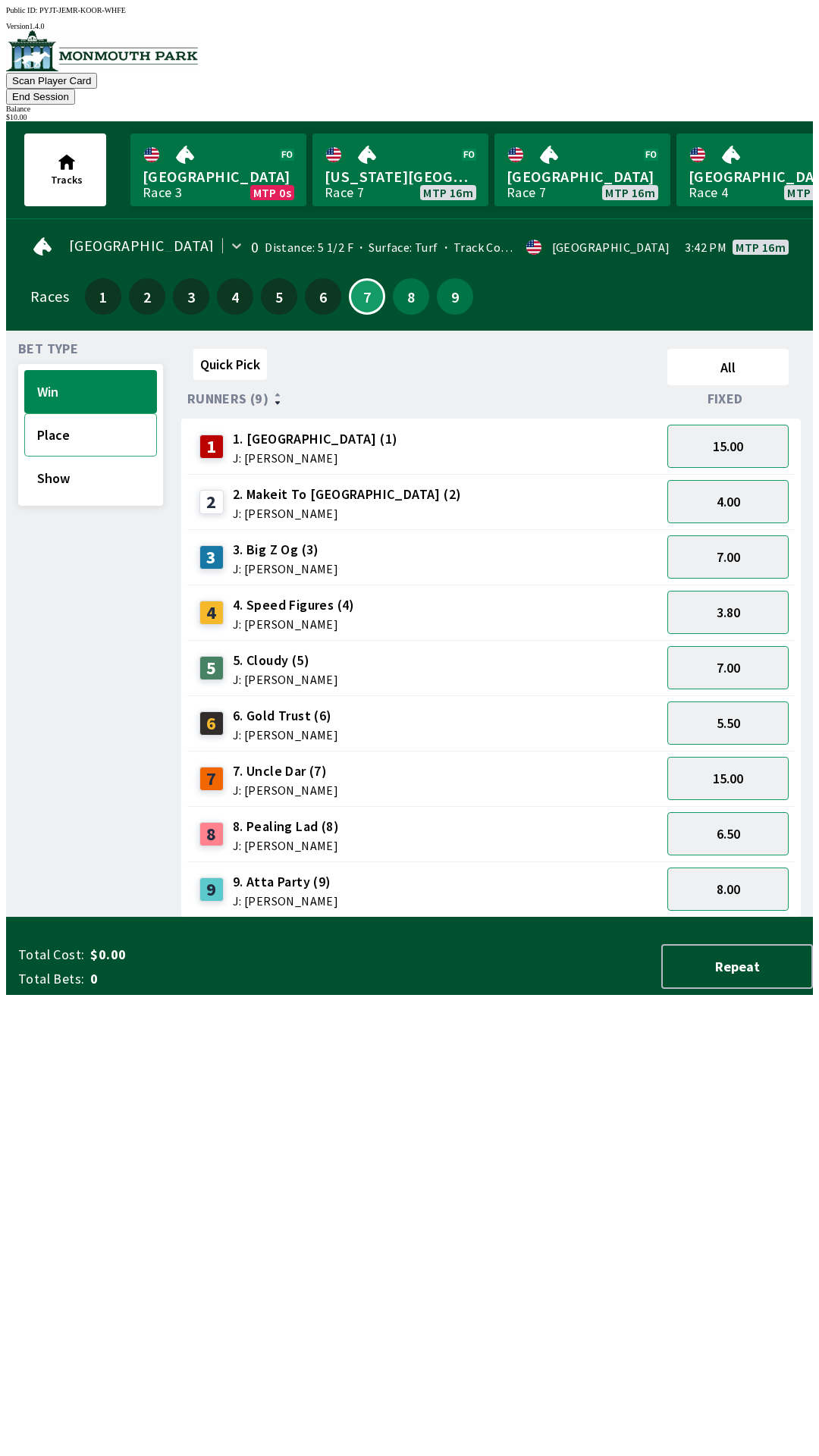
click at [50, 413] on button "Place" at bounding box center [91, 434] width 133 height 44
click at [78, 461] on button "Show" at bounding box center [91, 478] width 133 height 44
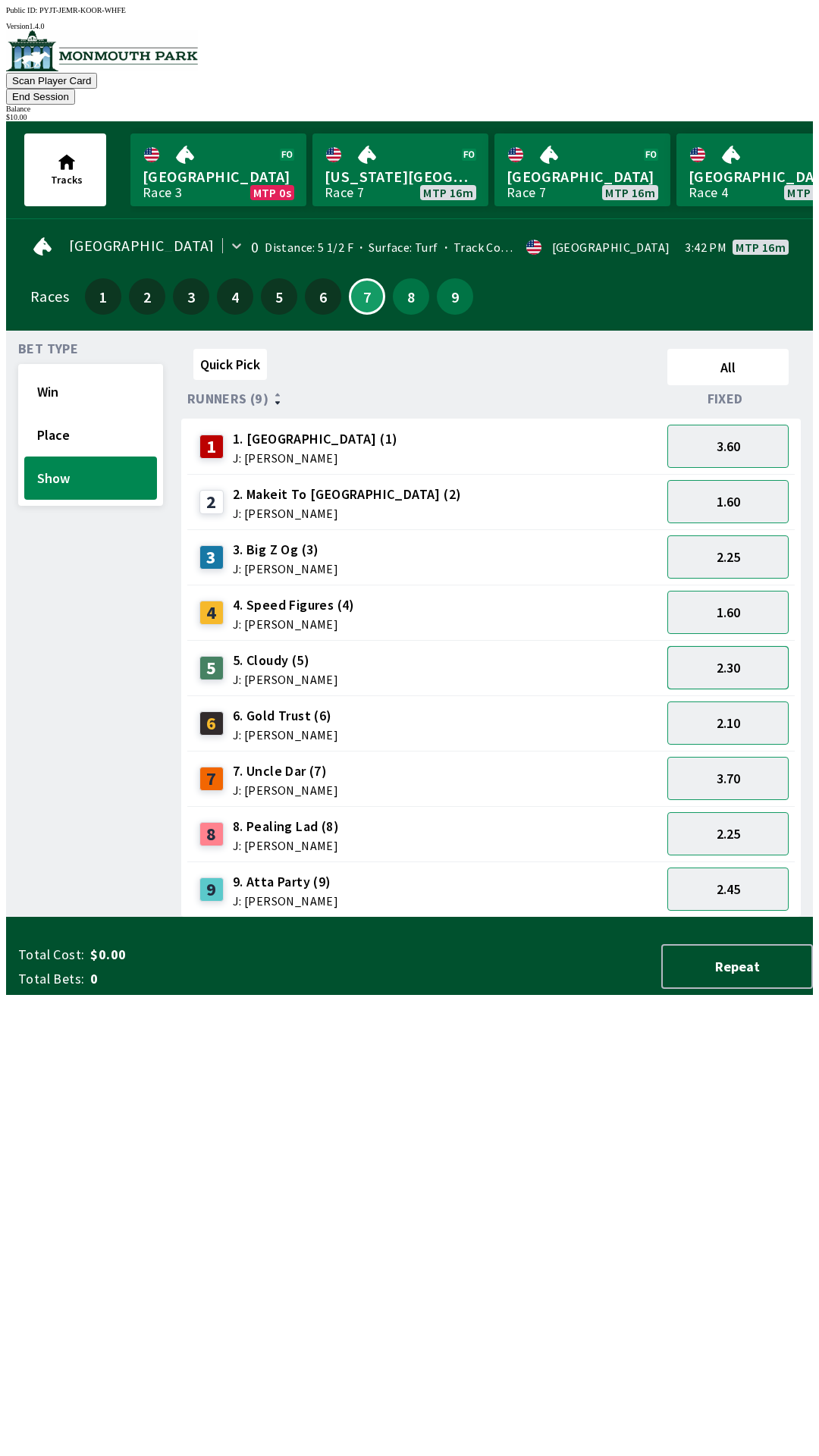
click at [732, 646] on button "2.30" at bounding box center [727, 667] width 121 height 44
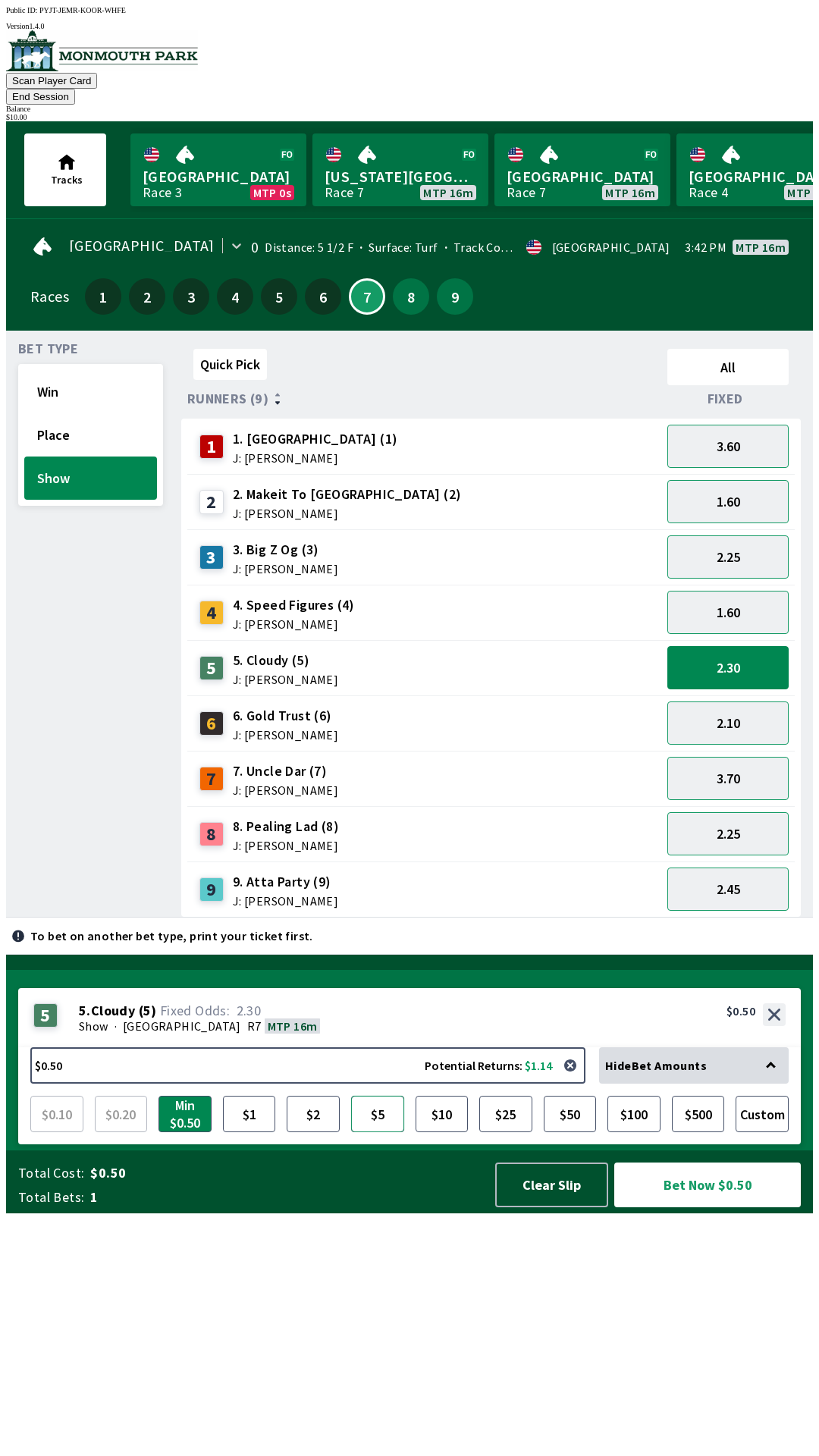
click at [385, 1132] on button "$5" at bounding box center [377, 1114] width 53 height 36
click at [716, 1207] on button "Bet Now $5.00" at bounding box center [707, 1185] width 187 height 45
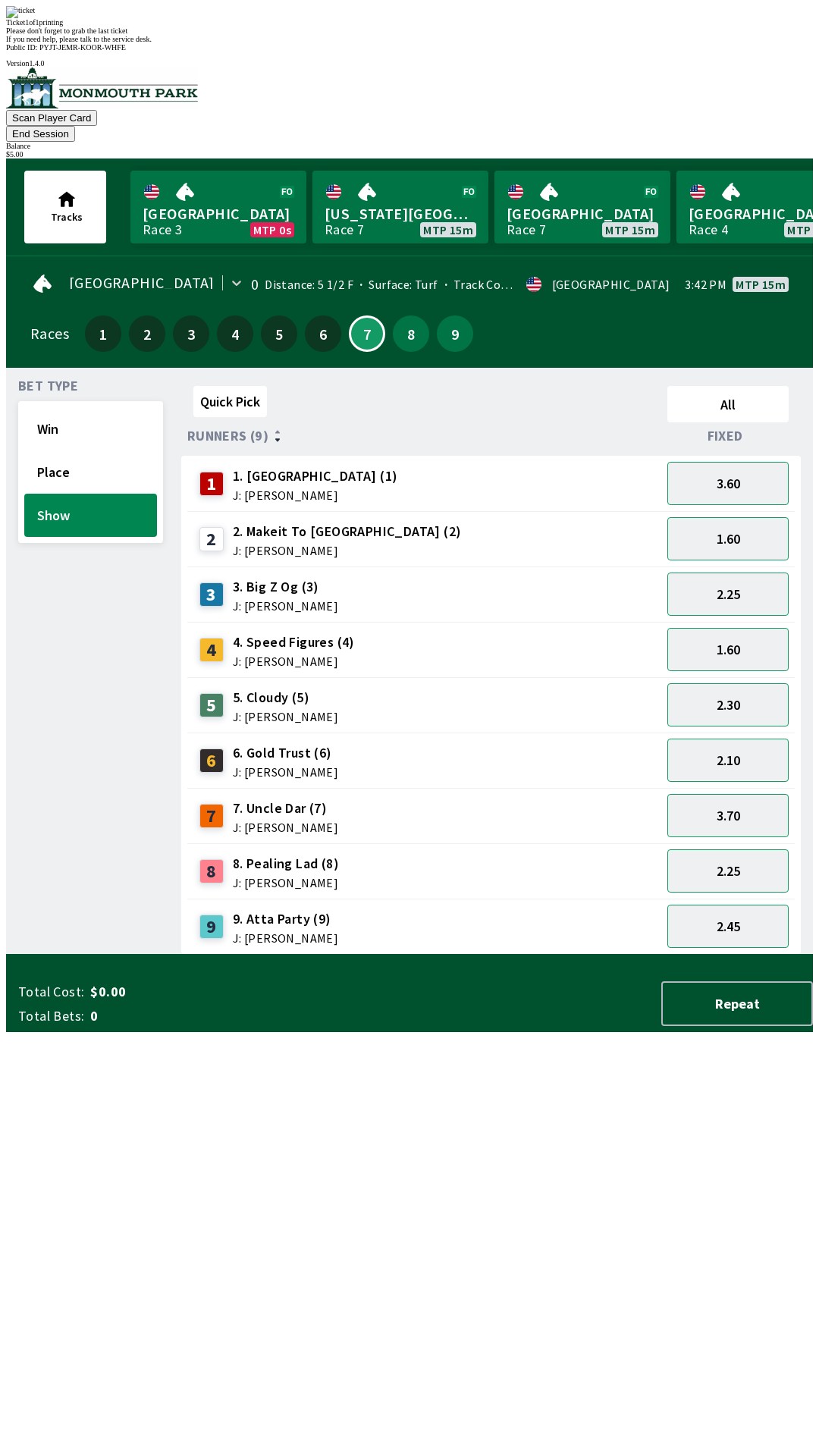
click at [442, 954] on div "Quick Pick All Runners (9) Fixed 1 1. Vamos Viejo (1) J: [PERSON_NAME] 3.60 2 2…" at bounding box center [497, 667] width 631 height 574
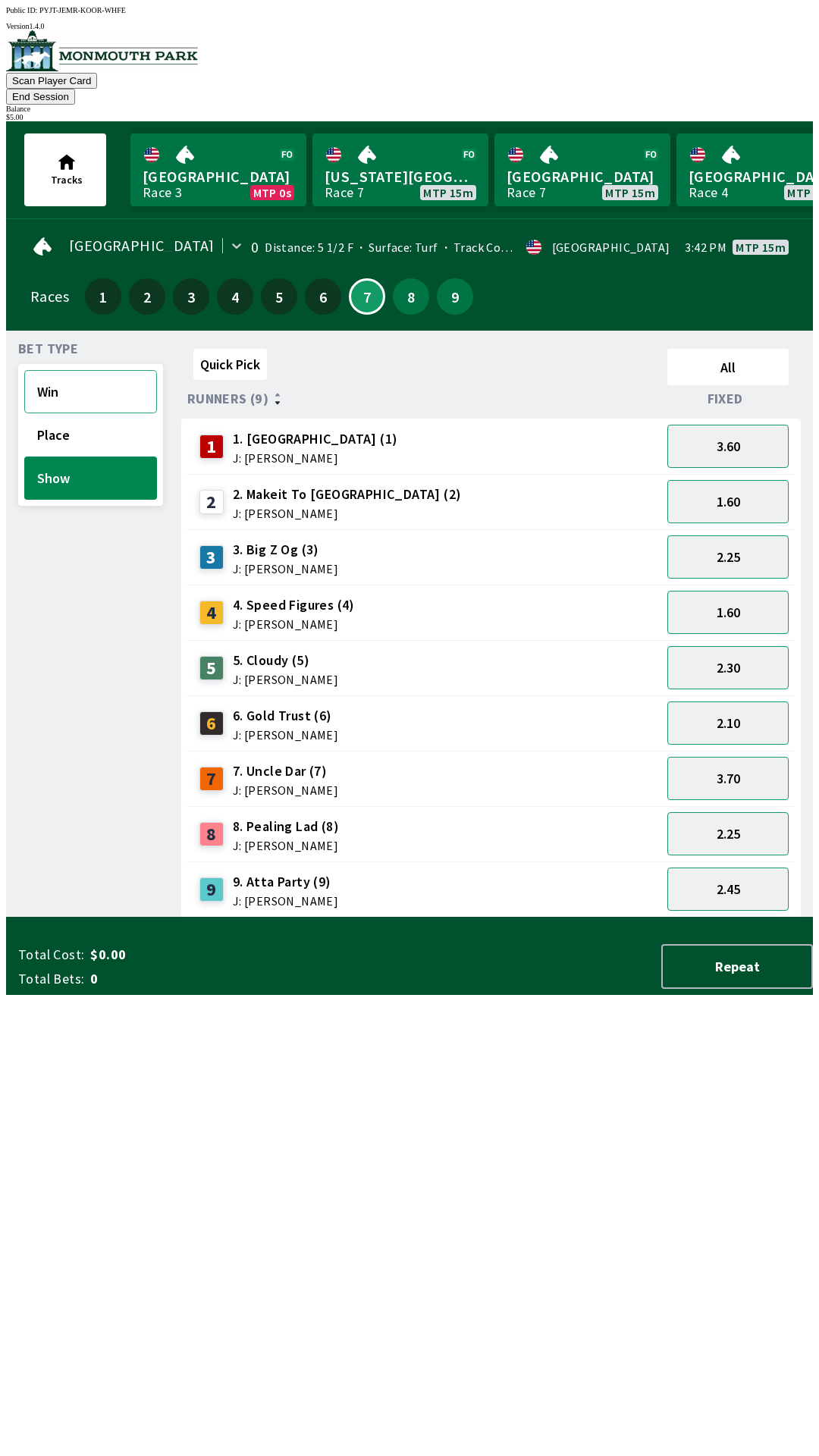
click at [74, 370] on button "Win" at bounding box center [91, 392] width 133 height 44
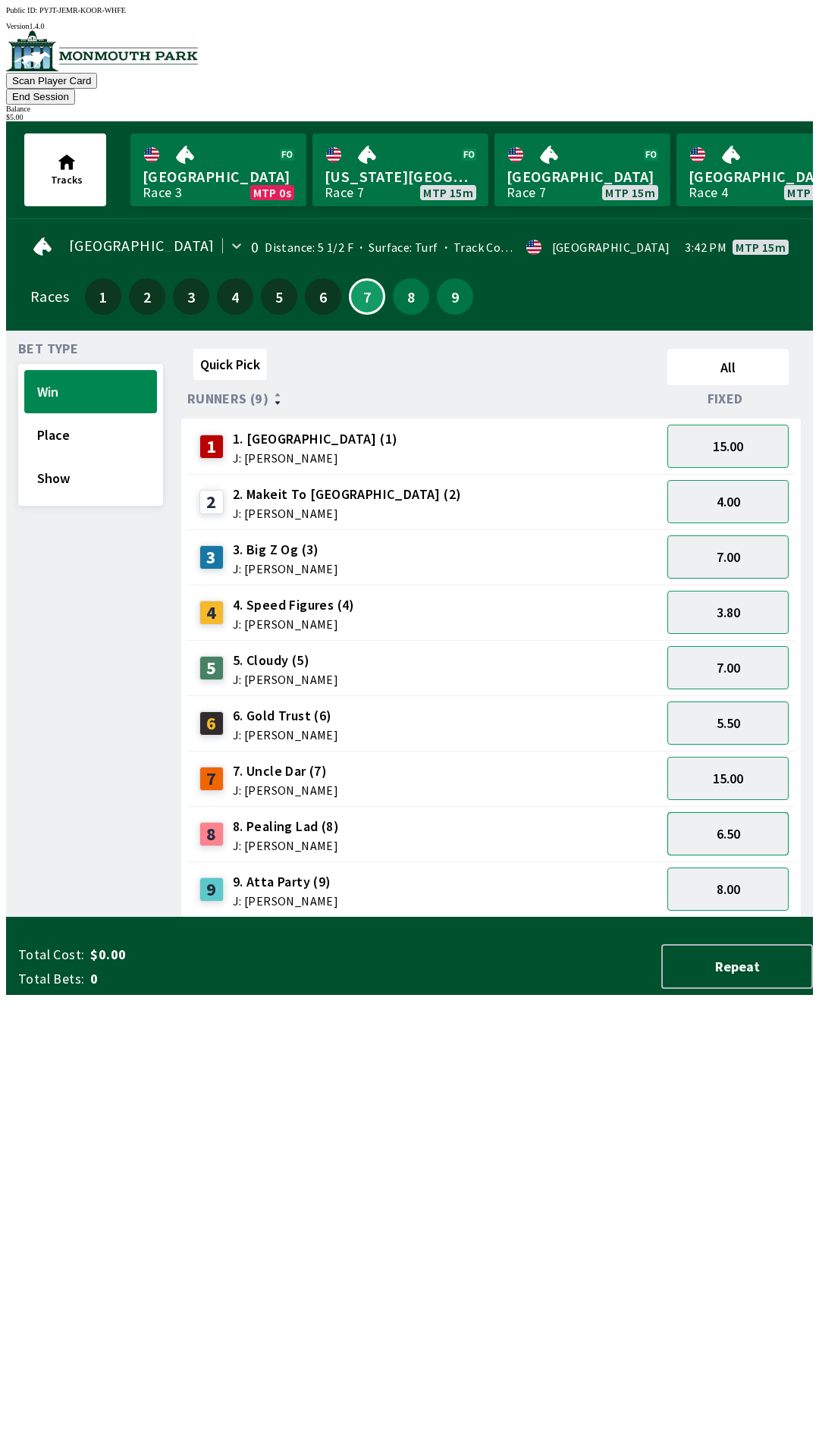
click at [734, 817] on button "6.50" at bounding box center [727, 833] width 121 height 44
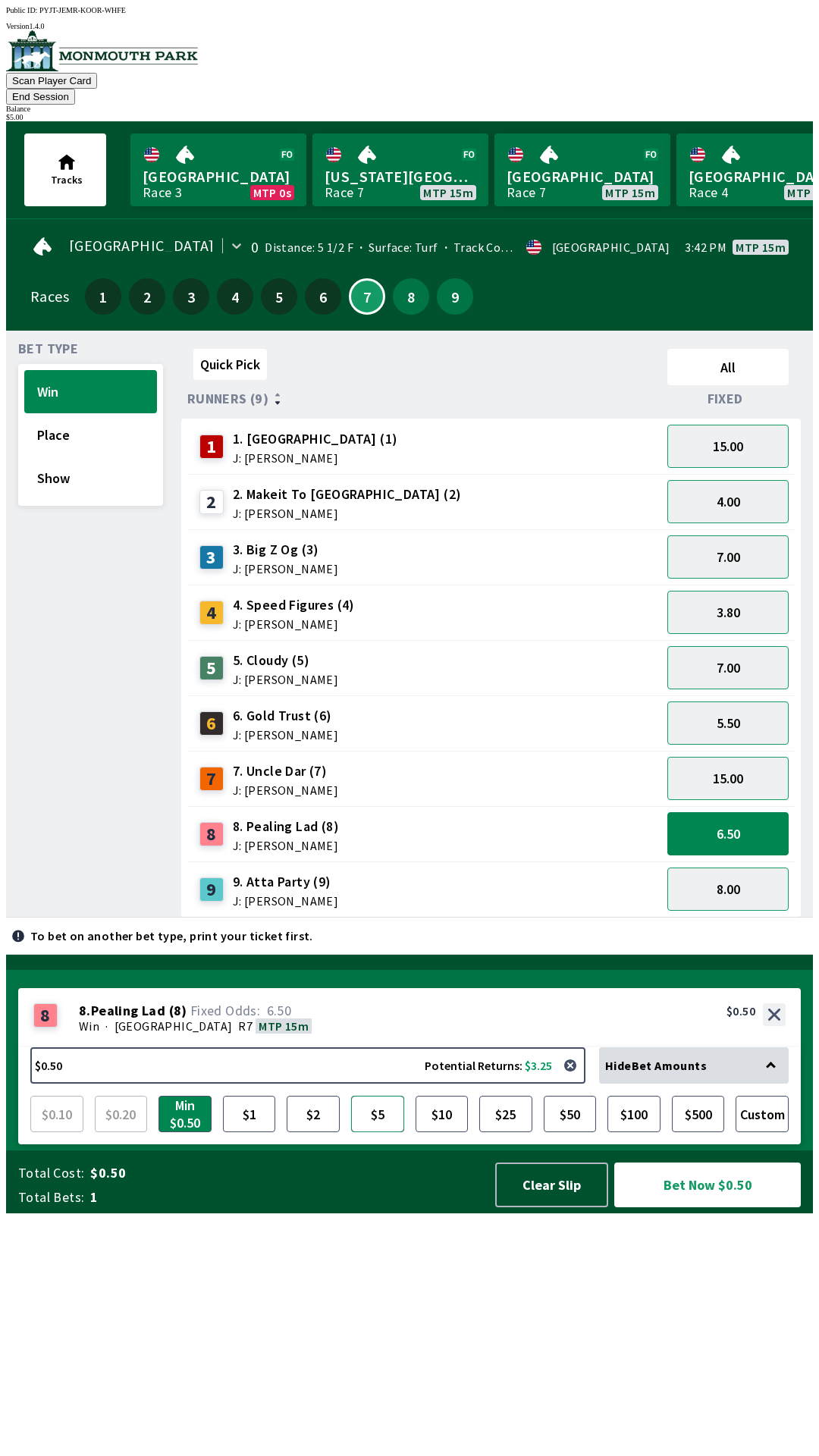
click at [387, 1132] on button "$5" at bounding box center [377, 1114] width 53 height 36
click at [707, 1207] on button "Bet Now $5.00" at bounding box center [707, 1185] width 187 height 45
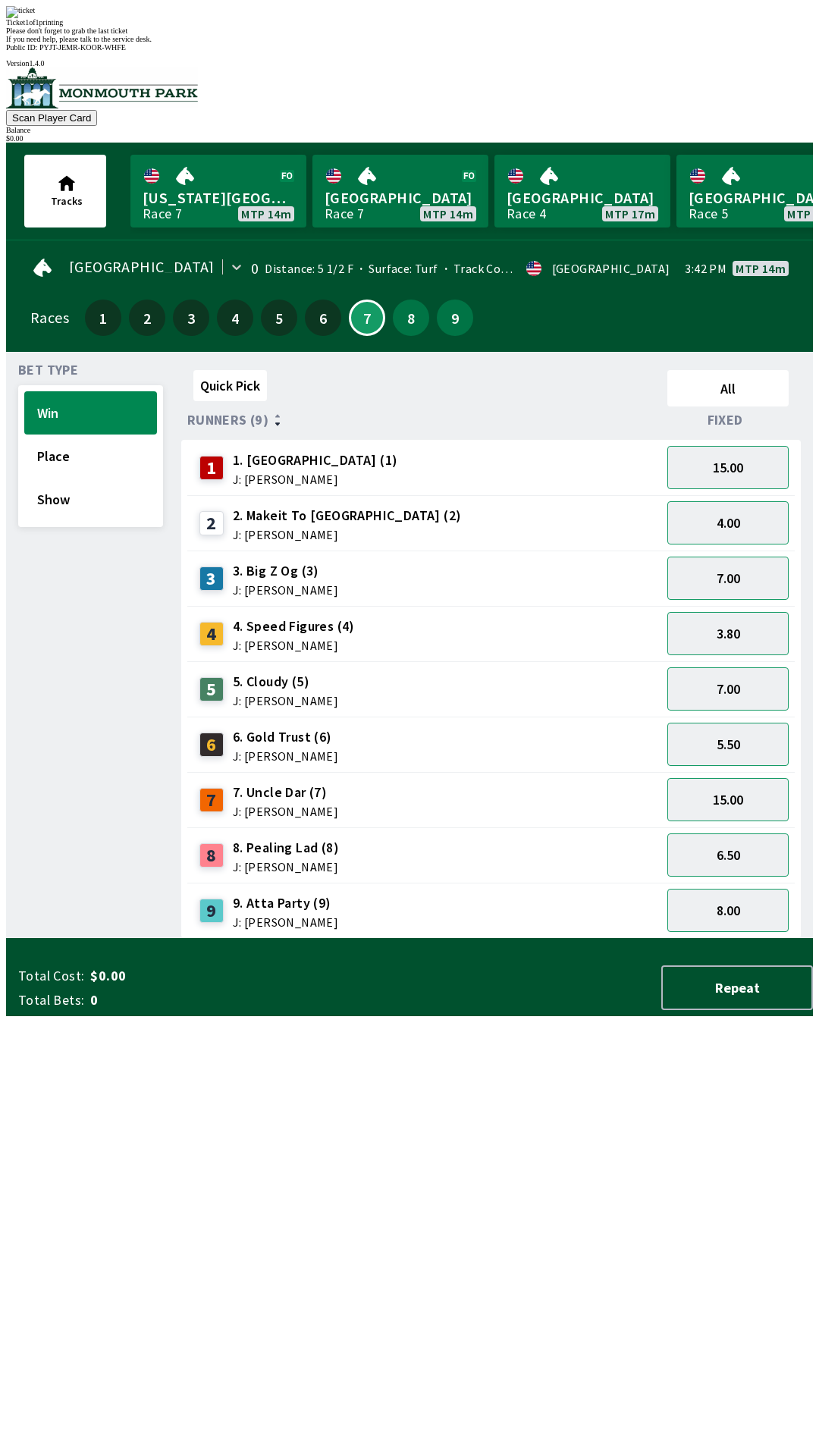
click at [481, 938] on div "Quick Pick All Runners (9) Fixed 1 1. Vamos Viejo (1) J: [PERSON_NAME] 15.00 2 …" at bounding box center [497, 651] width 631 height 574
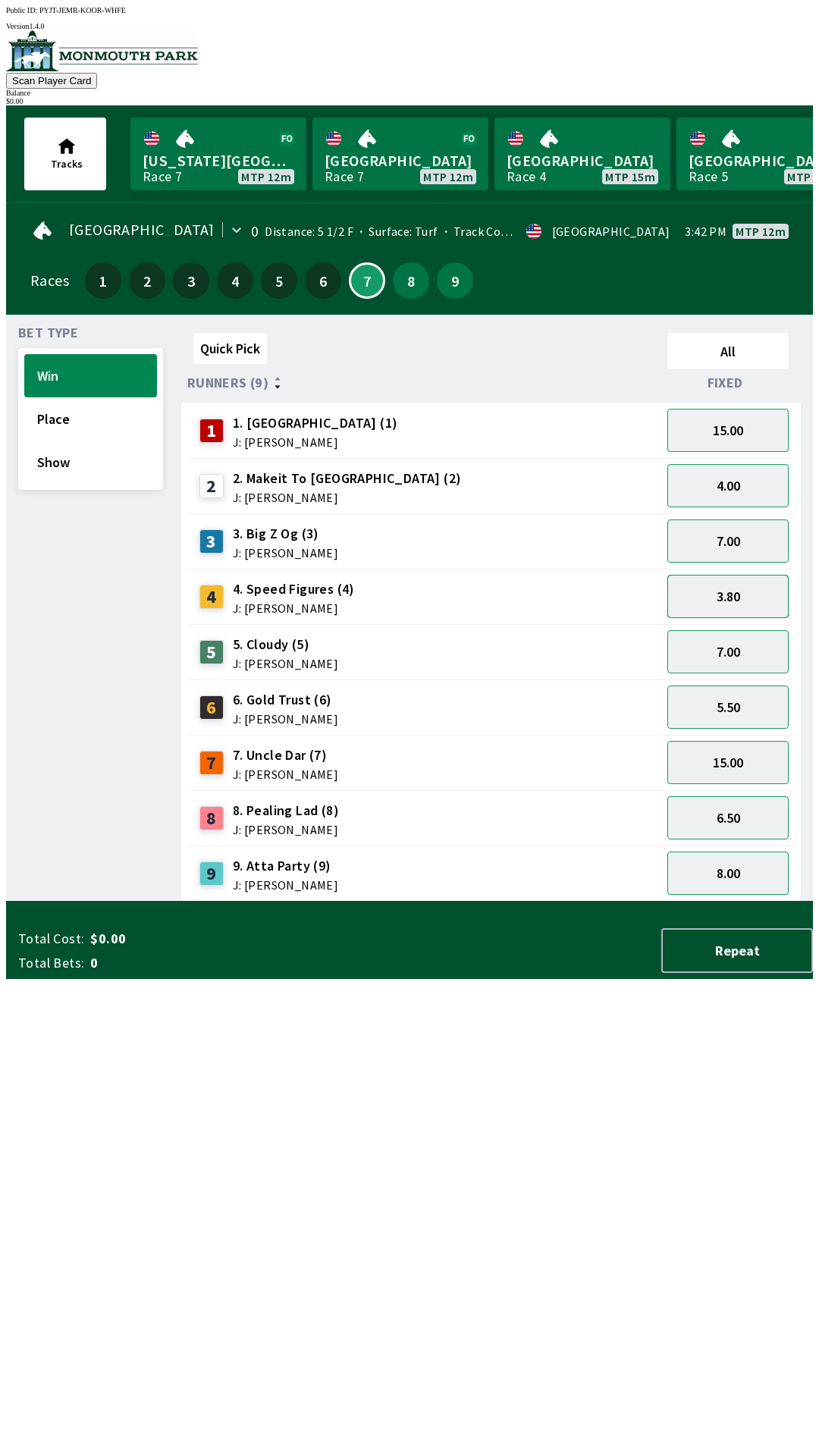
click at [729, 583] on button "3.80" at bounding box center [727, 596] width 121 height 44
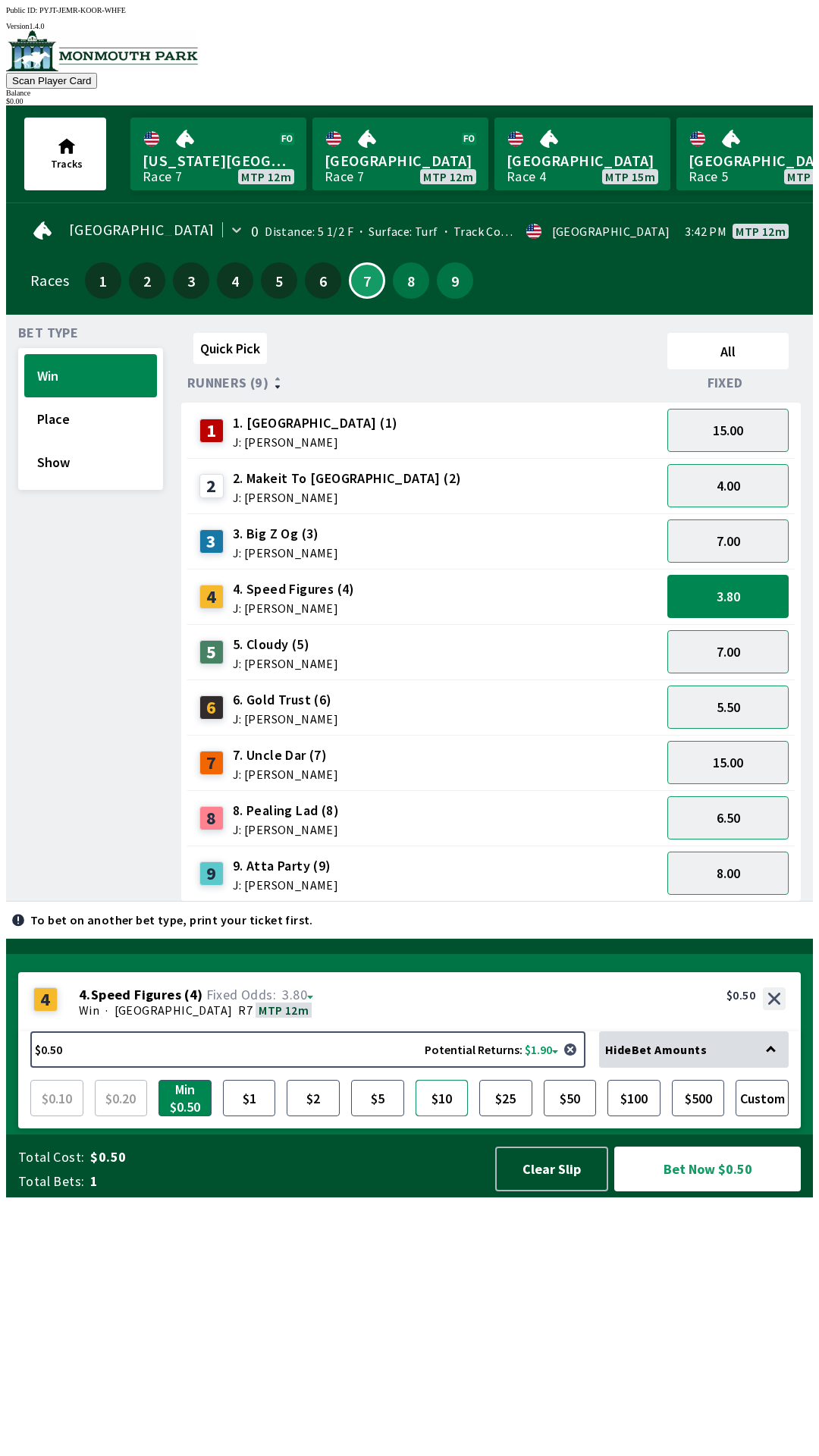
click at [435, 1116] on button "$10" at bounding box center [442, 1098] width 53 height 36
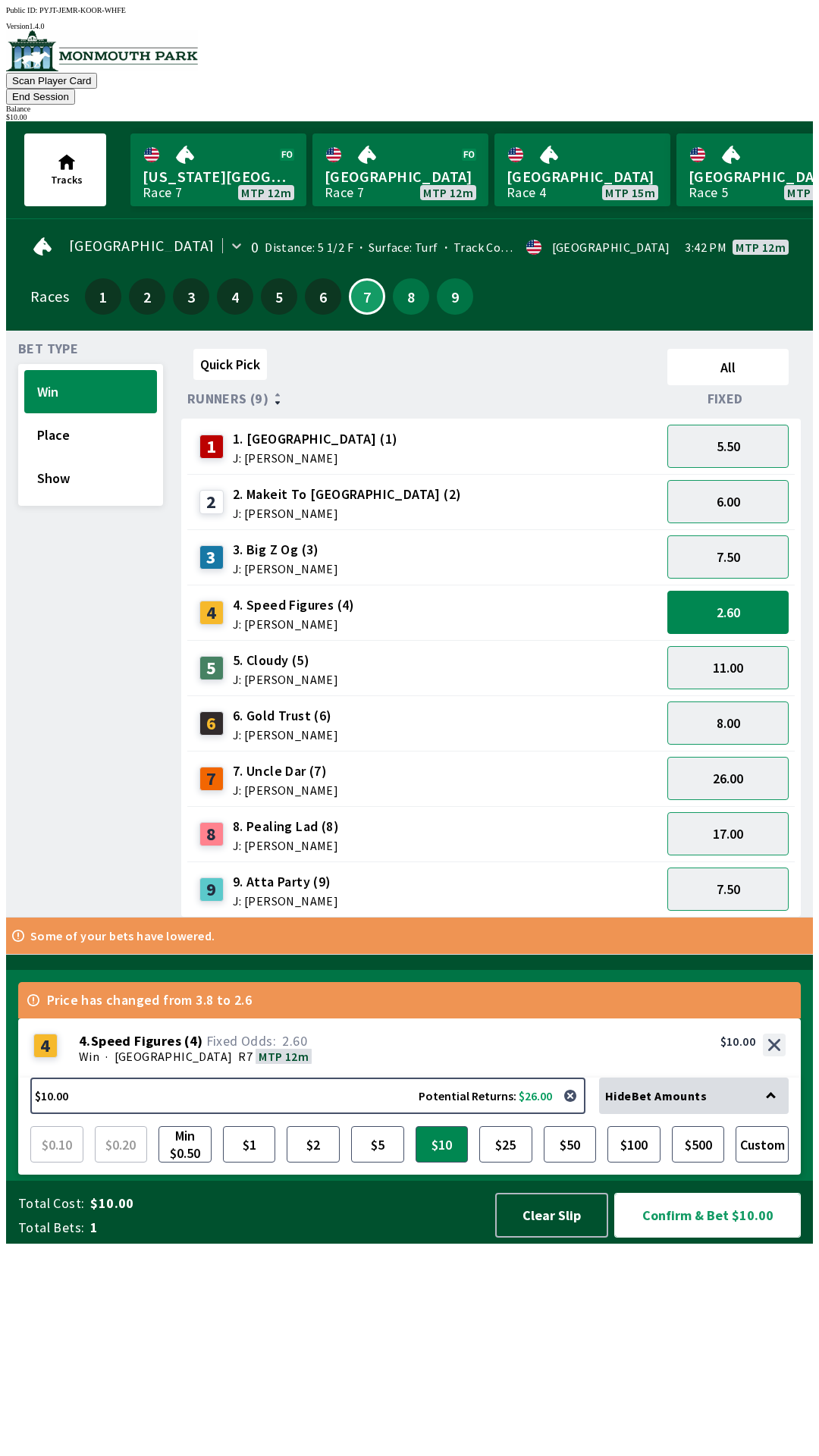
click at [759, 1238] on button "Confirm & Bet $10.00" at bounding box center [707, 1215] width 187 height 45
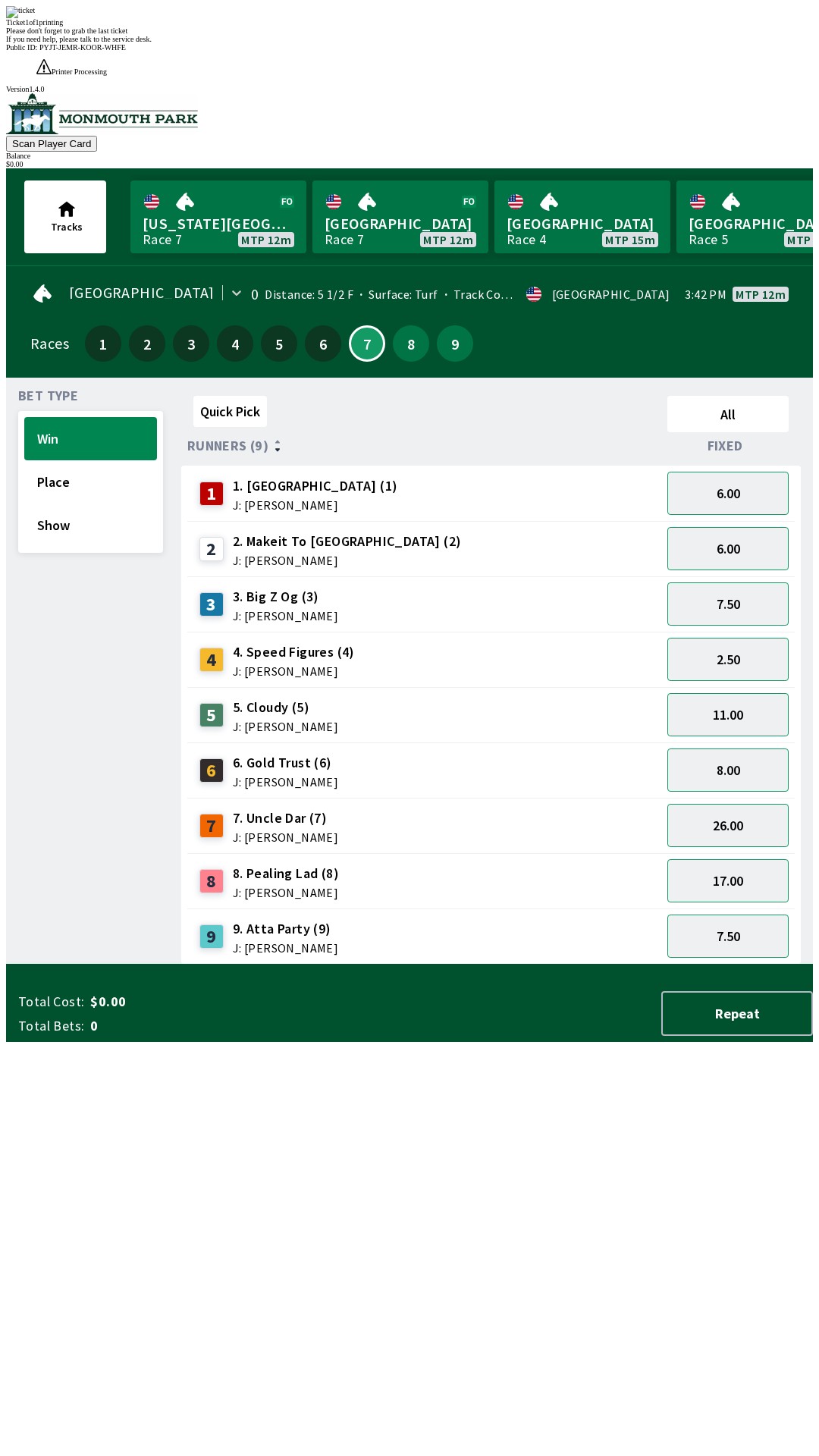
click at [634, 965] on div "Quick Pick All Runners (9) Fixed 1 1. Vamos Viejo (1) J: [PERSON_NAME] 6.00 2 2…" at bounding box center [497, 677] width 631 height 574
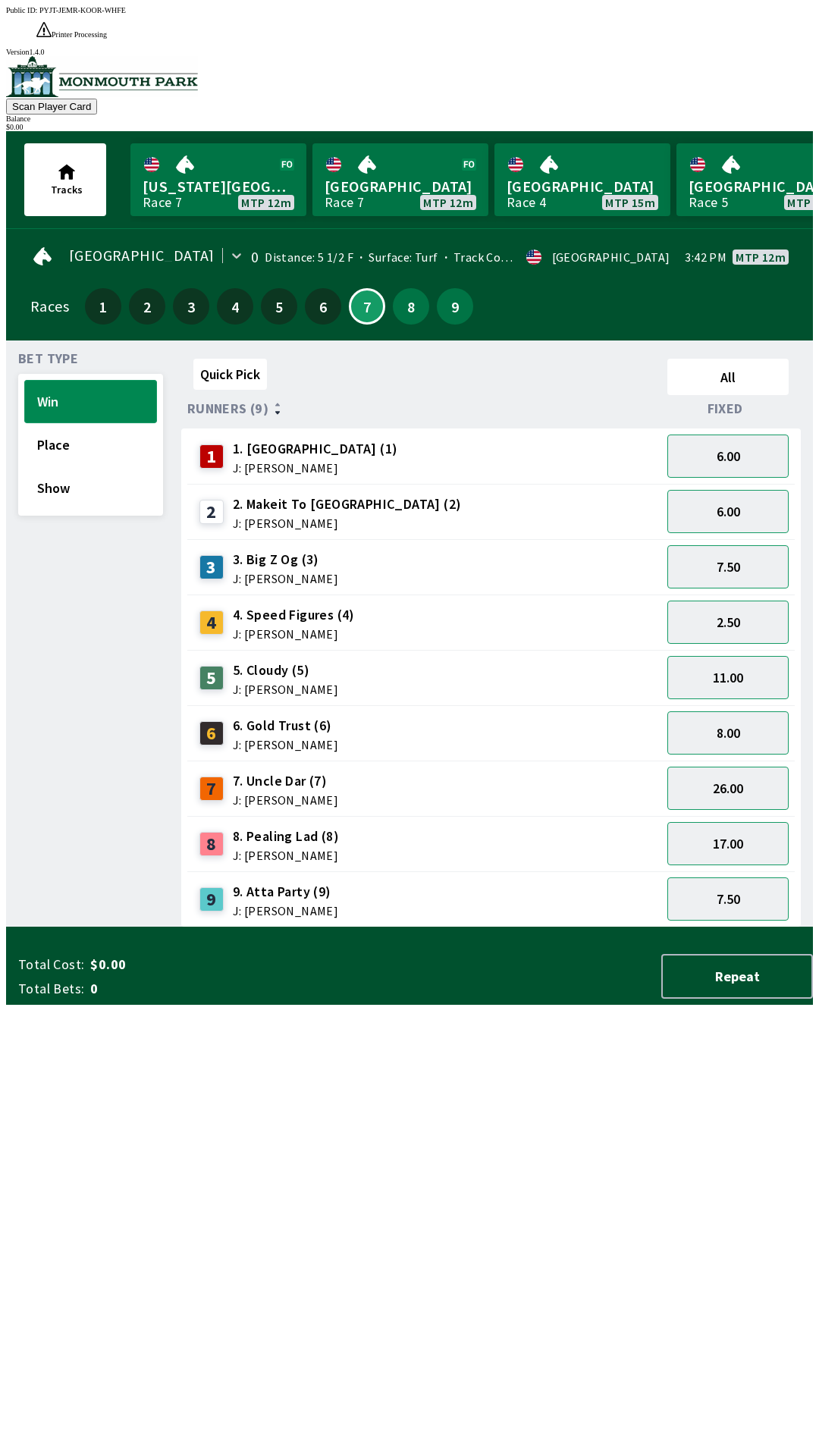
click at [112, 380] on button "Win" at bounding box center [91, 401] width 133 height 44
click at [732, 882] on button "7.50" at bounding box center [727, 899] width 121 height 44
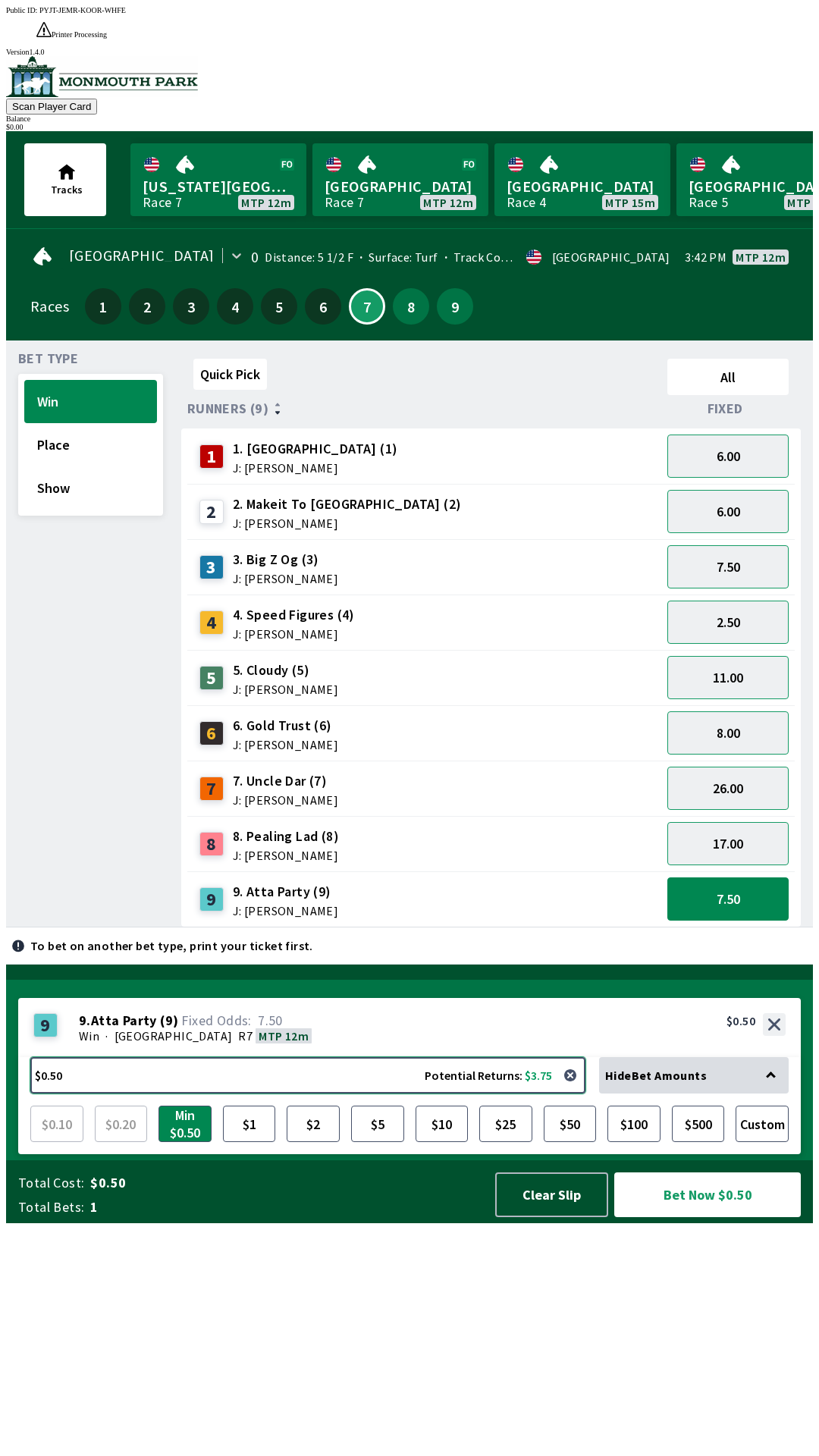
click at [370, 1094] on button "$0.50 Potential Returns: $3.75" at bounding box center [307, 1075] width 555 height 36
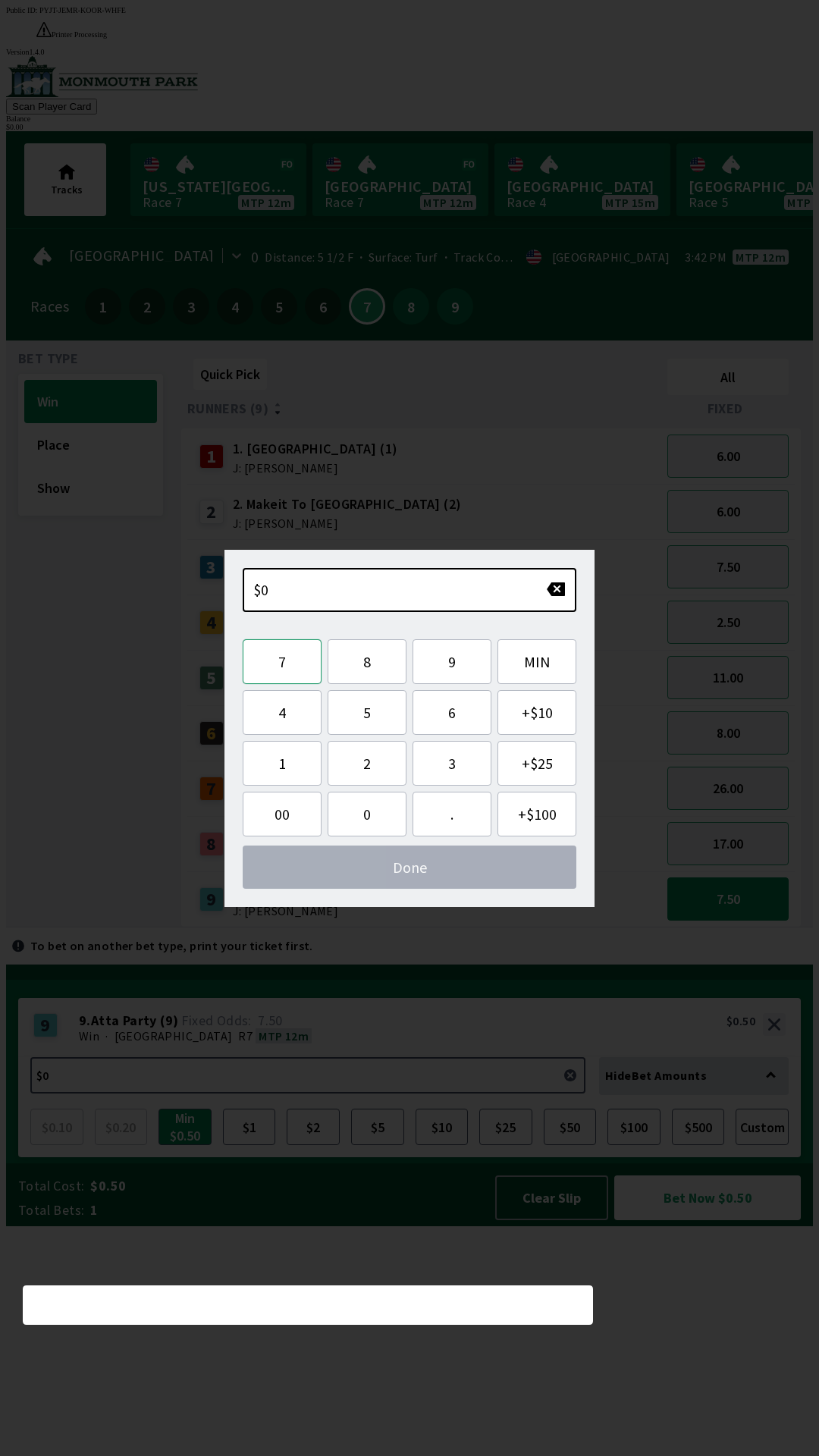
click at [294, 647] on button "7" at bounding box center [282, 662] width 79 height 45
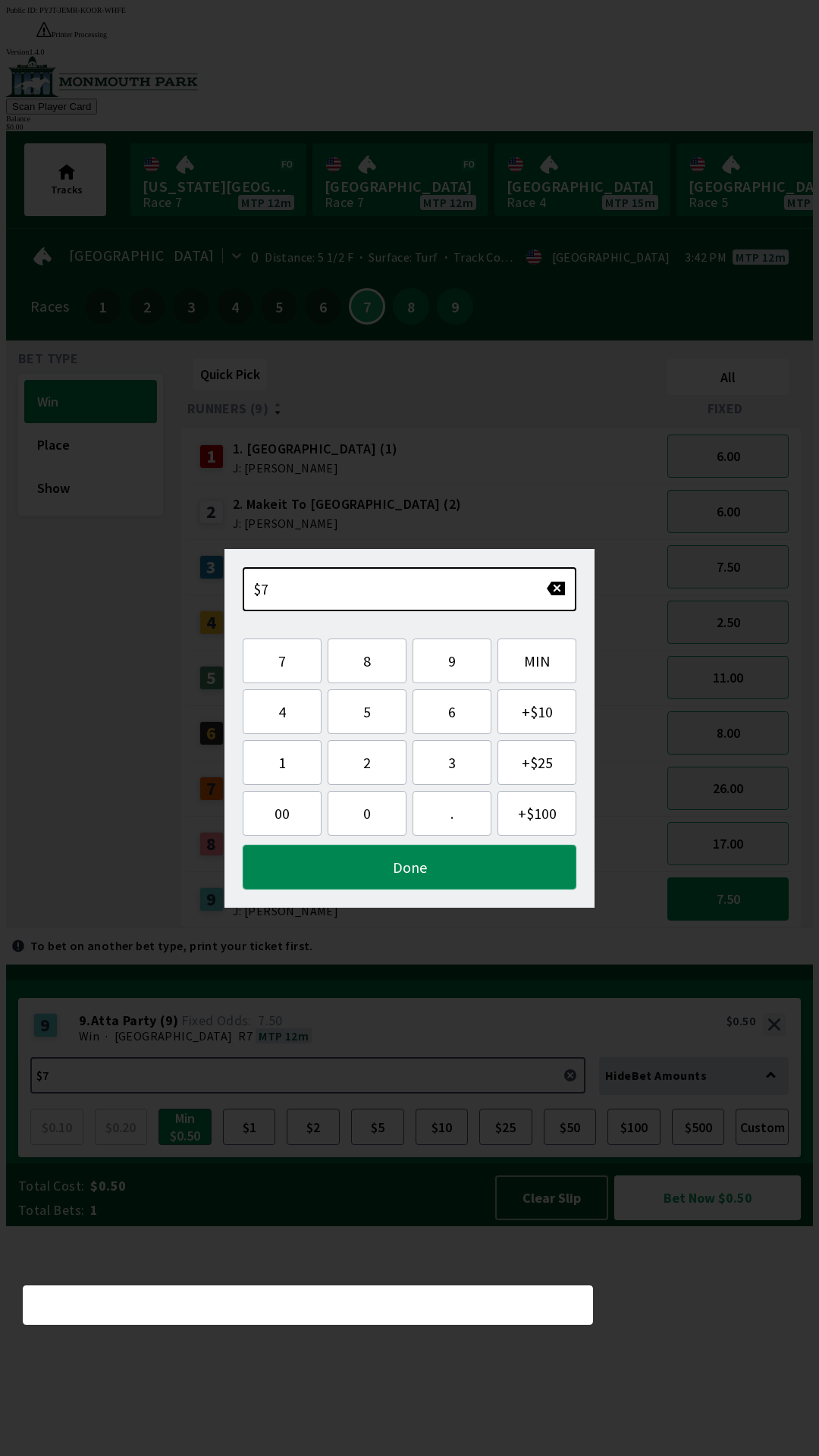
click at [479, 861] on button "Done" at bounding box center [410, 866] width 334 height 45
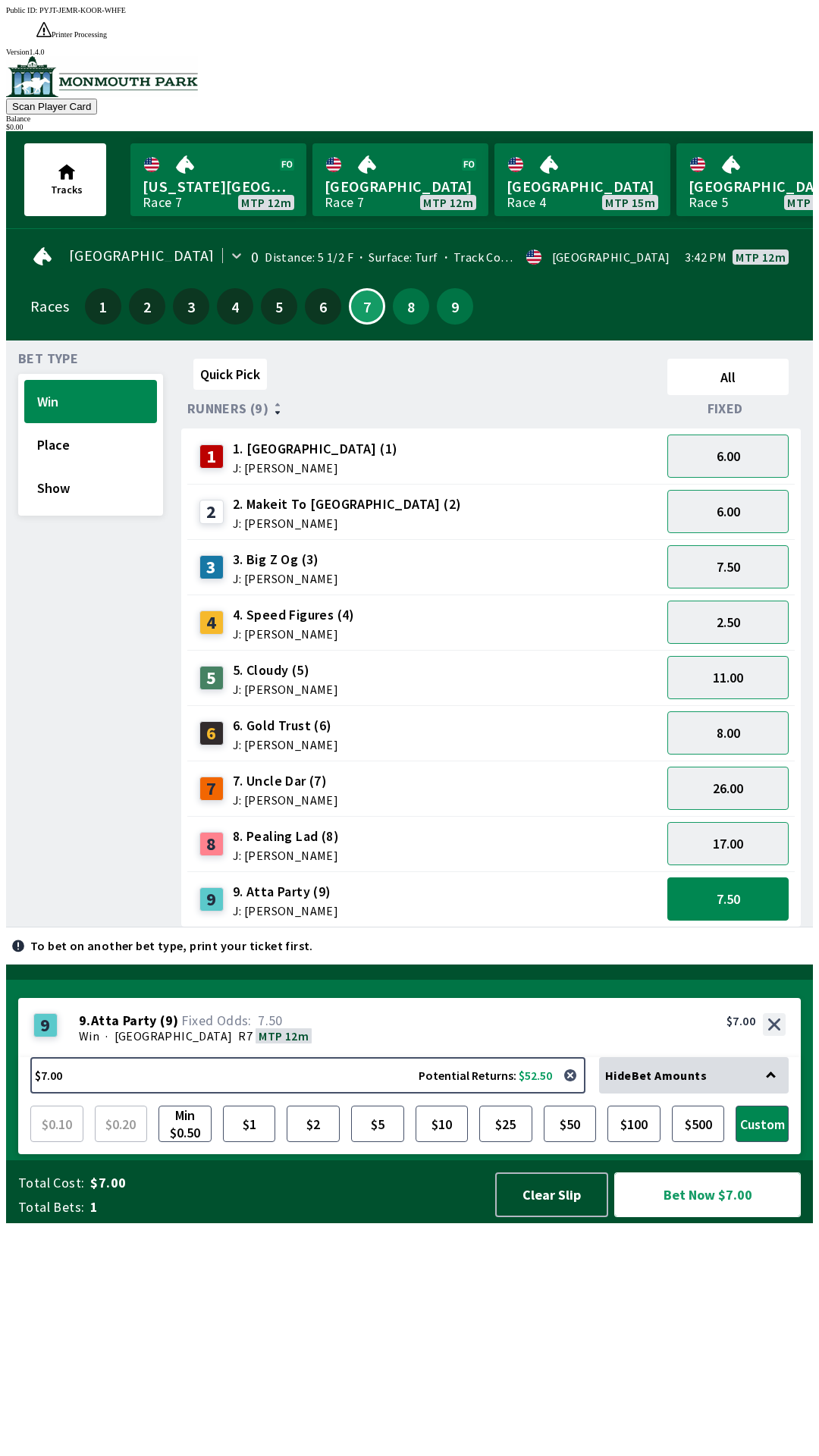
click at [712, 1217] on button "Bet Now $7.00" at bounding box center [707, 1194] width 187 height 45
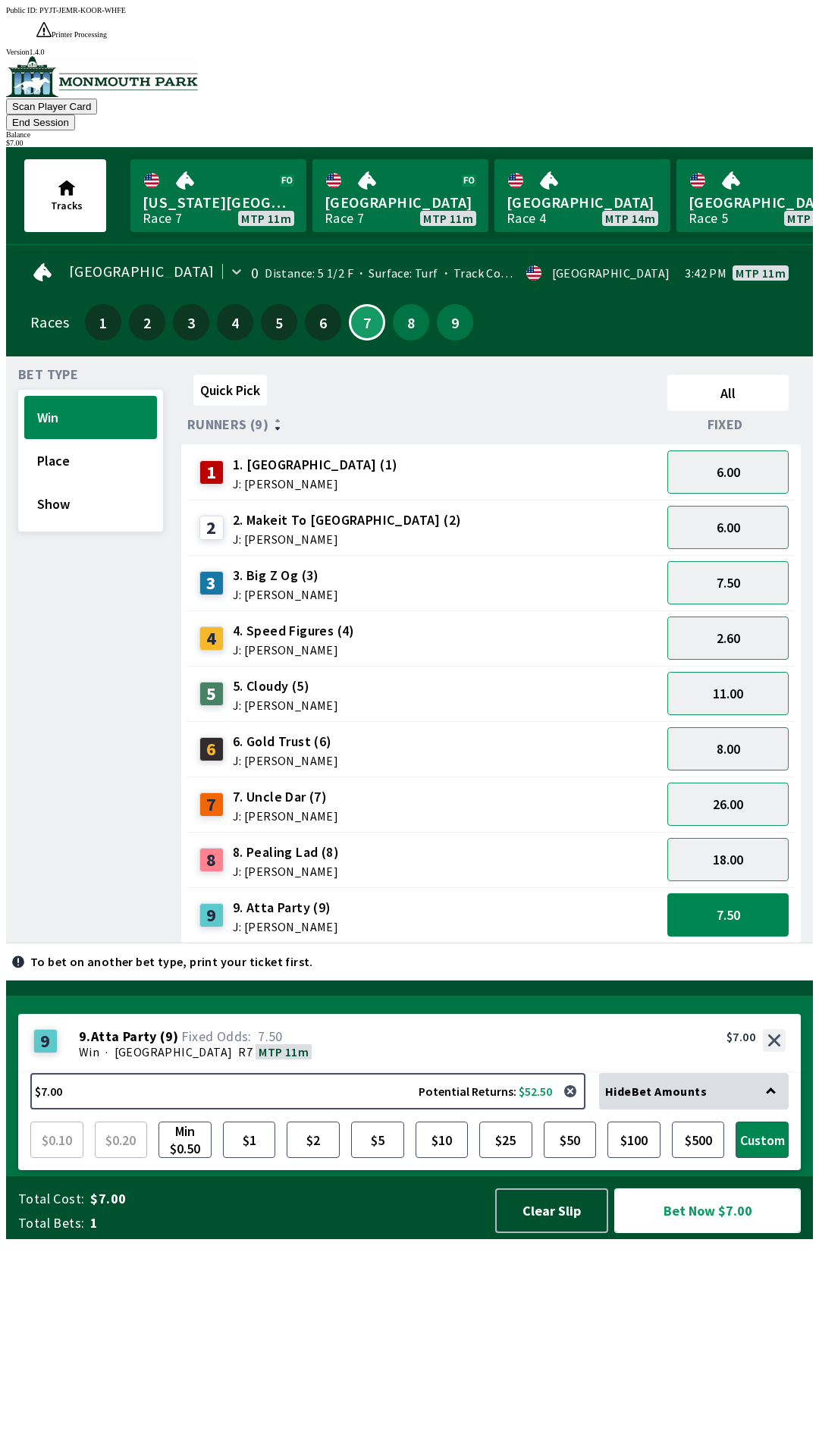
click at [692, 1233] on button "Bet Now $7.00" at bounding box center [707, 1210] width 187 height 45
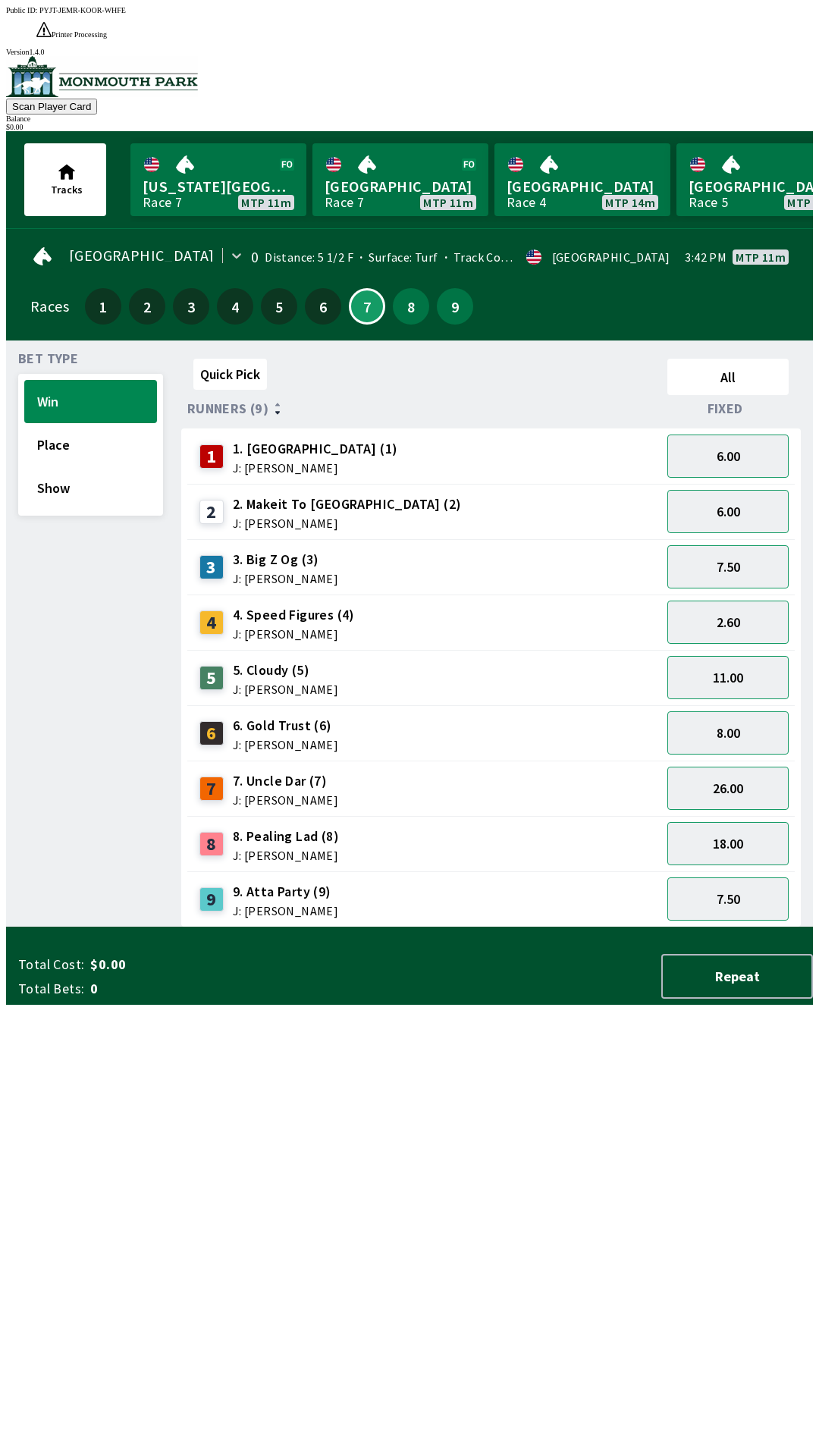
click at [340, 927] on div "Quick Pick All Runners (9) Fixed 1 1. Vamos Viejo (1) J: [PERSON_NAME] 6.00 2 2…" at bounding box center [497, 640] width 631 height 574
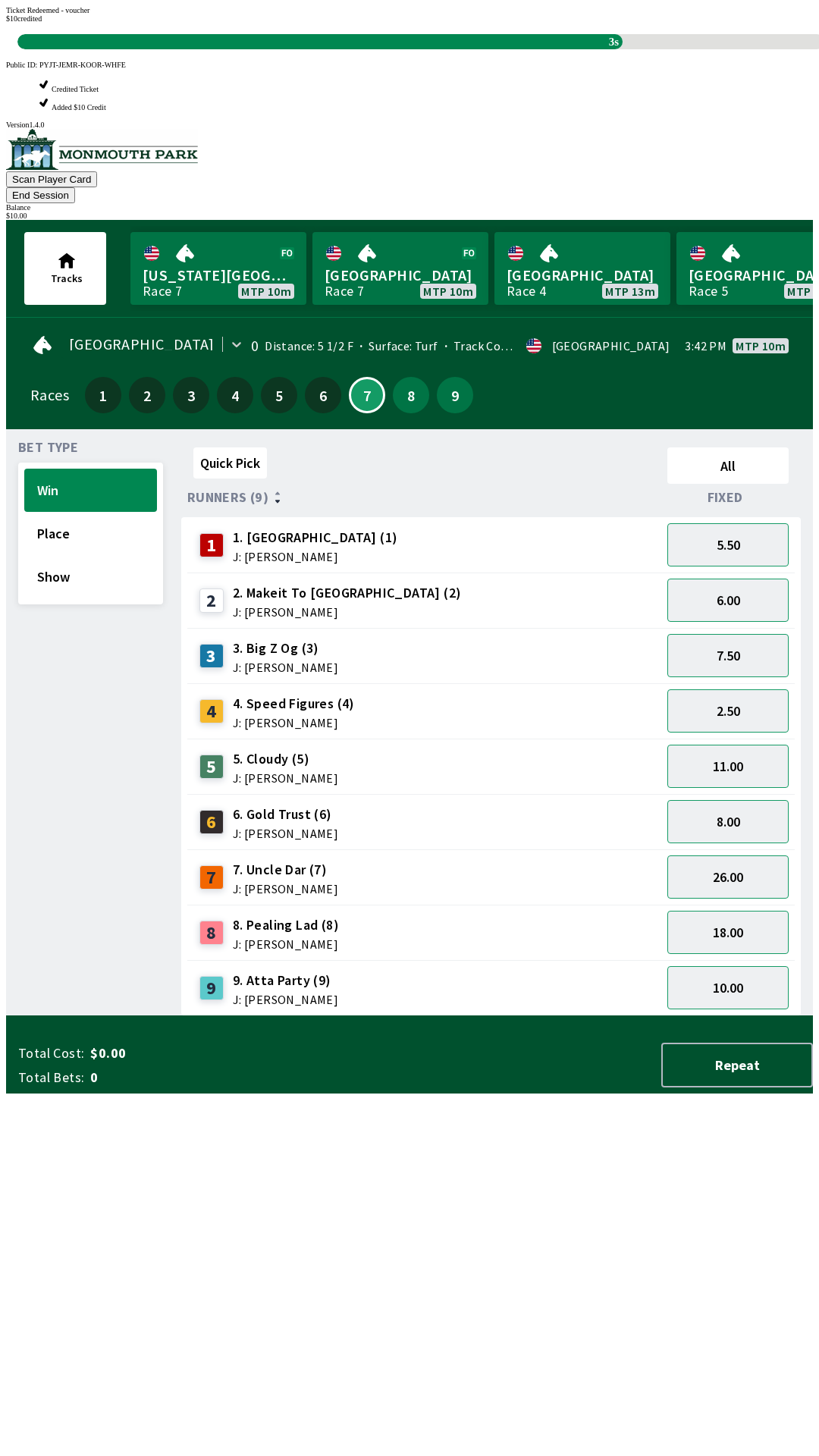
click at [512, 628] on div "3 3. Big Z Og (3) J: [PERSON_NAME]" at bounding box center [424, 655] width 474 height 55
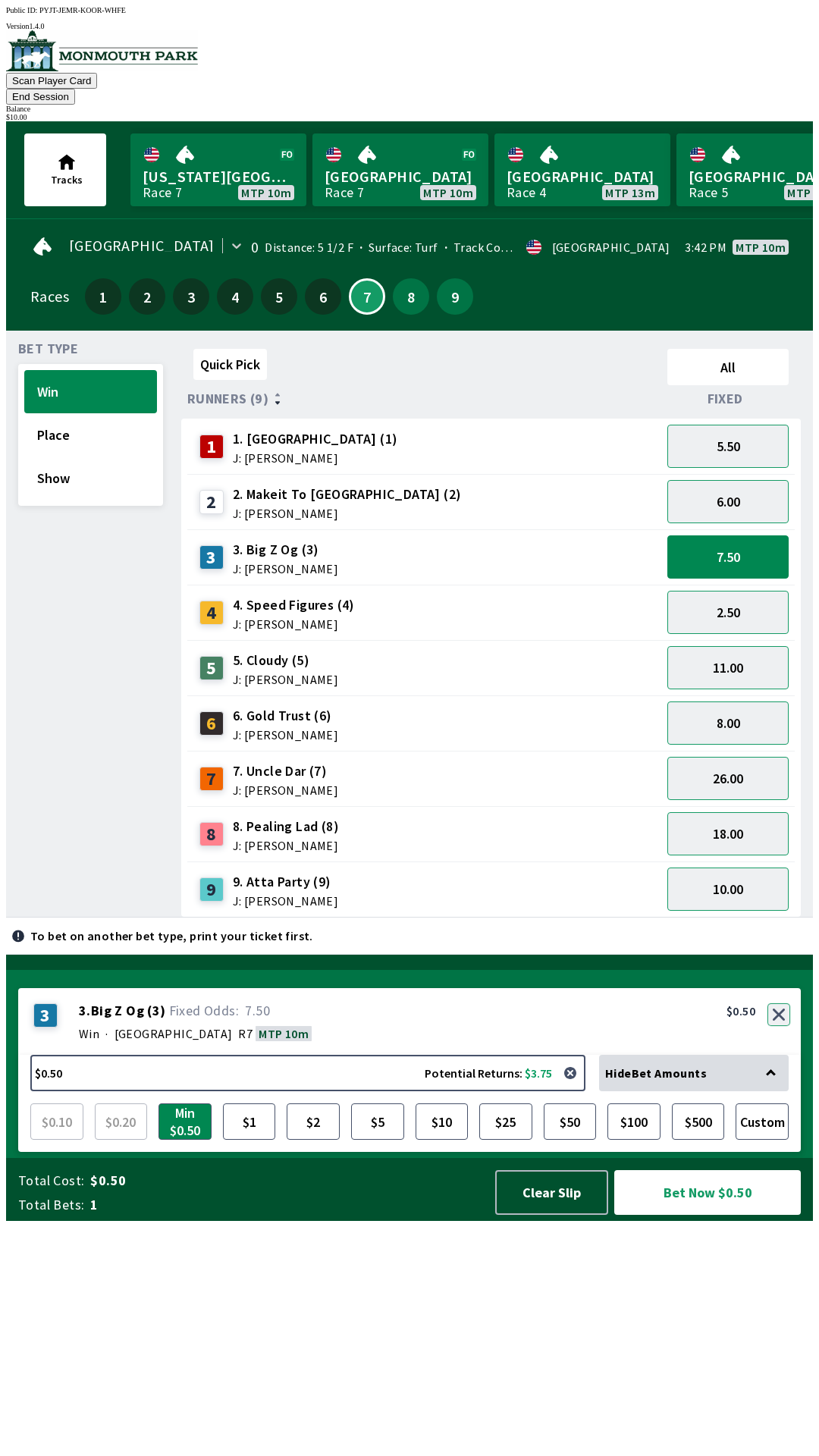
click at [780, 1026] on button "button" at bounding box center [779, 1014] width 23 height 23
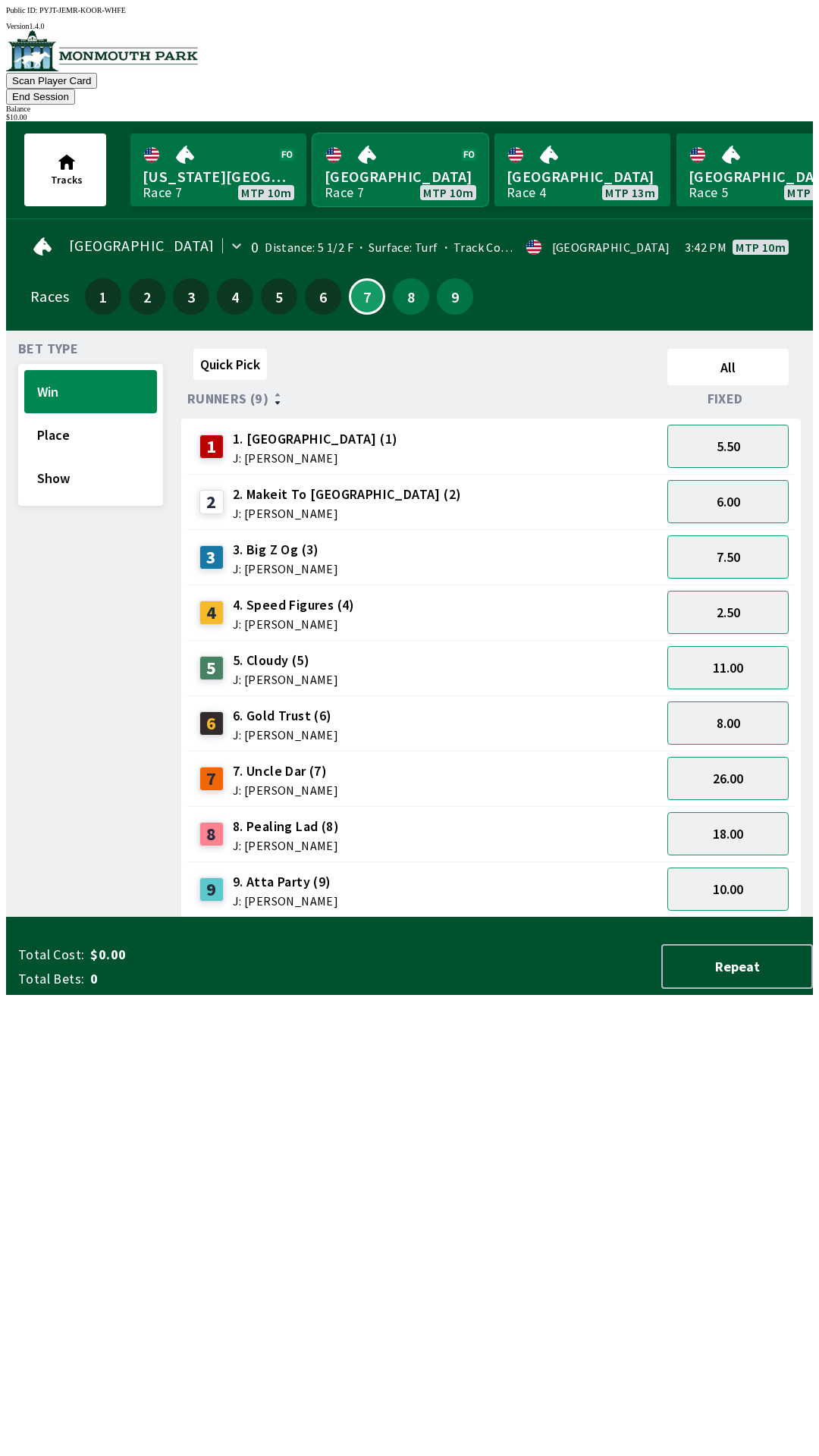
click at [388, 153] on link "[GEOGRAPHIC_DATA] Race 7 MTP 10m" at bounding box center [400, 170] width 176 height 73
click at [737, 535] on button "7.50" at bounding box center [727, 556] width 121 height 44
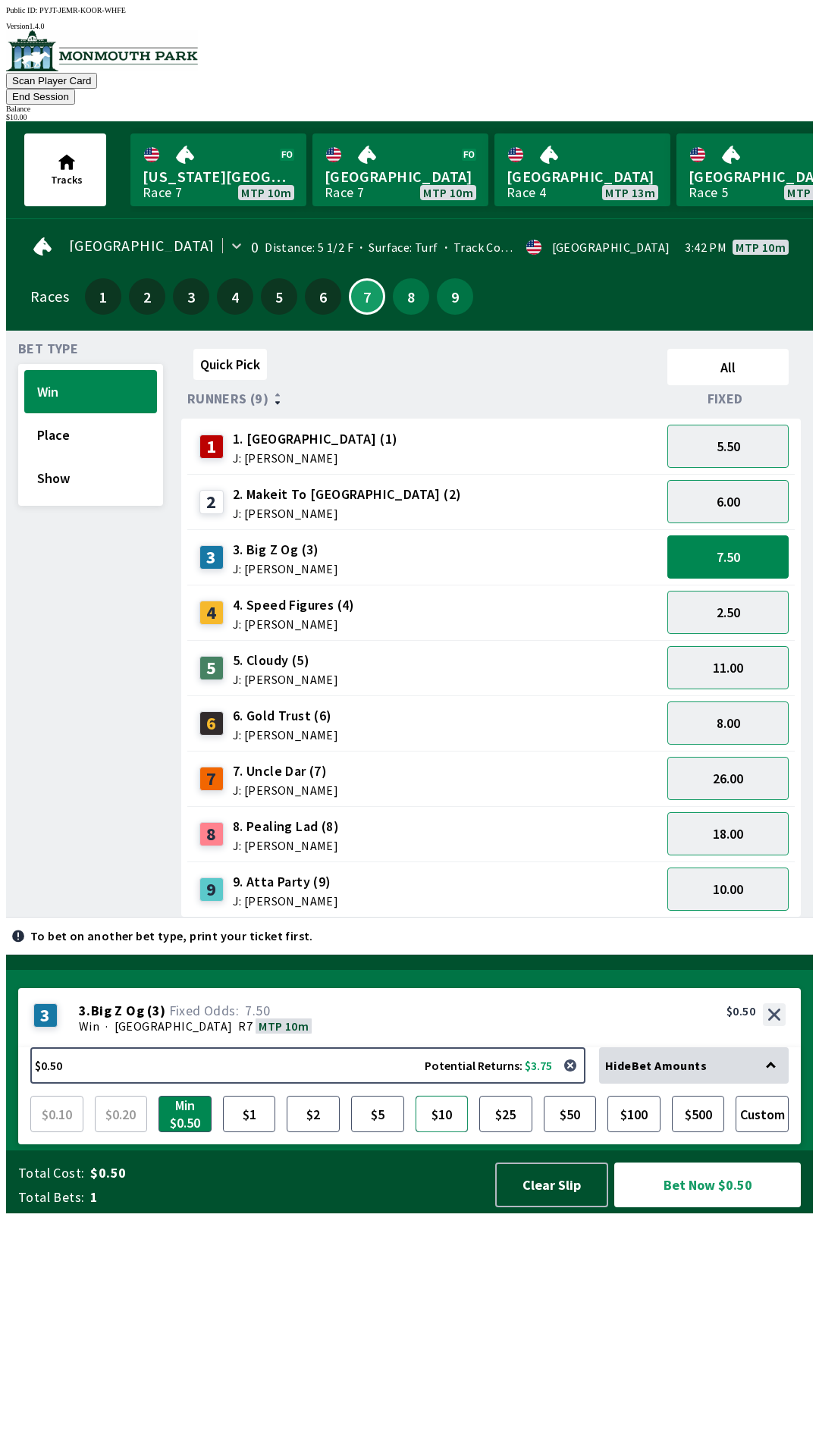
click at [440, 1132] on button "$10" at bounding box center [442, 1114] width 53 height 36
click at [685, 1207] on button "Bet Now $10.00" at bounding box center [707, 1185] width 187 height 45
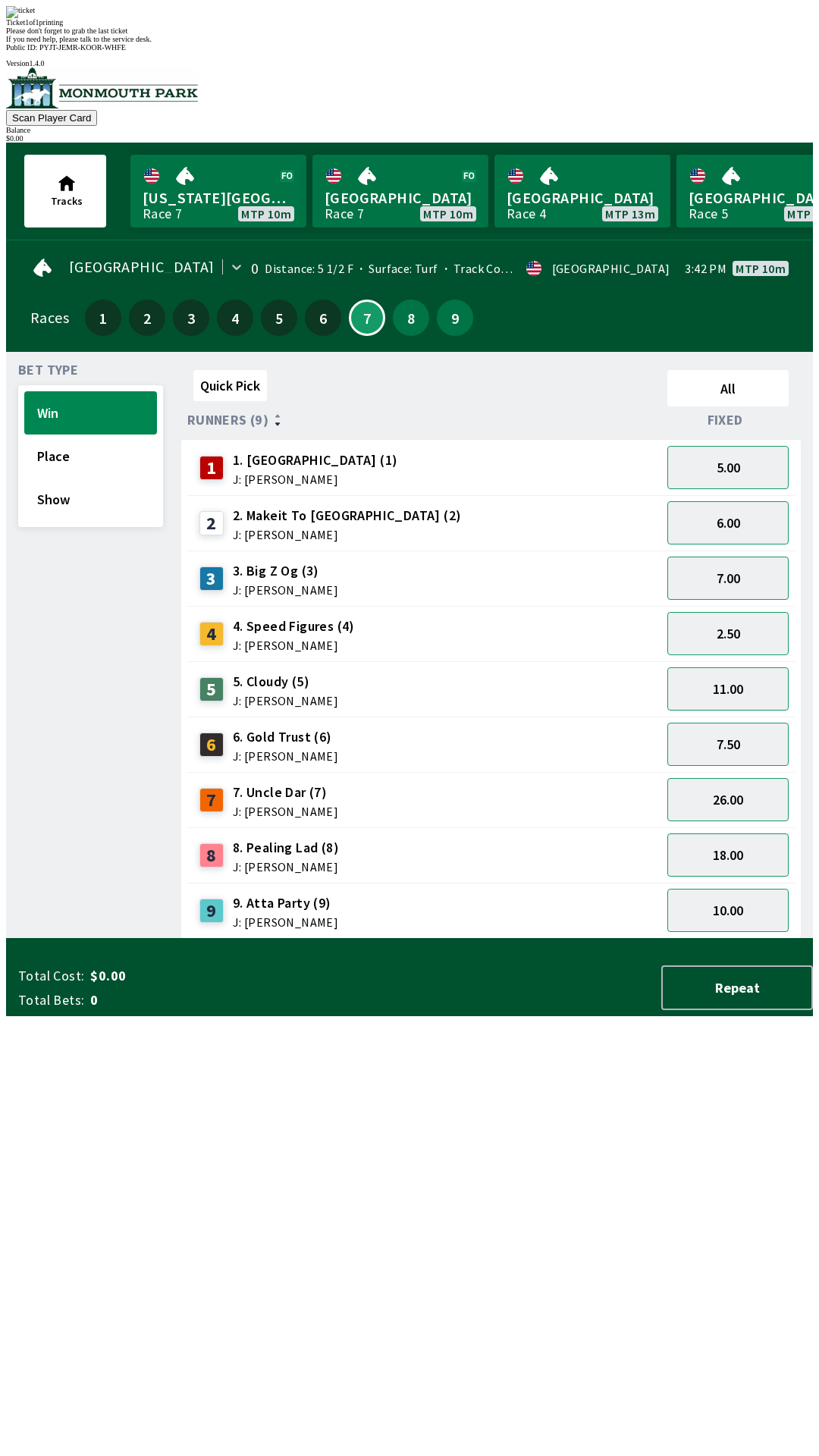
click at [413, 938] on div "Quick Pick All Runners (9) Fixed 1 1. Vamos Viejo (1) J: [PERSON_NAME] 5.00 2 2…" at bounding box center [497, 651] width 631 height 574
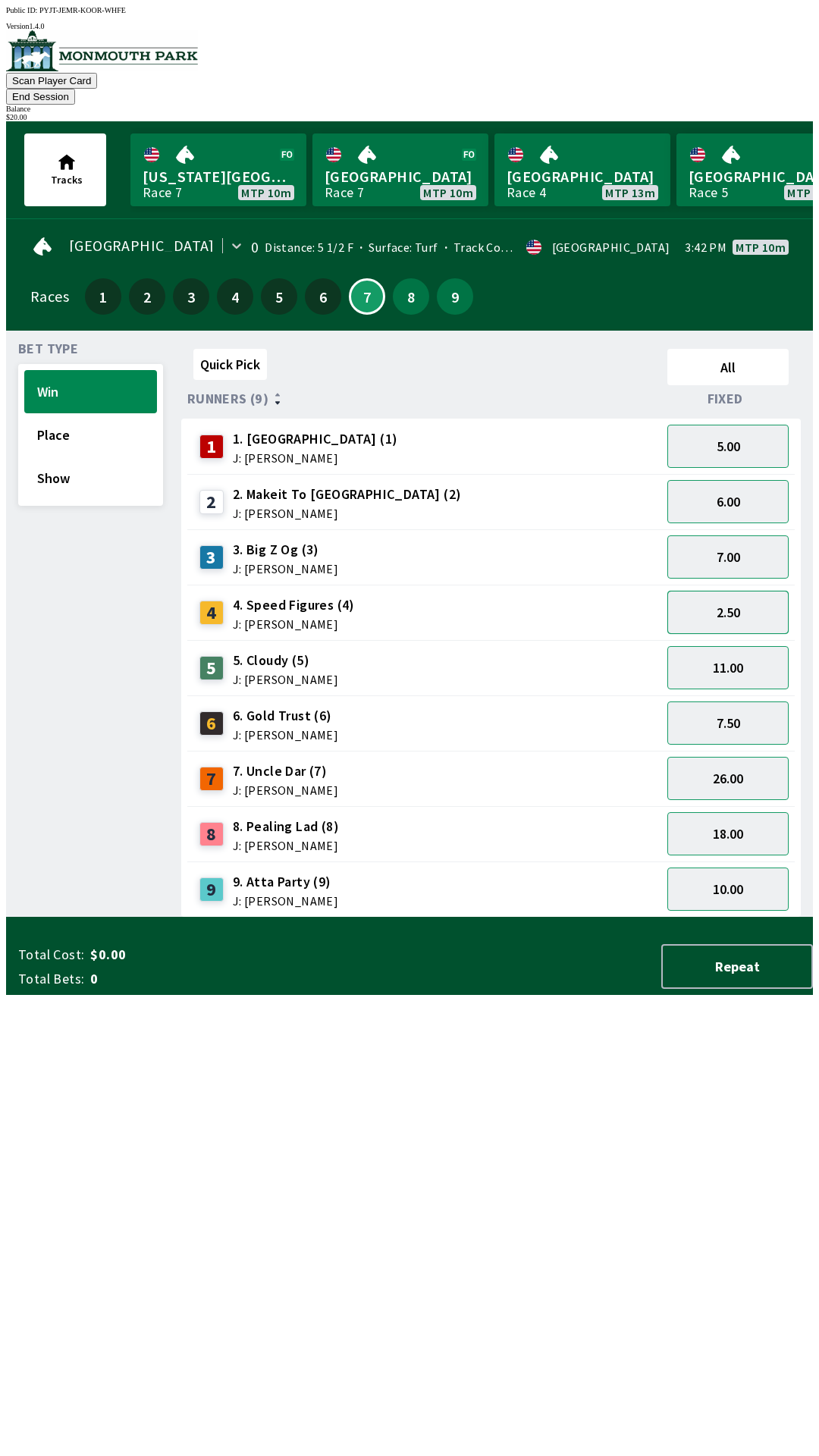
click at [729, 590] on button "2.50" at bounding box center [727, 612] width 121 height 44
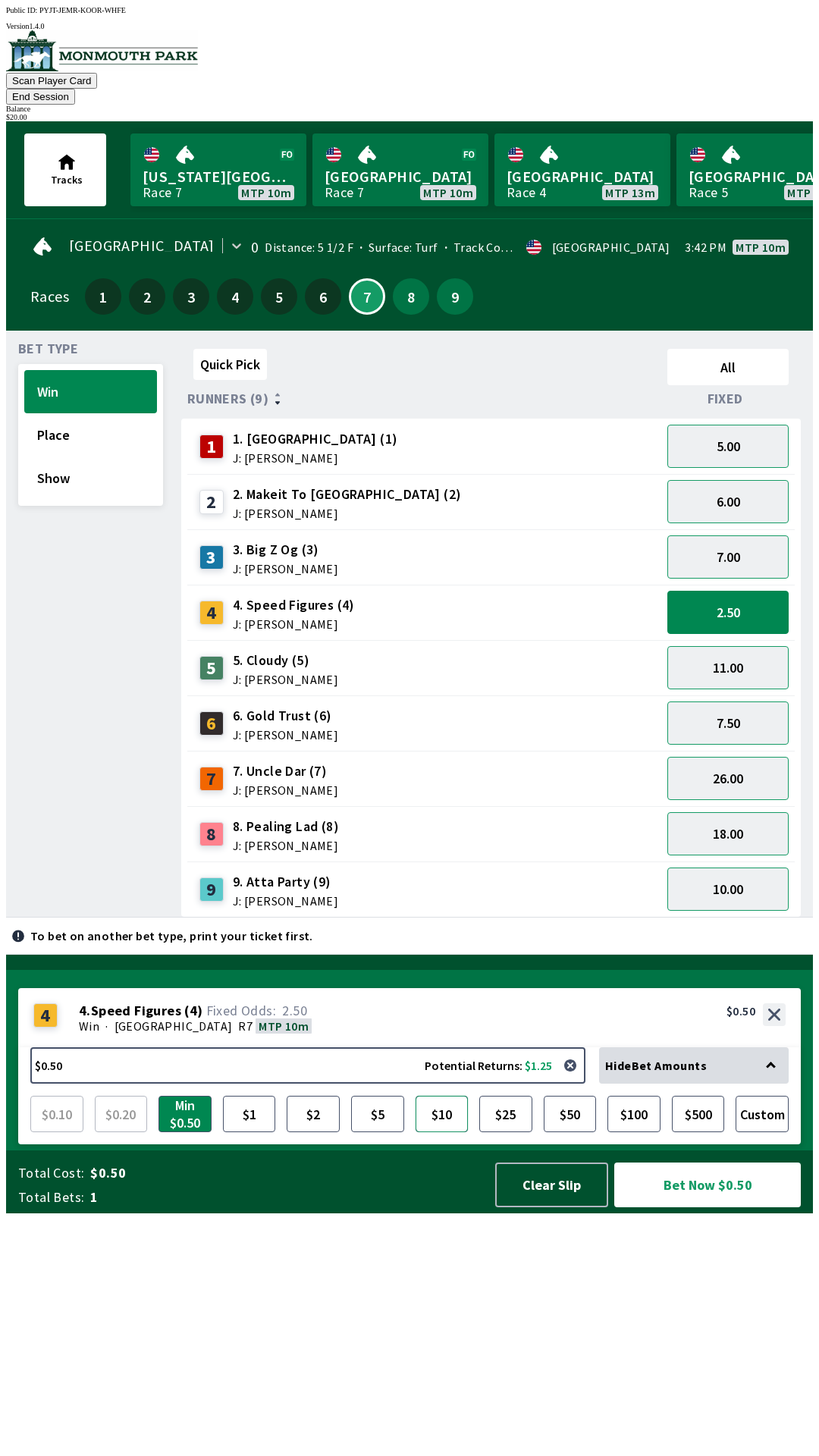
click at [440, 1132] on button "$10" at bounding box center [442, 1114] width 53 height 36
click at [716, 1207] on button "Bet Now $10.00" at bounding box center [707, 1185] width 187 height 45
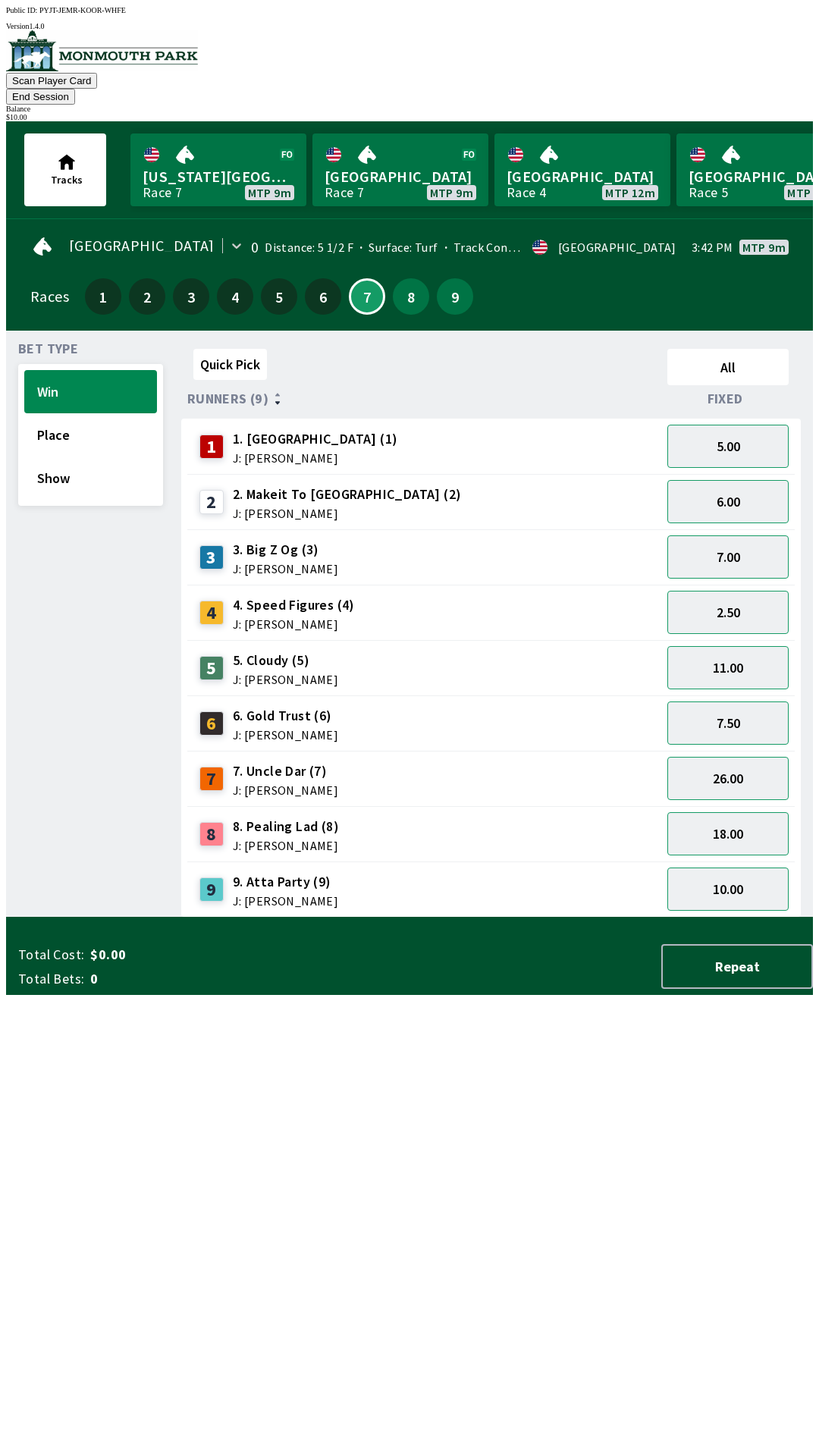
click at [508, 917] on div "Quick Pick All Runners (9) Fixed 1 1. Vamos Viejo (1) J: [PERSON_NAME] 5.00 2 2…" at bounding box center [497, 630] width 631 height 574
click at [723, 812] on button "18.00" at bounding box center [727, 833] width 121 height 44
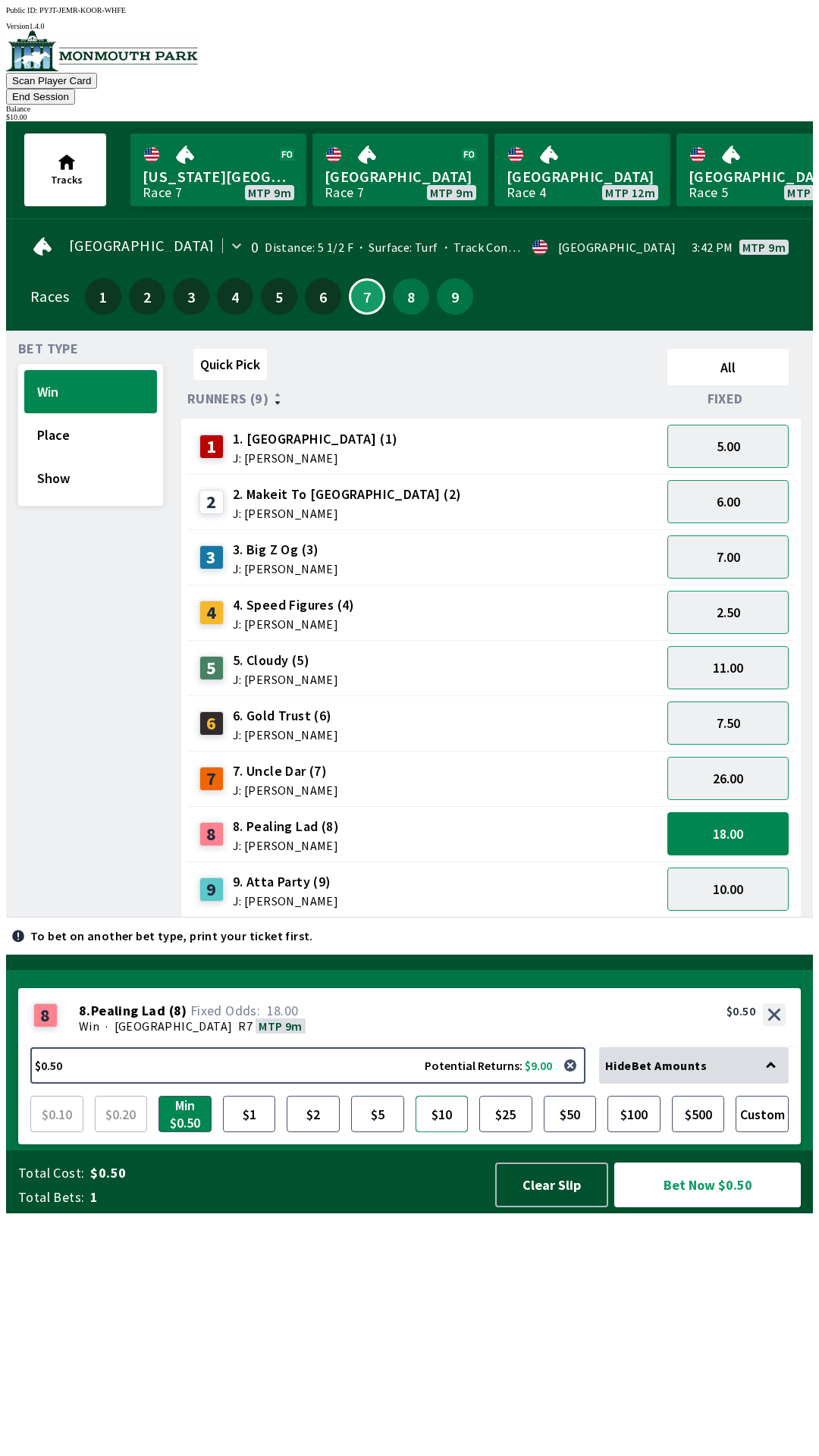
click at [442, 1132] on button "$10" at bounding box center [442, 1114] width 53 height 36
click at [712, 1207] on button "Bet Now $10.00" at bounding box center [707, 1185] width 187 height 45
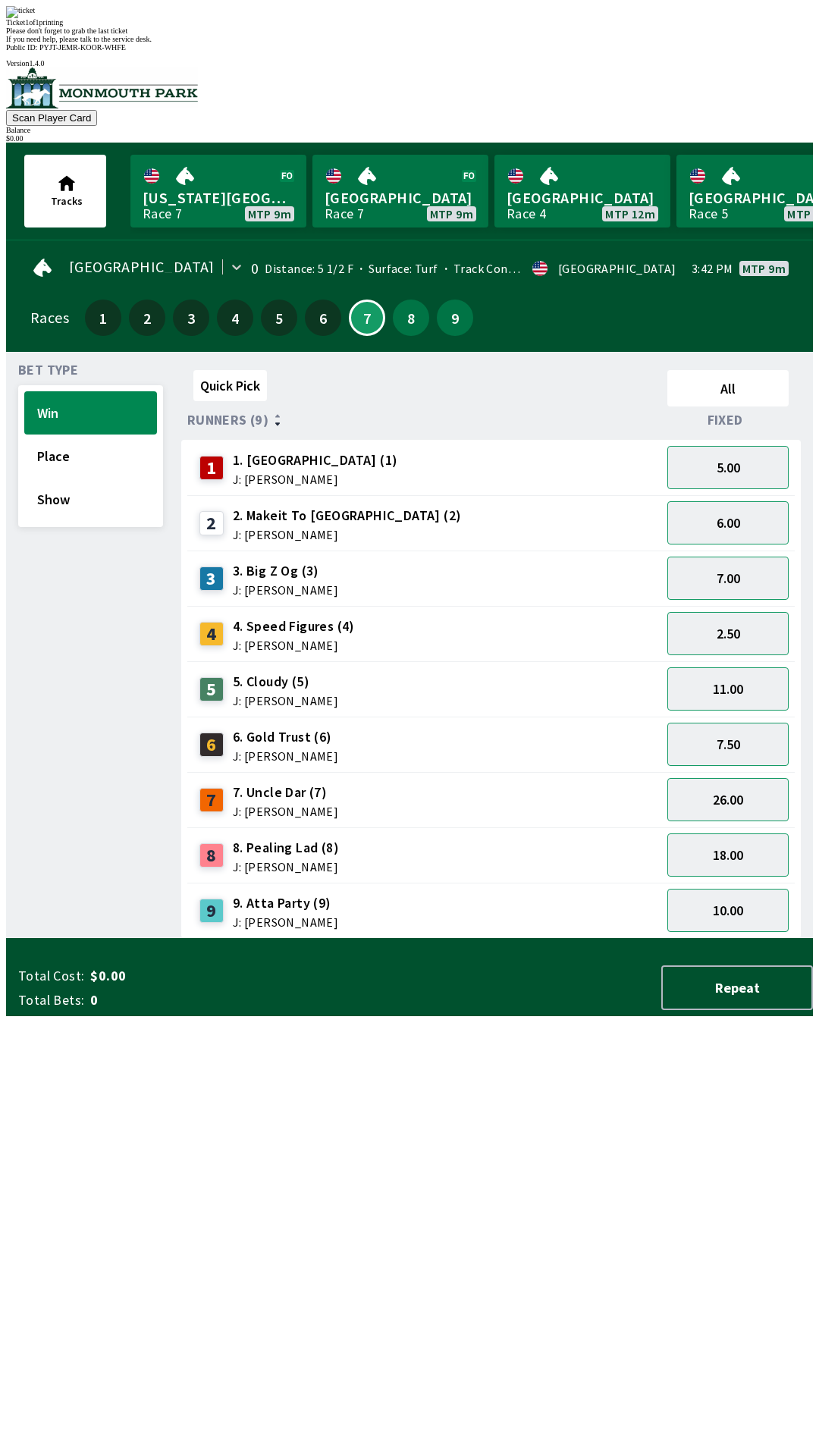
click at [536, 938] on div "Quick Pick All Runners (9) Fixed 1 1. Vamos Viejo (1) J: [PERSON_NAME] 5.00 2 2…" at bounding box center [497, 651] width 631 height 574
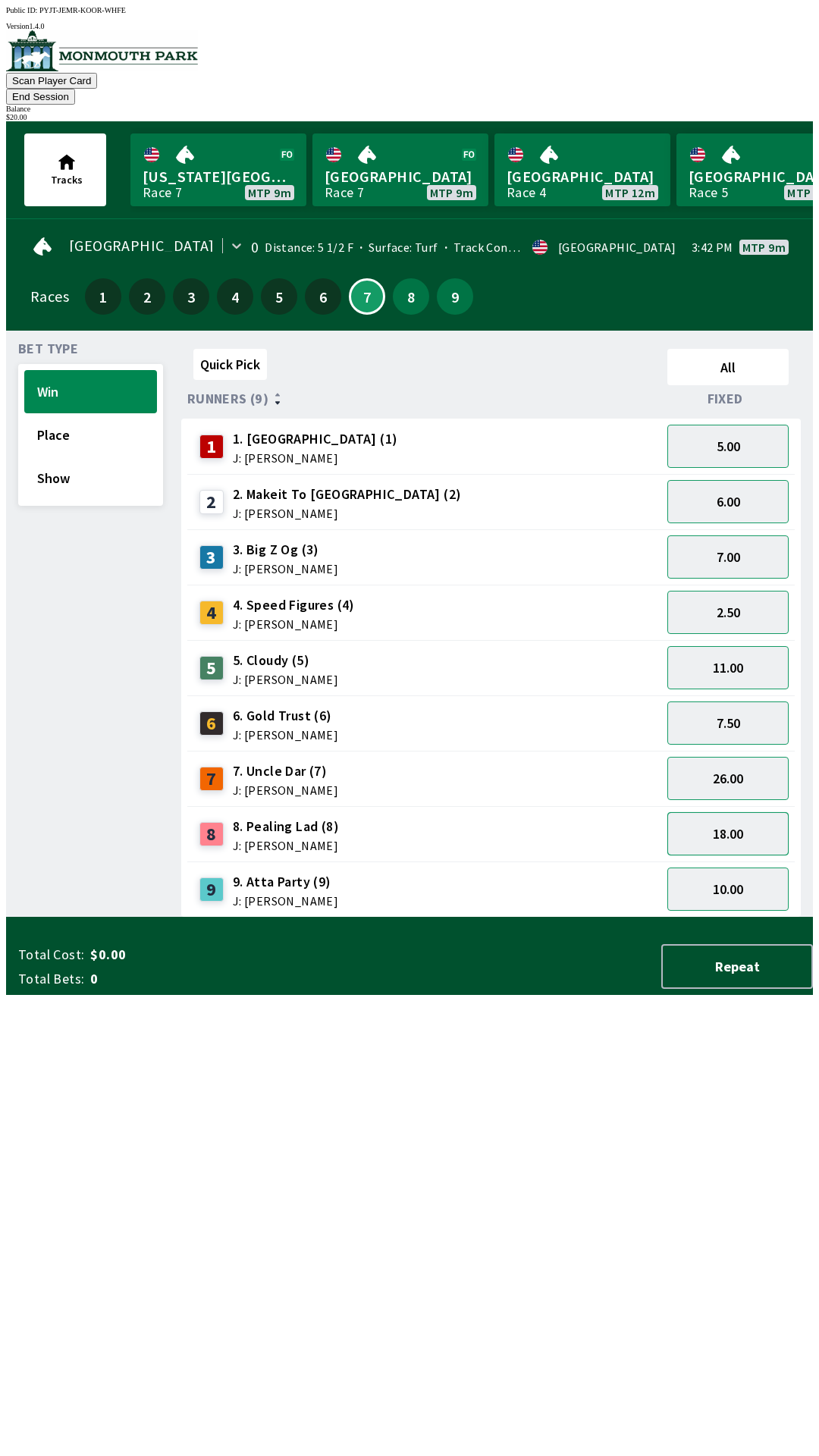
click at [749, 812] on button "18.00" at bounding box center [727, 833] width 121 height 44
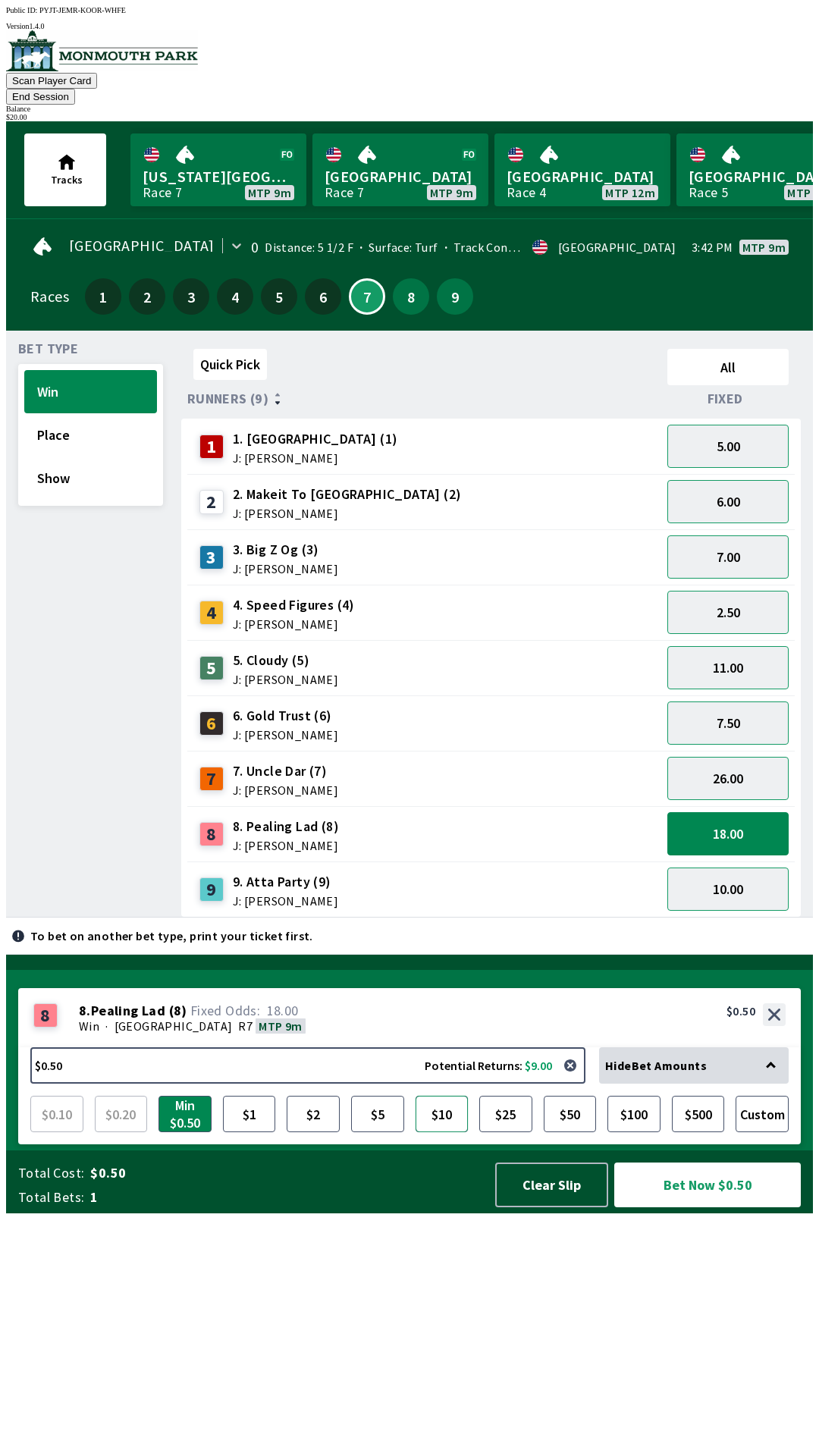
click at [427, 1132] on button "$10" at bounding box center [442, 1114] width 53 height 36
click at [719, 1207] on button "Bet Now $10.00" at bounding box center [707, 1185] width 187 height 45
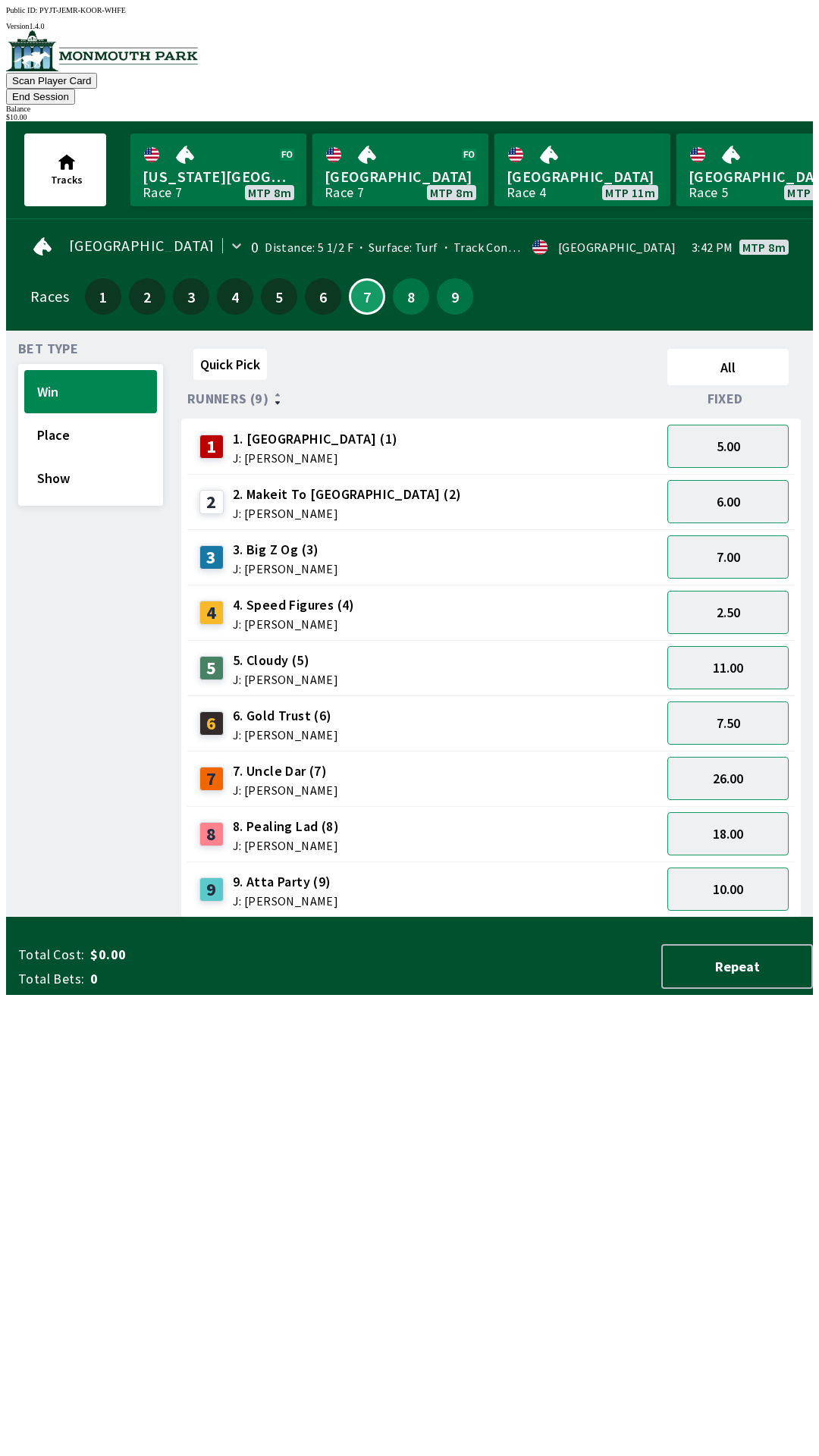
click at [358, 917] on div "Quick Pick All Runners (9) Fixed 1 1. Vamos Viejo (1) J: [PERSON_NAME] 5.00 2 2…" at bounding box center [497, 630] width 631 height 574
click at [735, 646] on button "12.00" at bounding box center [727, 667] width 121 height 44
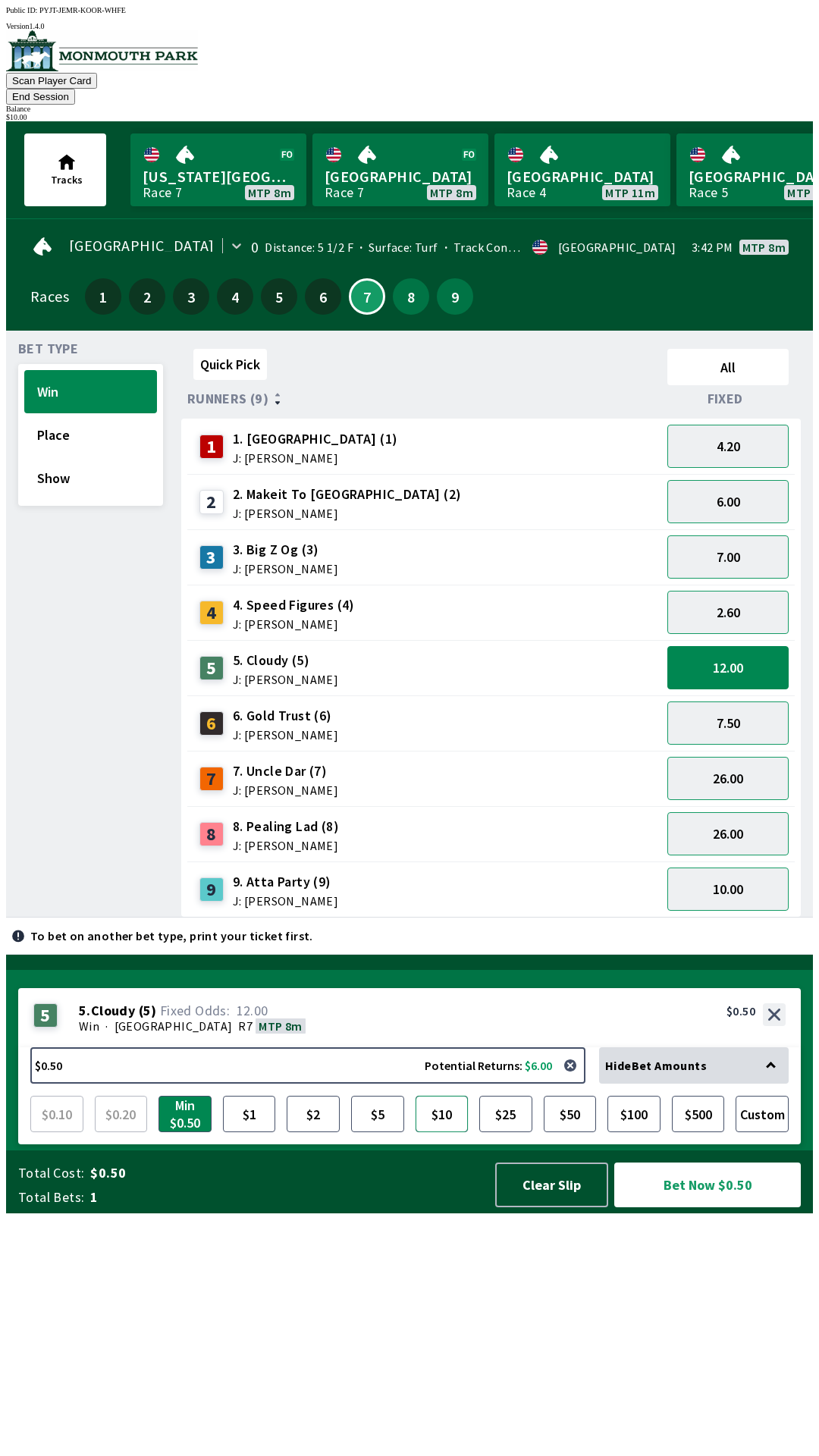
click at [427, 1132] on button "$10" at bounding box center [442, 1114] width 53 height 36
click at [716, 1207] on button "Bet Now $10.00" at bounding box center [707, 1185] width 187 height 45
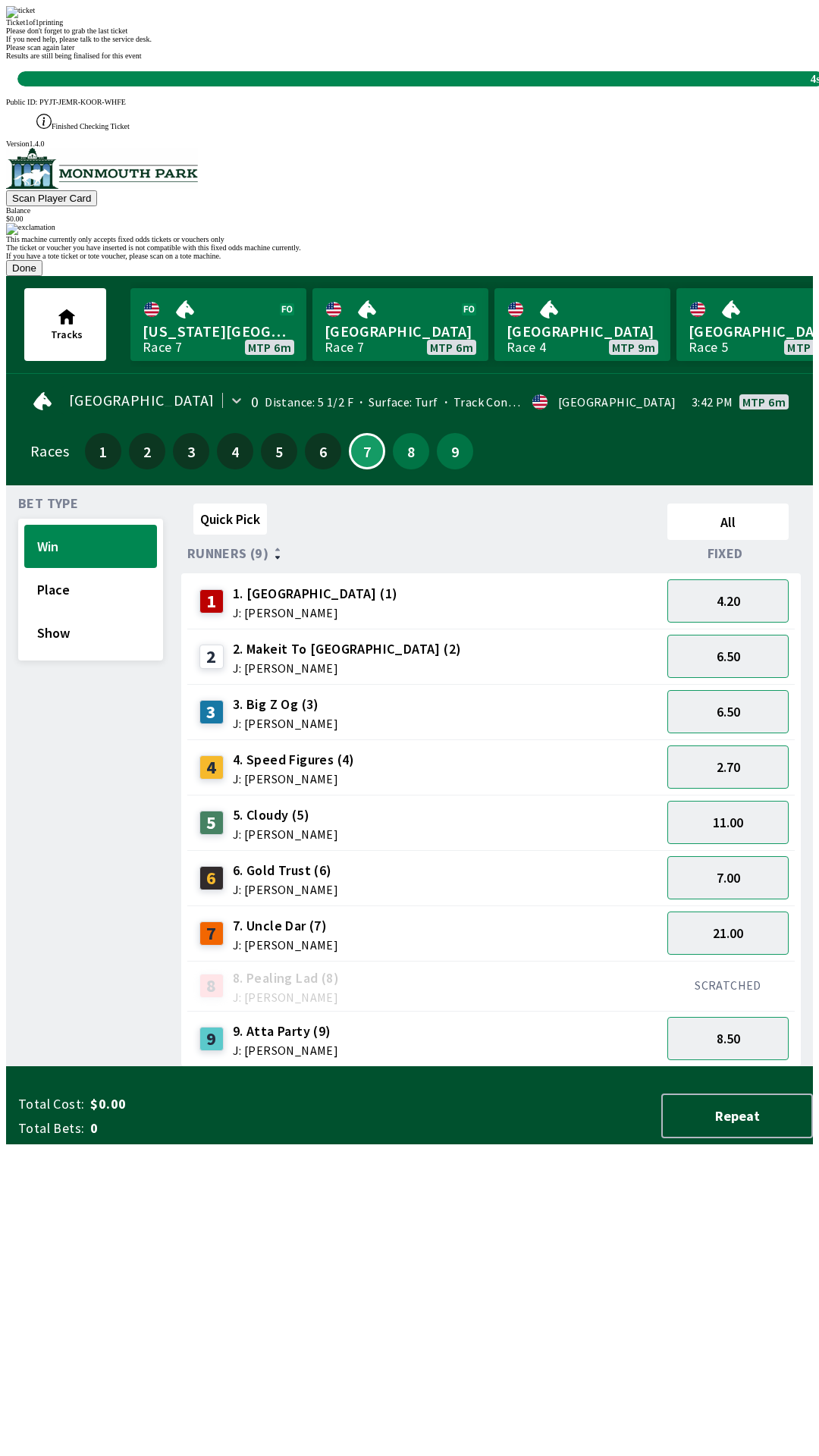
click at [290, 276] on div "This machine currently only accepts fixed odds tickets or vouchers only The tic…" at bounding box center [410, 249] width 807 height 53
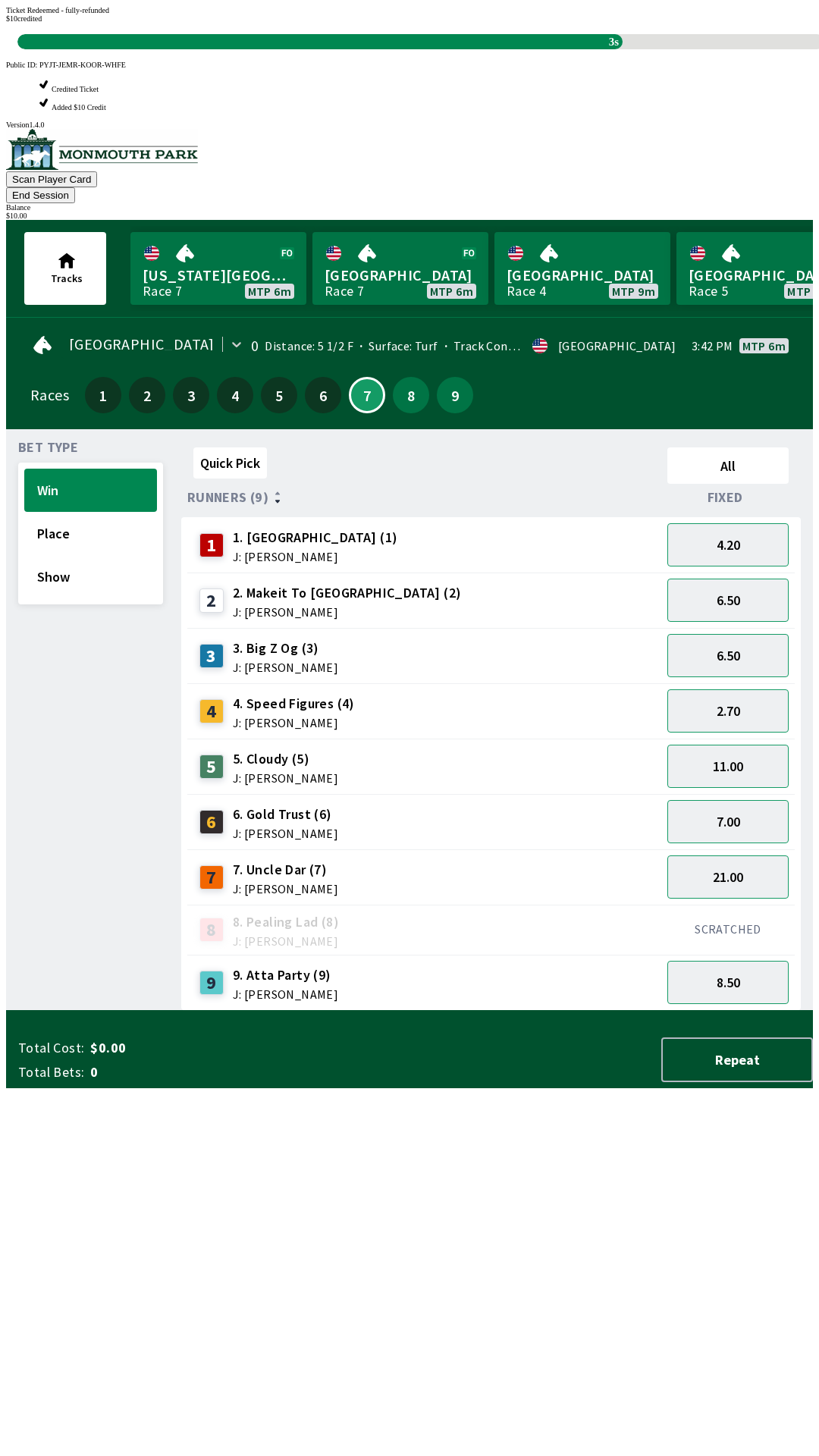
click at [551, 1010] on div "Quick Pick All Runners (9) Fixed 1 1. Vamos Viejo (1) J: [PERSON_NAME] 4.20 2 2…" at bounding box center [497, 726] width 631 height 570
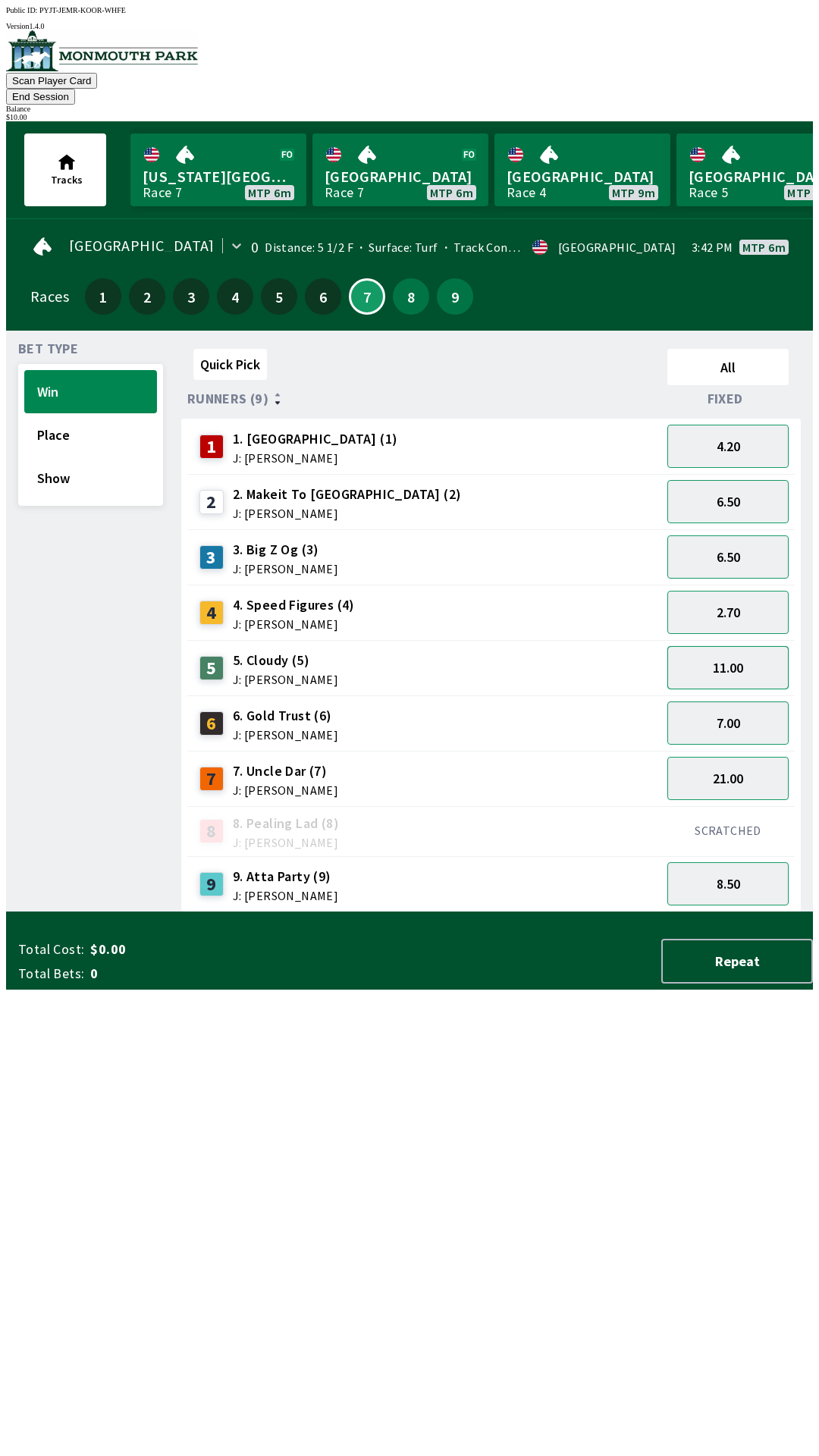
click at [734, 646] on button "11.00" at bounding box center [727, 667] width 121 height 44
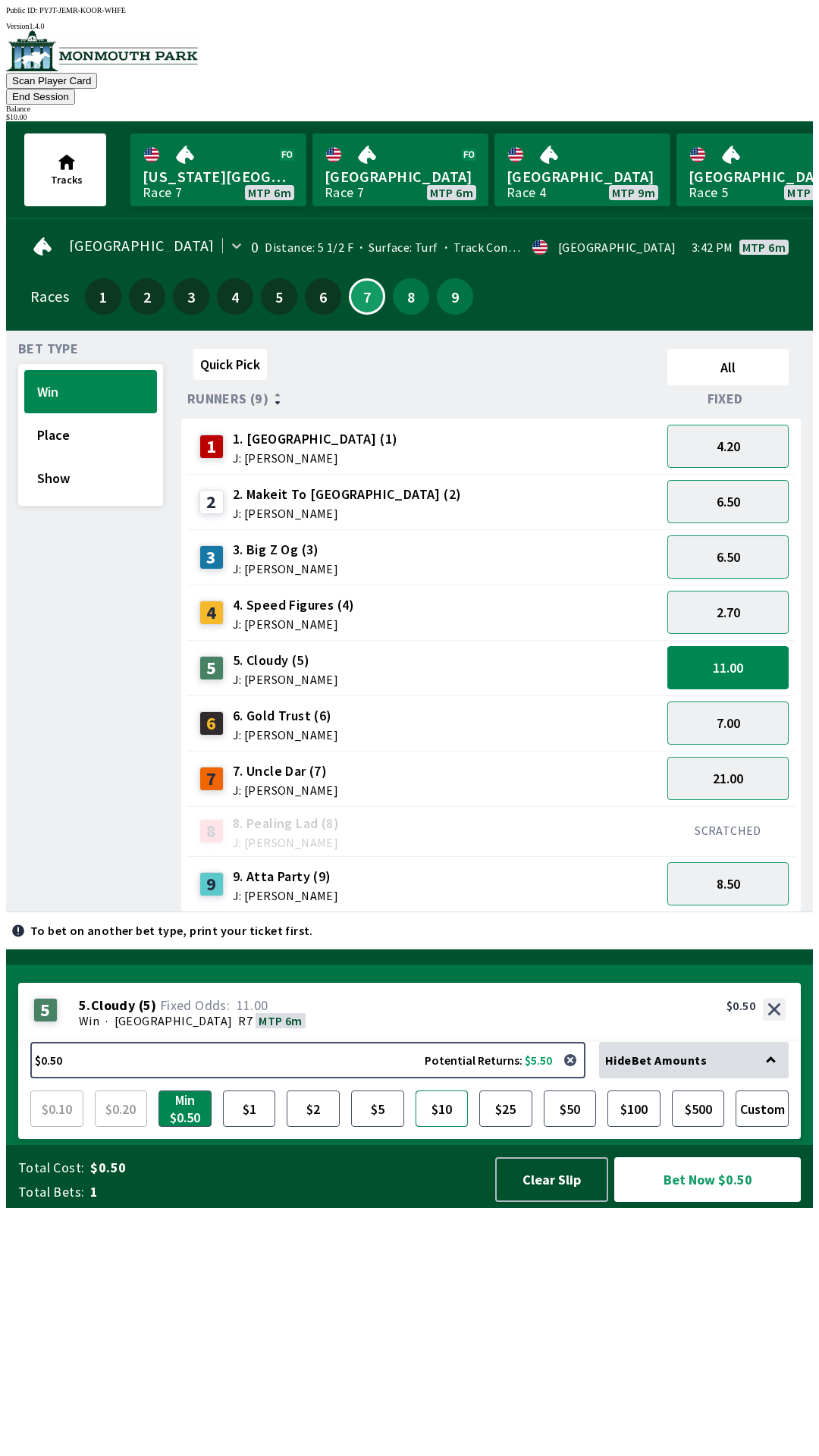
click at [447, 1127] on button "$10" at bounding box center [442, 1109] width 53 height 36
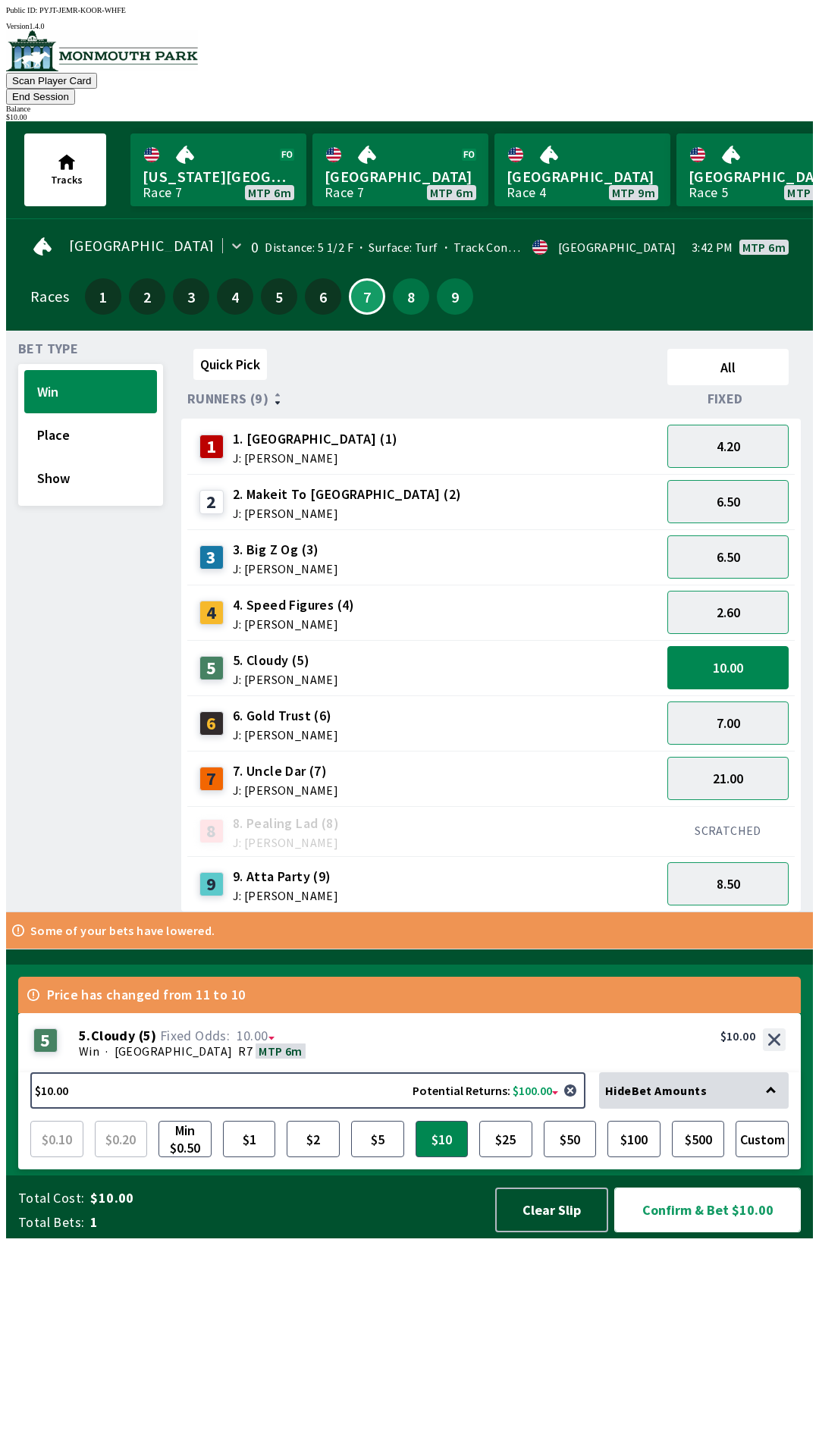
click at [683, 1232] on button "Confirm & Bet $10.00" at bounding box center [707, 1210] width 187 height 45
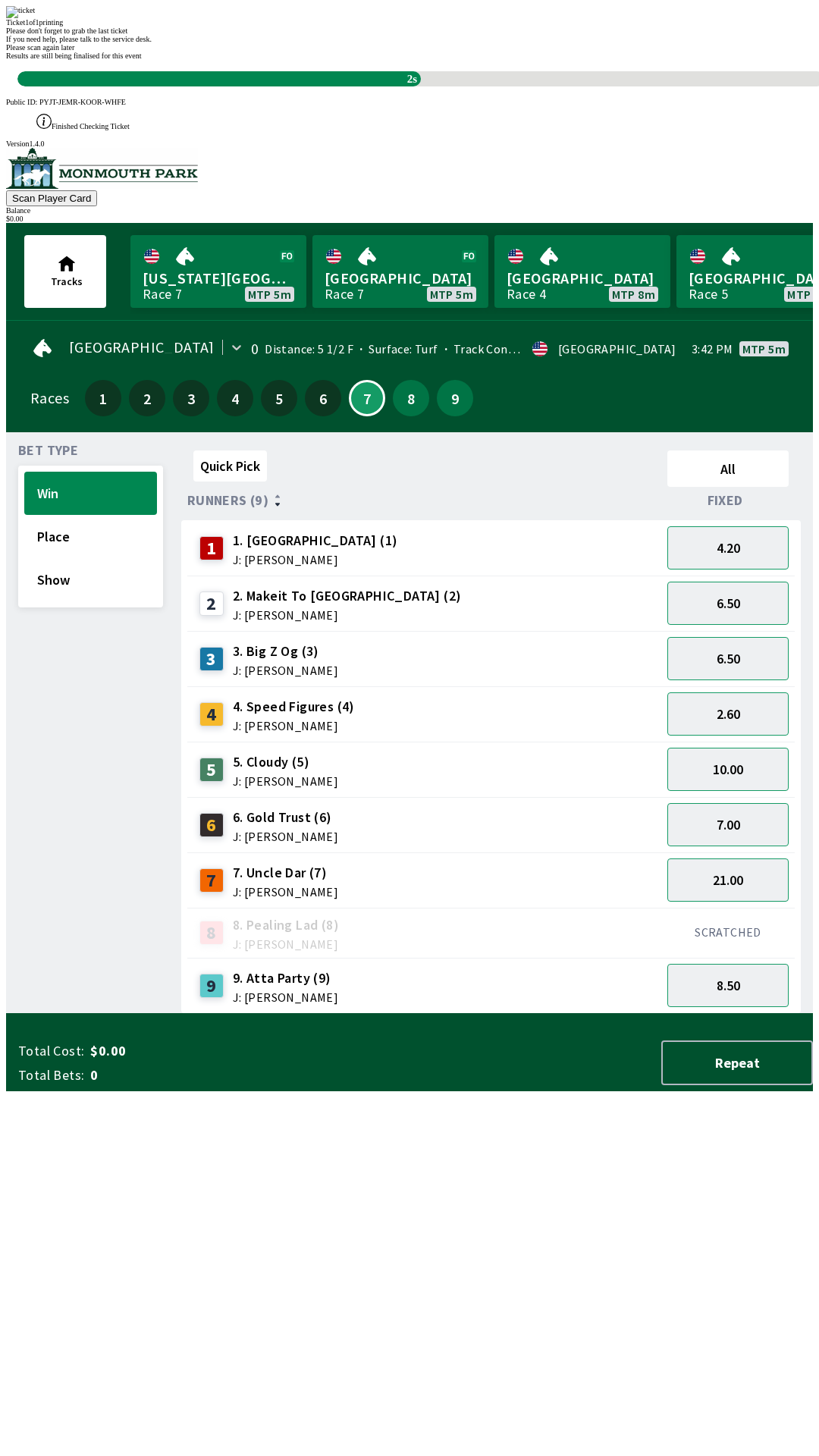
click at [253, 1014] on div "Quick Pick All Runners (9) Fixed 1 1. Vamos Viejo (1) J: [PERSON_NAME] 4.20 2 2…" at bounding box center [497, 729] width 631 height 570
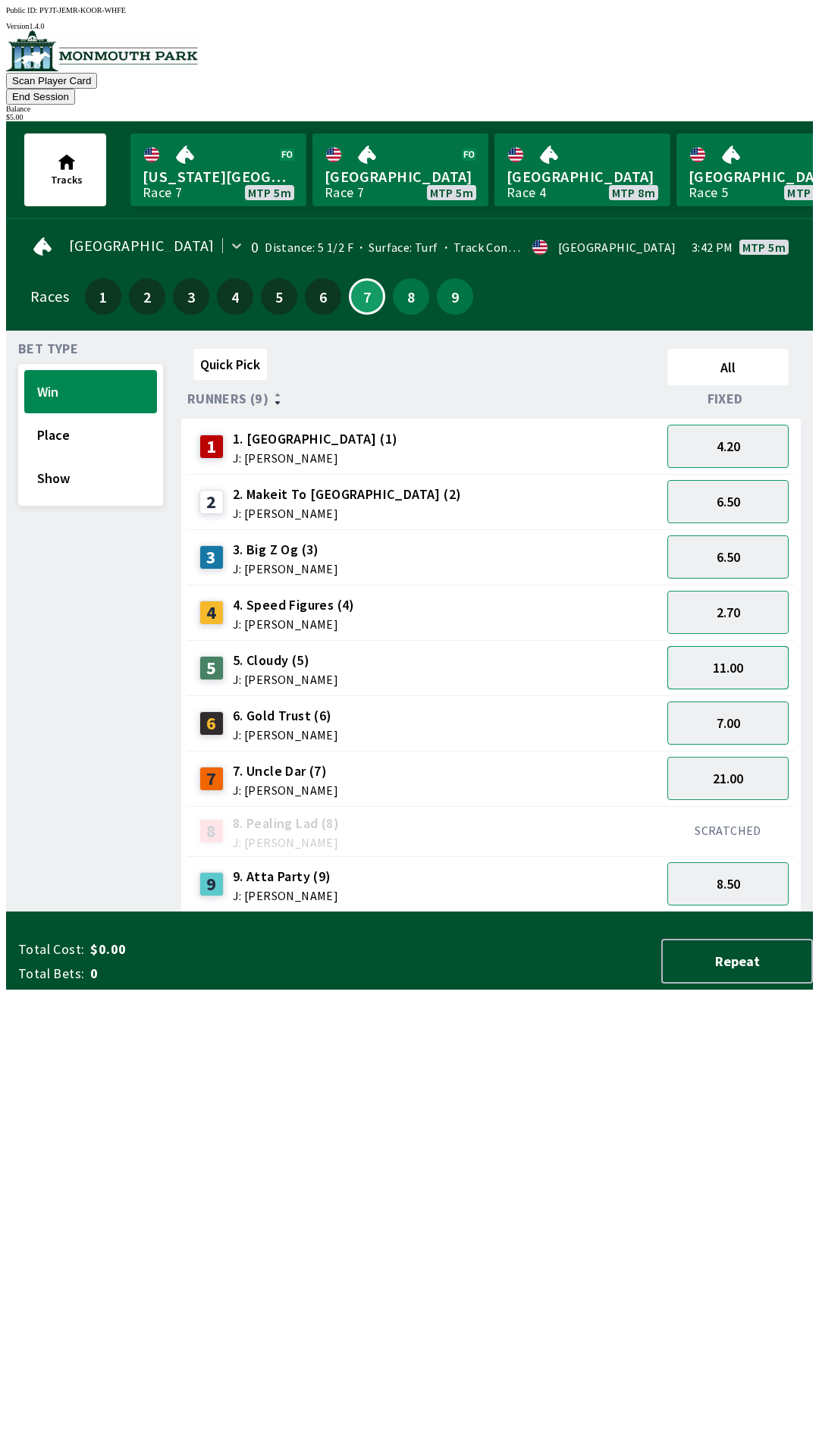
click at [734, 646] on button "11.00" at bounding box center [727, 667] width 121 height 44
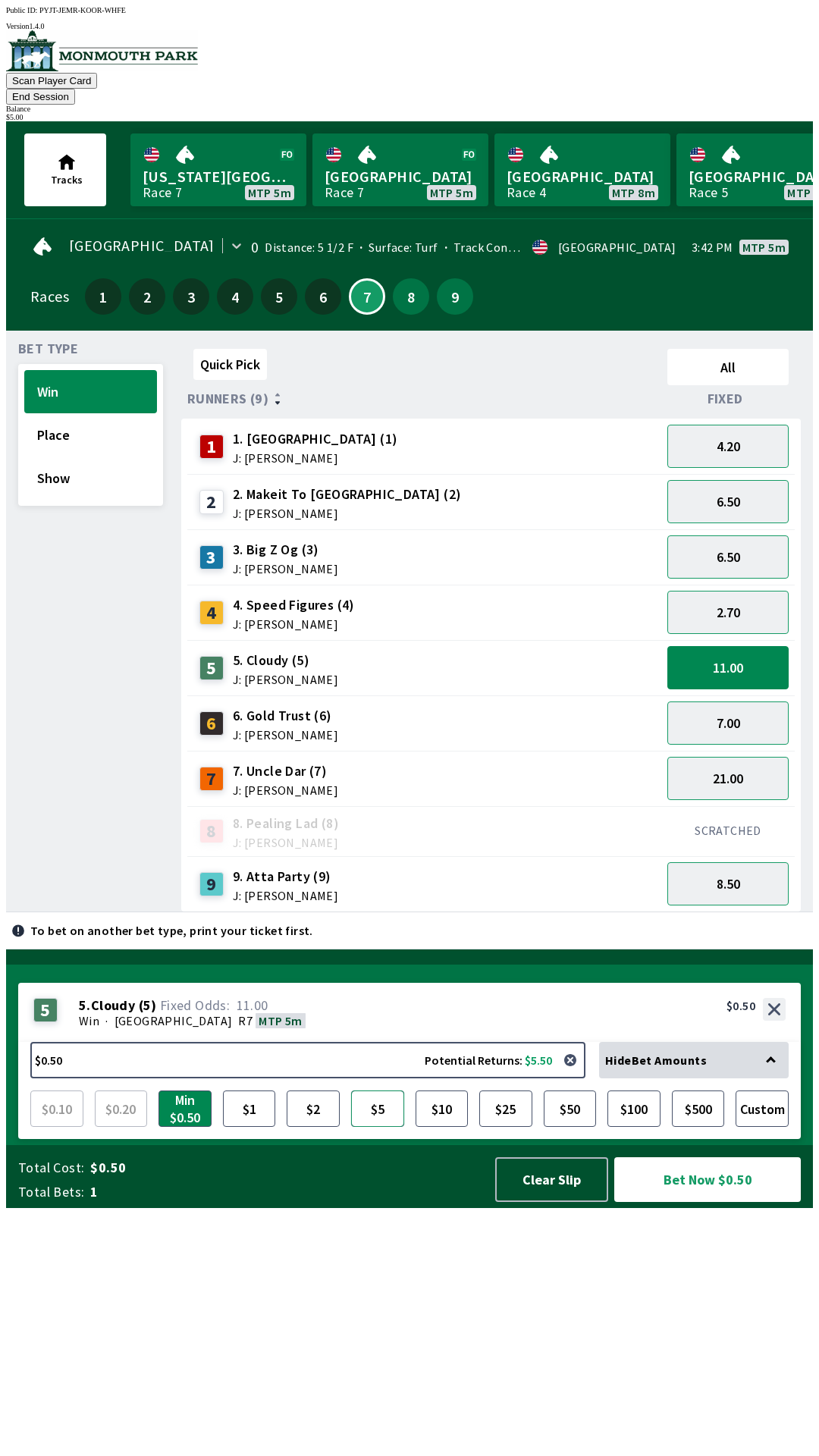
click at [387, 1127] on button "$5" at bounding box center [377, 1109] width 53 height 36
click at [688, 1202] on button "Bet Now $5.00" at bounding box center [707, 1179] width 187 height 45
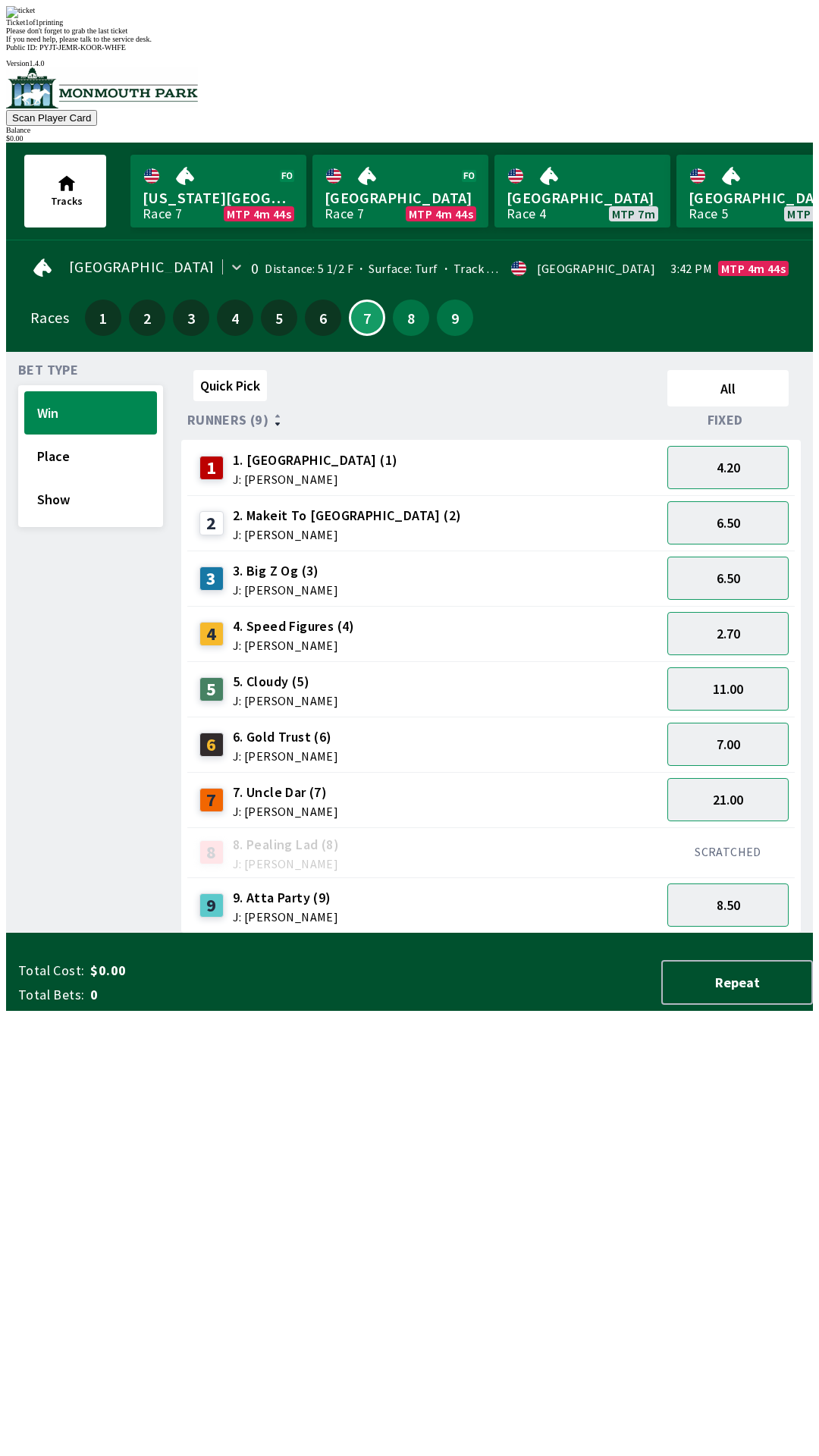
click at [224, 934] on div "Quick Pick All Runners (9) Fixed 1 1. Vamos Viejo (1) J: [PERSON_NAME] 4.20 2 2…" at bounding box center [497, 649] width 631 height 570
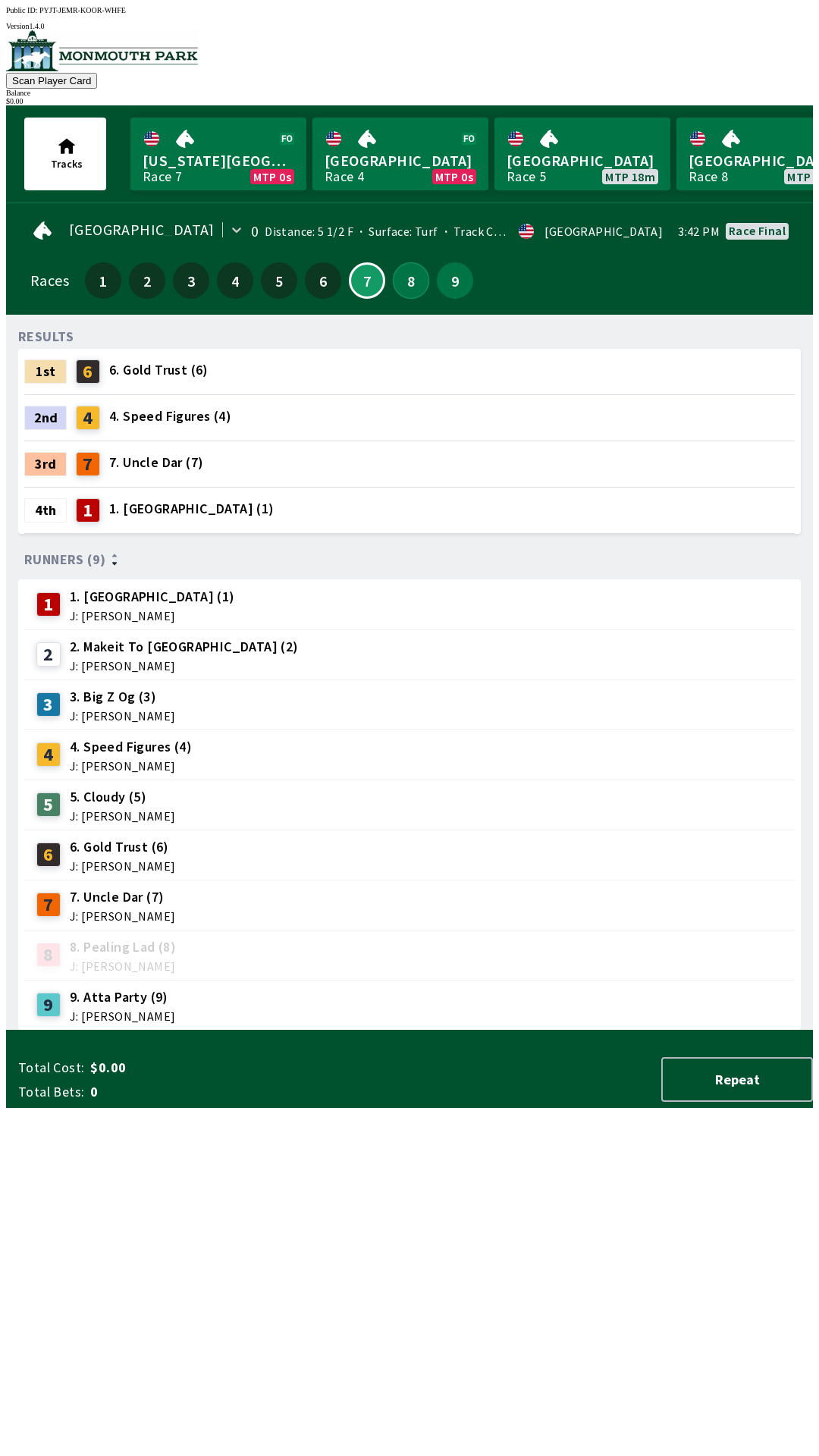
click at [397, 267] on button "8" at bounding box center [411, 281] width 36 height 36
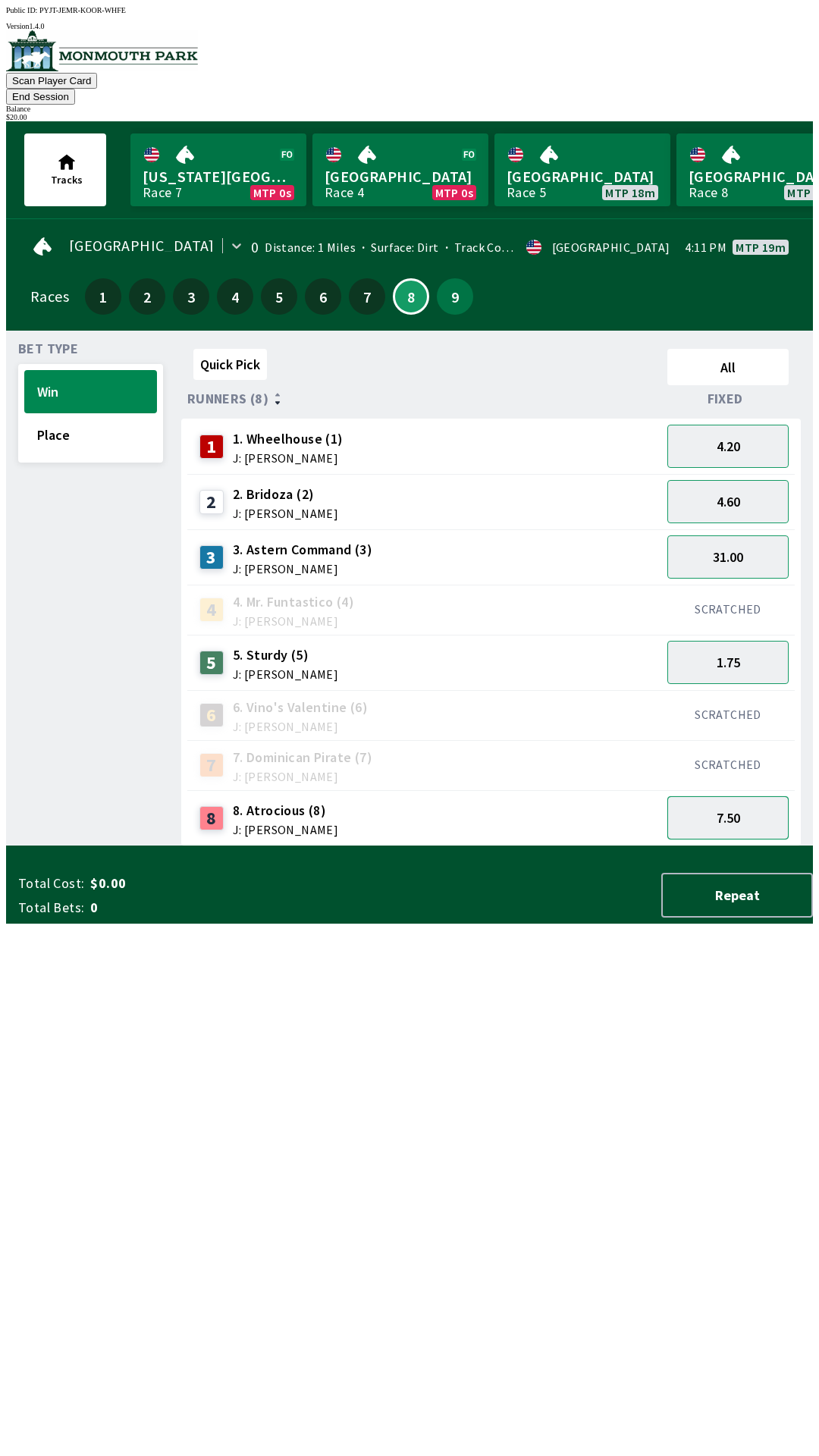
click at [741, 813] on button "7.50" at bounding box center [727, 817] width 121 height 44
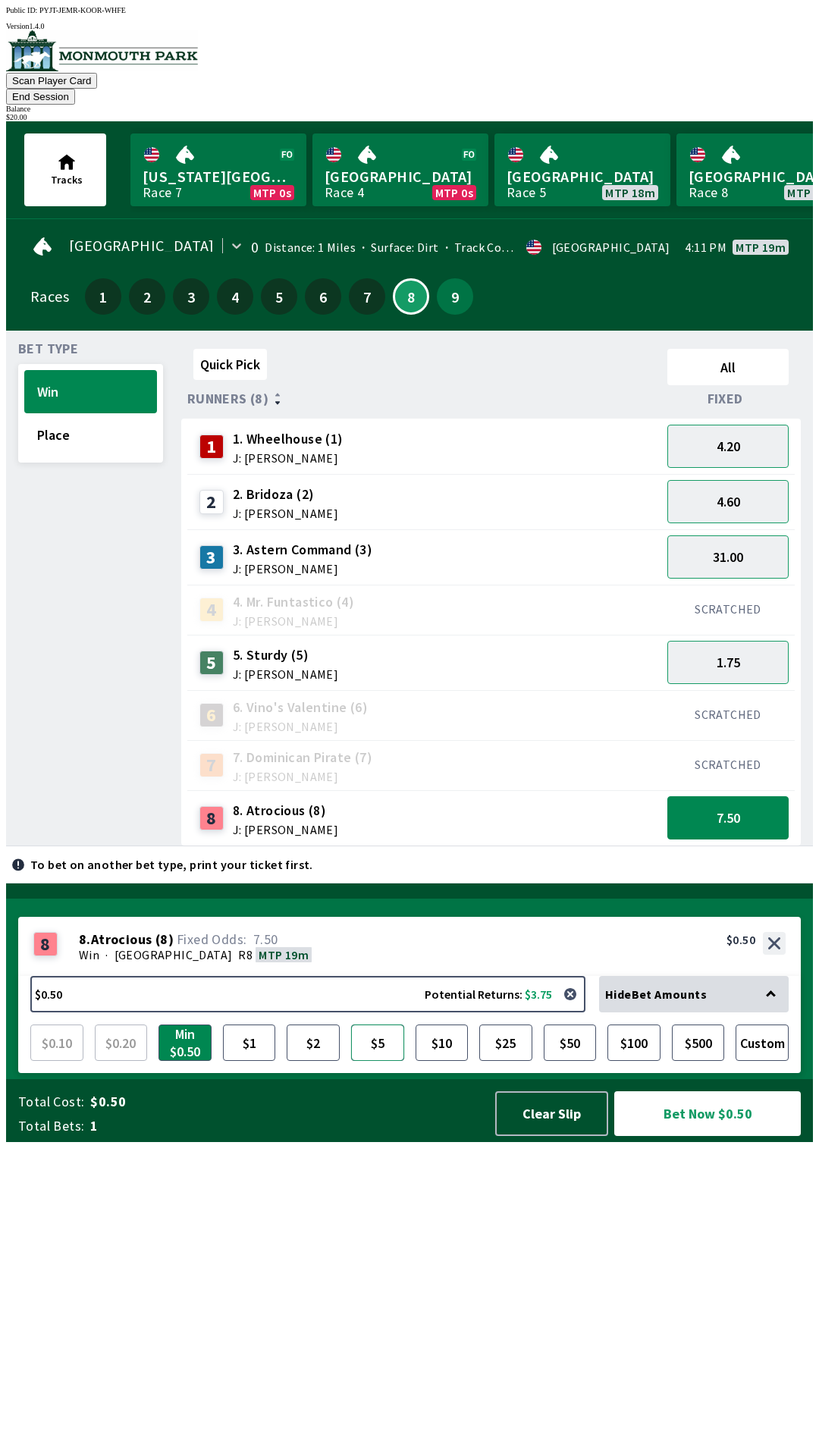
click at [370, 1060] on button "$5" at bounding box center [377, 1043] width 53 height 36
click at [670, 1136] on button "Bet Now $5.00" at bounding box center [707, 1113] width 187 height 45
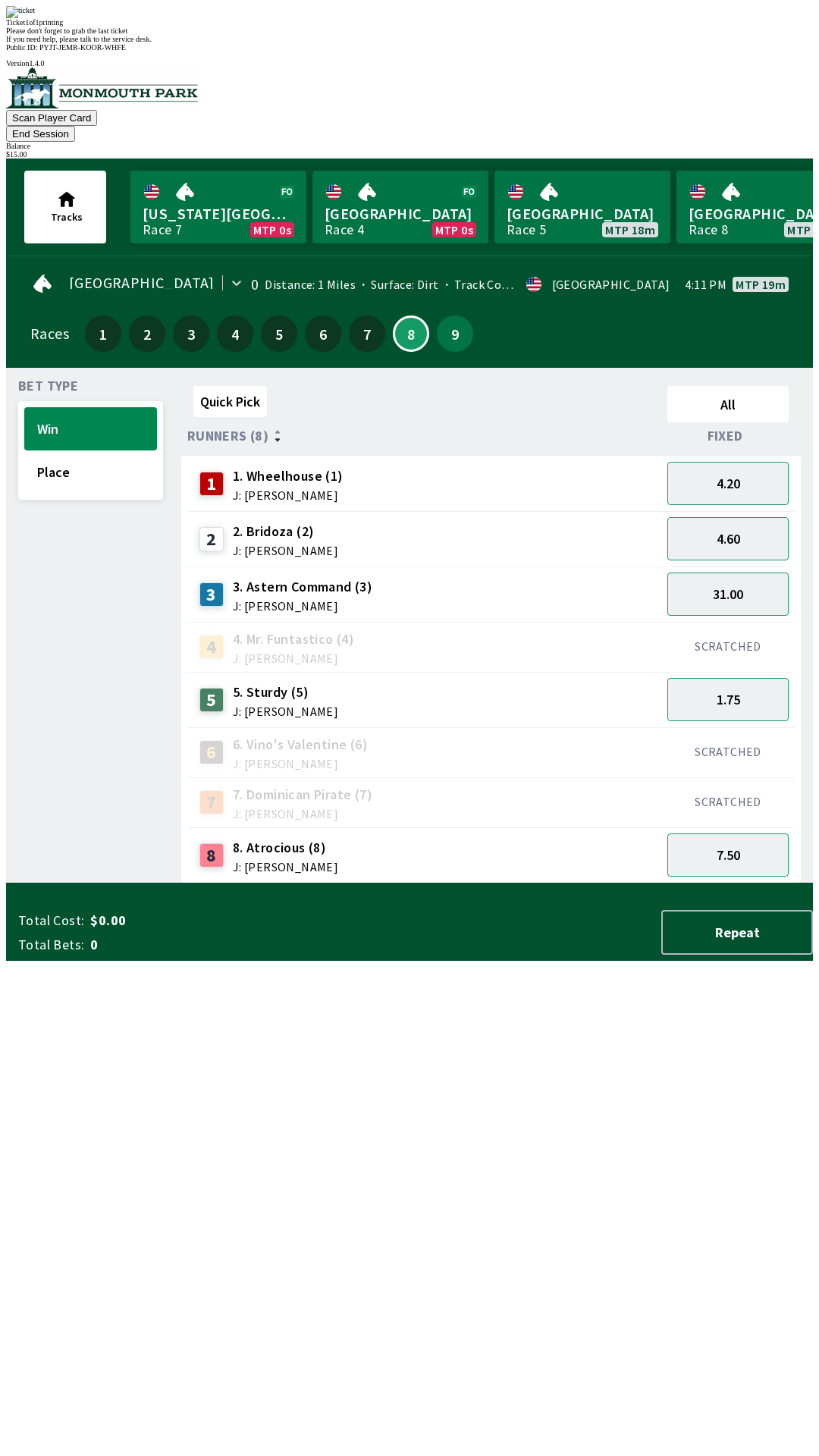
click at [423, 883] on div "Quick Pick All Runners (8) Fixed 1 1. Wheelhouse (1) J: [PERSON_NAME] 4.20 2 2.…" at bounding box center [497, 631] width 631 height 503
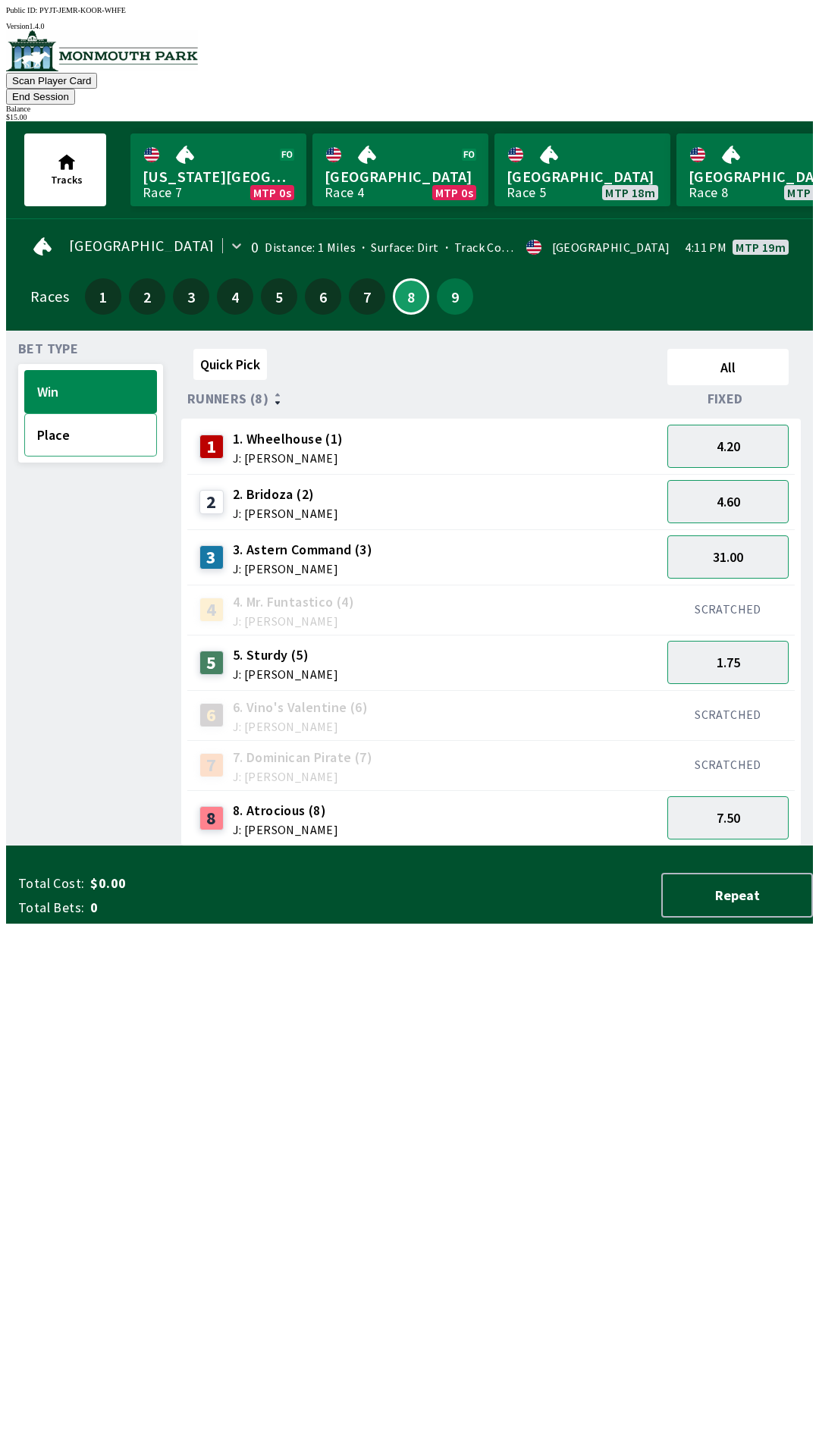
click at [76, 427] on button "Place" at bounding box center [91, 434] width 133 height 44
click at [734, 487] on button "1.90" at bounding box center [727, 502] width 121 height 44
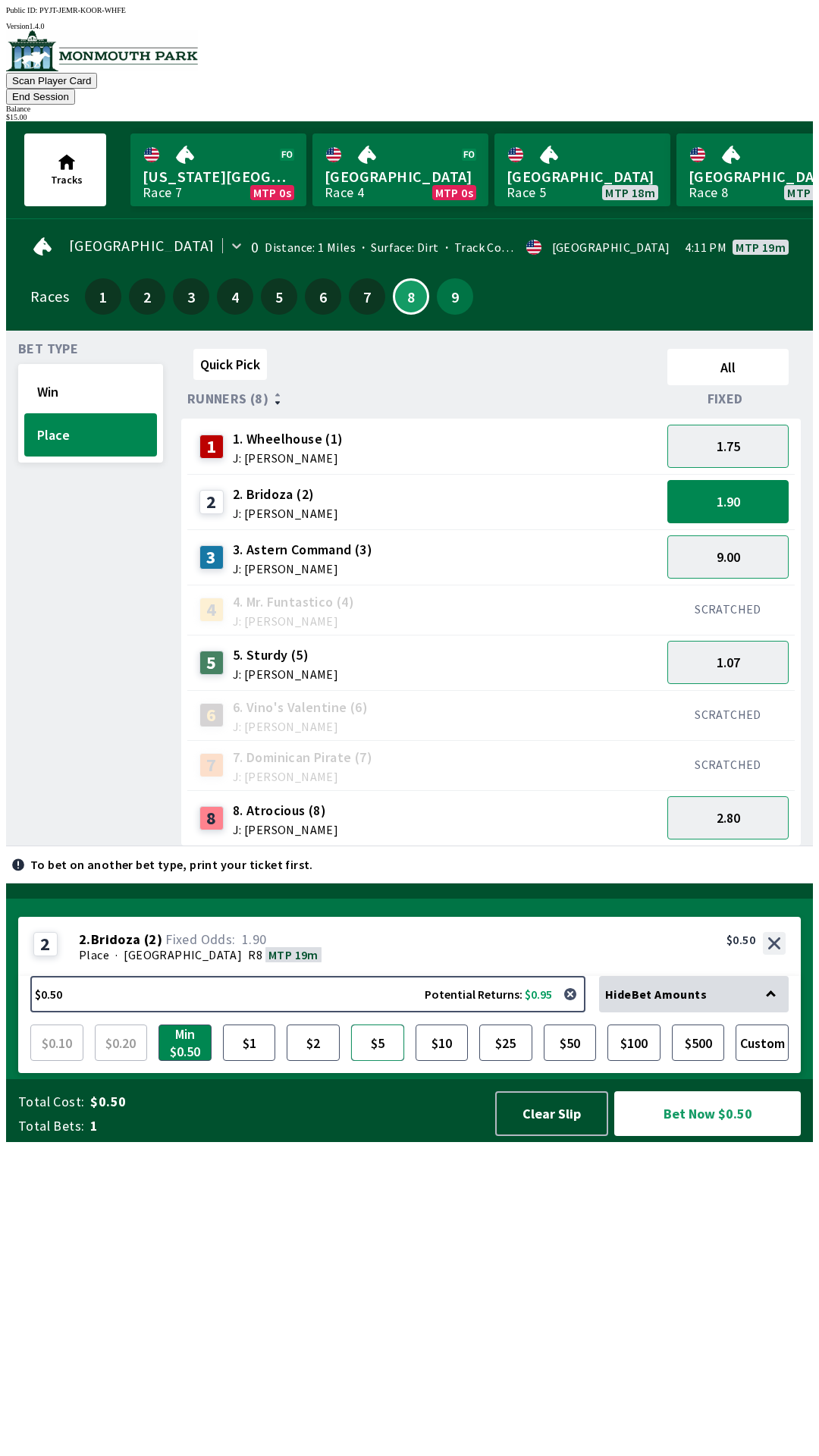
click at [385, 1060] on button "$5" at bounding box center [377, 1043] width 53 height 36
click at [313, 1060] on button "$2" at bounding box center [313, 1043] width 53 height 36
click at [381, 1060] on button "$5" at bounding box center [377, 1043] width 53 height 36
click at [692, 1136] on button "Bet Now $5.00" at bounding box center [707, 1113] width 187 height 45
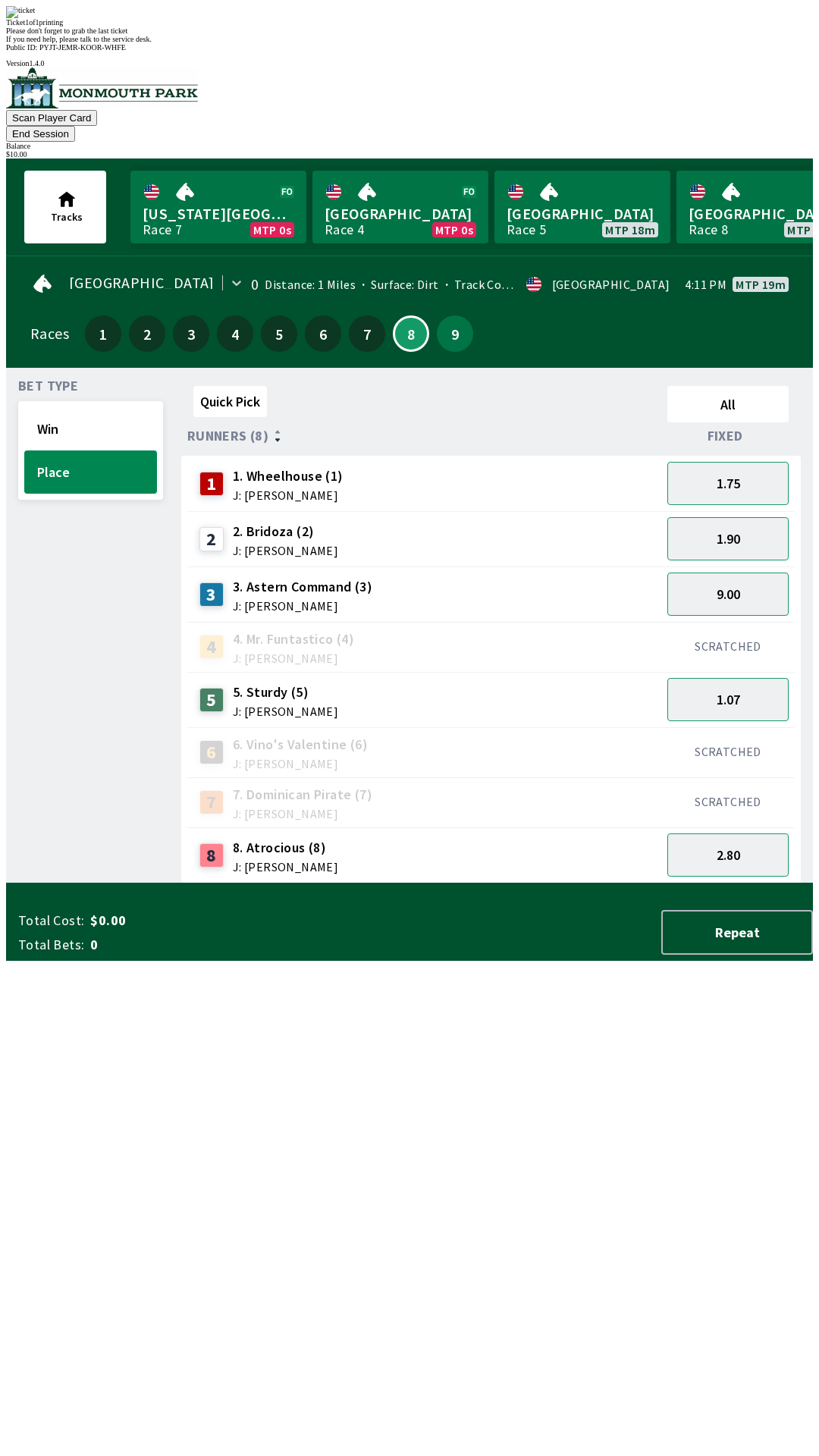
click at [378, 883] on div "Quick Pick All Runners (8) Fixed 1 1. Wheelhouse (1) J: [PERSON_NAME] 1.75 2 2.…" at bounding box center [497, 631] width 631 height 503
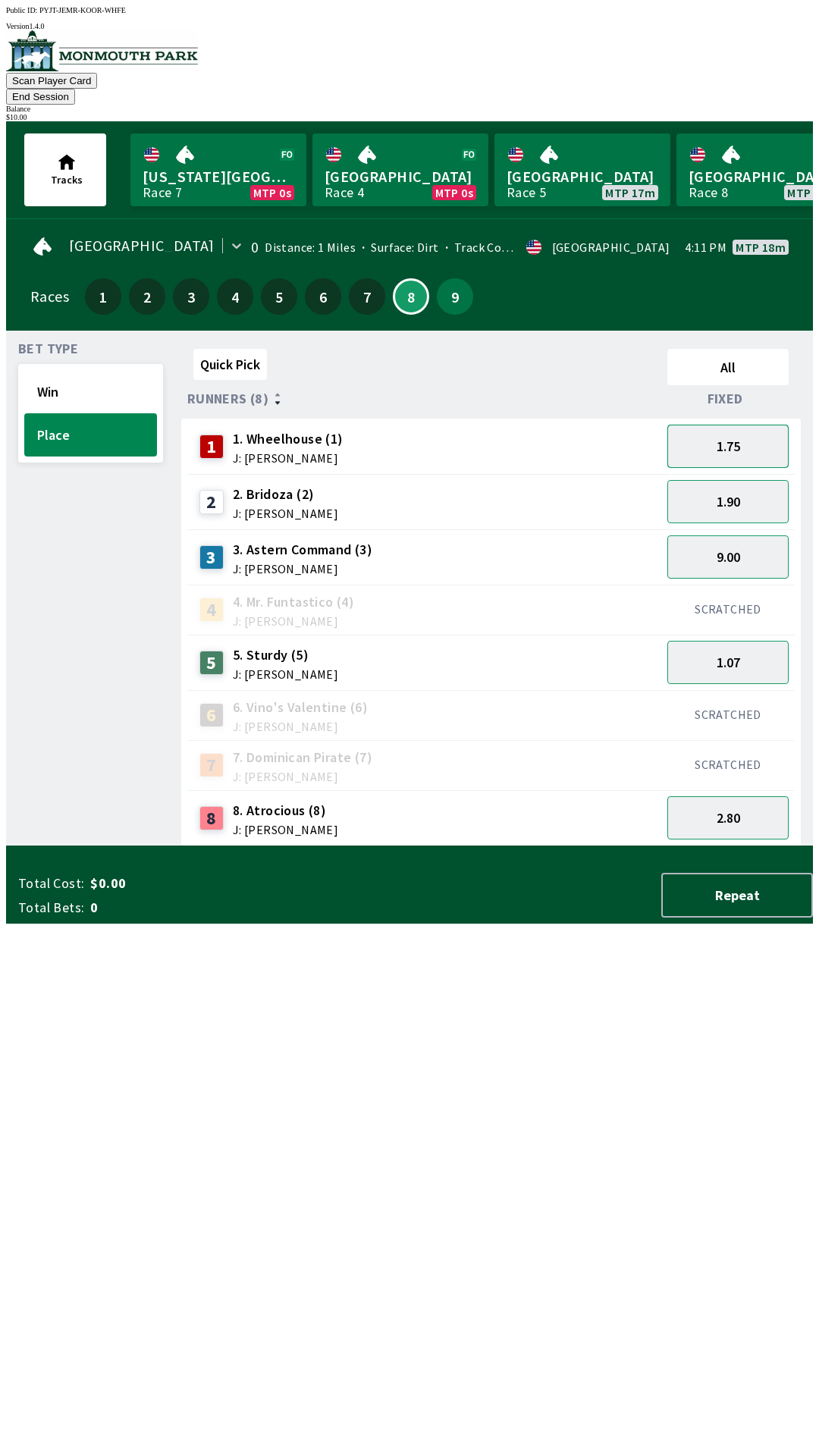
click at [731, 425] on button "1.75" at bounding box center [727, 446] width 121 height 44
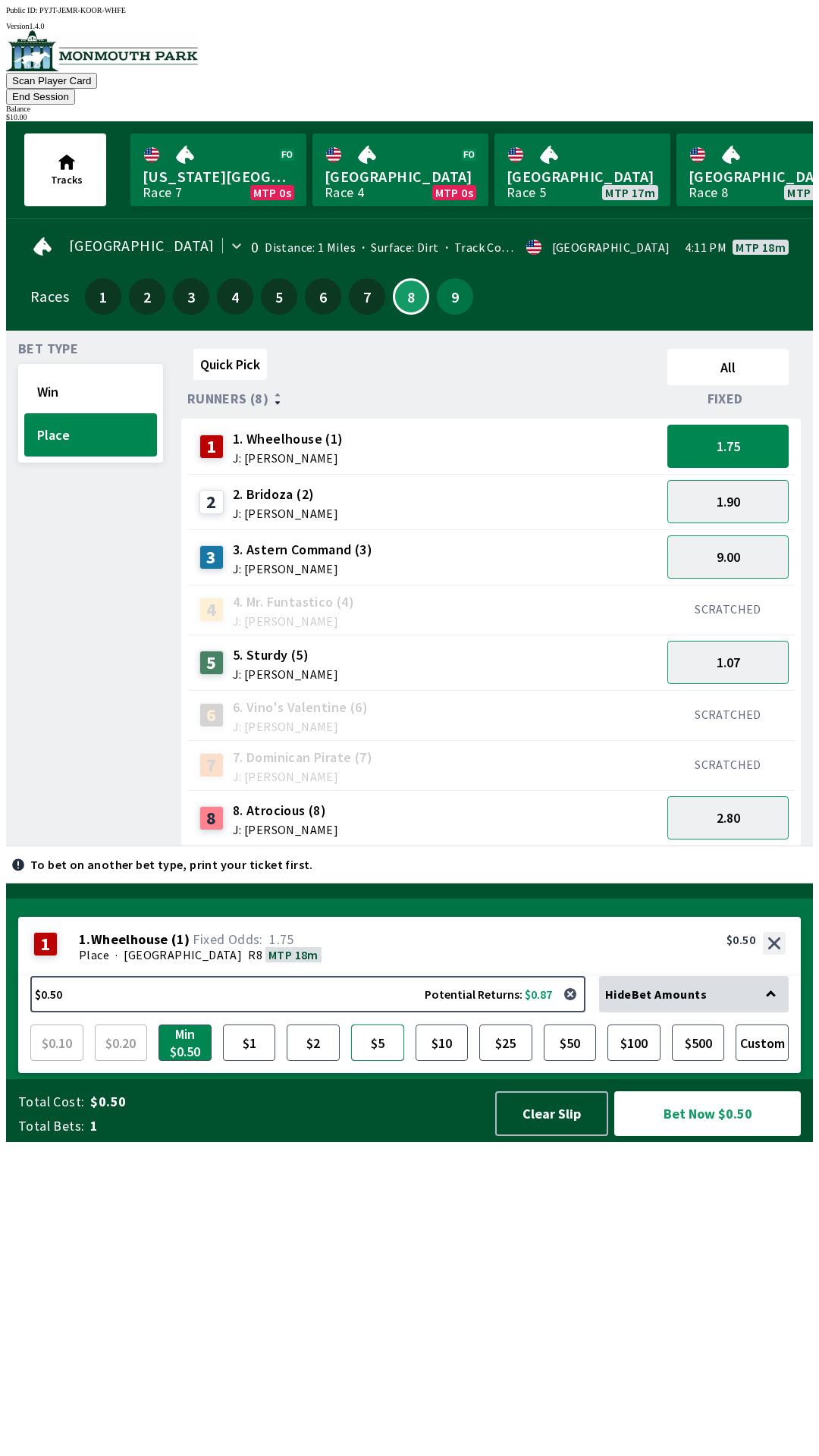
click at [389, 1060] on button "$5" at bounding box center [377, 1043] width 53 height 36
click at [692, 1136] on button "Bet Now $5.00" at bounding box center [707, 1113] width 187 height 45
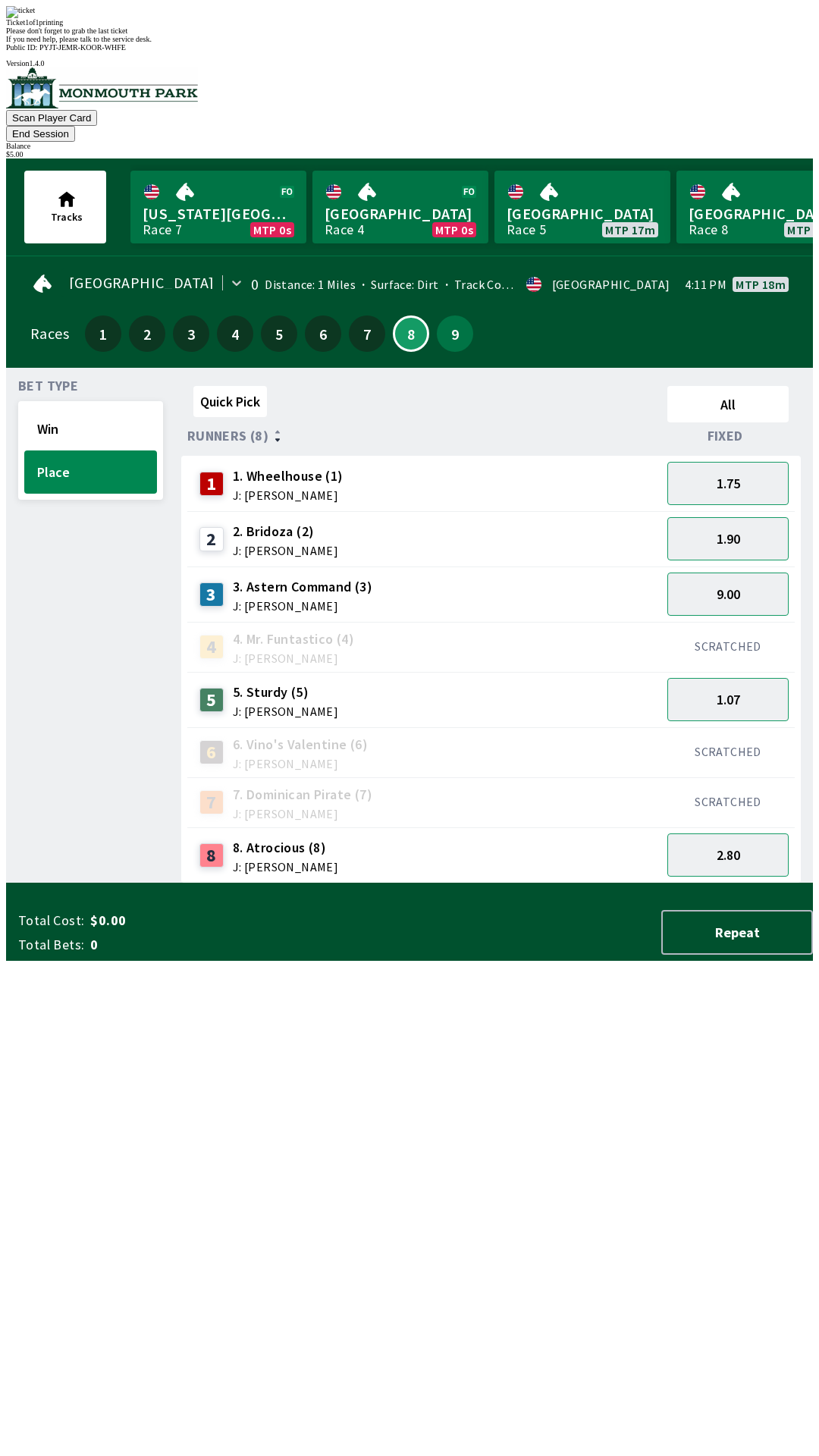
click at [386, 883] on div "Quick Pick All Runners (8) Fixed 1 1. Wheelhouse (1) J: [PERSON_NAME] 1.75 2 2.…" at bounding box center [497, 631] width 631 height 503
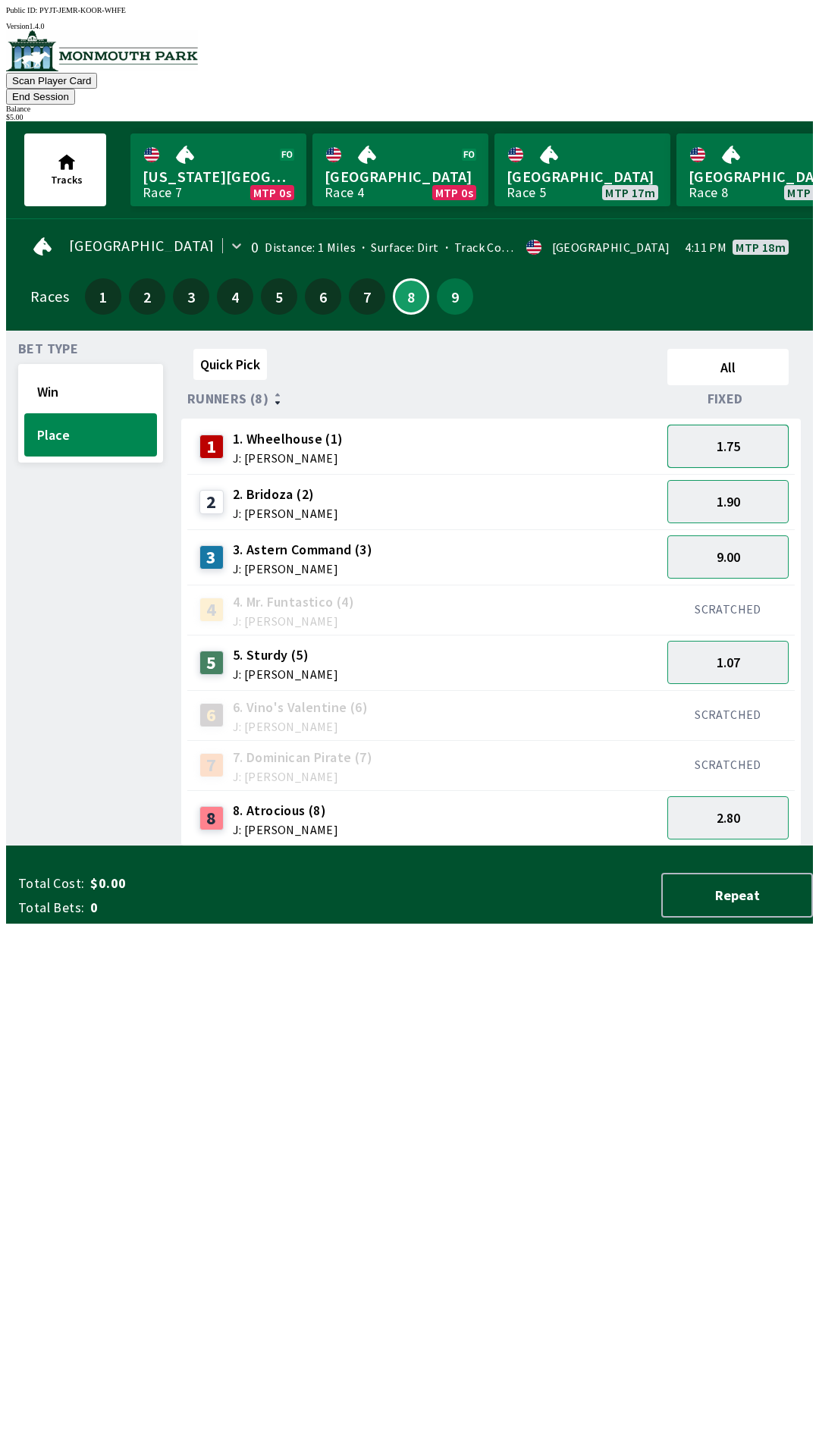
click at [702, 438] on button "1.75" at bounding box center [727, 446] width 121 height 44
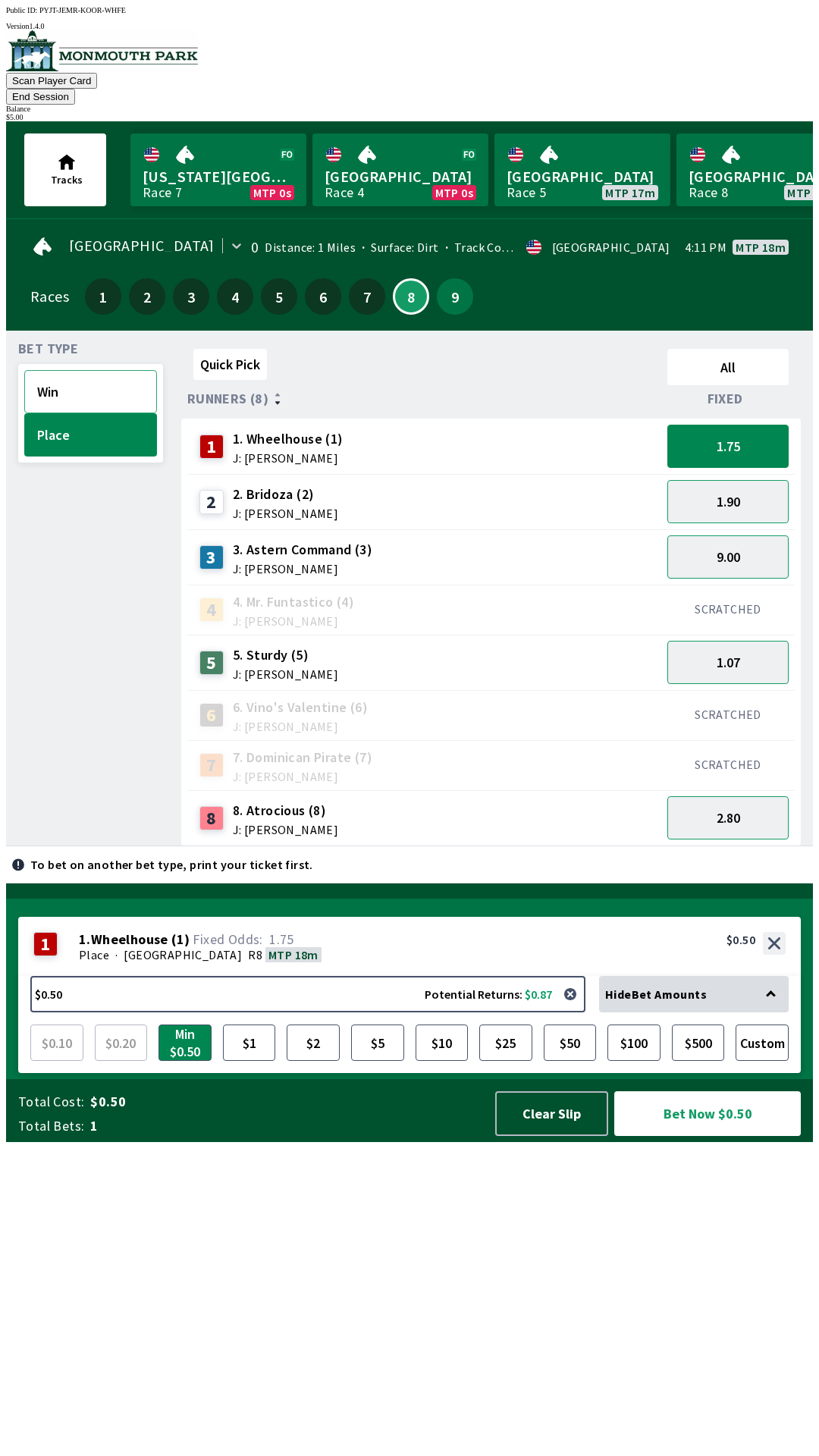
click at [104, 381] on button "Win" at bounding box center [91, 392] width 133 height 44
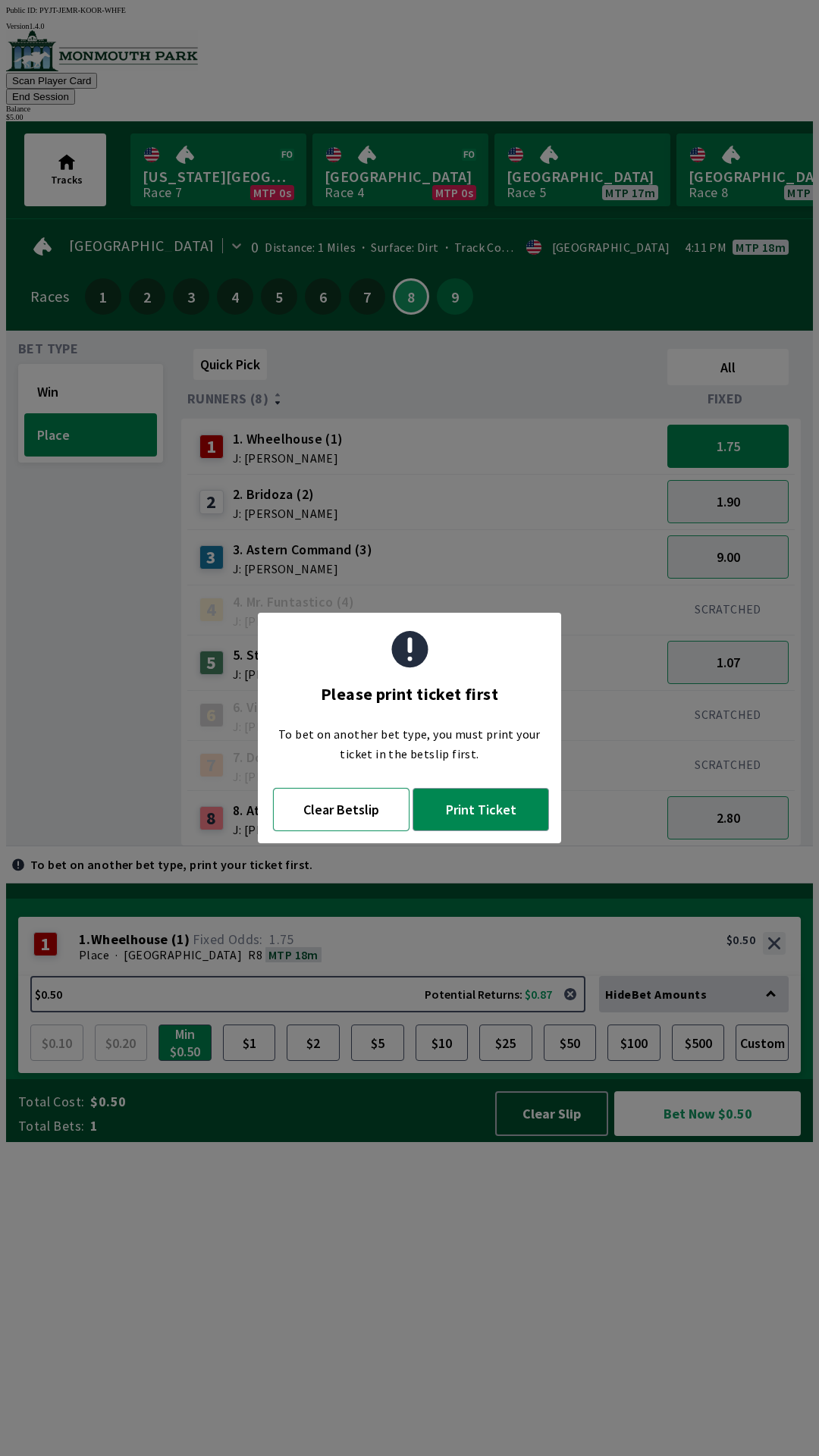
click at [320, 802] on button "Clear Betslip" at bounding box center [341, 810] width 136 height 44
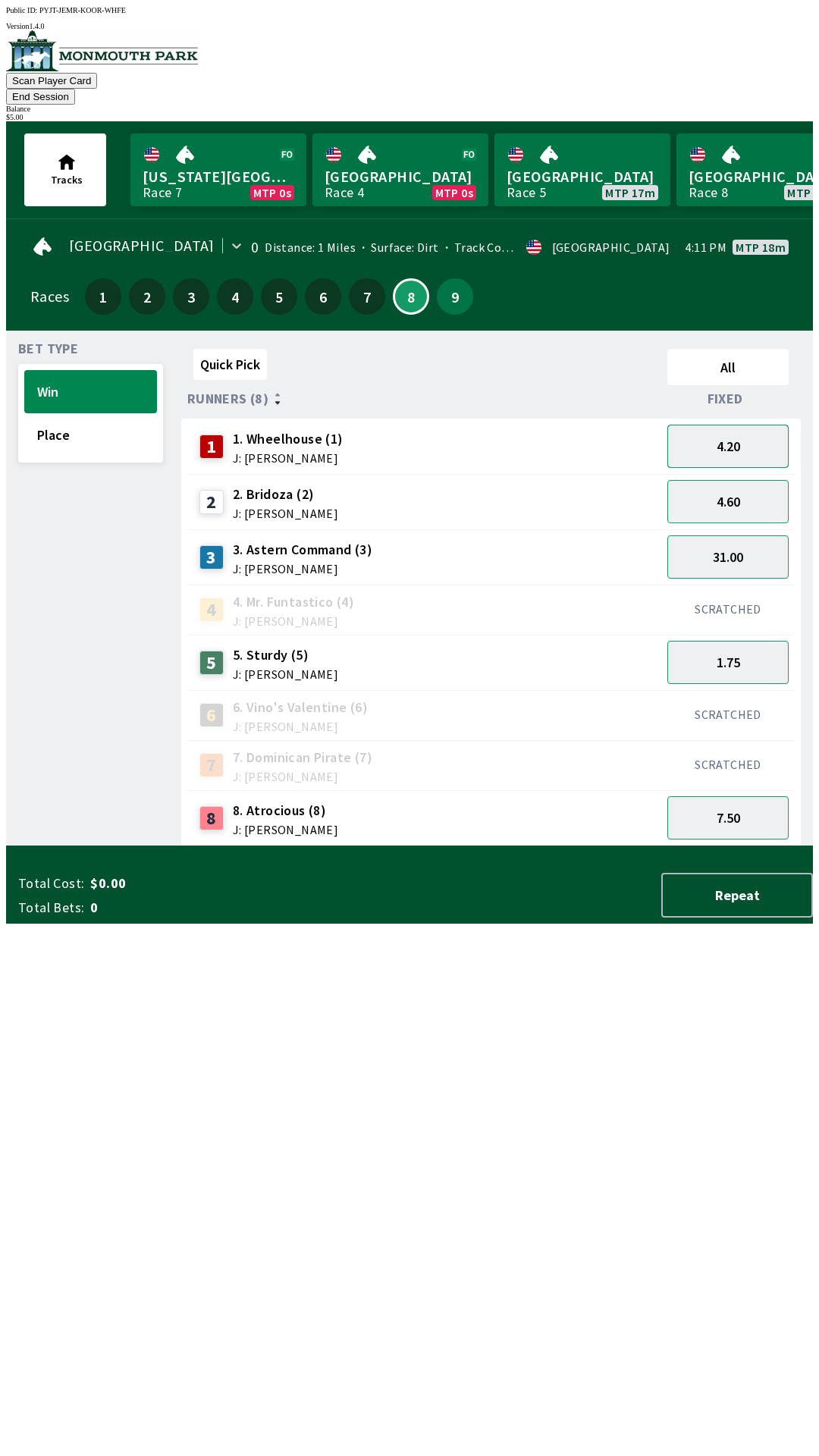
click at [728, 427] on button "4.20" at bounding box center [727, 446] width 121 height 44
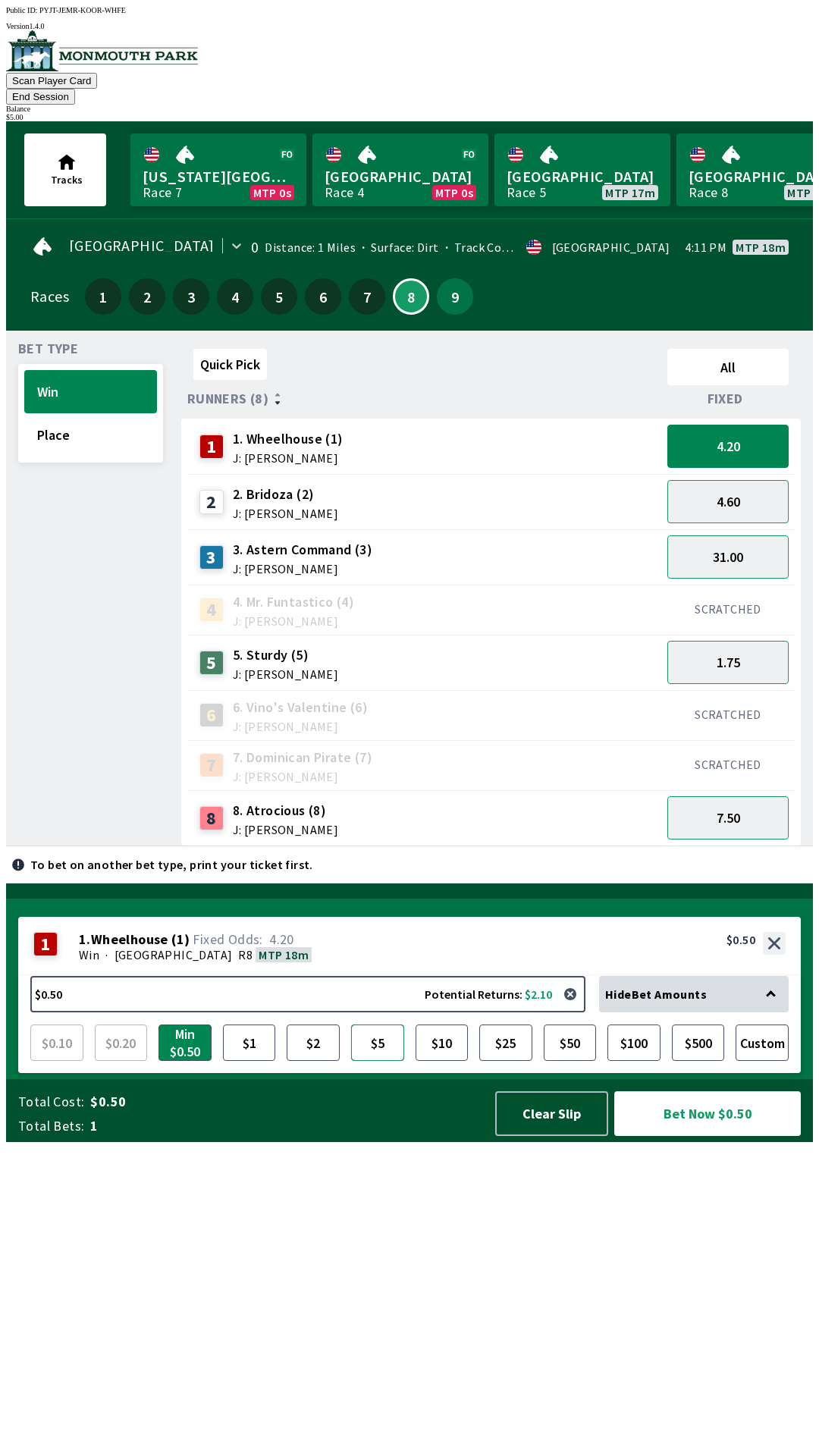
click at [385, 1060] on button "$5" at bounding box center [377, 1043] width 53 height 36
click at [692, 1136] on button "Bet Now $5.00" at bounding box center [707, 1113] width 187 height 45
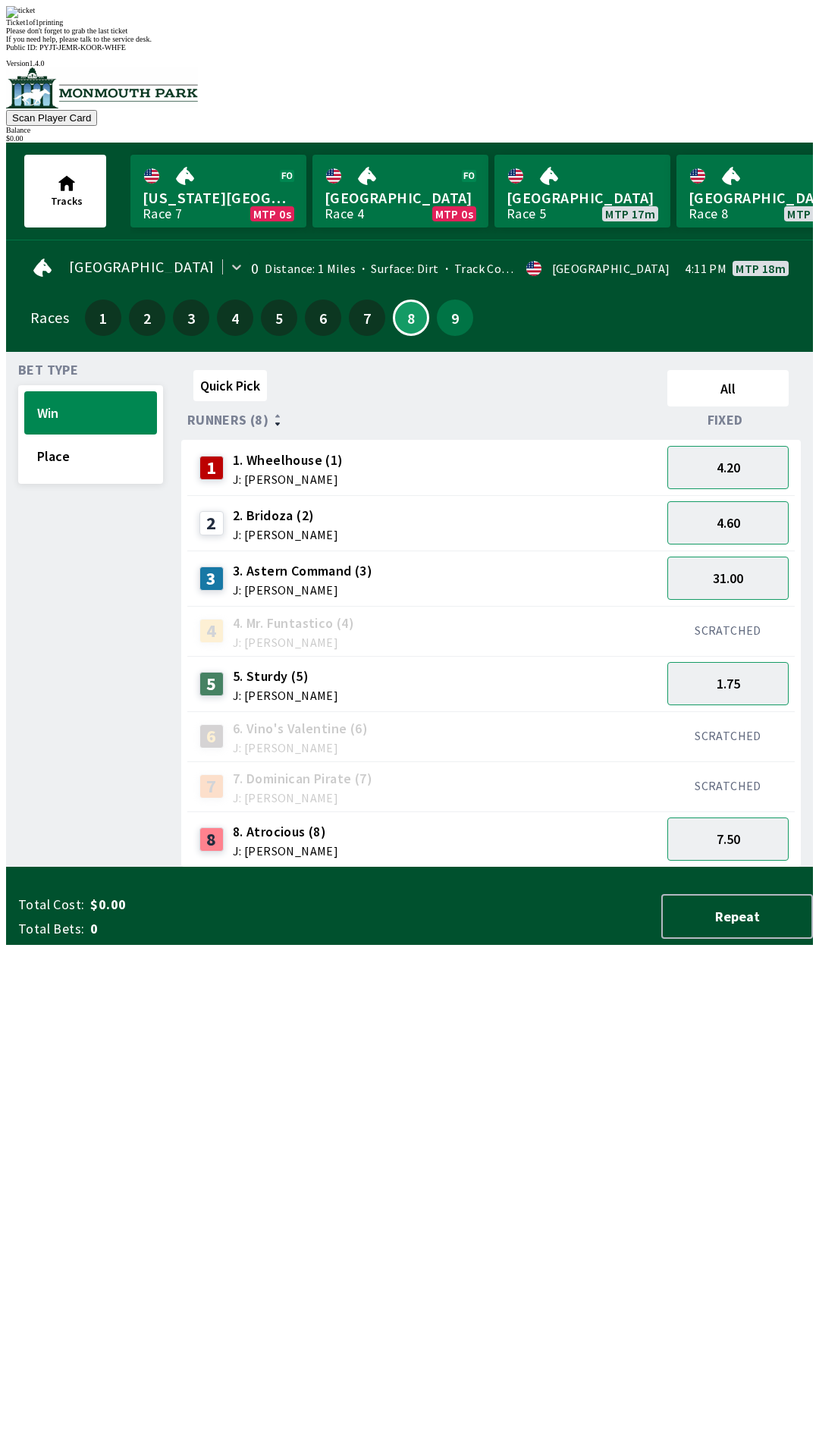
click at [381, 867] on div "Quick Pick All Runners (8) Fixed 1 1. Wheelhouse (1) J: [PERSON_NAME] 4.20 2 2.…" at bounding box center [497, 616] width 631 height 503
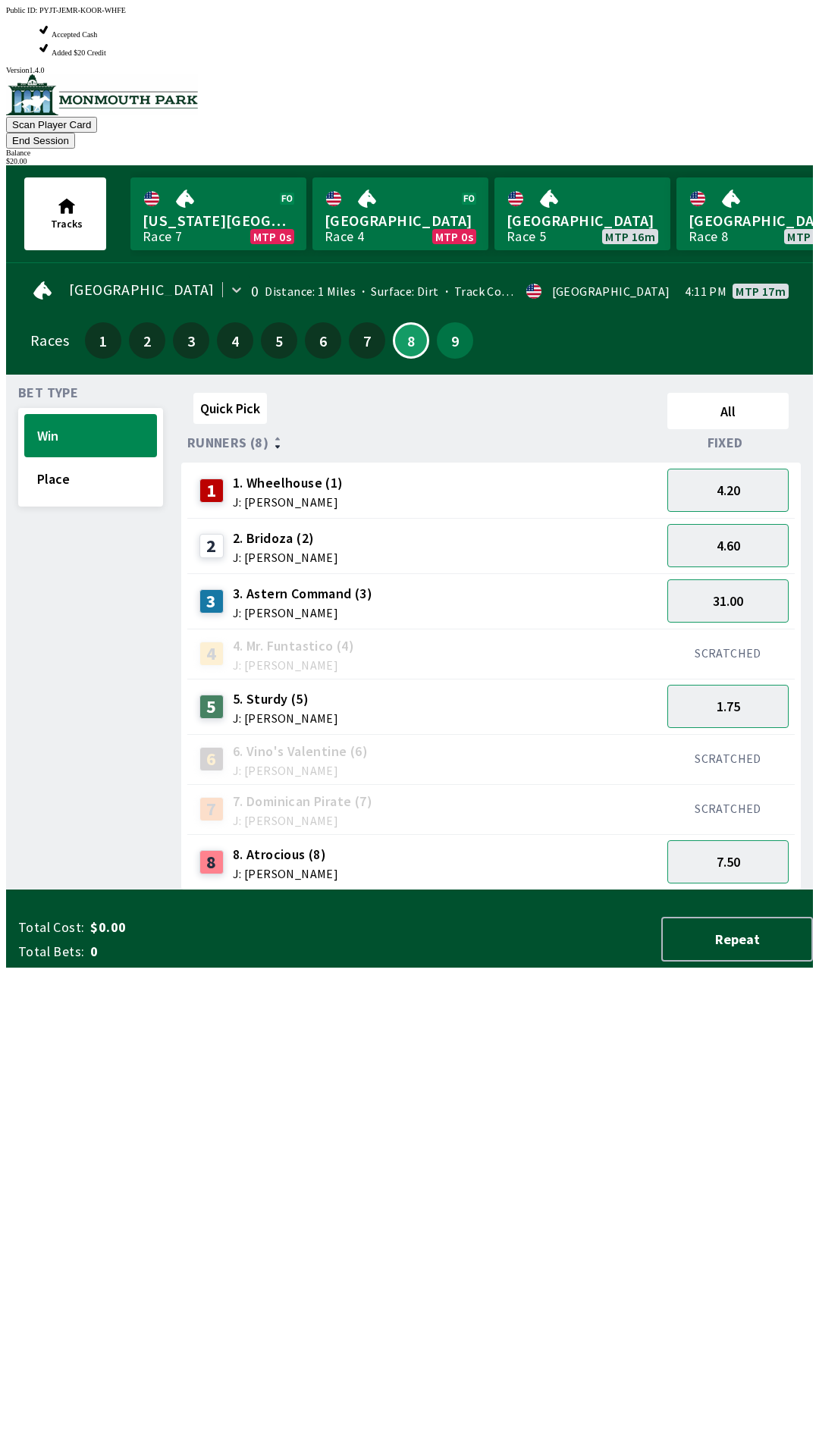
click at [256, 867] on span "J: [PERSON_NAME]" at bounding box center [285, 873] width 105 height 12
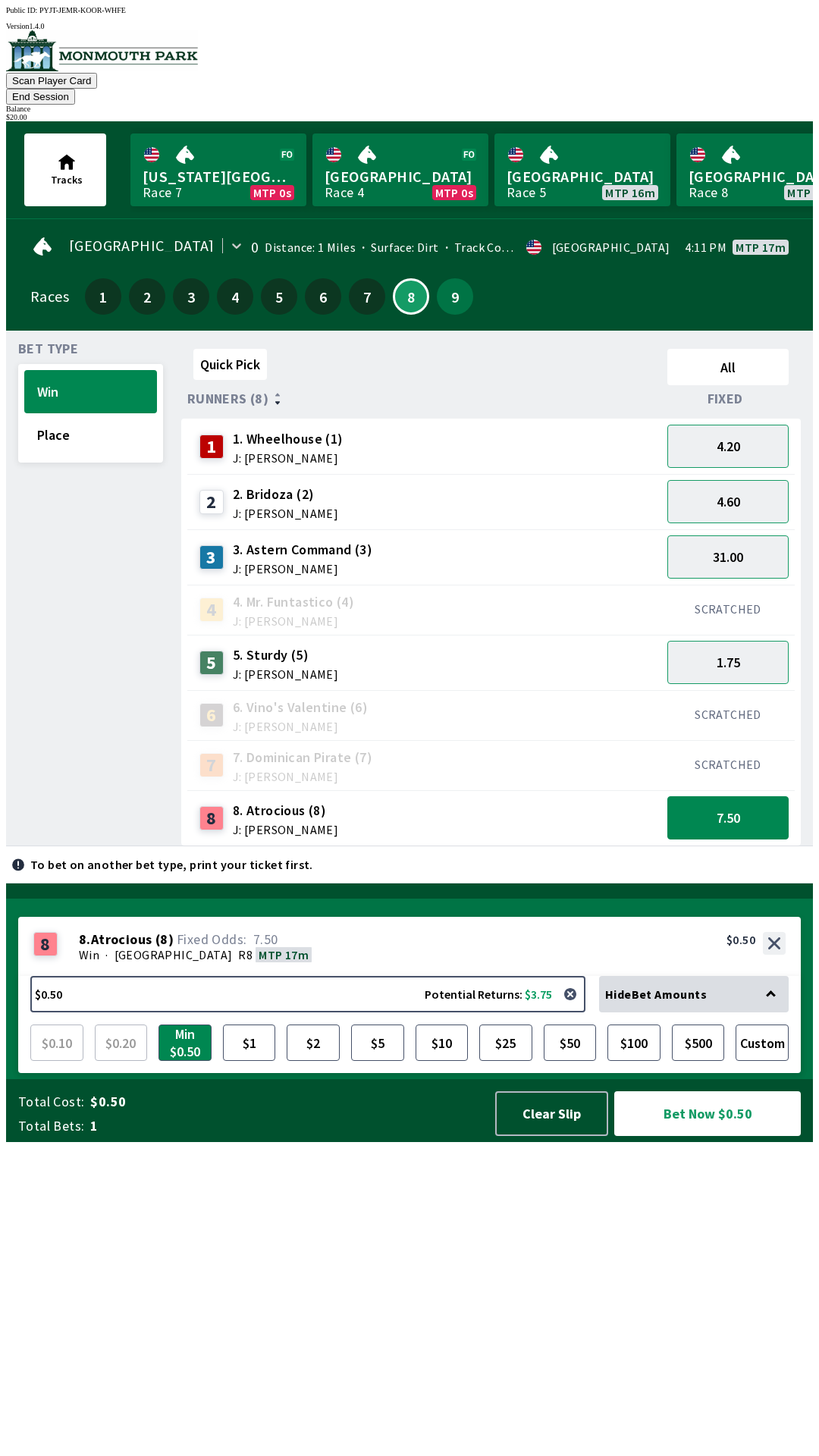
click at [275, 429] on span "1. Wheelhouse (1)" at bounding box center [288, 438] width 111 height 20
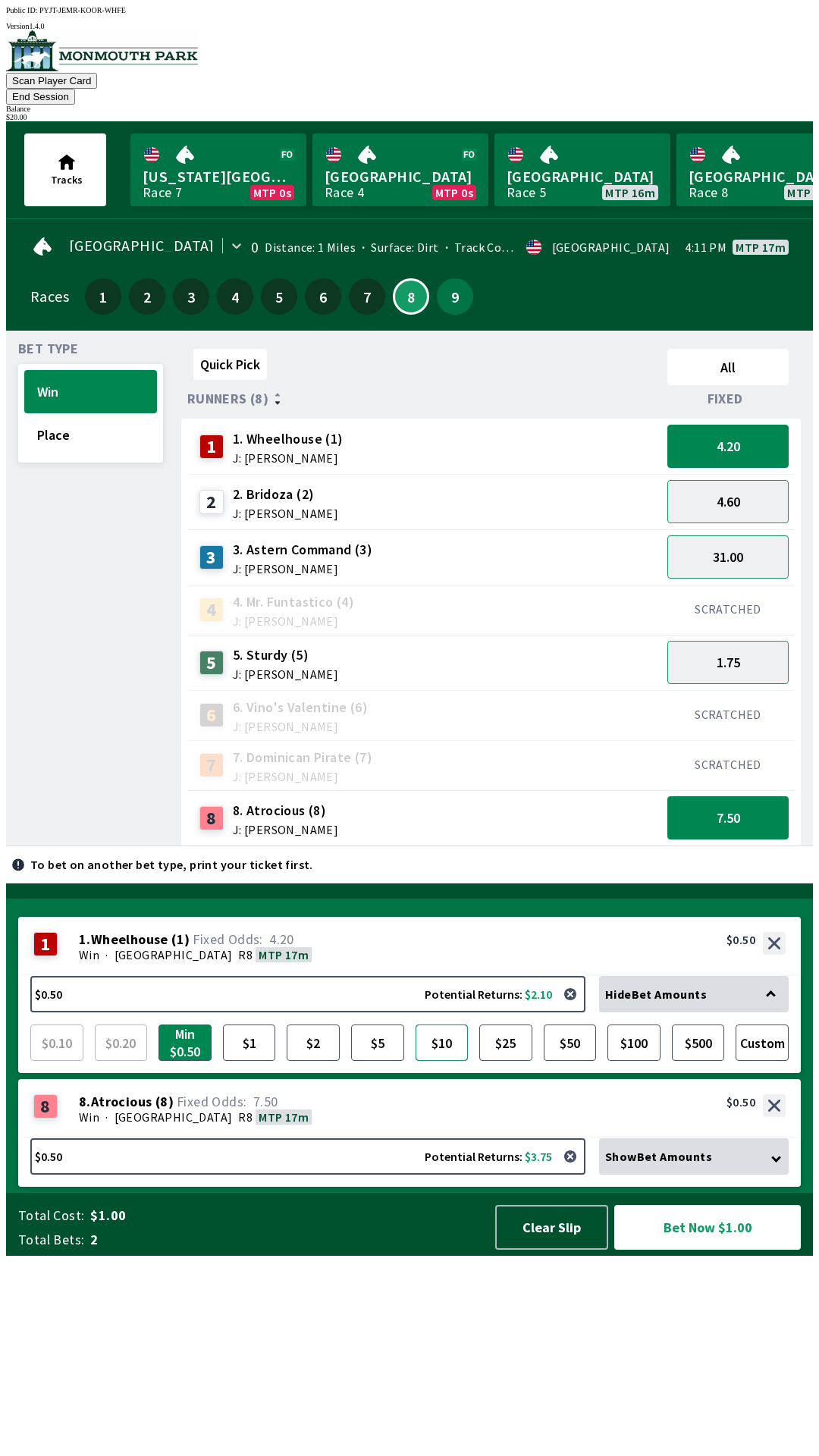
click at [444, 1060] on button "$10" at bounding box center [442, 1043] width 53 height 36
click at [692, 1174] on div "Show Bet Amounts" at bounding box center [694, 1156] width 190 height 36
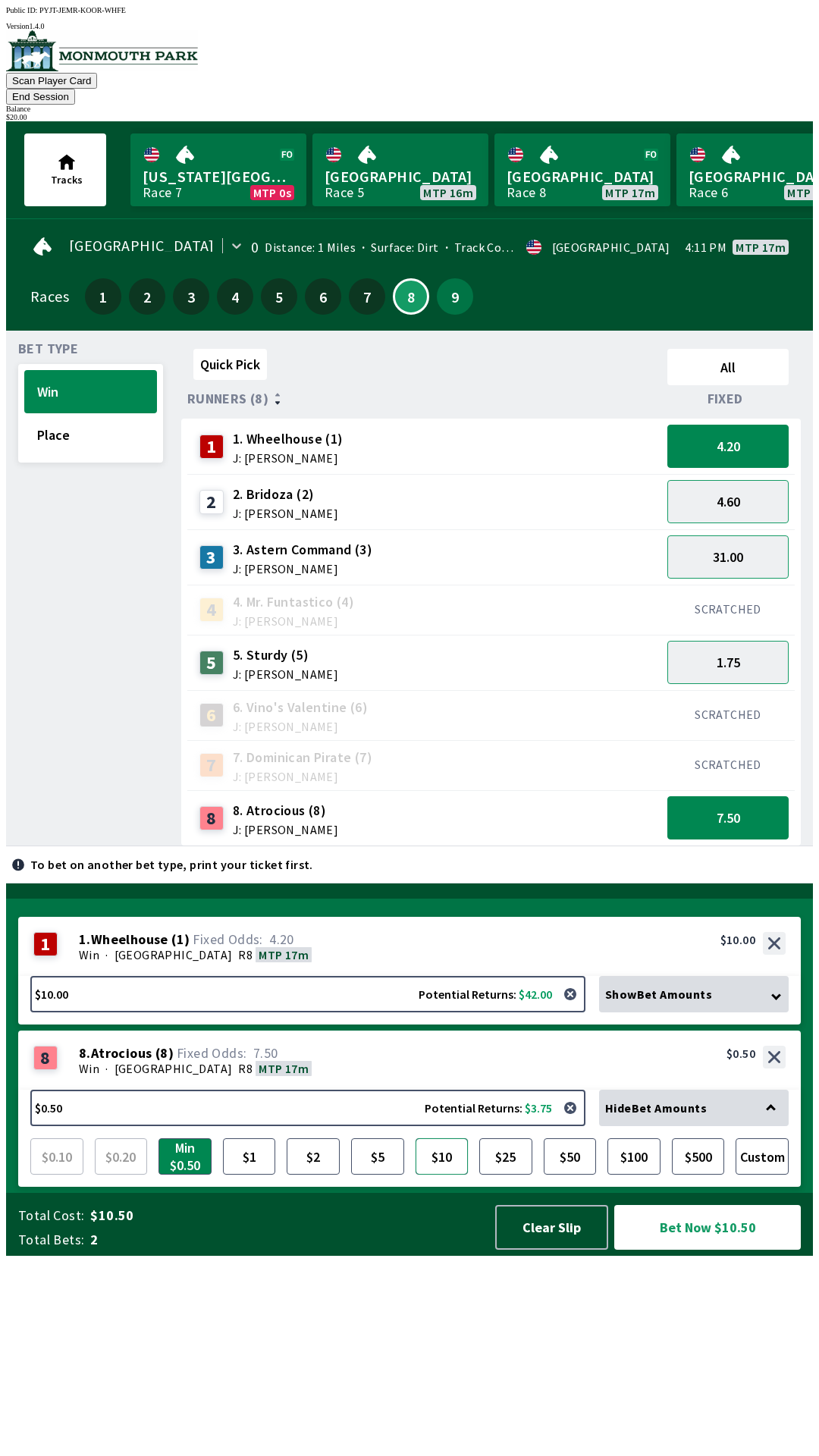
click at [452, 1174] on button "$10" at bounding box center [442, 1156] width 53 height 36
click at [738, 1012] on div "Show Bet Amounts" at bounding box center [694, 994] width 190 height 36
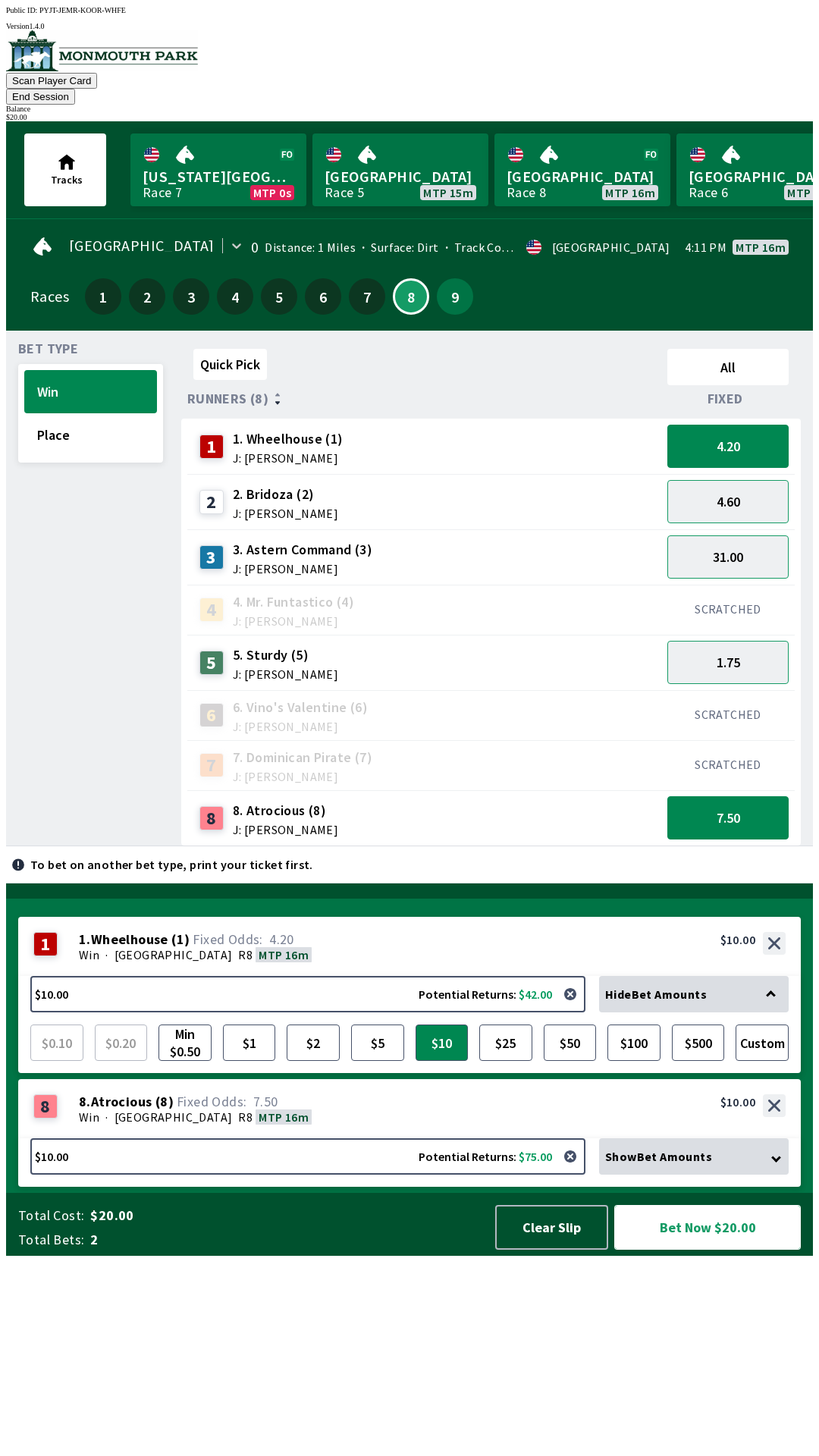
click at [713, 1249] on button "Bet Now $20.00" at bounding box center [707, 1227] width 187 height 45
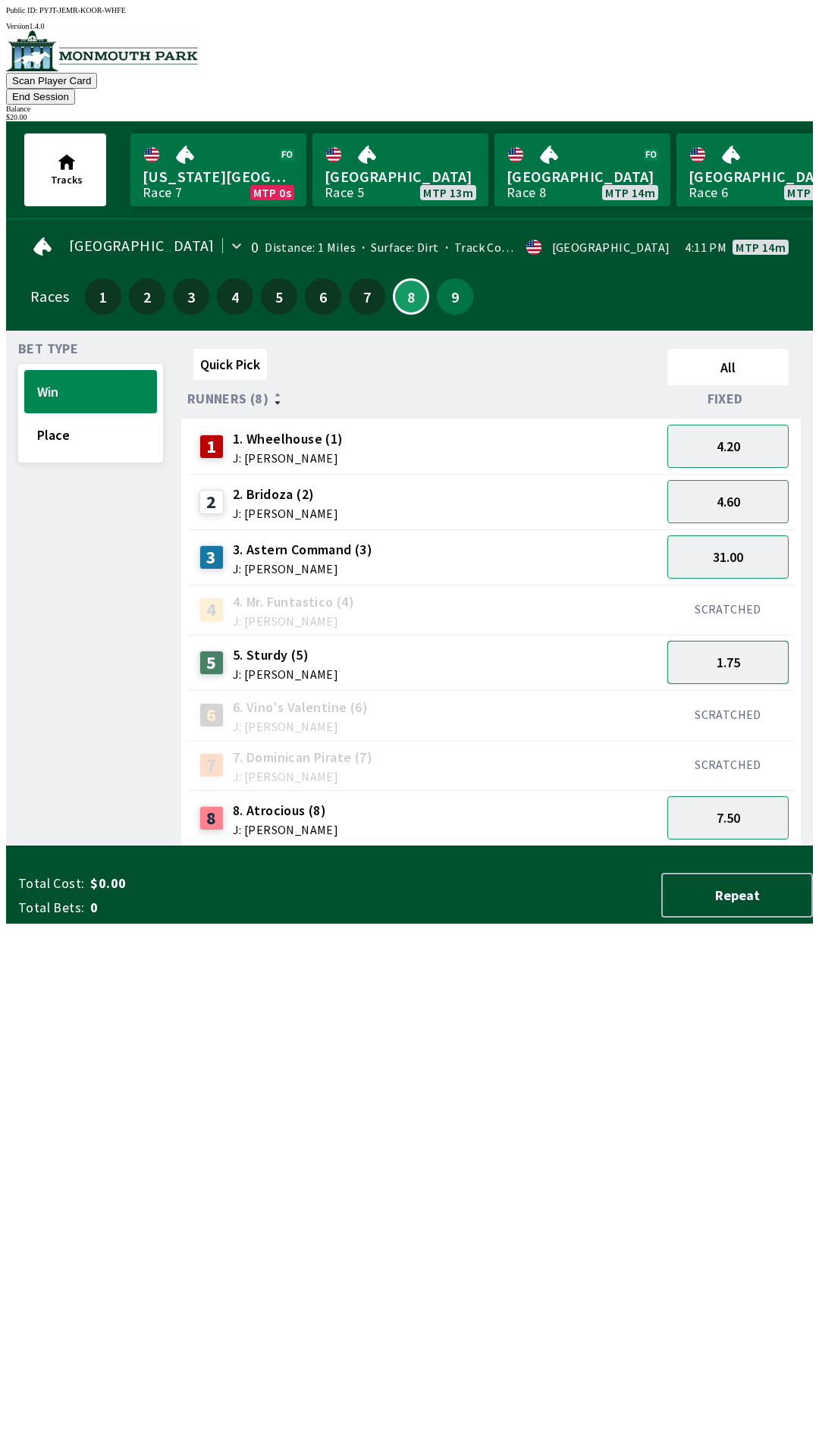
click at [719, 643] on button "1.75" at bounding box center [727, 662] width 121 height 44
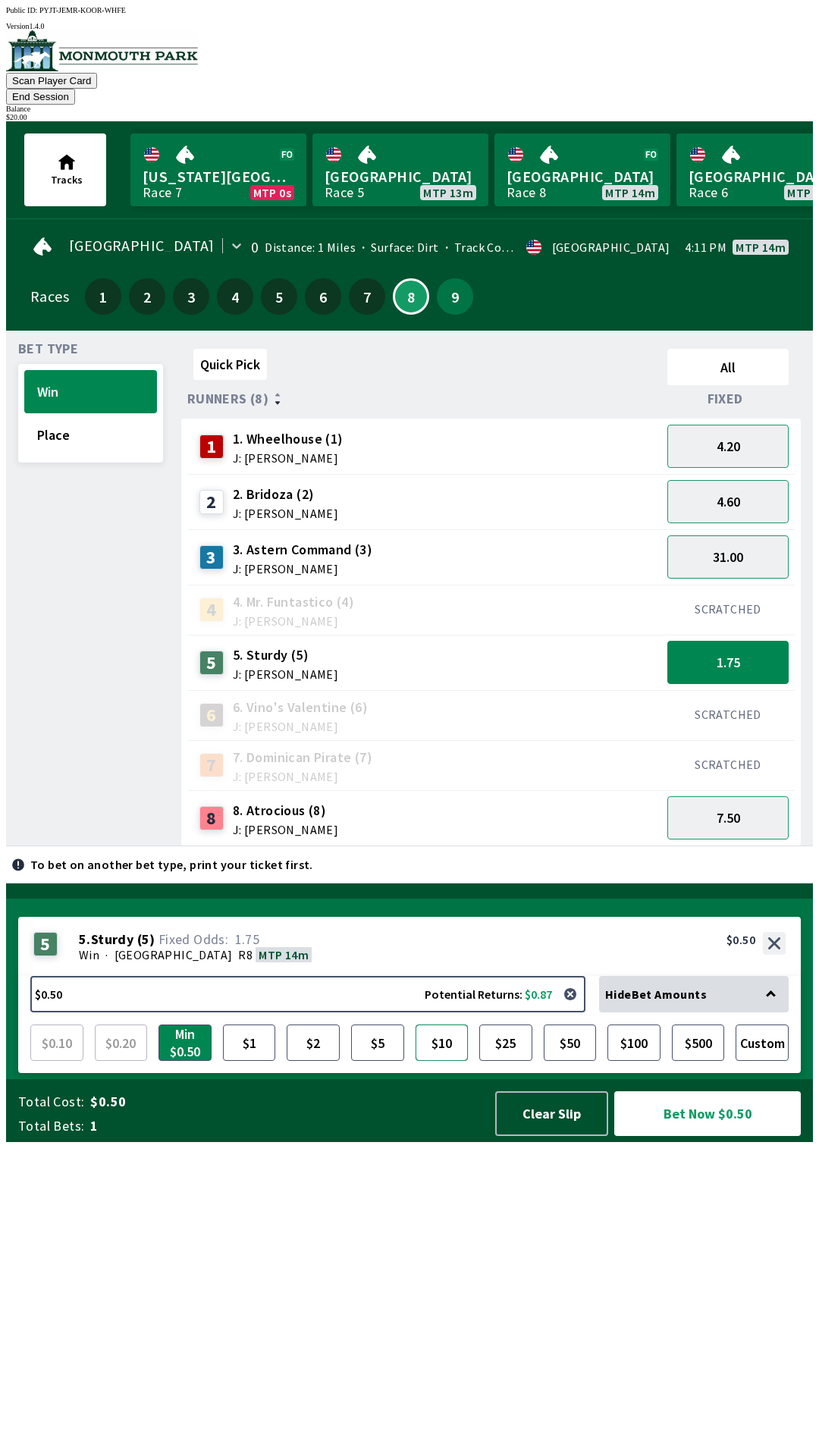
click at [446, 1060] on button "$10" at bounding box center [442, 1043] width 53 height 36
click at [707, 1136] on button "Bet Now $10.00" at bounding box center [707, 1113] width 187 height 45
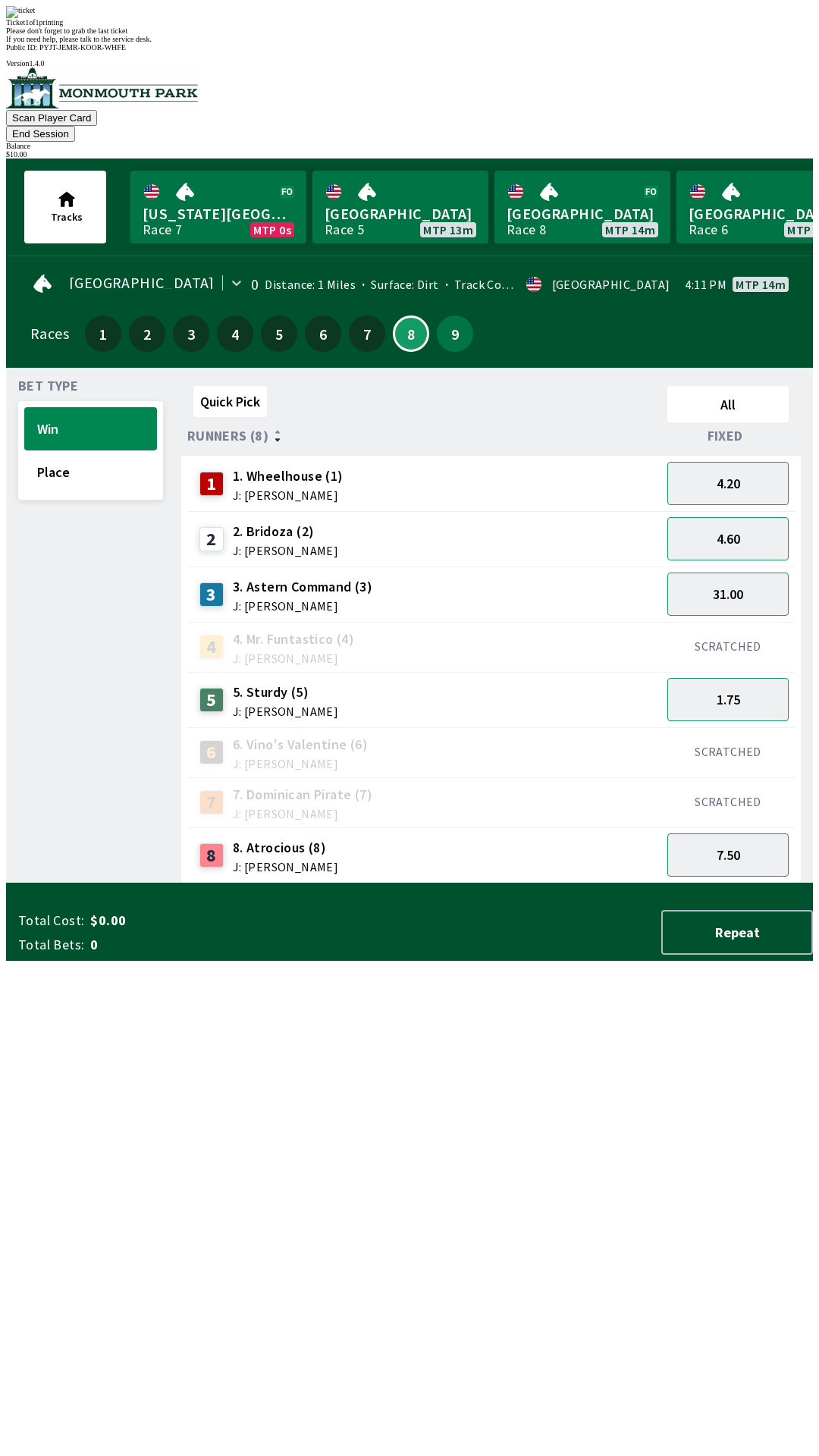
click at [487, 883] on div "Quick Pick All Runners (8) Fixed 1 1. Wheelhouse (1) J: [PERSON_NAME] 4.20 2 2.…" at bounding box center [497, 631] width 631 height 503
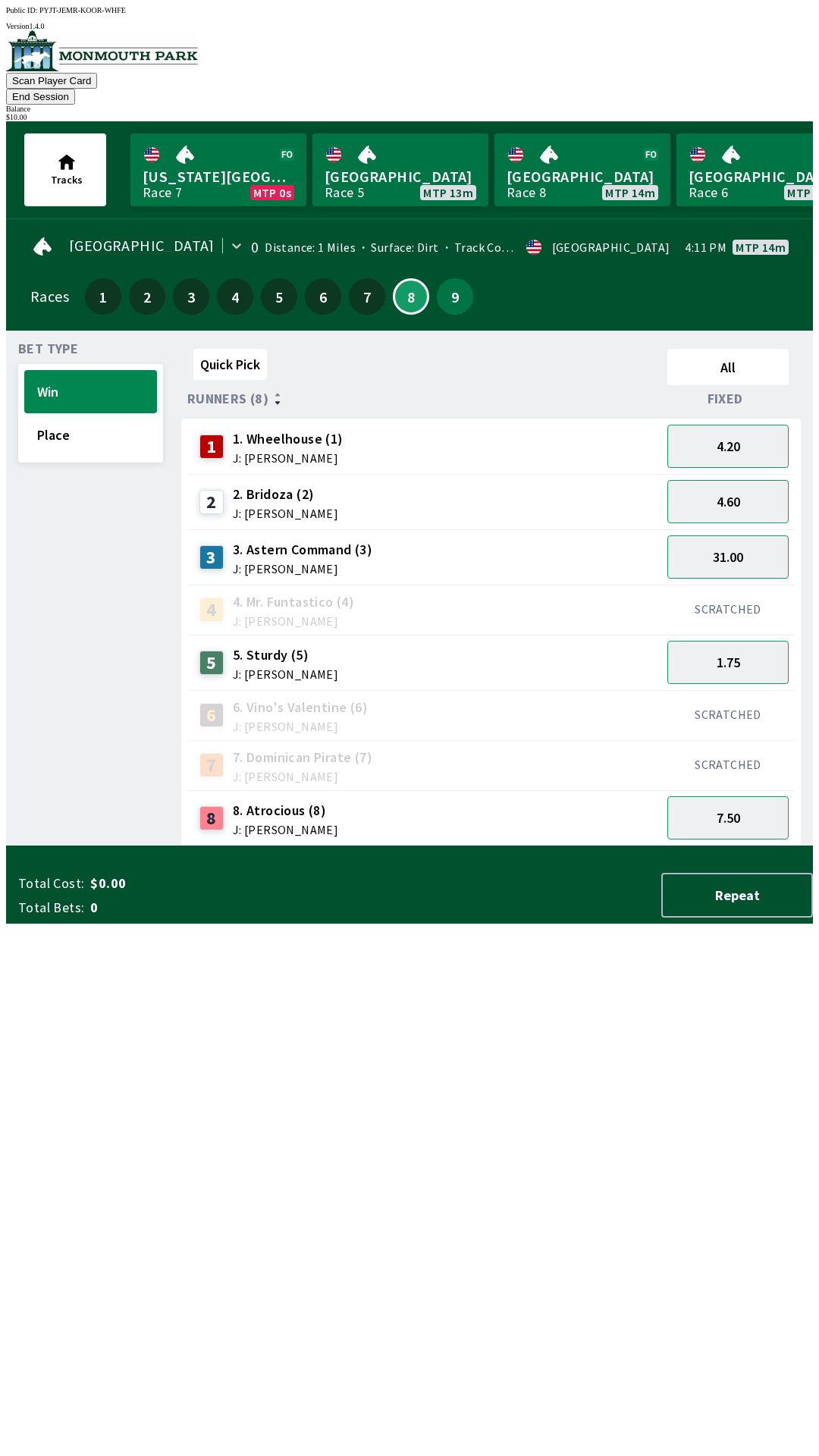
click at [75, 89] on button "End Session" at bounding box center [40, 97] width 69 height 16
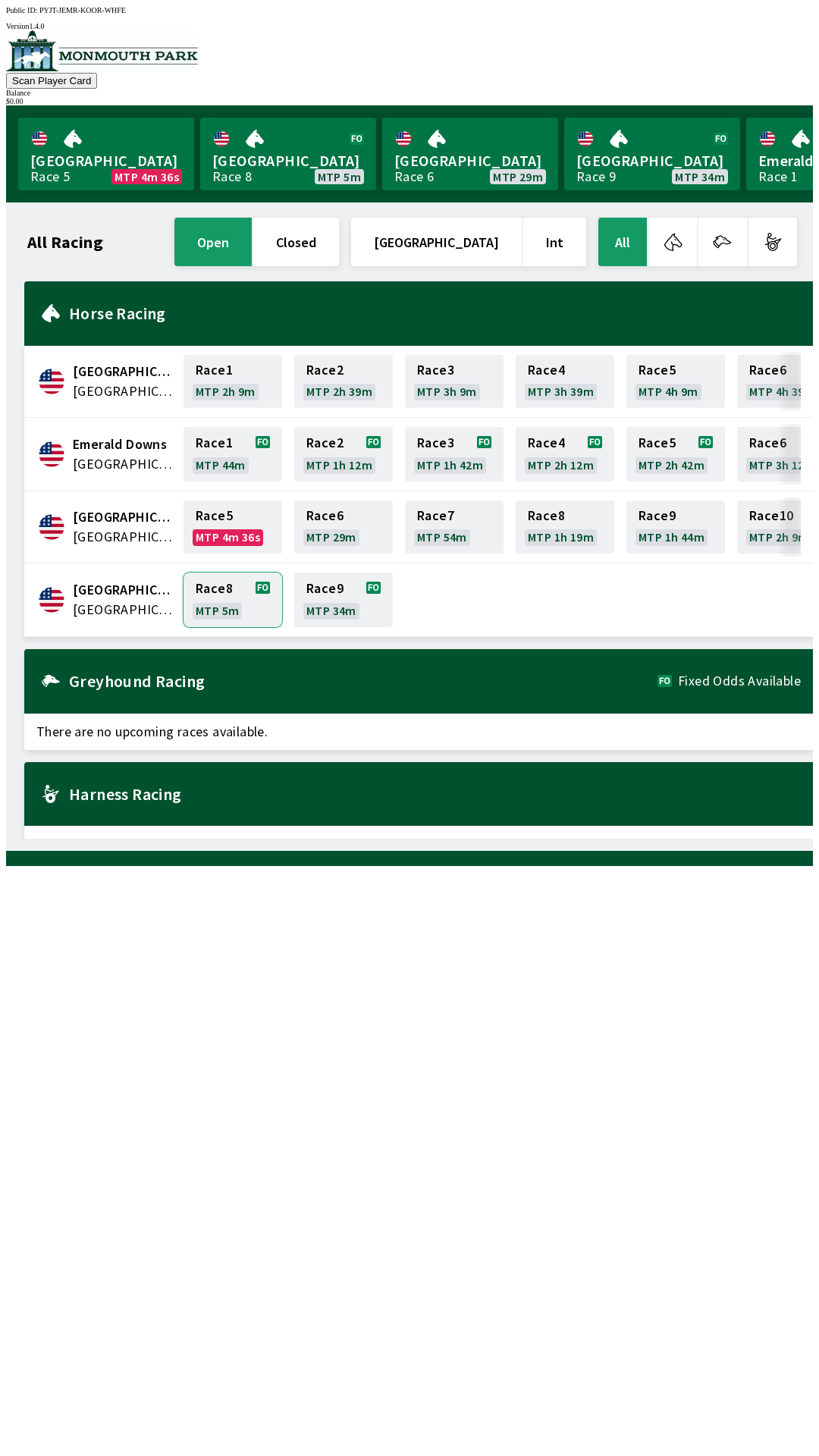
click at [222, 602] on link "Race 8 MTP 5m" at bounding box center [233, 599] width 99 height 55
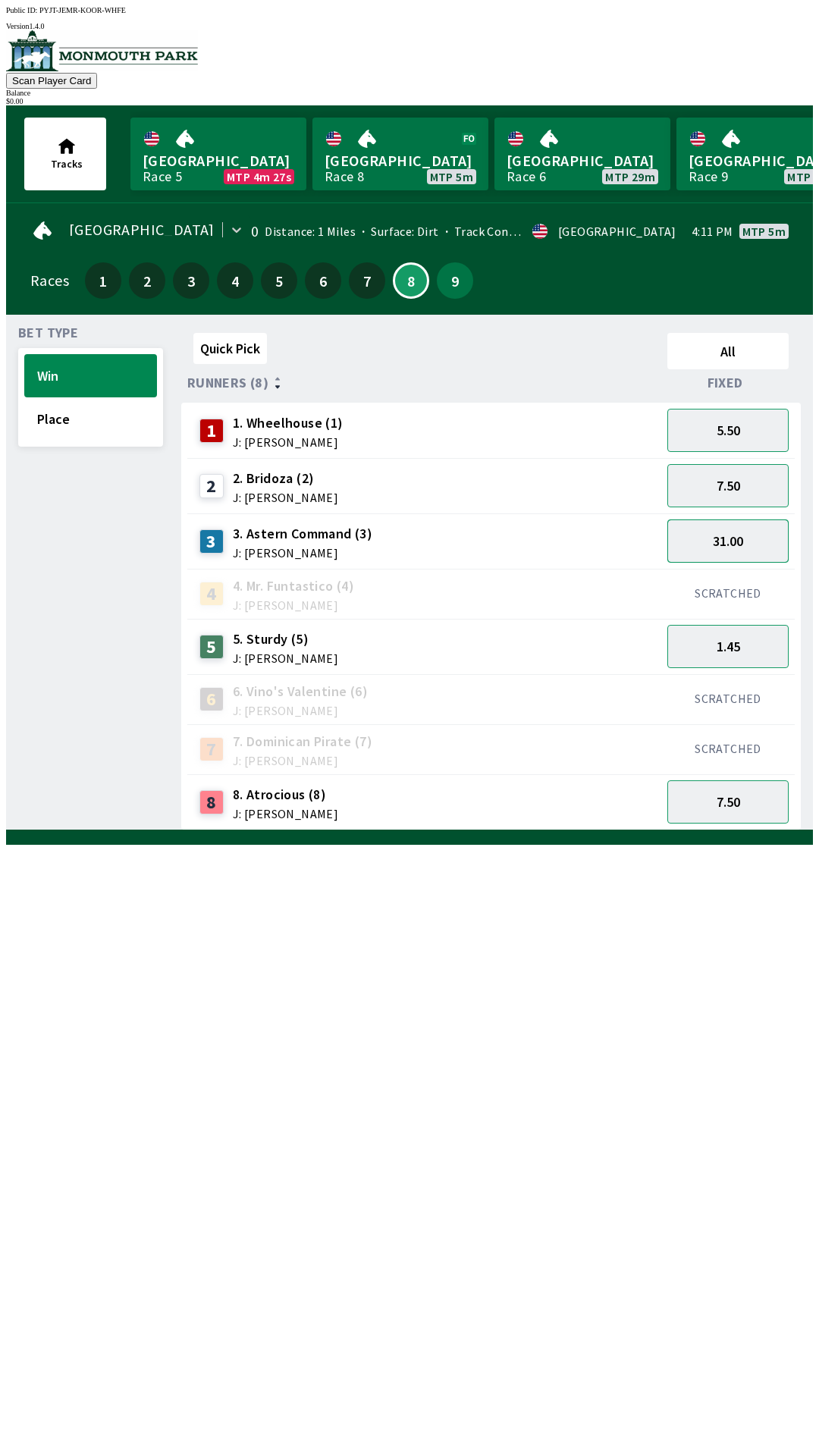
click at [737, 537] on button "31.00" at bounding box center [727, 540] width 121 height 44
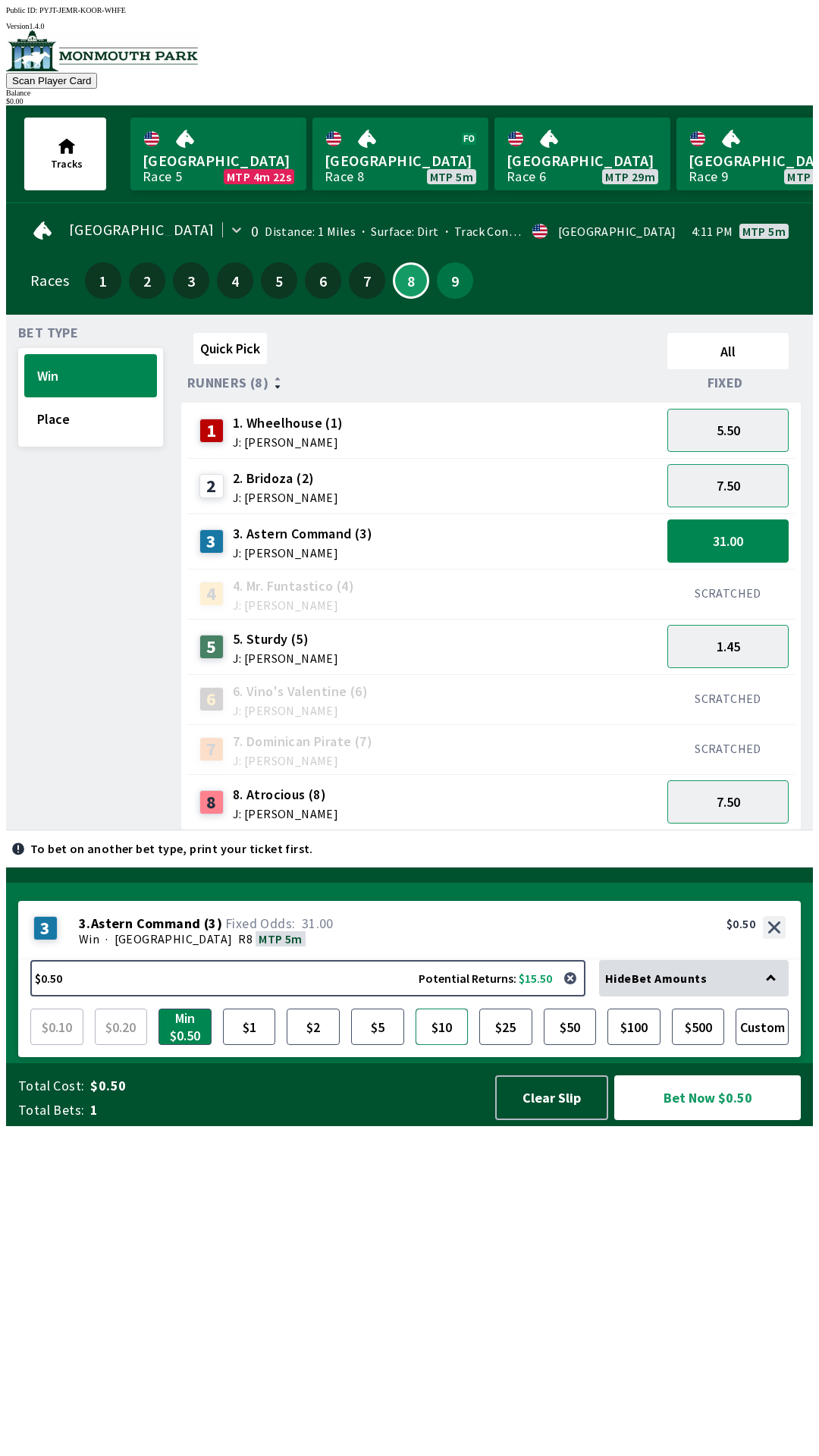
click at [440, 1045] on button "$10" at bounding box center [442, 1026] width 53 height 36
click at [719, 1120] on button "Bet Now $10.00" at bounding box center [707, 1098] width 187 height 45
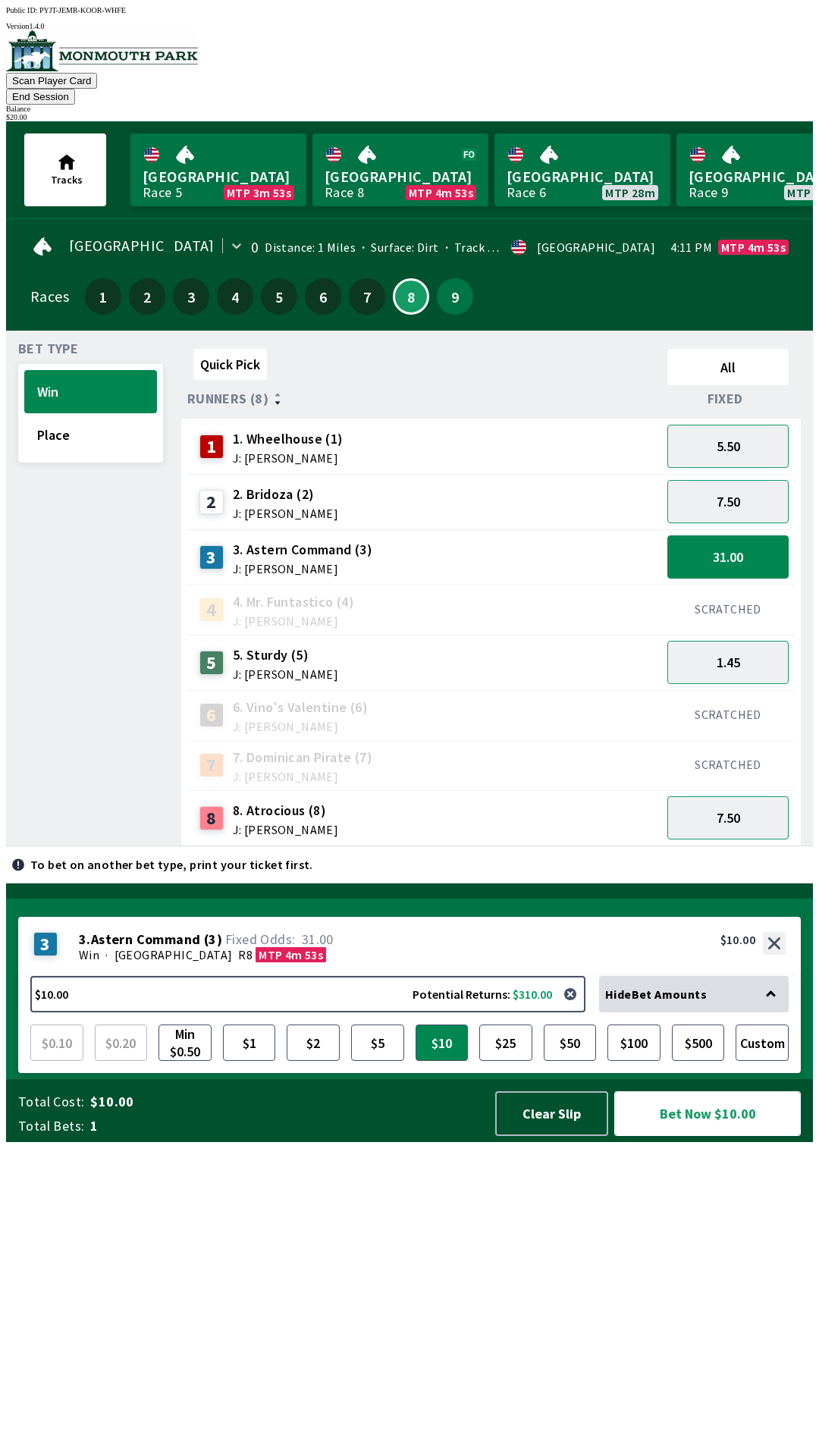
click at [710, 1136] on button "Bet Now $10.00" at bounding box center [707, 1113] width 187 height 45
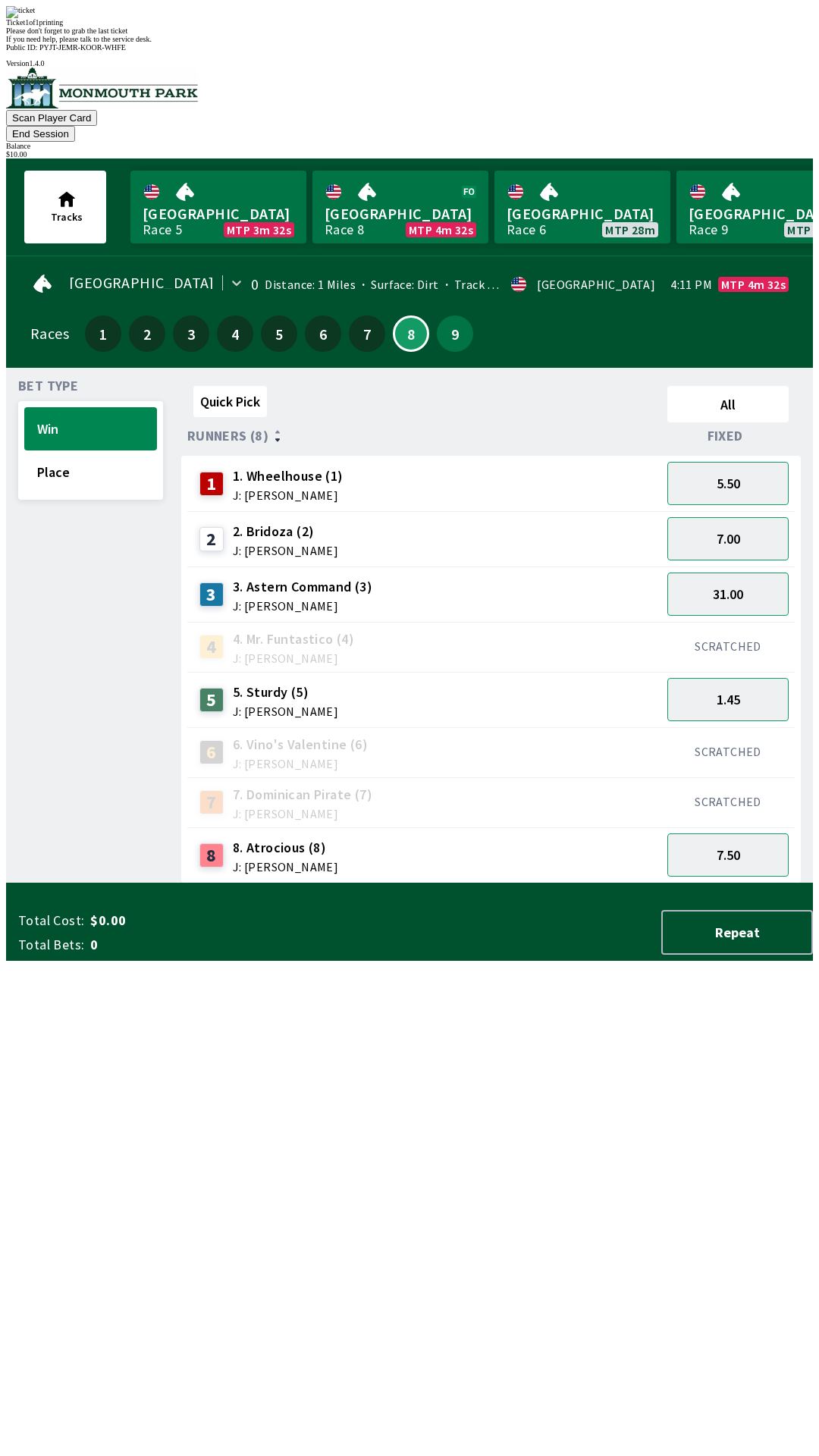
click at [644, 883] on div "Quick Pick All Runners (8) Fixed 1 1. Wheelhouse (1) J: [PERSON_NAME] 5.50 2 2.…" at bounding box center [497, 631] width 631 height 503
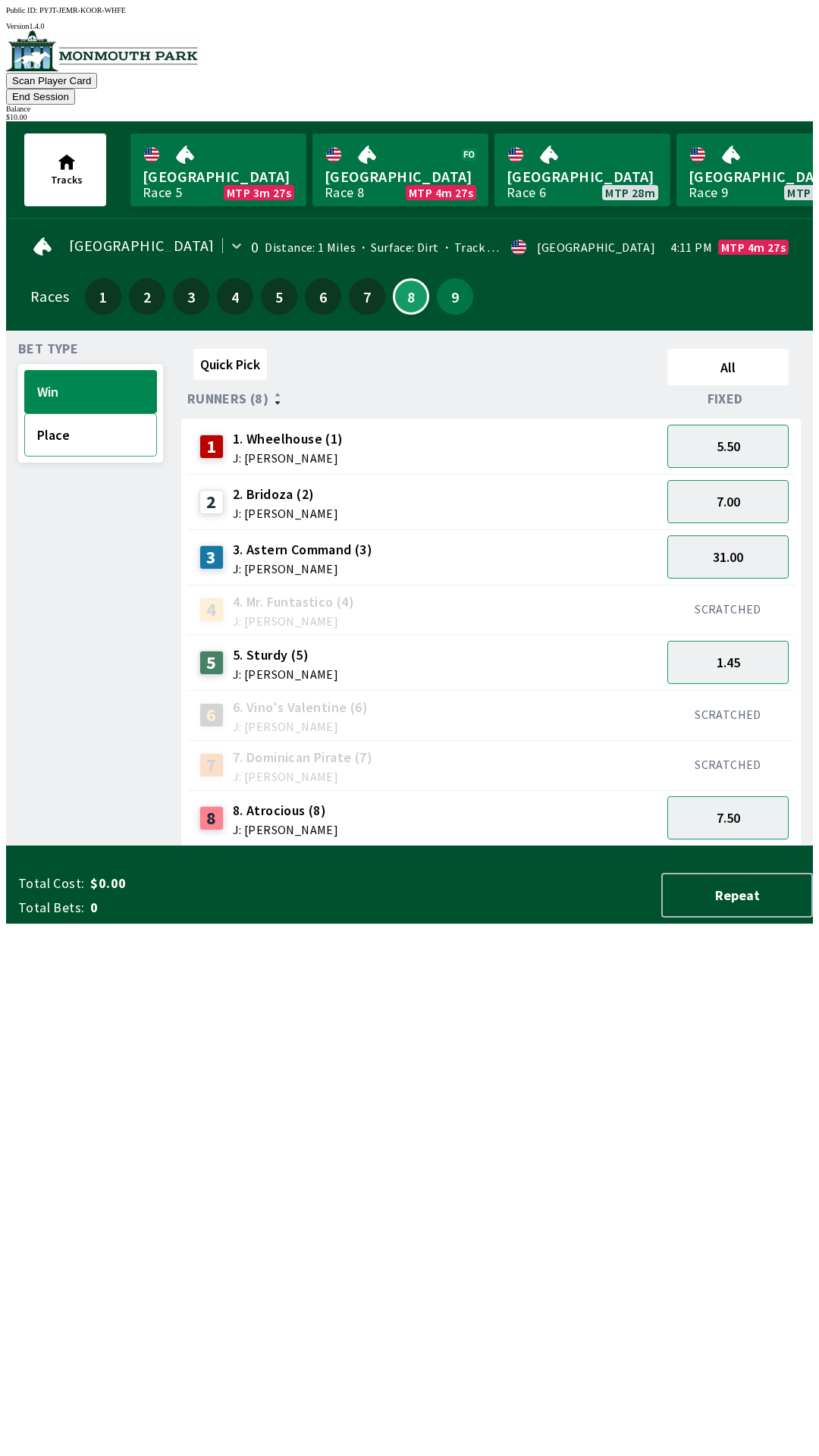
click at [100, 422] on button "Place" at bounding box center [91, 434] width 133 height 44
click at [733, 425] on button "1.90" at bounding box center [727, 446] width 121 height 44
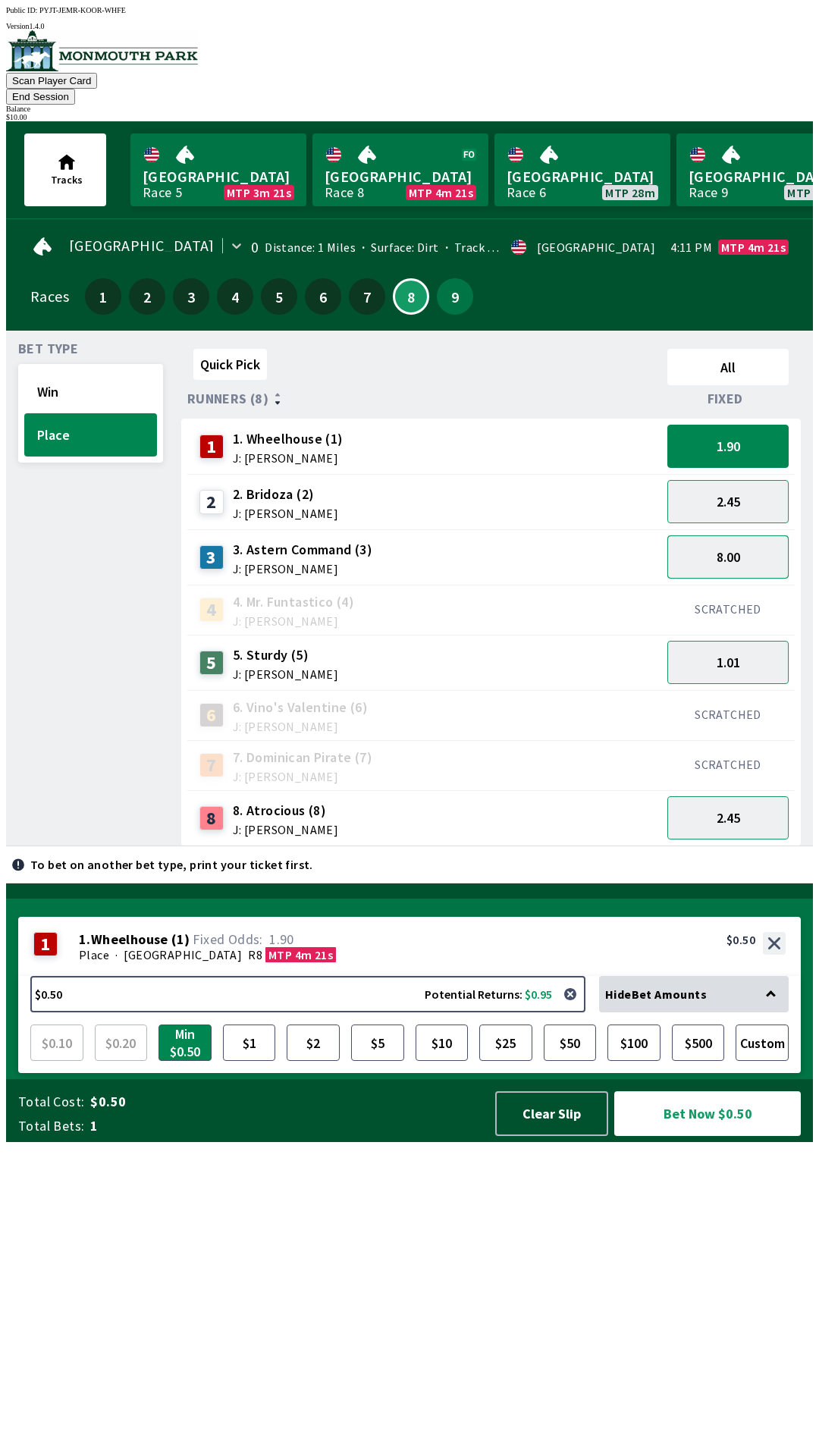
click at [737, 539] on button "8.00" at bounding box center [727, 556] width 121 height 44
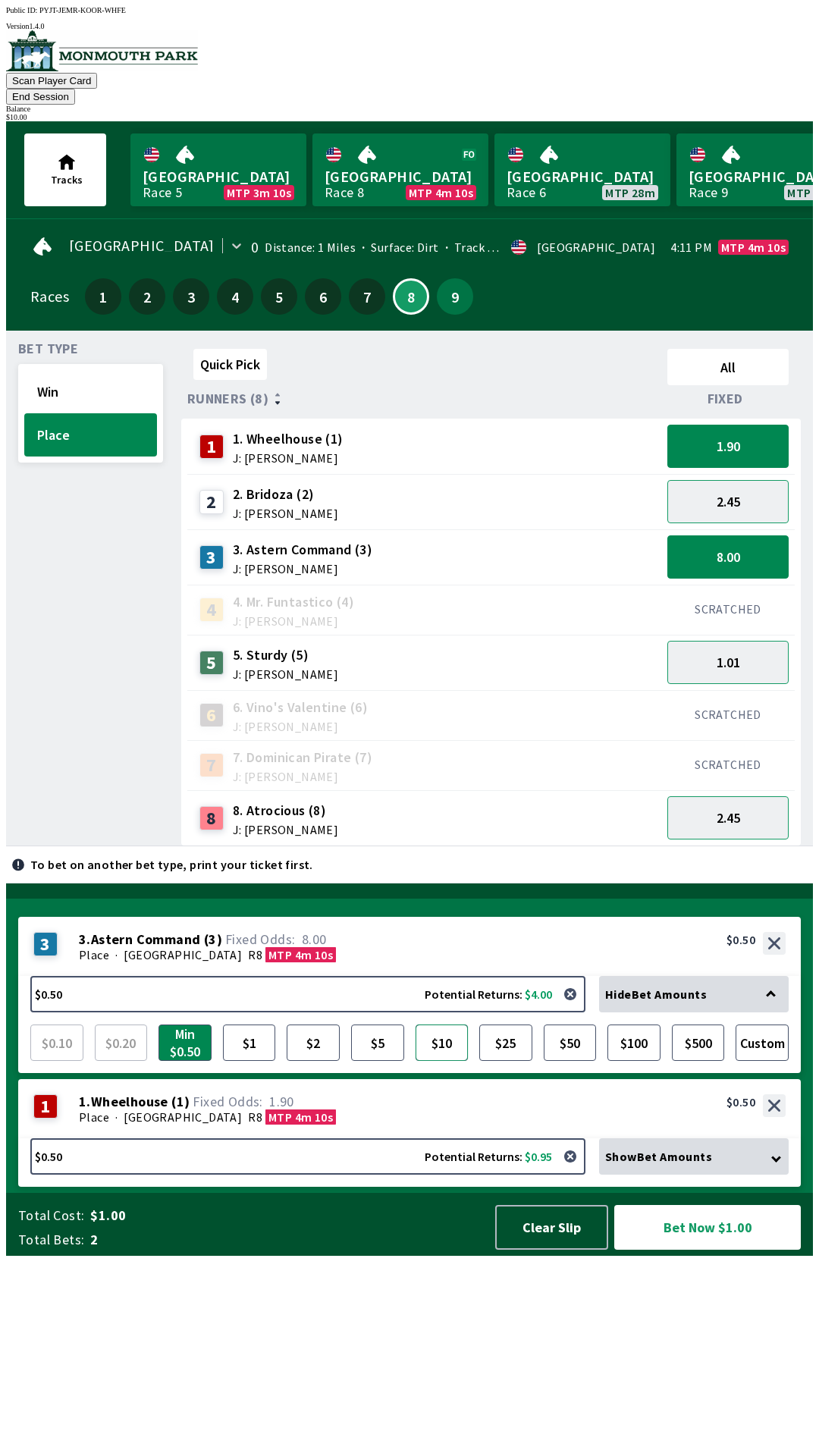
click at [437, 1060] on button "$10" at bounding box center [442, 1043] width 53 height 36
click at [377, 1060] on button "$5" at bounding box center [377, 1043] width 53 height 36
click at [734, 436] on button "1.90" at bounding box center [727, 446] width 121 height 44
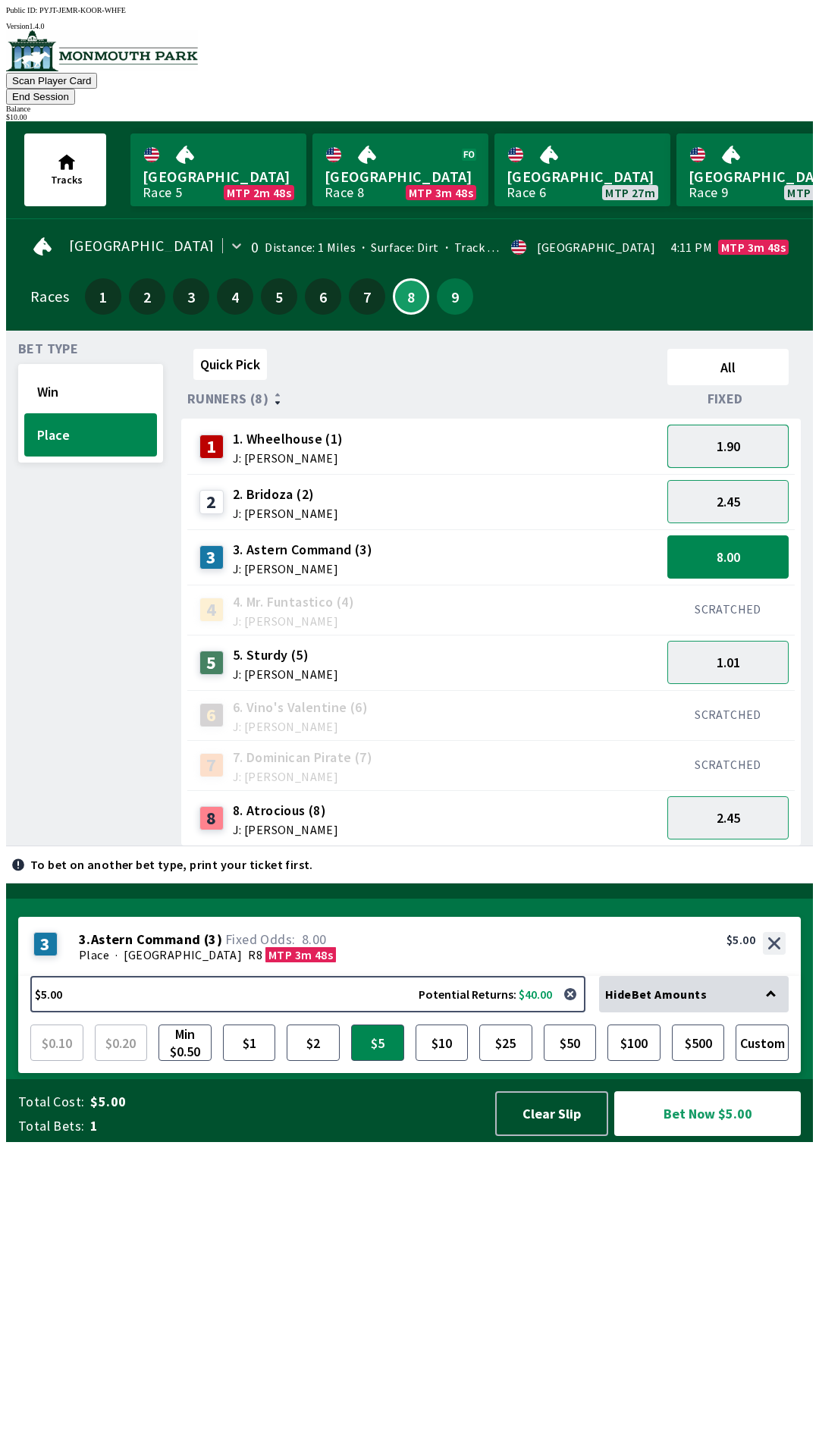
click at [753, 425] on button "1.90" at bounding box center [727, 446] width 121 height 44
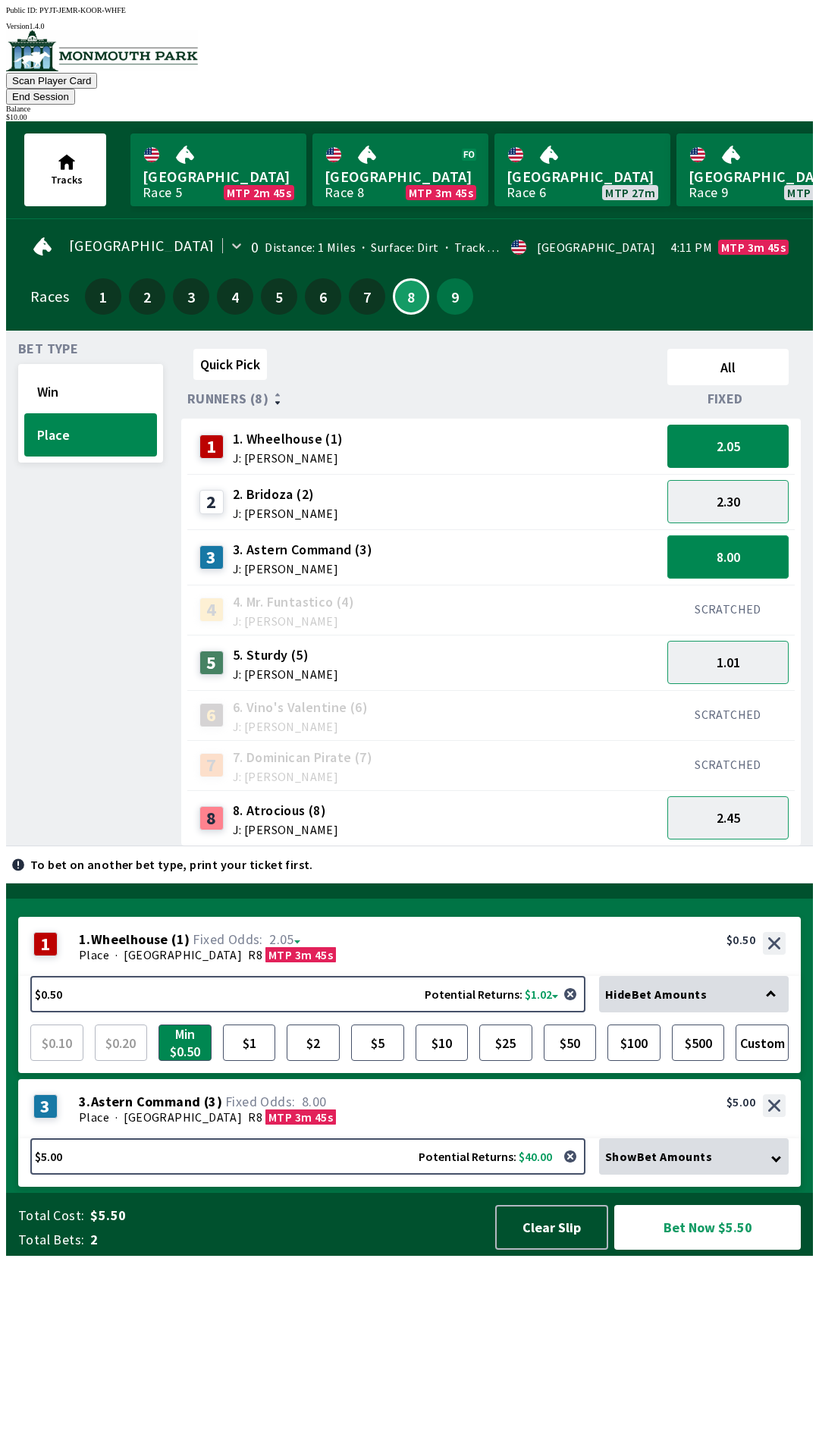
click at [744, 537] on button "8.00" at bounding box center [727, 556] width 121 height 44
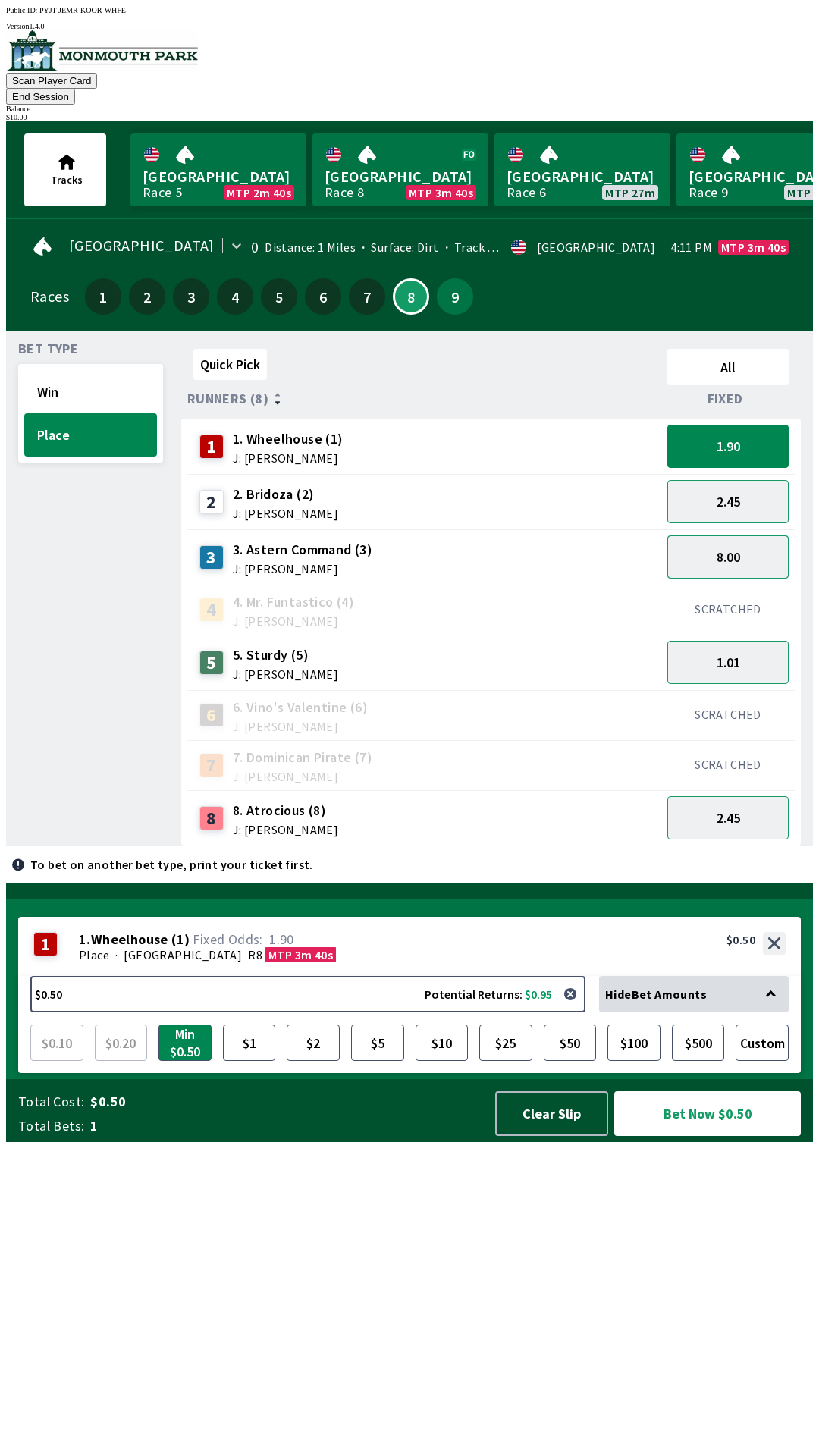
click at [743, 539] on button "8.00" at bounding box center [727, 556] width 121 height 44
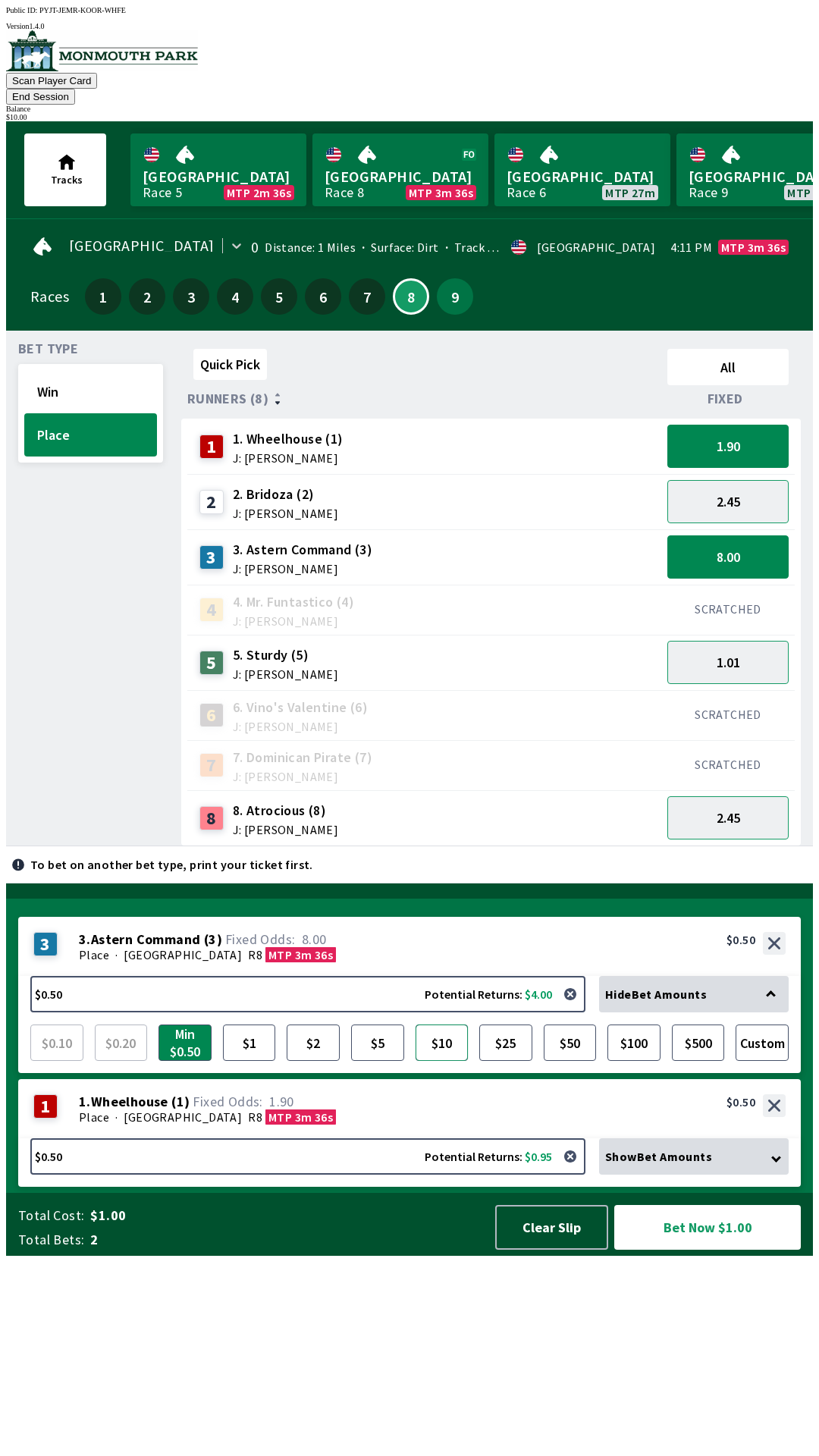
click at [439, 1060] on button "$10" at bounding box center [442, 1043] width 53 height 36
click at [574, 1171] on button "button" at bounding box center [570, 1156] width 30 height 30
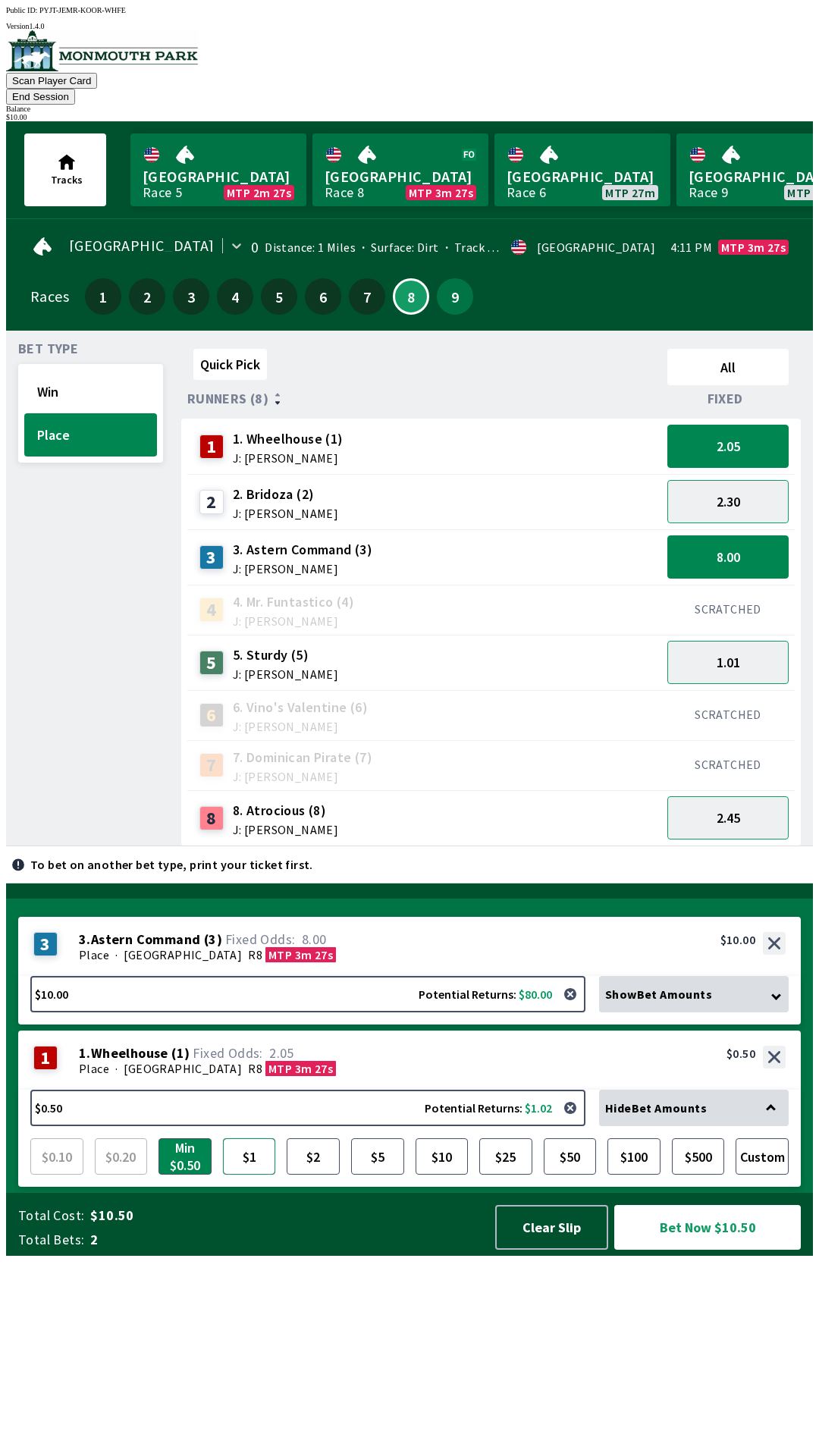
click at [248, 1174] on button "$1" at bounding box center [249, 1156] width 53 height 36
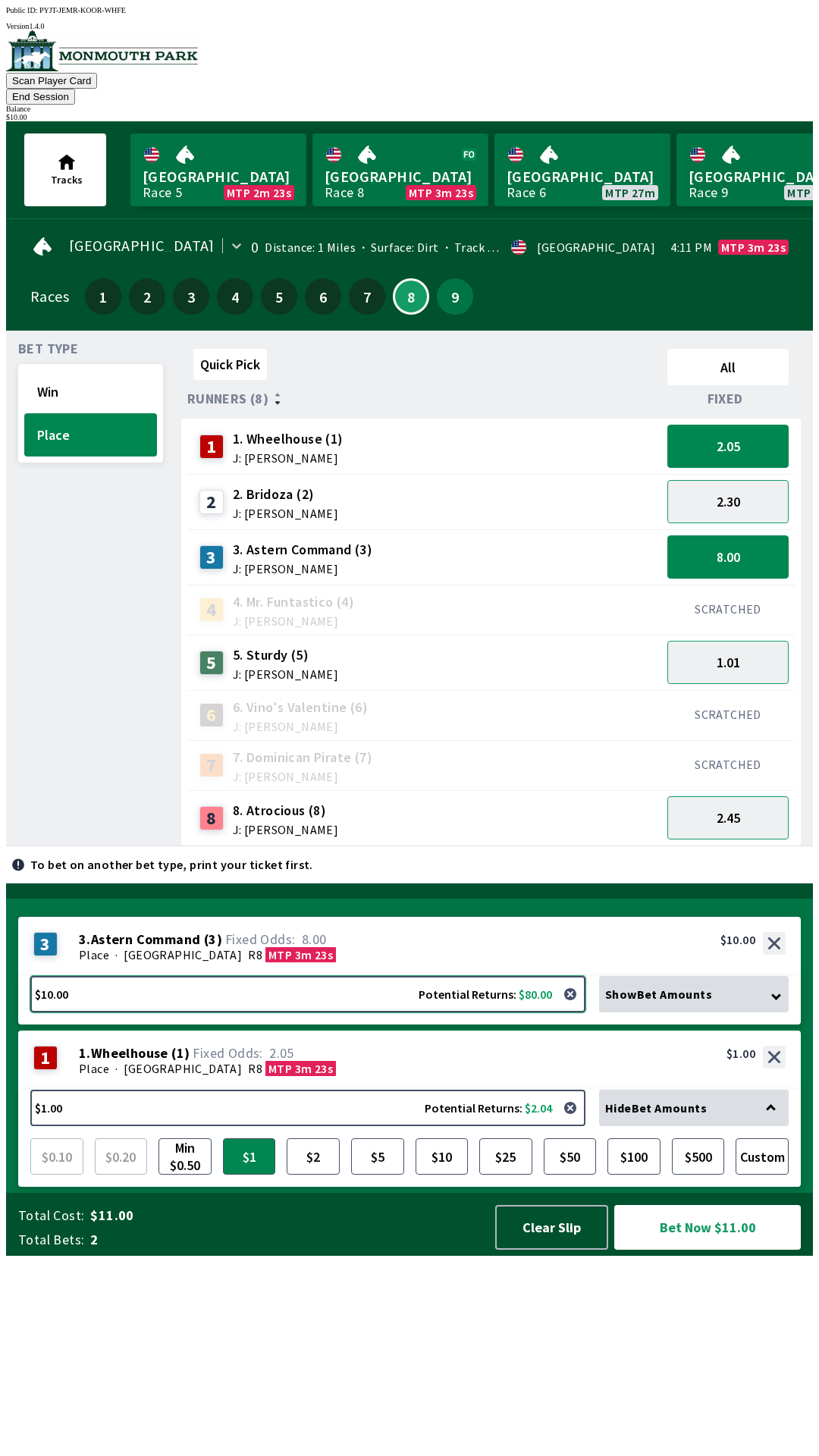
click at [414, 1012] on button "$10.00 Potential Returns: $80.00" at bounding box center [307, 994] width 555 height 36
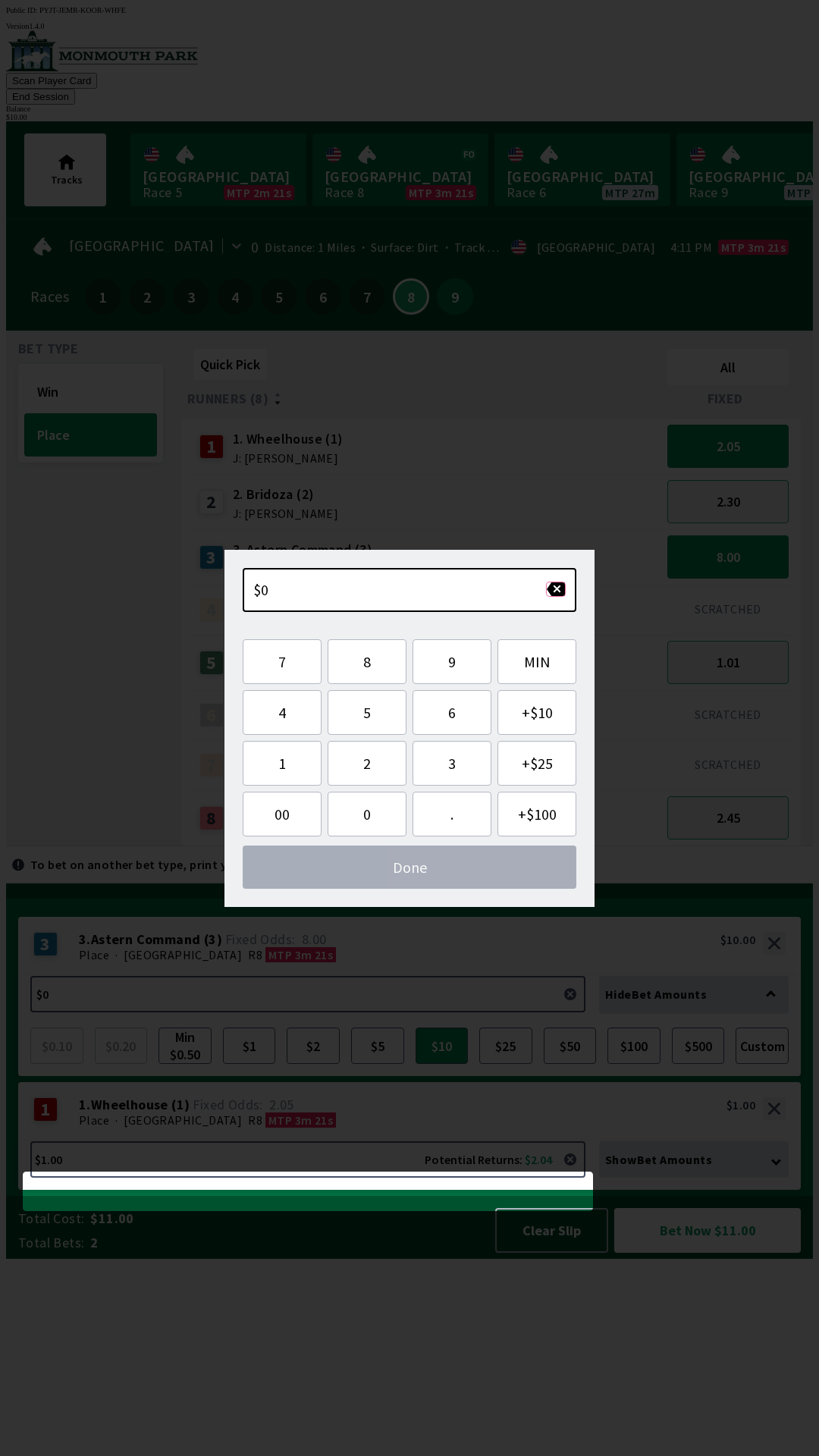
click at [549, 590] on button "button" at bounding box center [555, 589] width 20 height 15
click at [571, 1009] on button "button" at bounding box center [570, 994] width 30 height 30
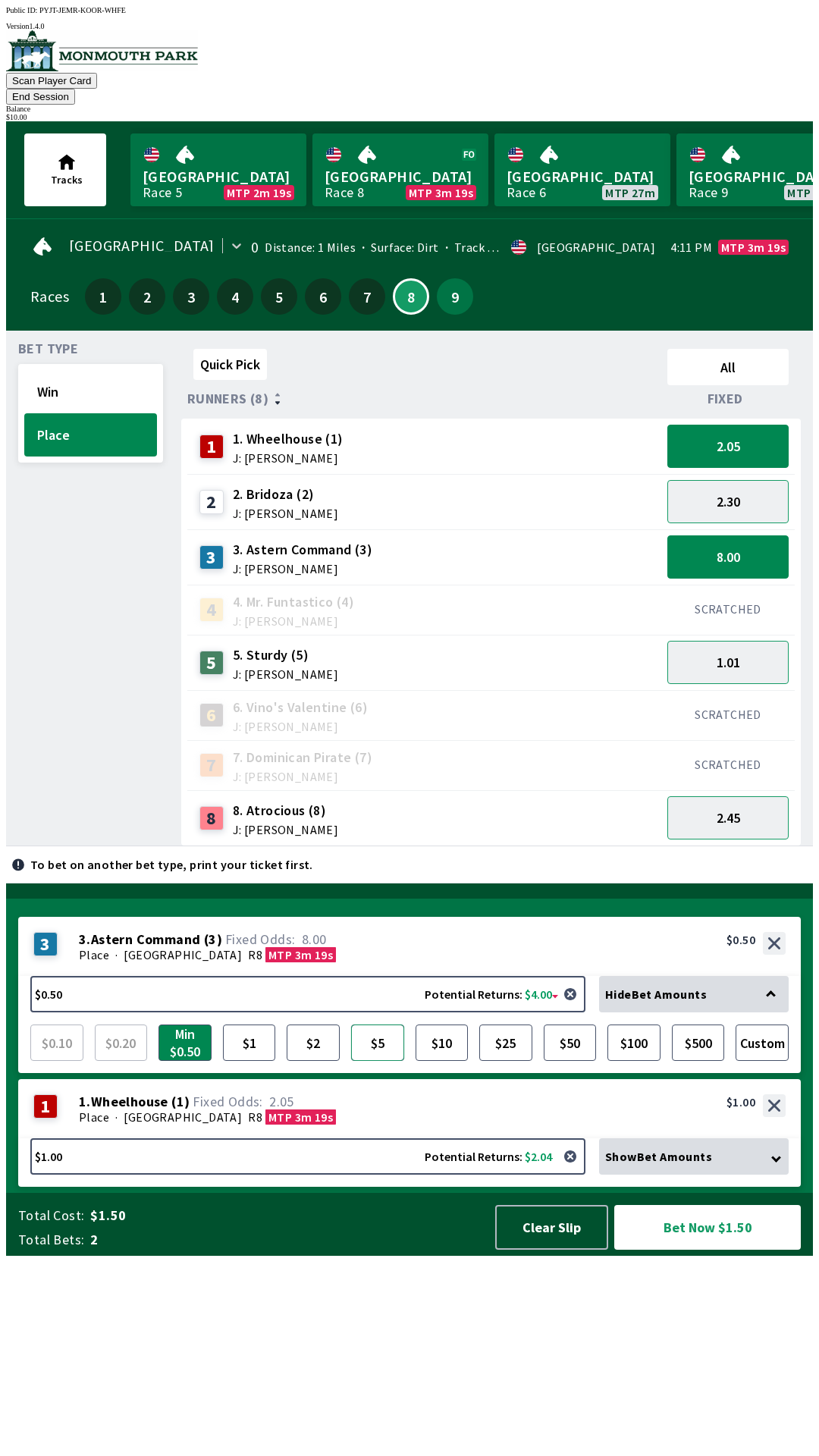
click at [375, 1060] on button "$5" at bounding box center [377, 1043] width 53 height 36
click at [686, 1164] on span "Show Bet Amounts" at bounding box center [658, 1156] width 107 height 15
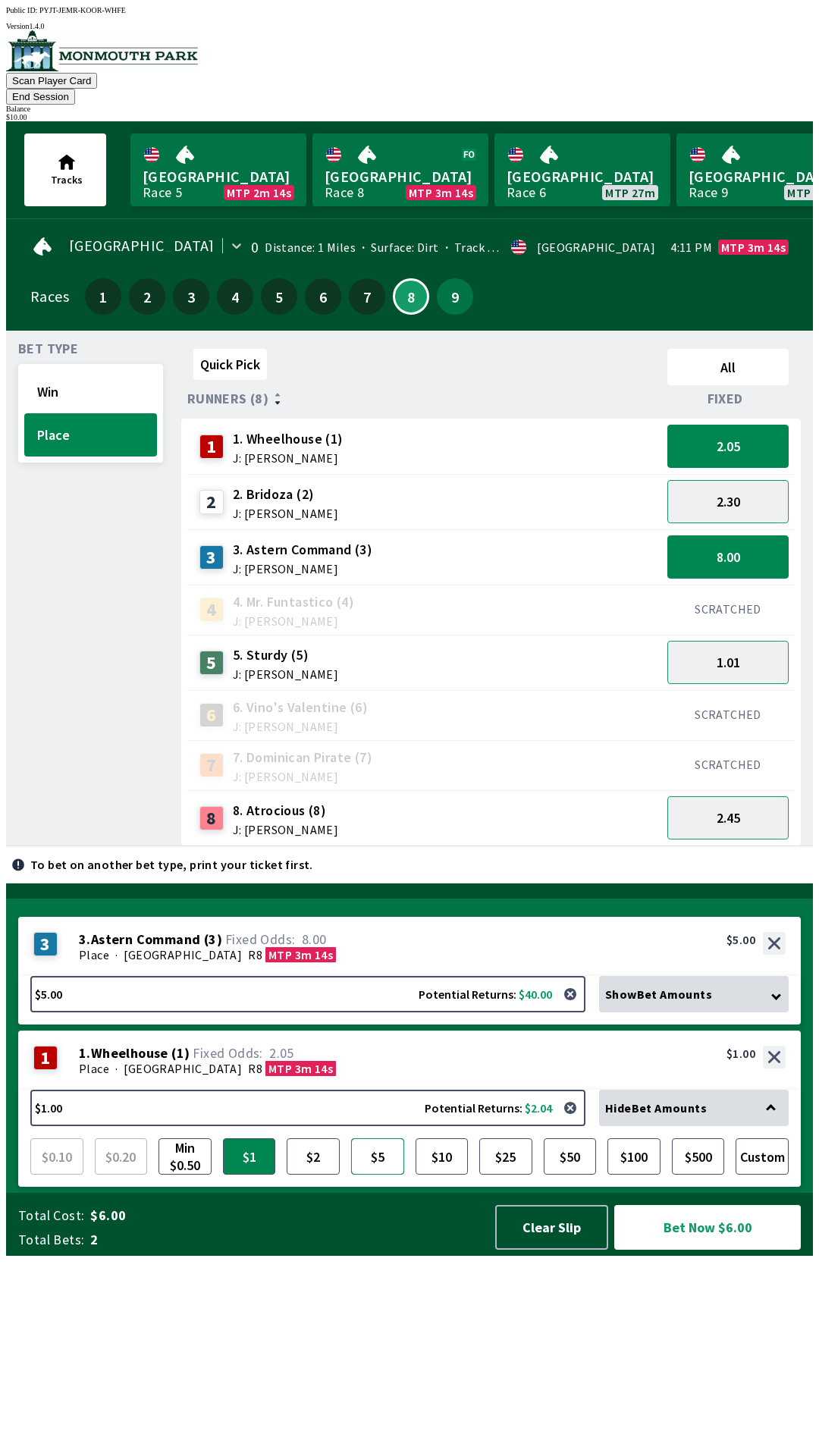
click at [369, 1174] on button "$5" at bounding box center [377, 1156] width 53 height 36
click at [699, 1249] on button "Bet Now $10.00" at bounding box center [707, 1227] width 187 height 45
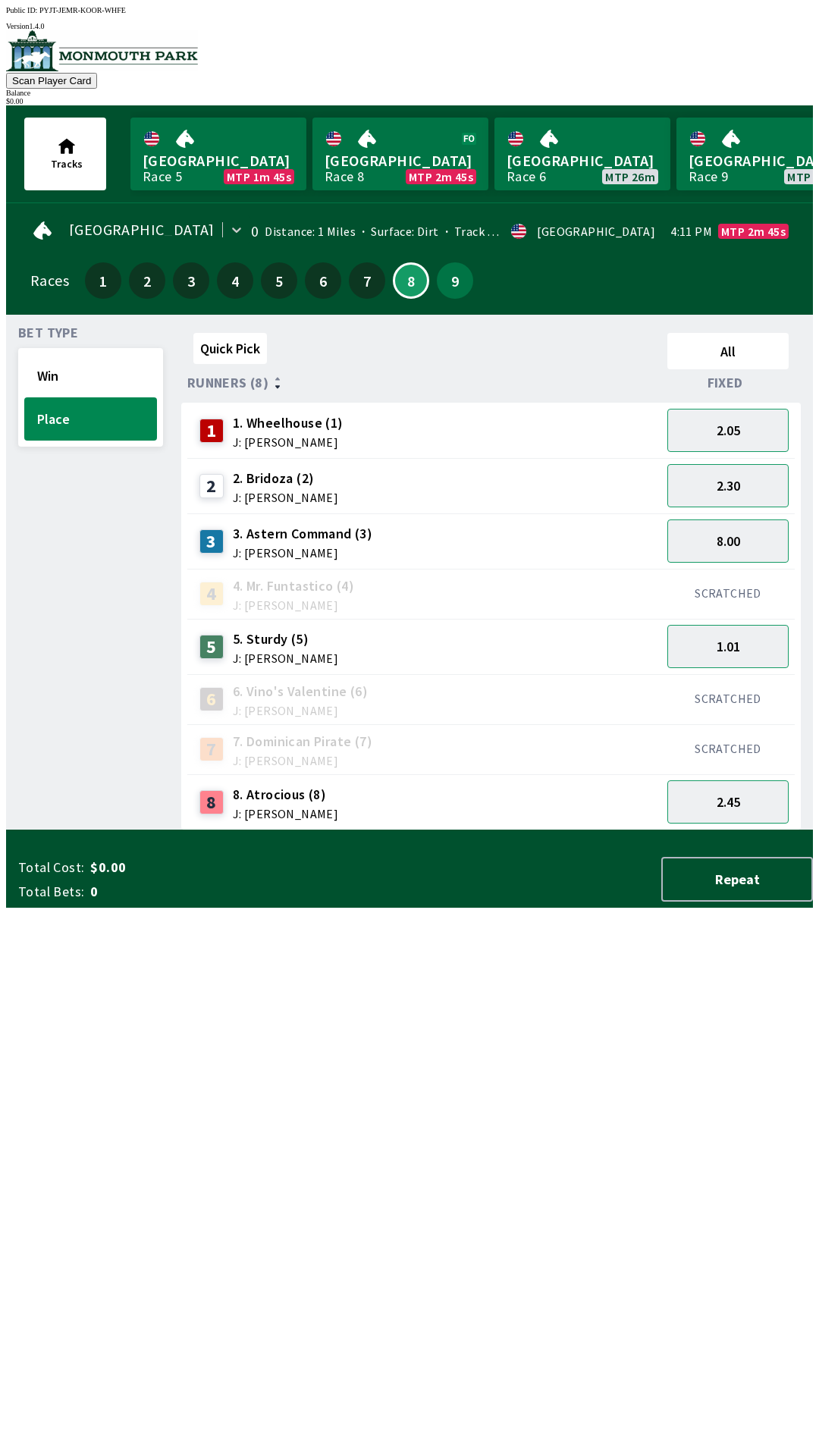
click at [752, 97] on div "$ 0.00" at bounding box center [410, 101] width 807 height 9
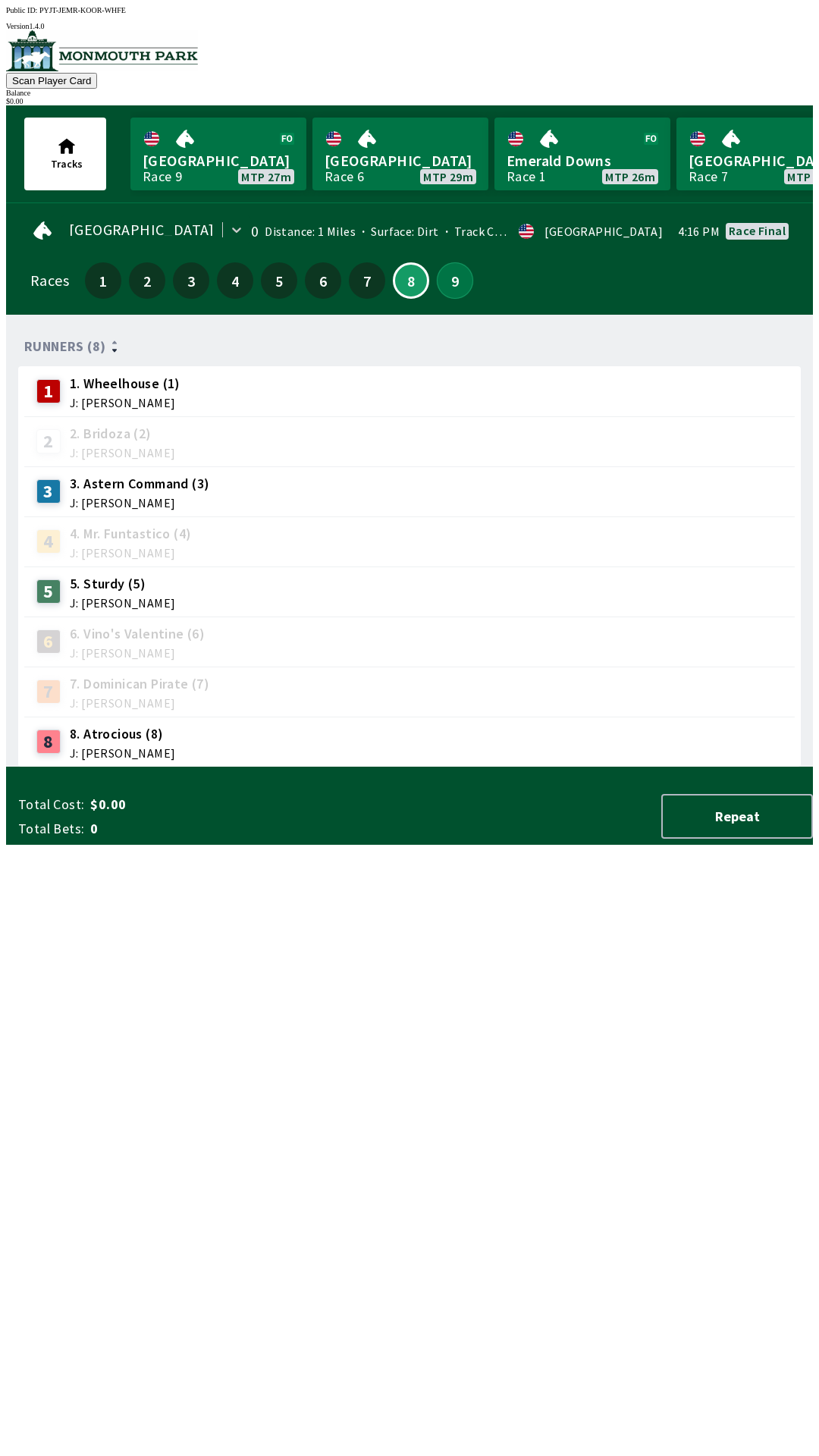
click at [442, 283] on button "9" at bounding box center [455, 281] width 36 height 36
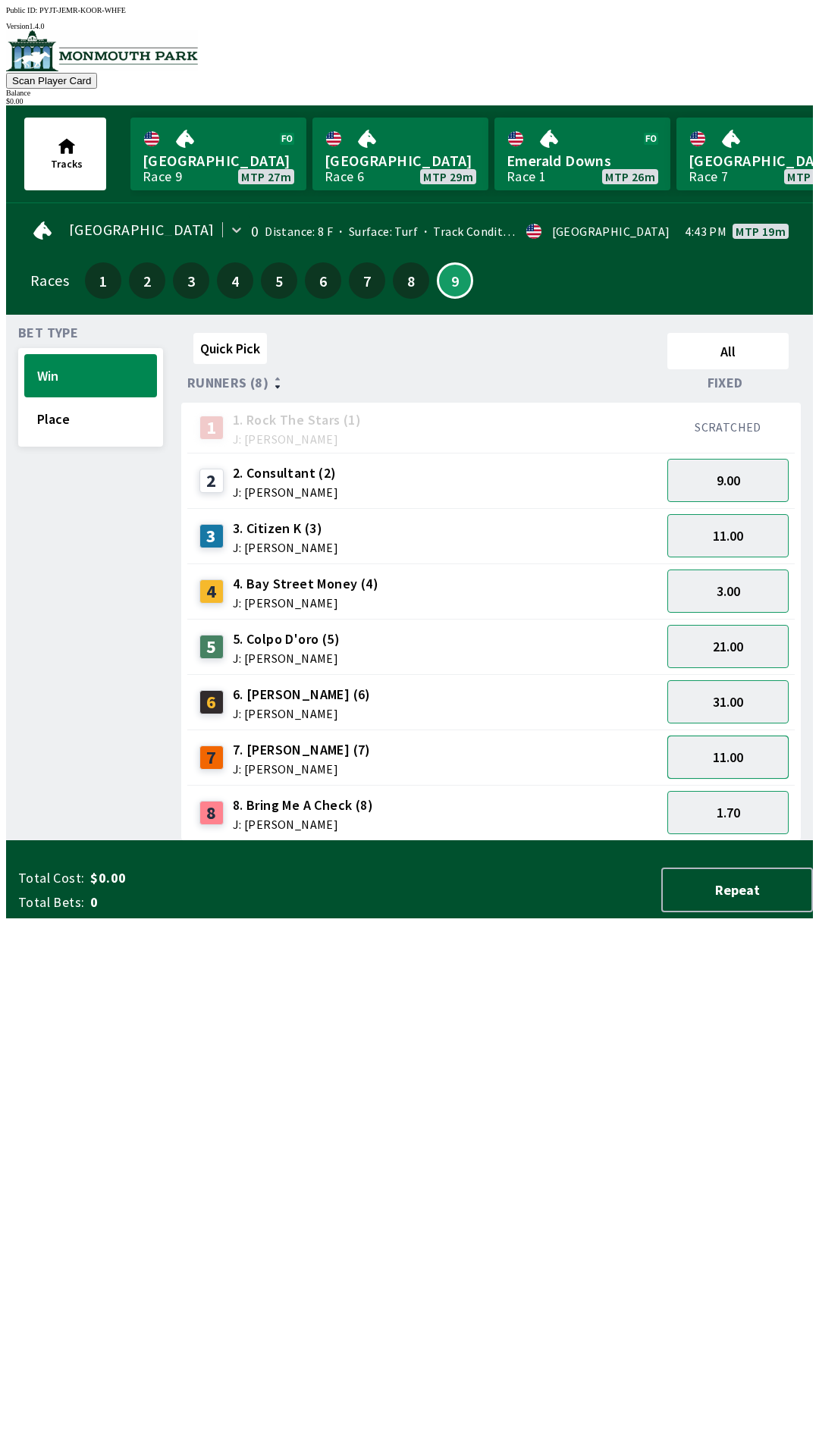
click at [716, 764] on button "11.00" at bounding box center [727, 756] width 121 height 44
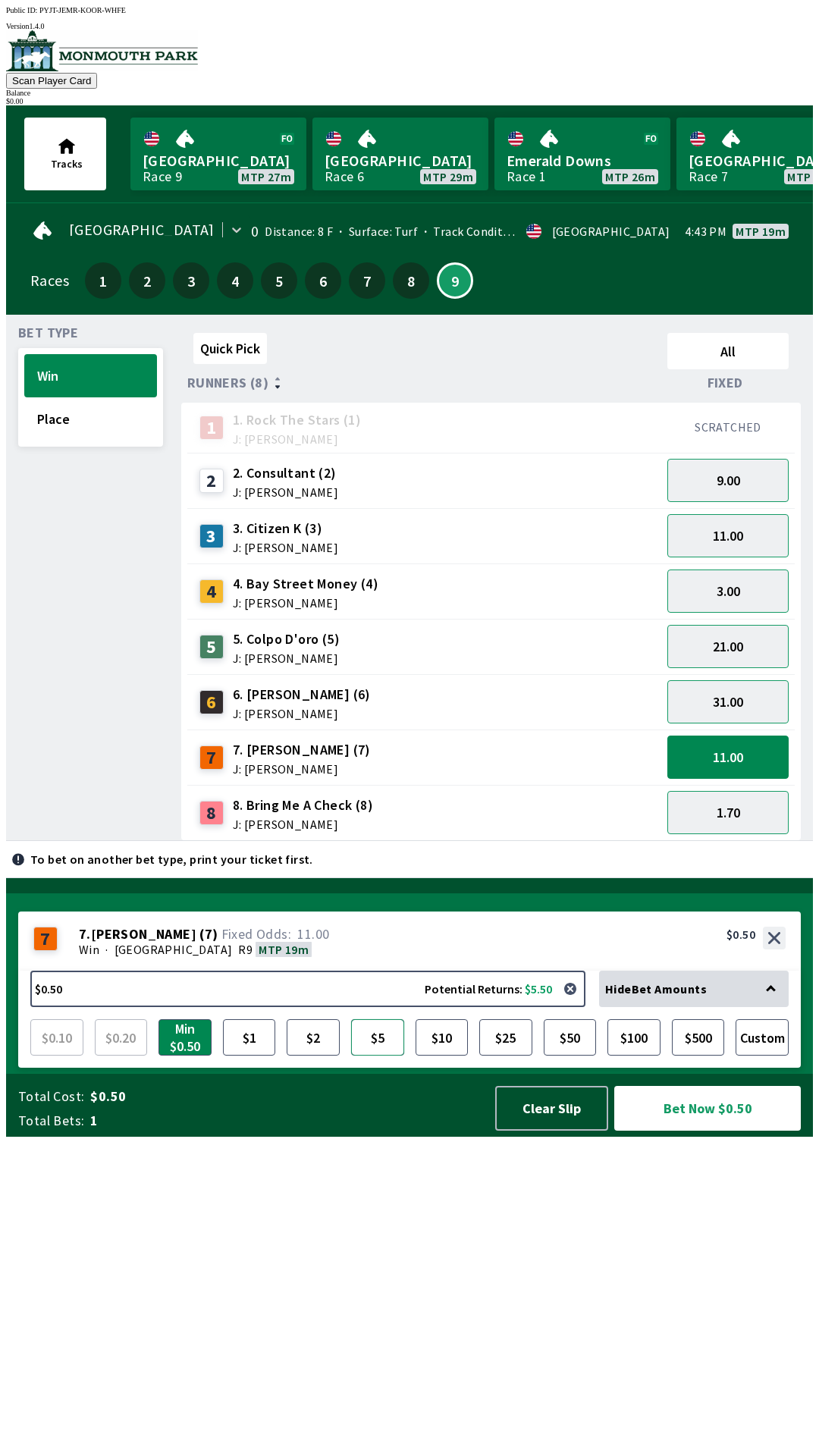
click at [391, 1056] on button "$5" at bounding box center [377, 1037] width 53 height 36
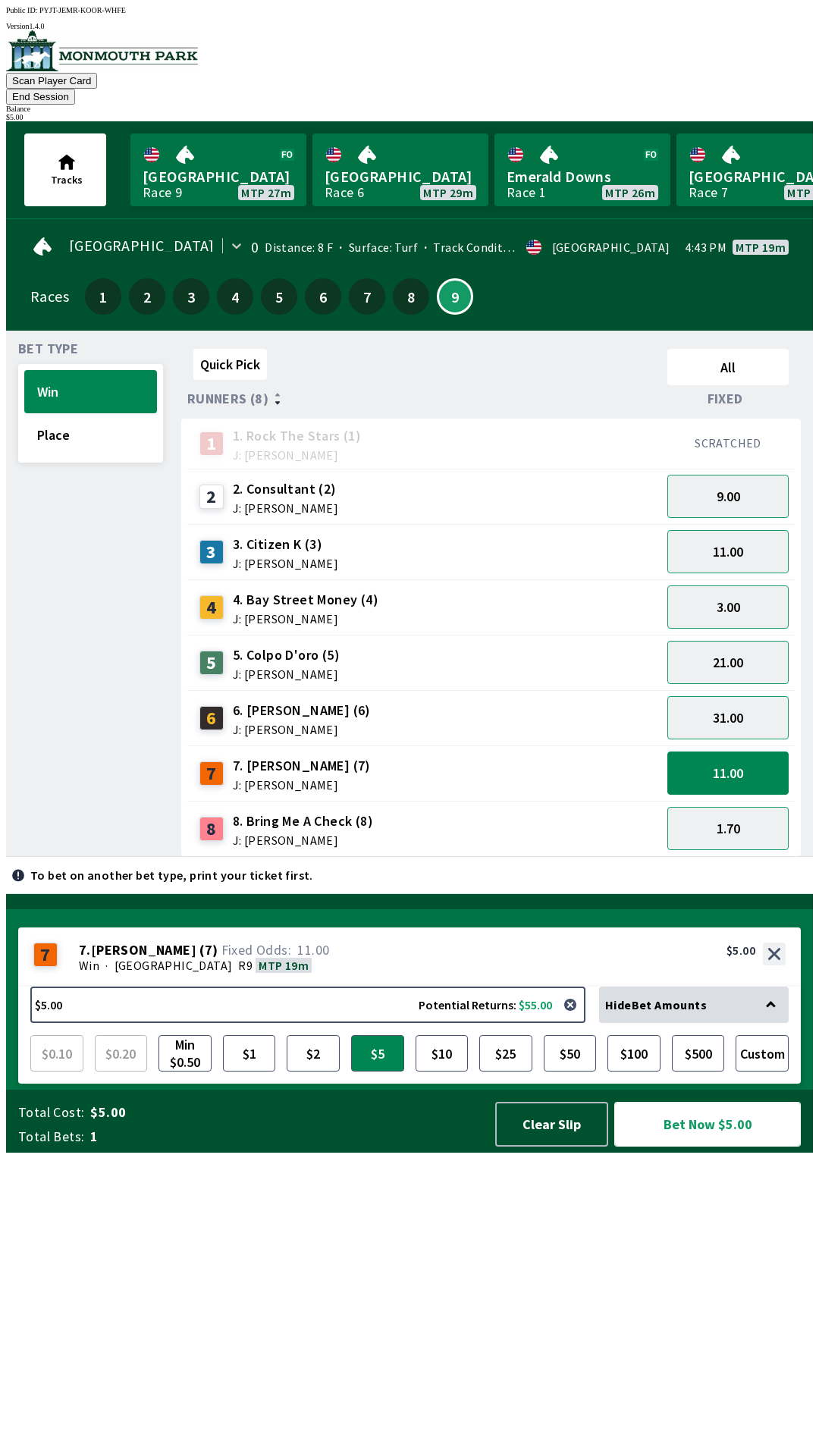
click at [722, 1147] on button "Bet Now $5.00" at bounding box center [707, 1124] width 187 height 45
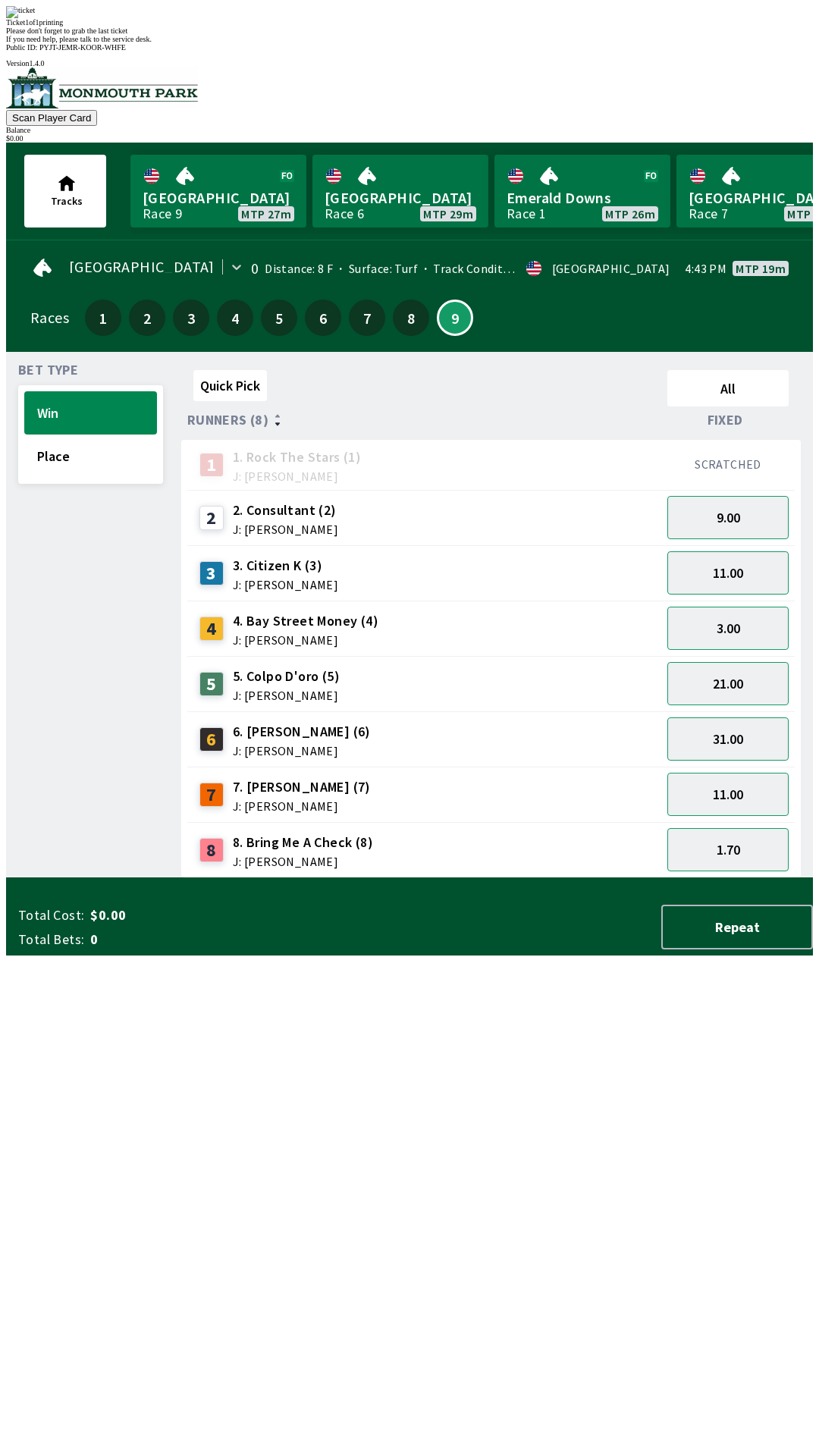
click at [658, 878] on div "Quick Pick All Runners (8) Fixed 1 1. Rock The Stars (1) J: [PERSON_NAME] SCRAT…" at bounding box center [497, 621] width 631 height 514
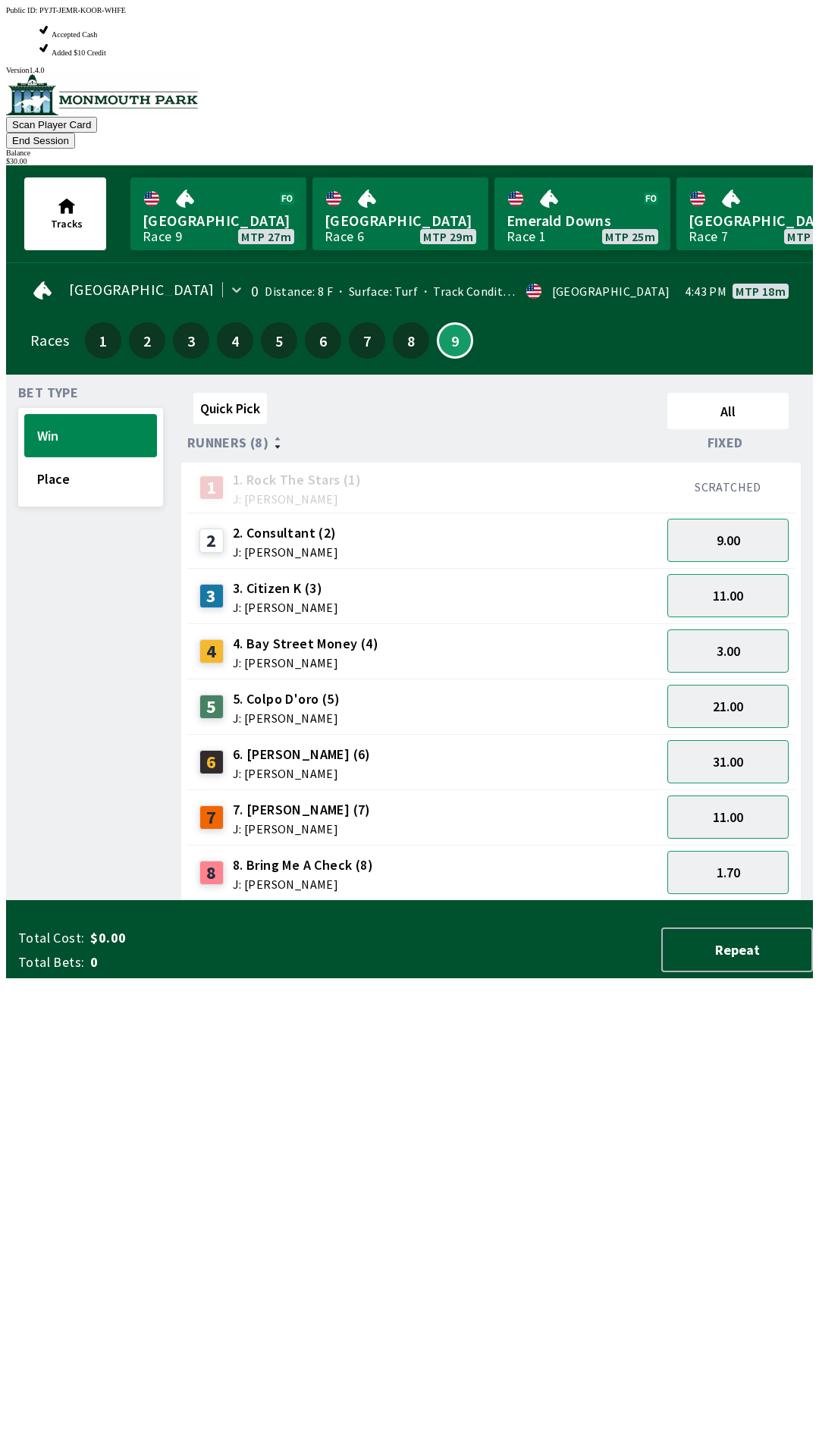
click at [275, 878] on span "J: [PERSON_NAME]" at bounding box center [302, 884] width 140 height 12
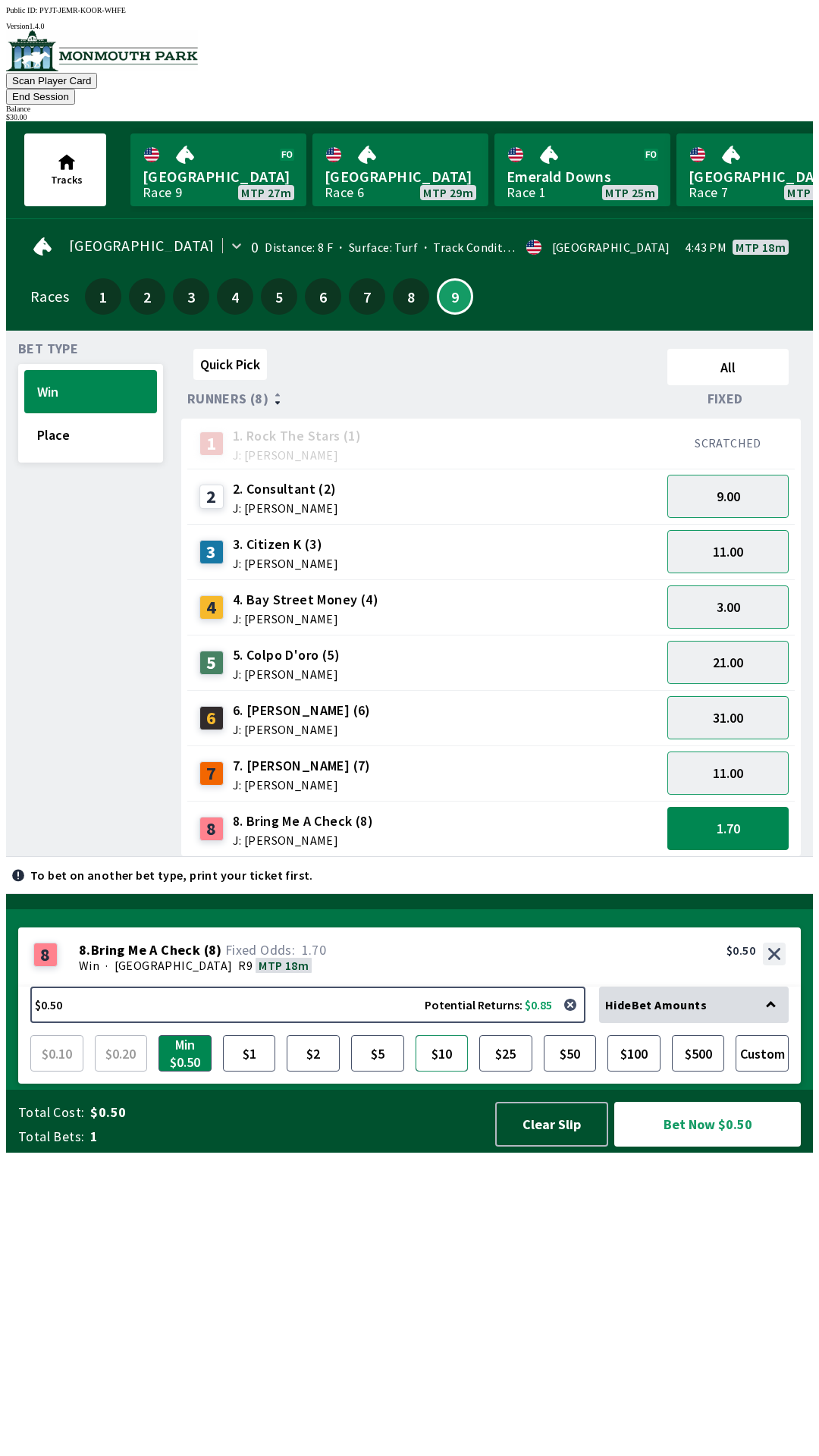
click at [455, 1071] on button "$10" at bounding box center [442, 1053] width 53 height 36
click at [298, 612] on span "J: [PERSON_NAME]" at bounding box center [305, 618] width 146 height 12
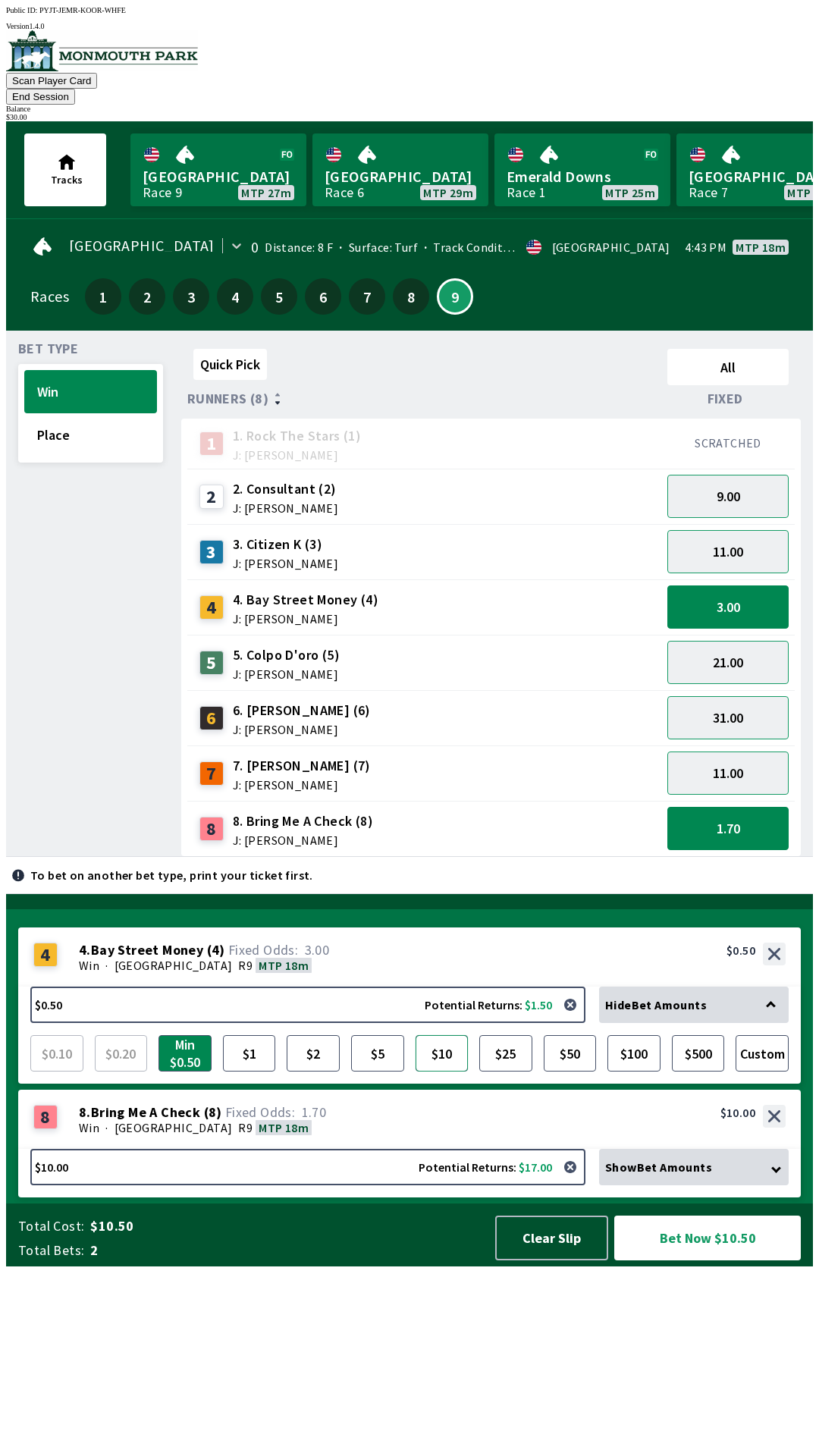
click at [441, 1071] on button "$10" at bounding box center [442, 1053] width 53 height 36
click at [78, 419] on button "Place" at bounding box center [91, 434] width 133 height 44
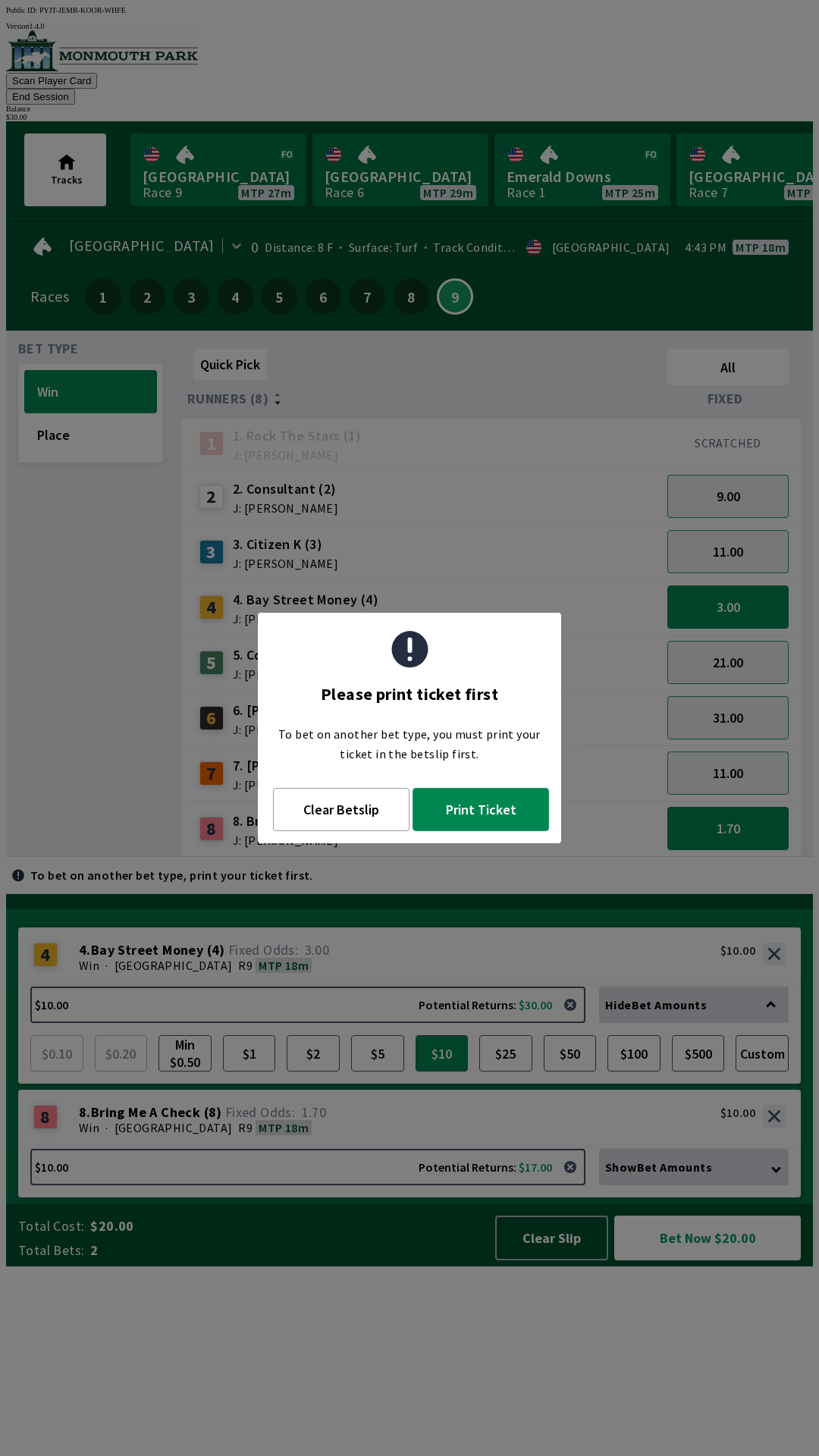
click at [490, 799] on button "Print Ticket" at bounding box center [480, 810] width 136 height 44
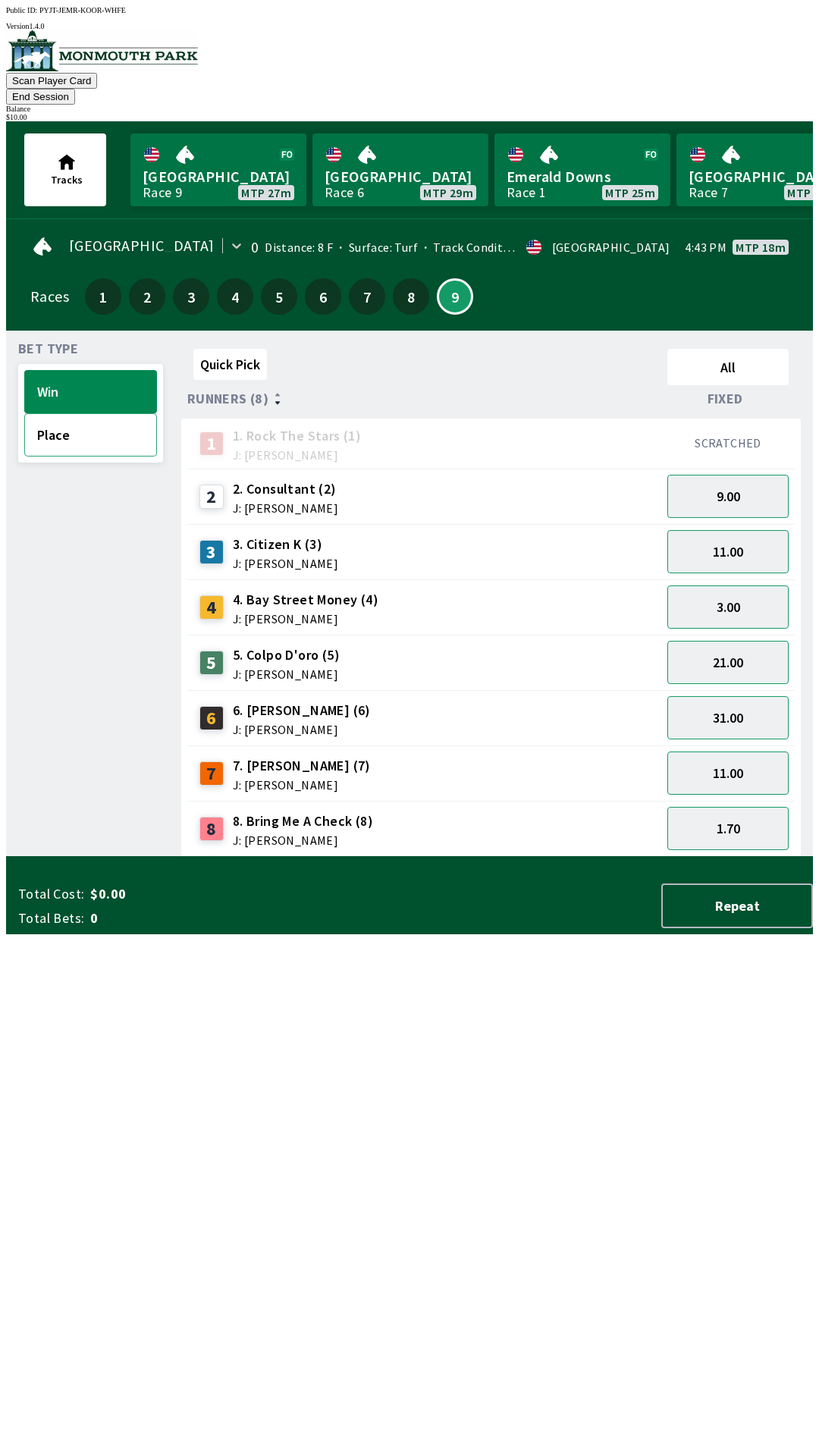
click at [74, 426] on button "Place" at bounding box center [91, 434] width 133 height 44
click at [271, 502] on span "J: [PERSON_NAME]" at bounding box center [285, 507] width 105 height 12
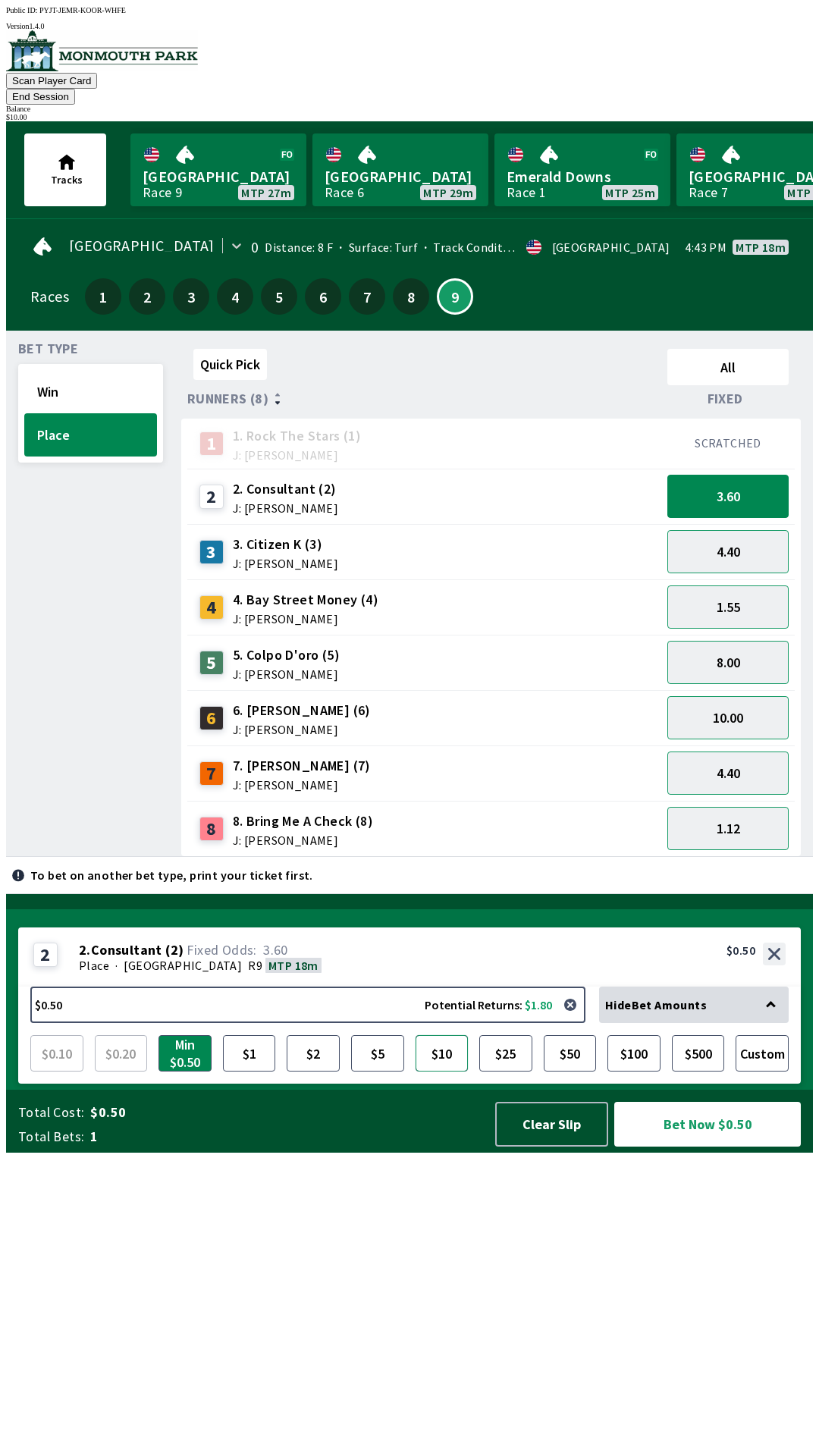
click at [447, 1071] on button "$10" at bounding box center [442, 1053] width 53 height 36
click at [707, 1147] on button "Bet Now $10.00" at bounding box center [707, 1124] width 187 height 45
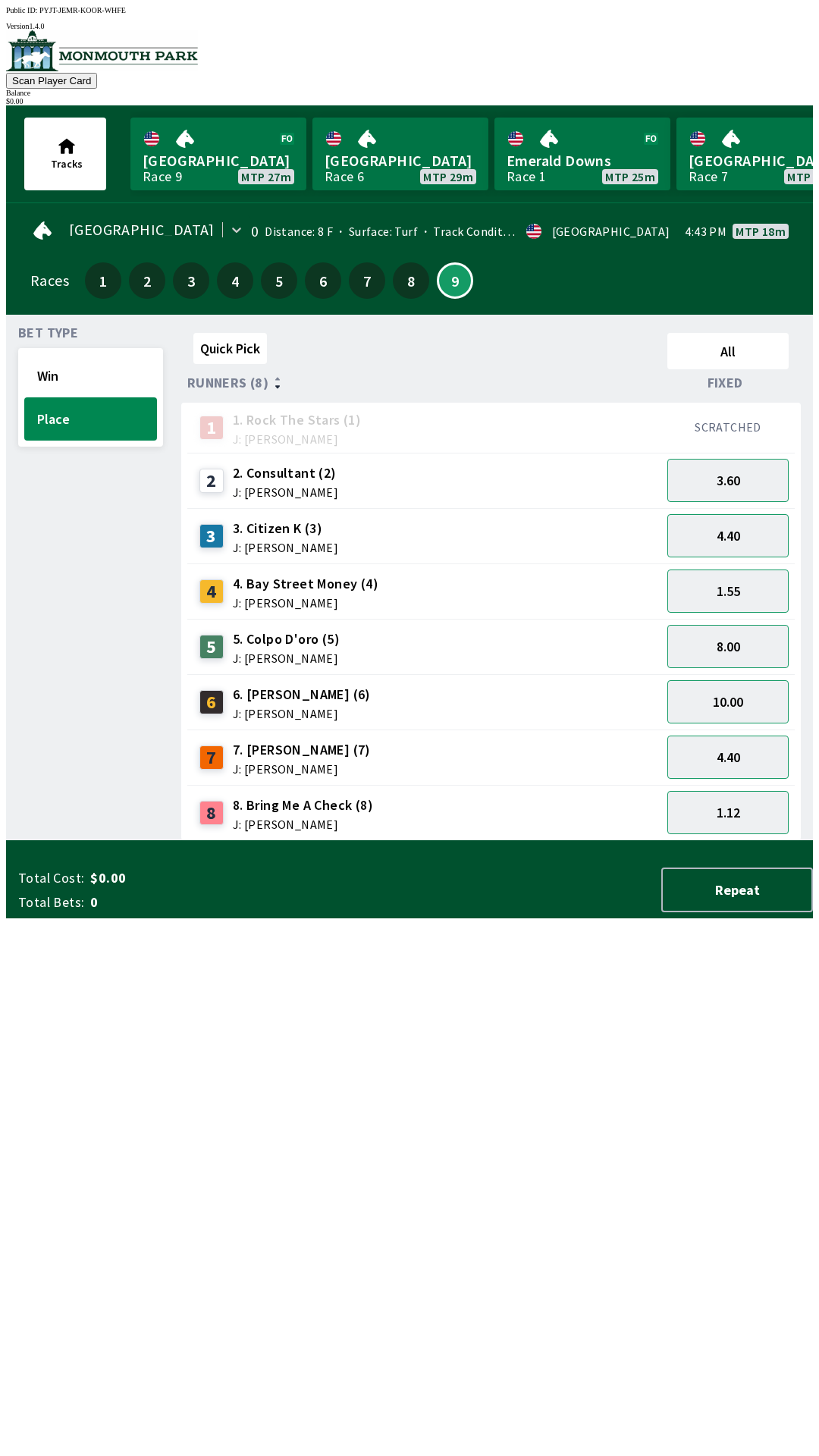
click at [677, 841] on div "Quick Pick All Runners (8) Fixed 1 1. Rock The Stars (1) J: [PERSON_NAME] SCRAT…" at bounding box center [497, 584] width 631 height 514
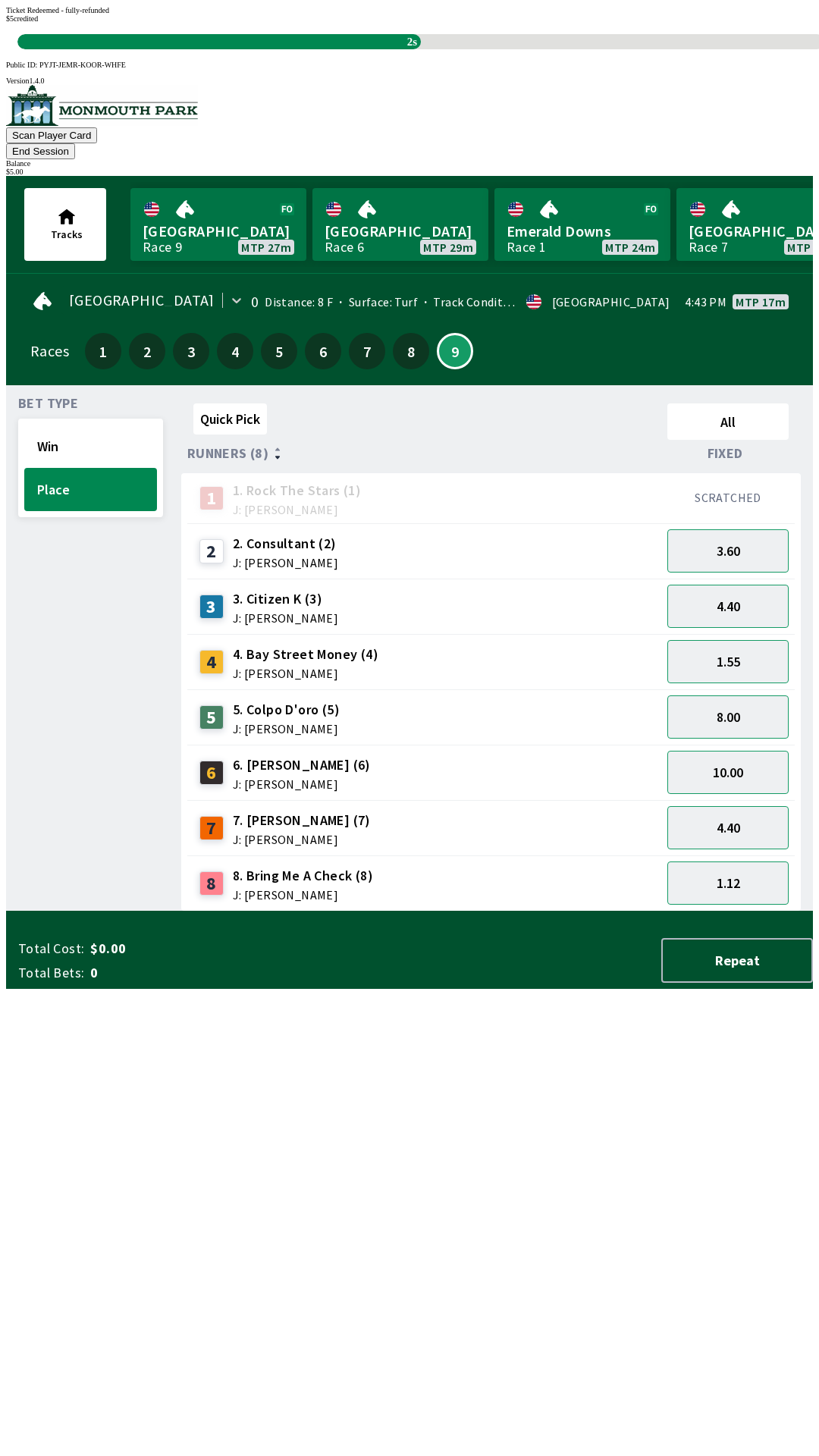
click at [408, 912] on div "Quick Pick All Runners (8) Fixed 1 1. Rock The Stars (1) J: [PERSON_NAME] SCRAT…" at bounding box center [497, 654] width 631 height 514
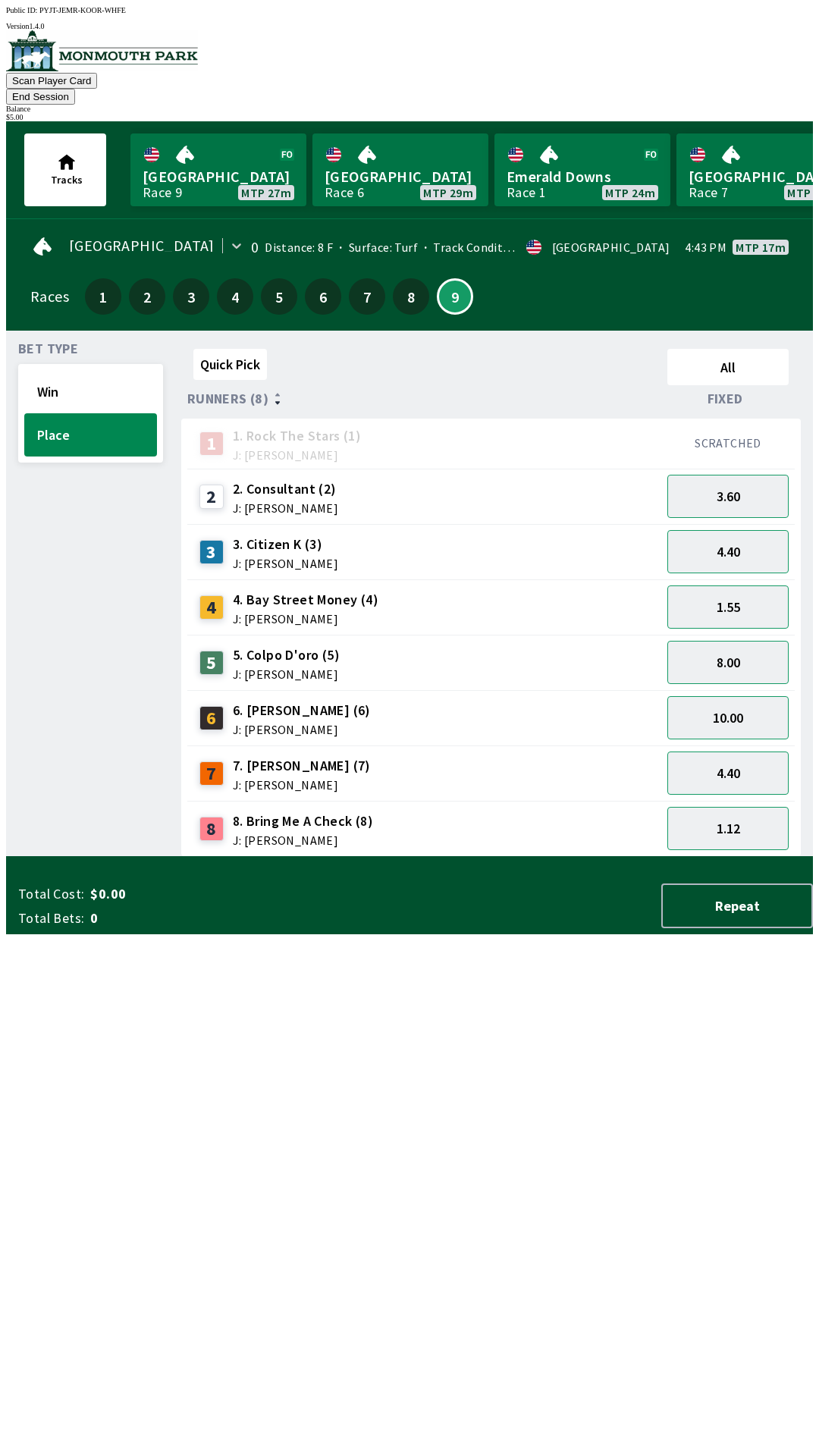
click at [75, 89] on button "End Session" at bounding box center [40, 97] width 69 height 16
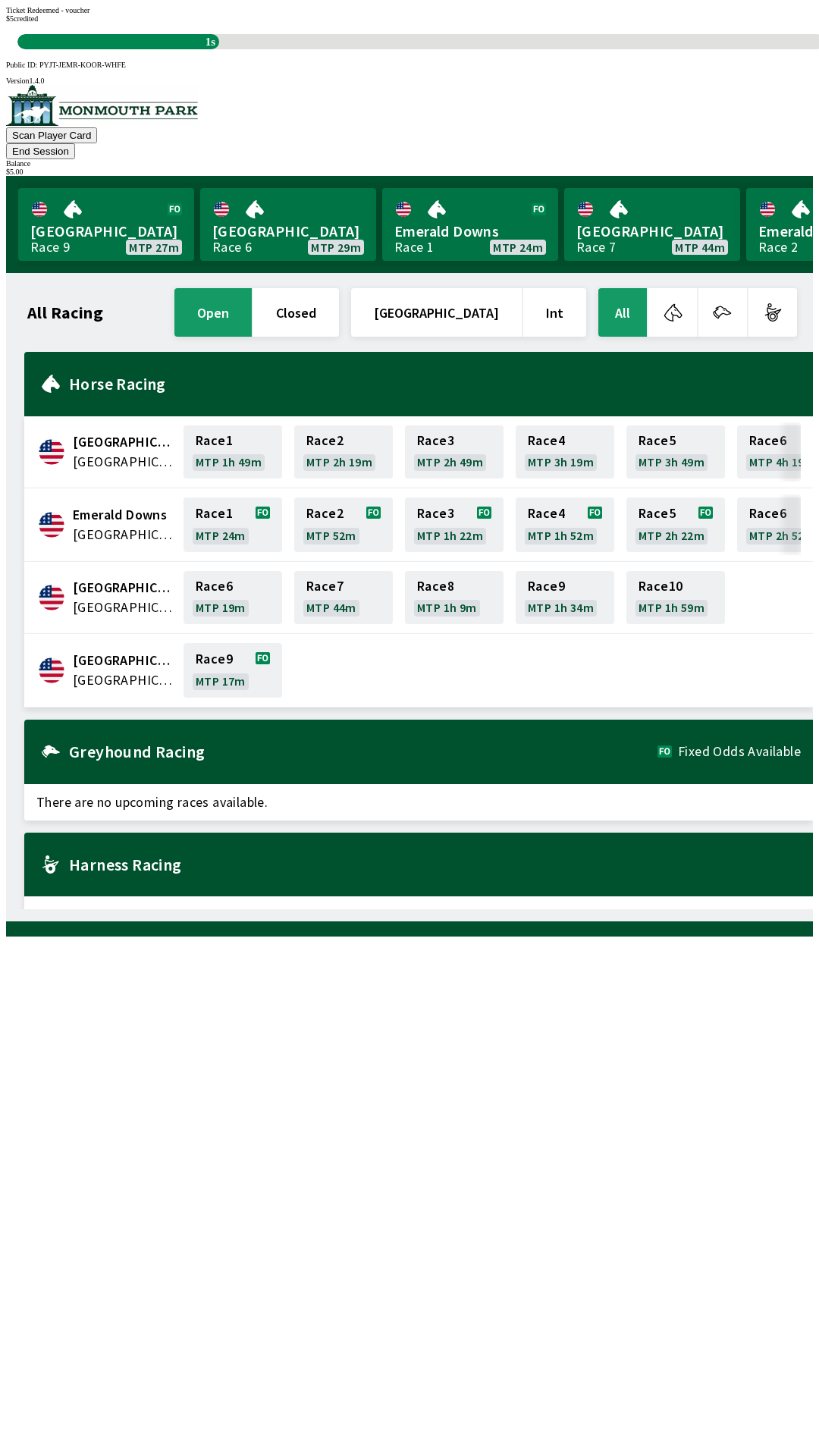
click at [82, 670] on span "[GEOGRAPHIC_DATA]" at bounding box center [123, 680] width 101 height 20
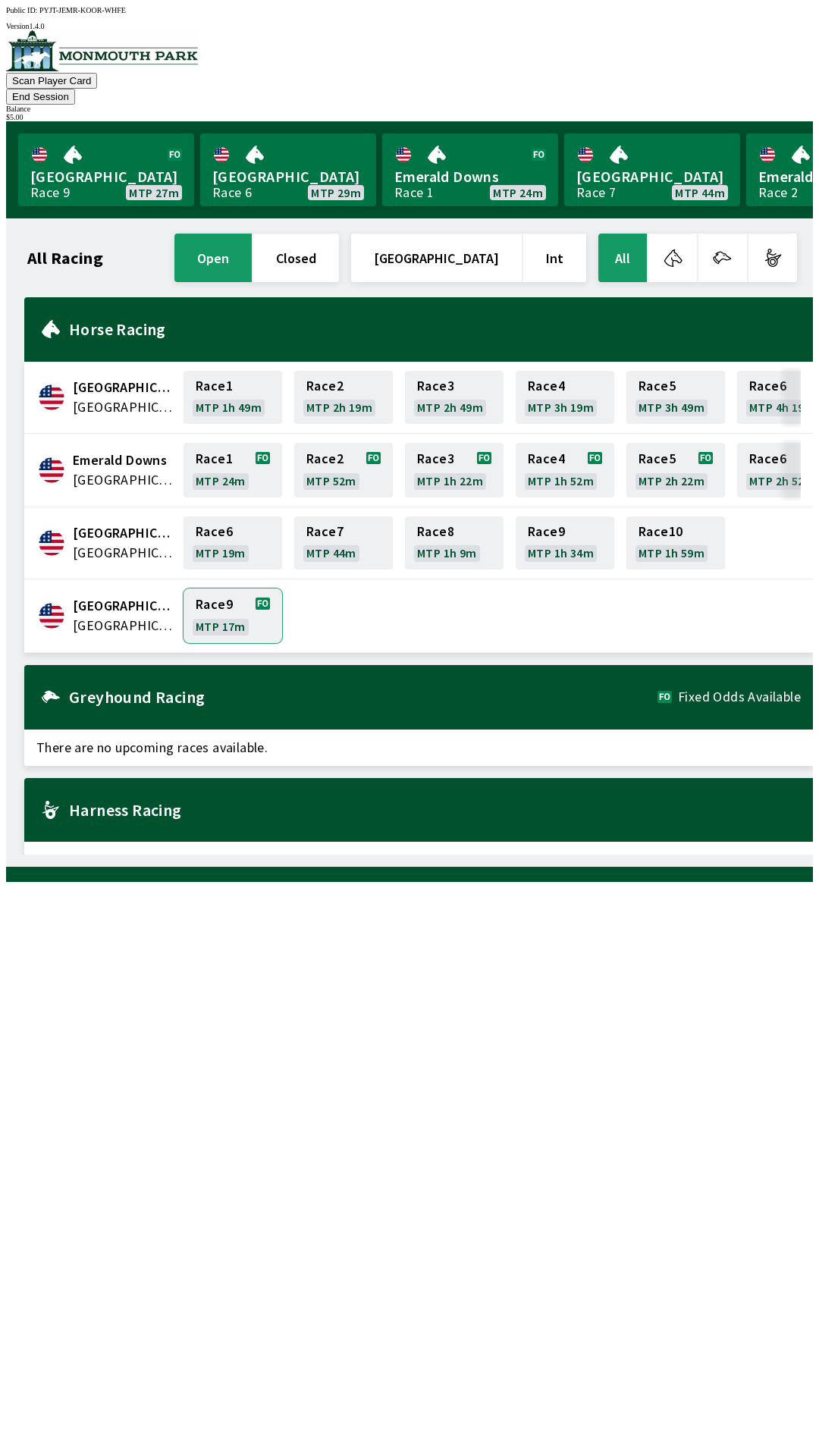
click at [227, 590] on link "Race 9 MTP 17m" at bounding box center [233, 616] width 99 height 55
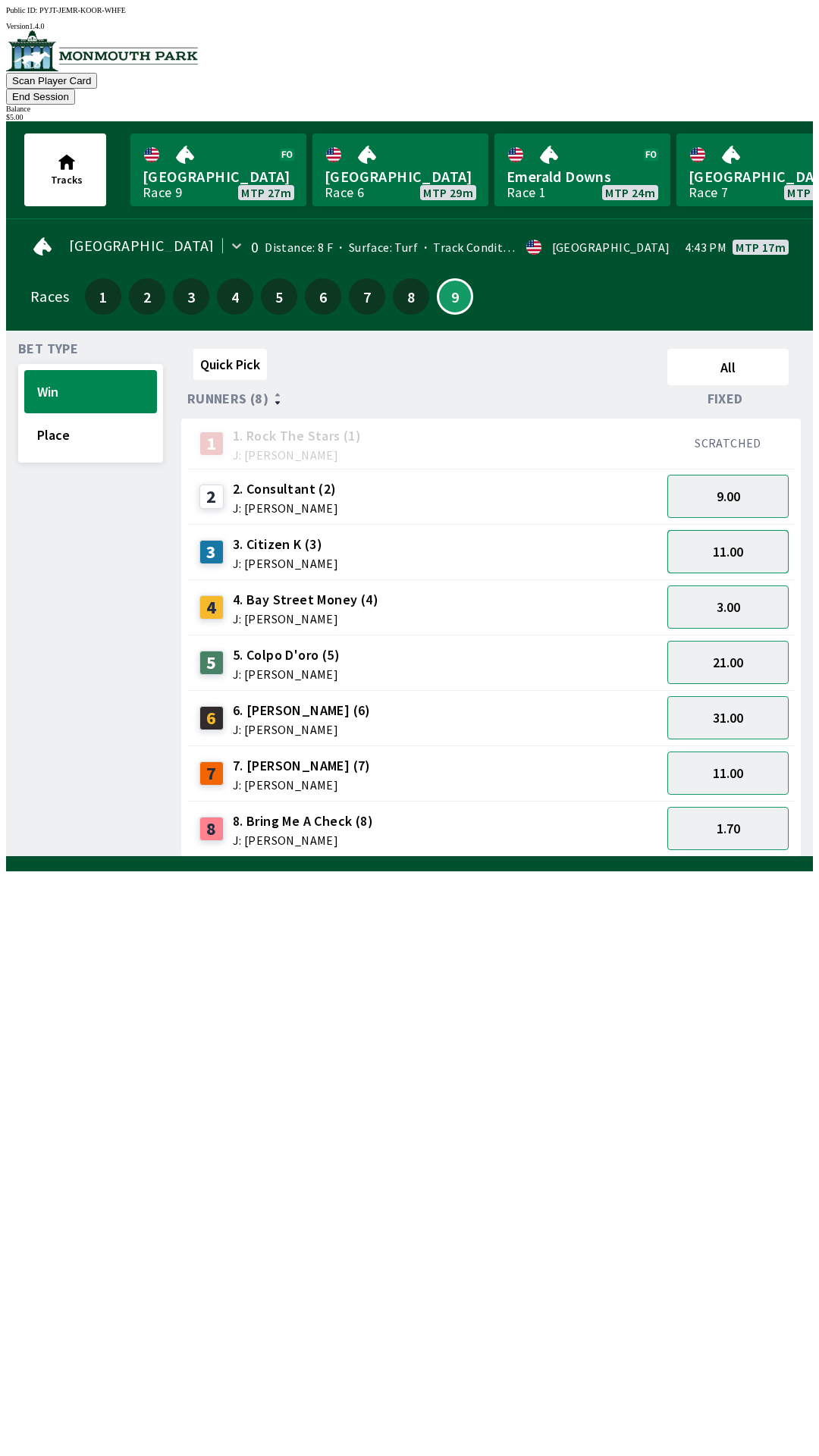
click at [754, 531] on button "11.00" at bounding box center [727, 552] width 121 height 44
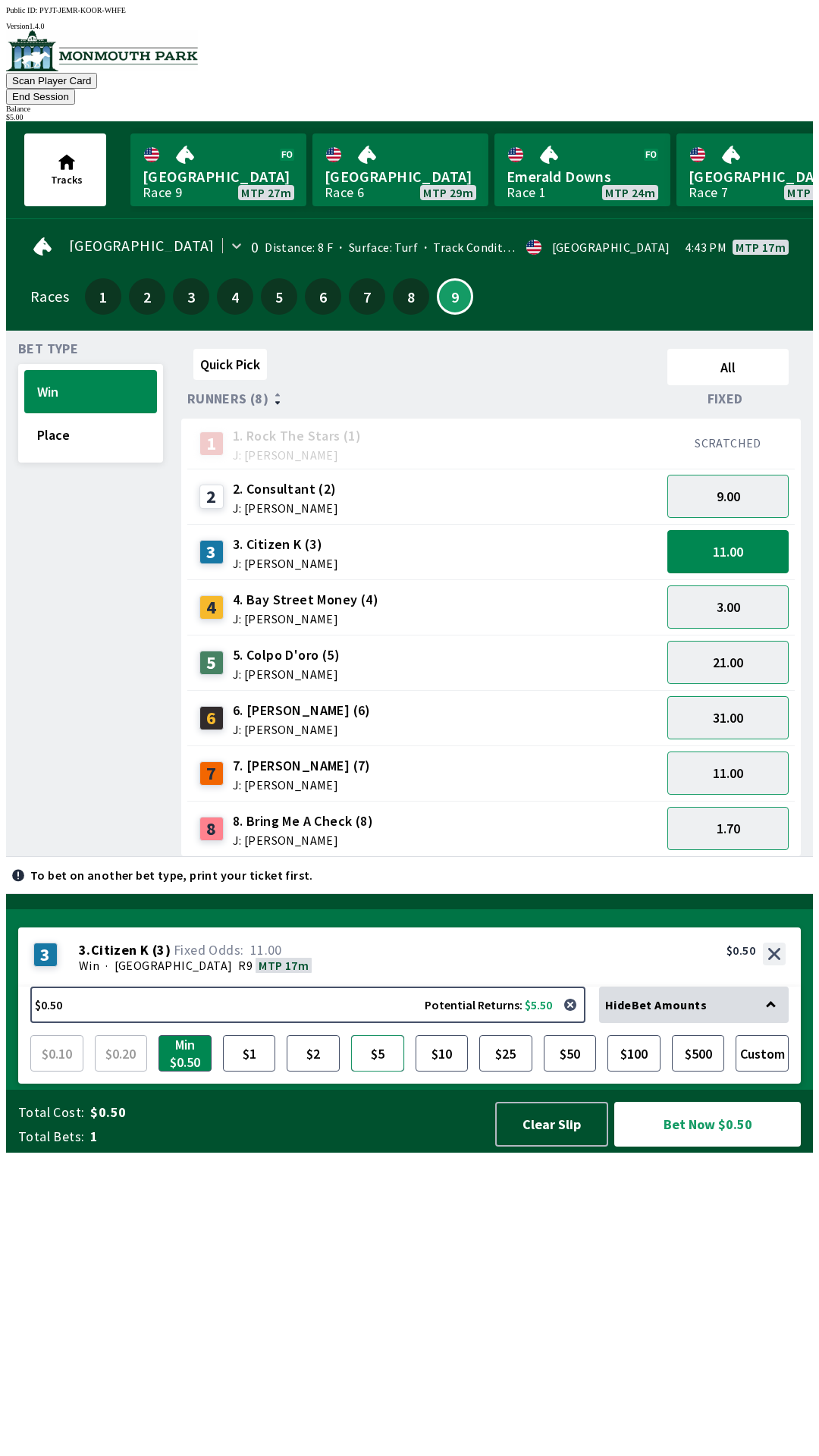
click at [382, 1071] on button "$5" at bounding box center [377, 1053] width 53 height 36
click at [748, 1147] on button "Bet Now $5.00" at bounding box center [707, 1124] width 187 height 45
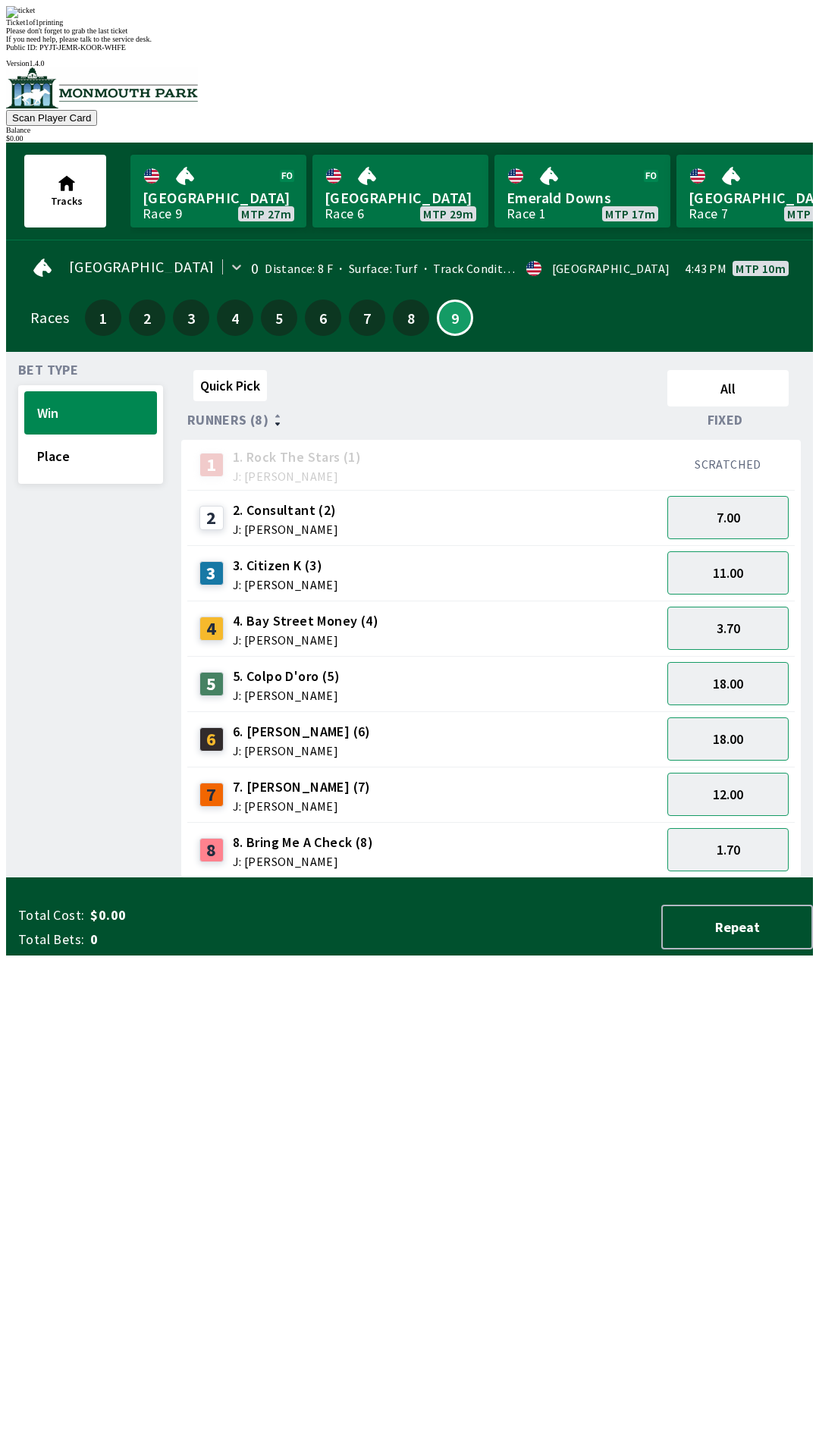
click at [447, 878] on div "Quick Pick All Runners (8) Fixed 1 1. Rock The Stars (1) J: [PERSON_NAME] SCRAT…" at bounding box center [497, 621] width 631 height 514
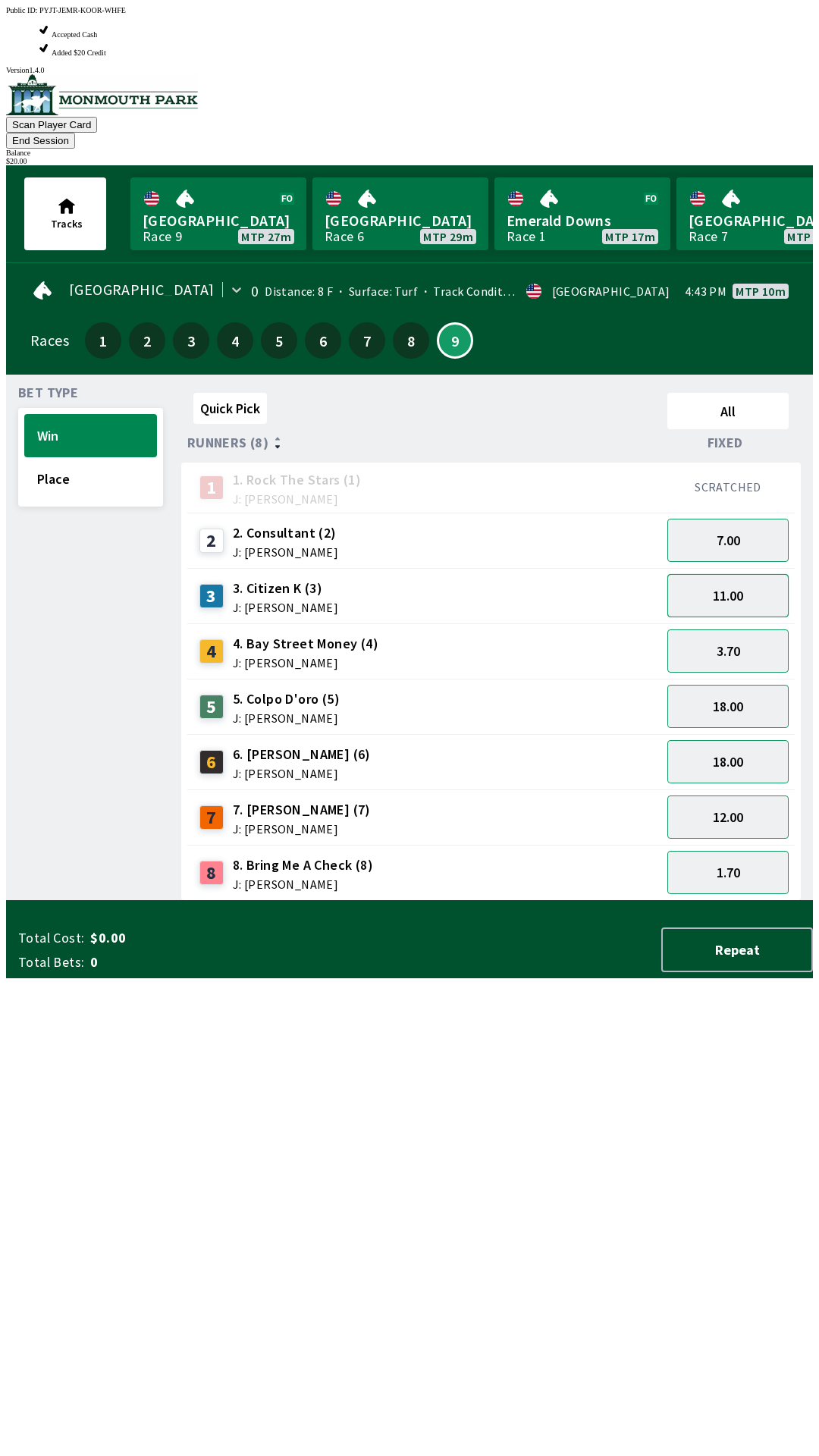
click at [756, 574] on button "11.00" at bounding box center [727, 595] width 121 height 44
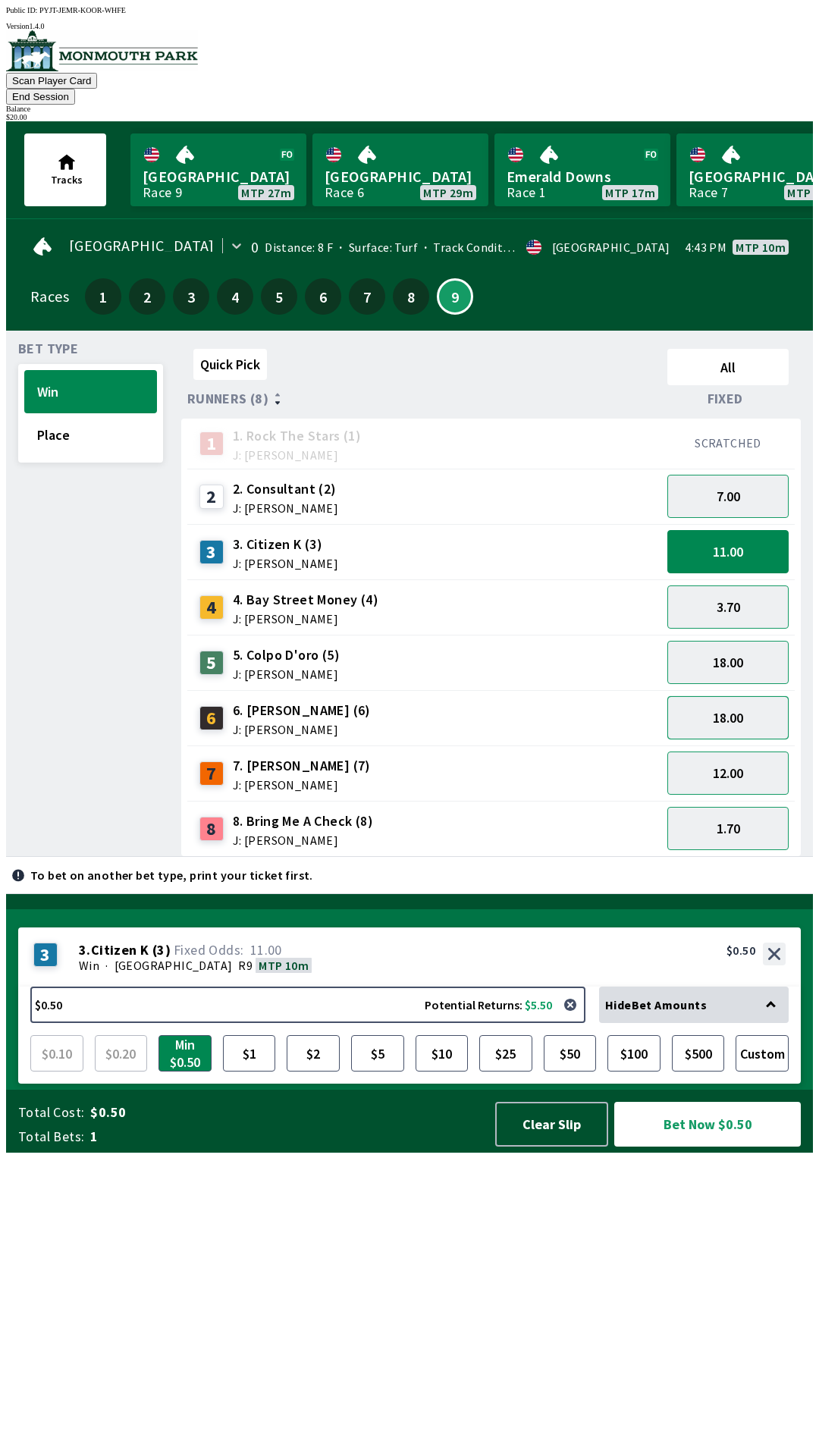
click at [761, 696] on button "18.00" at bounding box center [727, 718] width 121 height 44
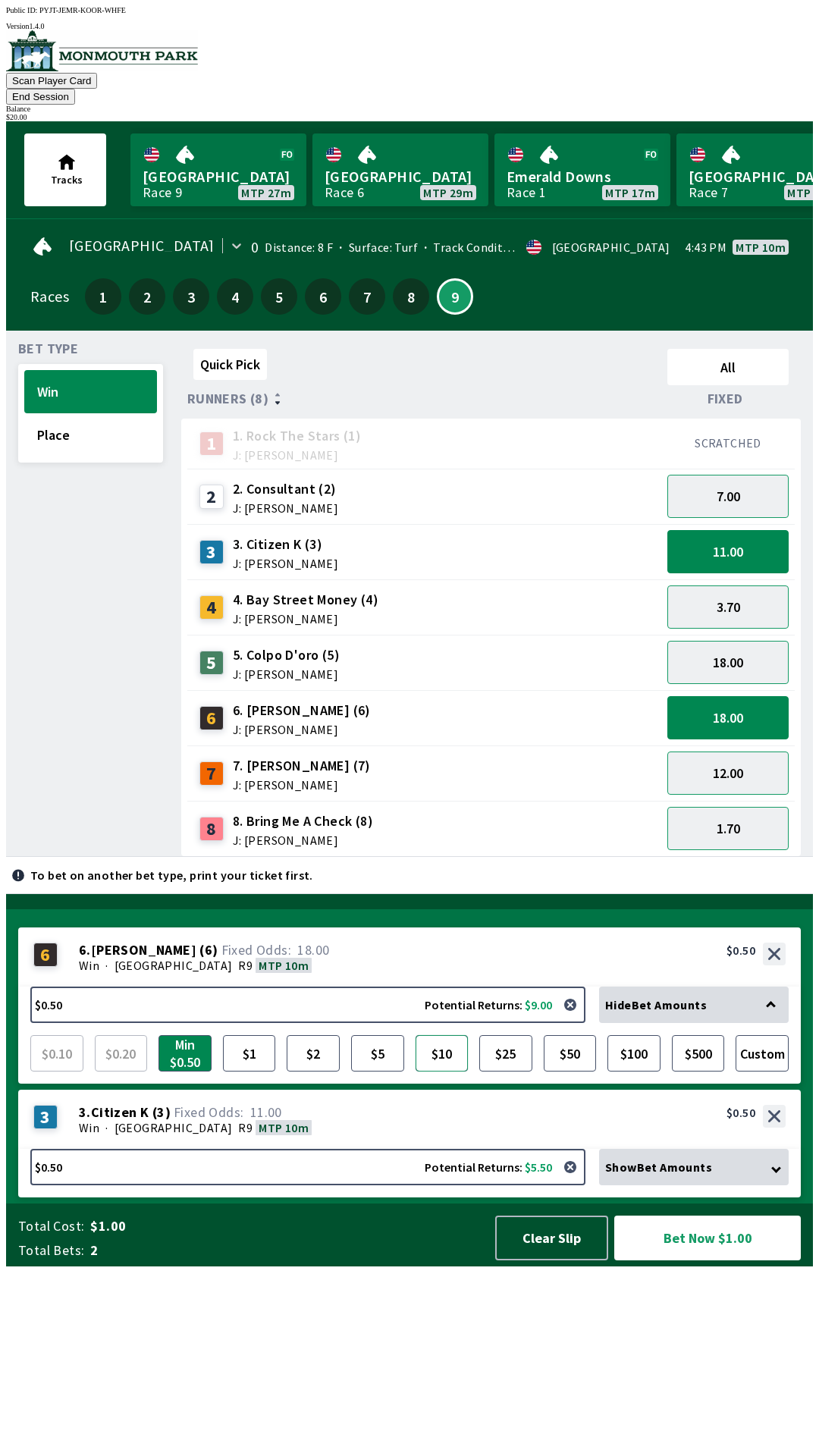
click at [446, 1071] on button "$10" at bounding box center [442, 1053] width 53 height 36
click at [575, 1020] on button "button" at bounding box center [570, 1004] width 30 height 30
click at [578, 1020] on button "button" at bounding box center [570, 1004] width 30 height 30
click at [738, 696] on button "18.00" at bounding box center [727, 718] width 121 height 44
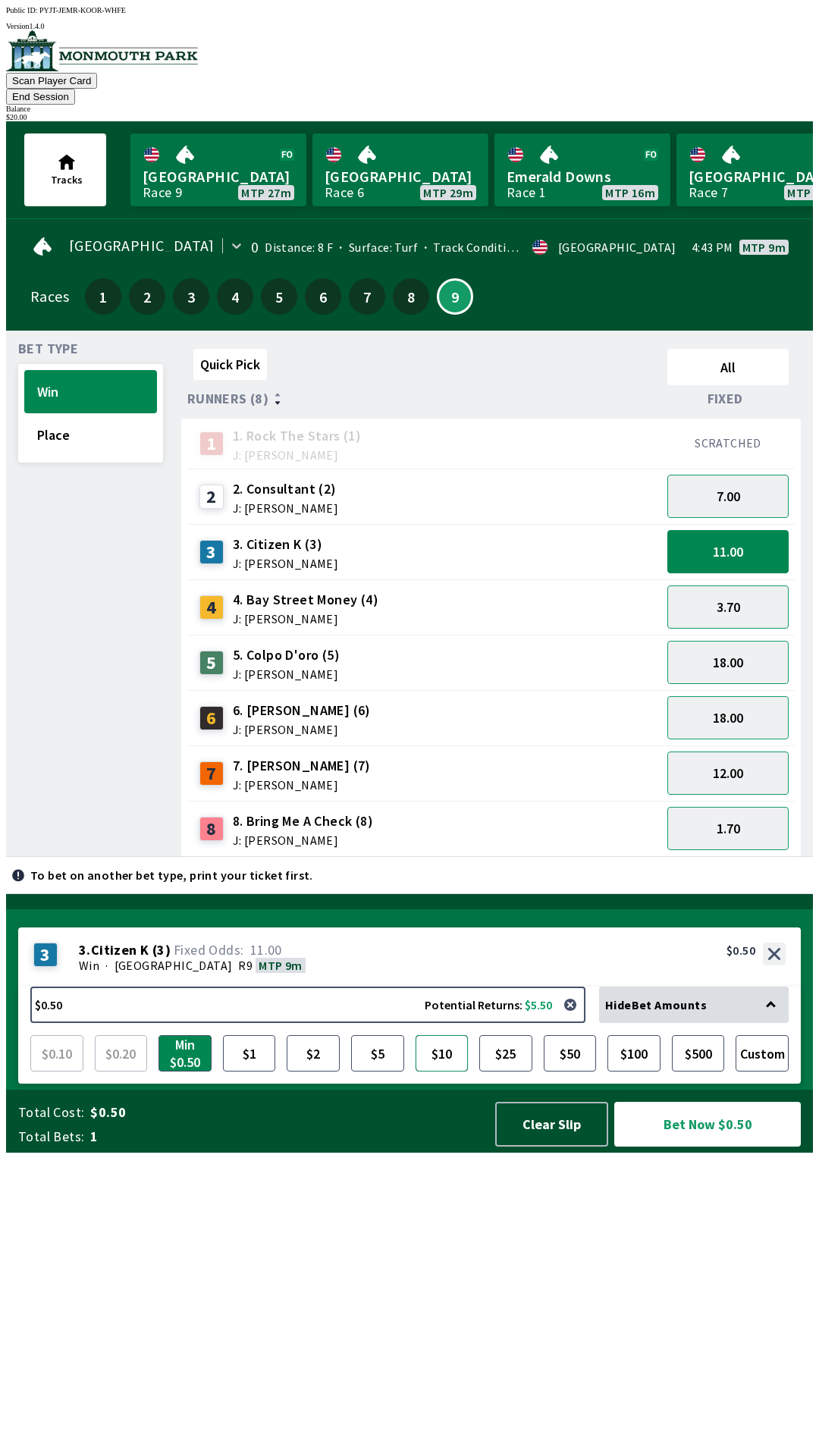
click at [446, 1071] on button "$10" at bounding box center [442, 1053] width 53 height 36
click at [715, 1147] on button "Bet Now $10.00" at bounding box center [707, 1124] width 187 height 45
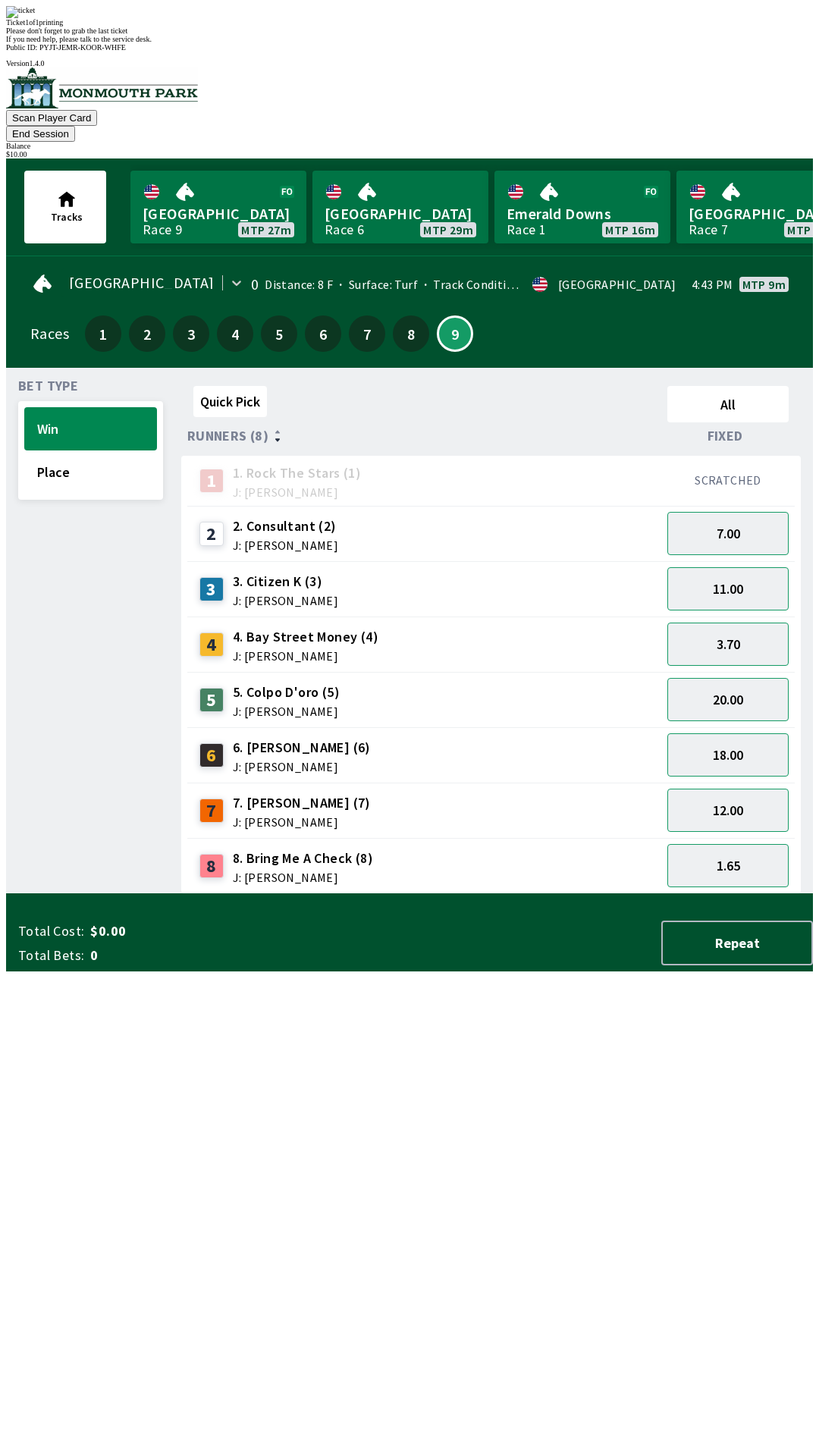
click at [586, 894] on div "Quick Pick All Runners (8) Fixed 1 1. Rock The Stars (1) J: [PERSON_NAME] SCRAT…" at bounding box center [497, 637] width 631 height 514
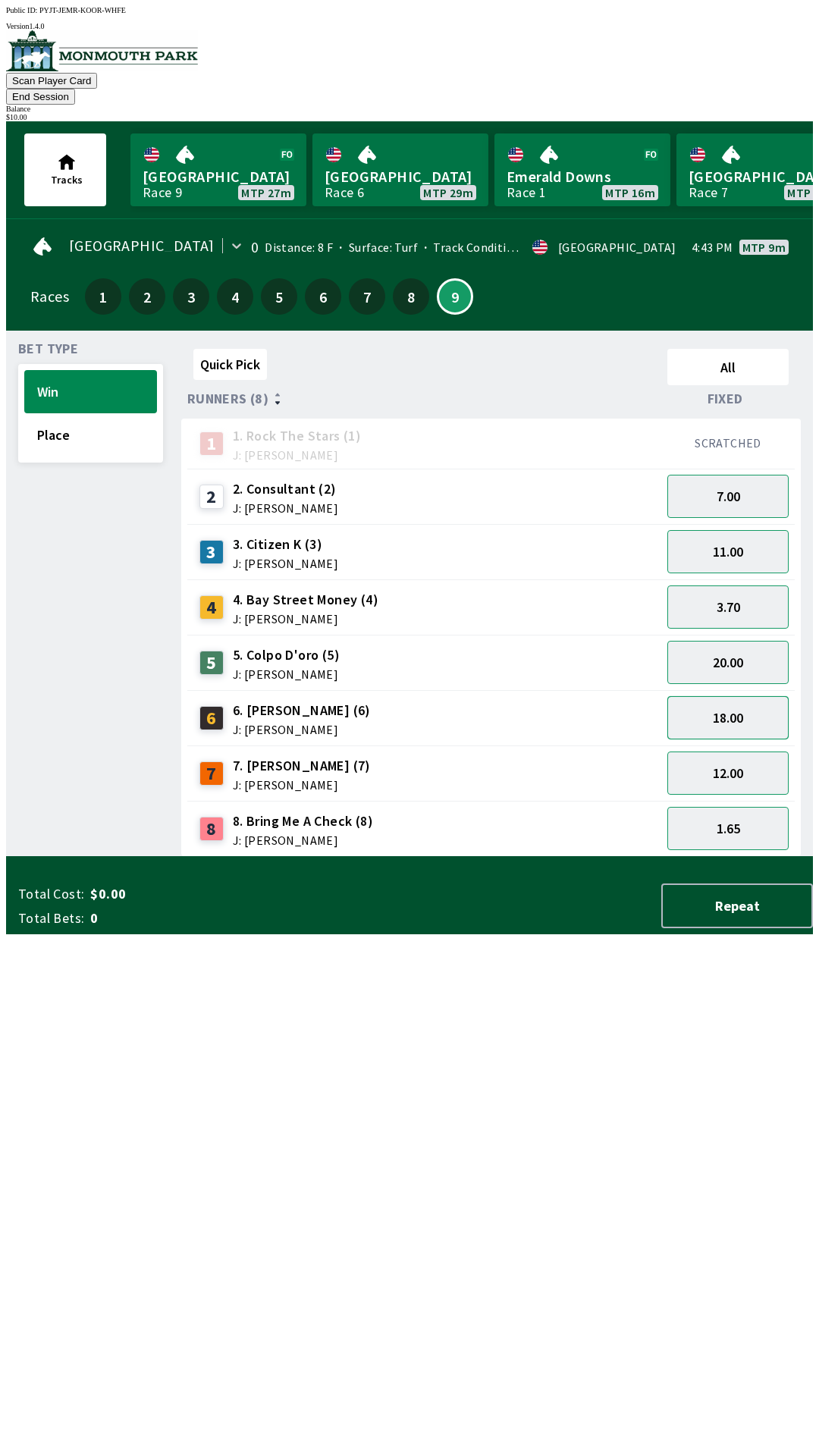
click at [741, 708] on button "18.00" at bounding box center [727, 718] width 121 height 44
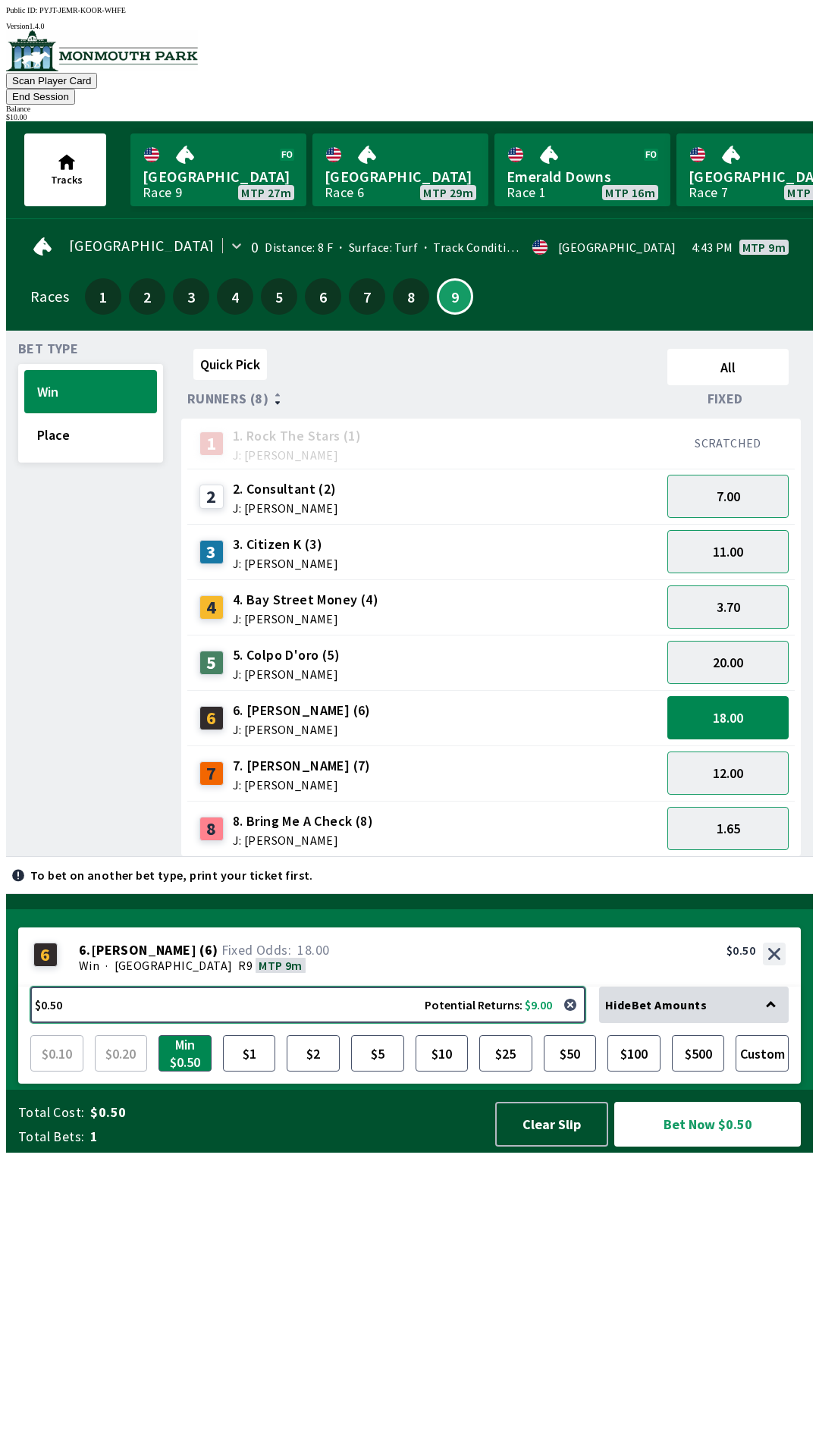
click at [443, 1023] on button "$0.50 Potential Returns: $9.00" at bounding box center [307, 1005] width 555 height 36
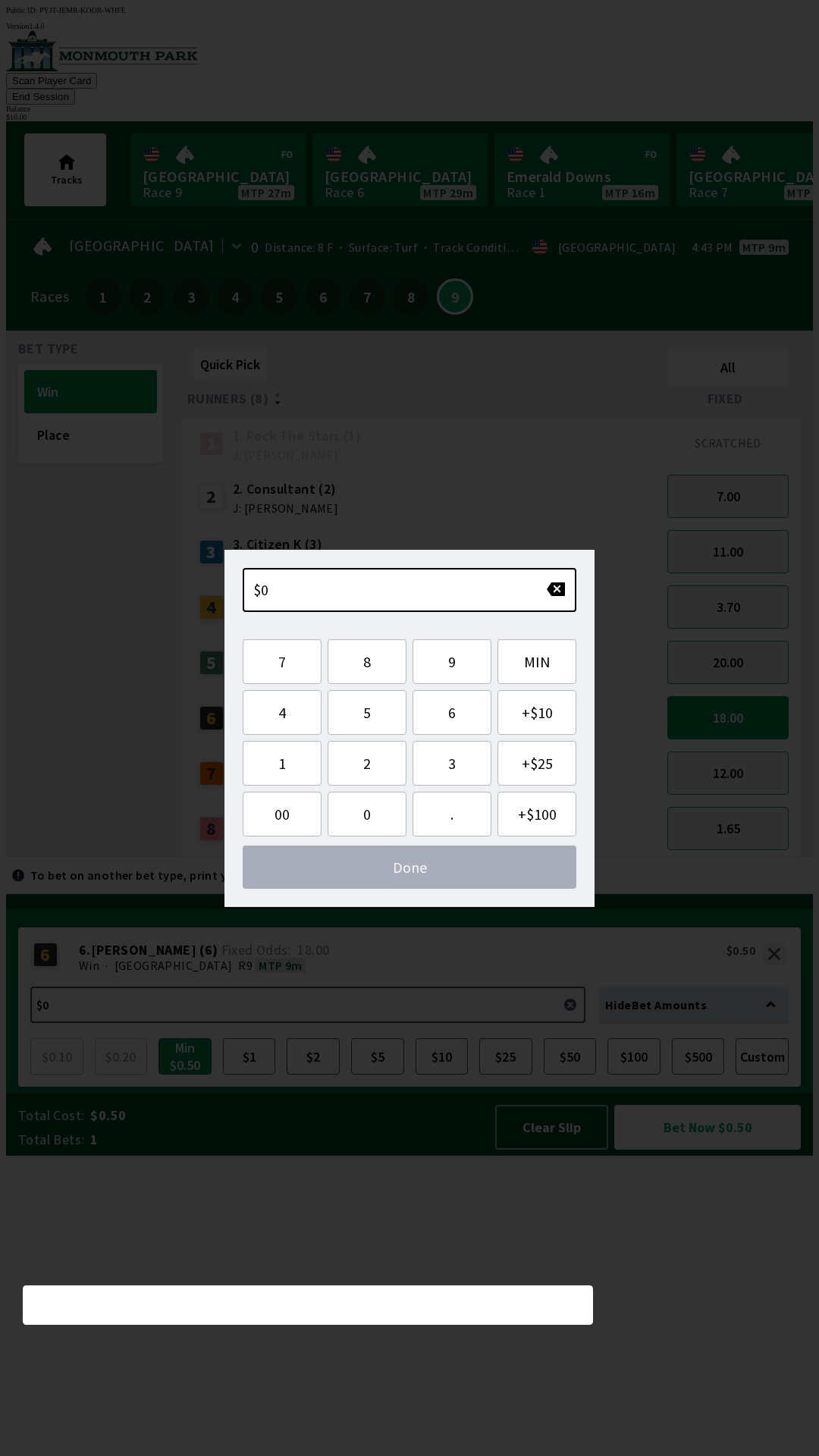
click at [563, 857] on div "Quick Pick All Runners (8) Fixed 1 1. Rock The Stars (1) J: [PERSON_NAME] SCRAT…" at bounding box center [497, 600] width 631 height 514
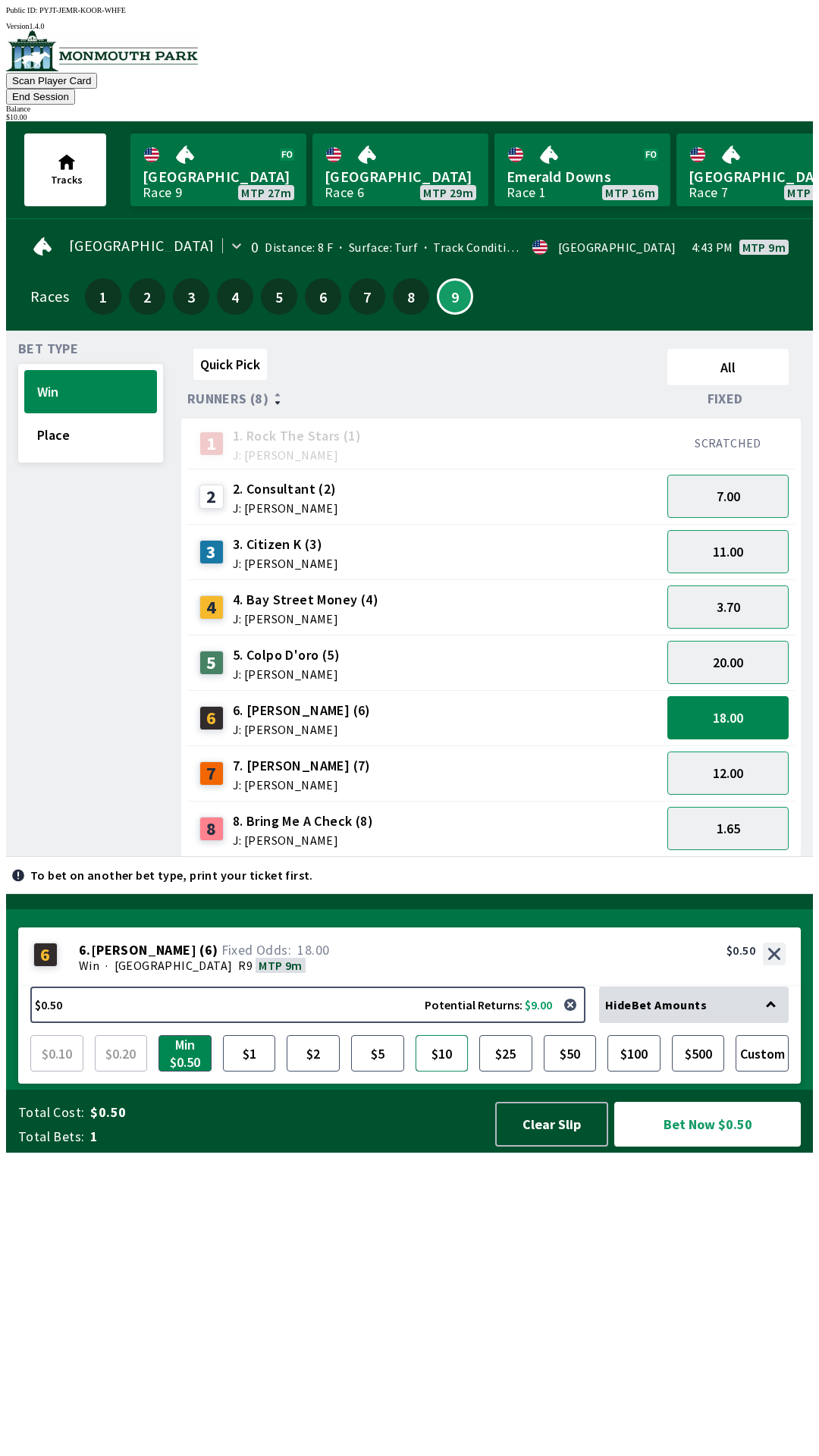
click at [427, 1071] on button "$10" at bounding box center [442, 1053] width 53 height 36
click at [673, 1147] on button "Bet Now $10.00" at bounding box center [707, 1124] width 187 height 45
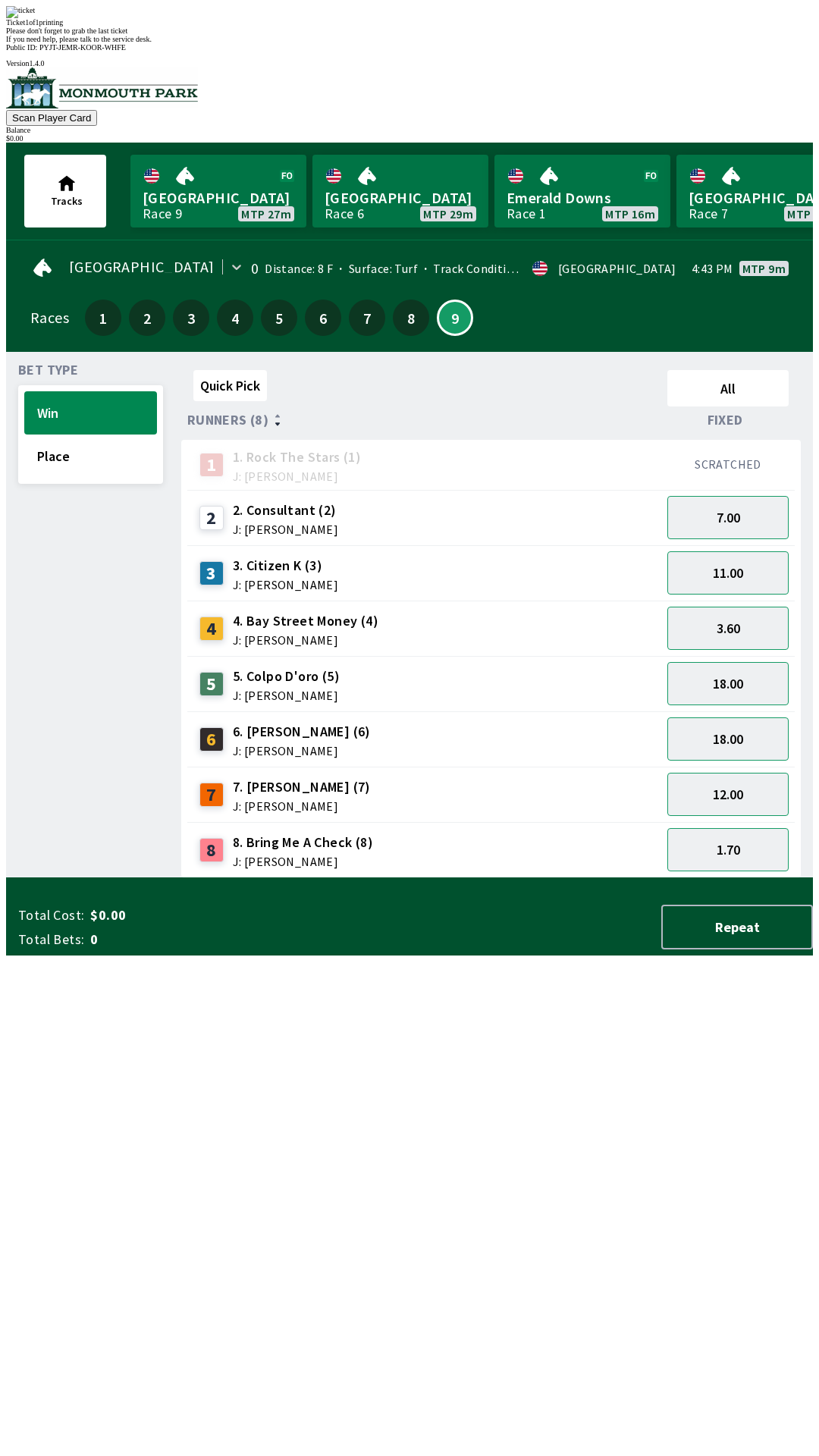
click at [563, 878] on div "Quick Pick All Runners (8) Fixed 1 1. Rock The Stars (1) J: [PERSON_NAME] SCRAT…" at bounding box center [497, 621] width 631 height 514
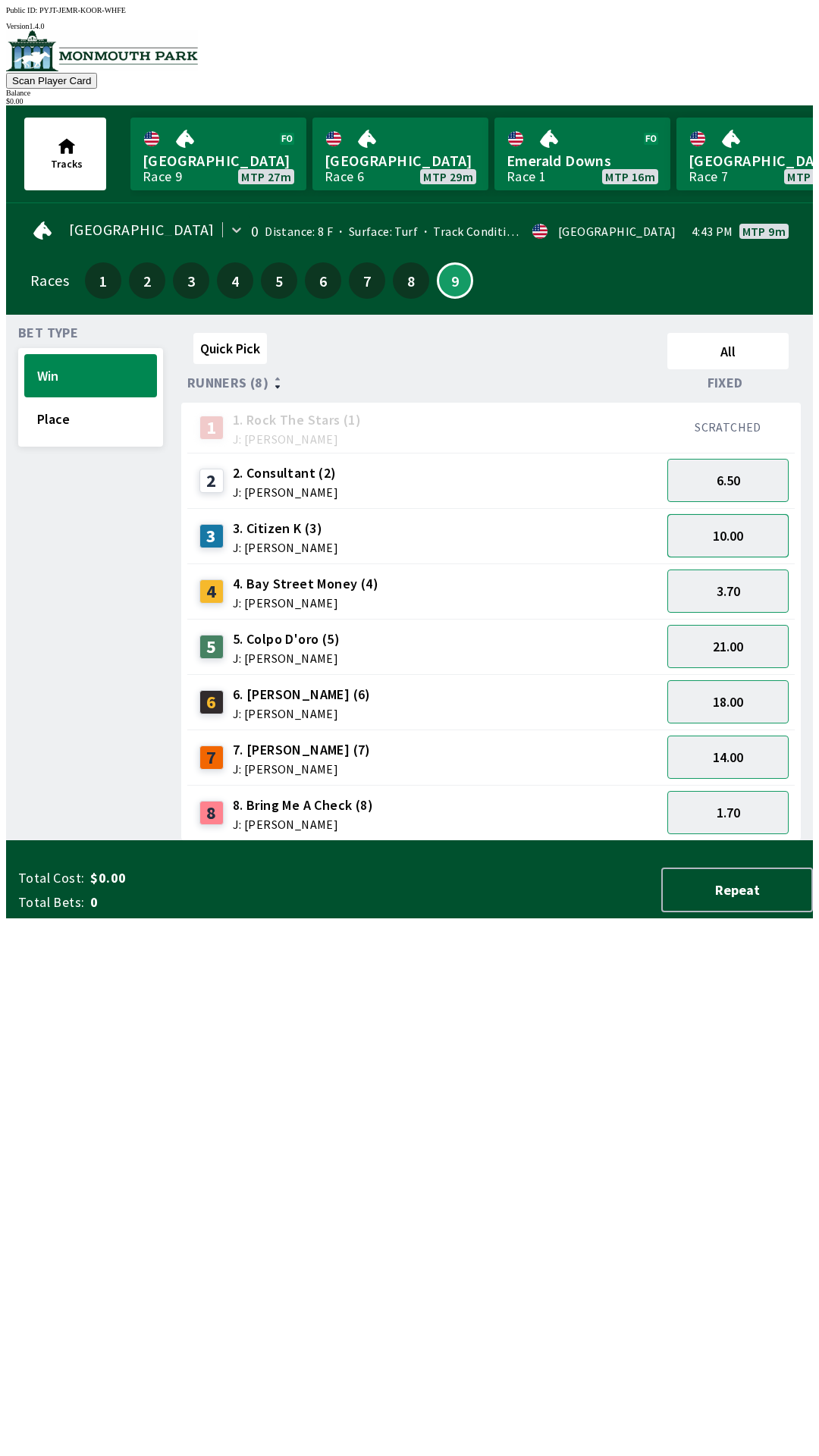
click at [729, 533] on button "10.00" at bounding box center [727, 536] width 121 height 44
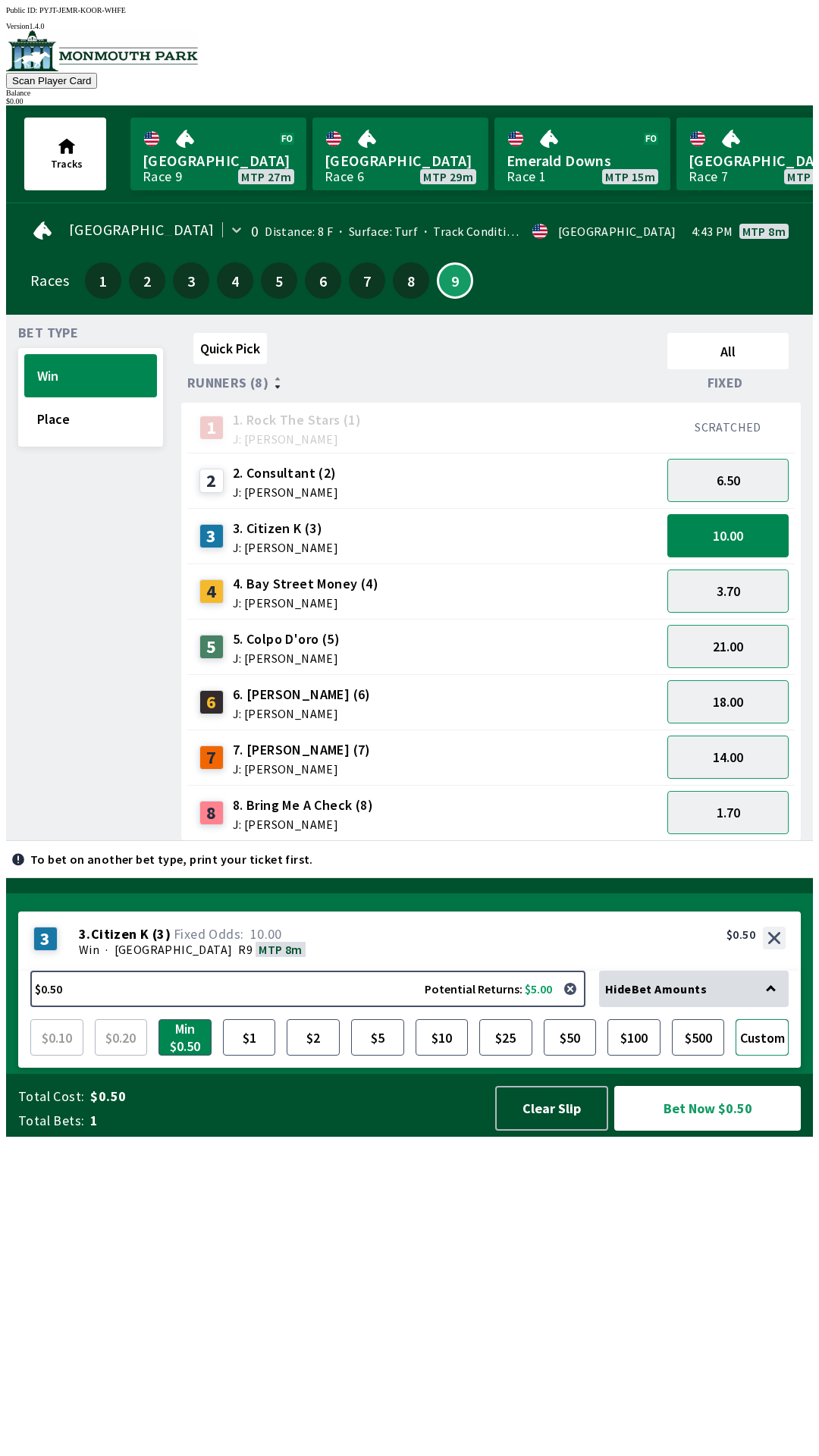
click at [787, 1056] on button "Custom" at bounding box center [761, 1037] width 53 height 36
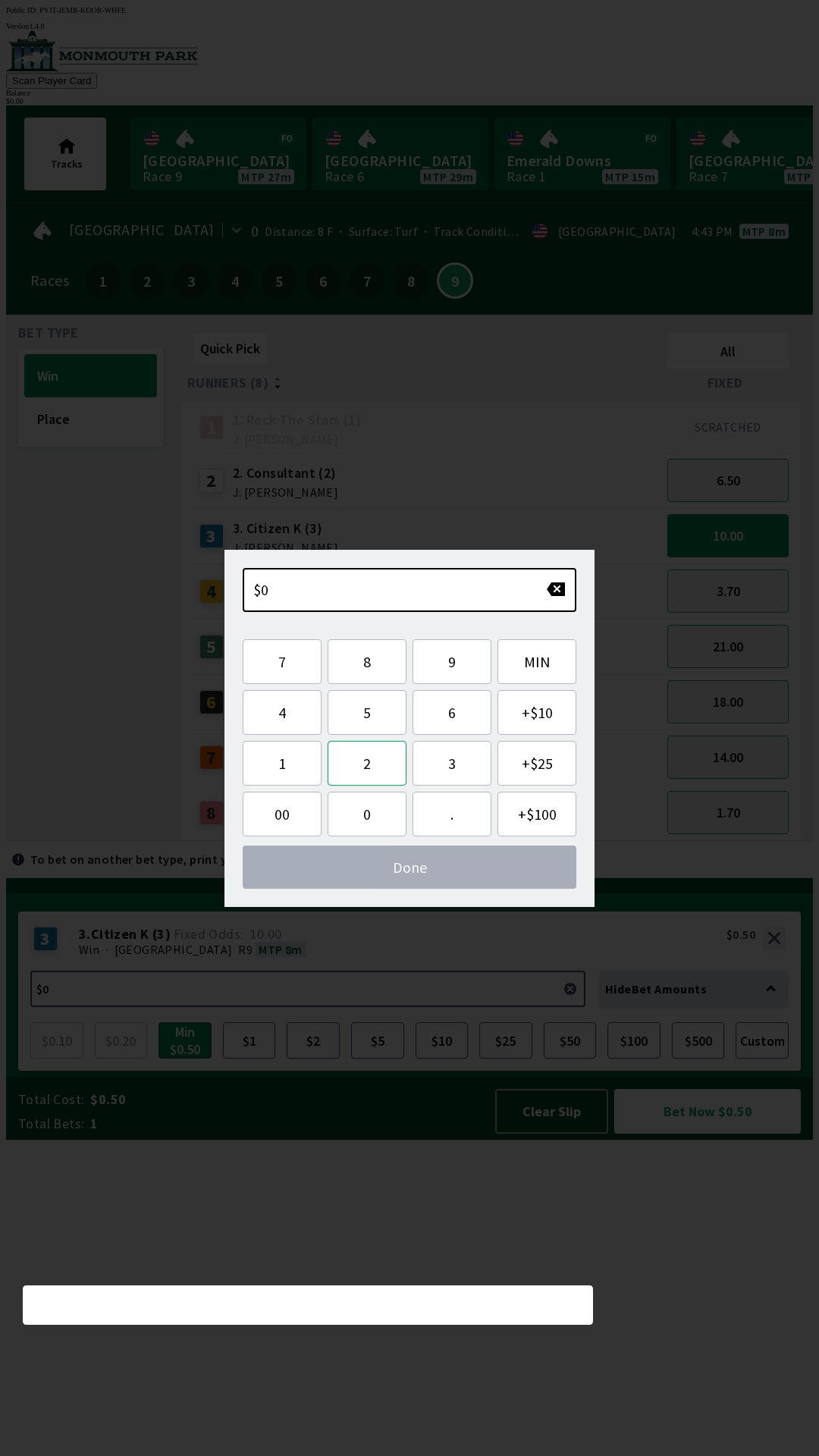
click at [372, 760] on button "2" at bounding box center [367, 763] width 79 height 45
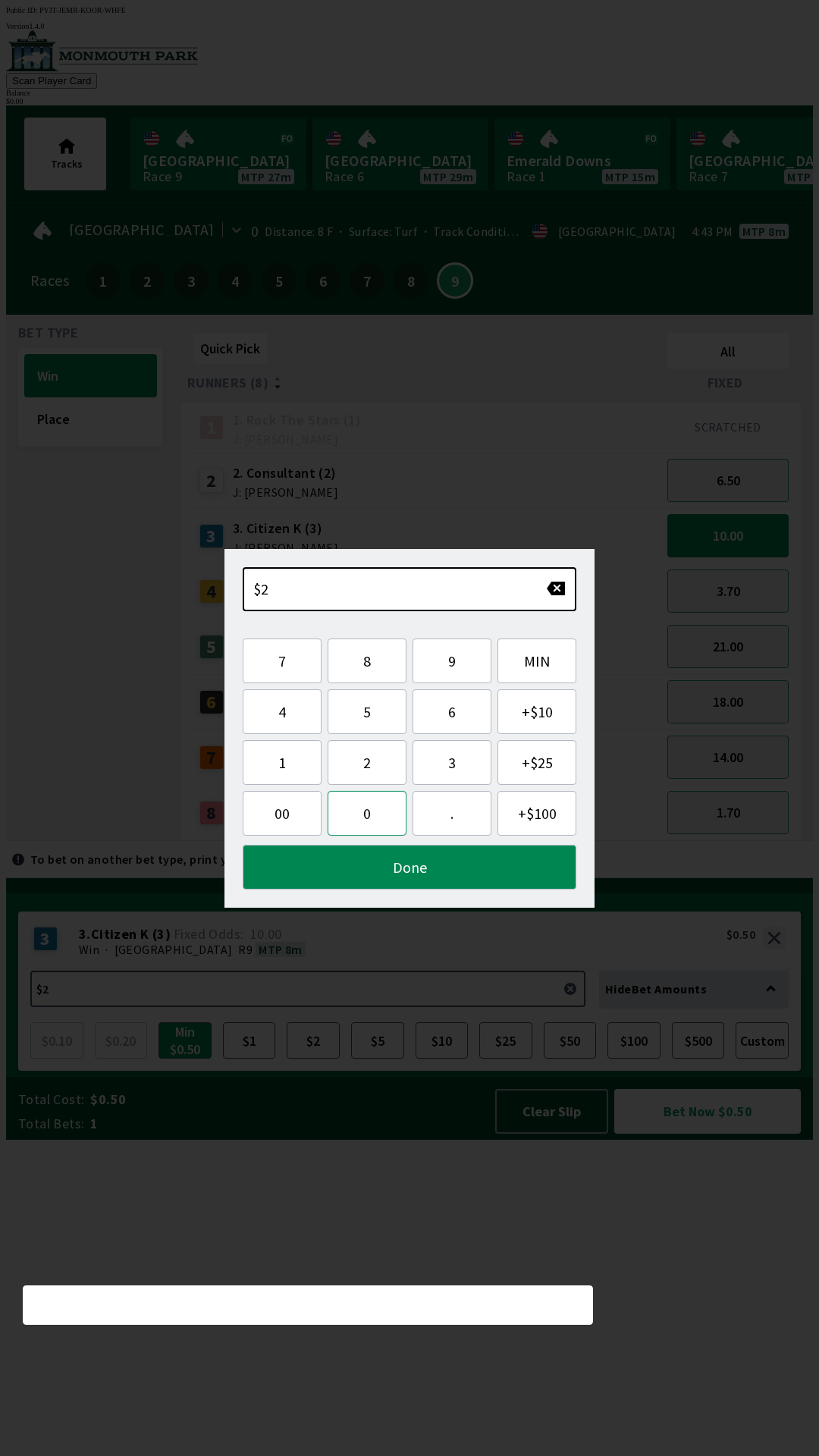
click at [372, 829] on button "0" at bounding box center [367, 813] width 79 height 45
click at [463, 870] on button "Done" at bounding box center [410, 866] width 334 height 45
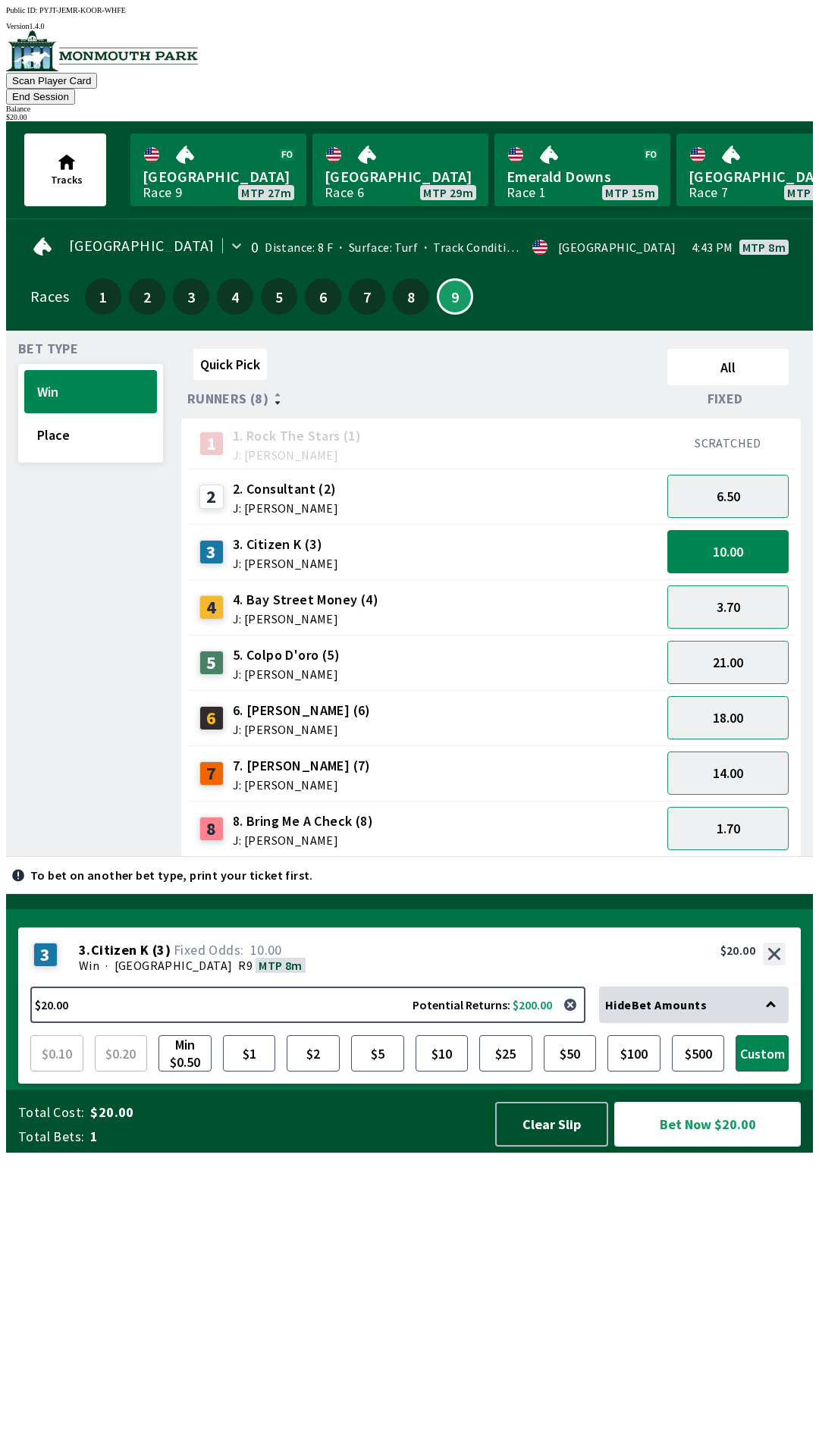
click at [740, 1147] on button "Bet Now $20.00" at bounding box center [707, 1124] width 187 height 45
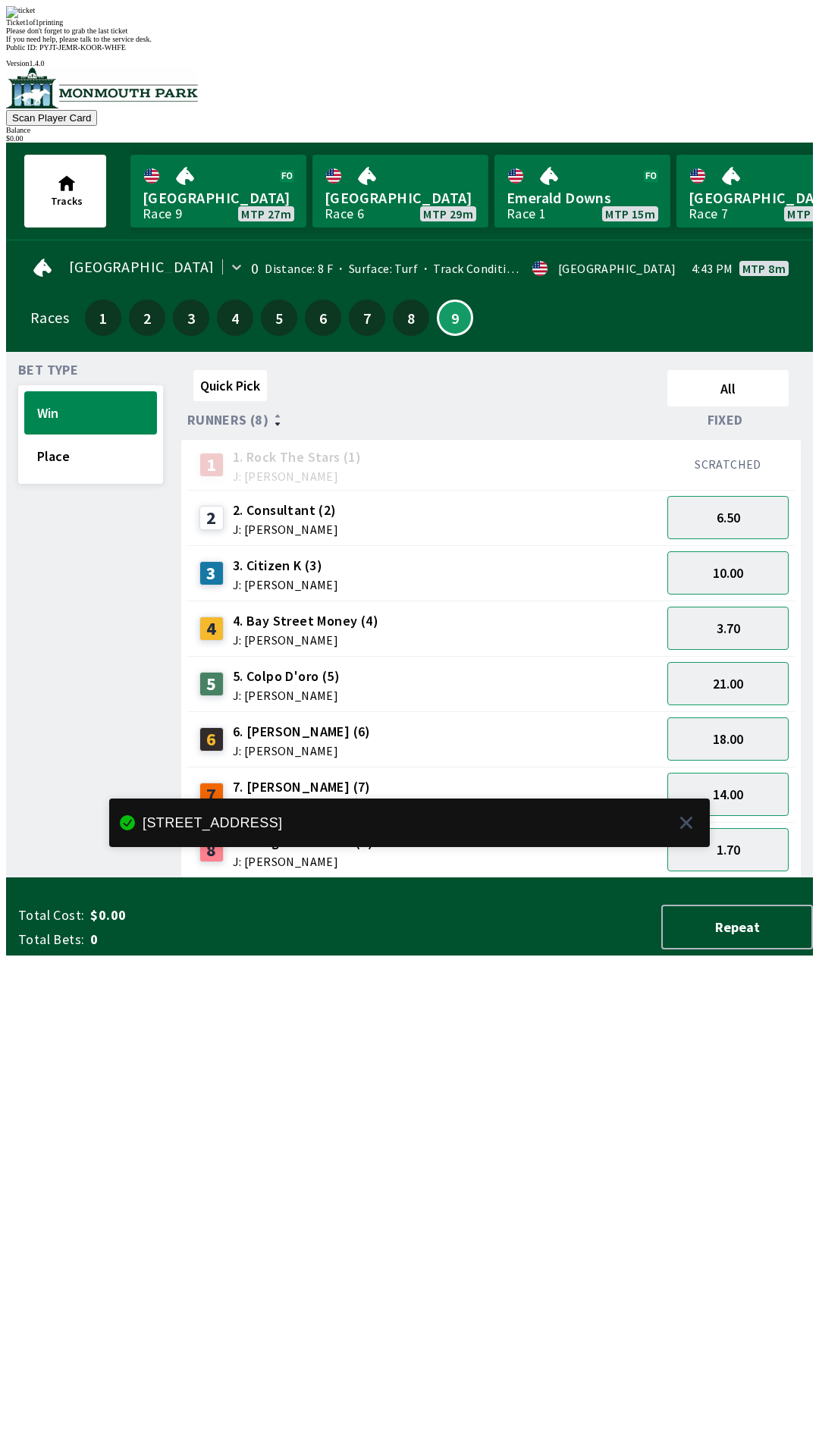
click at [669, 878] on div "Quick Pick All Runners (8) Fixed 1 1. Rock The Stars (1) J: [PERSON_NAME] SCRAT…" at bounding box center [497, 621] width 631 height 514
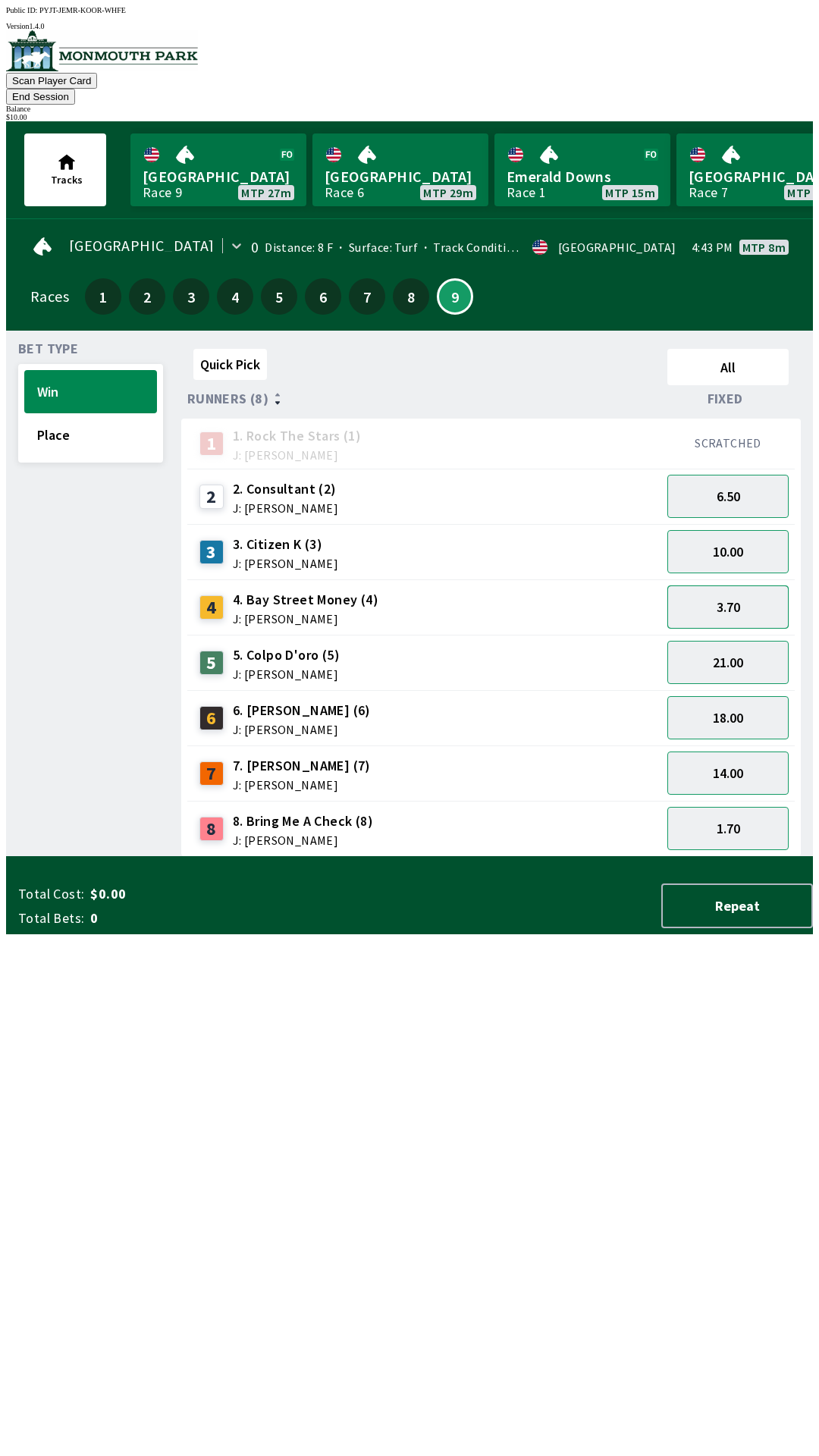
click at [734, 586] on button "3.70" at bounding box center [727, 607] width 121 height 44
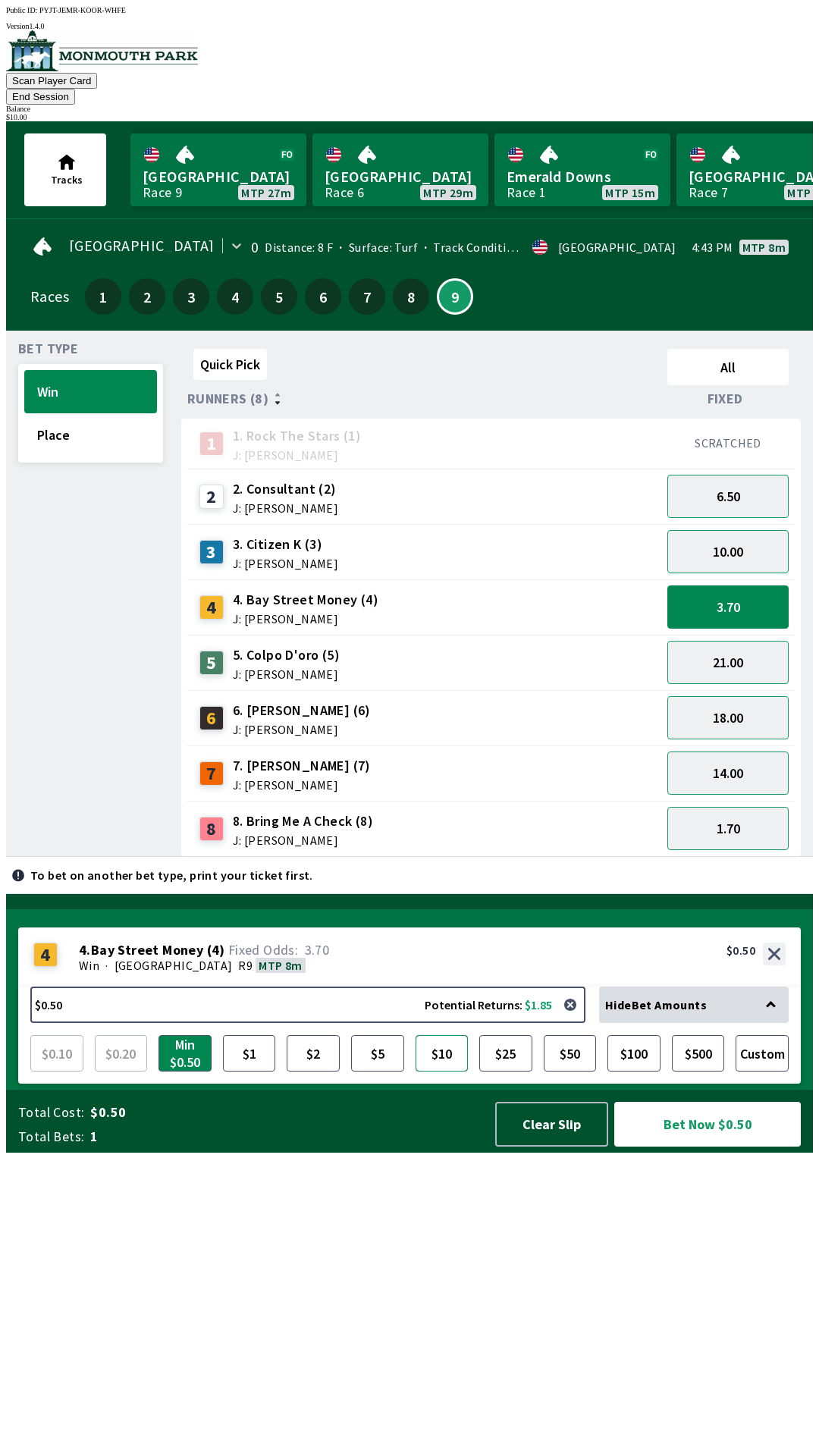
click at [449, 1071] on button "$10" at bounding box center [442, 1053] width 53 height 36
click at [716, 1147] on button "Bet Now $10.00" at bounding box center [707, 1124] width 187 height 45
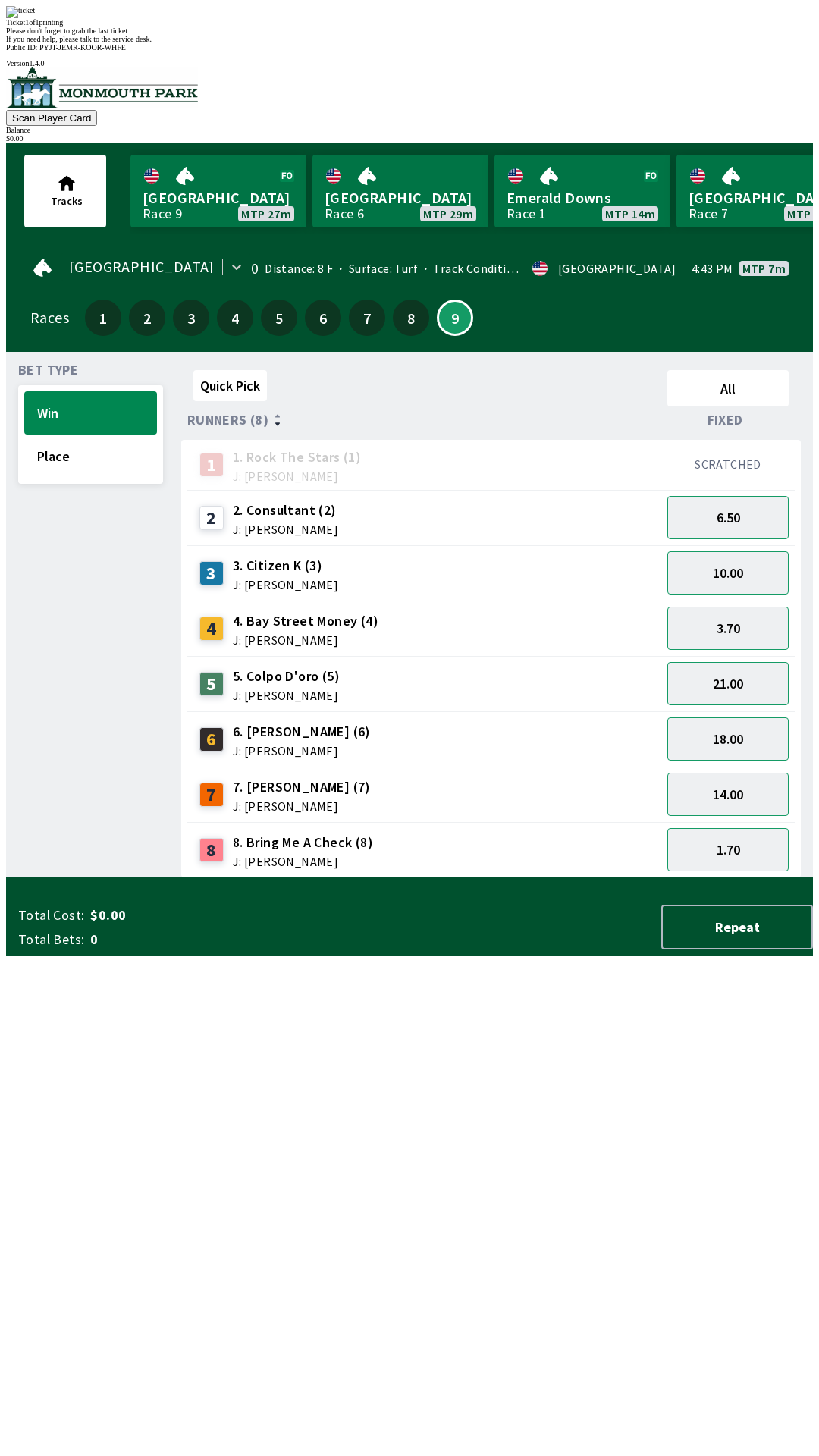
click at [614, 878] on div "Quick Pick All Runners (8) Fixed 1 1. Rock The Stars (1) J: [PERSON_NAME] SCRAT…" at bounding box center [497, 621] width 631 height 514
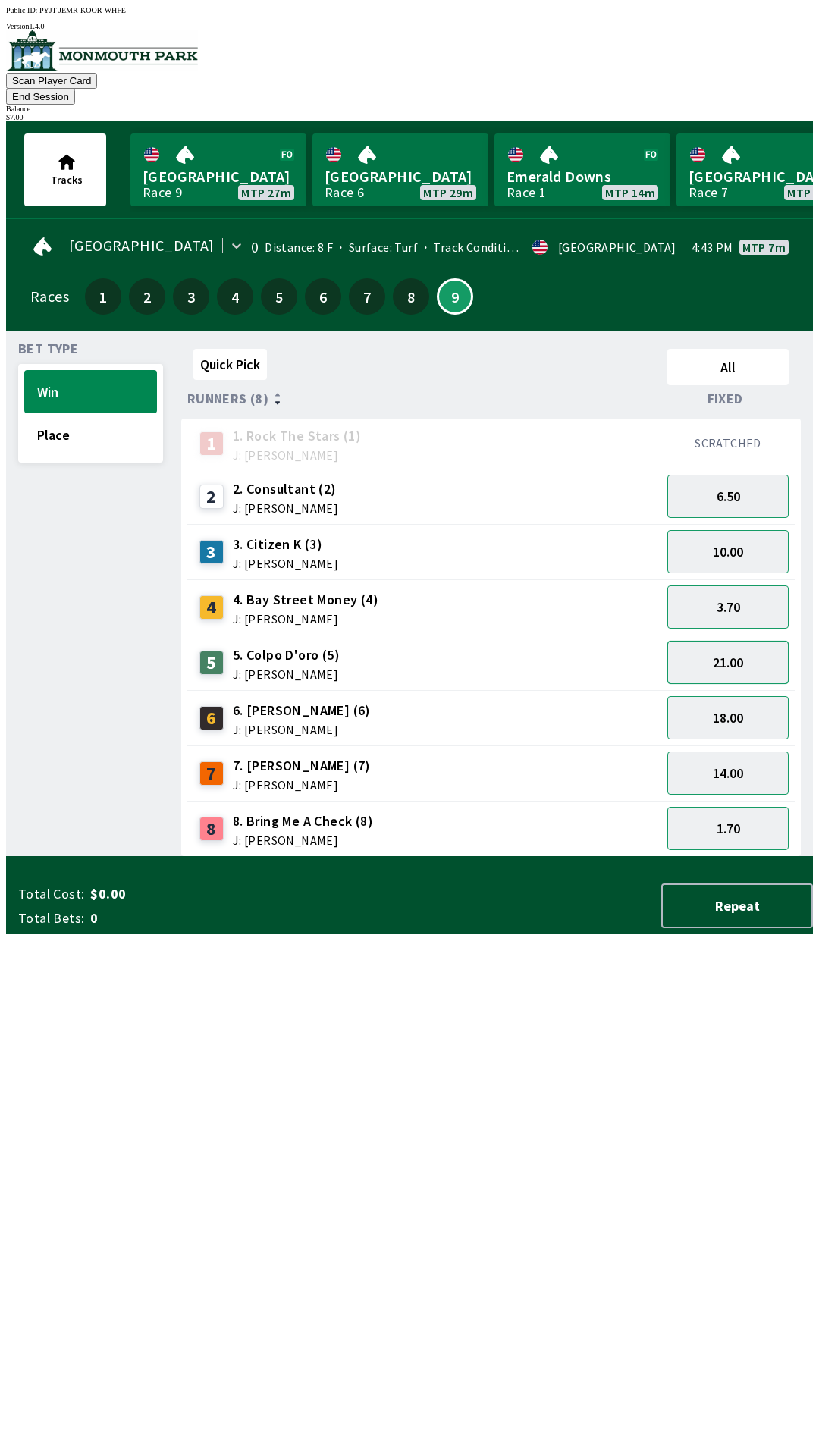
click at [734, 641] on button "21.00" at bounding box center [727, 662] width 121 height 44
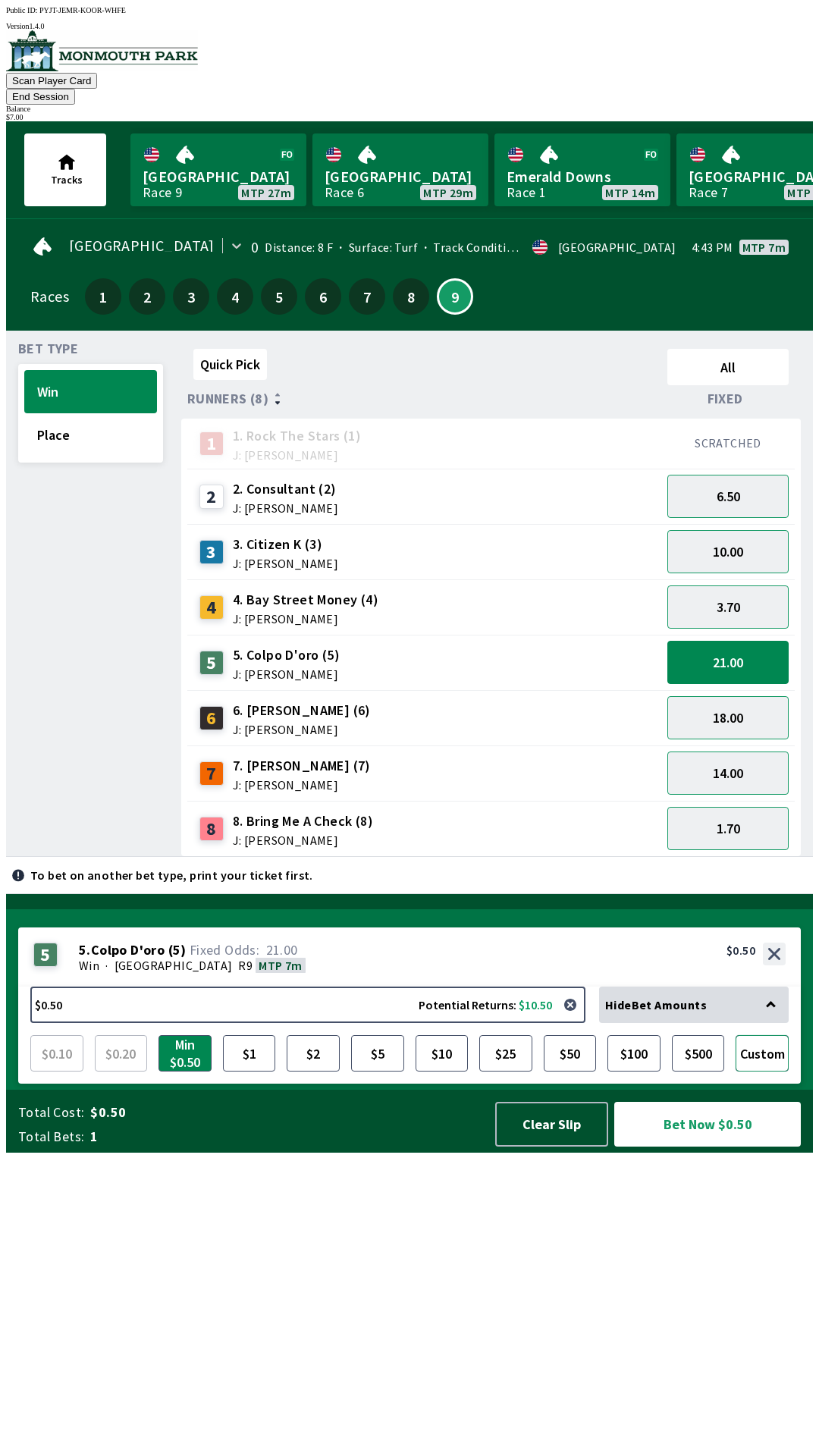
click at [760, 1071] on button "Custom" at bounding box center [761, 1053] width 53 height 36
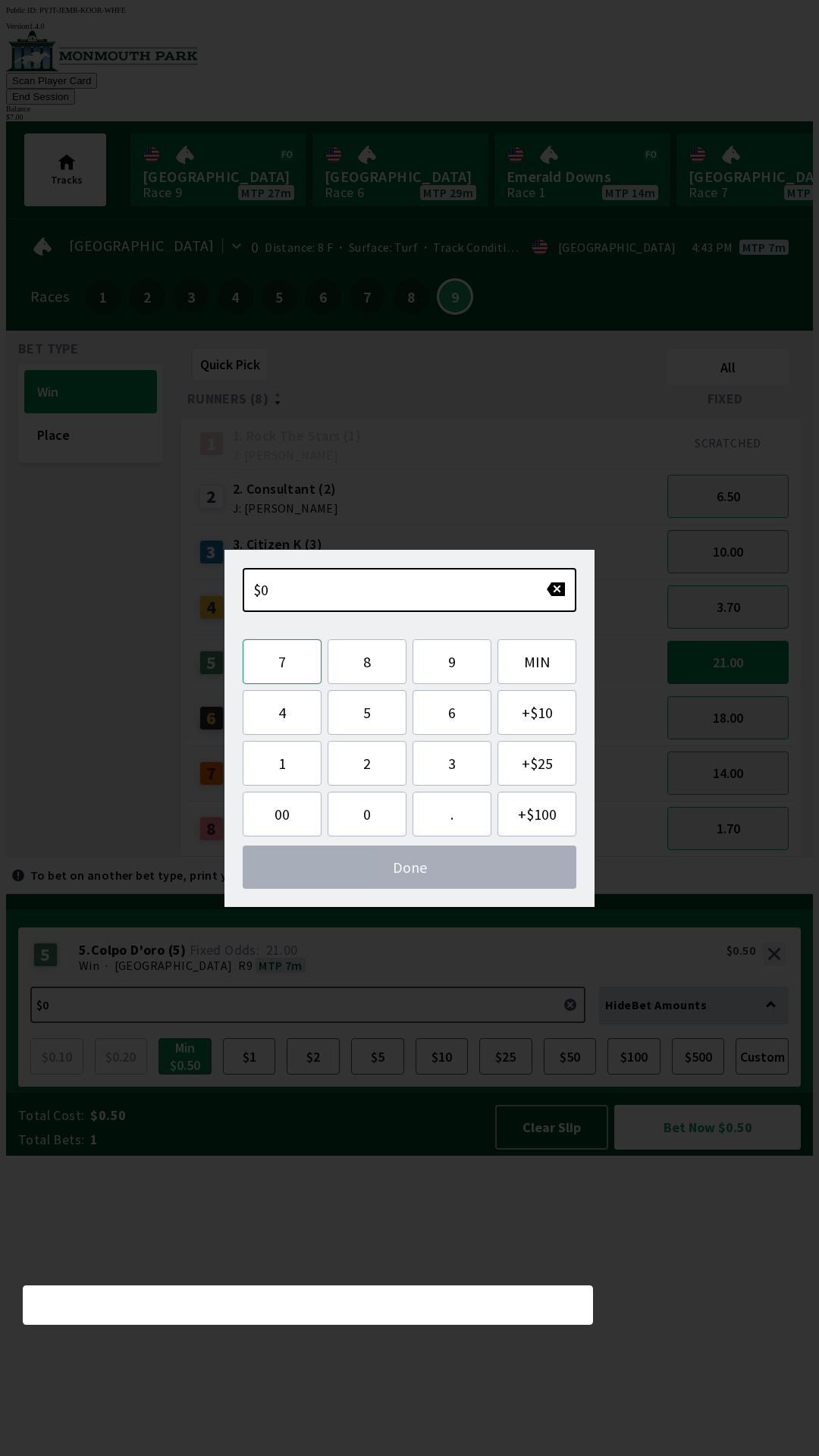
click at [272, 656] on button "7" at bounding box center [282, 662] width 79 height 45
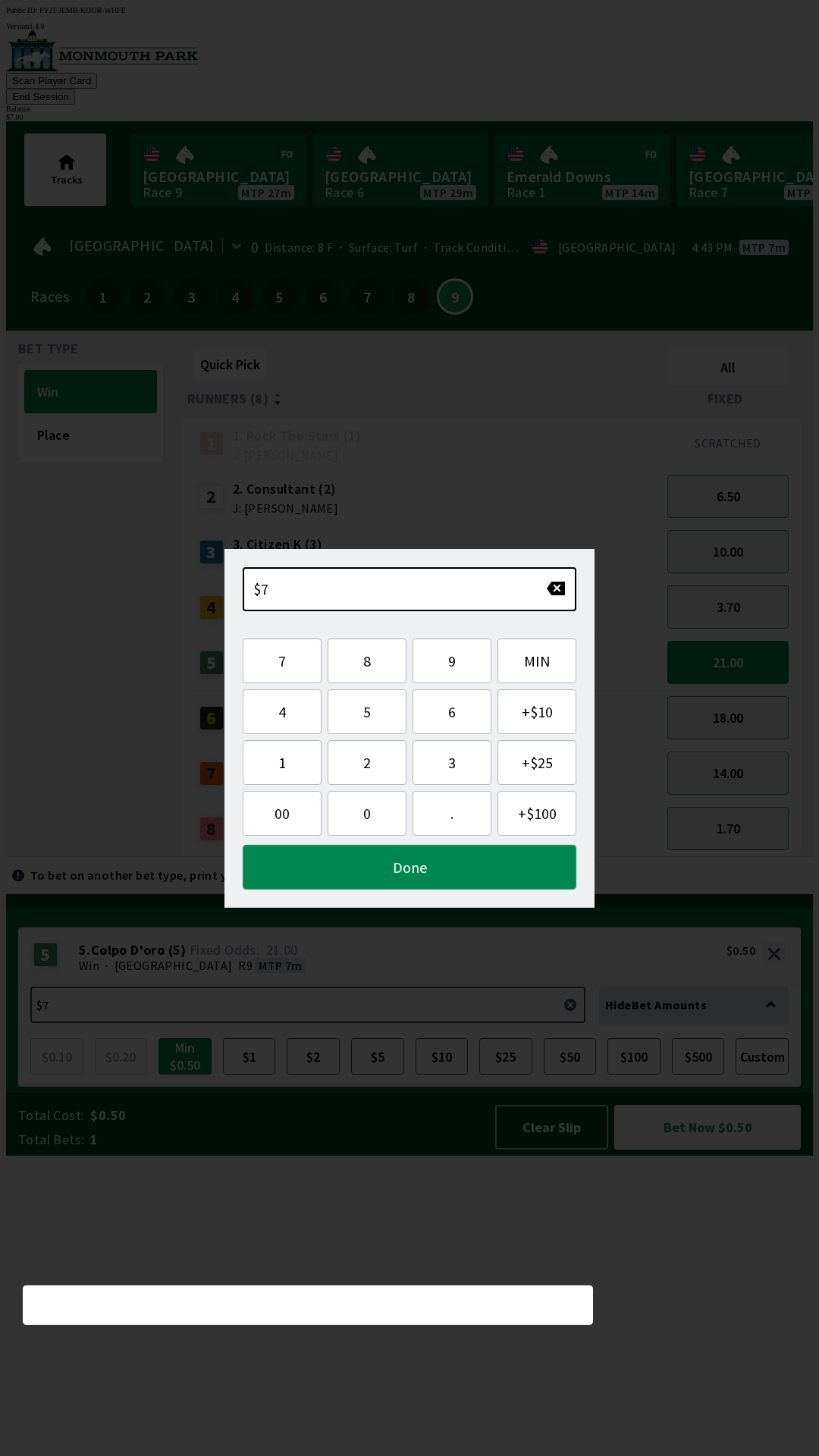
click at [430, 872] on button "Done" at bounding box center [410, 866] width 334 height 45
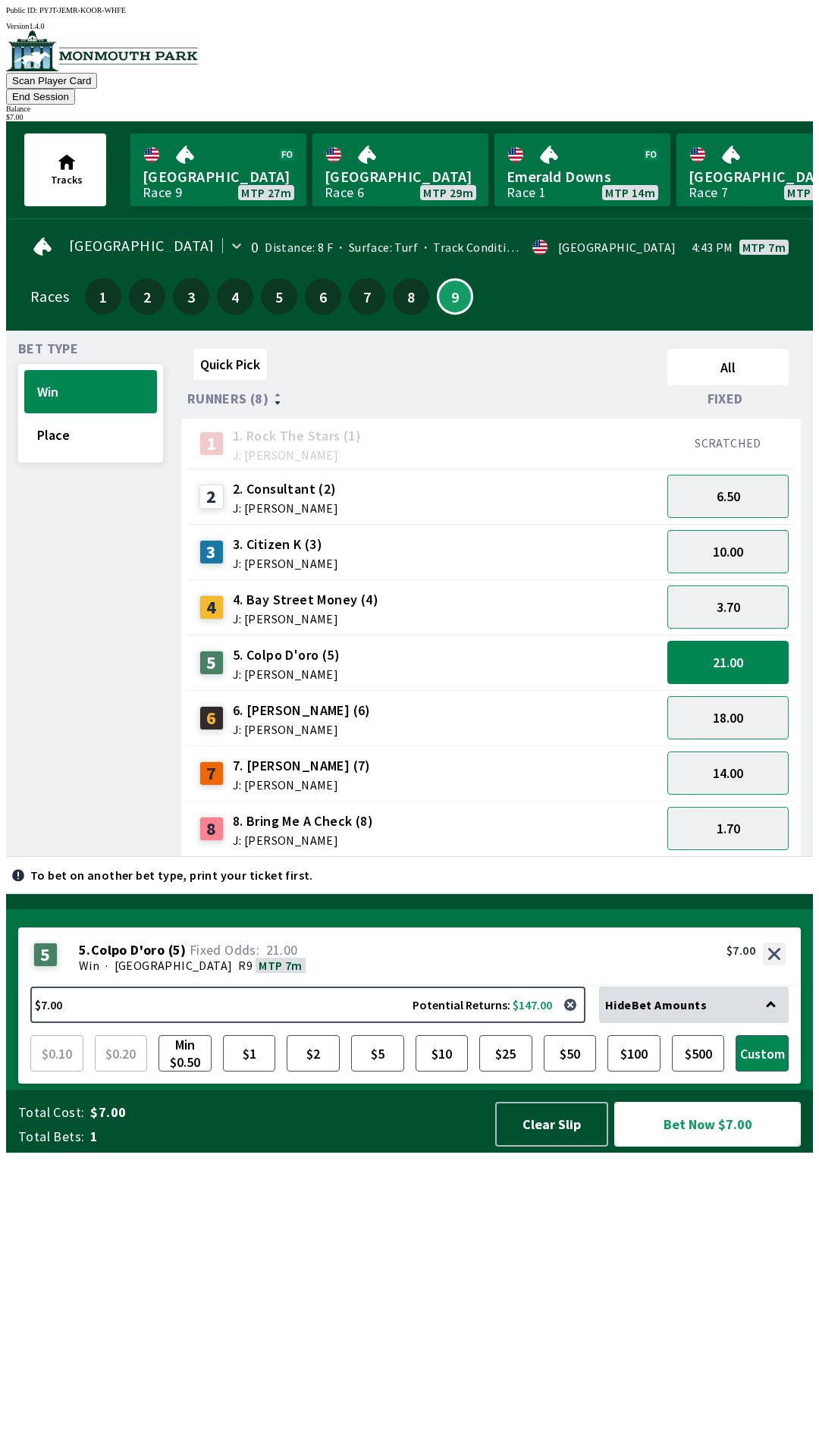
click at [703, 1147] on button "Bet Now $7.00" at bounding box center [707, 1124] width 187 height 45
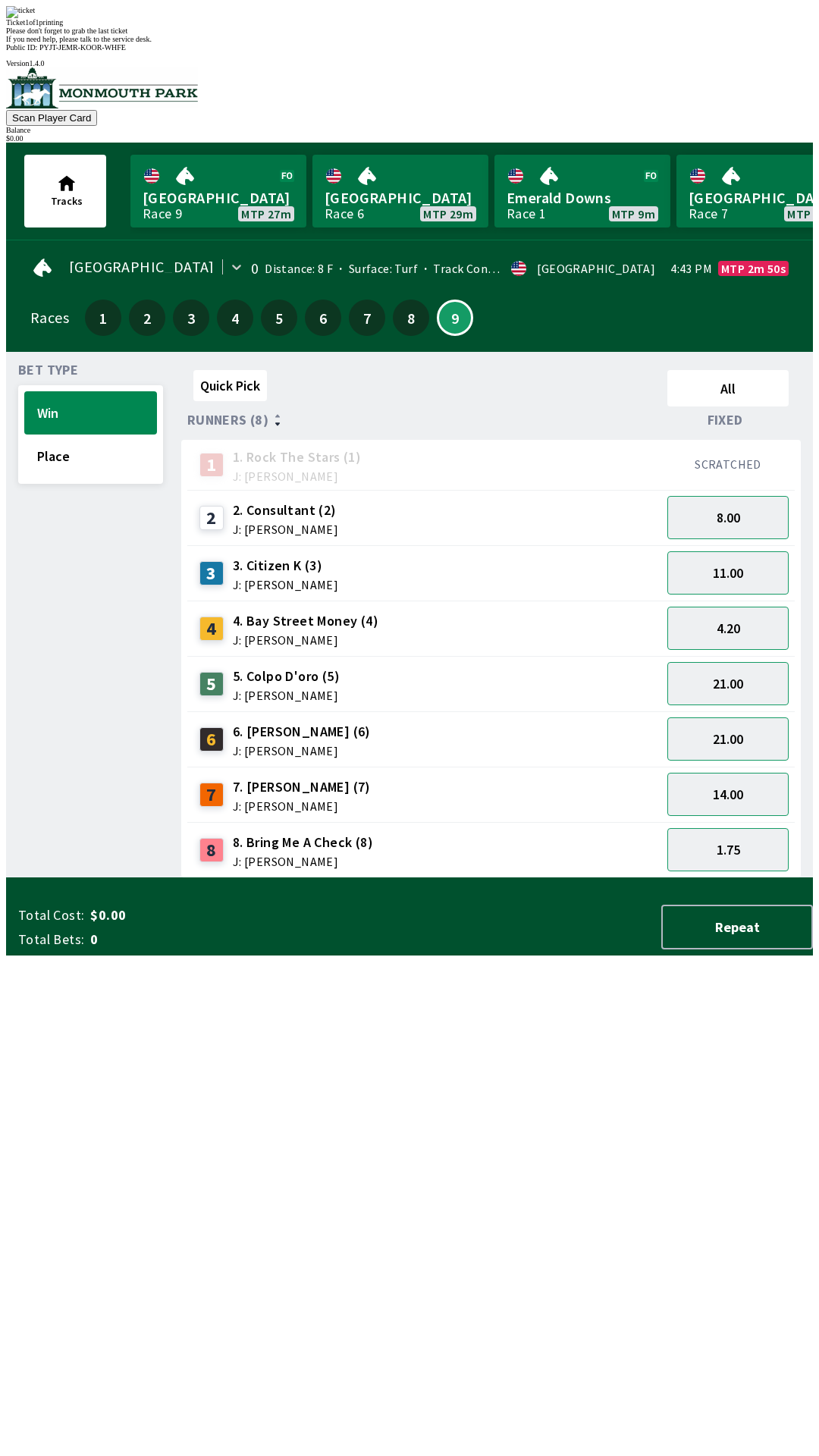
click at [533, 878] on div "Quick Pick All Runners (8) Fixed 1 1. Rock The Stars (1) J: [PERSON_NAME] SCRAT…" at bounding box center [497, 621] width 631 height 514
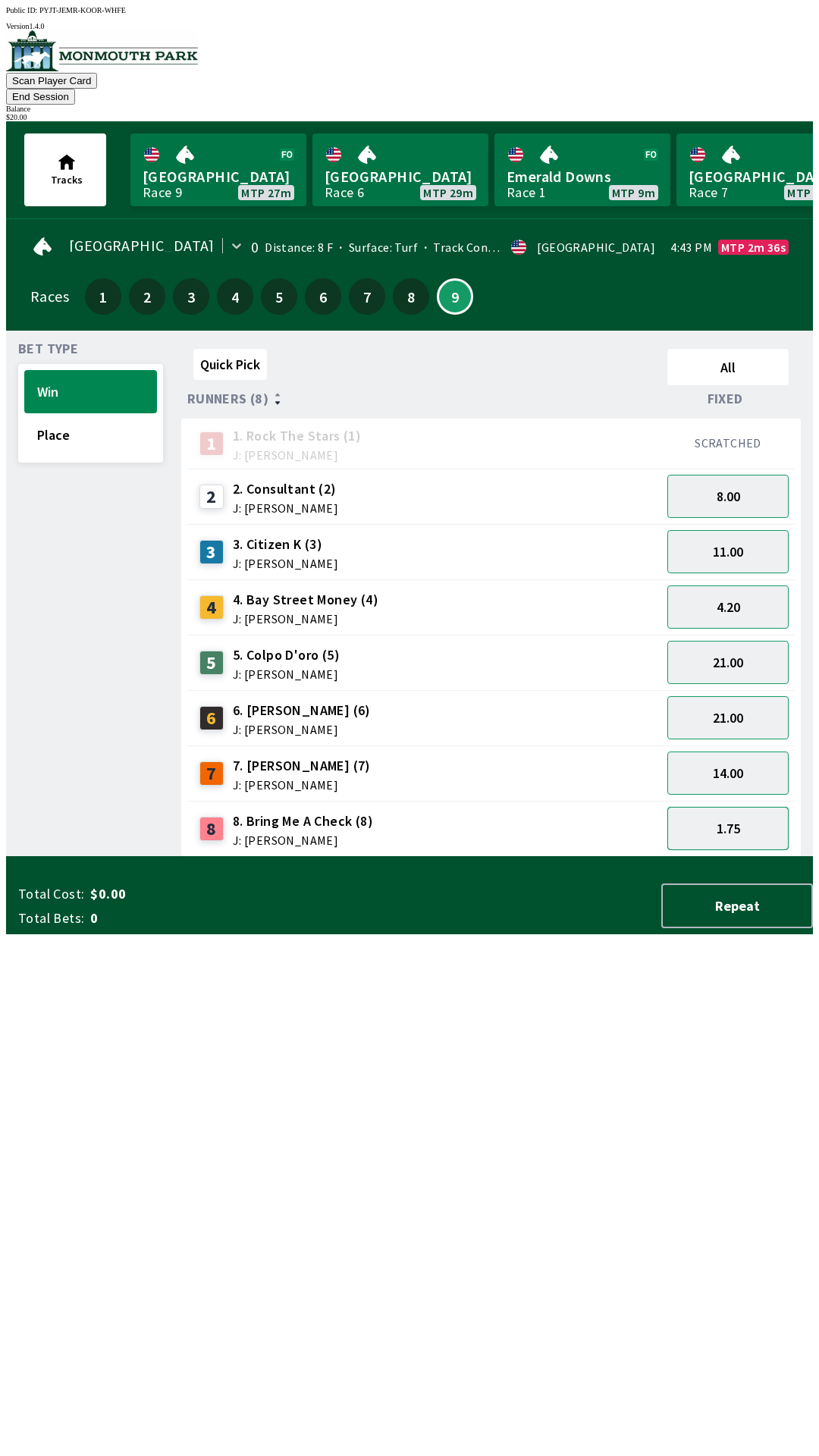
click at [710, 820] on button "1.75" at bounding box center [727, 828] width 121 height 44
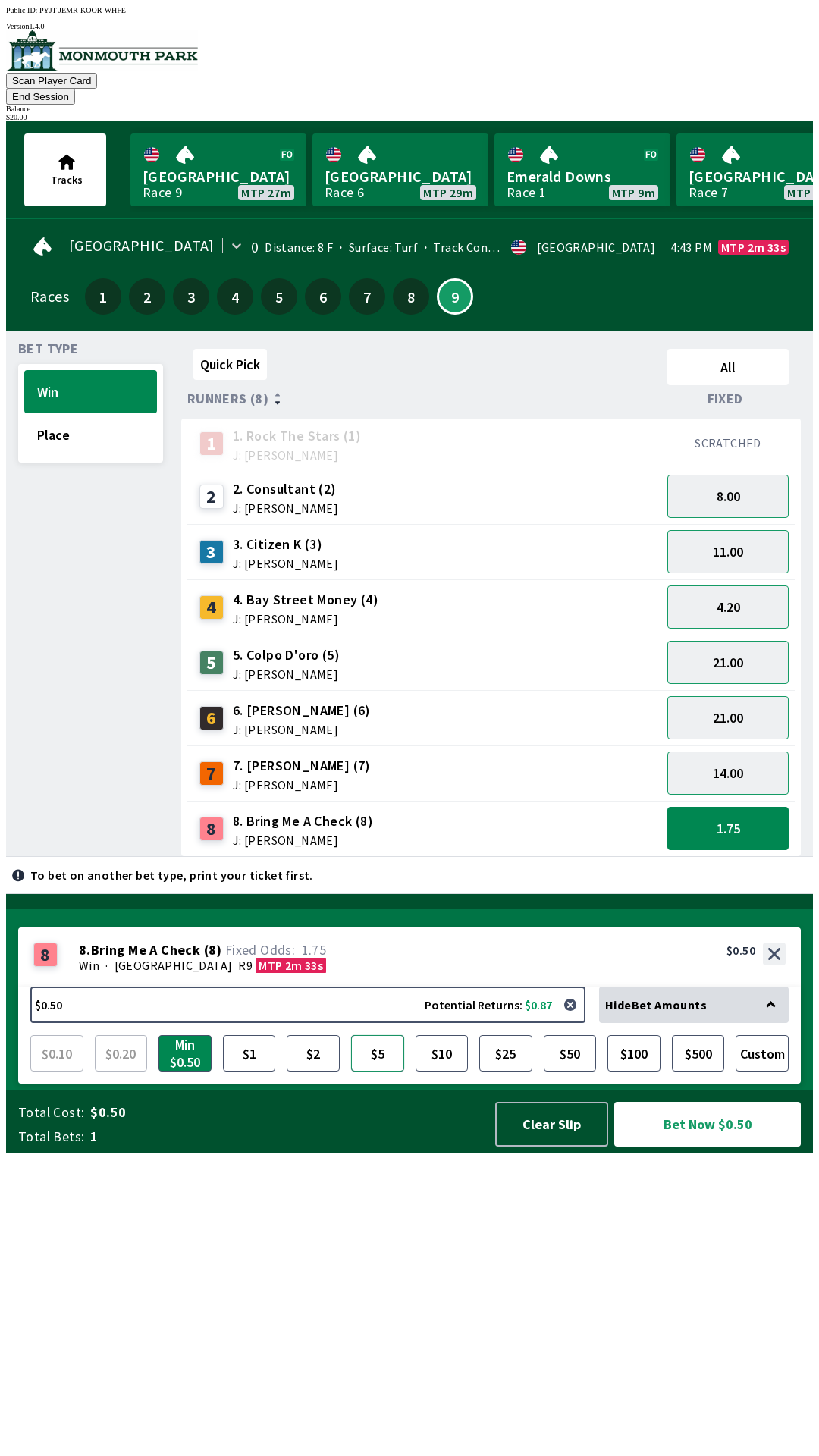
click at [384, 1071] on button "$5" at bounding box center [377, 1053] width 53 height 36
click at [438, 1071] on button "$10" at bounding box center [442, 1053] width 53 height 36
click at [697, 1147] on button "Bet Now $10.00" at bounding box center [707, 1124] width 187 height 45
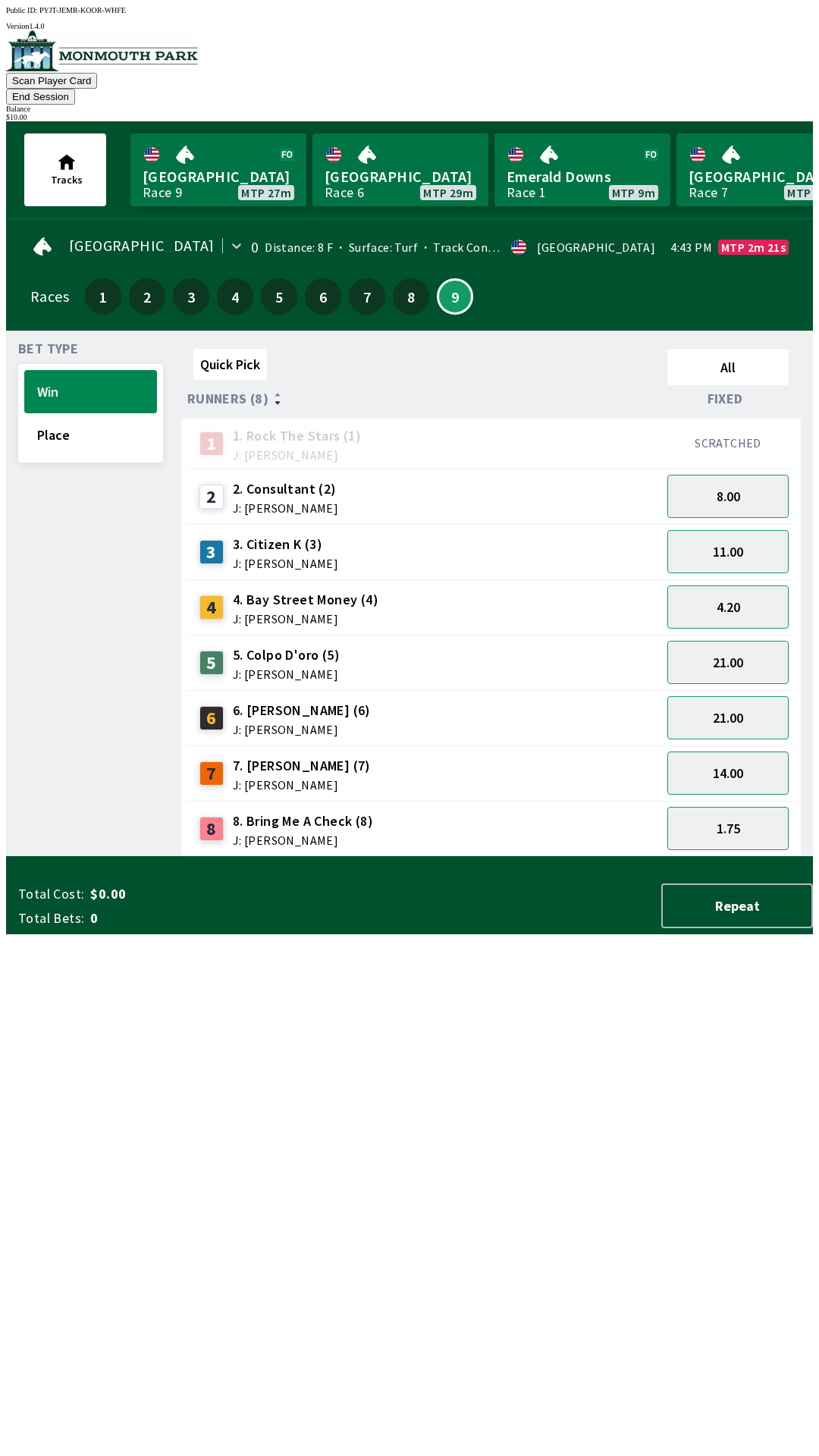
click at [431, 857] on div "Quick Pick All Runners (8) Fixed 1 1. Rock The Stars (1) J: [PERSON_NAME] SCRAT…" at bounding box center [497, 600] width 631 height 514
click at [713, 696] on button "21.00" at bounding box center [727, 718] width 121 height 44
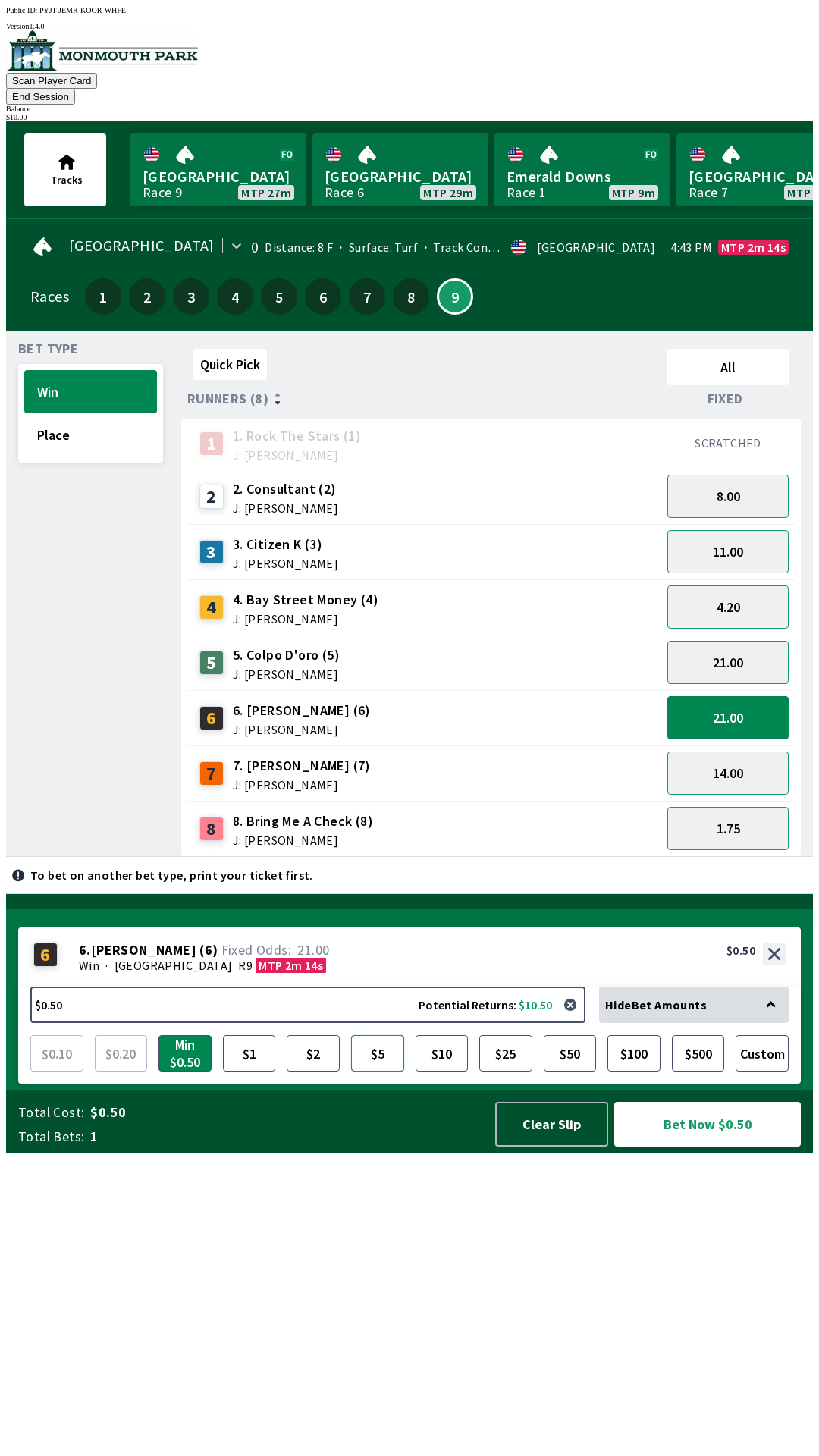
click at [366, 1071] on button "$5" at bounding box center [377, 1053] width 53 height 36
click at [677, 1147] on button "Bet Now $5.00" at bounding box center [707, 1124] width 187 height 45
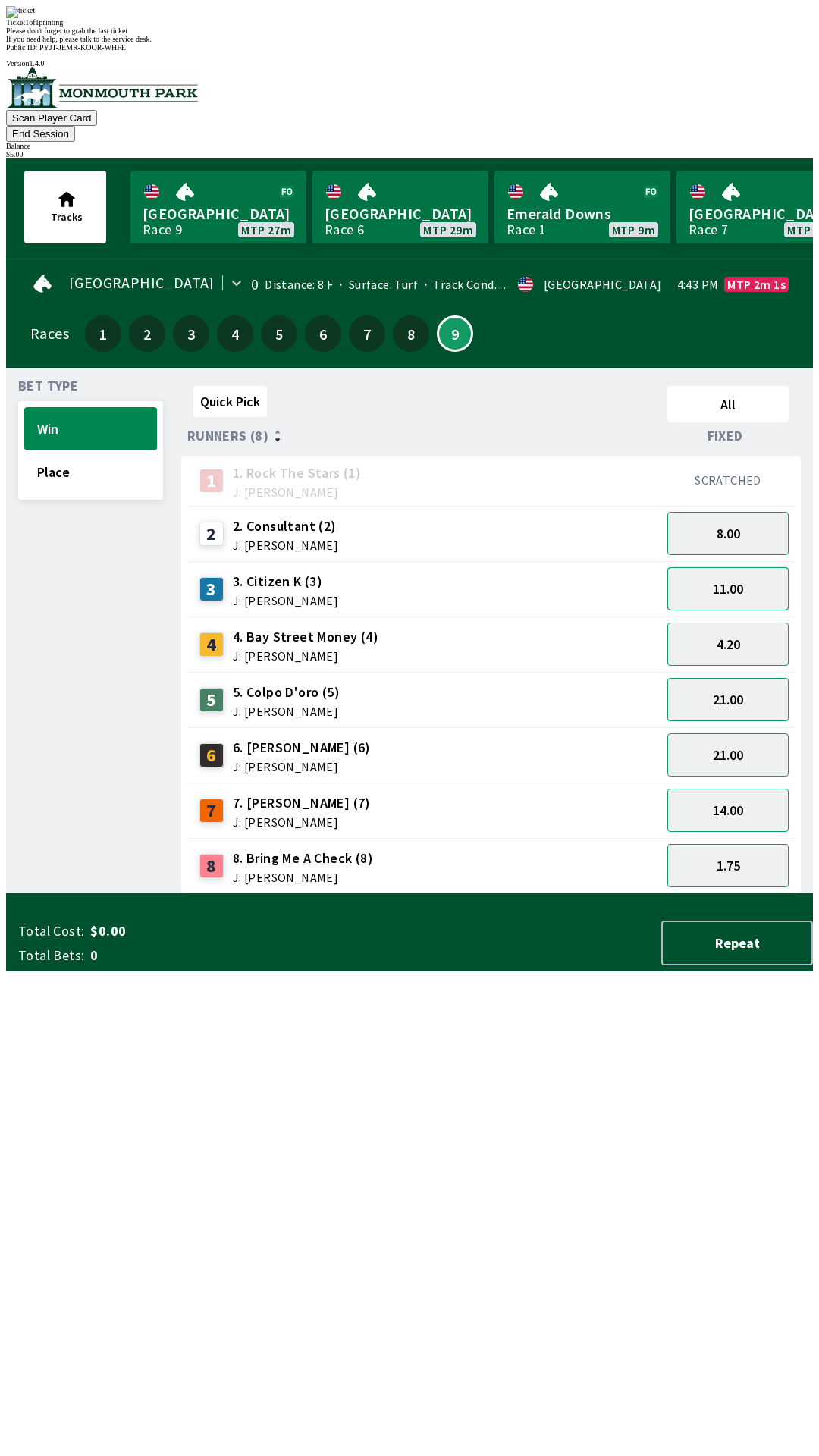
click at [739, 567] on button "11.00" at bounding box center [727, 589] width 121 height 44
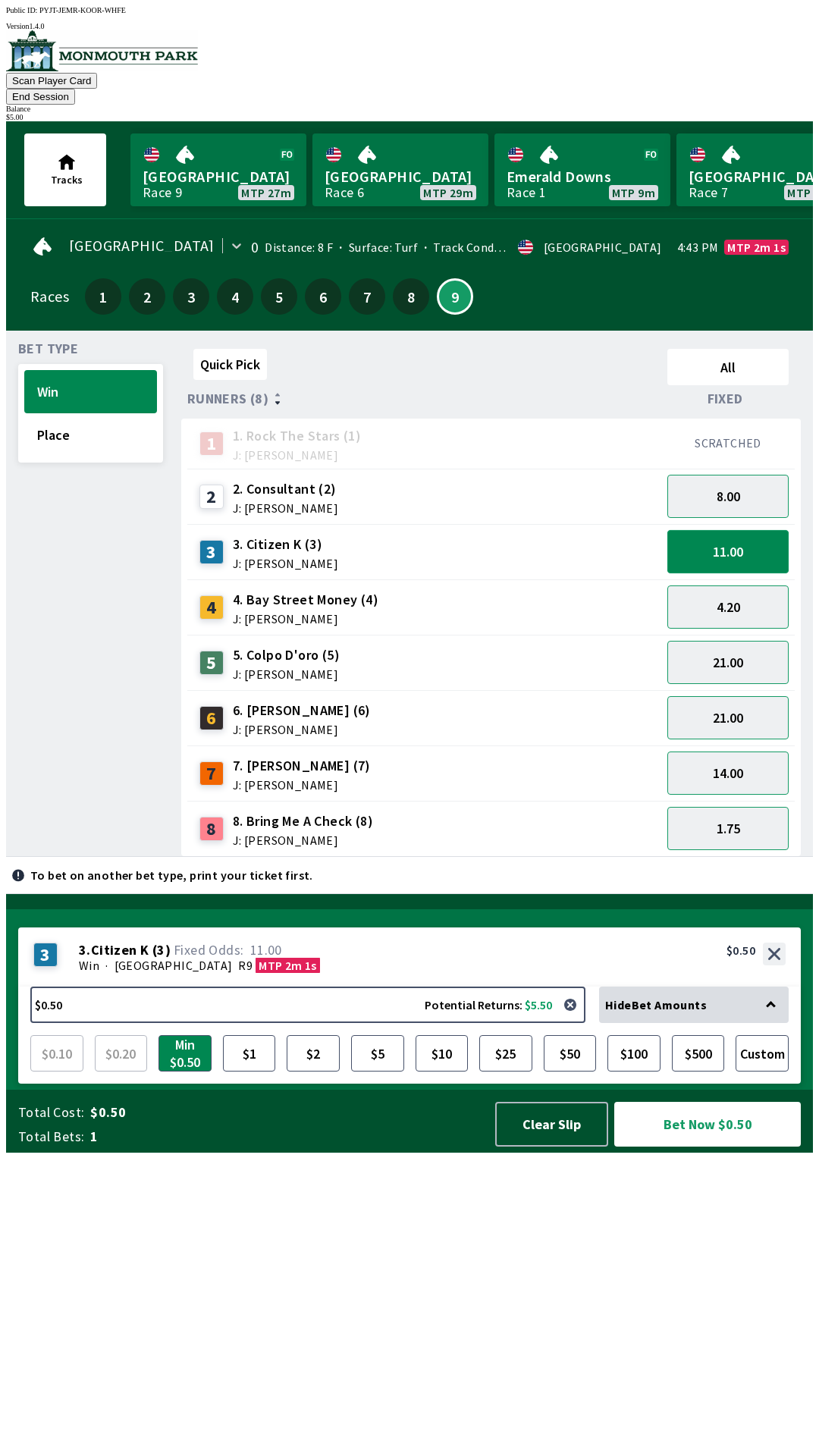
click at [739, 531] on button "11.00" at bounding box center [727, 552] width 121 height 44
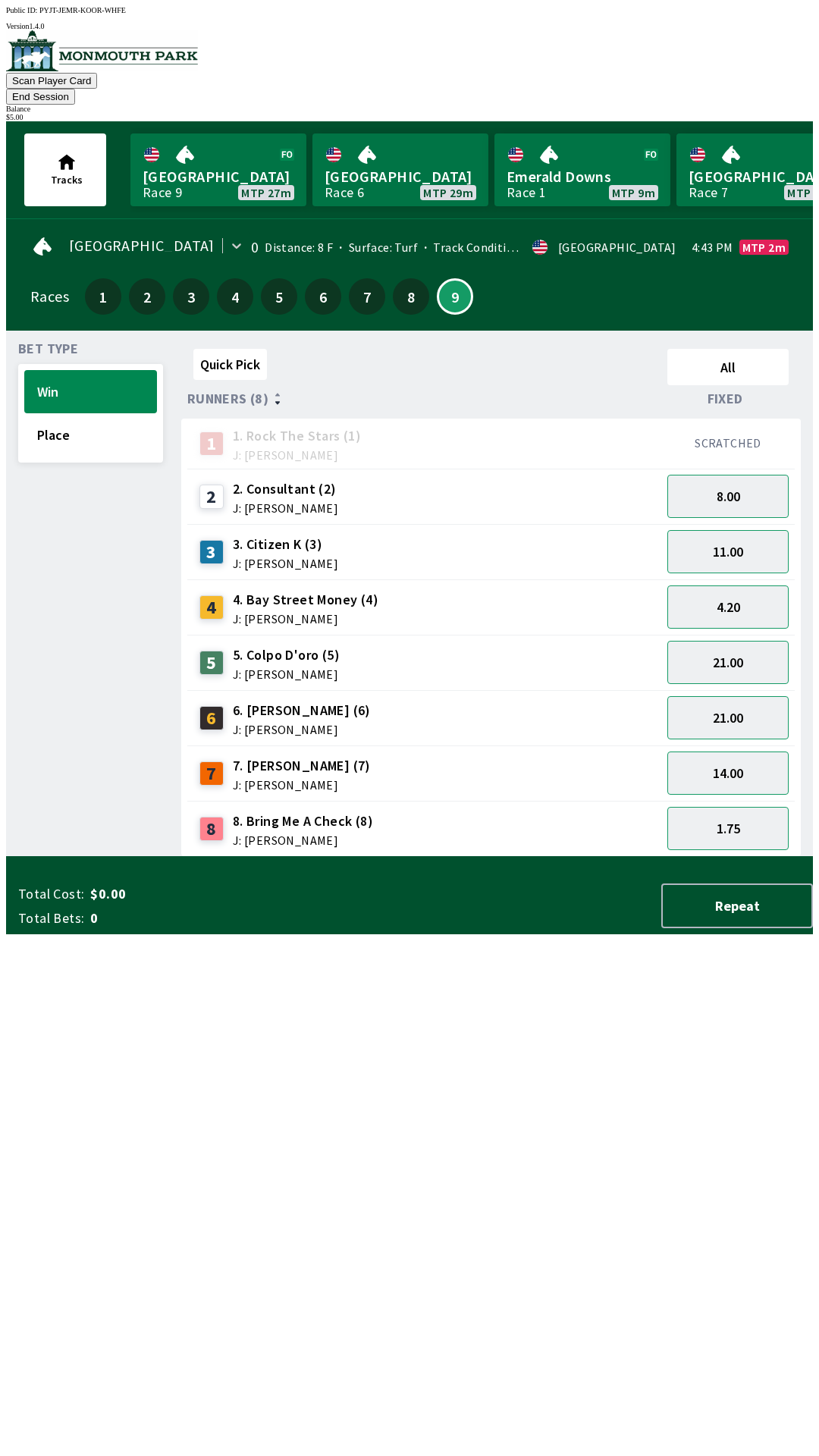
click at [735, 524] on div "11.00" at bounding box center [728, 552] width 134 height 55
click at [734, 481] on button "8.00" at bounding box center [727, 496] width 121 height 44
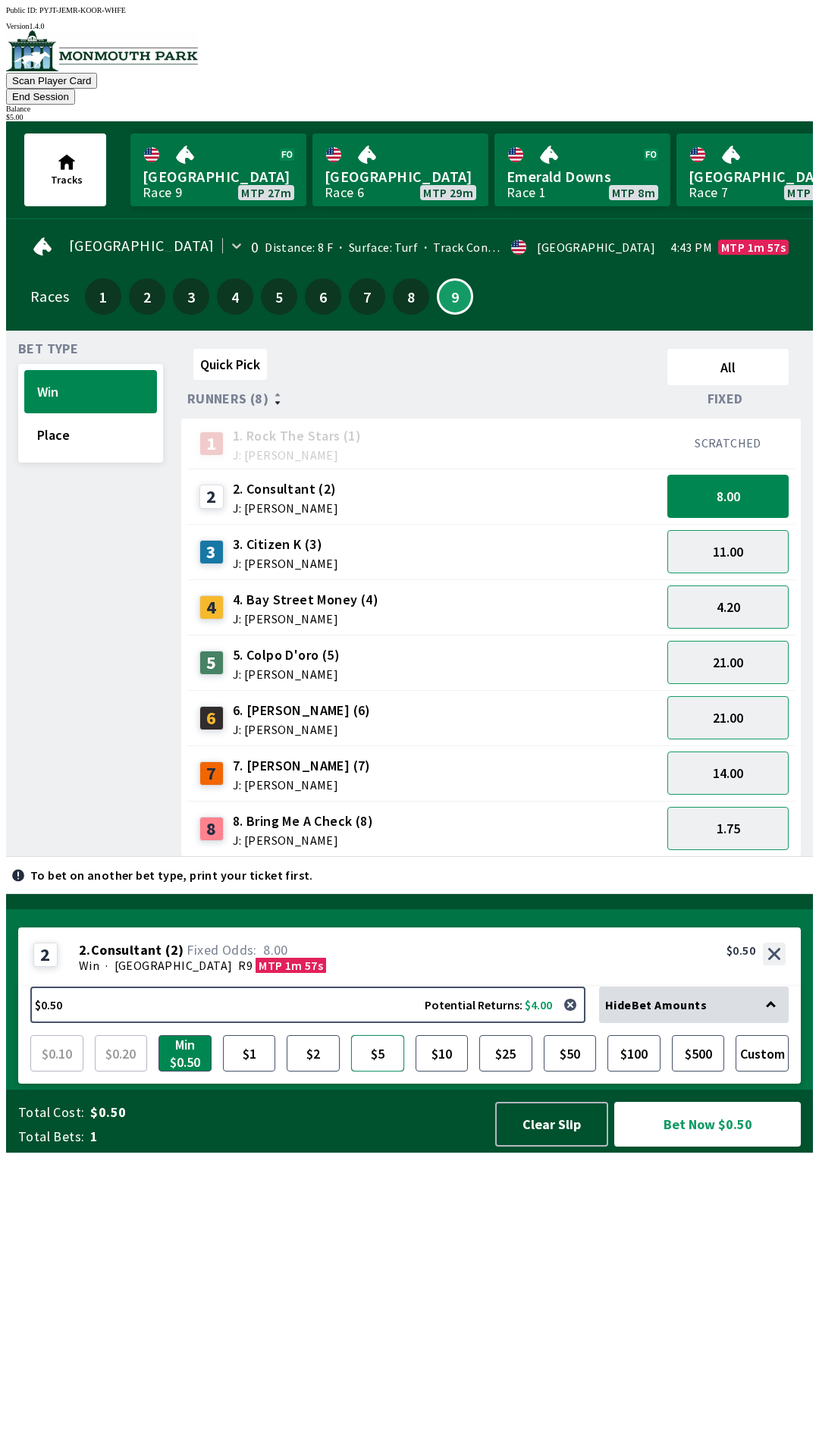
click at [369, 1071] on button "$5" at bounding box center [377, 1053] width 53 height 36
click at [707, 1147] on button "Bet Now $5.00" at bounding box center [707, 1124] width 187 height 45
